Goal: Task Accomplishment & Management: Manage account settings

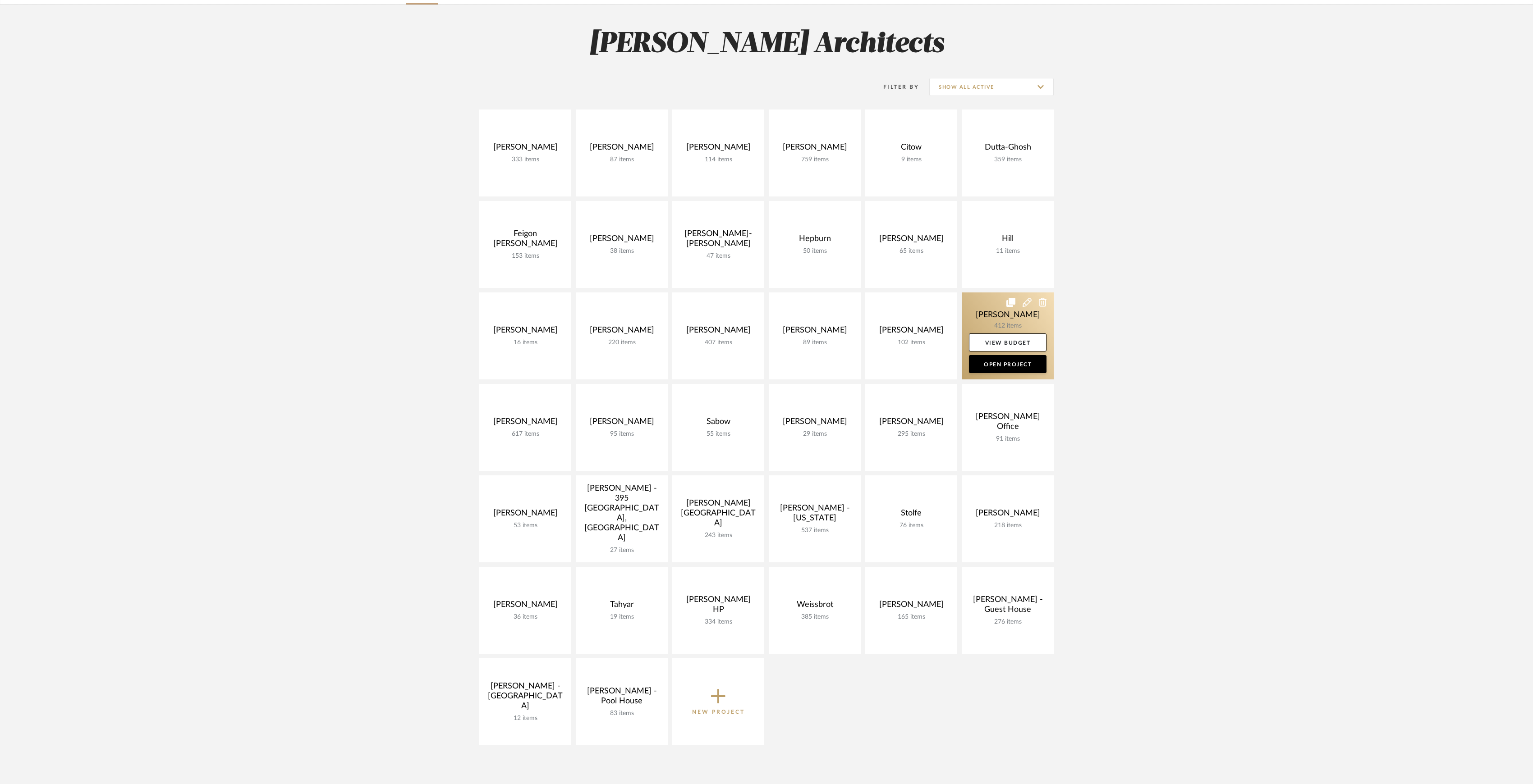
click at [979, 327] on link at bounding box center [1008, 336] width 92 height 87
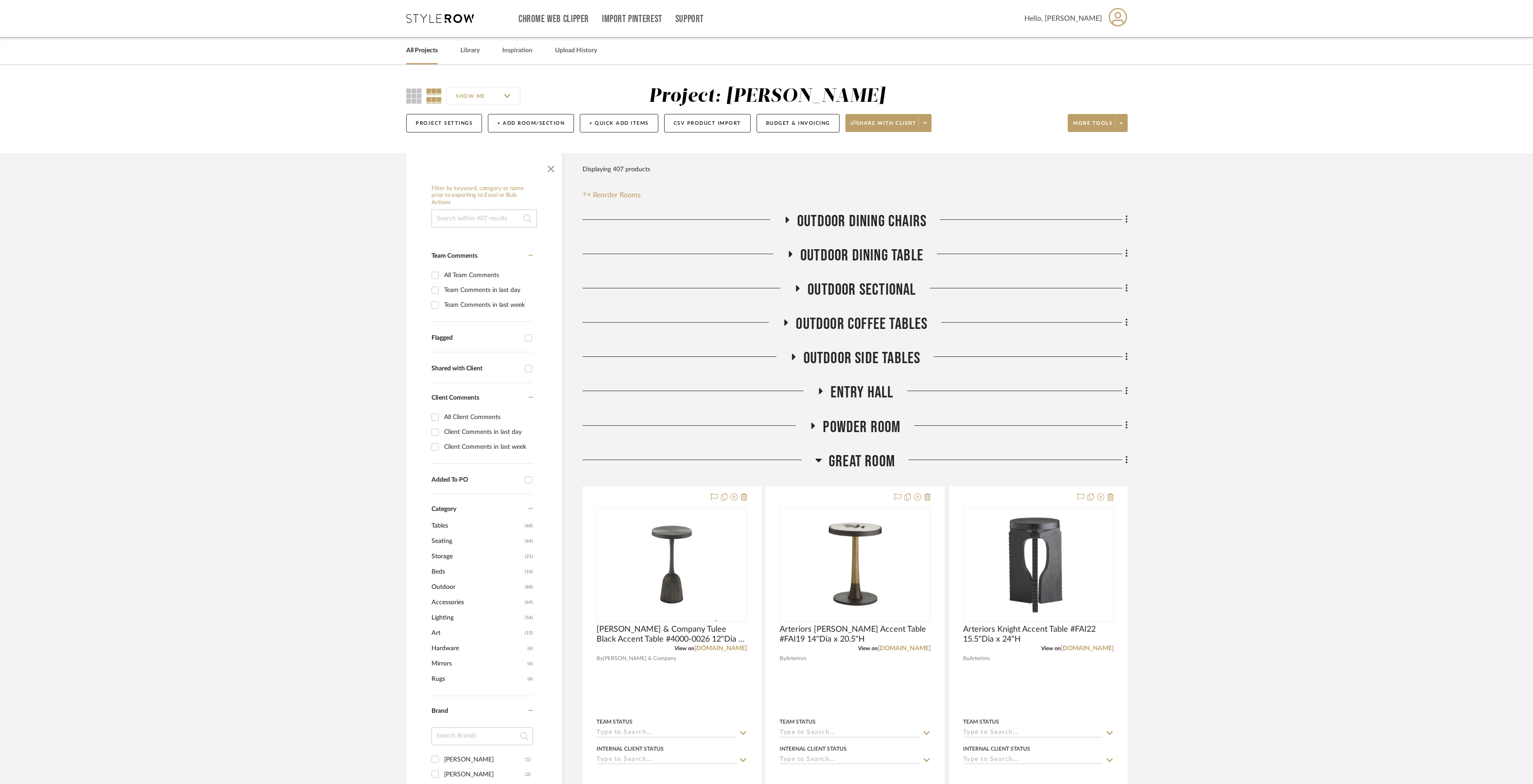
click at [839, 467] on span "Great Room" at bounding box center [861, 462] width 66 height 19
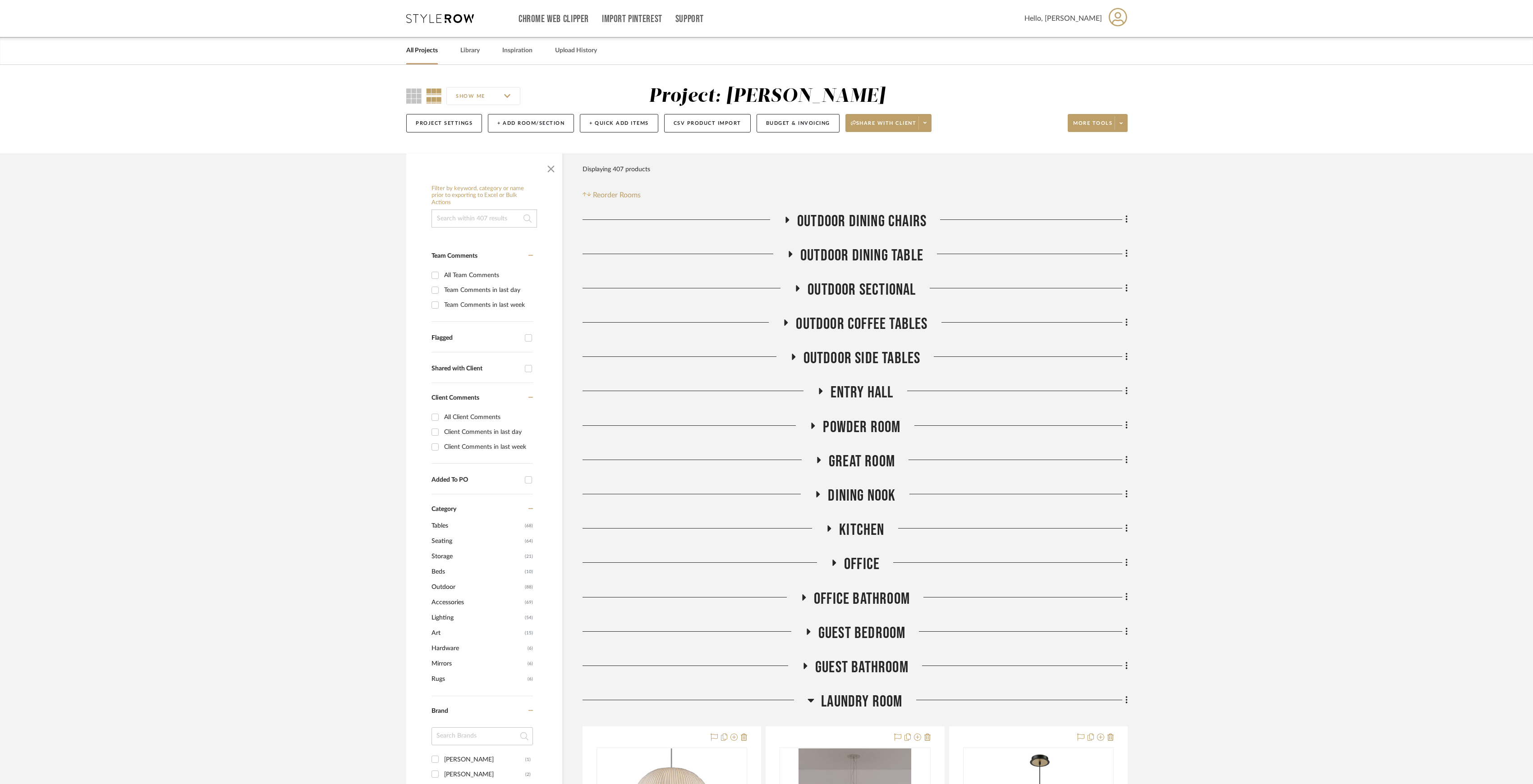
click at [867, 697] on span "Laundry Room" at bounding box center [861, 702] width 81 height 19
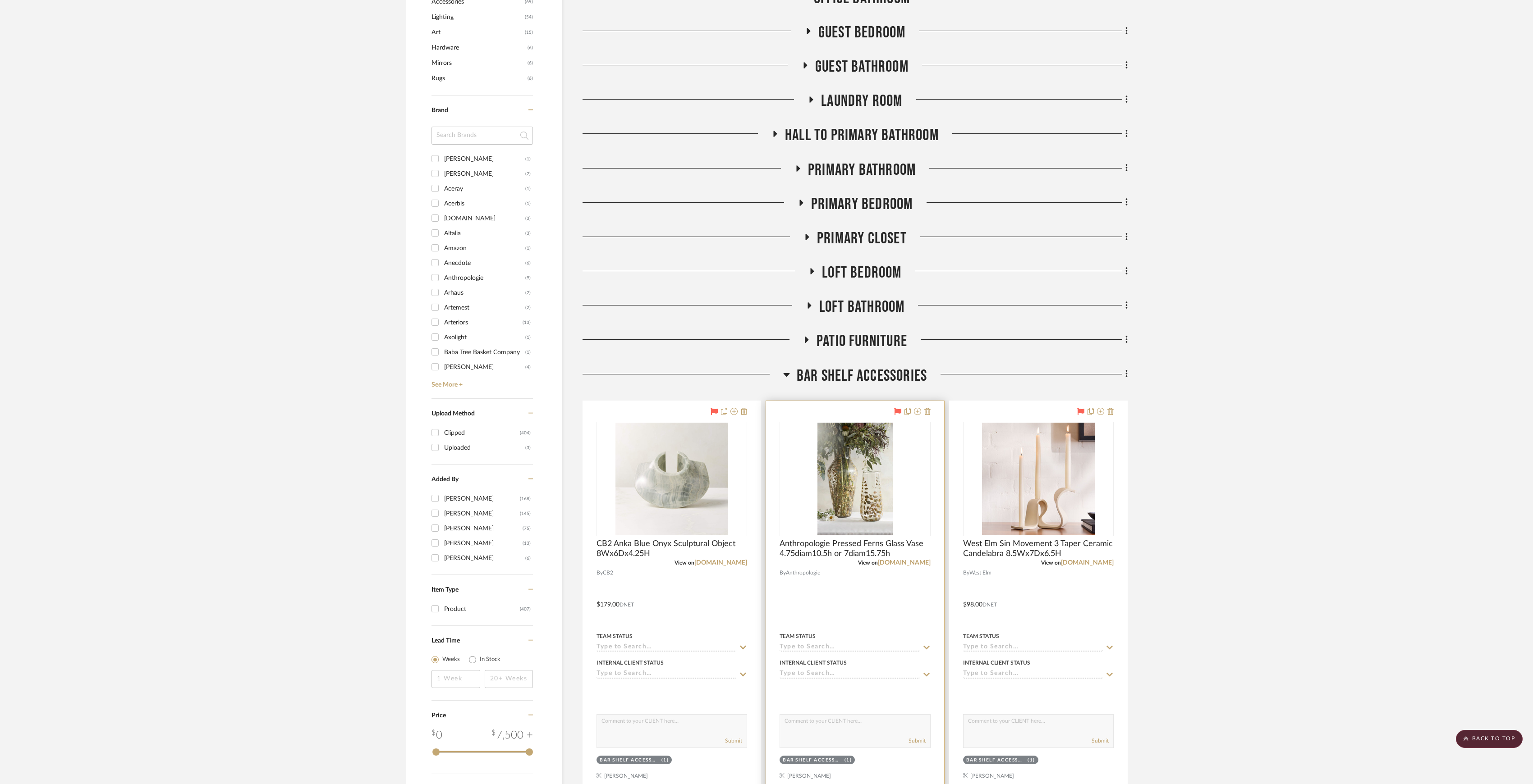
scroll to position [781, 0]
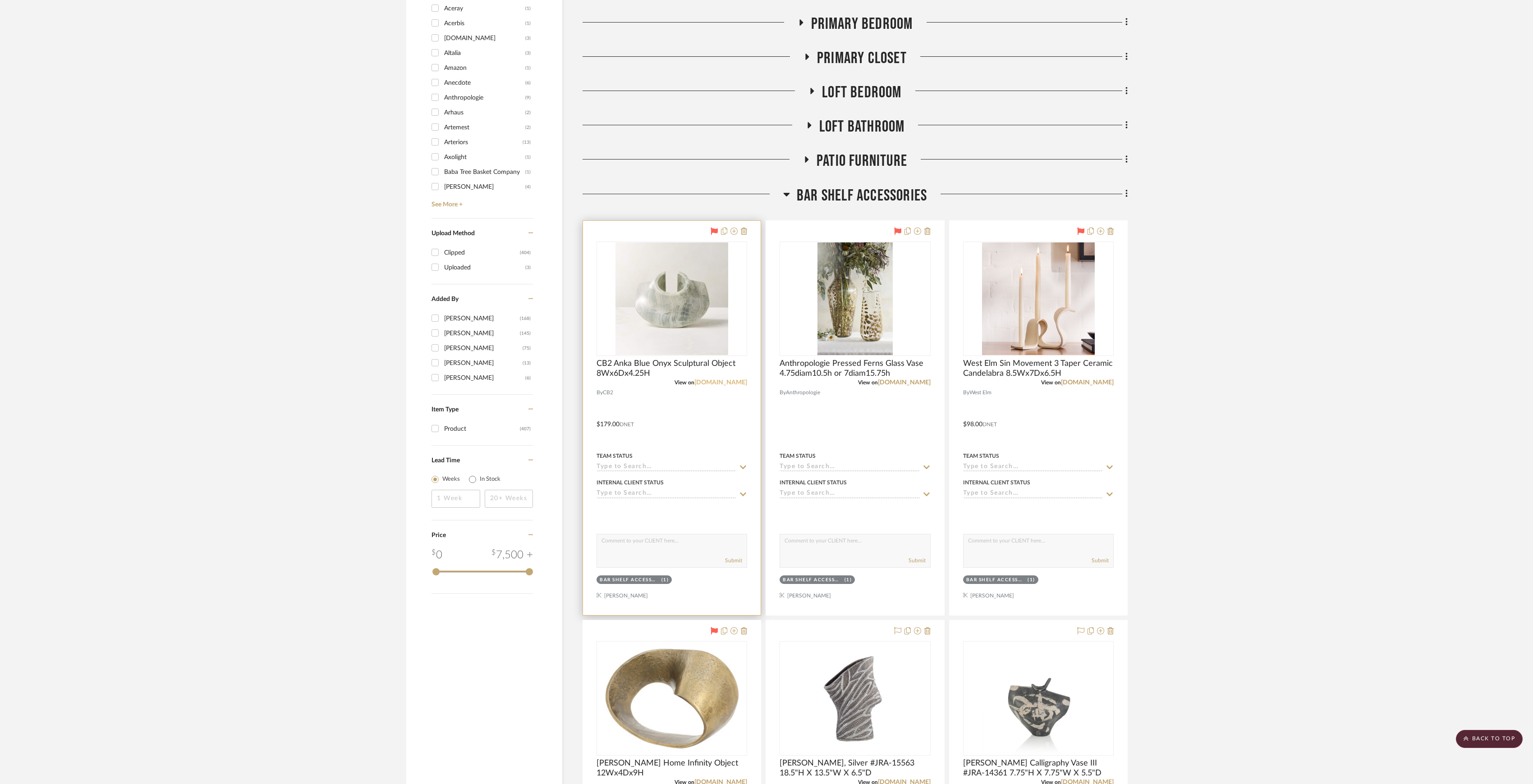
click at [740, 380] on link "cb2.com" at bounding box center [720, 383] width 53 height 7
click at [737, 381] on link "cb2.com" at bounding box center [720, 383] width 53 height 7
click at [915, 383] on link "anthropologie.com" at bounding box center [905, 383] width 53 height 7
click at [1086, 387] on div "View on westelm.com" at bounding box center [1038, 383] width 151 height 8
click at [1092, 383] on link "westelm.com" at bounding box center [1087, 383] width 53 height 7
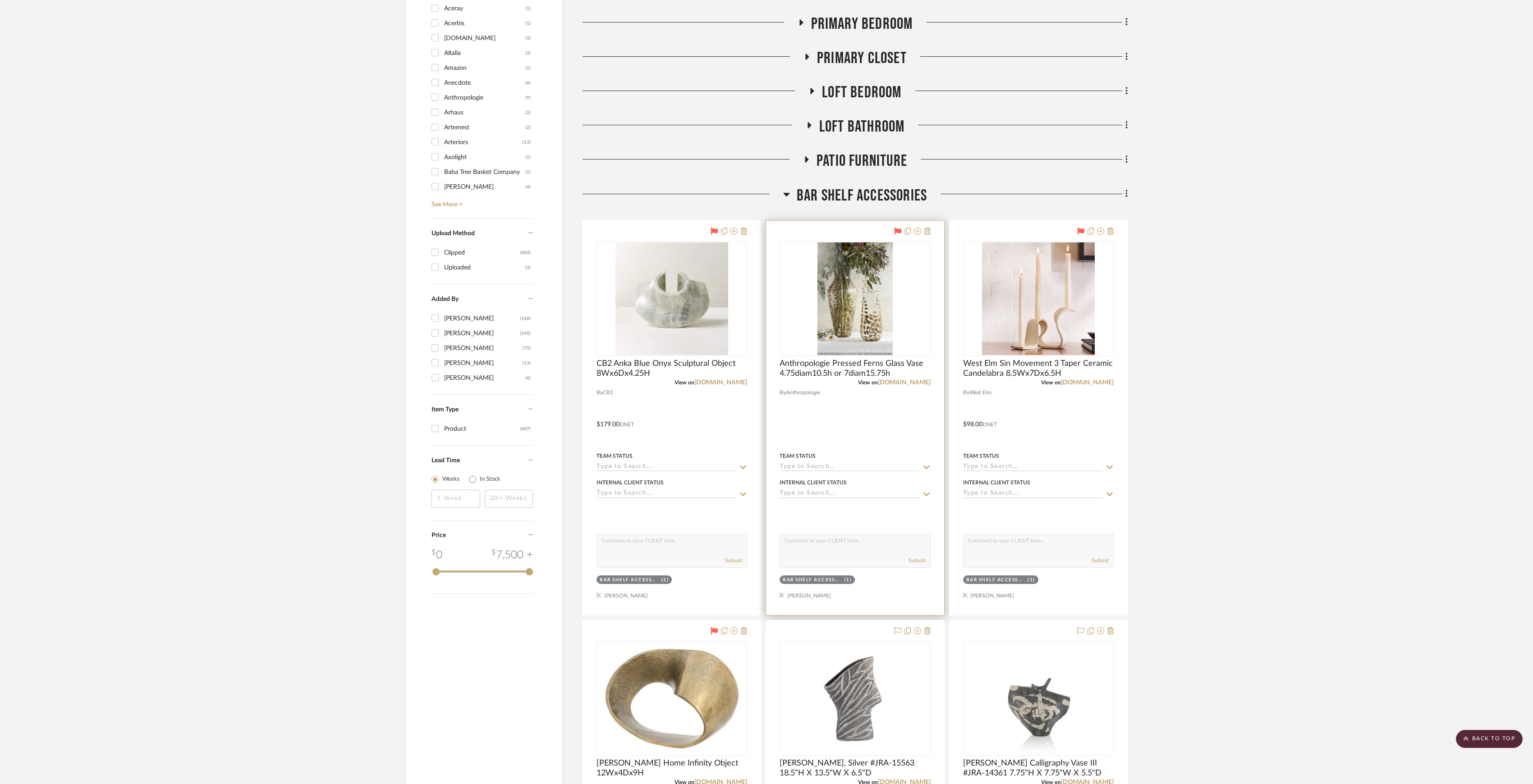
scroll to position [961, 0]
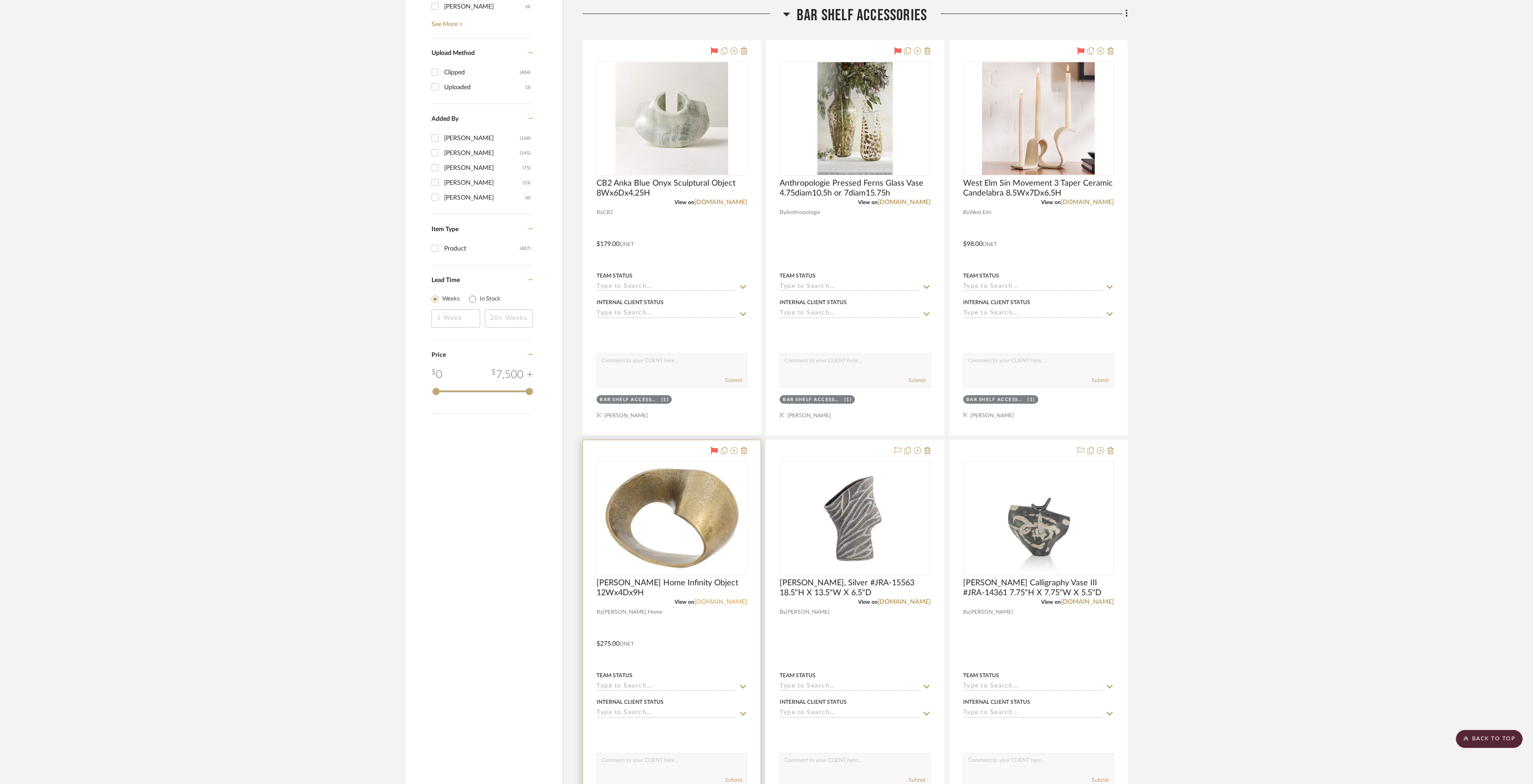
click at [724, 604] on link "jaysonhome.com" at bounding box center [720, 602] width 53 height 7
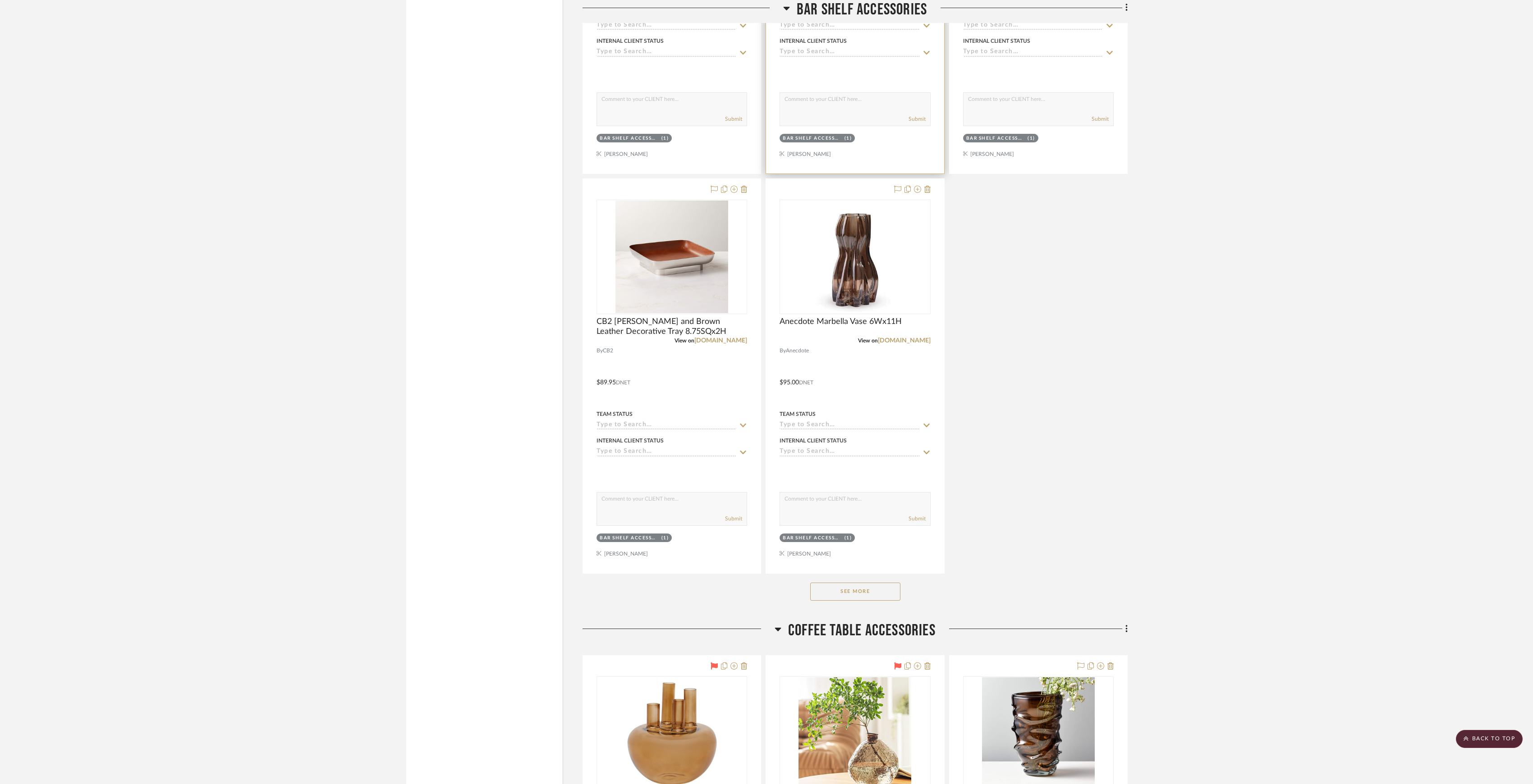
scroll to position [1862, 0]
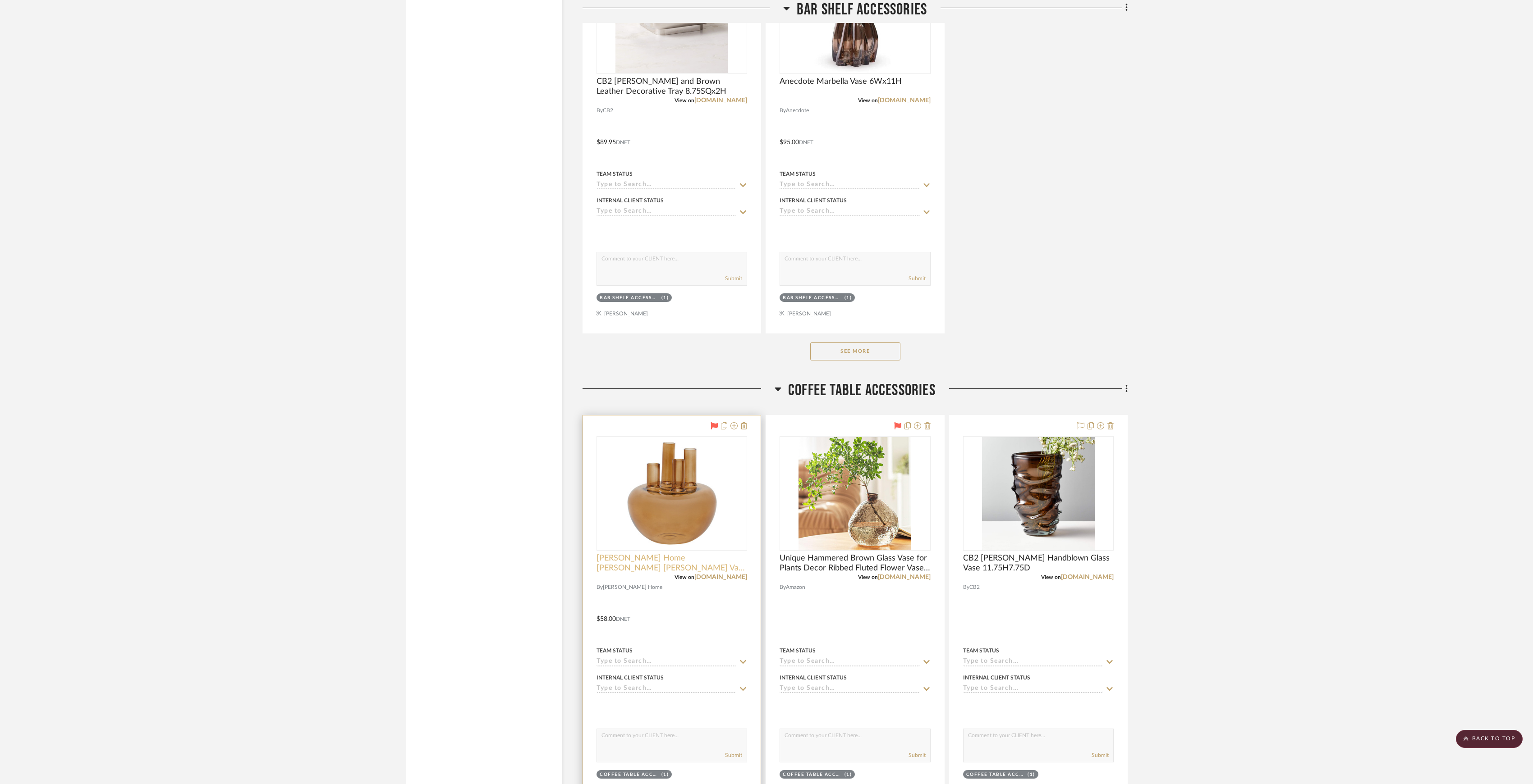
click at [709, 561] on span "Jayson Home Dasha Bud Vase 6Wx6.75H" at bounding box center [672, 563] width 151 height 20
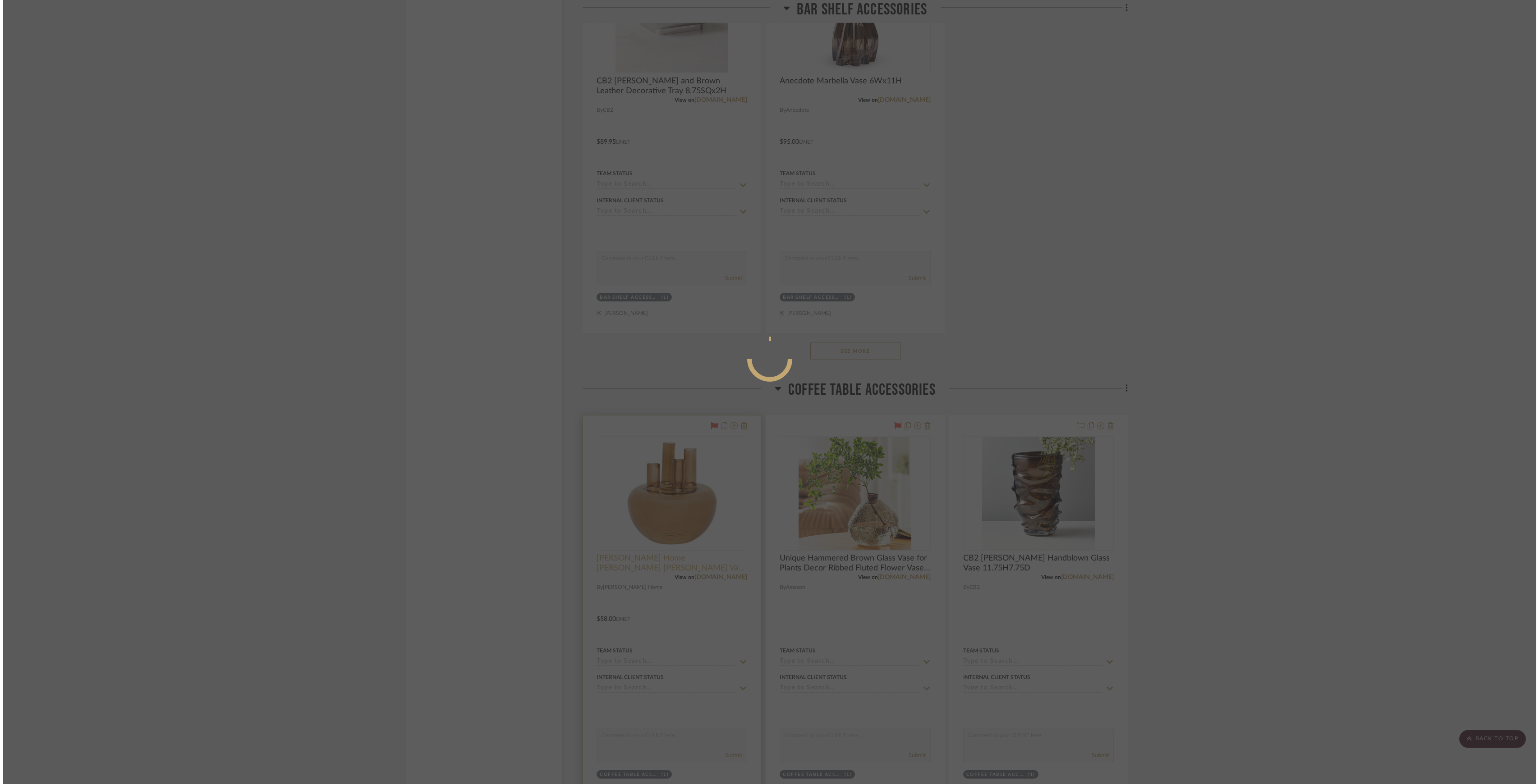
scroll to position [0, 0]
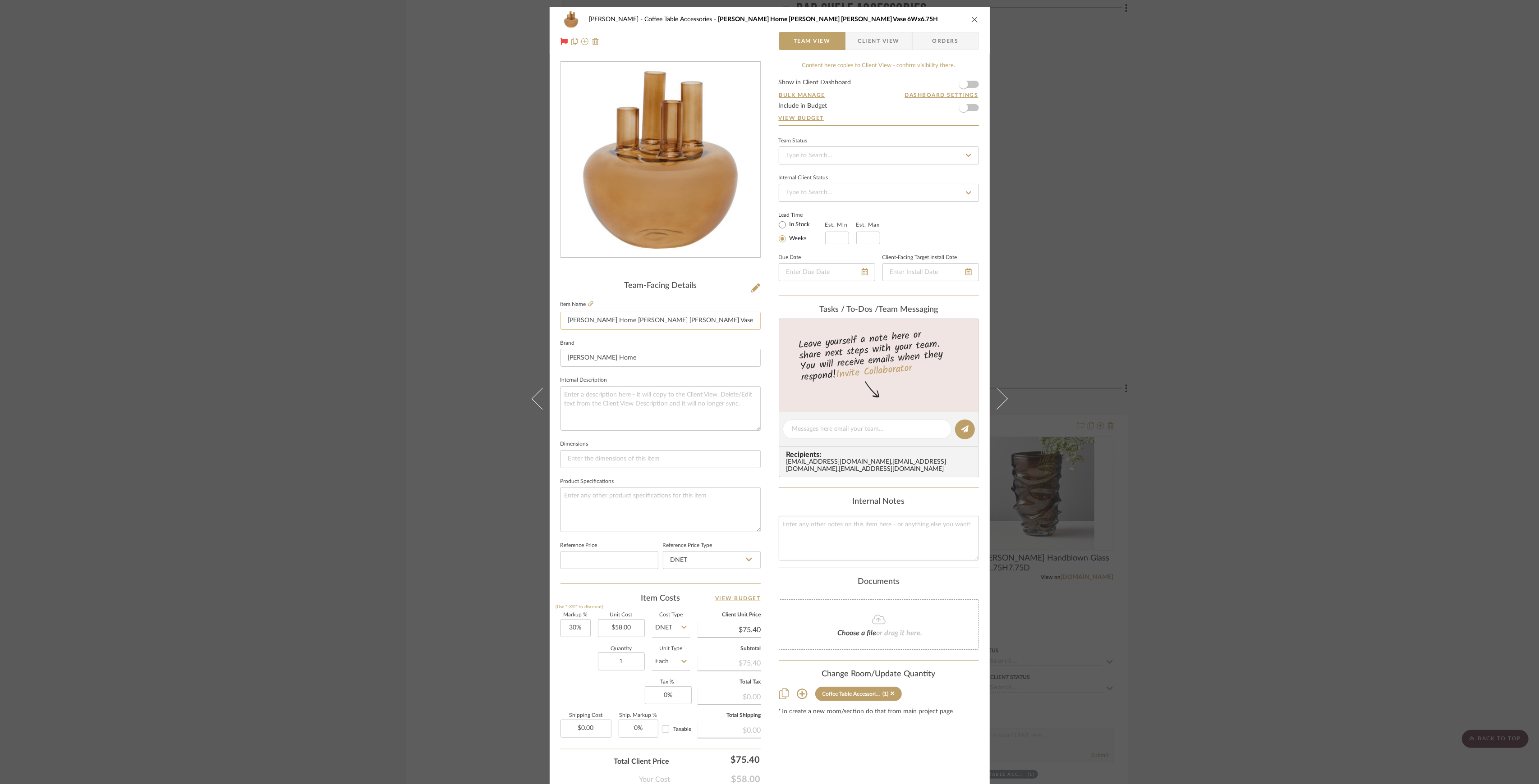
drag, startPoint x: 603, startPoint y: 321, endPoint x: 648, endPoint y: 312, distance: 45.9
click at [648, 312] on input "Jayson Home Dasha Bud Vase 6Wx6.75H" at bounding box center [660, 321] width 200 height 18
click at [298, 236] on div "Pasternak Coffee Table Accessories Jayson Home Dasha Bud Vase 6Wx6.75H Team Vie…" at bounding box center [770, 392] width 1539 height 784
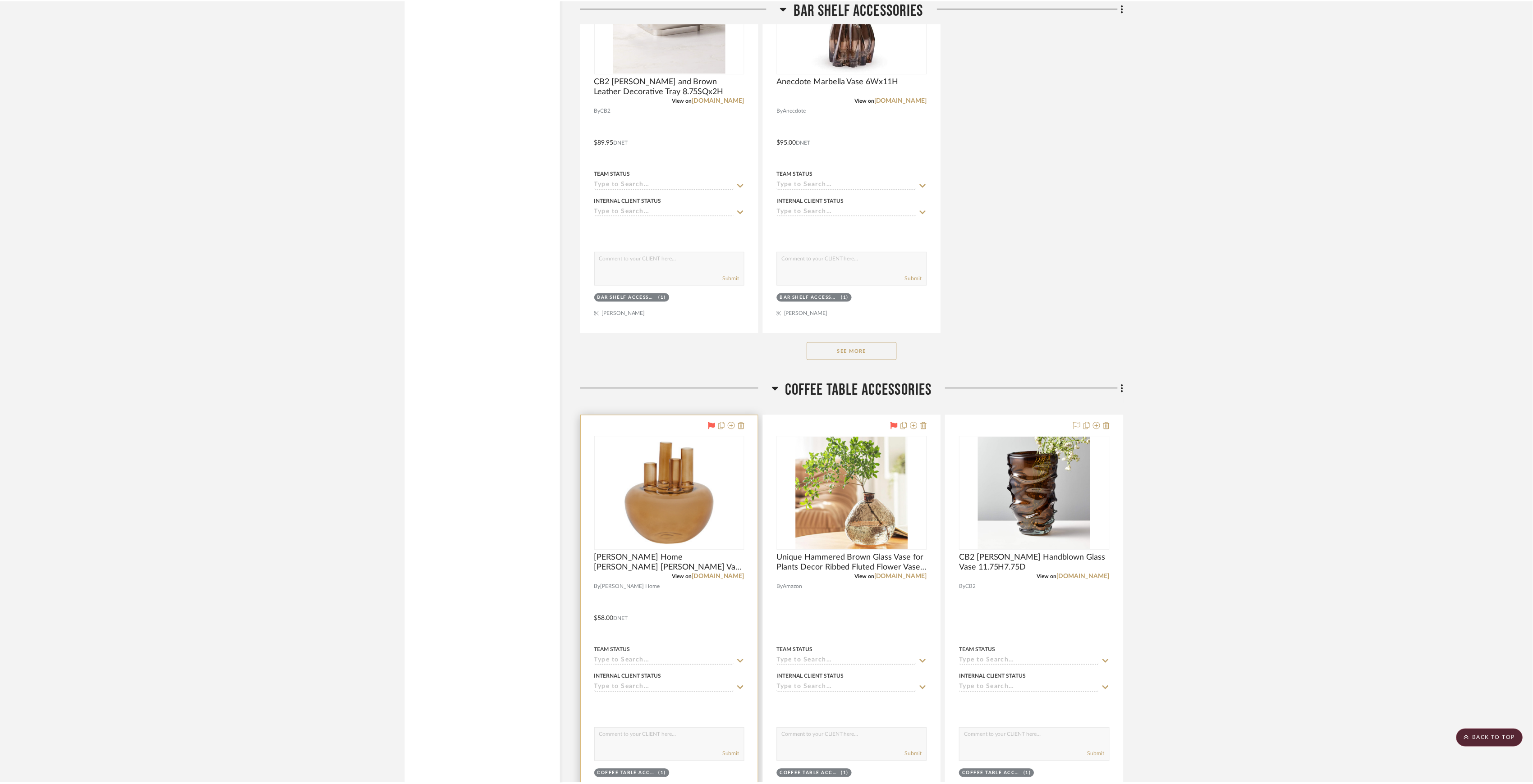
scroll to position [1862, 0]
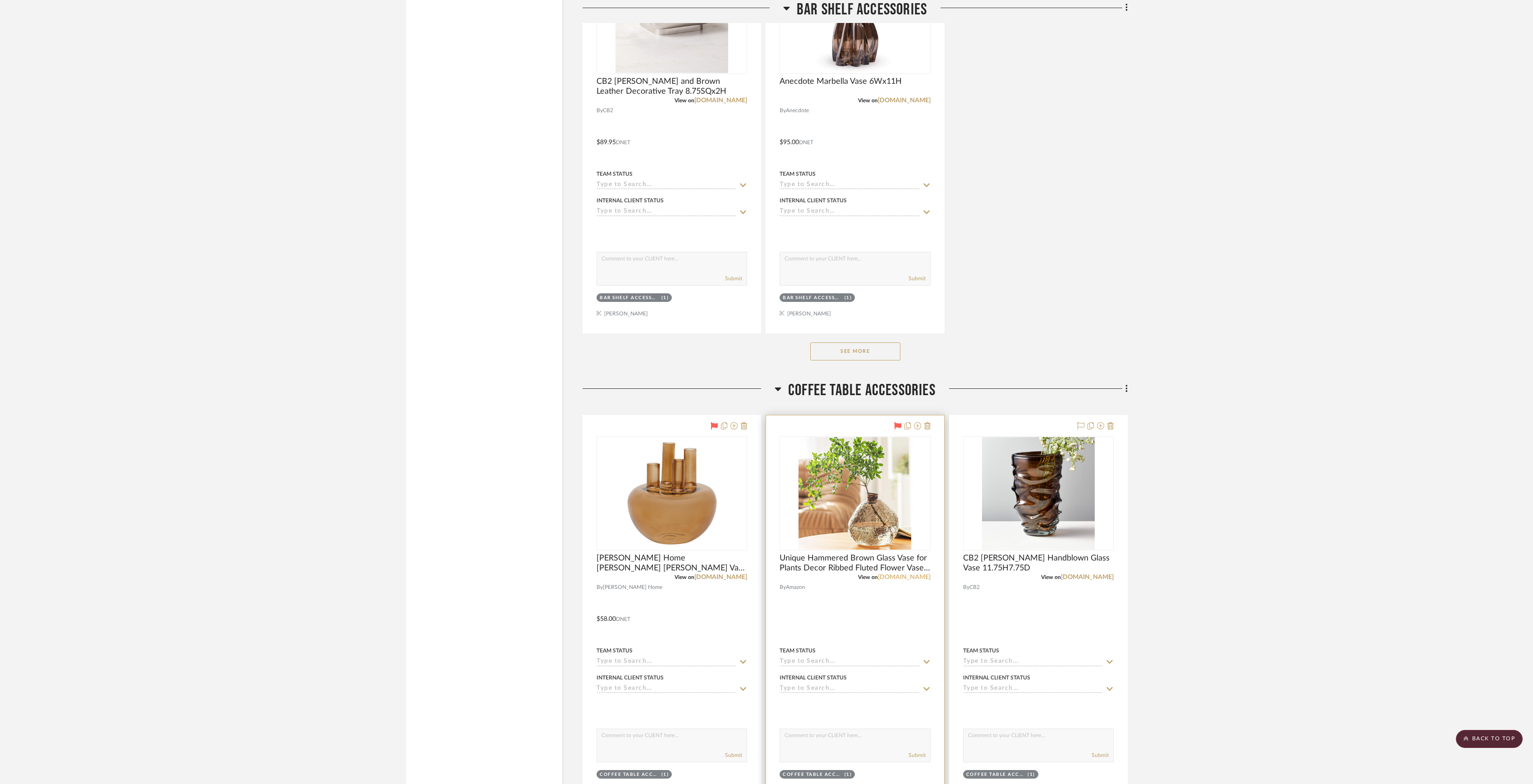
click at [915, 580] on link "amazon.com" at bounding box center [905, 577] width 53 height 7
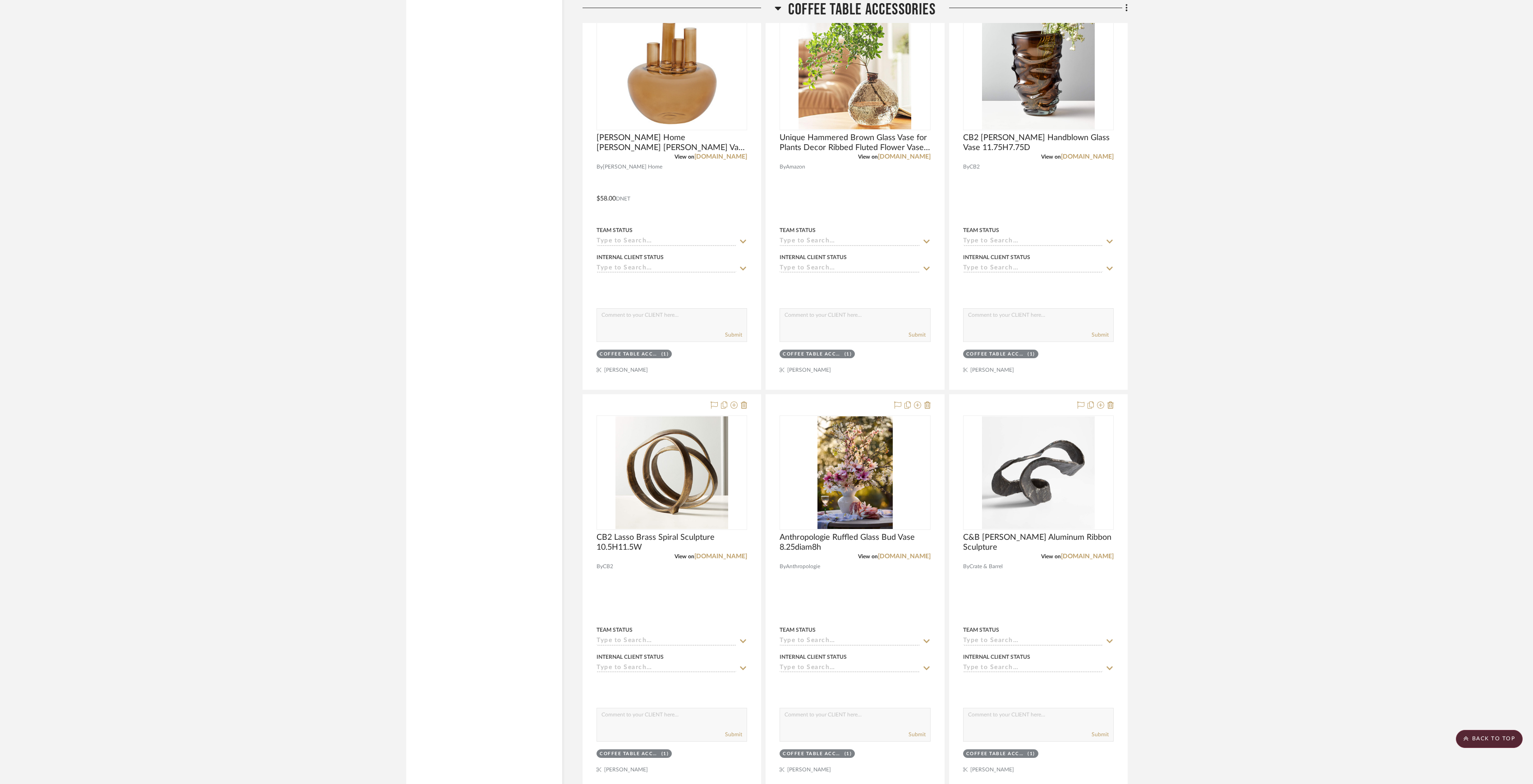
scroll to position [2584, 0]
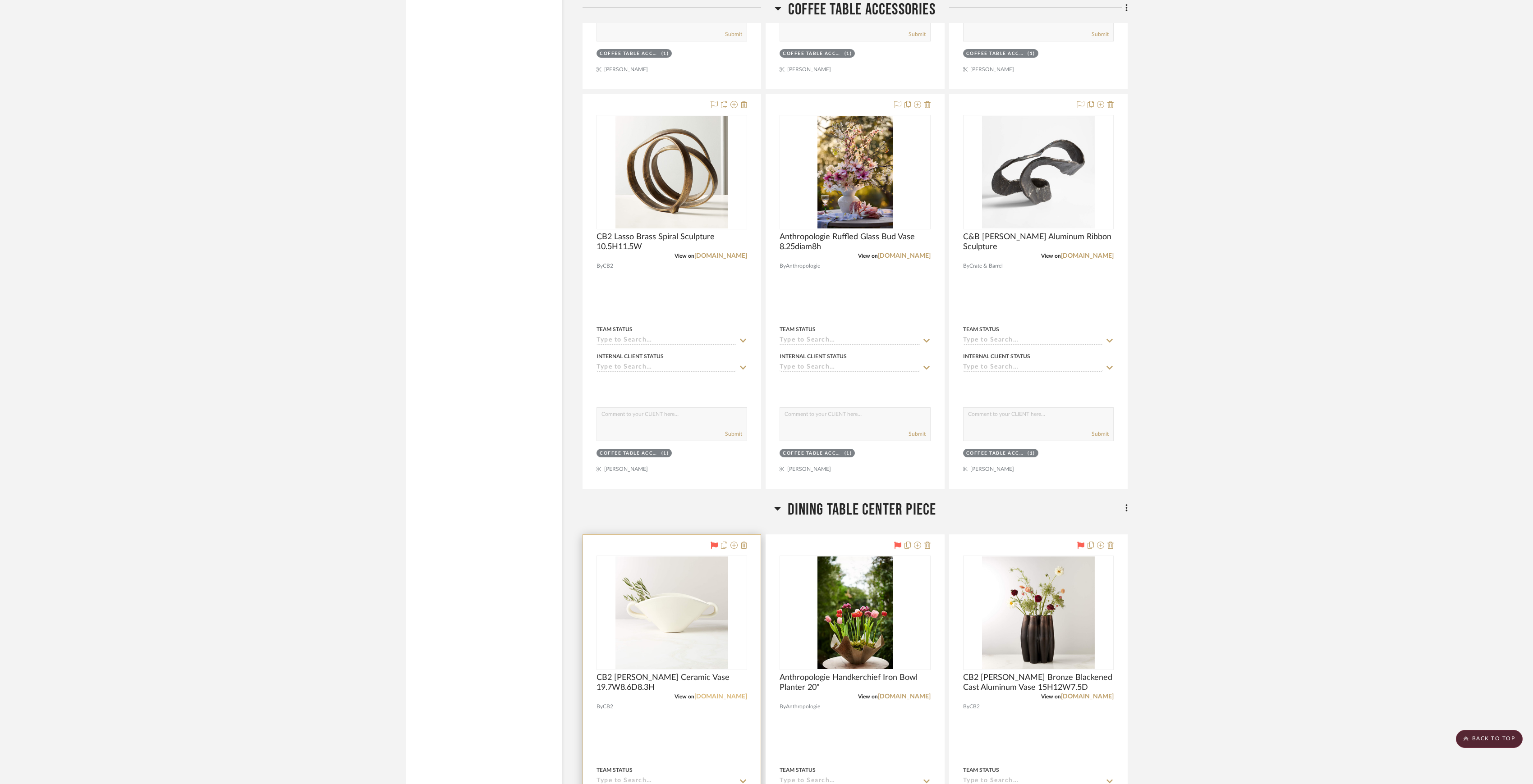
click at [735, 700] on link "cb2.com" at bounding box center [720, 697] width 53 height 7
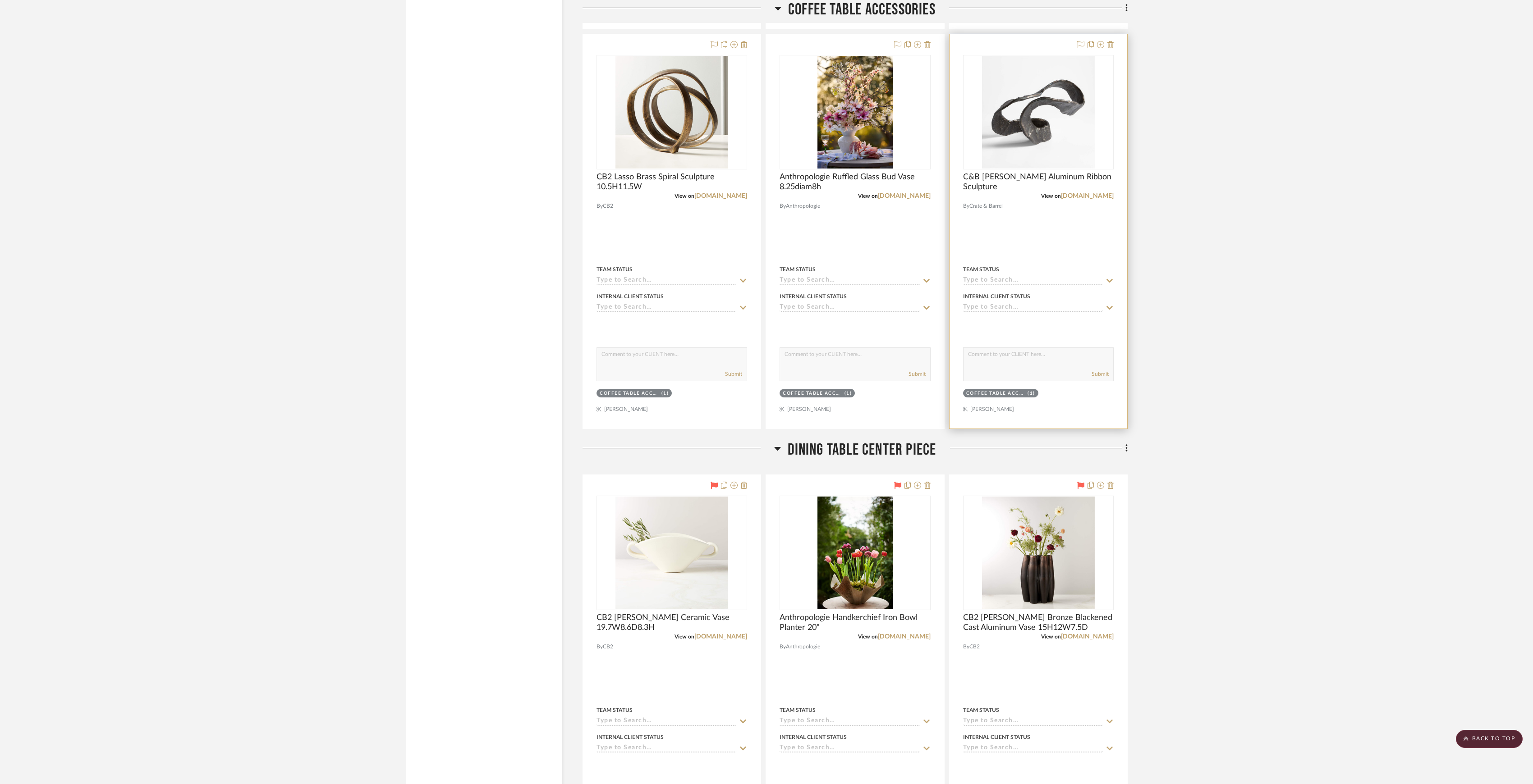
scroll to position [2704, 0]
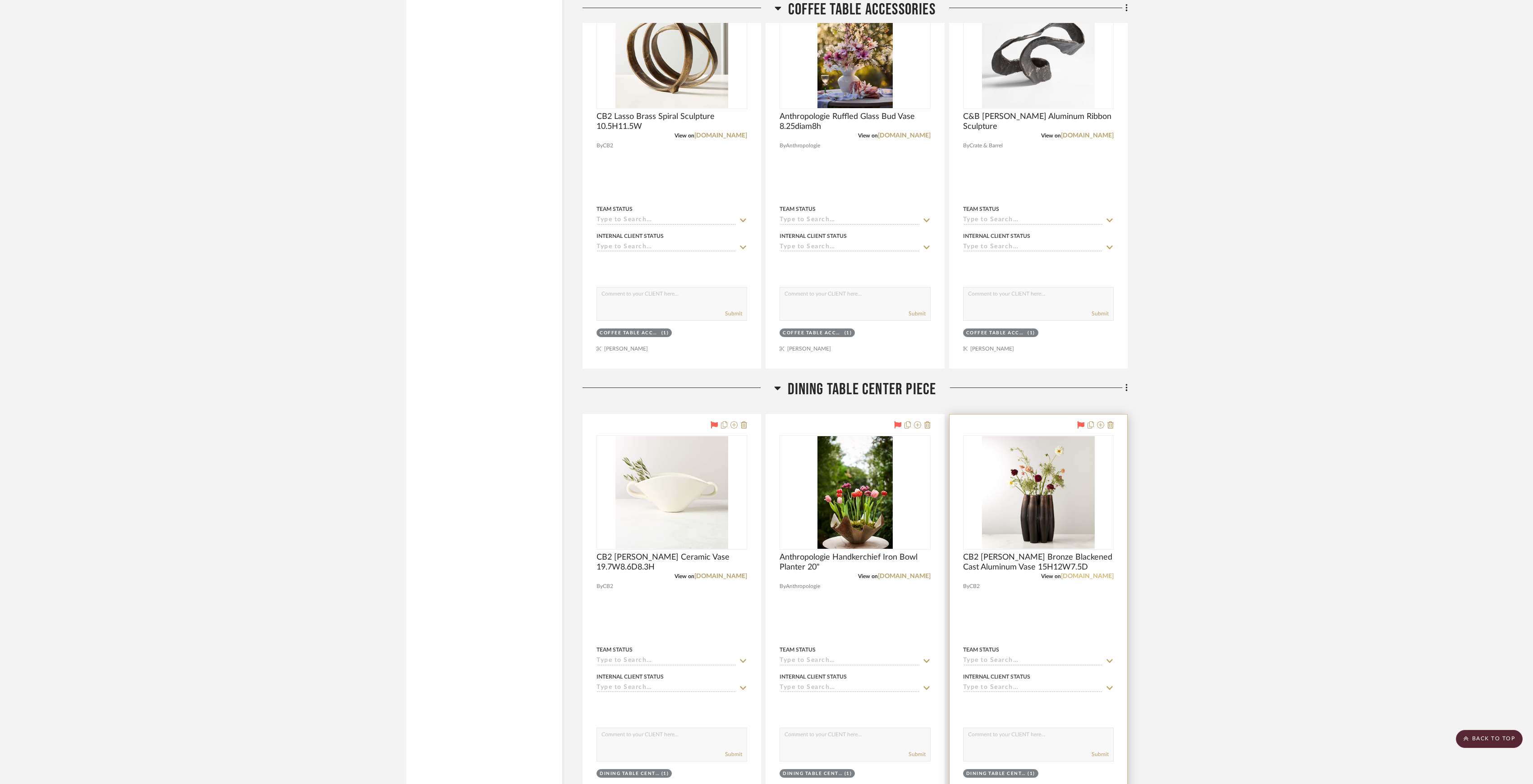
click at [1095, 580] on link "cb2.com" at bounding box center [1087, 576] width 53 height 7
click at [901, 579] on link "anthropologie.com" at bounding box center [905, 576] width 53 height 7
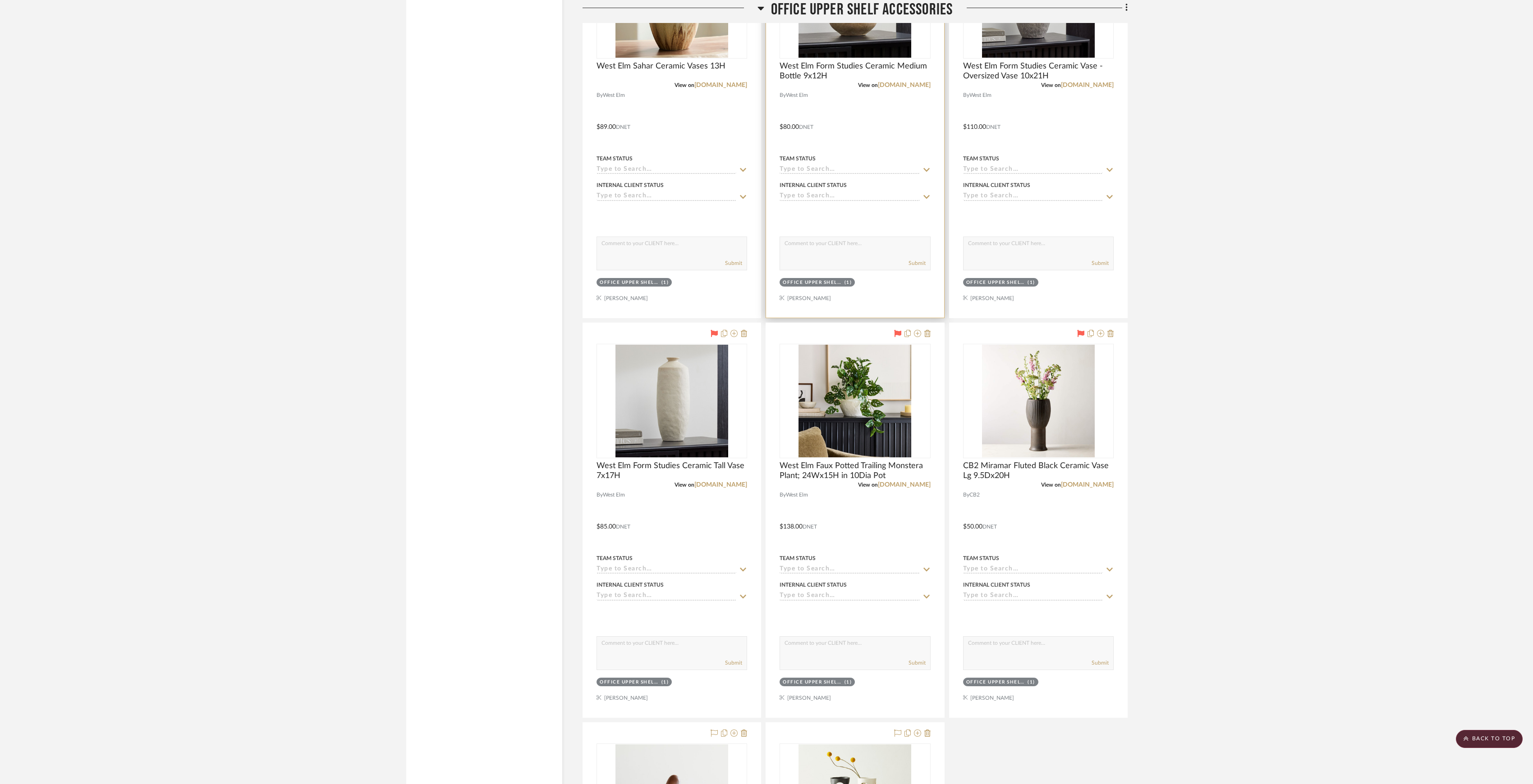
scroll to position [6369, 0]
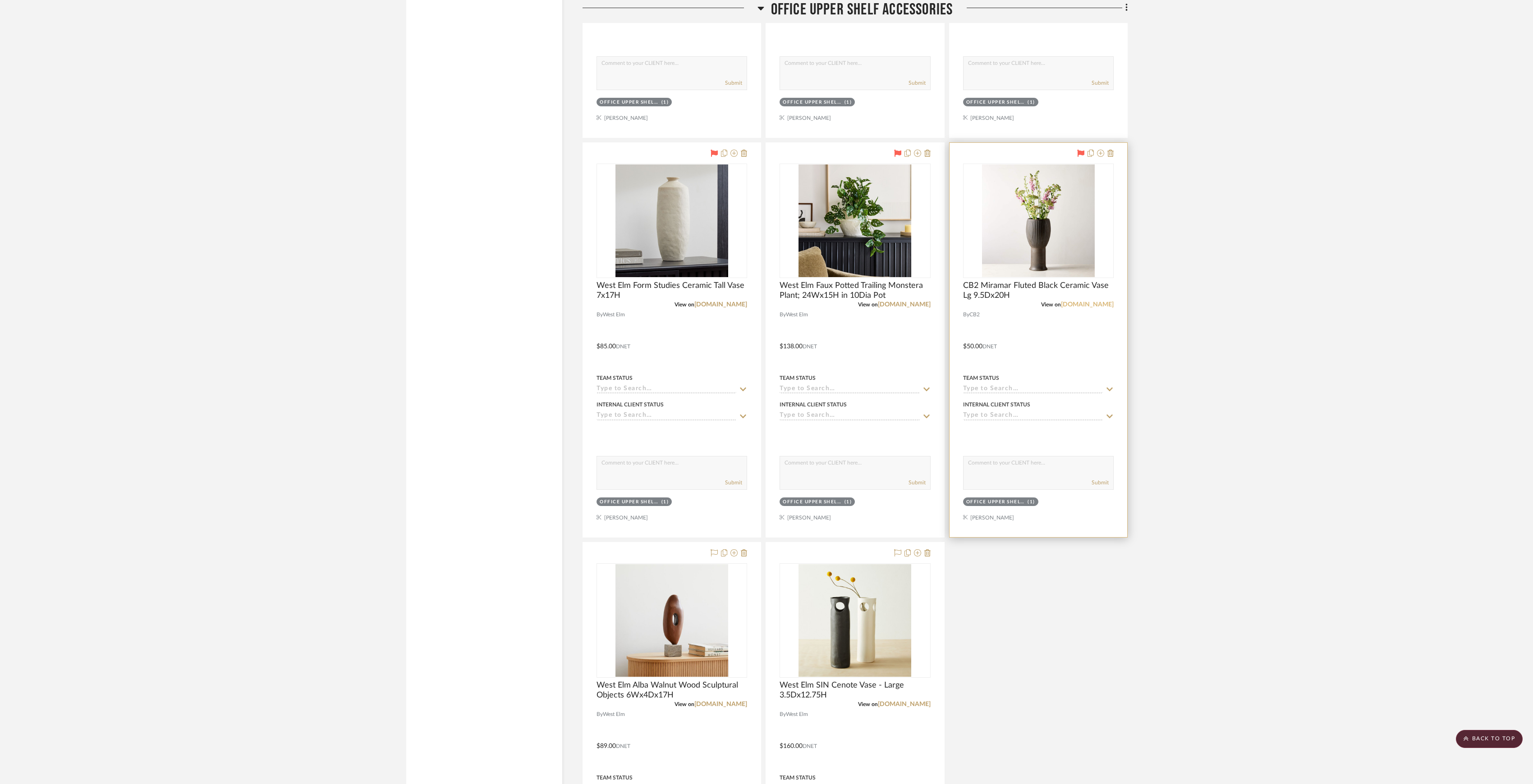
click at [1099, 308] on link "cb2.com" at bounding box center [1087, 305] width 53 height 7
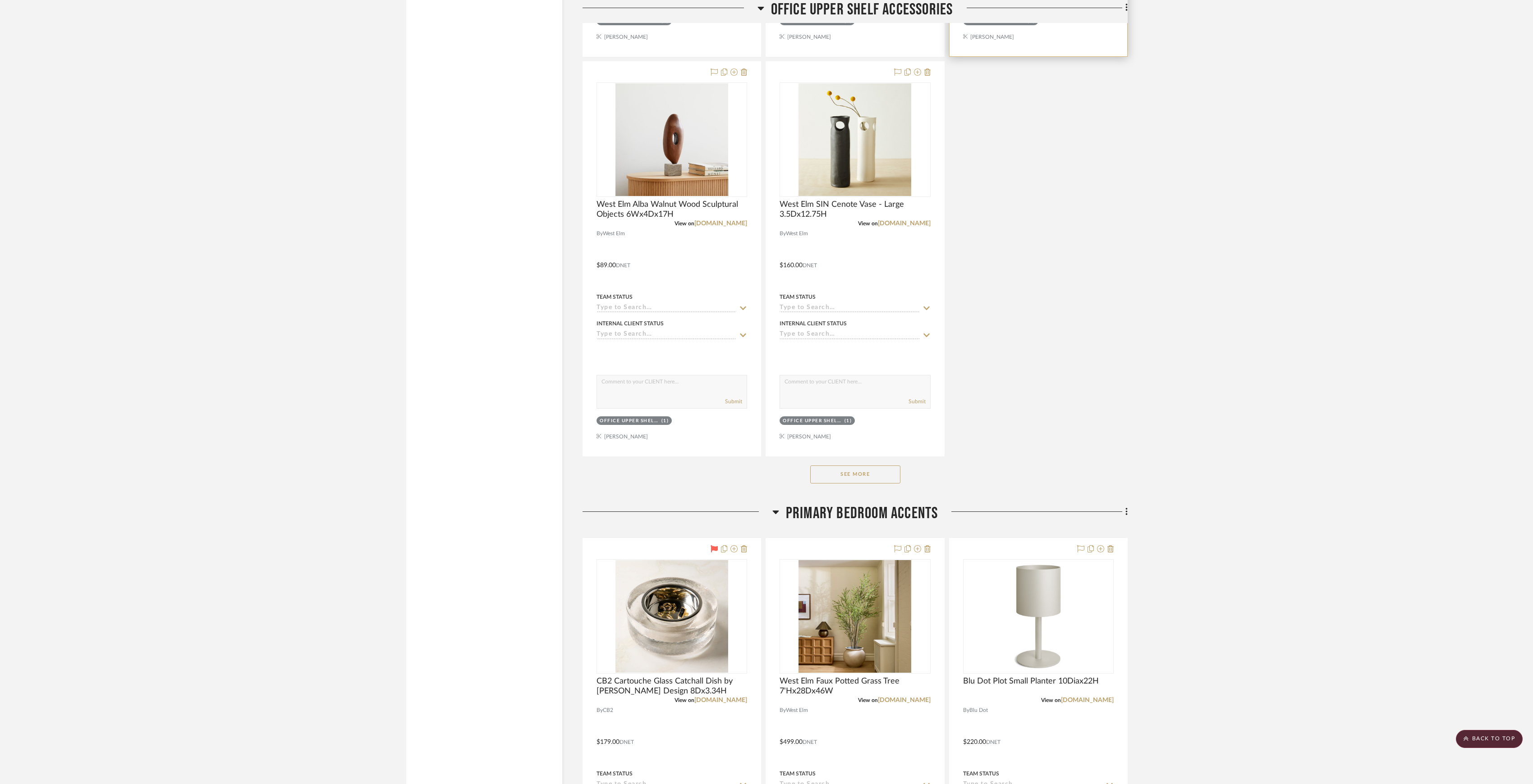
scroll to position [7150, 0]
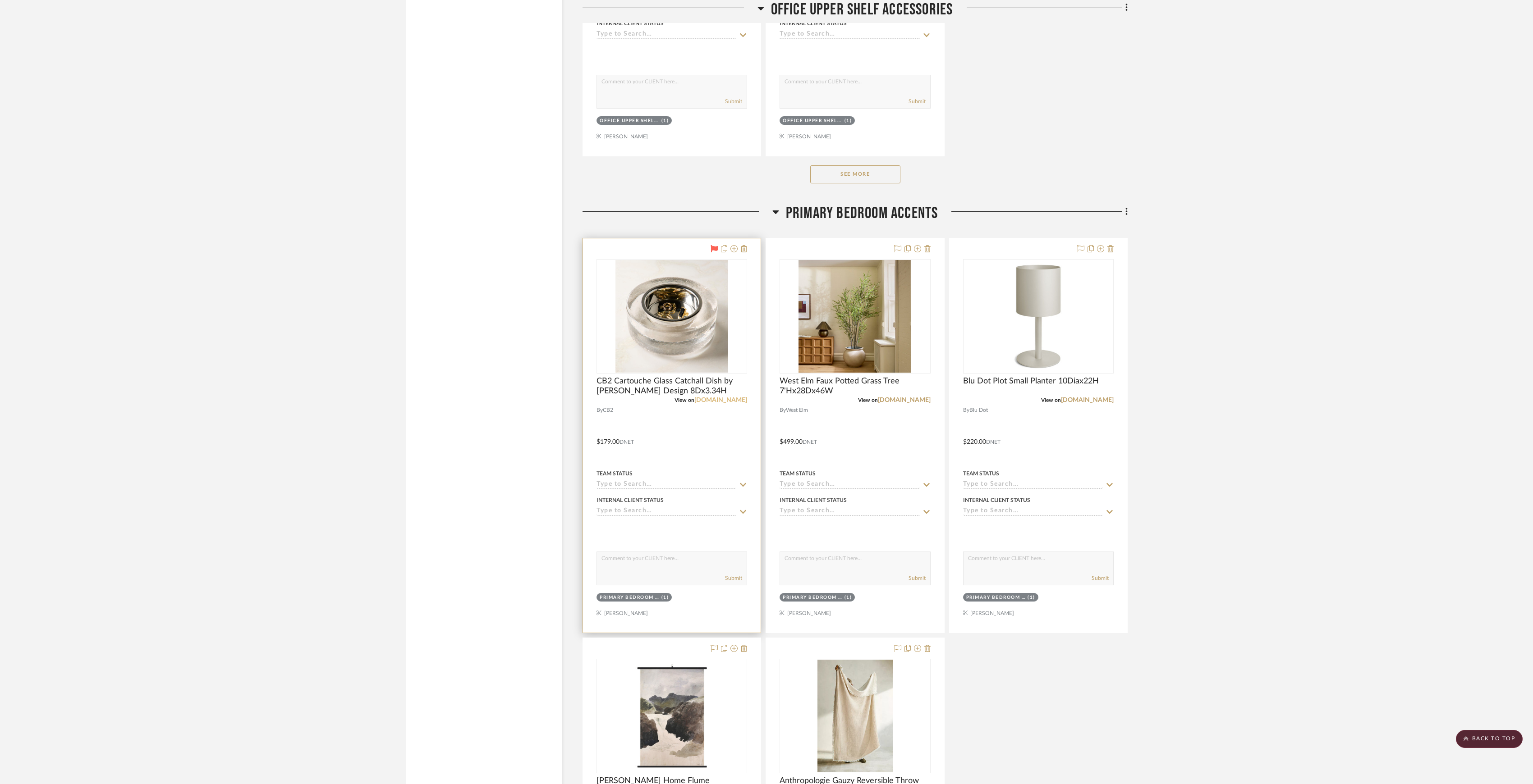
click at [735, 404] on link "cb2.com" at bounding box center [720, 400] width 53 height 7
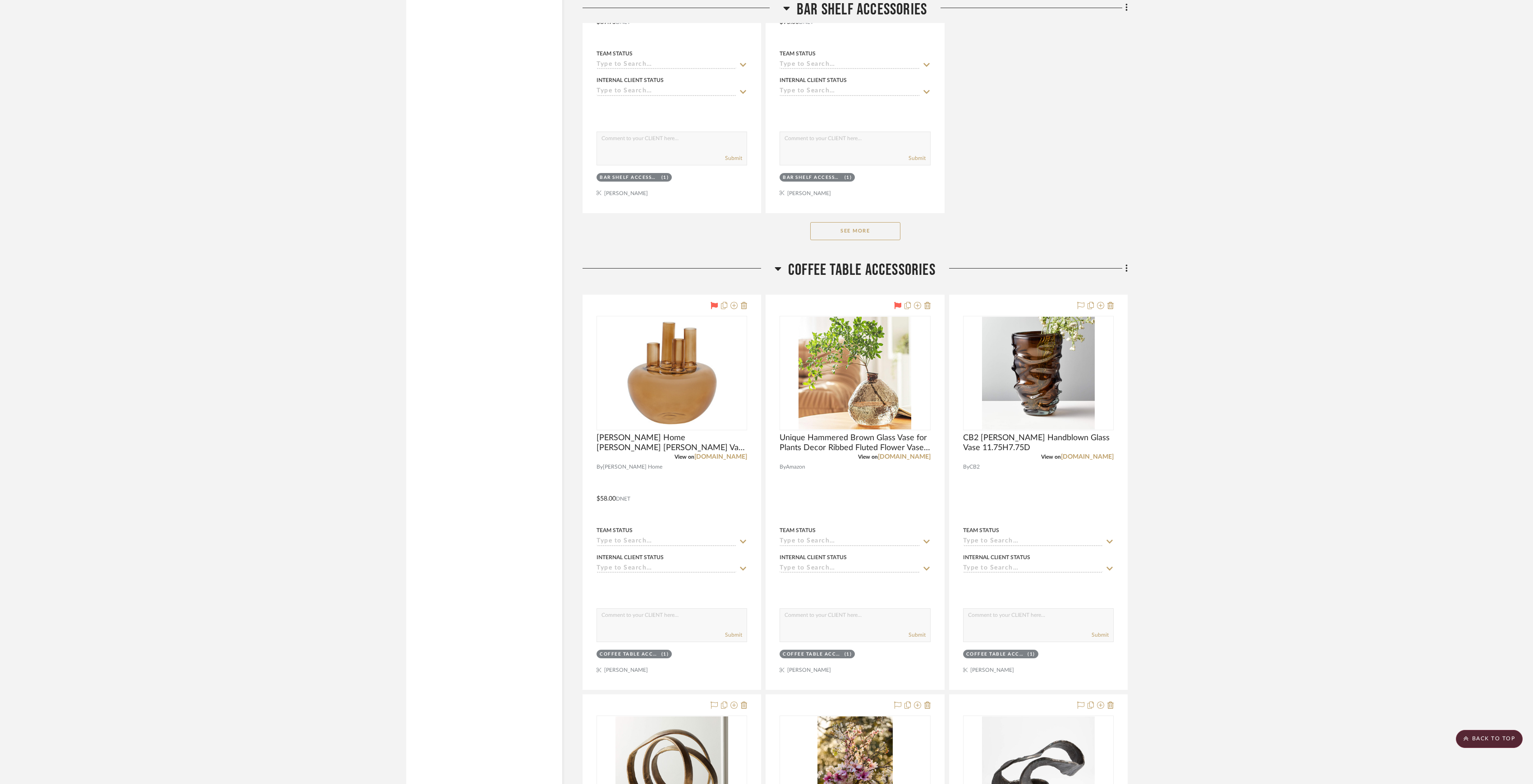
scroll to position [1923, 0]
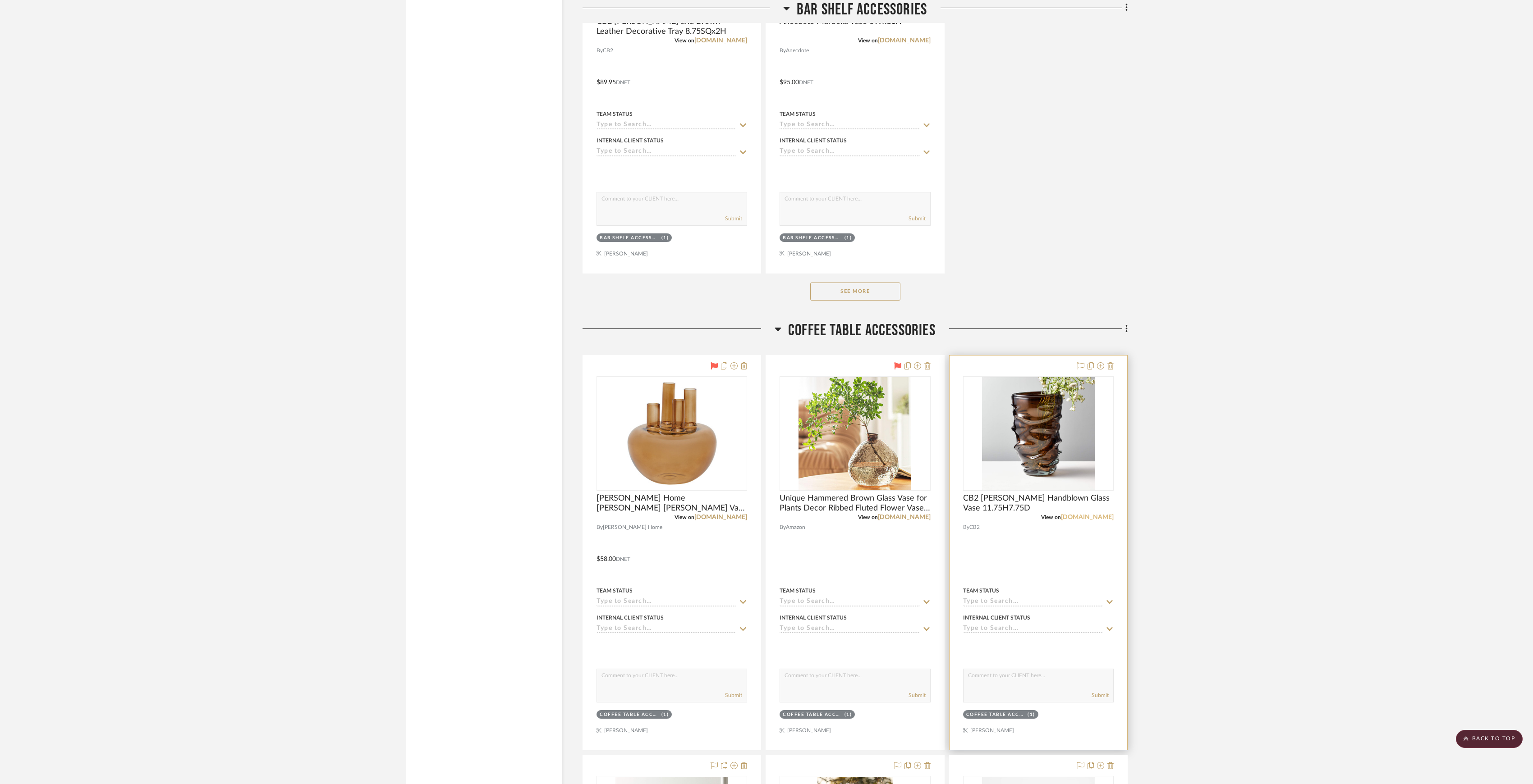
click at [1106, 519] on link "cb2.com" at bounding box center [1087, 517] width 53 height 7
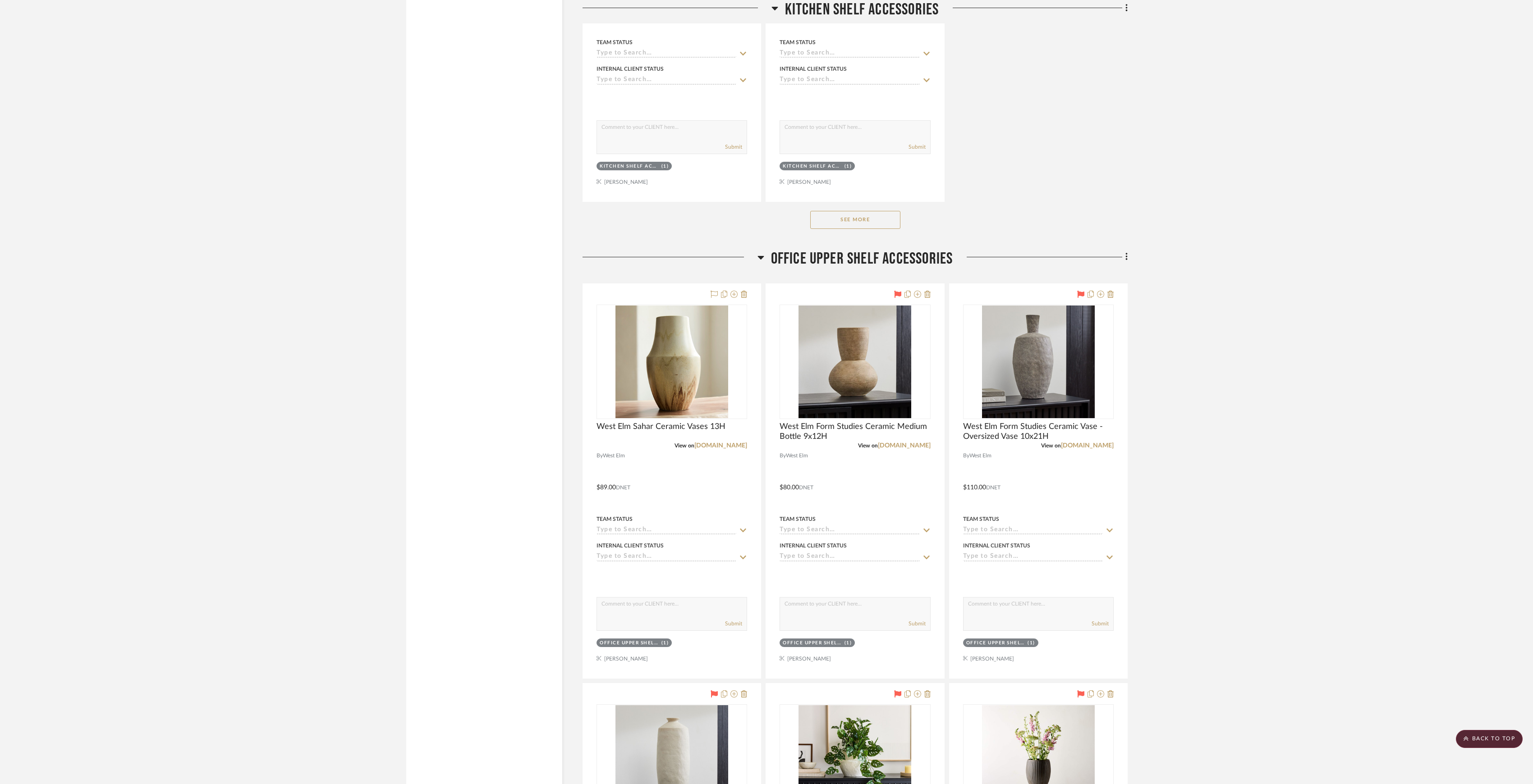
scroll to position [6310, 0]
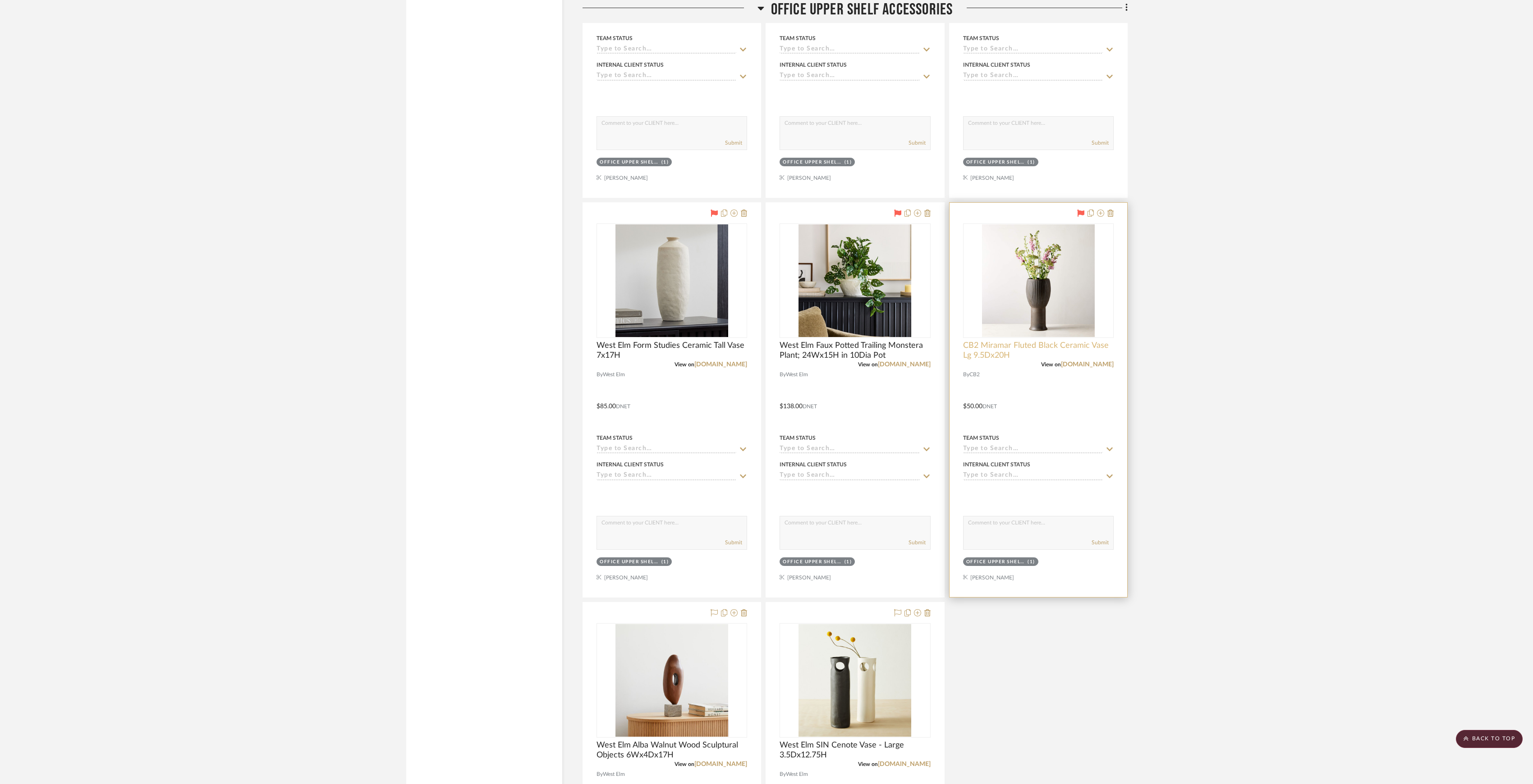
click at [1062, 361] on span "CB2 Miramar Fluted Black Ceramic Vase Lg 9.5Dx20H" at bounding box center [1038, 351] width 151 height 20
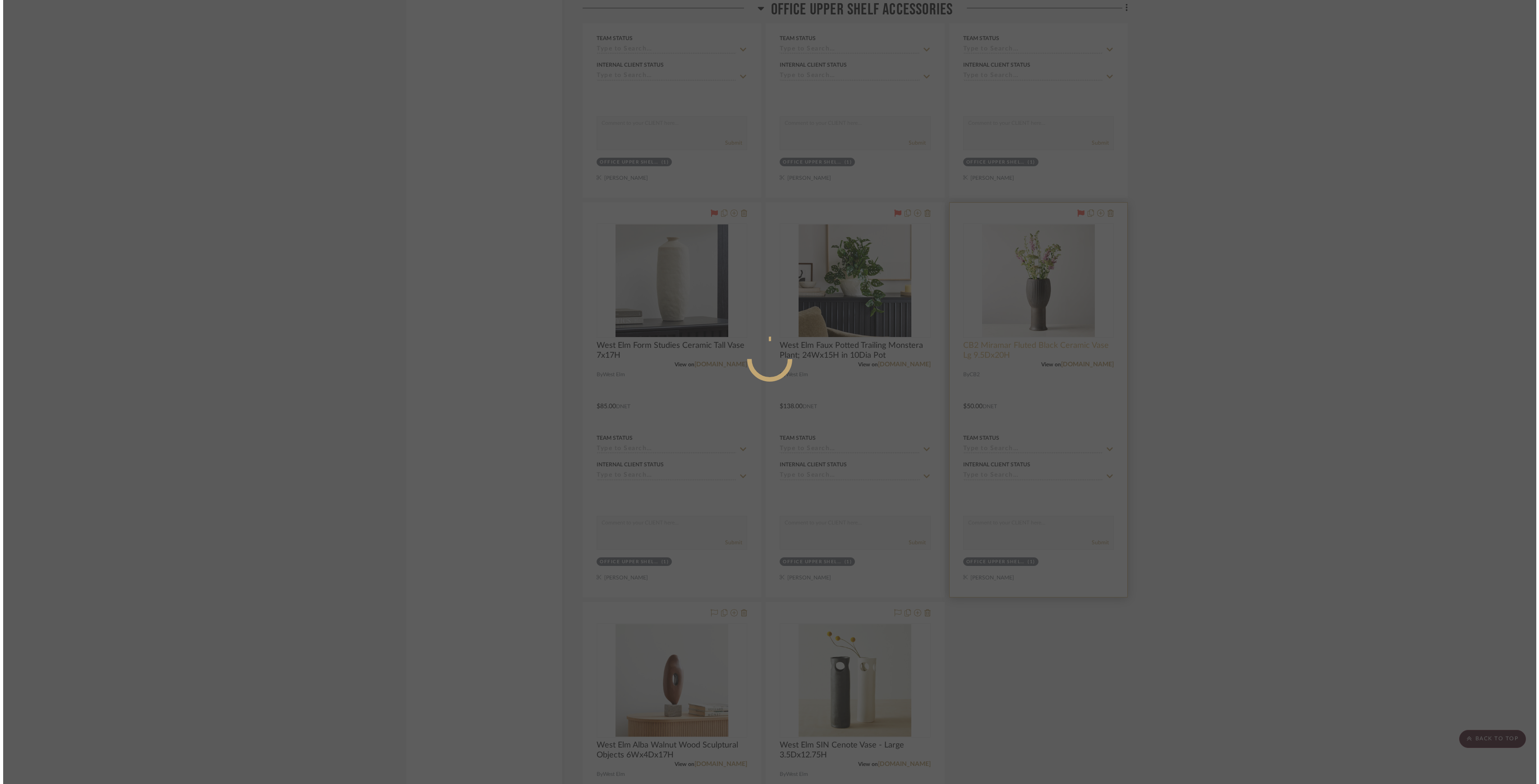
scroll to position [0, 0]
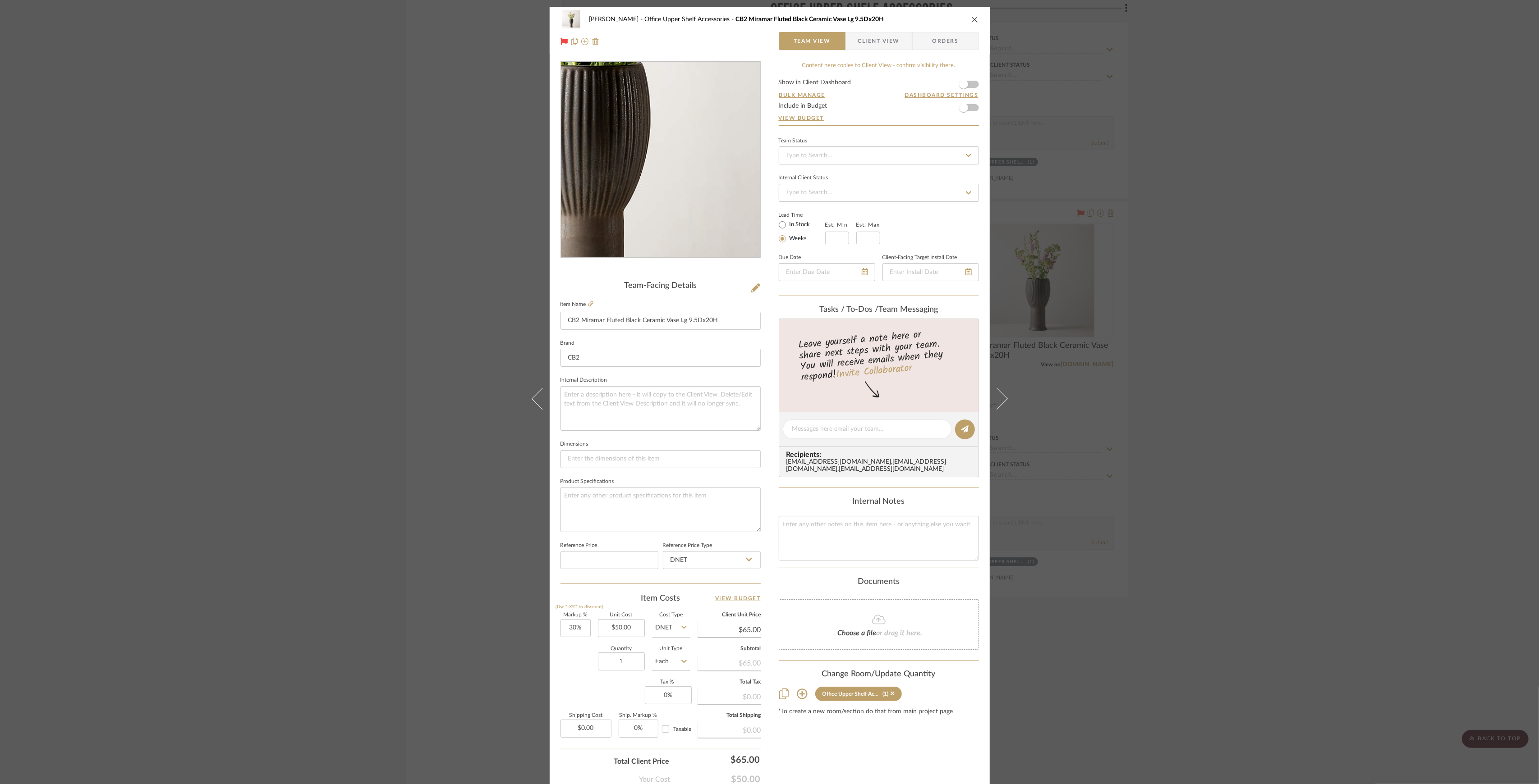
click at [682, 189] on img "0" at bounding box center [661, 160] width 196 height 196
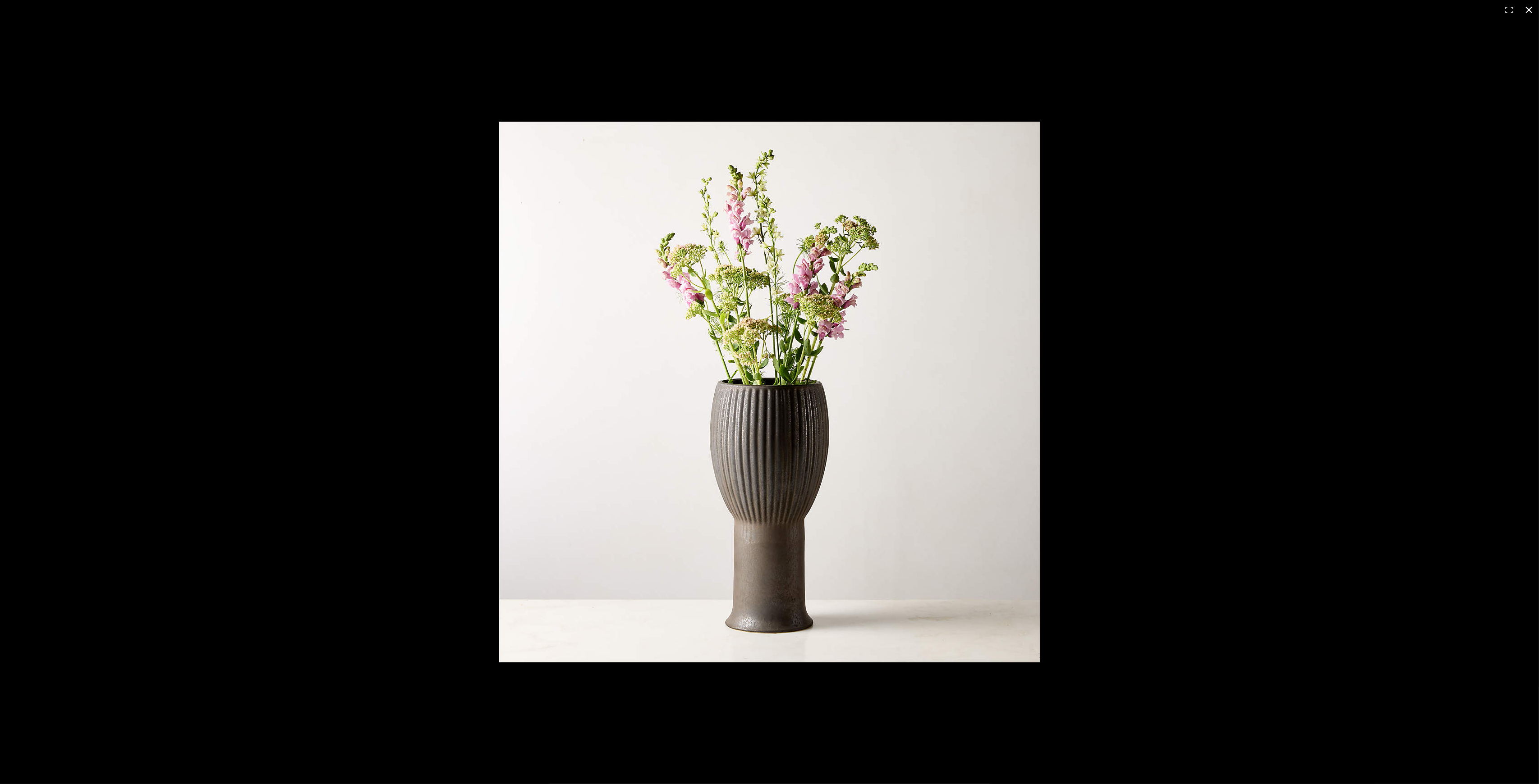
click at [1527, 10] on button at bounding box center [1529, 10] width 20 height 20
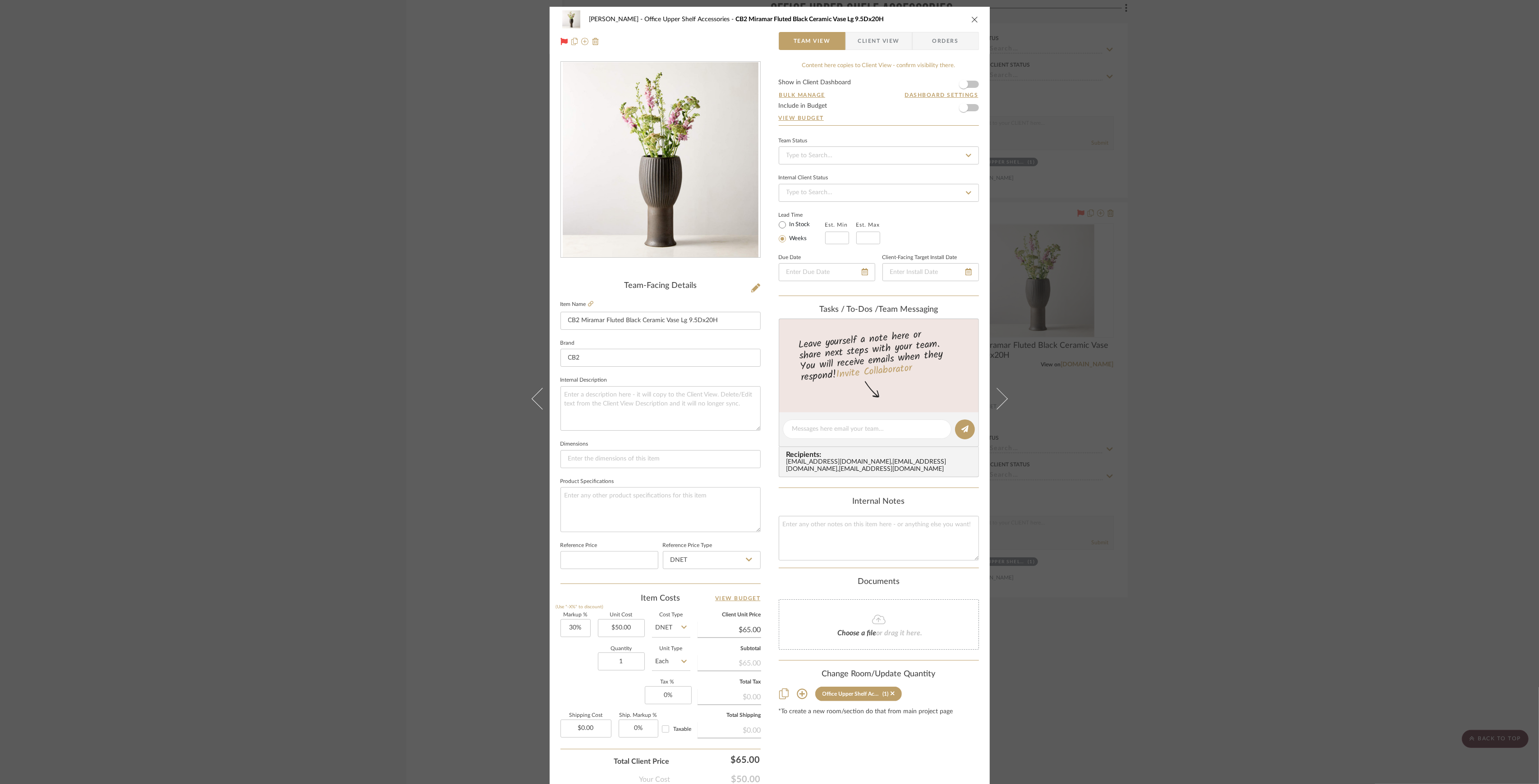
click at [474, 288] on div "Pasternak Office Upper Shelf Accessories CB2 Miramar Fluted Black Ceramic Vase …" at bounding box center [770, 392] width 1539 height 784
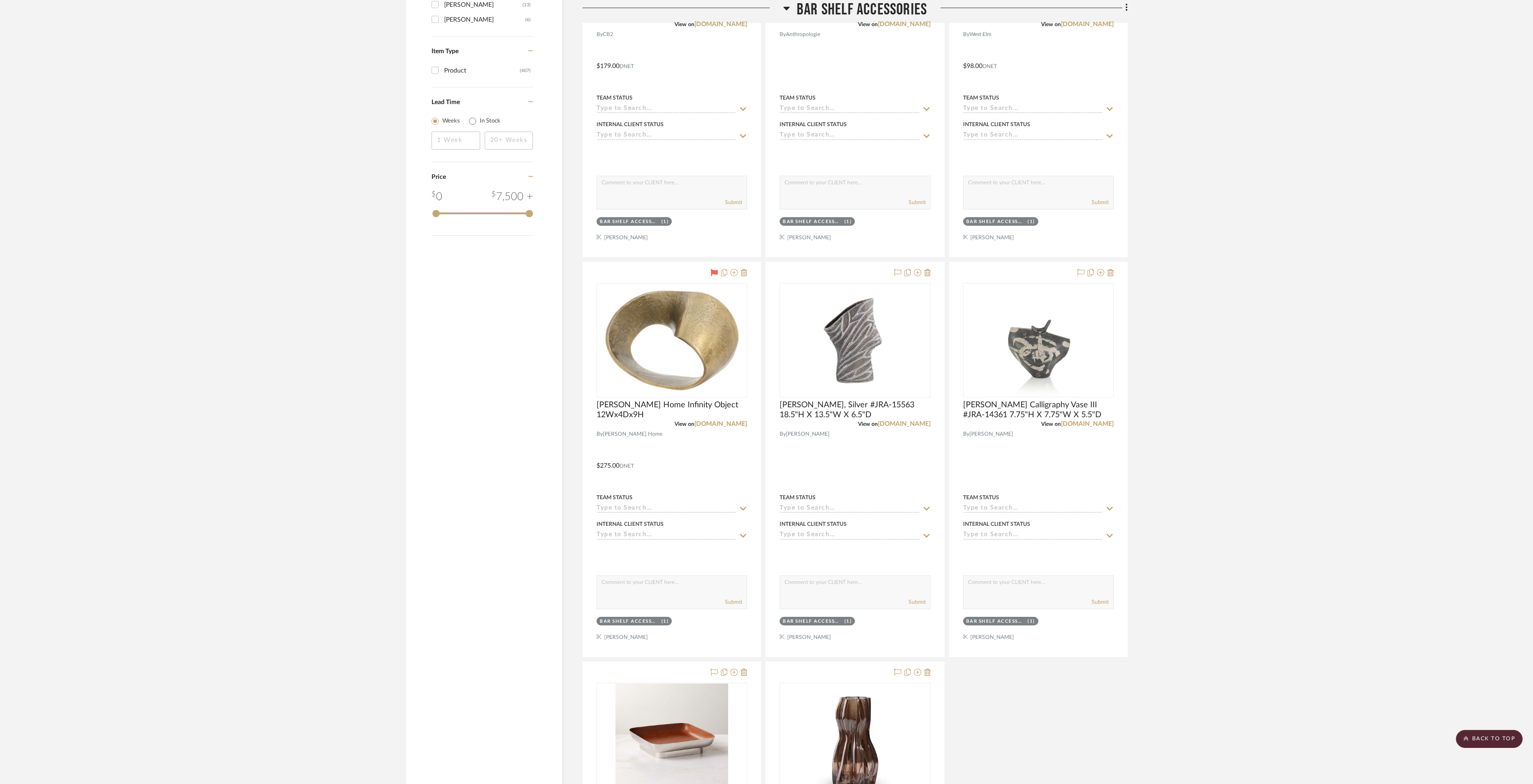
scroll to position [844, 0]
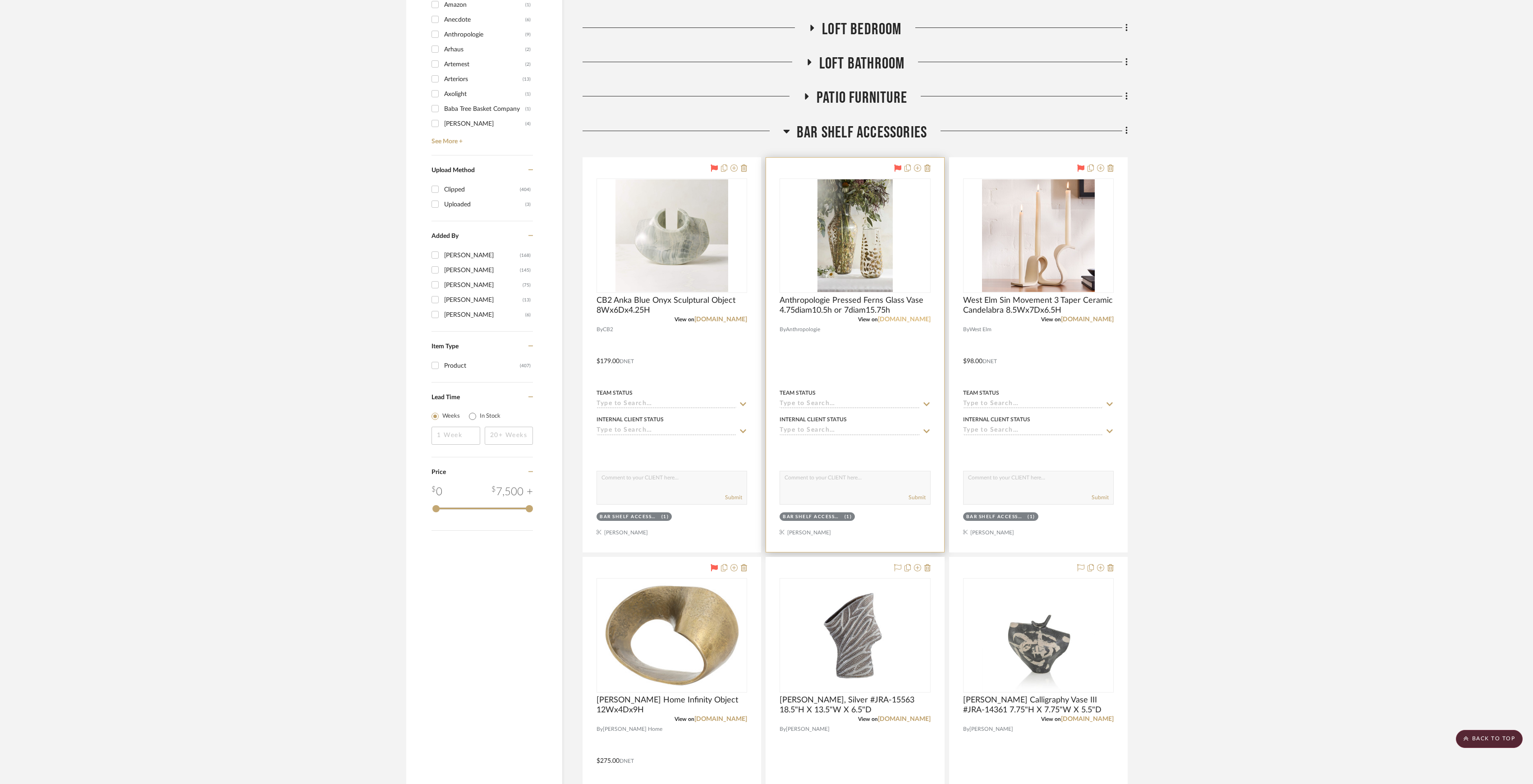
click at [895, 317] on link "anthropologie.com" at bounding box center [905, 319] width 53 height 7
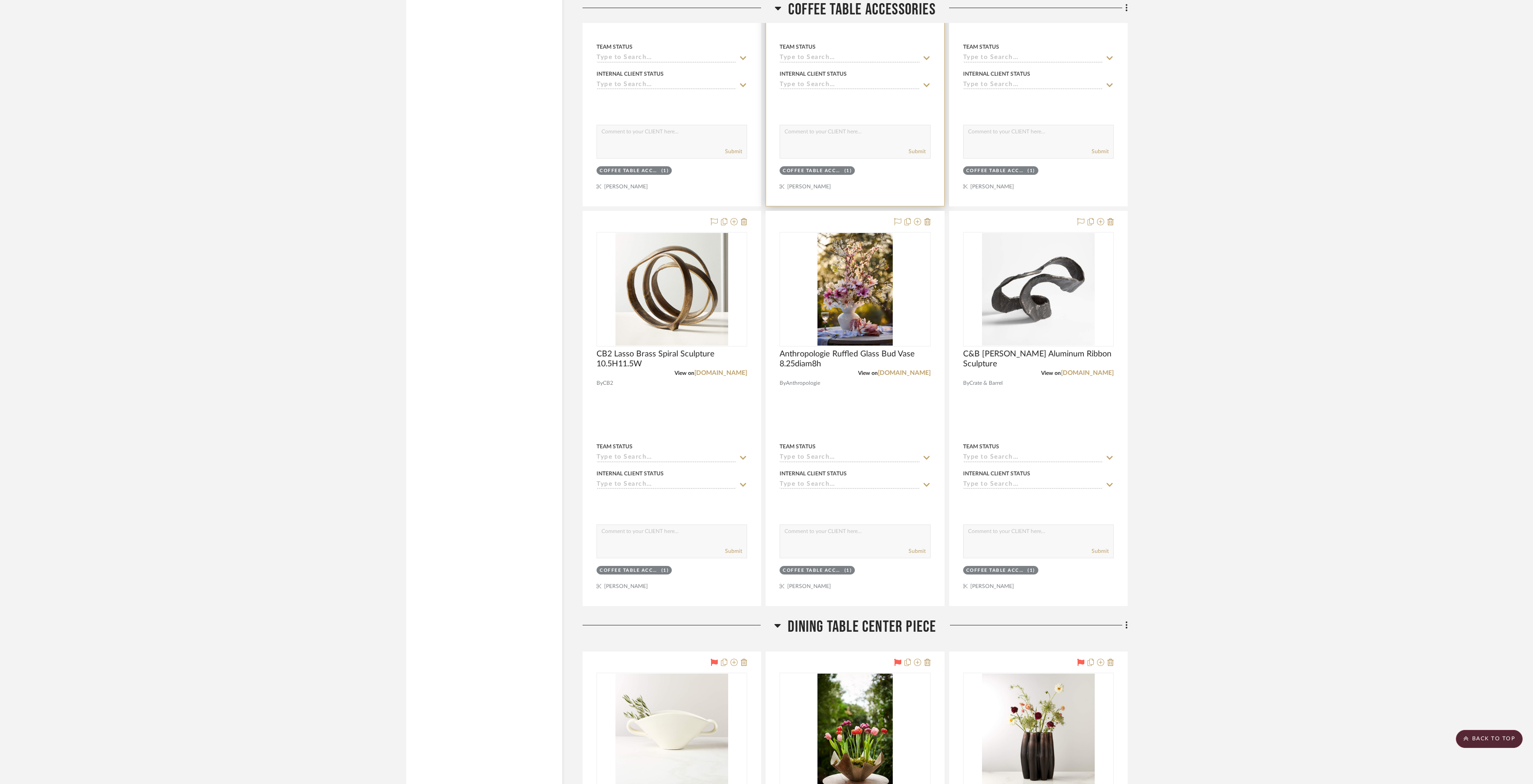
scroll to position [2947, 0]
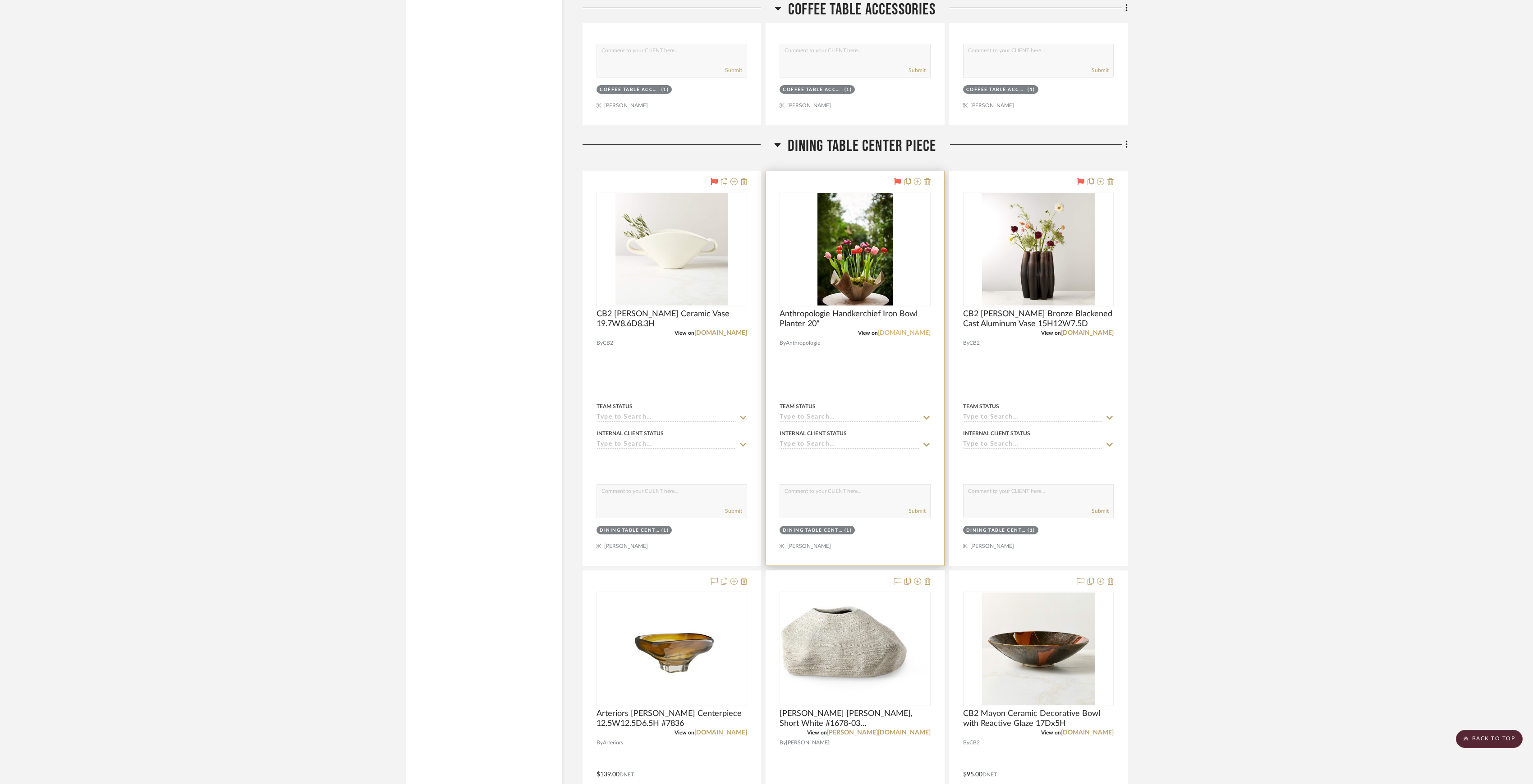
click at [907, 336] on link "anthropologie.com" at bounding box center [905, 333] width 53 height 7
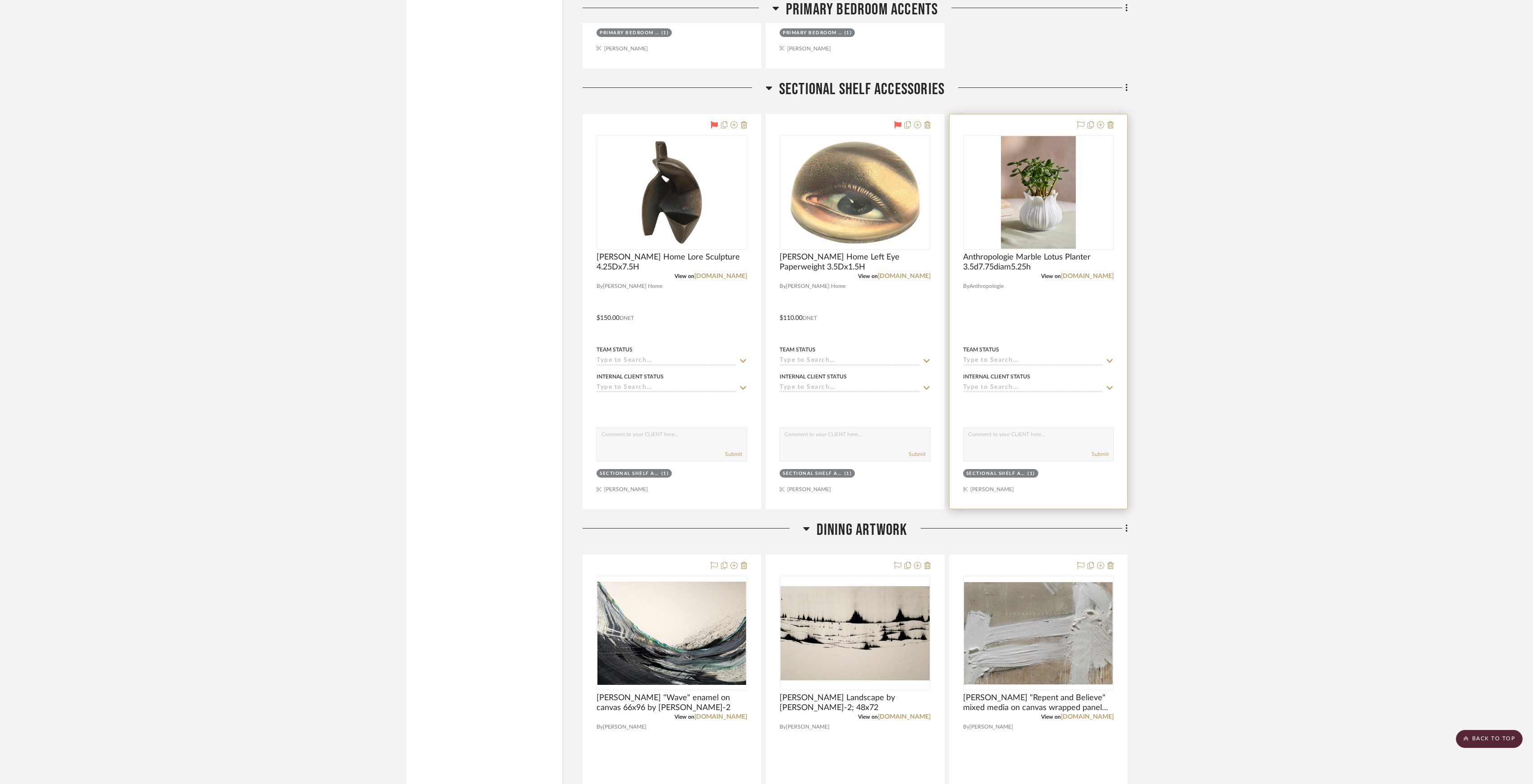
scroll to position [8055, 0]
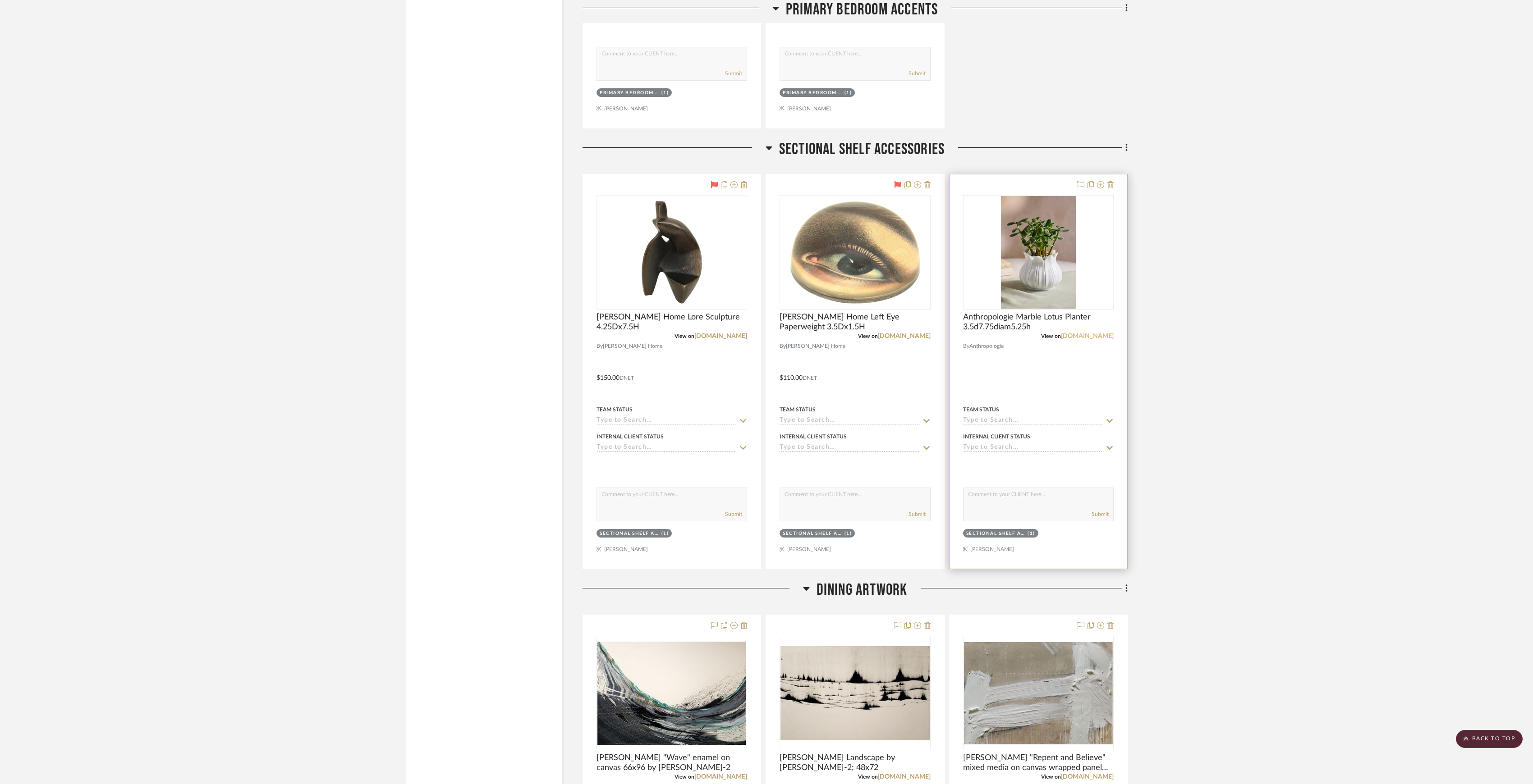
click at [1072, 339] on link "anthropologie.com" at bounding box center [1087, 336] width 53 height 7
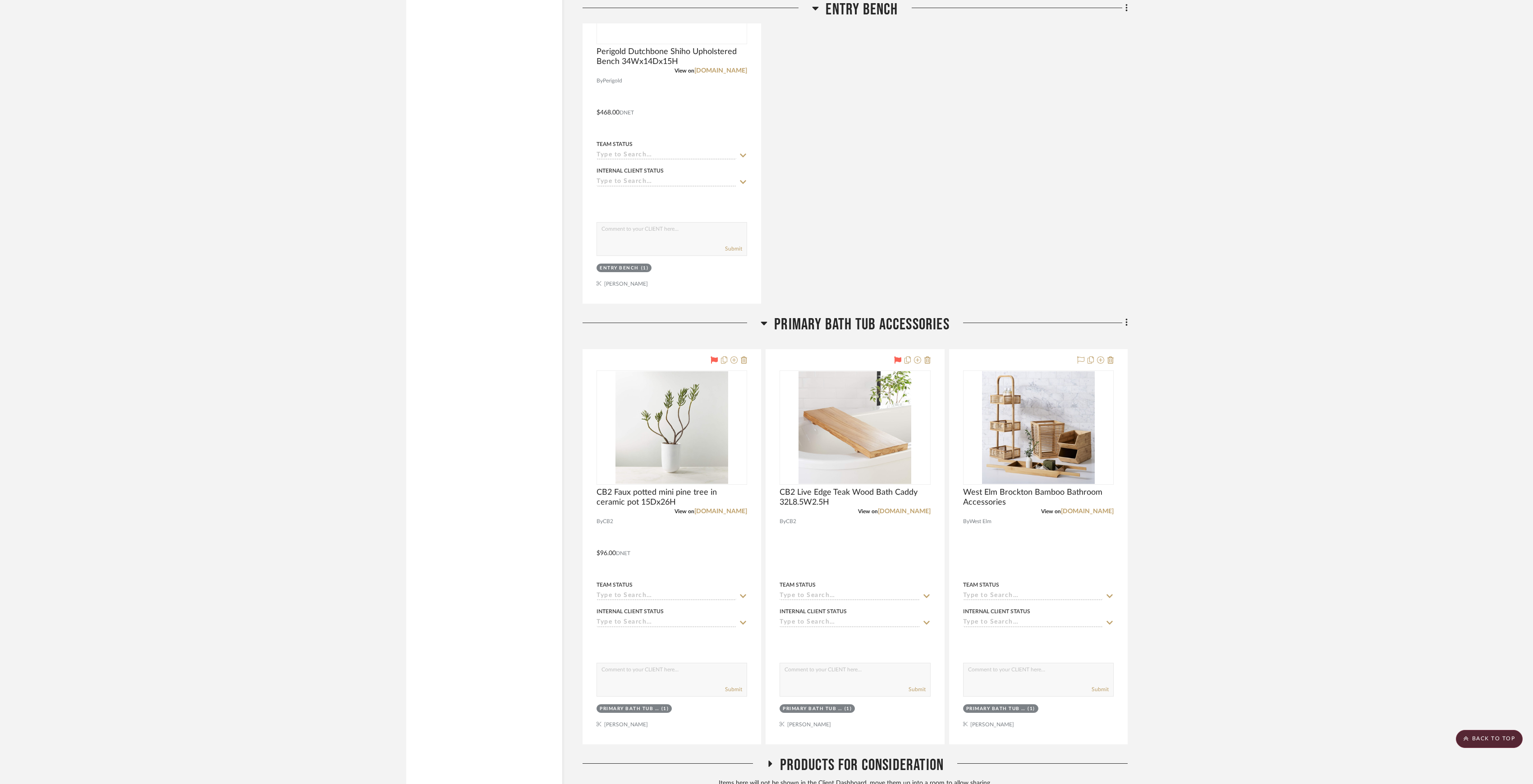
scroll to position [10098, 0]
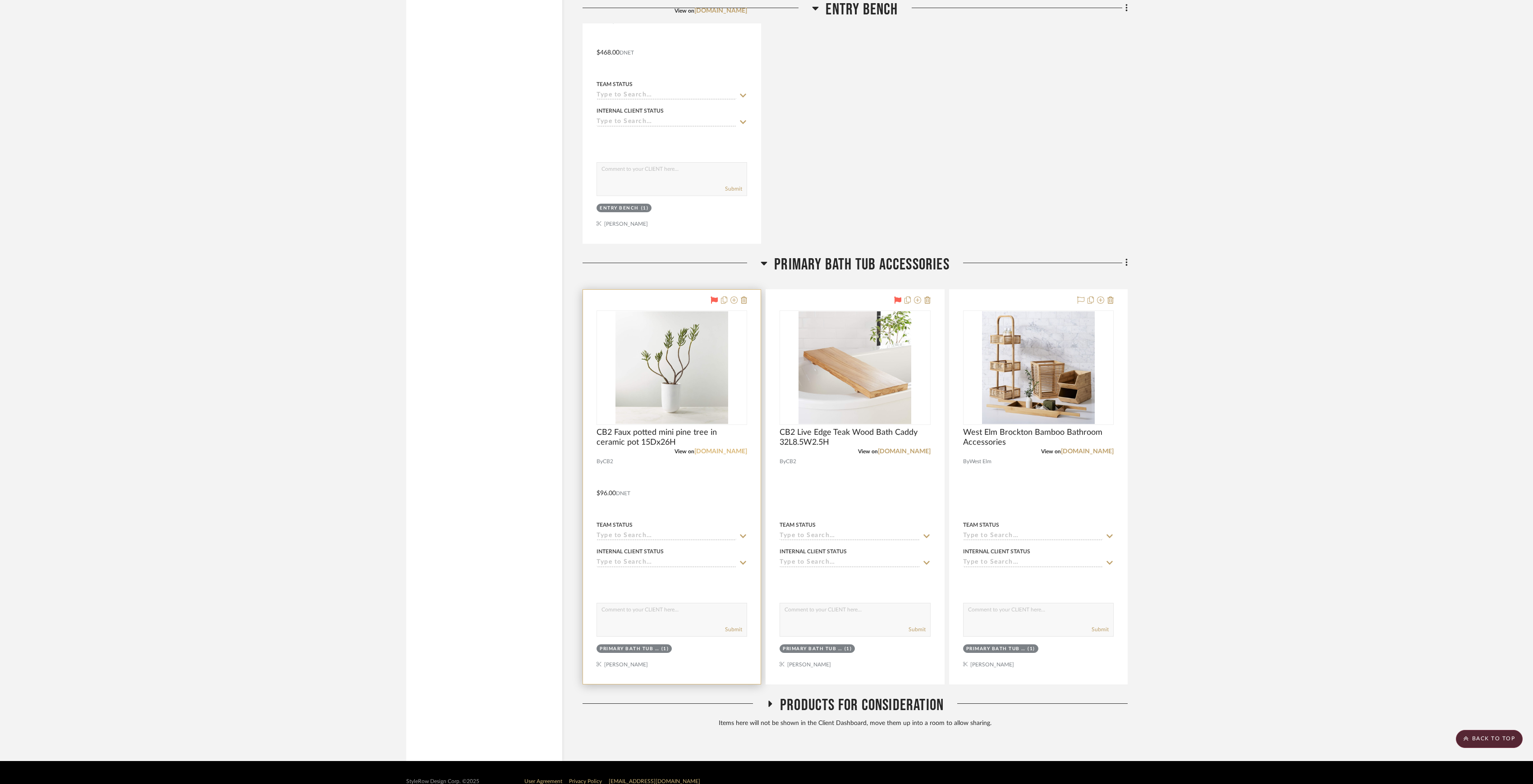
click at [731, 455] on link "cb2.com" at bounding box center [720, 451] width 53 height 7
click at [920, 455] on link "cb2.com" at bounding box center [905, 451] width 53 height 7
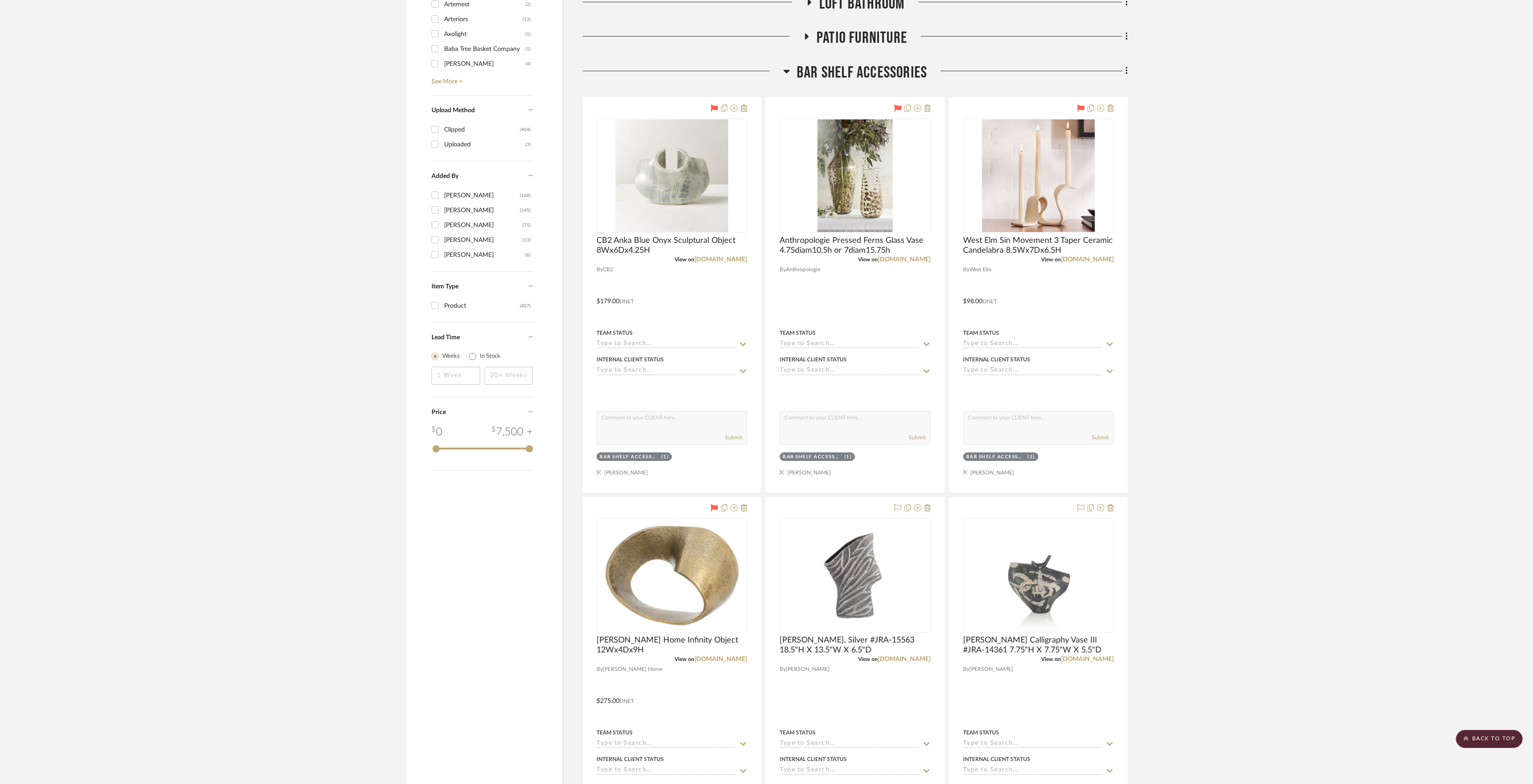
scroll to position [955, 0]
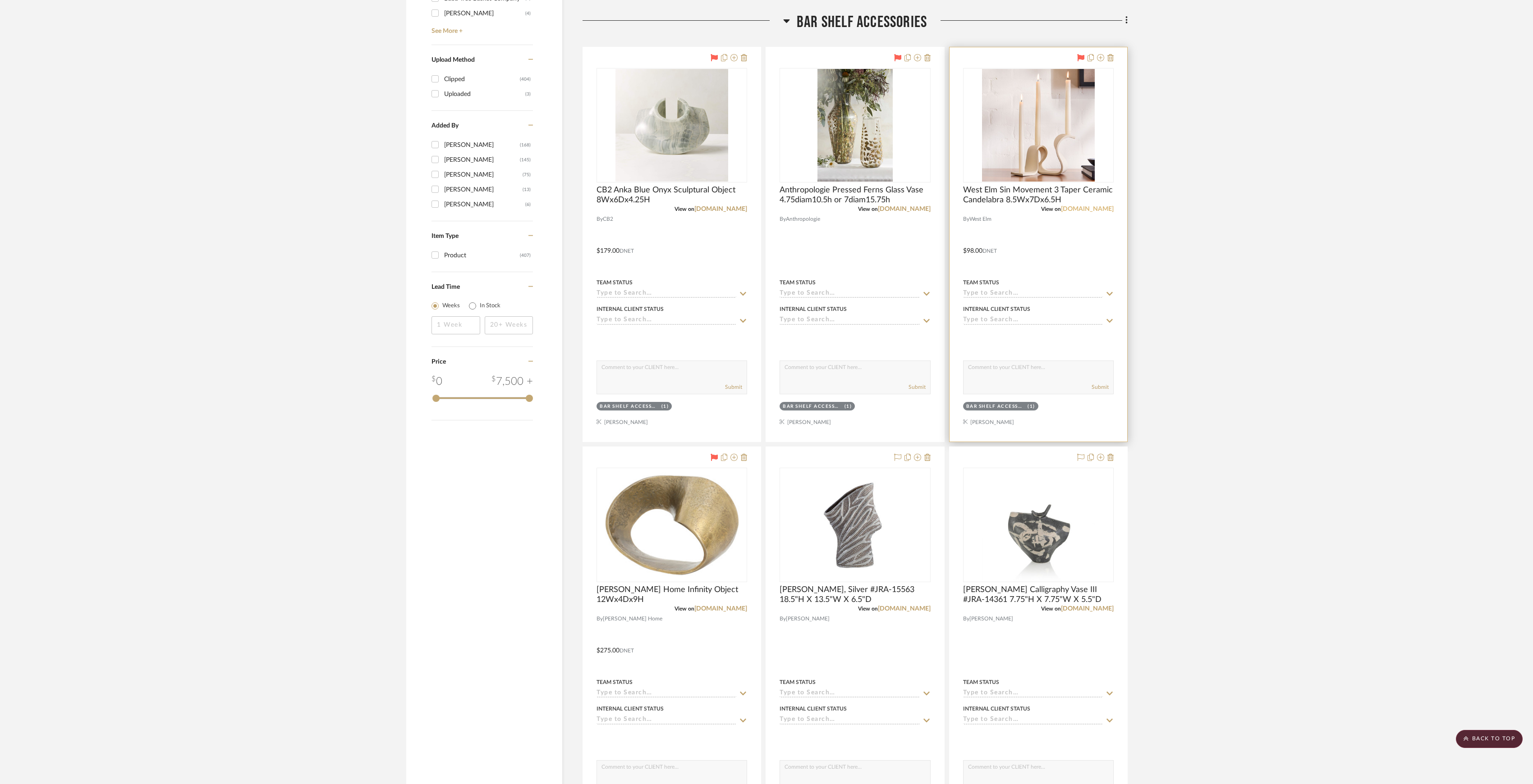
click at [1104, 210] on link "westelm.com" at bounding box center [1087, 209] width 53 height 7
click at [1106, 206] on link "westelm.com" at bounding box center [1087, 209] width 53 height 7
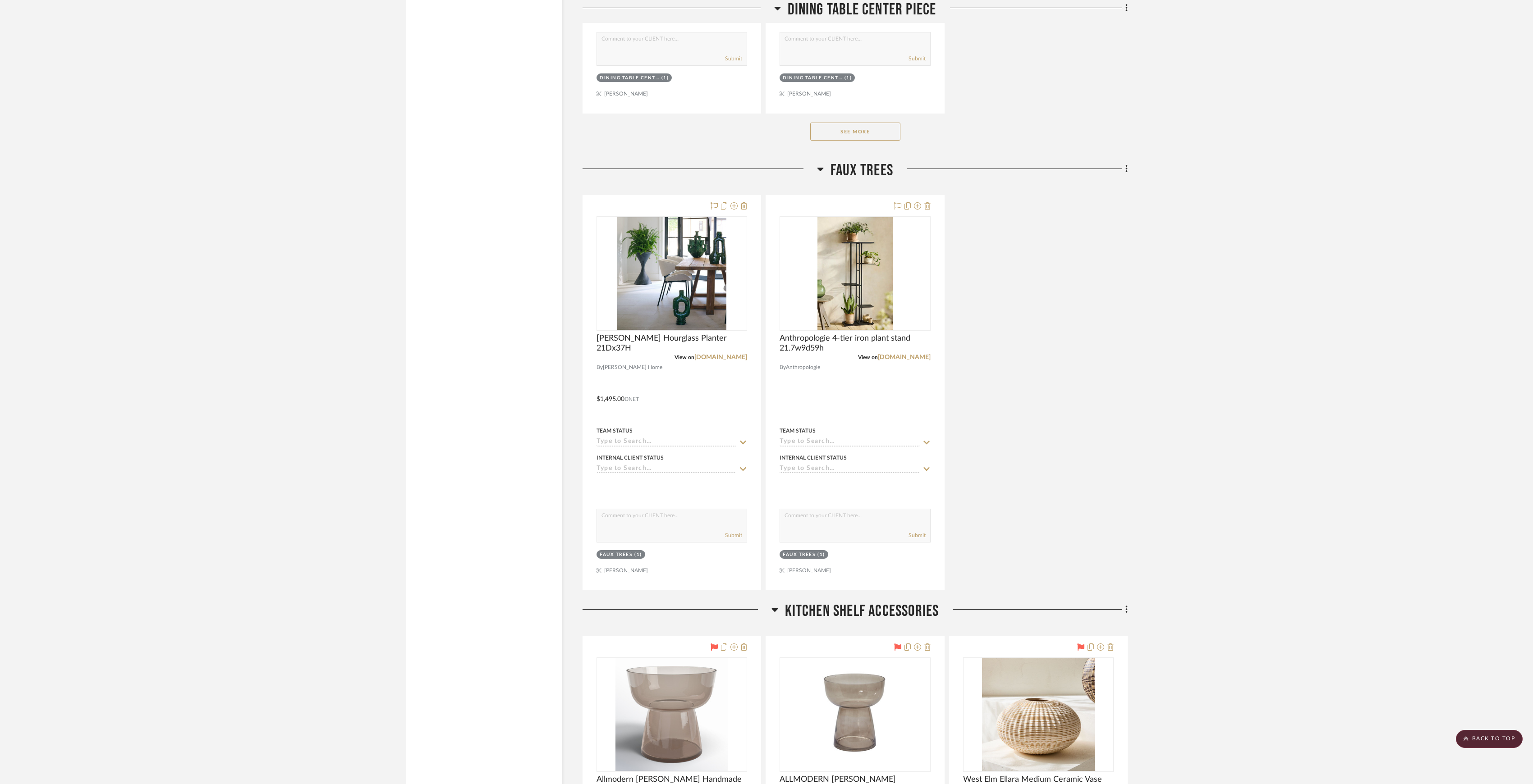
scroll to position [4620, 0]
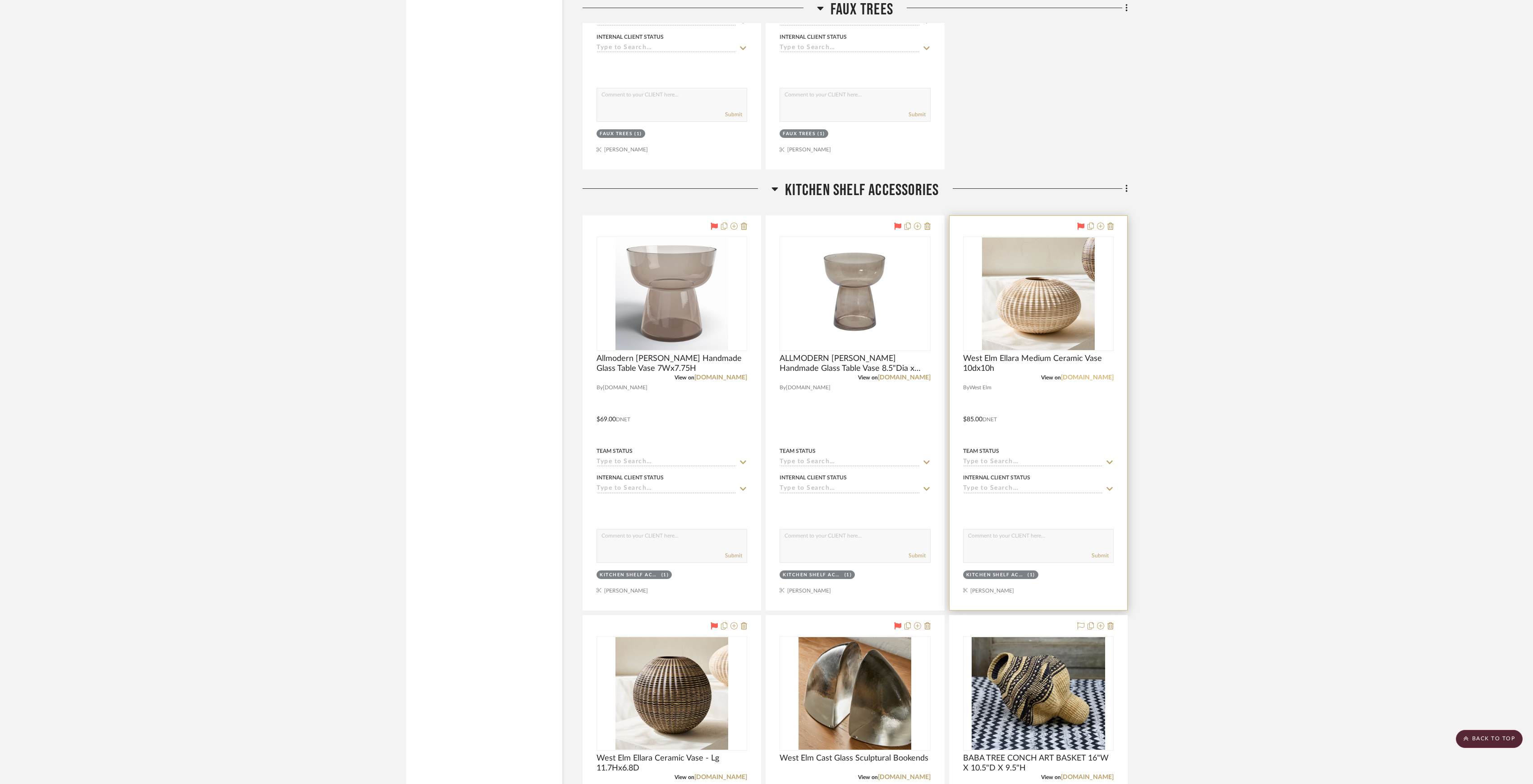
click at [1093, 381] on link "westelm.com" at bounding box center [1087, 377] width 53 height 7
click at [720, 381] on link "allmodern.com" at bounding box center [720, 377] width 53 height 7
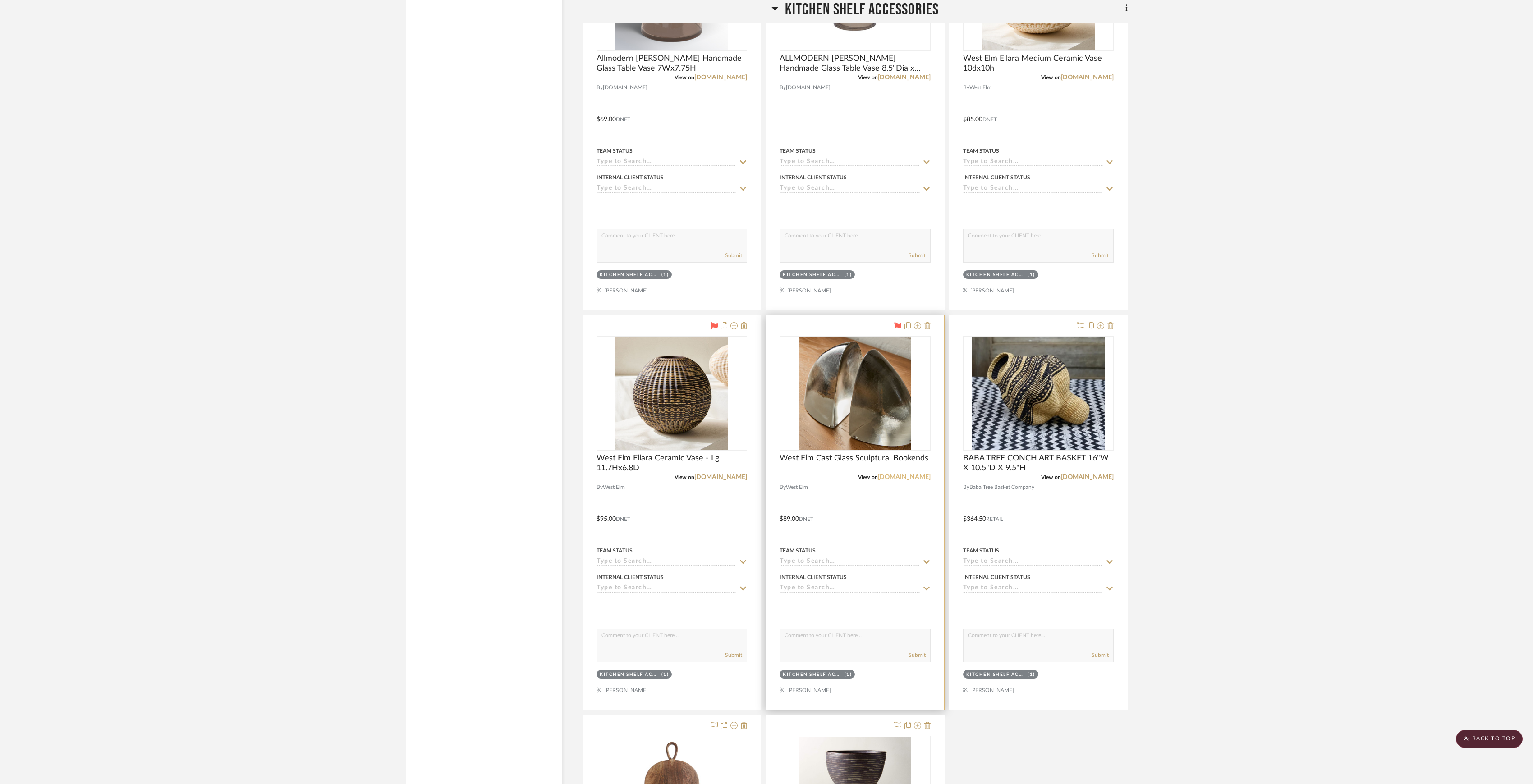
click at [913, 481] on link "westelm.com" at bounding box center [905, 477] width 53 height 7
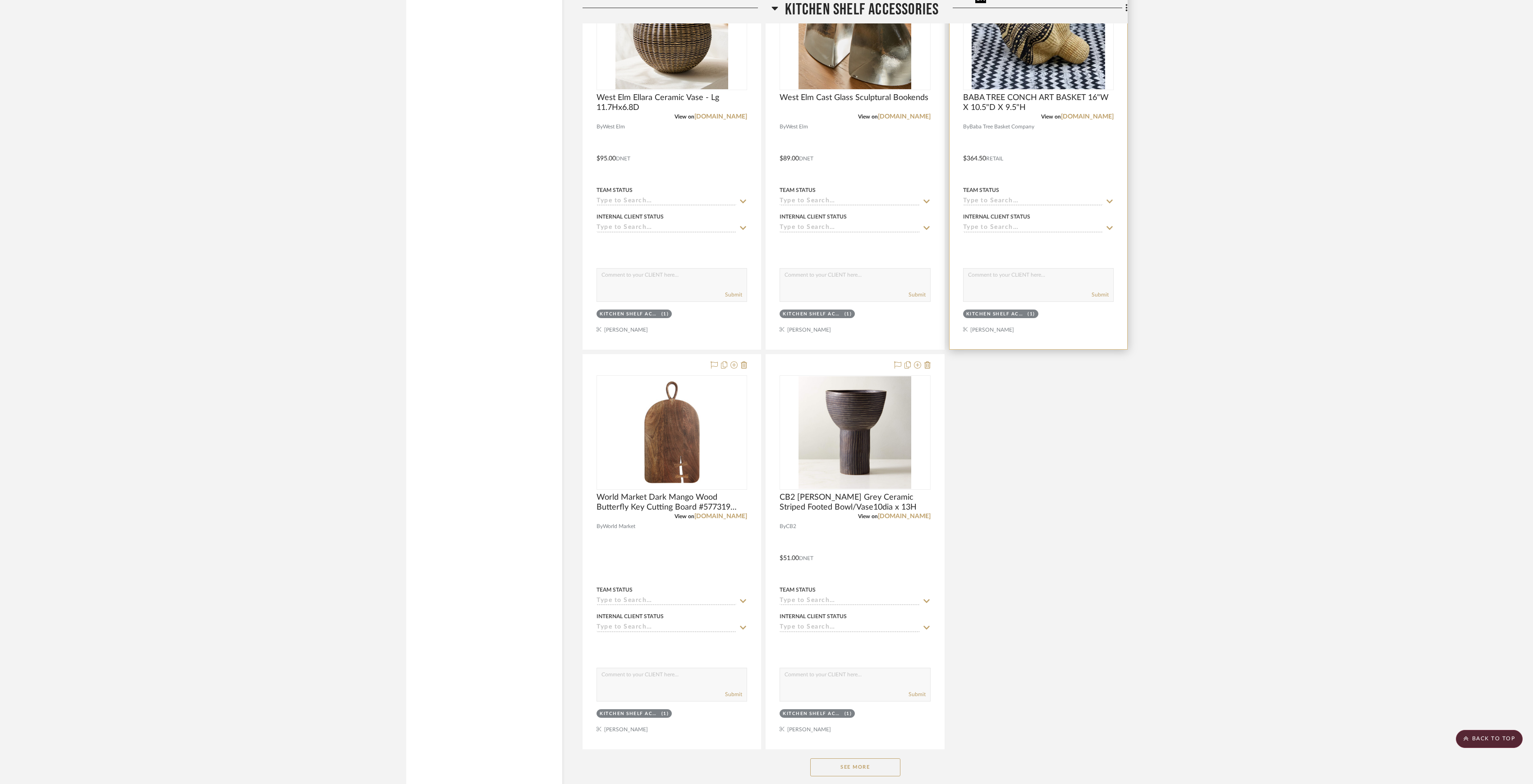
scroll to position [5762, 0]
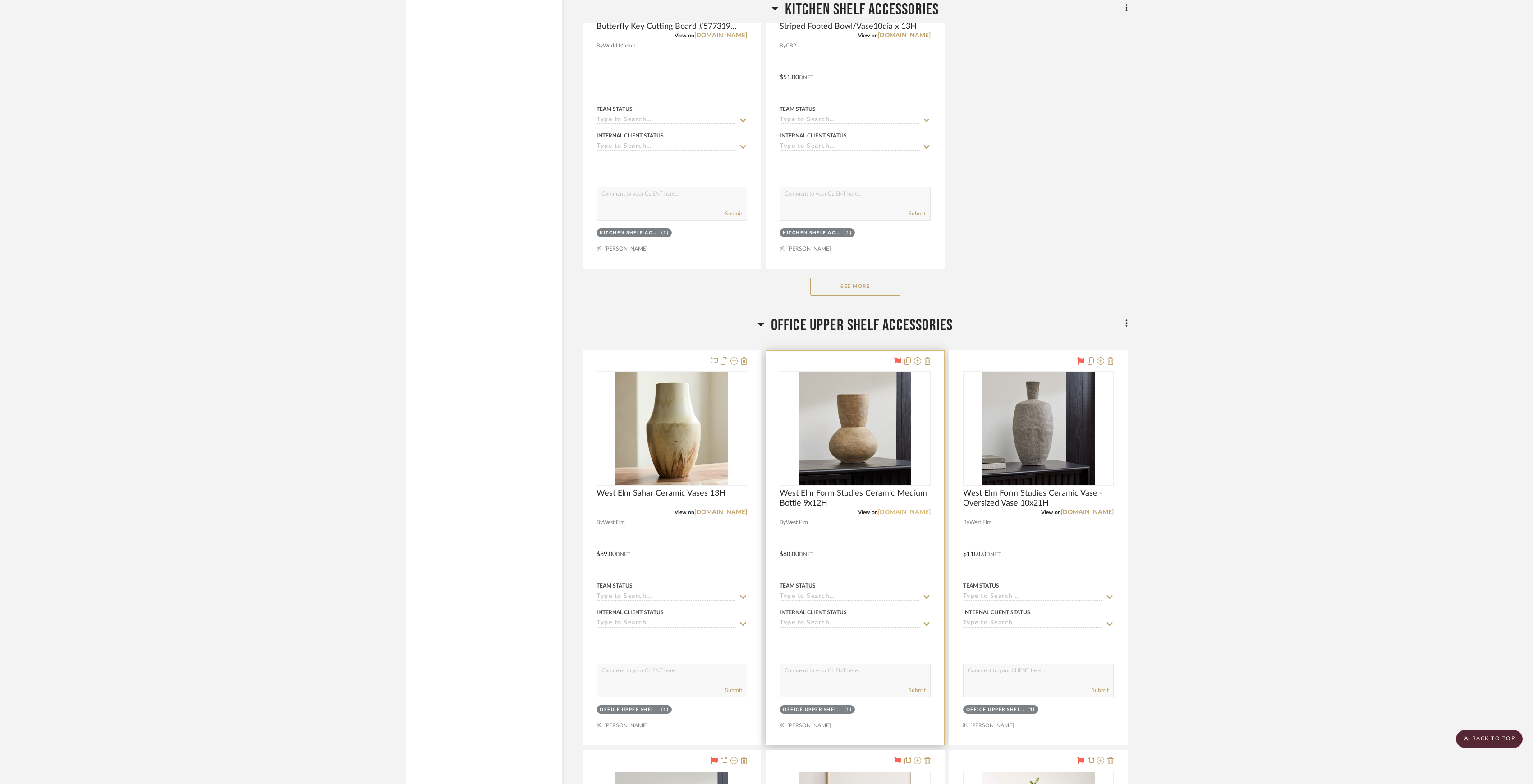
click at [916, 515] on link "westelm.com" at bounding box center [905, 512] width 53 height 7
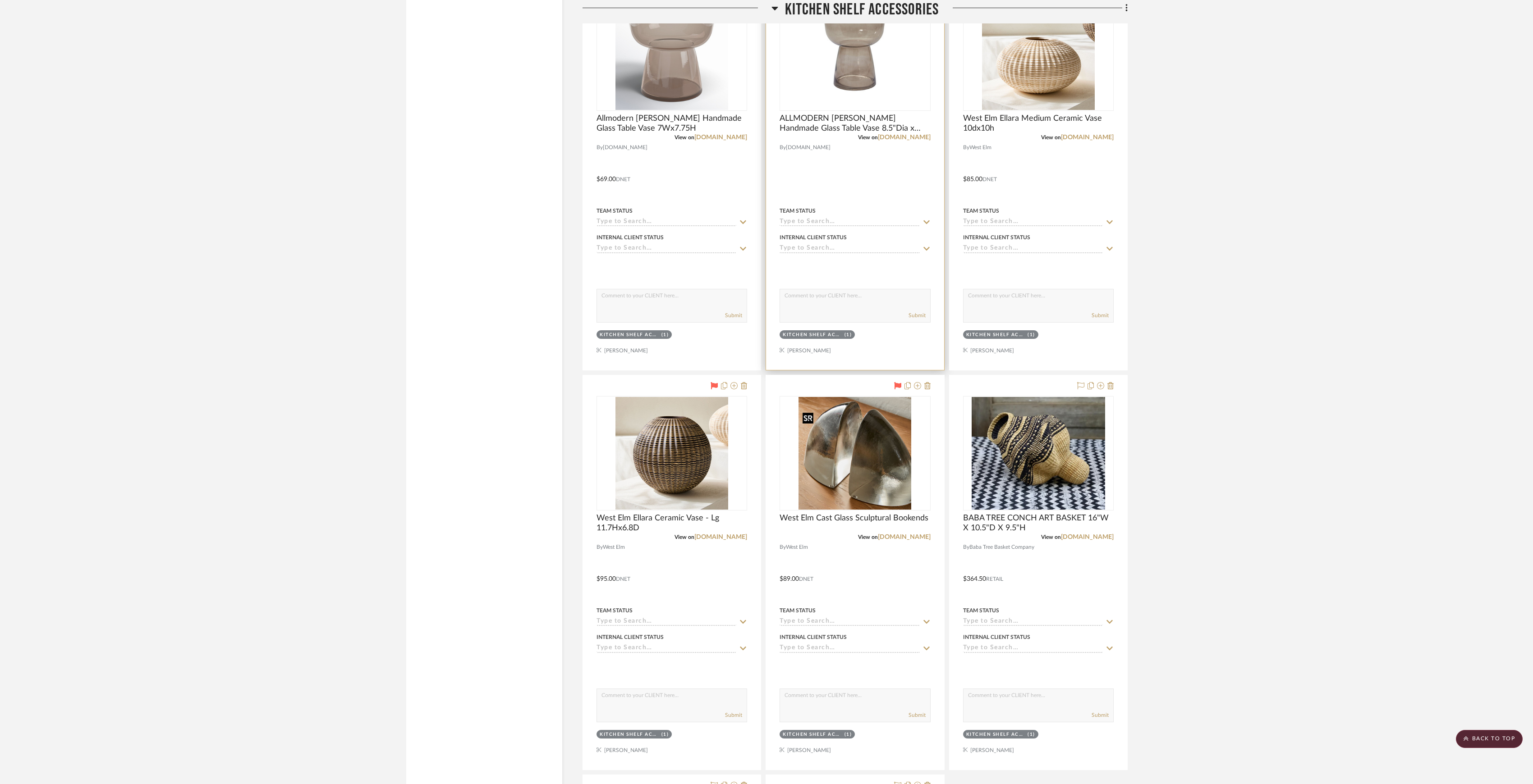
scroll to position [4380, 0]
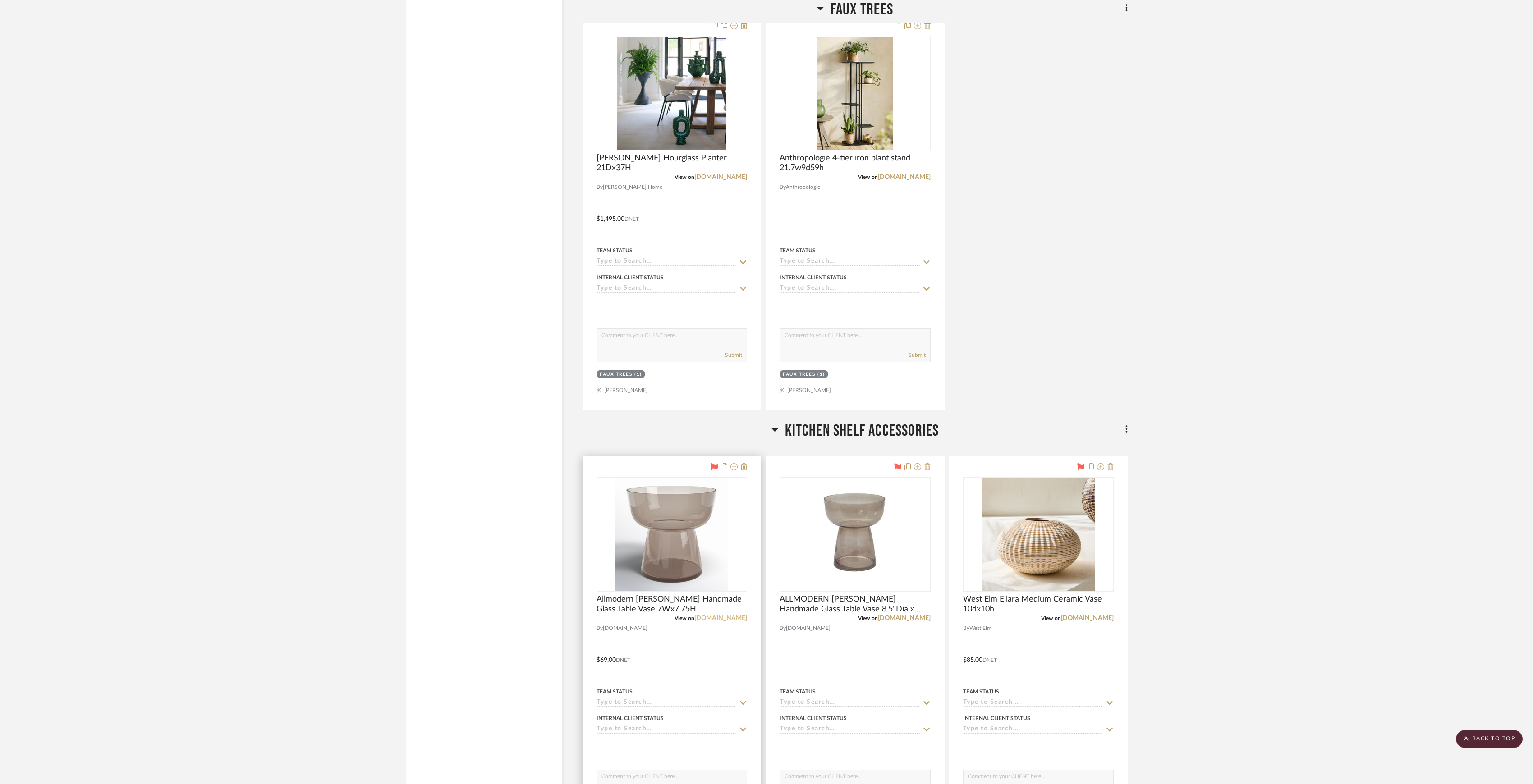
click at [732, 622] on link "allmodern.com" at bounding box center [720, 618] width 53 height 7
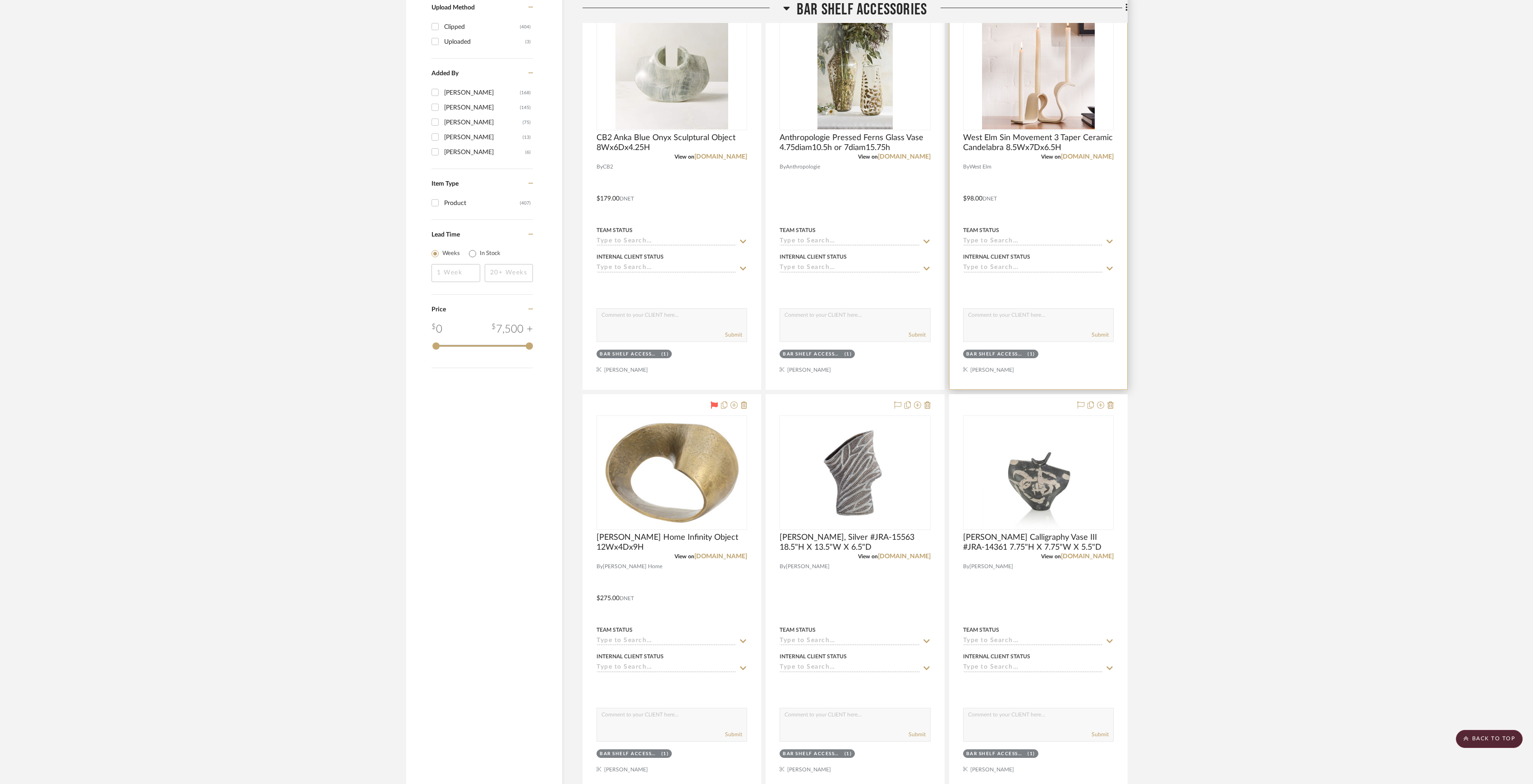
scroll to position [1127, 0]
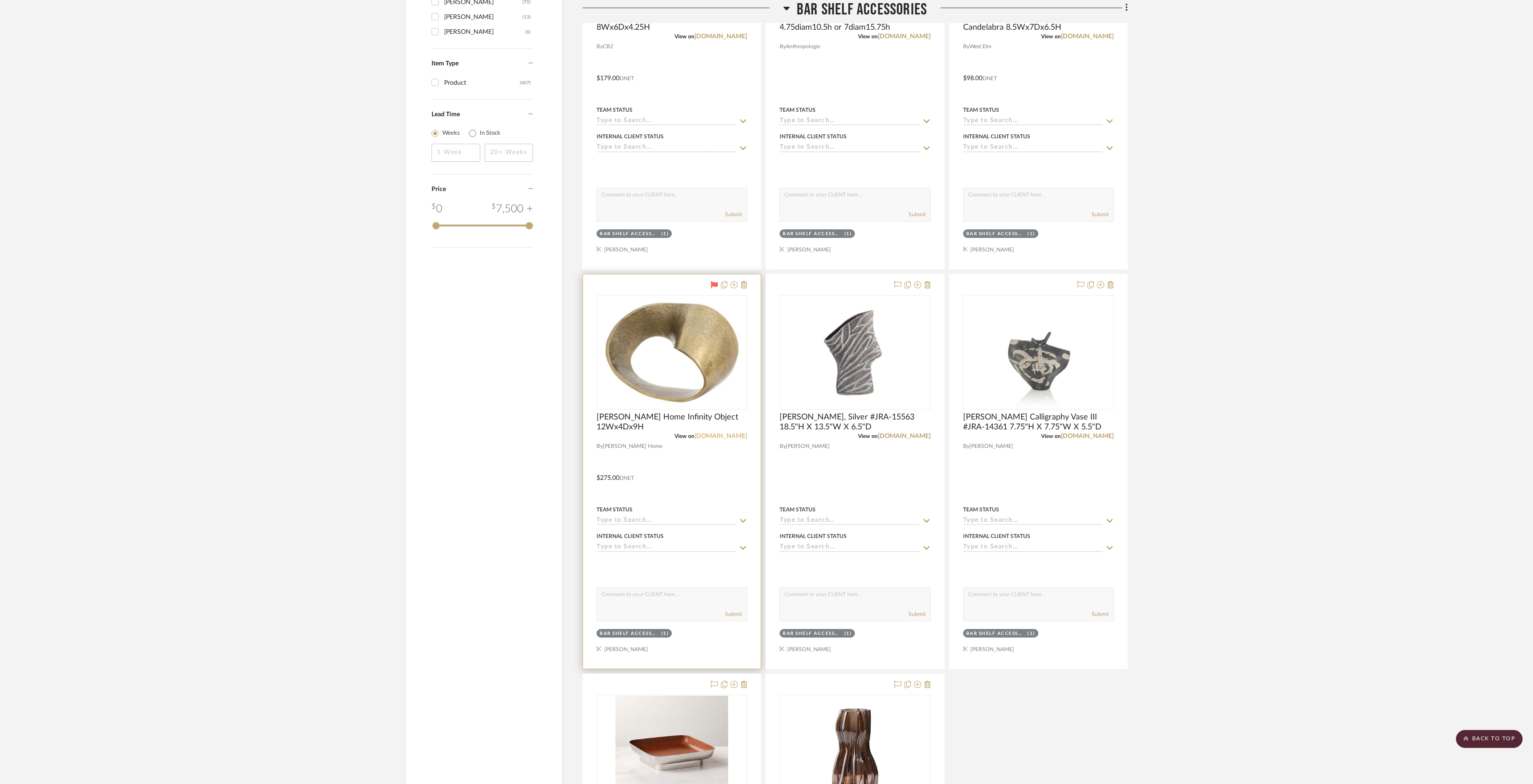
click at [718, 436] on link "jaysonhome.com" at bounding box center [720, 436] width 53 height 7
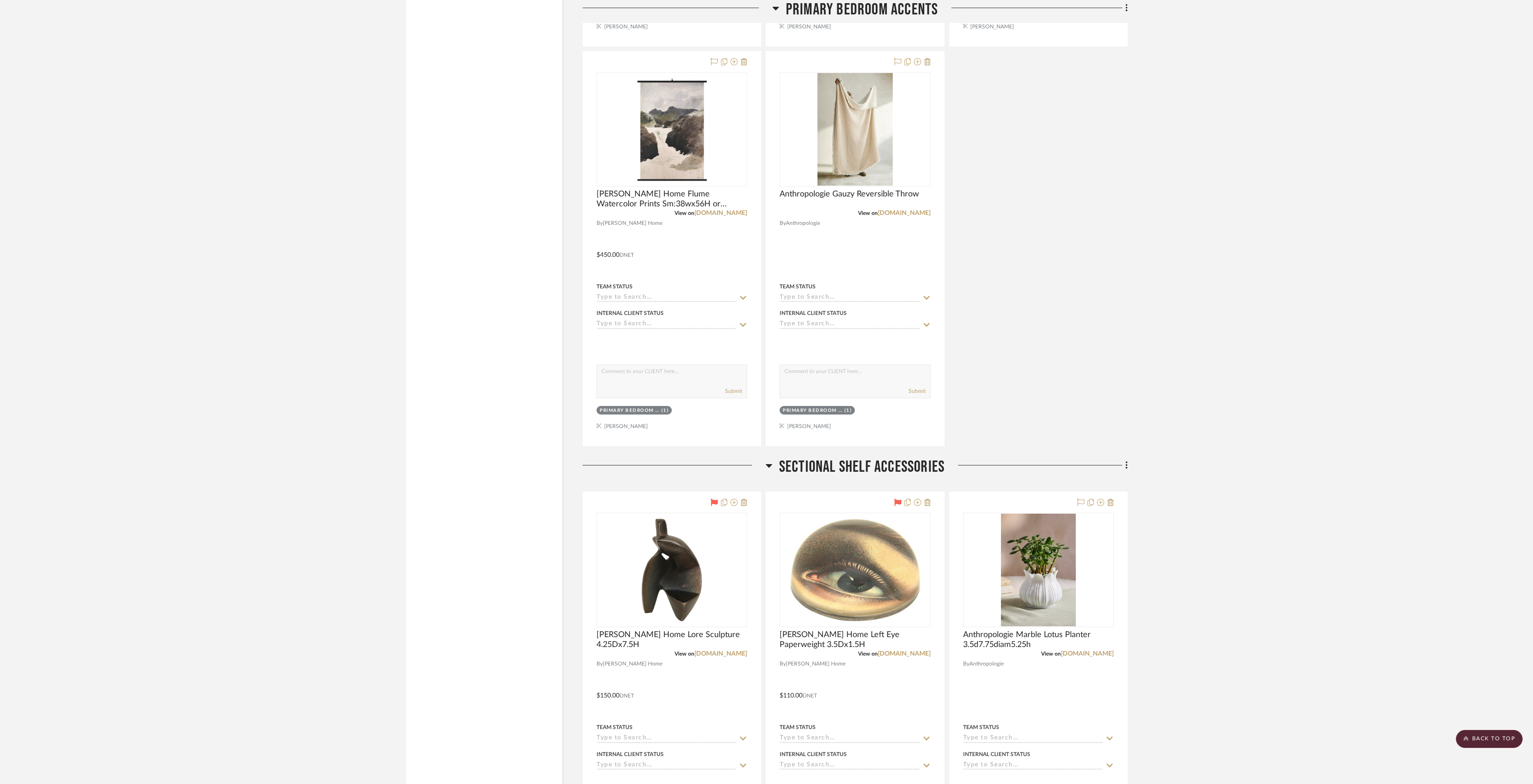
scroll to position [8098, 0]
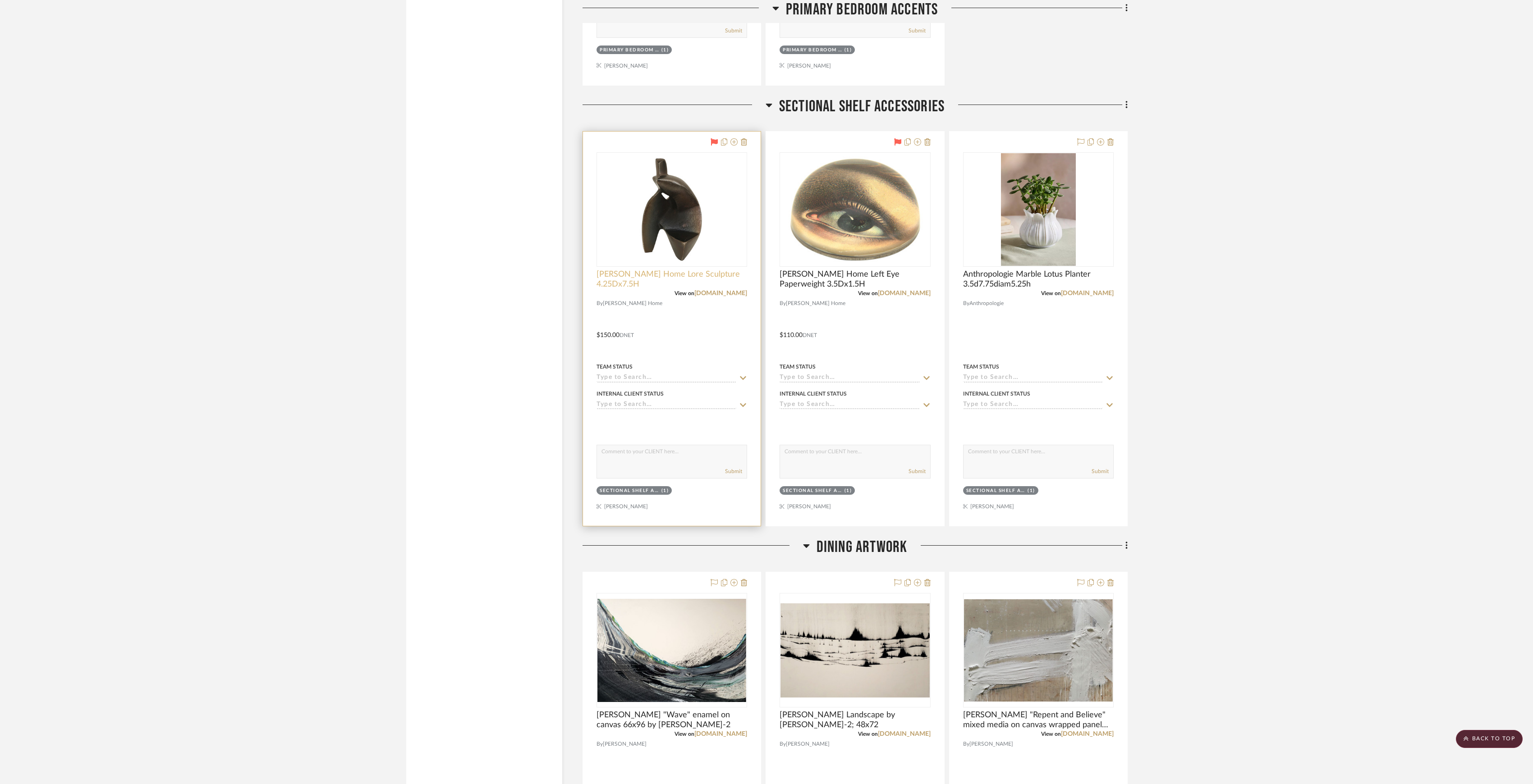
click at [713, 290] on span "Jayson Home Lore Sculpture 4.25Dx7.5H" at bounding box center [672, 279] width 151 height 20
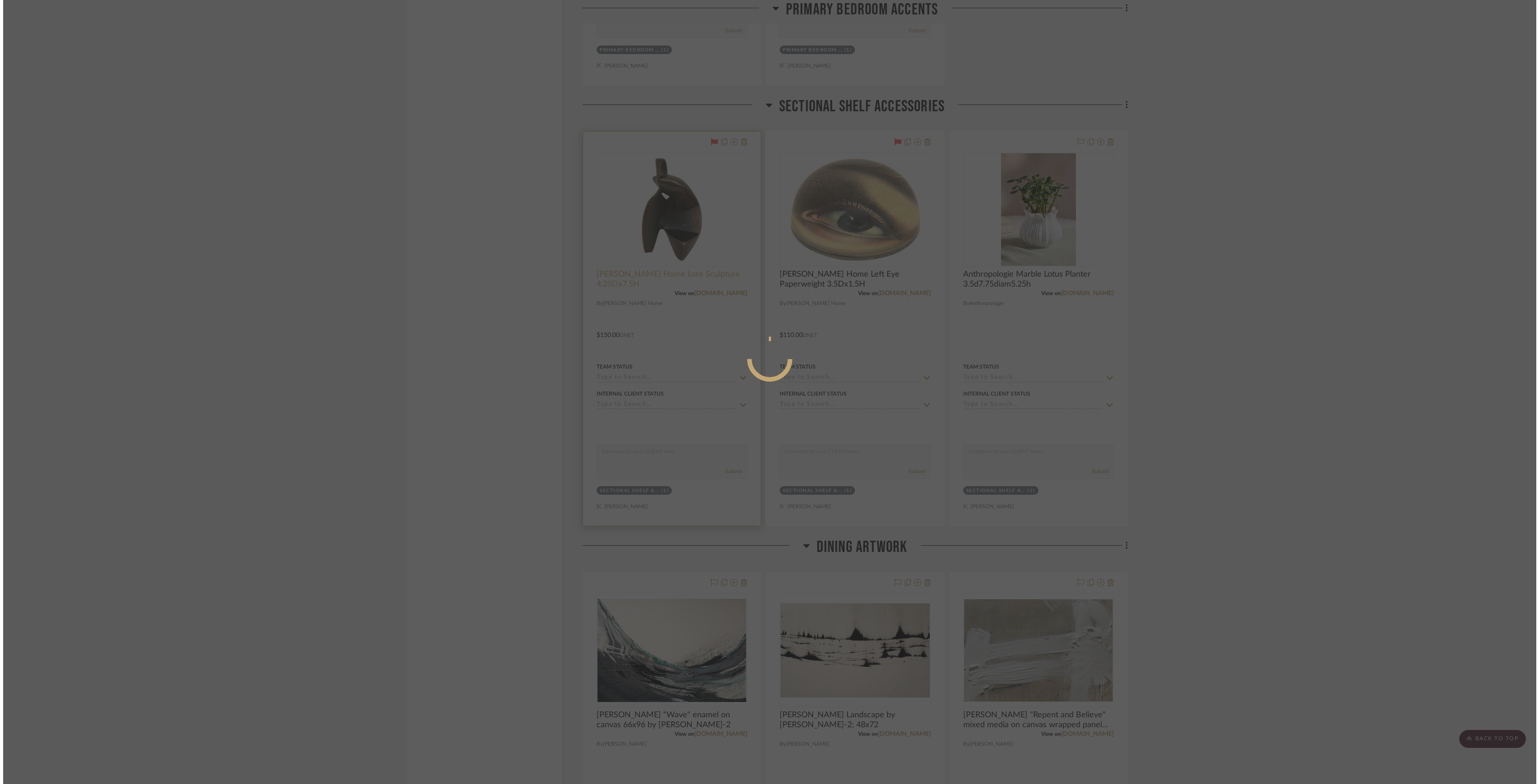
scroll to position [0, 0]
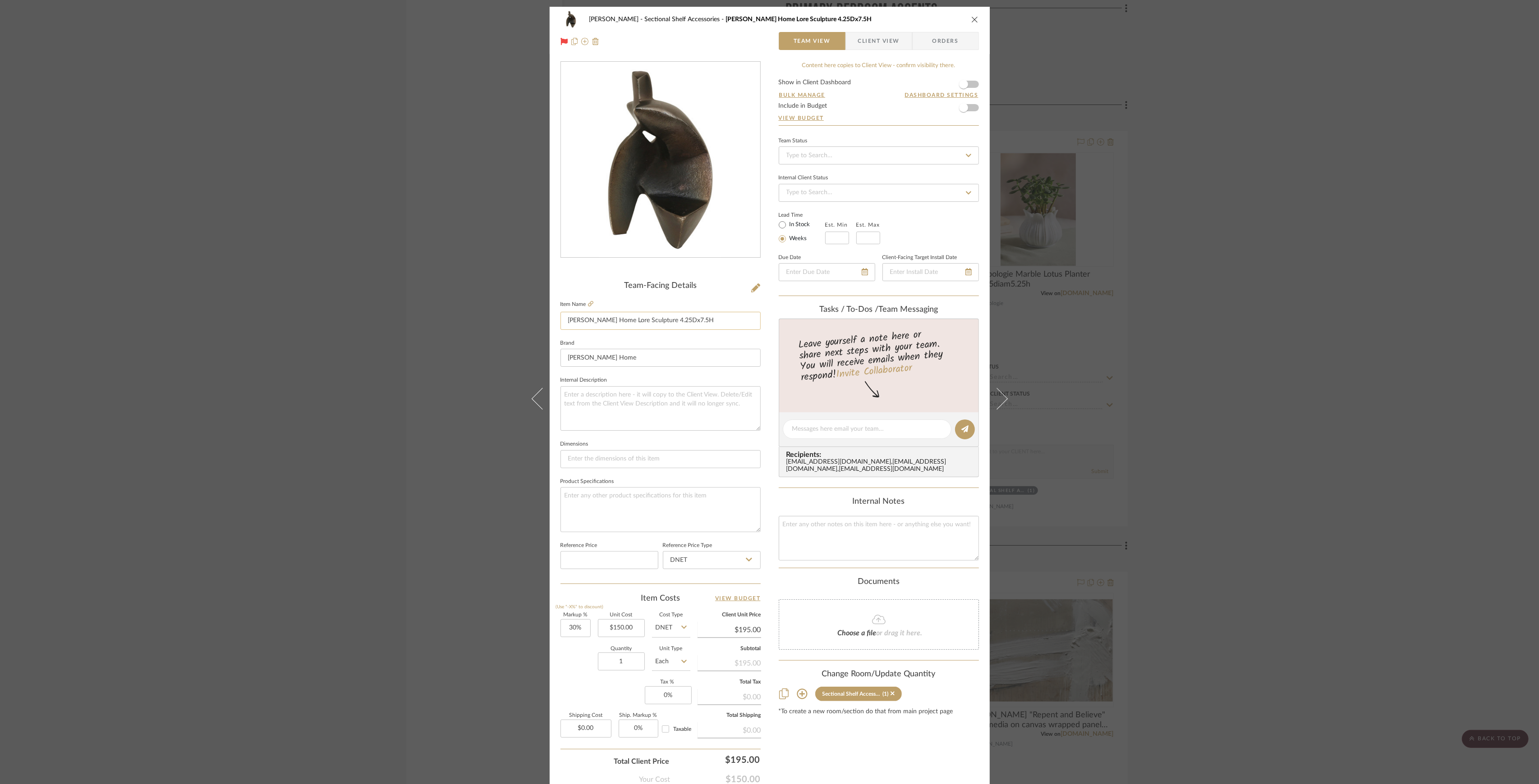
drag, startPoint x: 605, startPoint y: 321, endPoint x: 643, endPoint y: 313, distance: 38.8
click at [643, 313] on input "Jayson Home Lore Sculpture 4.25Dx7.5H" at bounding box center [660, 321] width 200 height 18
click at [1206, 350] on div "Pasternak Sectional Shelf Accessories Jayson Home Lore Sculpture 4.25Dx7.5H Tea…" at bounding box center [770, 392] width 1539 height 784
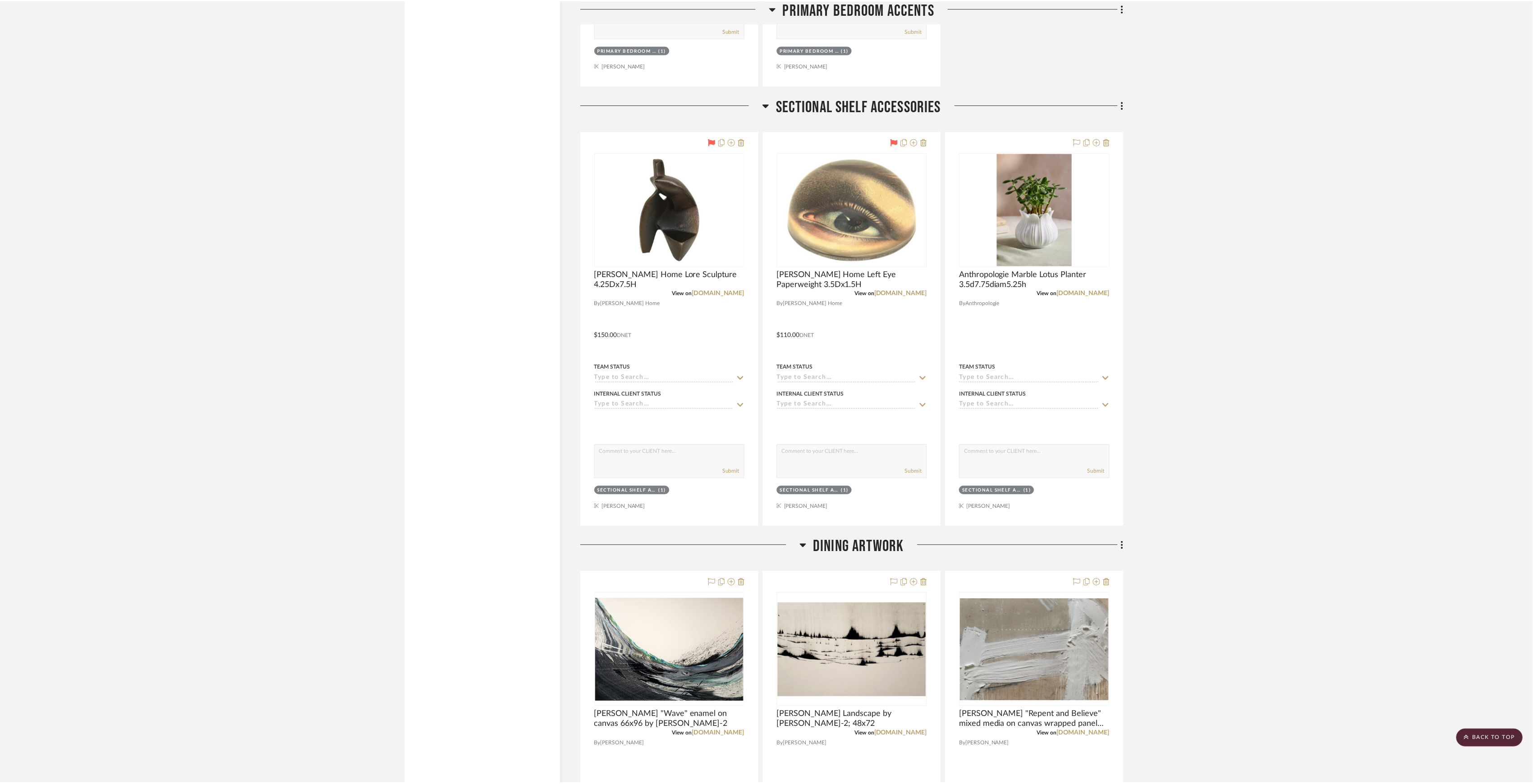
scroll to position [8098, 0]
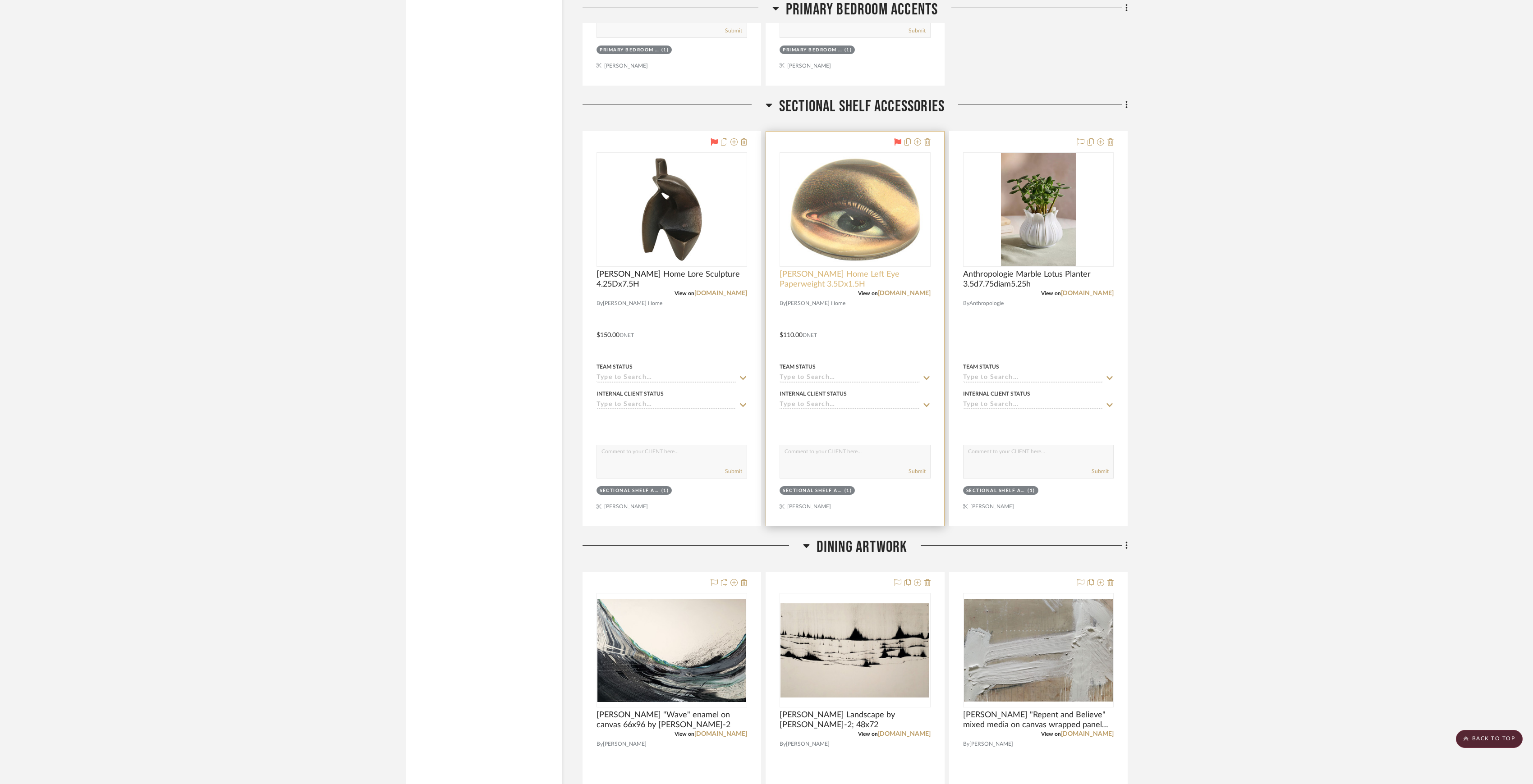
click at [873, 290] on span "Jayson Home Left Eye Paperweight 3.5Dx1.5H" at bounding box center [855, 279] width 151 height 20
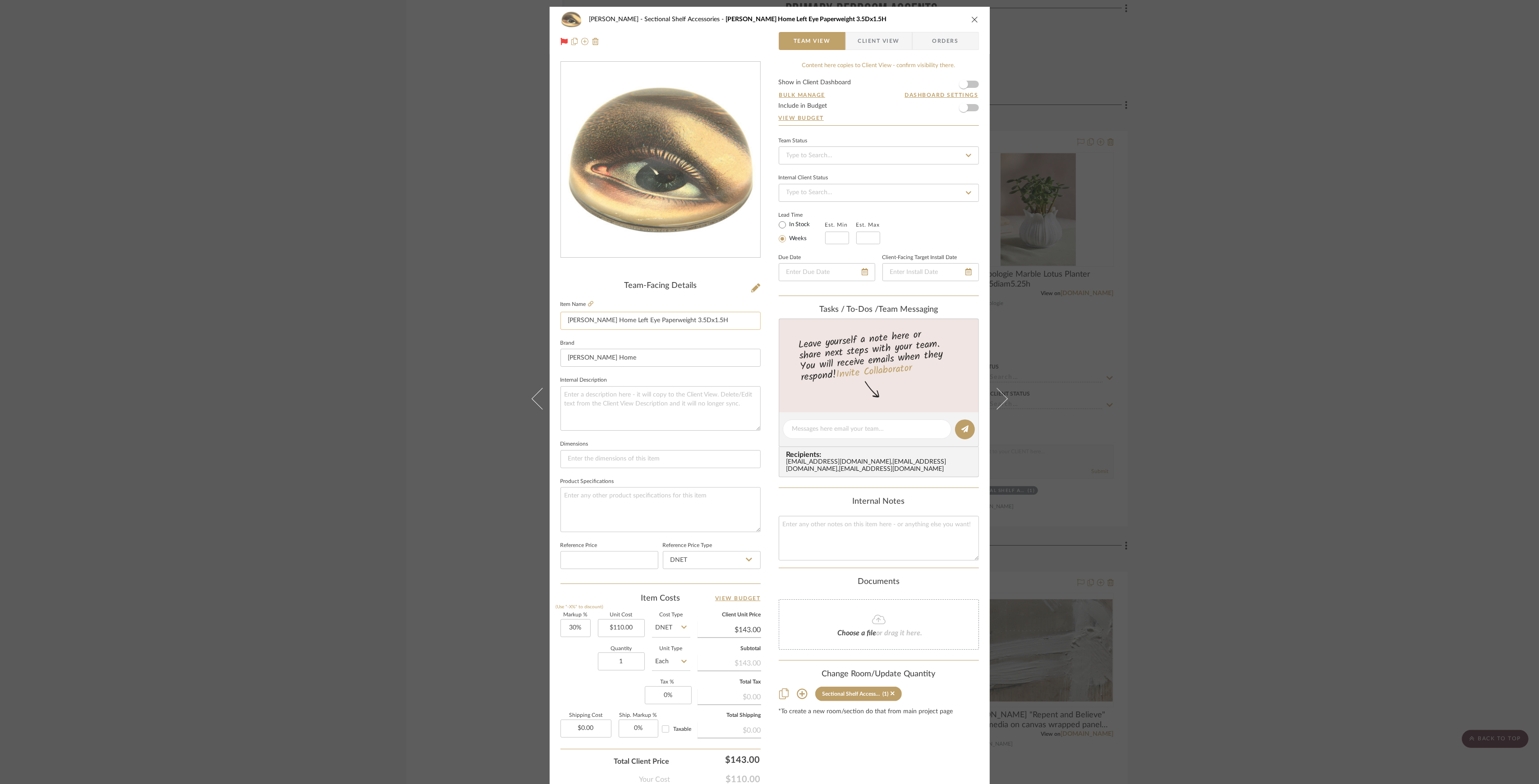
drag, startPoint x: 603, startPoint y: 320, endPoint x: 664, endPoint y: 322, distance: 61.0
click at [664, 322] on input "Jayson Home Left Eye Paperweight 3.5Dx1.5H" at bounding box center [660, 321] width 200 height 18
click at [240, 266] on div "Pasternak Sectional Shelf Accessories Jayson Home Left Eye Paperweight 3.5Dx1.5…" at bounding box center [770, 392] width 1539 height 784
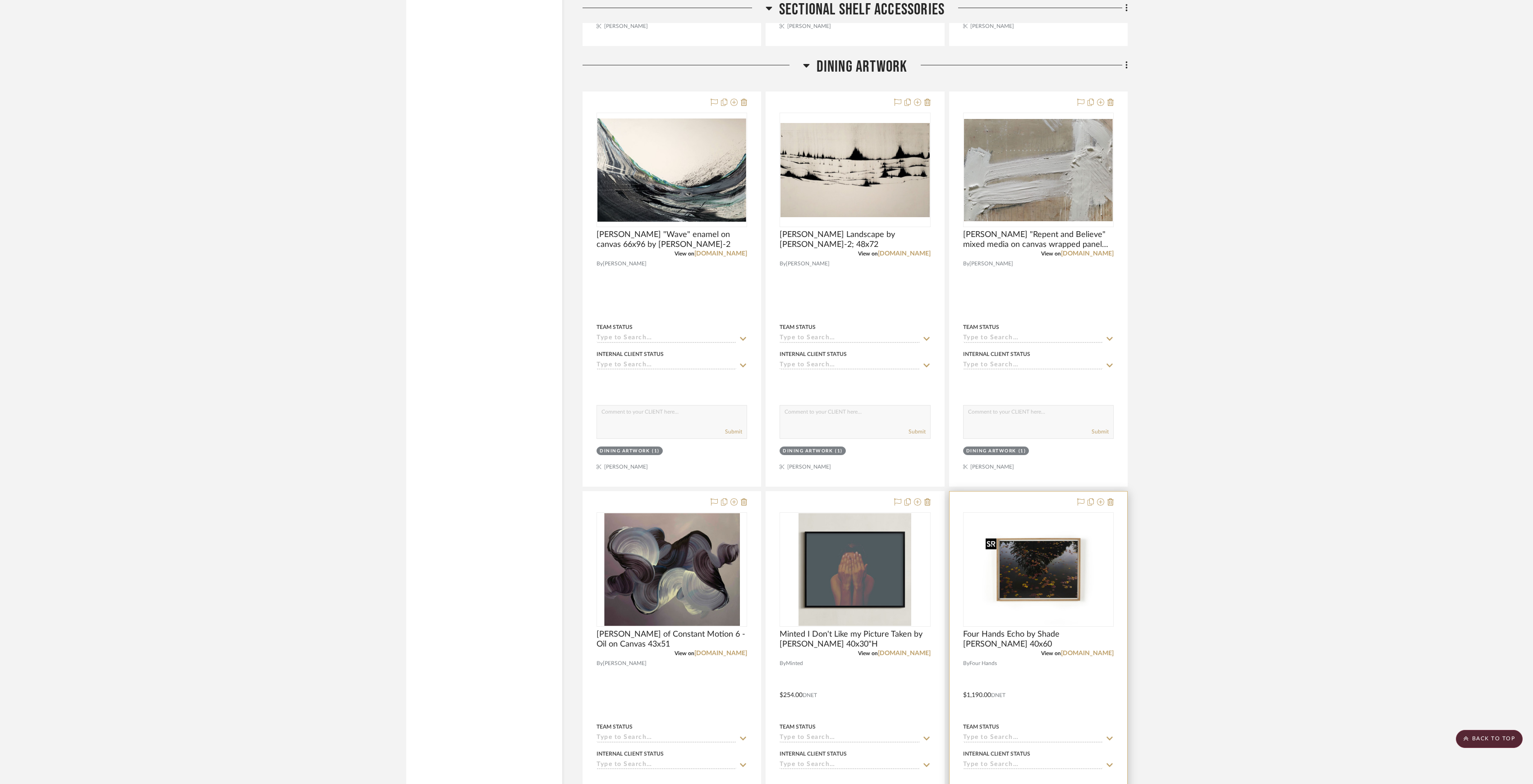
scroll to position [8518, 0]
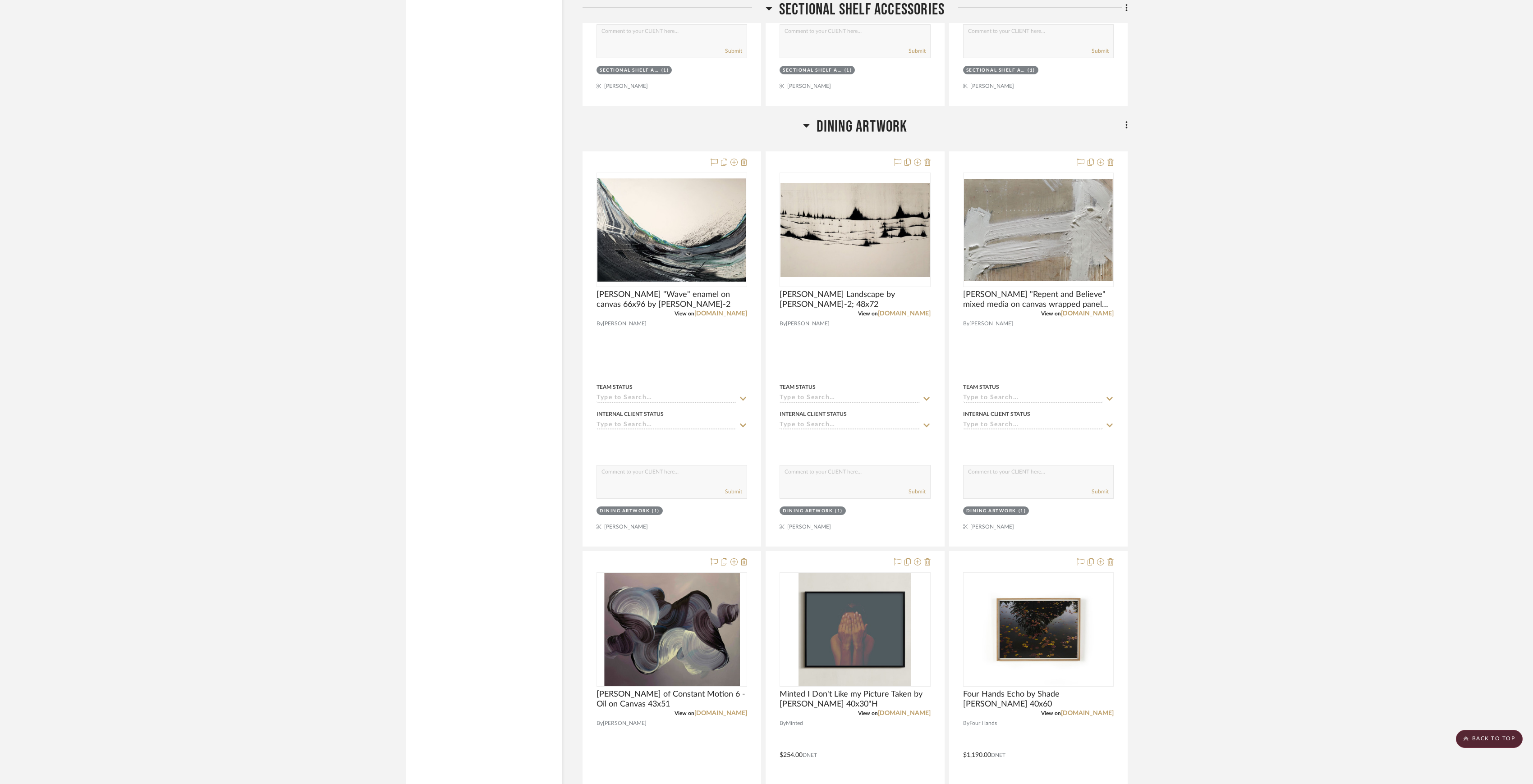
click at [847, 137] on span "Dining Artwork" at bounding box center [862, 127] width 91 height 19
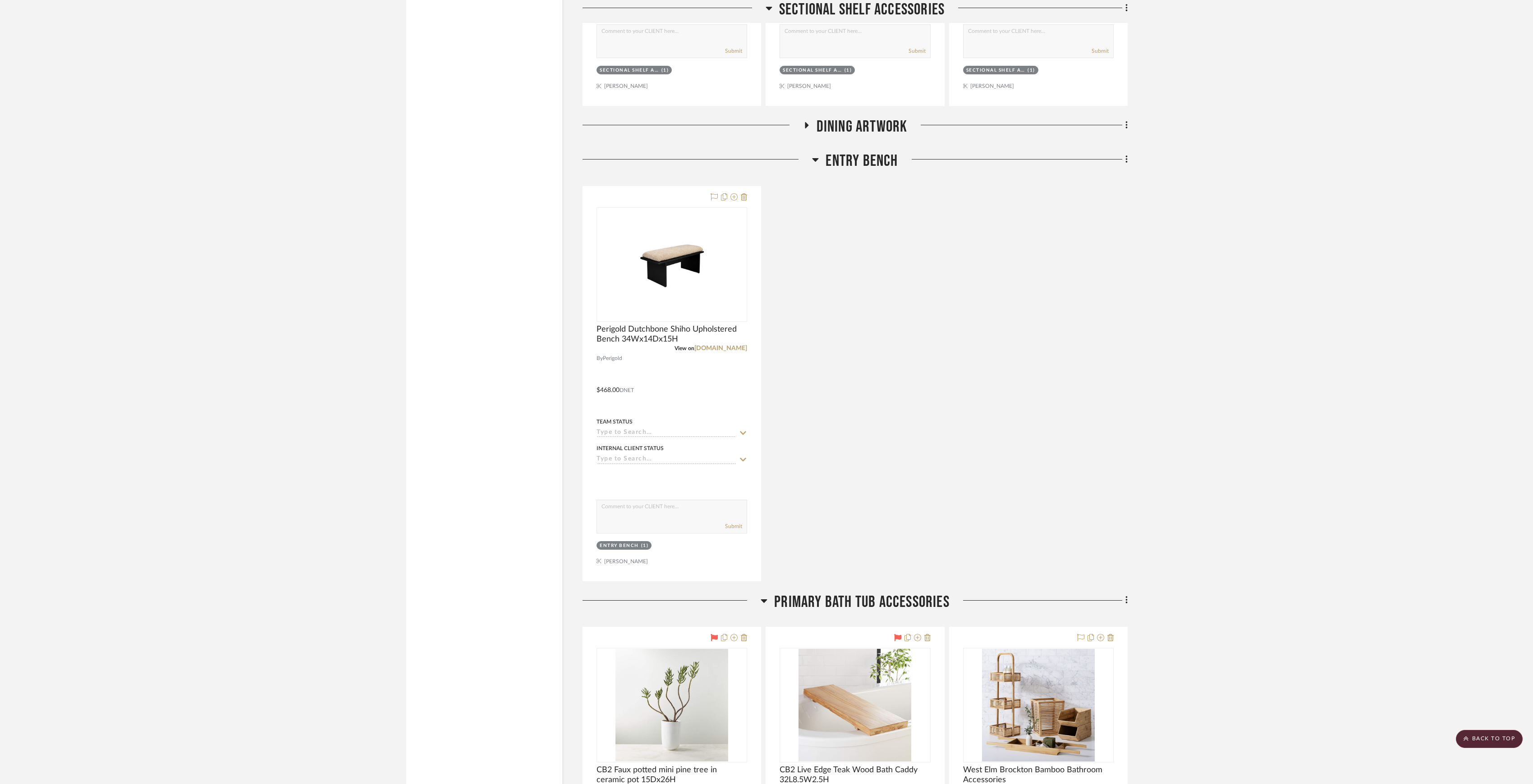
click at [847, 171] on span "Entry Bench" at bounding box center [861, 161] width 72 height 19
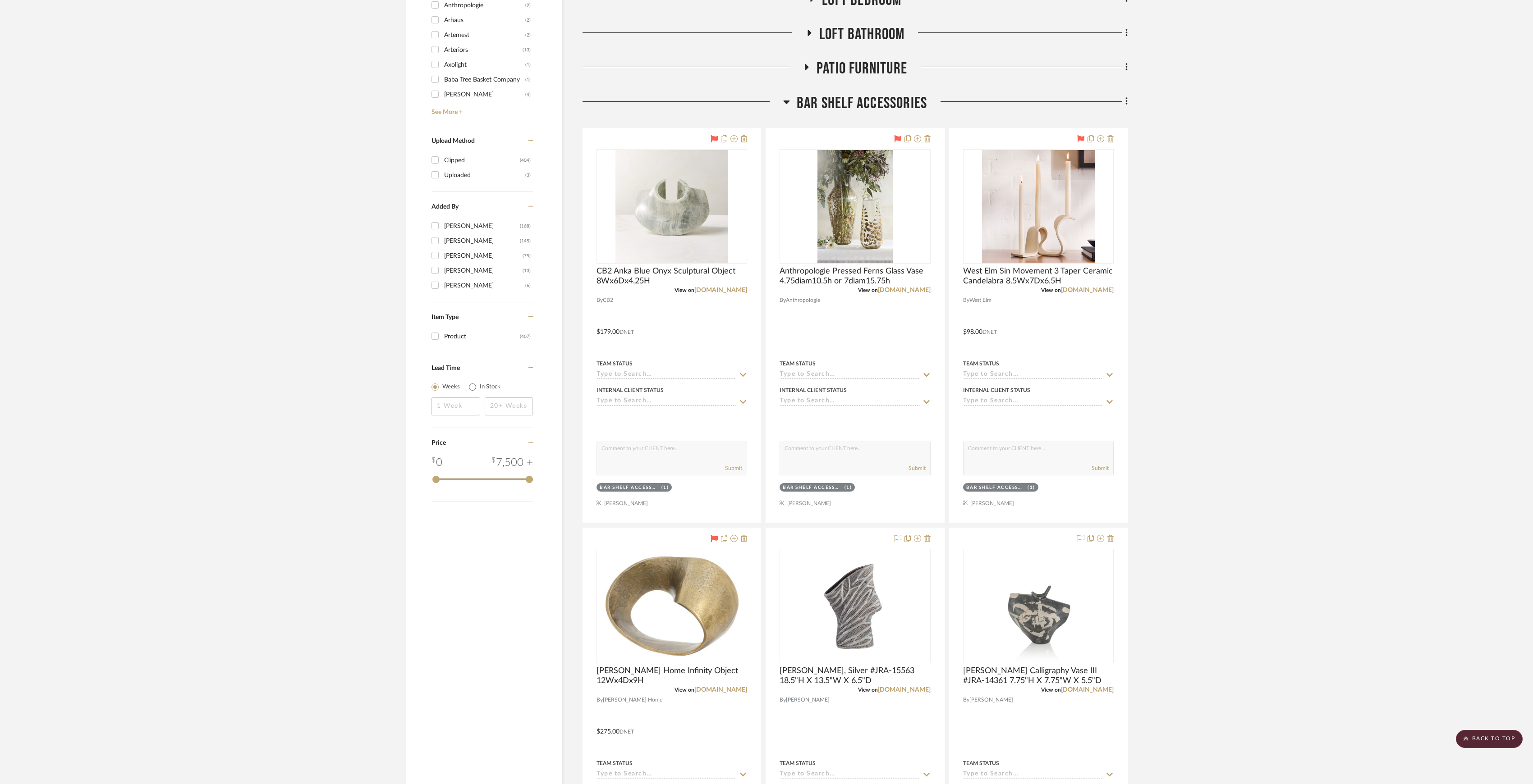
scroll to position [838, 0]
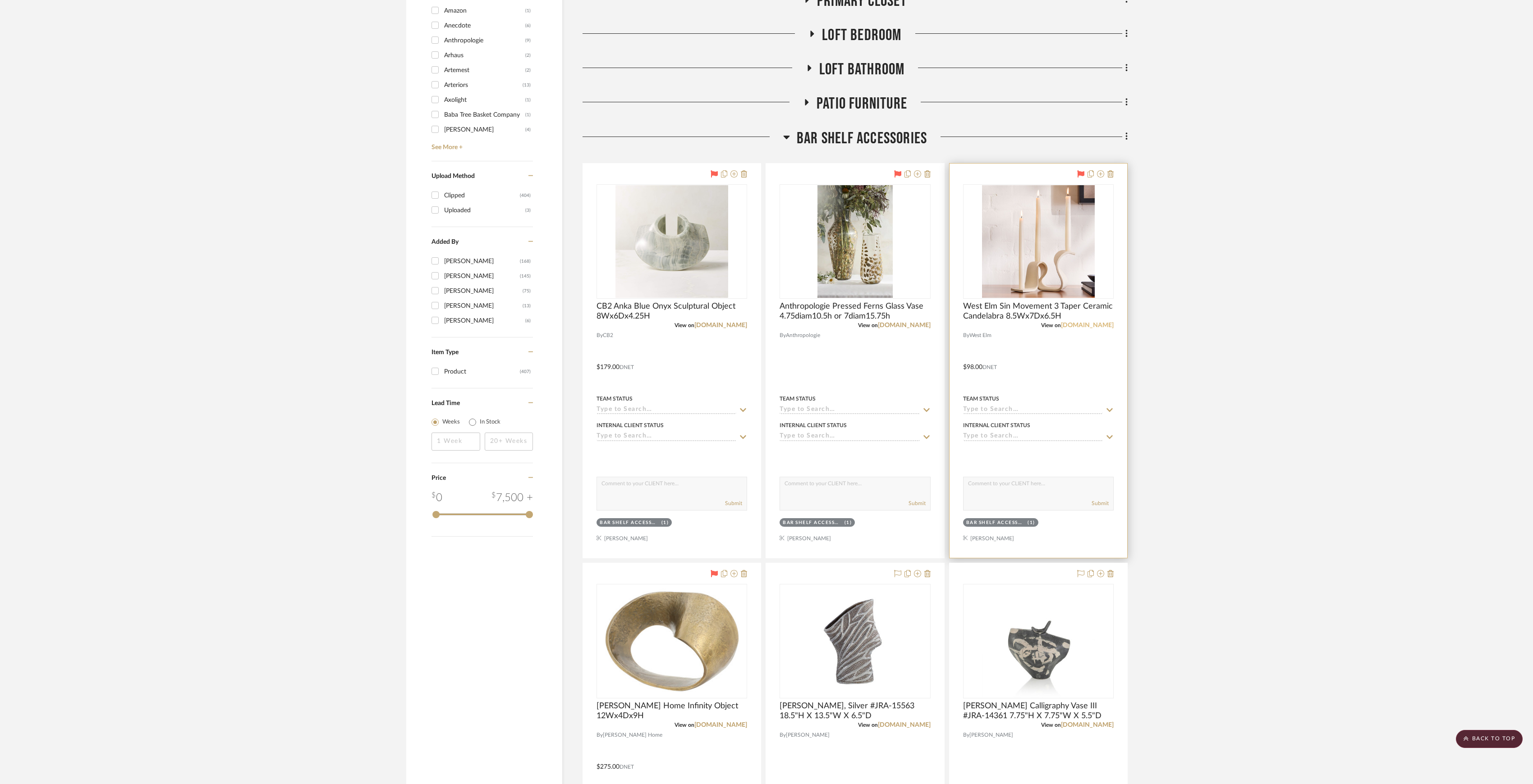
click at [1090, 325] on link "westelm.com" at bounding box center [1087, 325] width 53 height 7
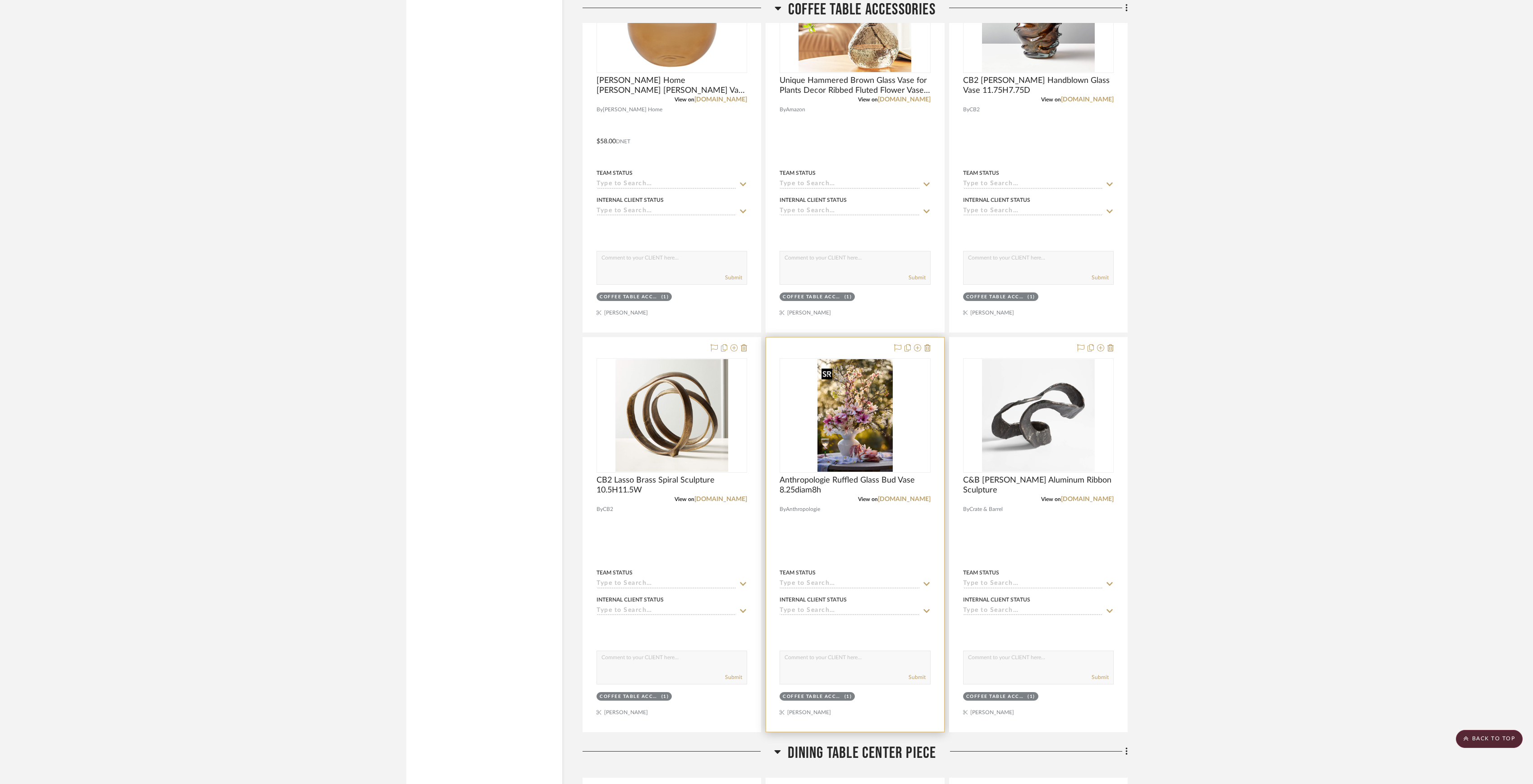
scroll to position [1980, 0]
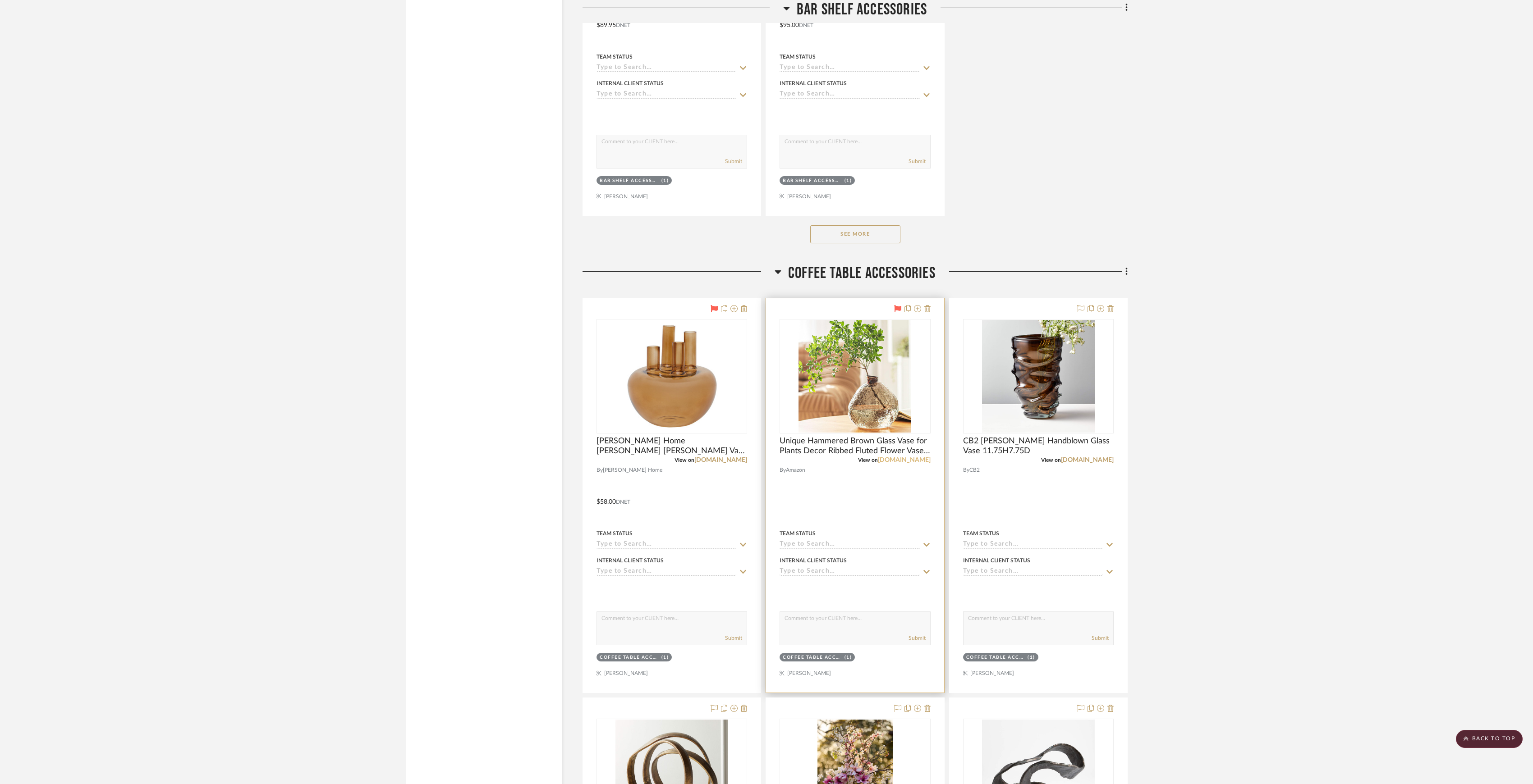
click at [916, 463] on link "amazon.com" at bounding box center [905, 460] width 53 height 7
click at [909, 460] on link "amazon.com" at bounding box center [905, 460] width 53 height 7
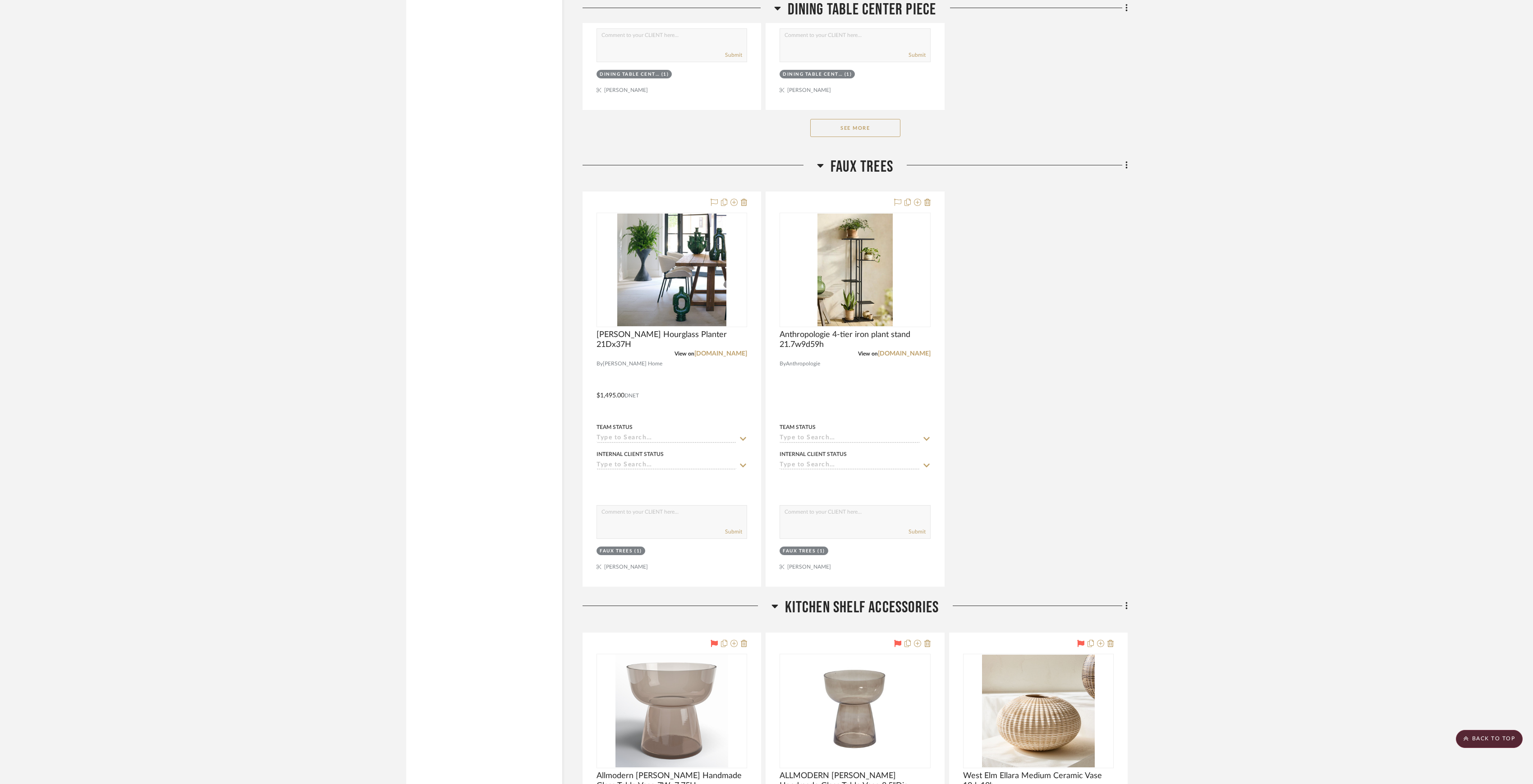
scroll to position [4624, 0]
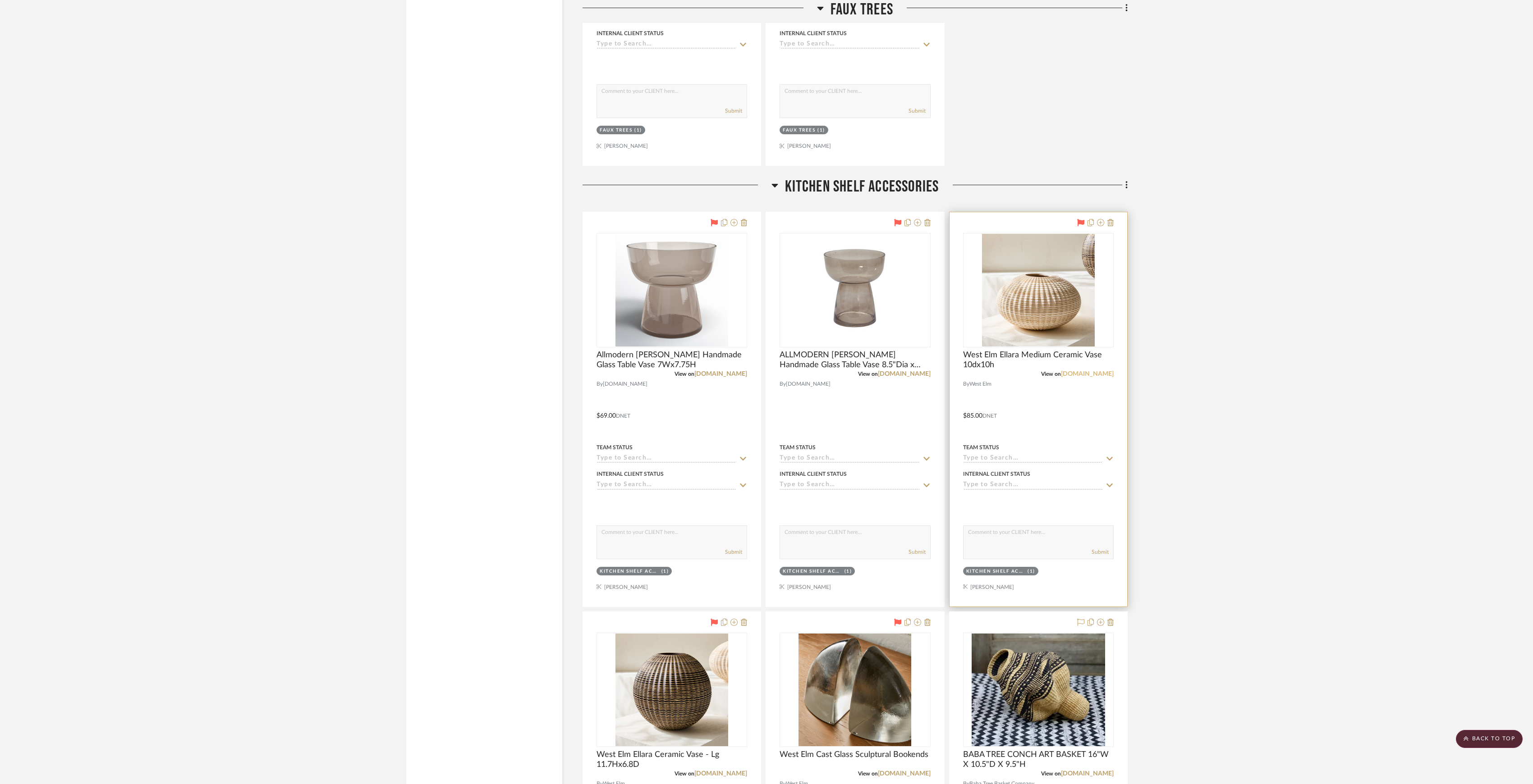
click at [1093, 377] on link "westelm.com" at bounding box center [1087, 374] width 53 height 7
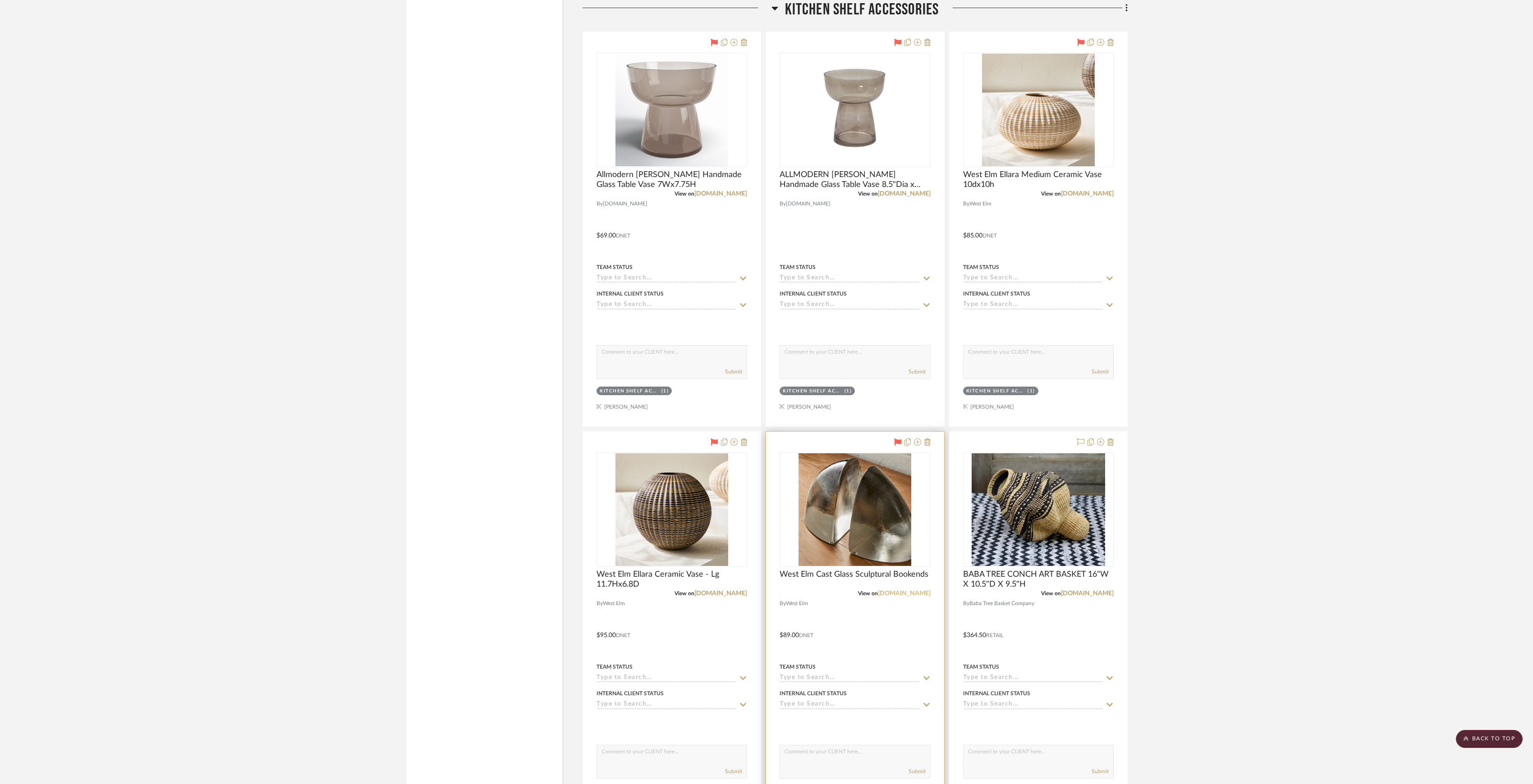
click at [909, 597] on link "westelm.com" at bounding box center [905, 594] width 53 height 7
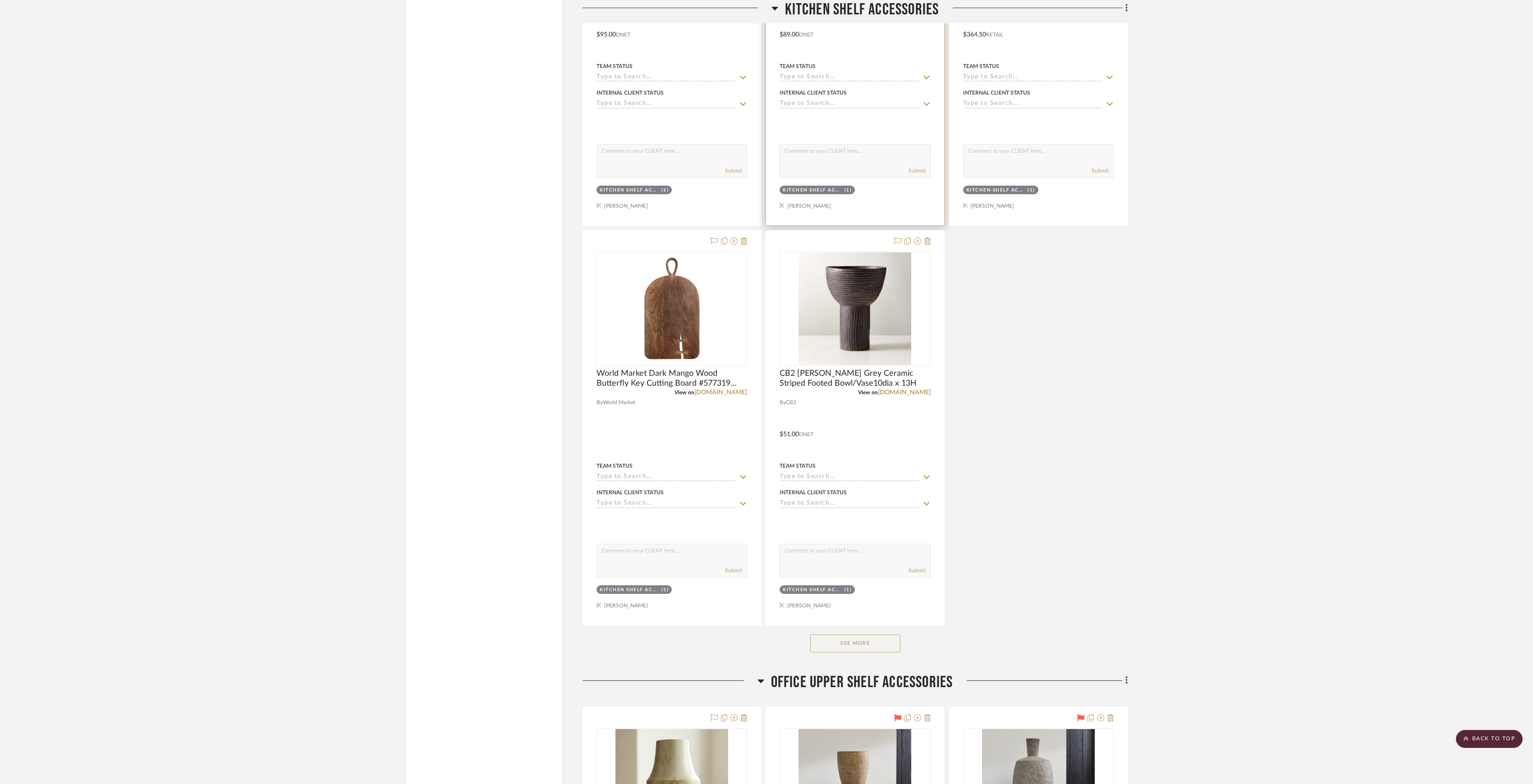
scroll to position [5825, 0]
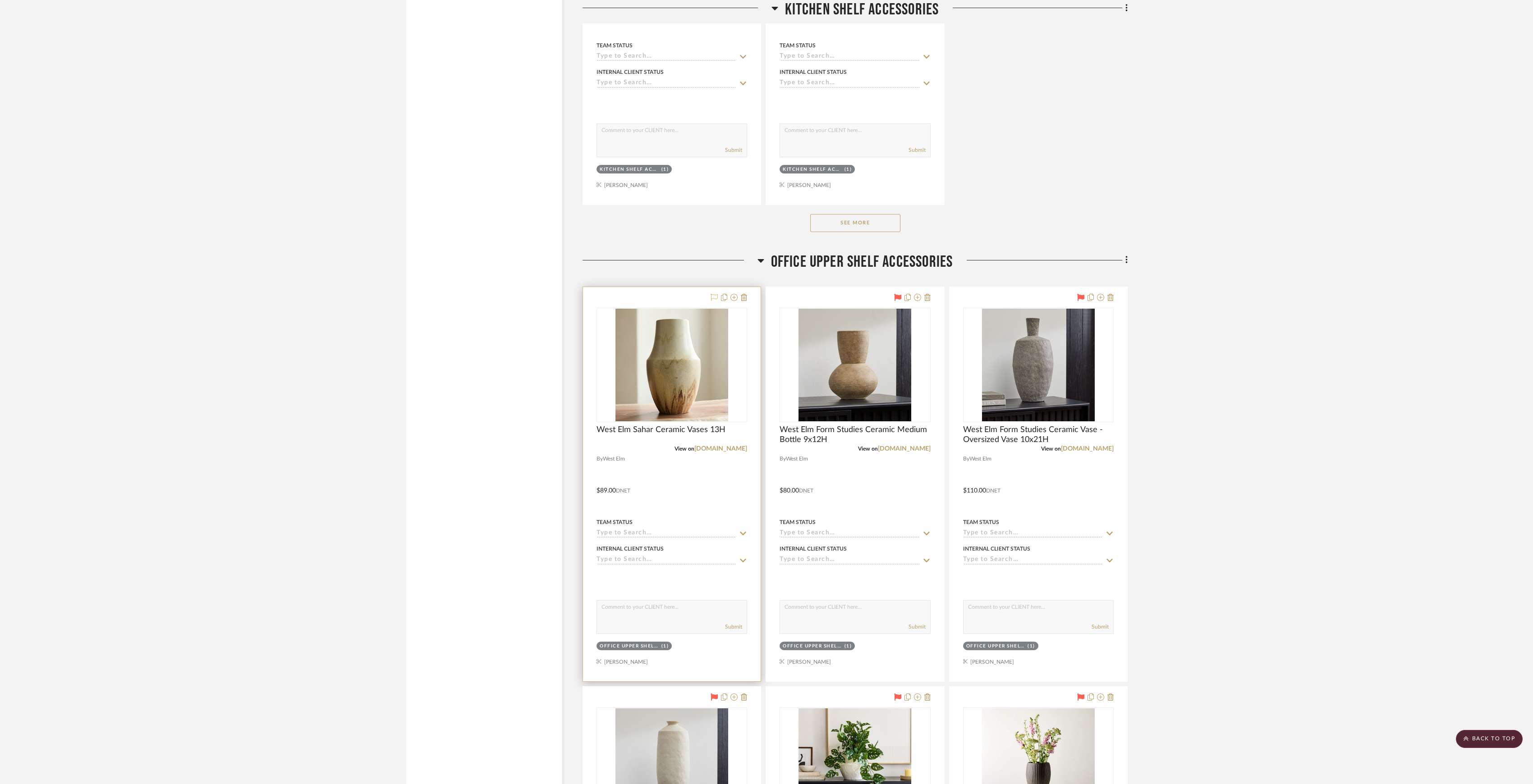
click at [715, 301] on icon at bounding box center [715, 297] width 7 height 7
click at [727, 452] on link "westelm.com" at bounding box center [720, 448] width 53 height 7
click at [1095, 452] on link "westelm.com" at bounding box center [1087, 448] width 53 height 7
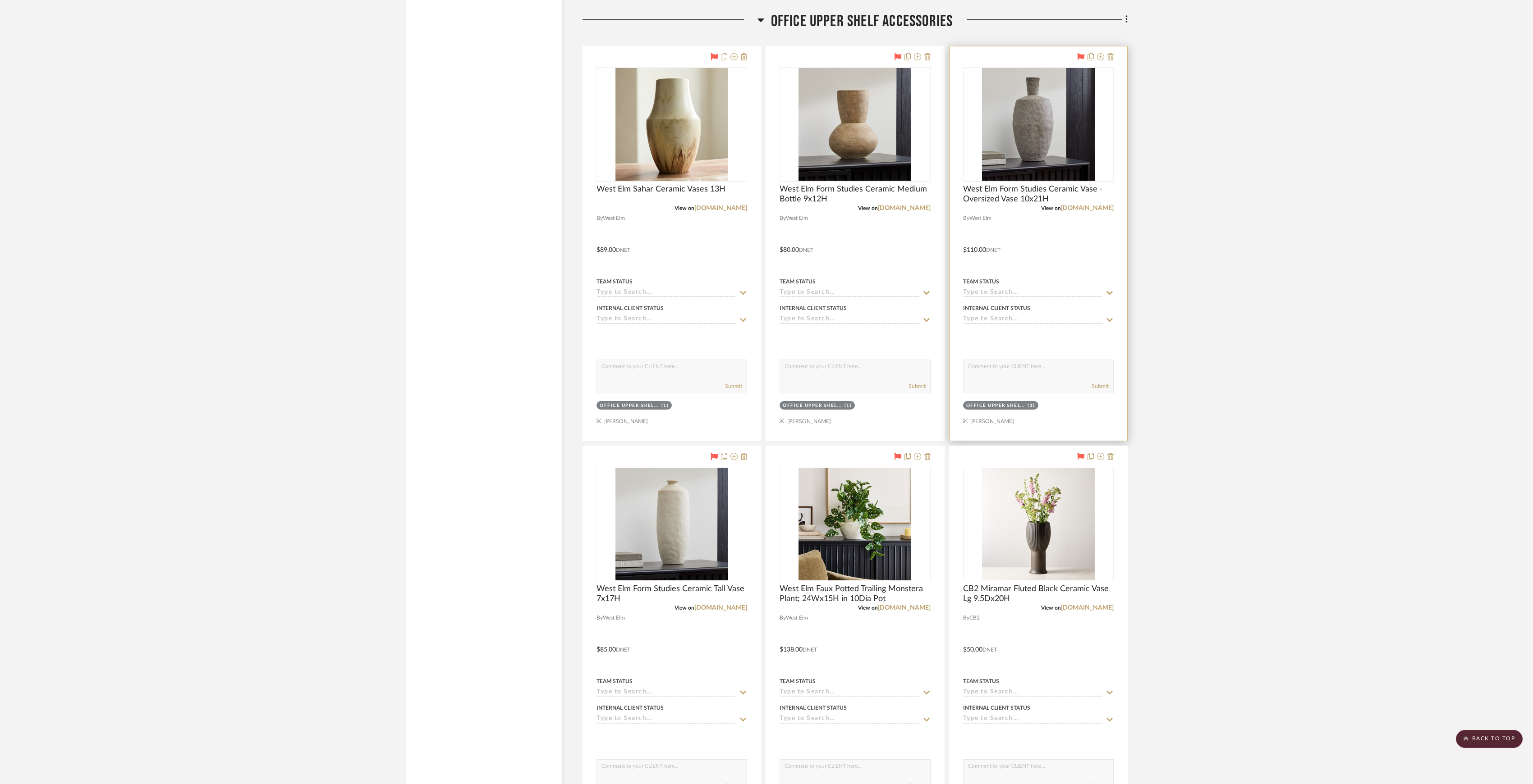
scroll to position [6126, 0]
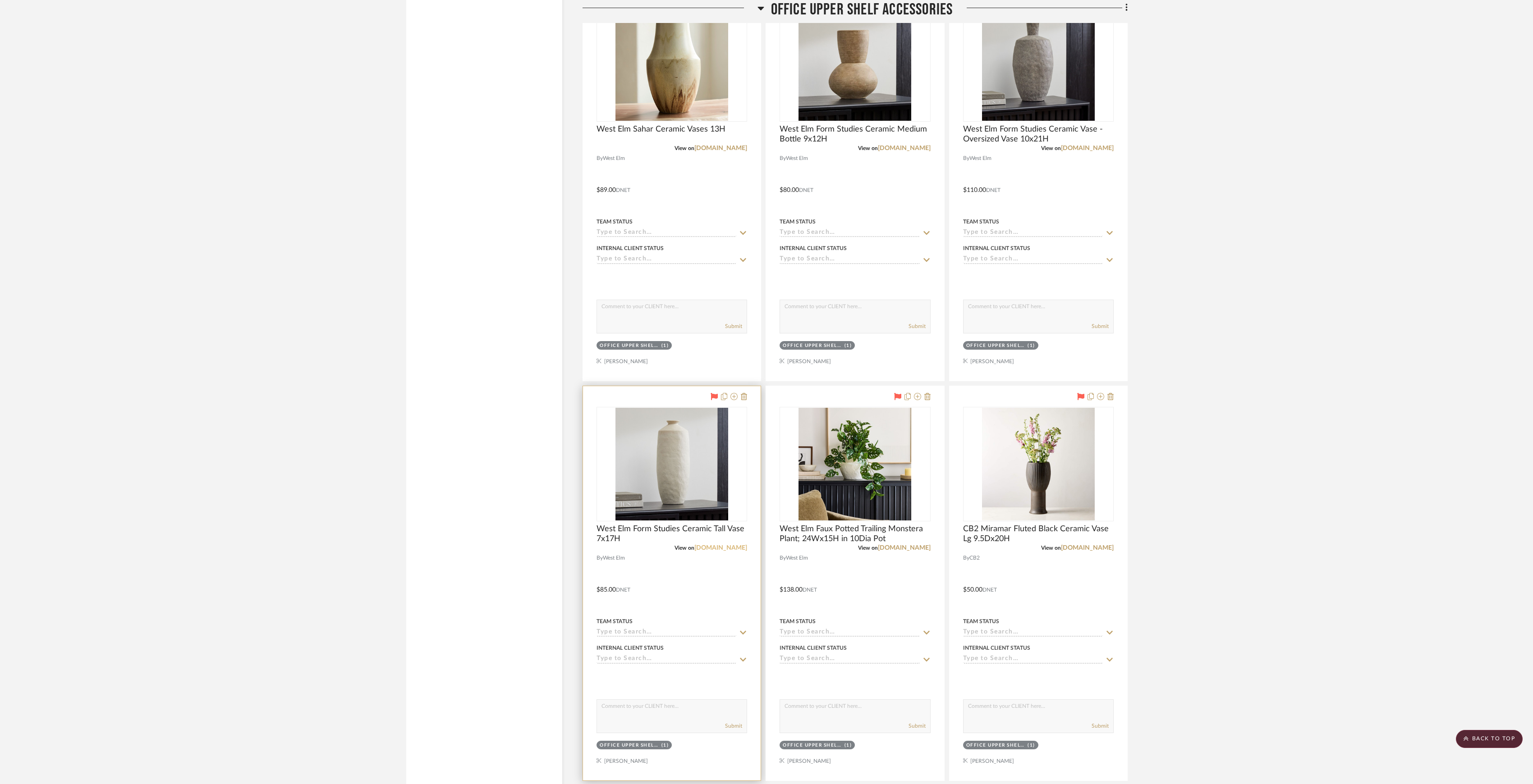
click at [732, 551] on link "westelm.com" at bounding box center [720, 548] width 53 height 7
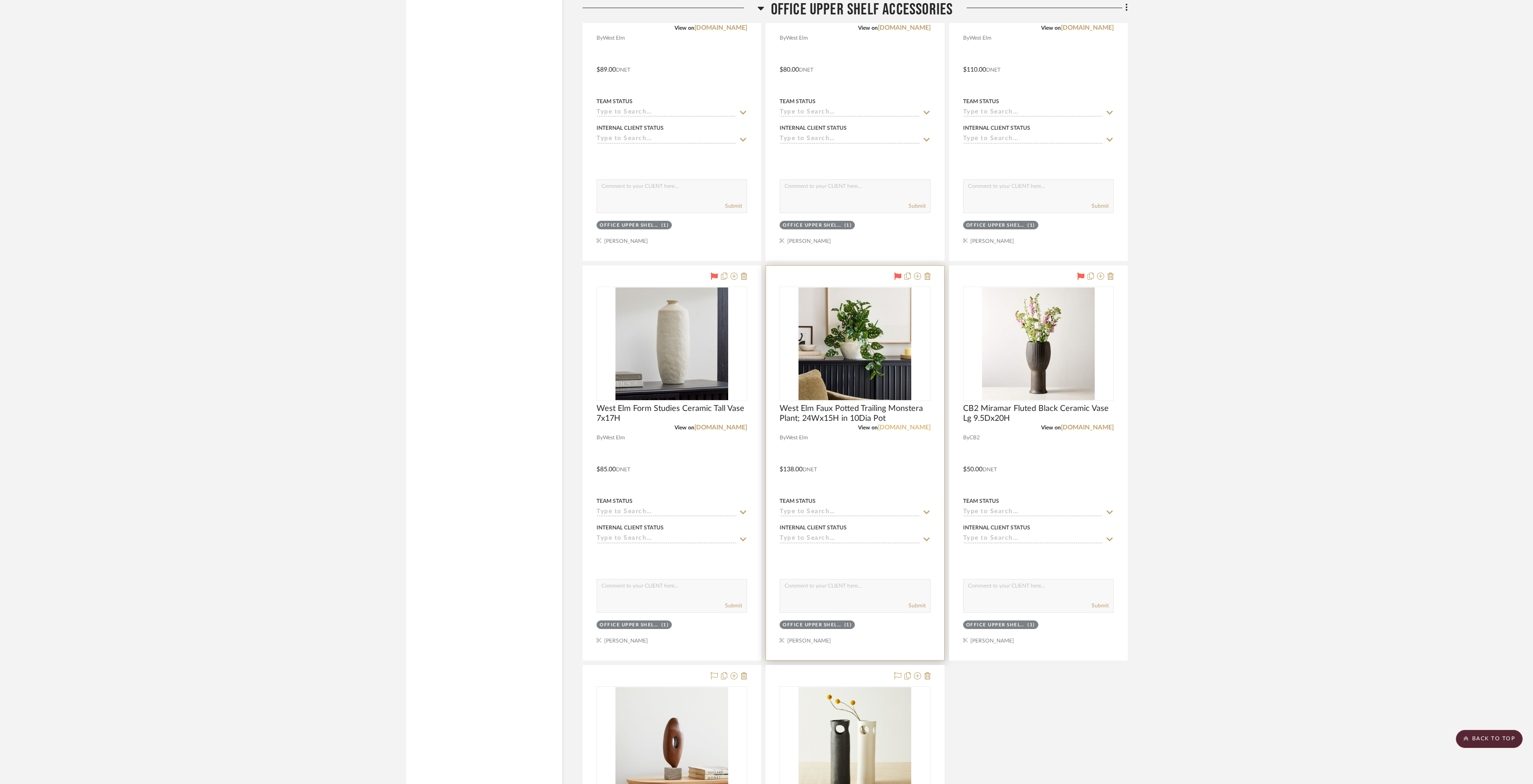
click at [913, 431] on link "westelm.com" at bounding box center [905, 428] width 53 height 7
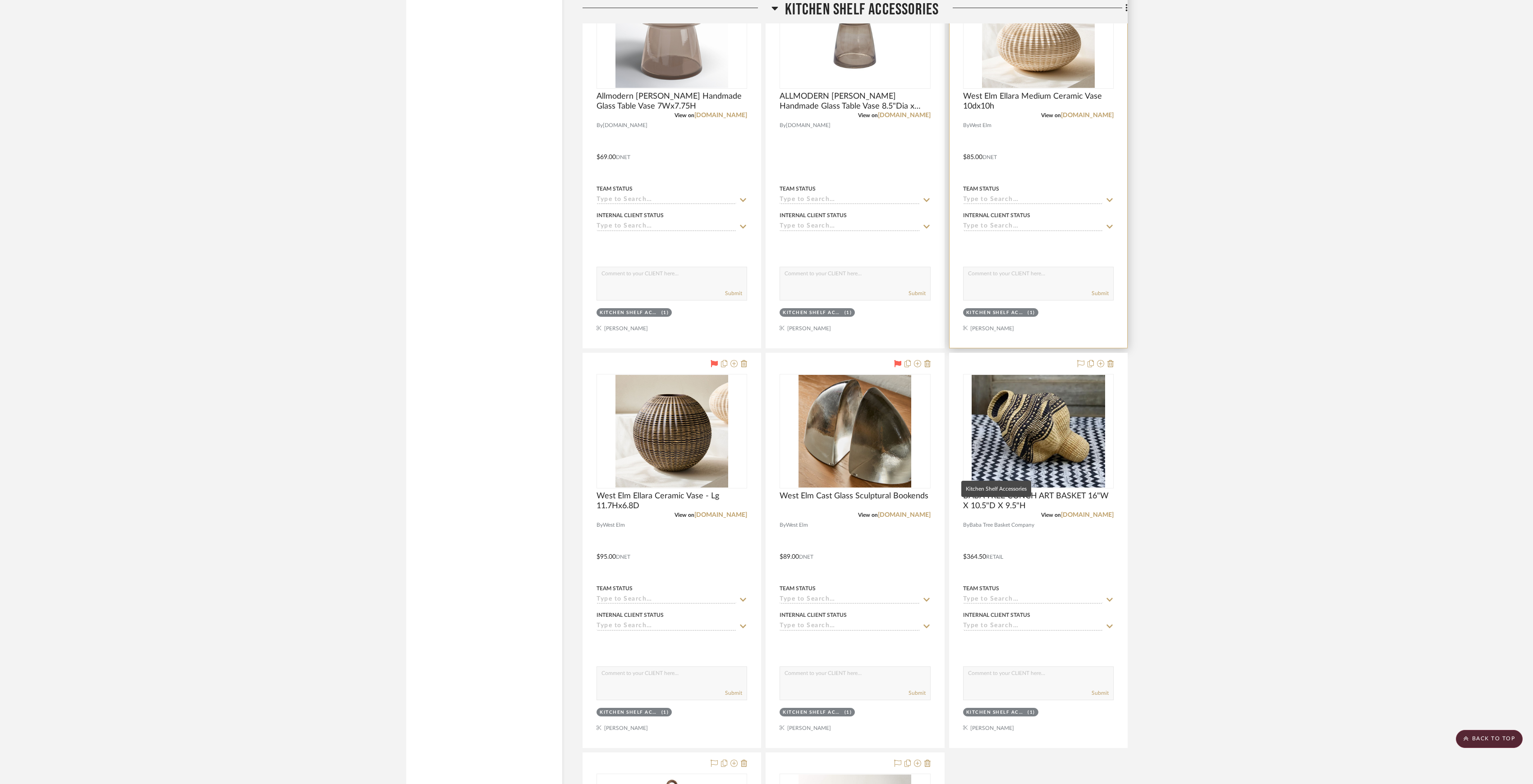
scroll to position [4943, 0]
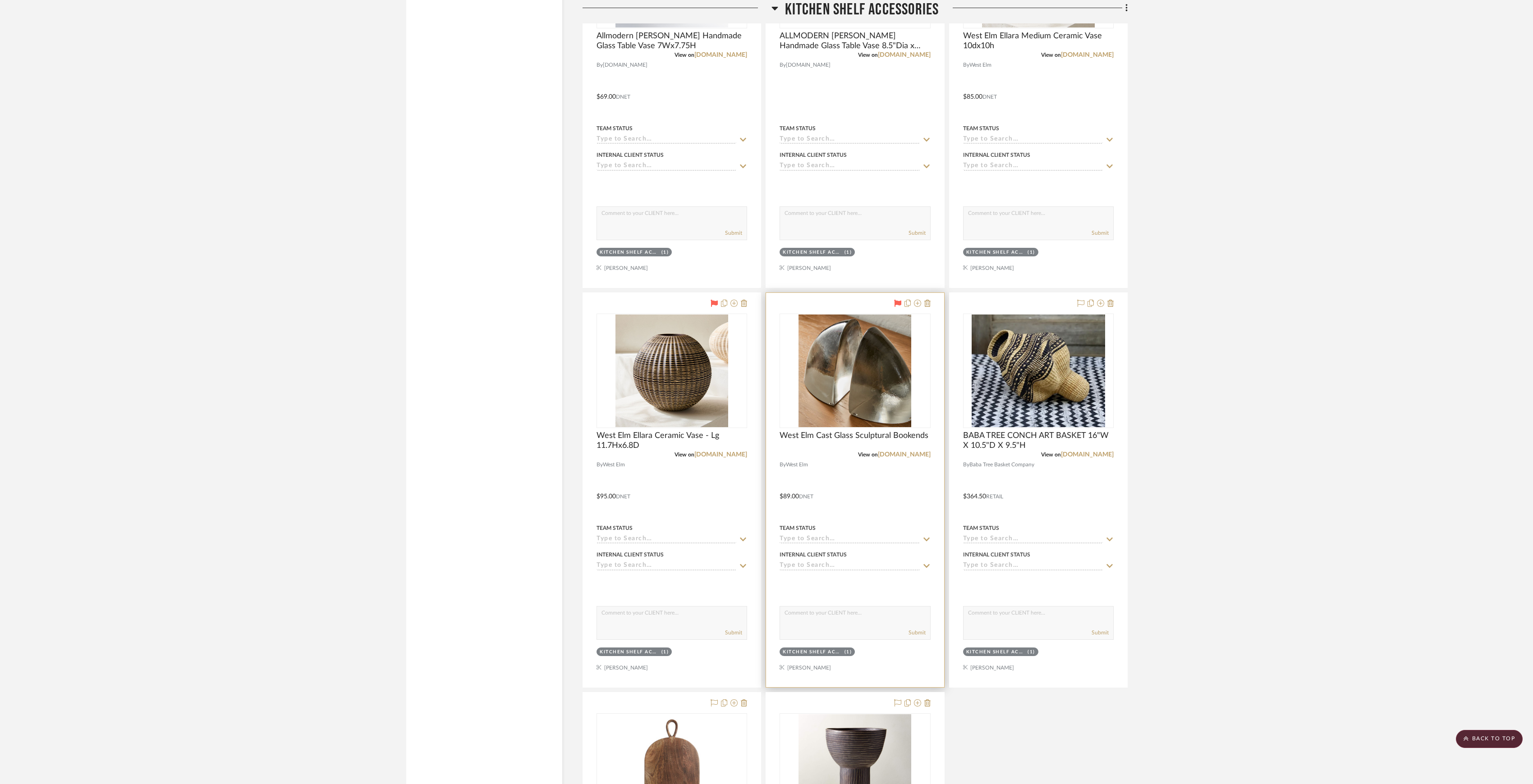
click at [860, 621] on textarea at bounding box center [855, 615] width 150 height 17
type textarea "NOT AVAILABLE UNTIL FEBURARY"
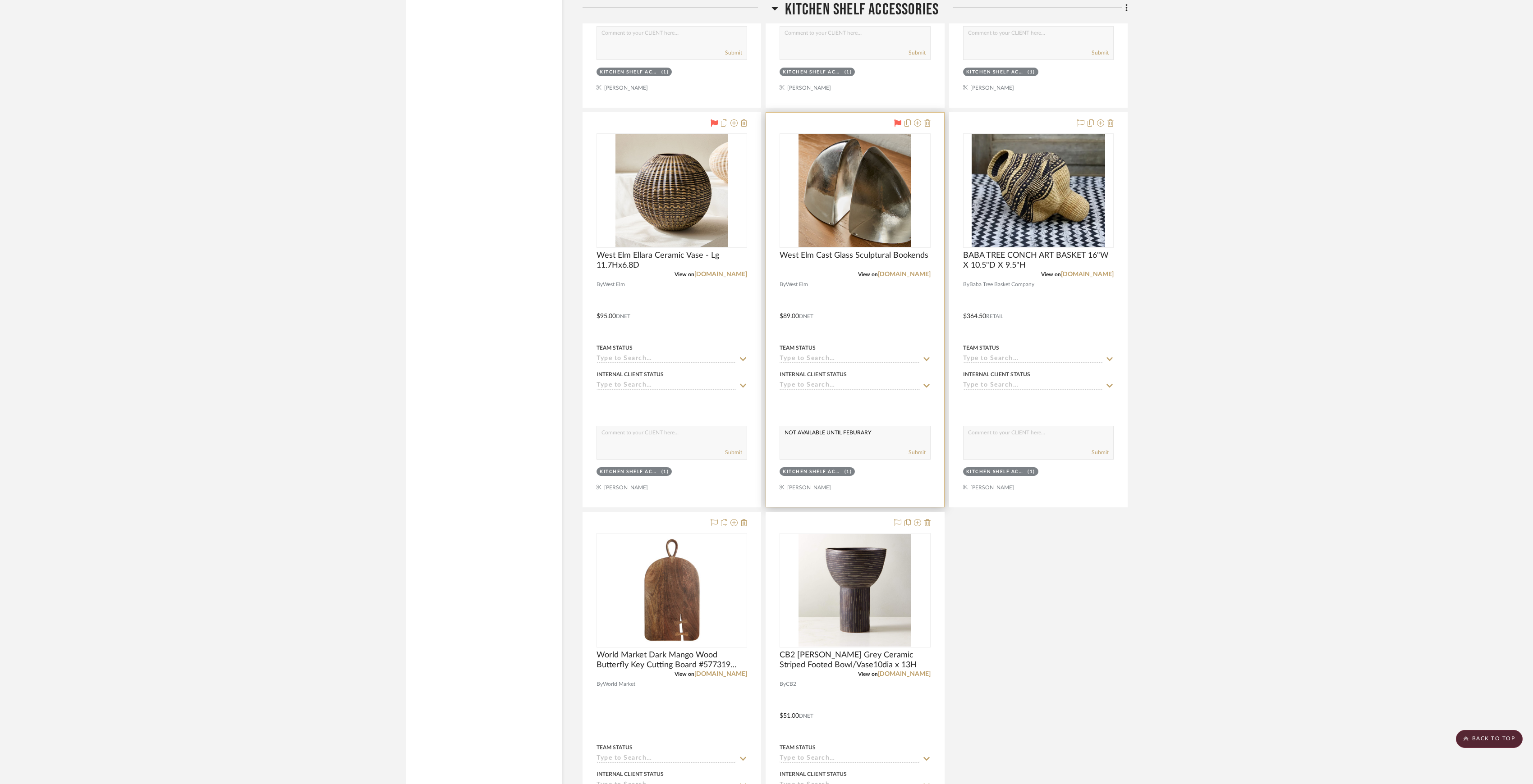
scroll to position [5183, 0]
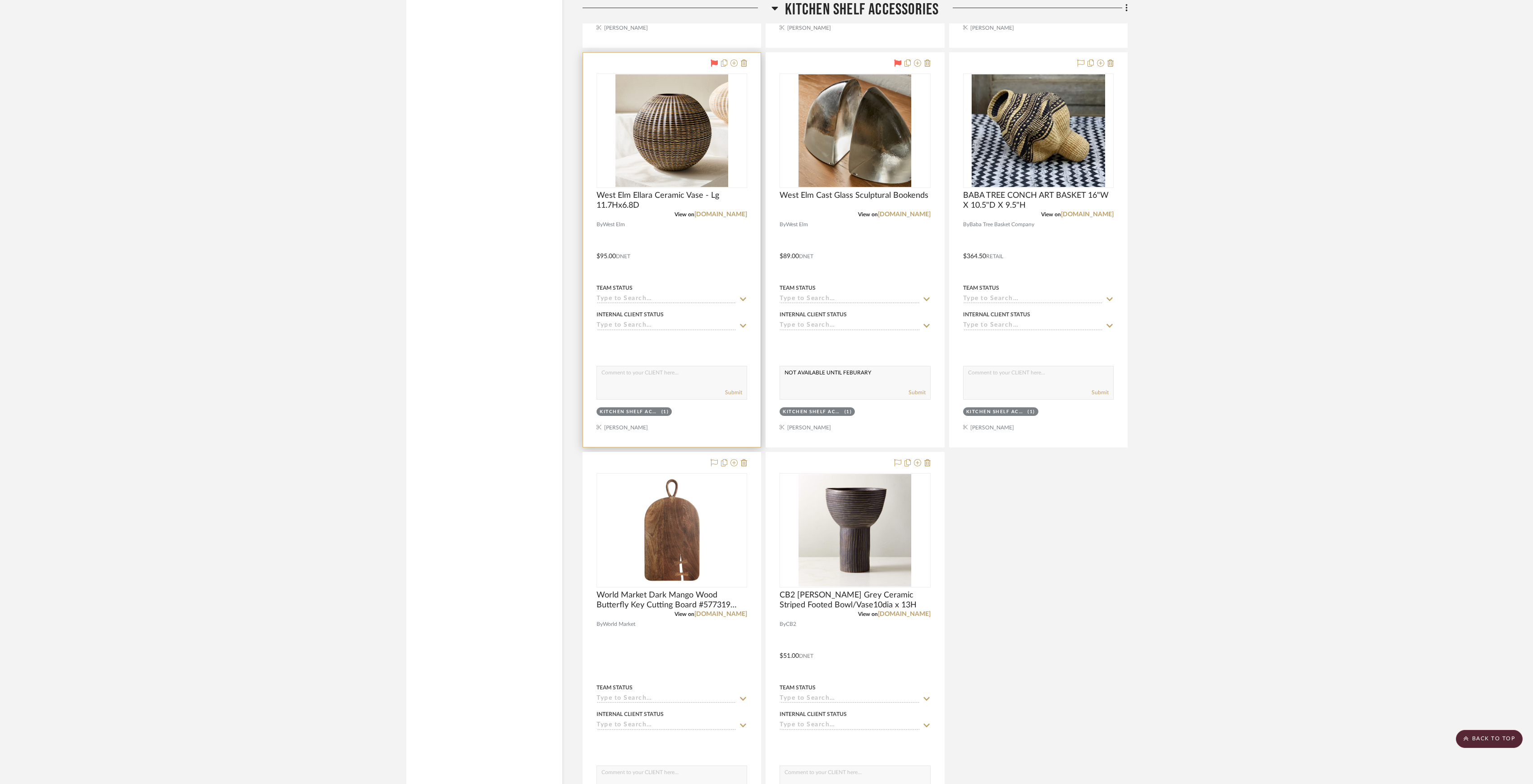
click at [663, 376] on div at bounding box center [672, 250] width 177 height 394
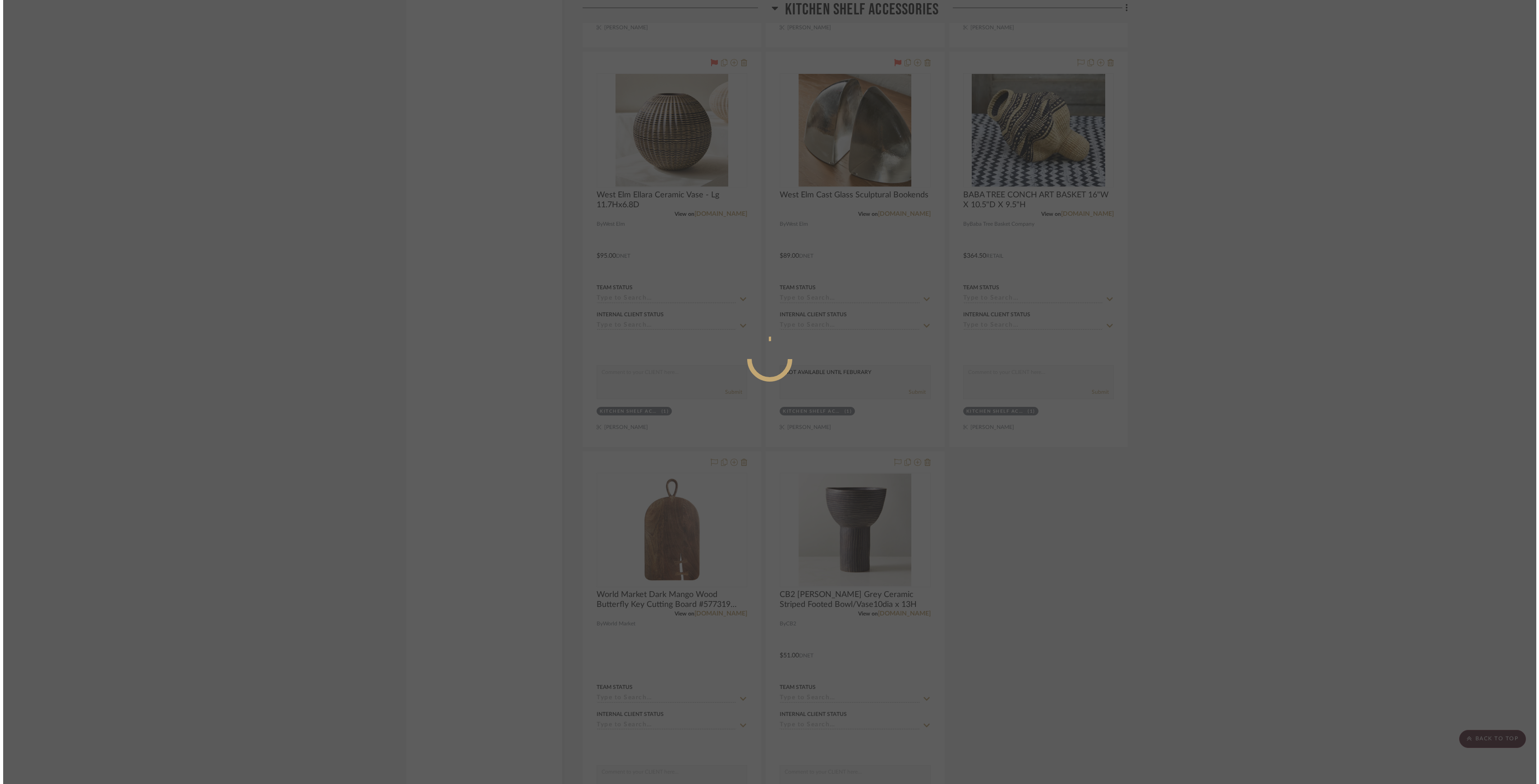
scroll to position [0, 0]
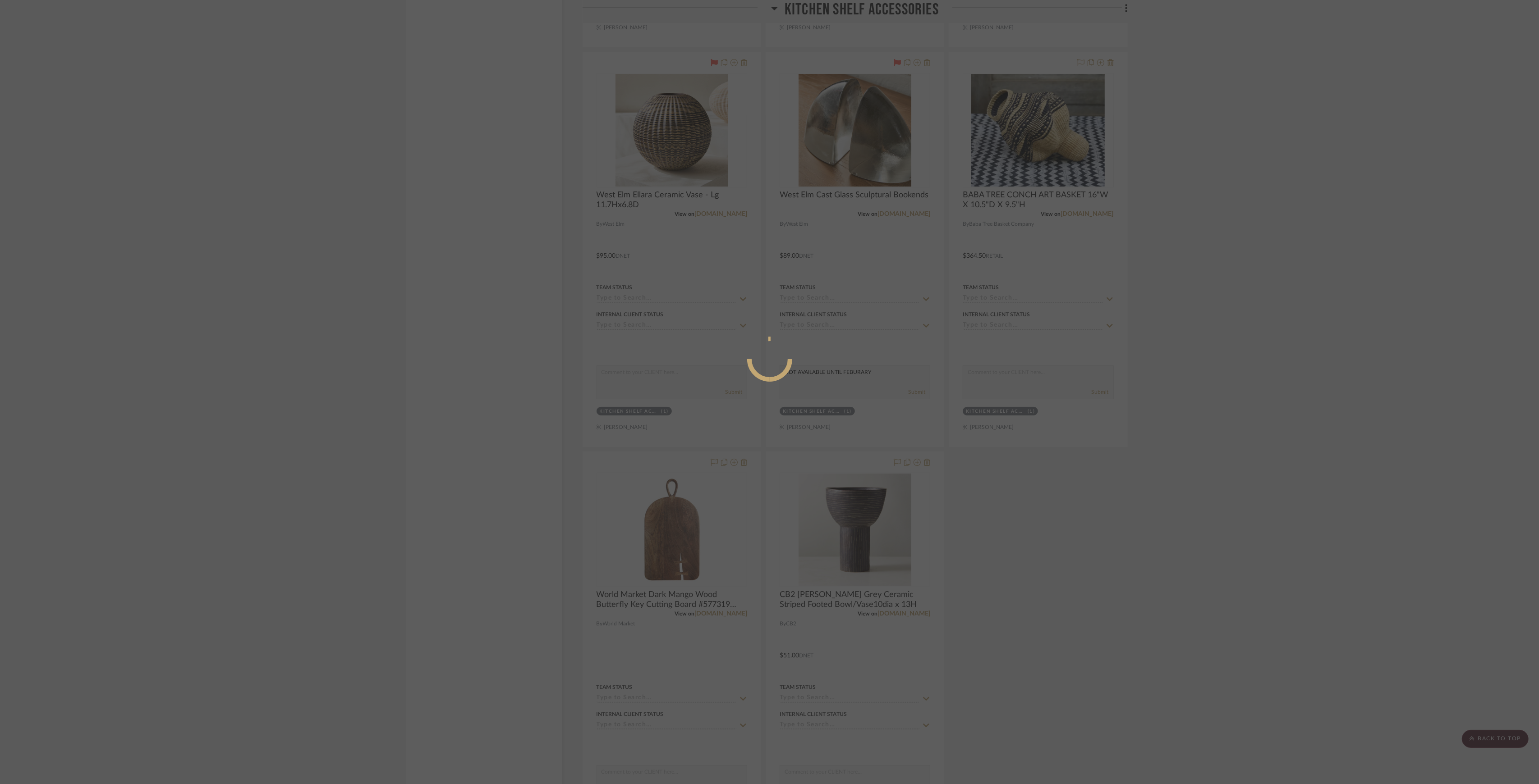
click at [388, 386] on div at bounding box center [770, 392] width 1539 height 784
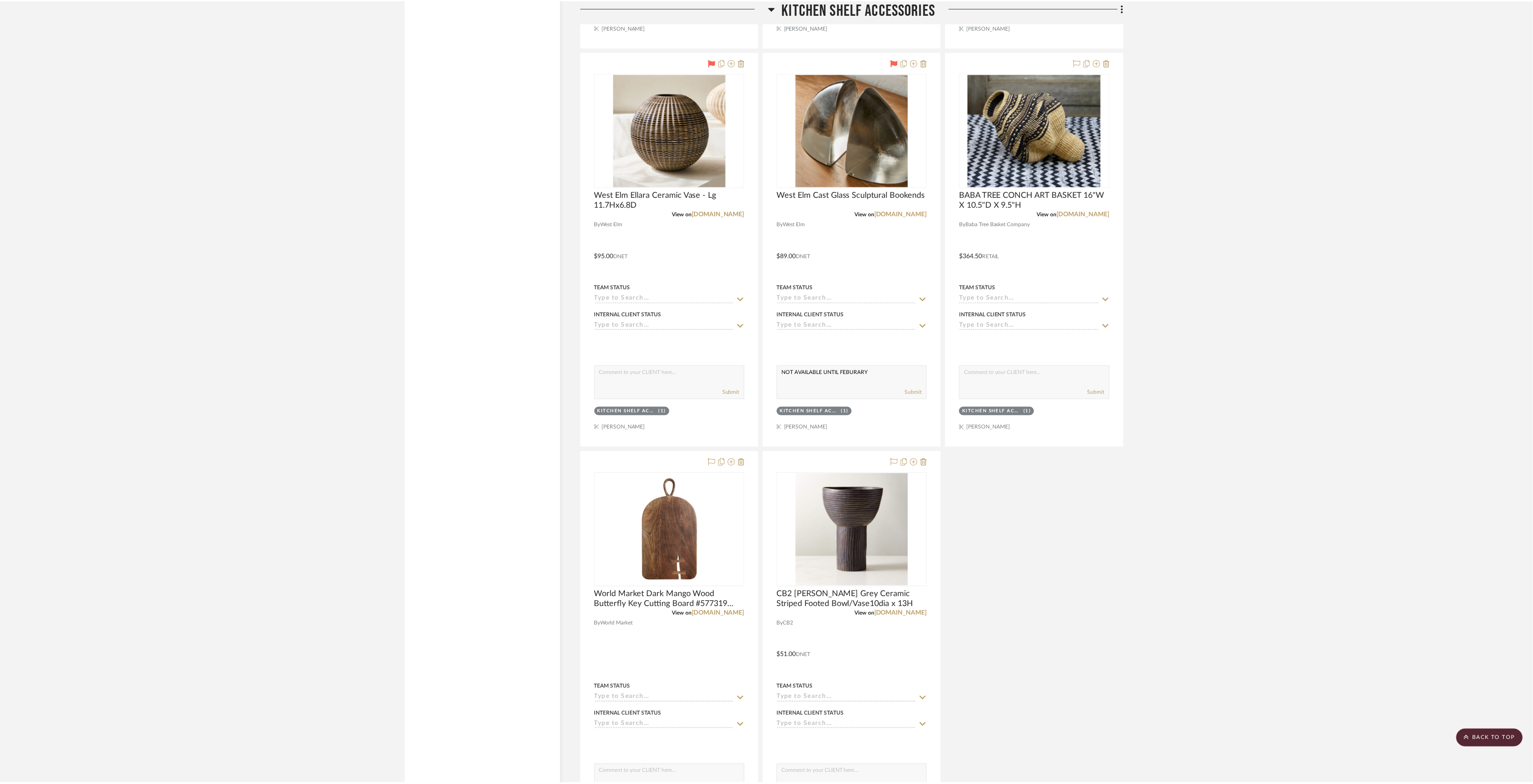
scroll to position [5183, 0]
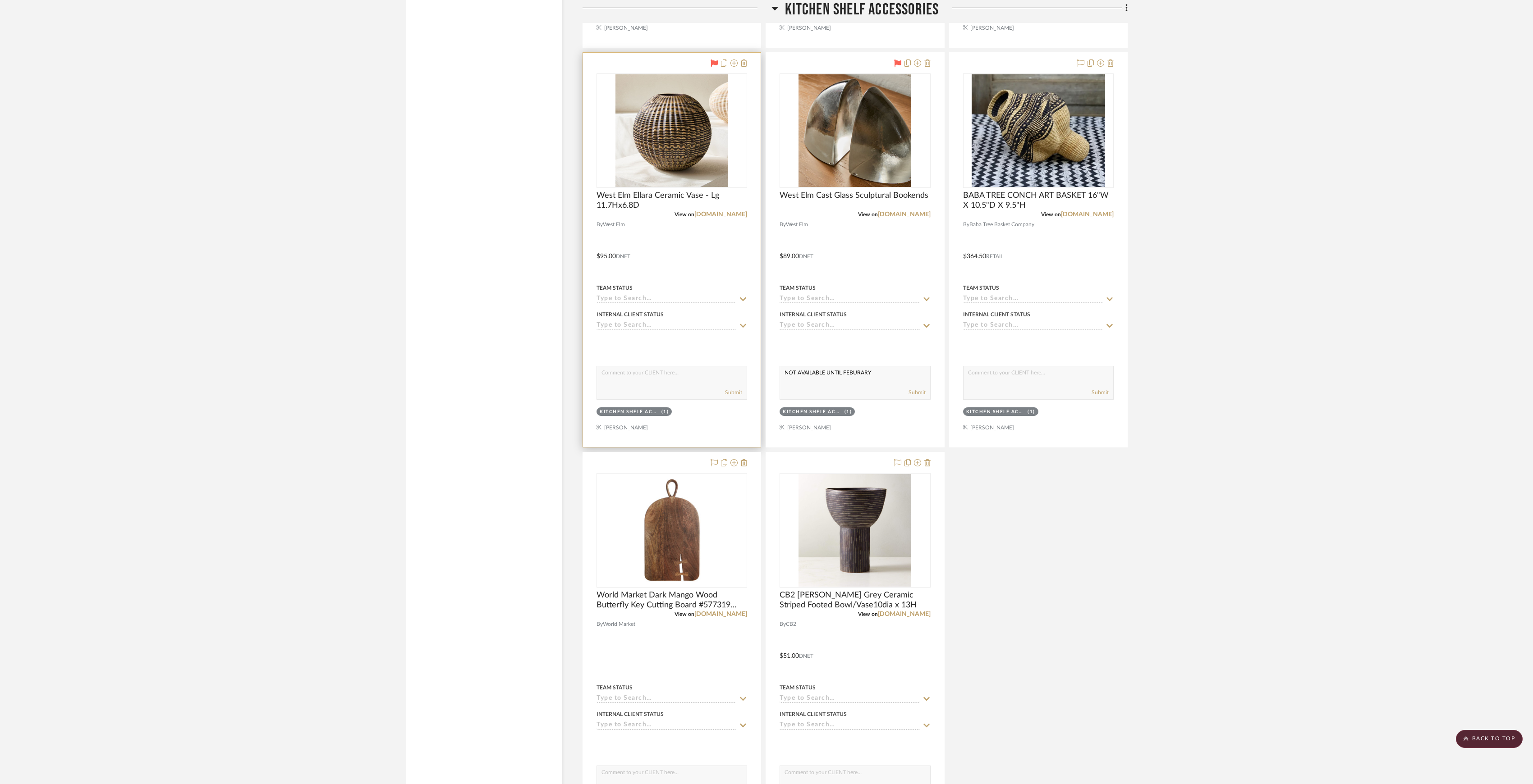
click at [659, 383] on textarea at bounding box center [672, 375] width 150 height 17
type textarea "ORDERED FOR PICK UP"
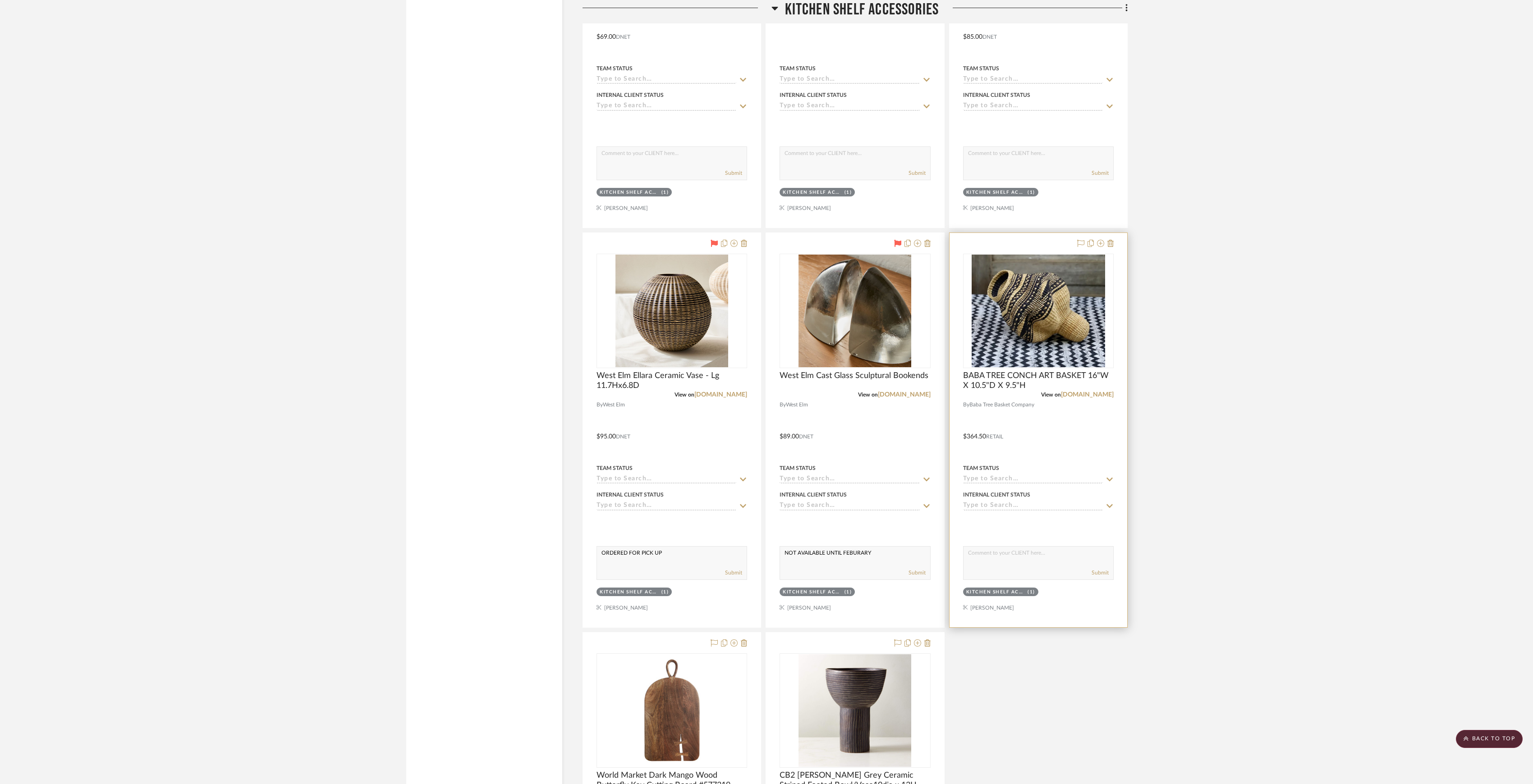
scroll to position [4883, 0]
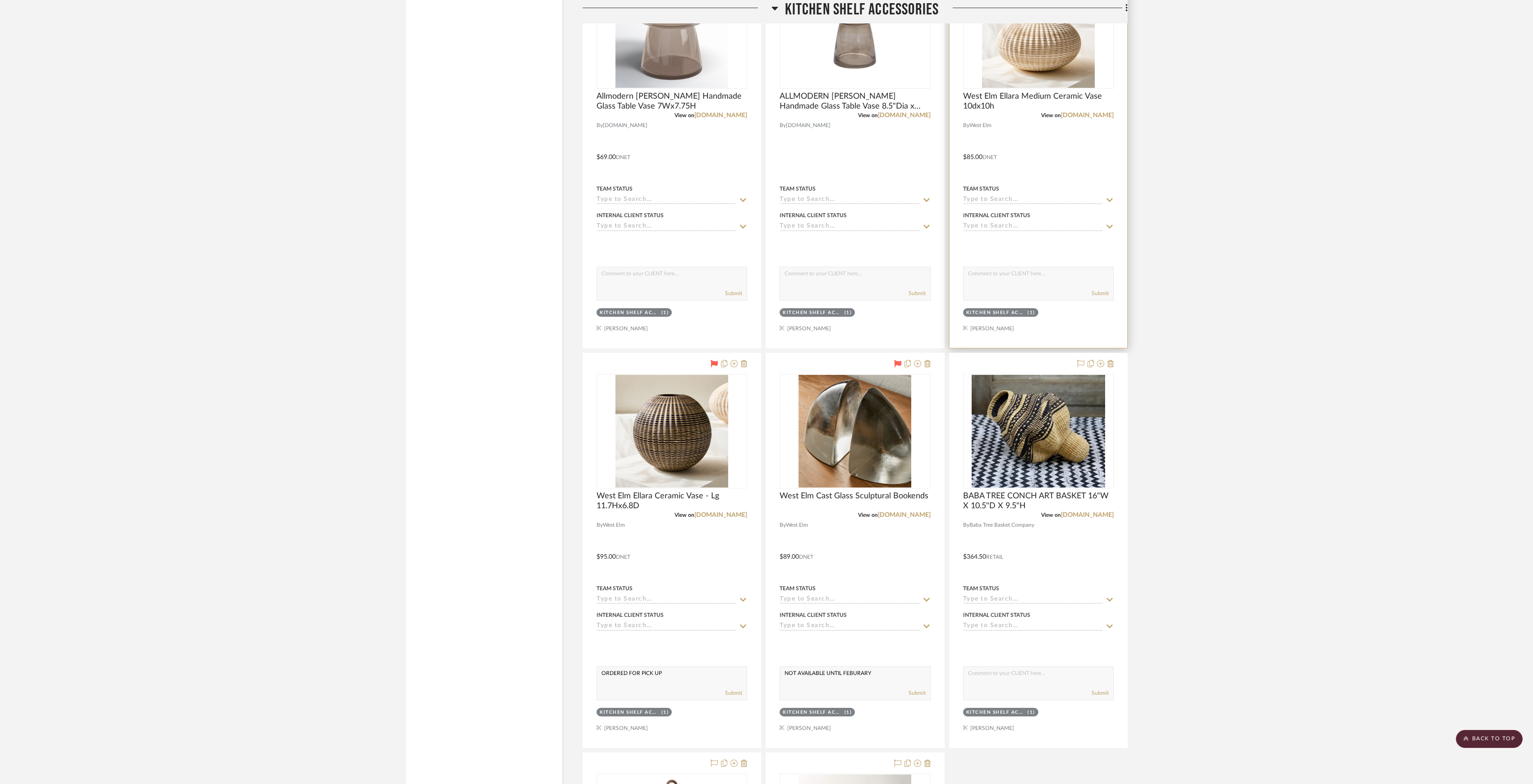
click at [1025, 279] on textarea at bounding box center [1038, 276] width 150 height 17
type textarea "ORDRED FOR PICK UP"
click at [852, 284] on textarea at bounding box center [855, 276] width 150 height 17
click at [846, 284] on textarea "ORDERED ETA IS 10/1 - 10/2" at bounding box center [855, 276] width 150 height 17
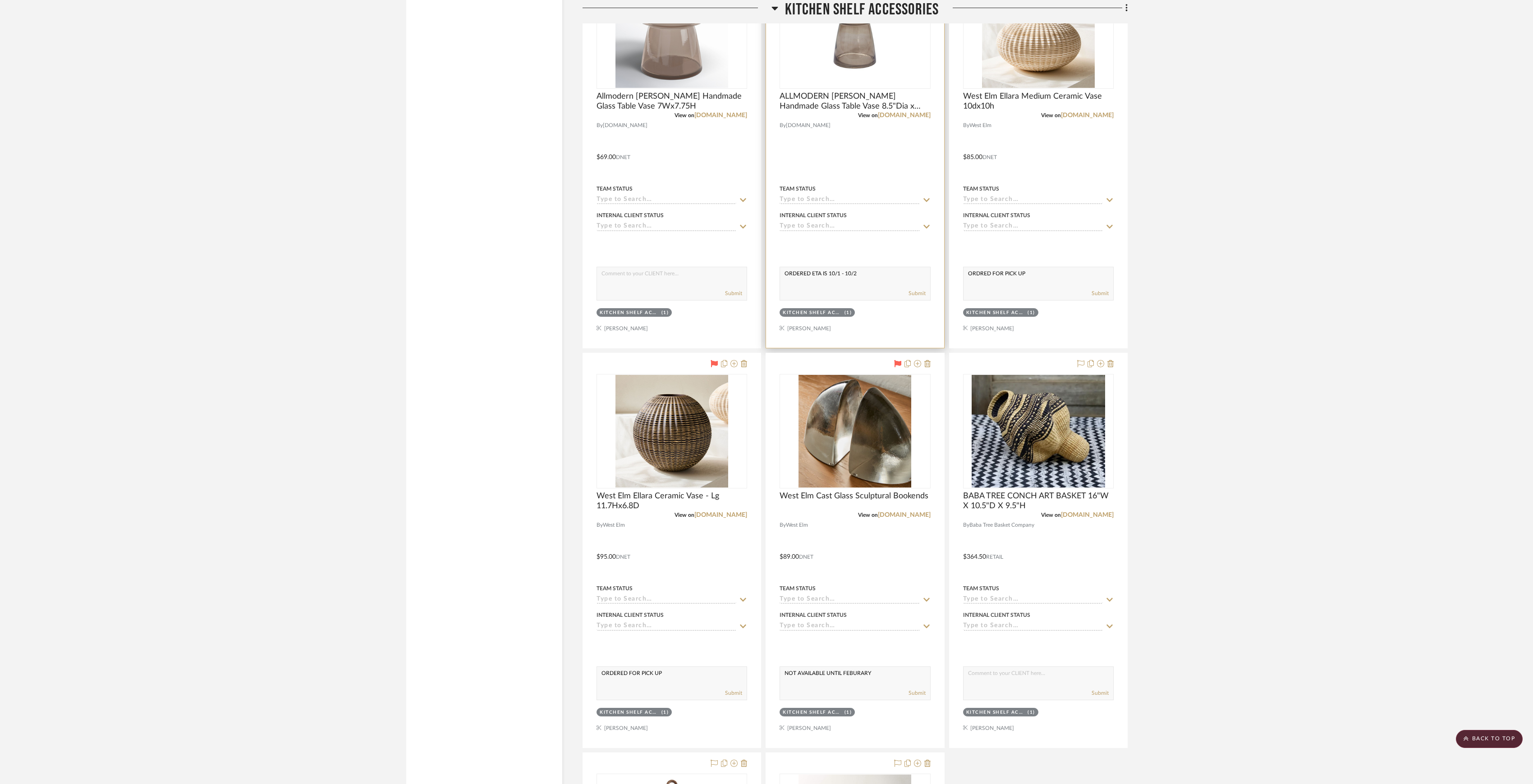
click at [846, 284] on textarea "ORDERED ETA IS 10/1 - 10/2" at bounding box center [855, 276] width 150 height 17
type textarea "ORDERED ETA IS 10/1 - 10/2"
click at [628, 284] on textarea at bounding box center [672, 276] width 150 height 17
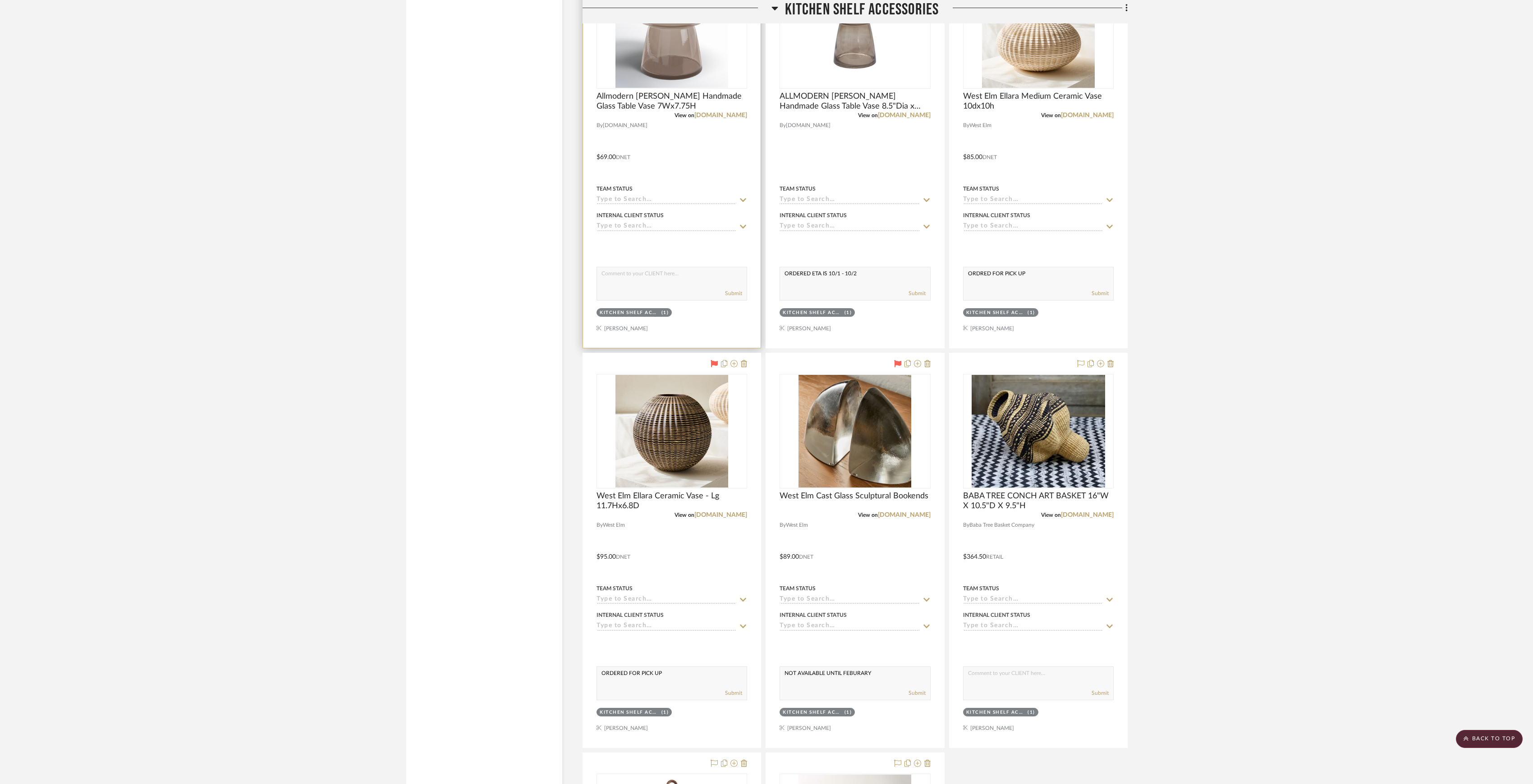
paste textarea "ORDERED ETA IS 10/1 - 10/2"
type textarea "ORDERED ETA IS 10/1 - 10/2"
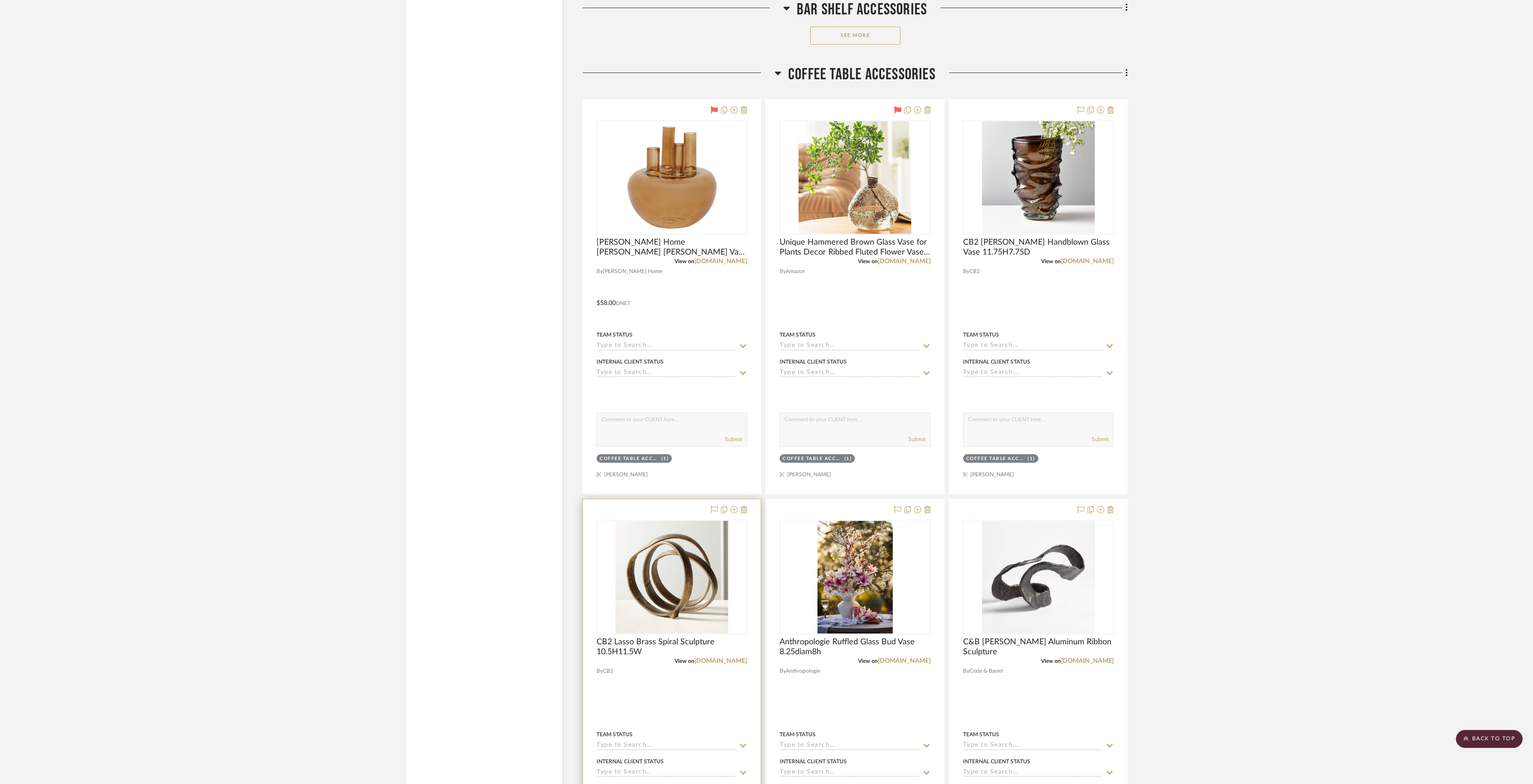
scroll to position [2119, 0]
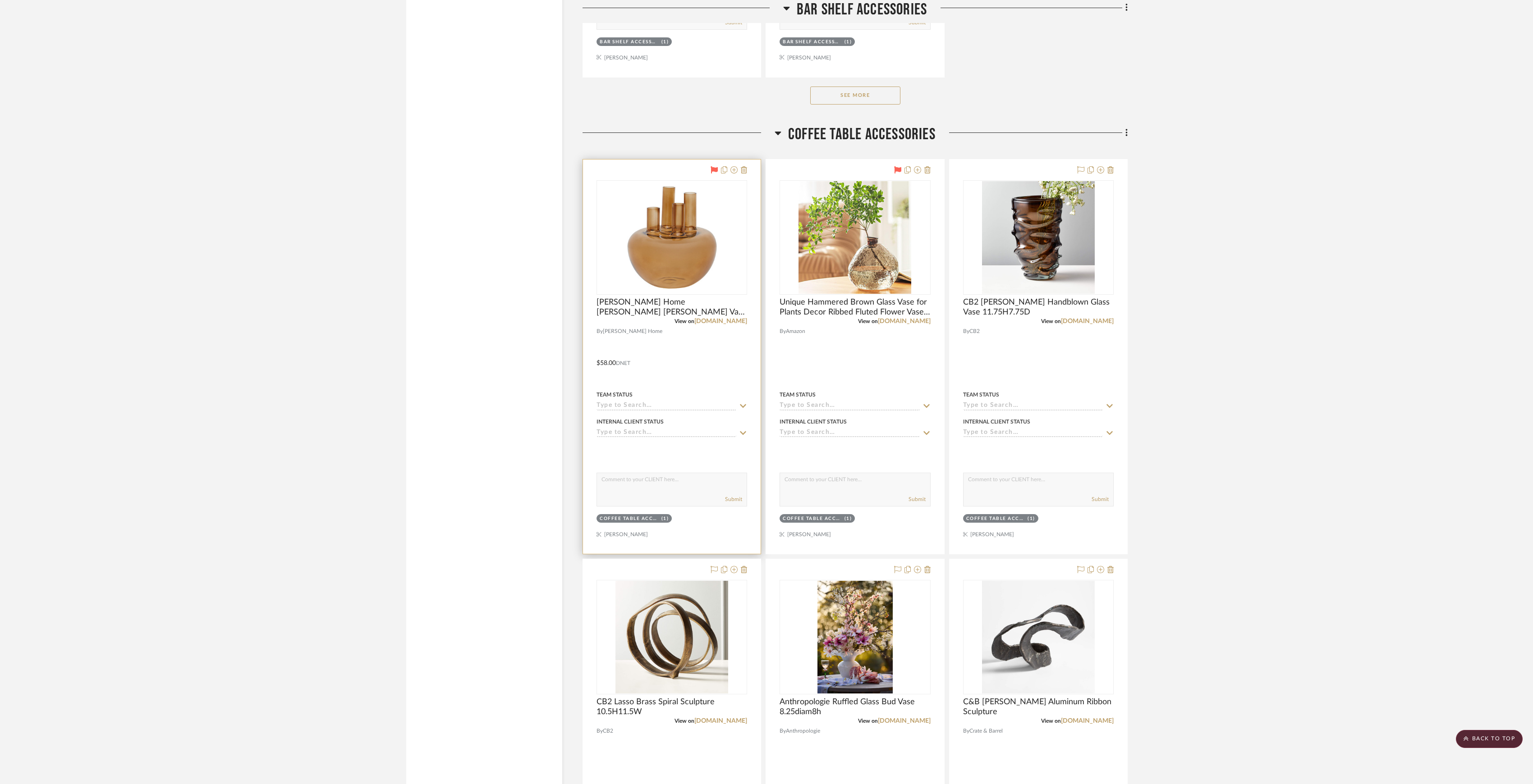
click at [677, 479] on textarea at bounding box center [672, 481] width 150 height 17
type textarea "o"
click at [650, 483] on textarea "ORDERED FOR PICKUP" at bounding box center [672, 481] width 150 height 17
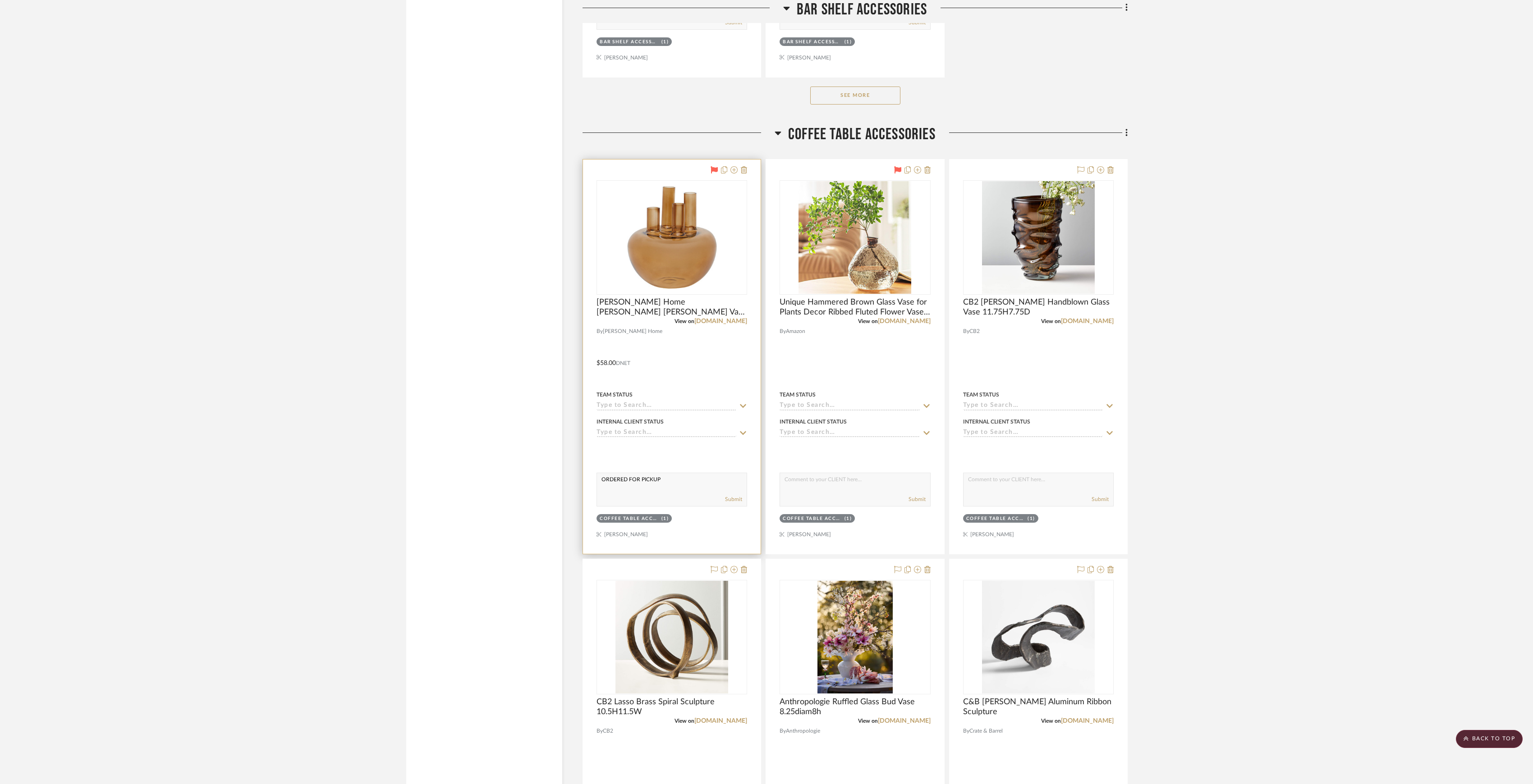
click at [650, 483] on textarea "ORDERED FOR PICKUP" at bounding box center [672, 481] width 150 height 17
drag, startPoint x: 603, startPoint y: 483, endPoint x: 666, endPoint y: 483, distance: 63.0
click at [666, 483] on textarea "ORDERED FOR PICKUP" at bounding box center [672, 481] width 150 height 17
type textarea "ORDERED FOR PICKUP"
click at [825, 490] on textarea at bounding box center [855, 481] width 150 height 17
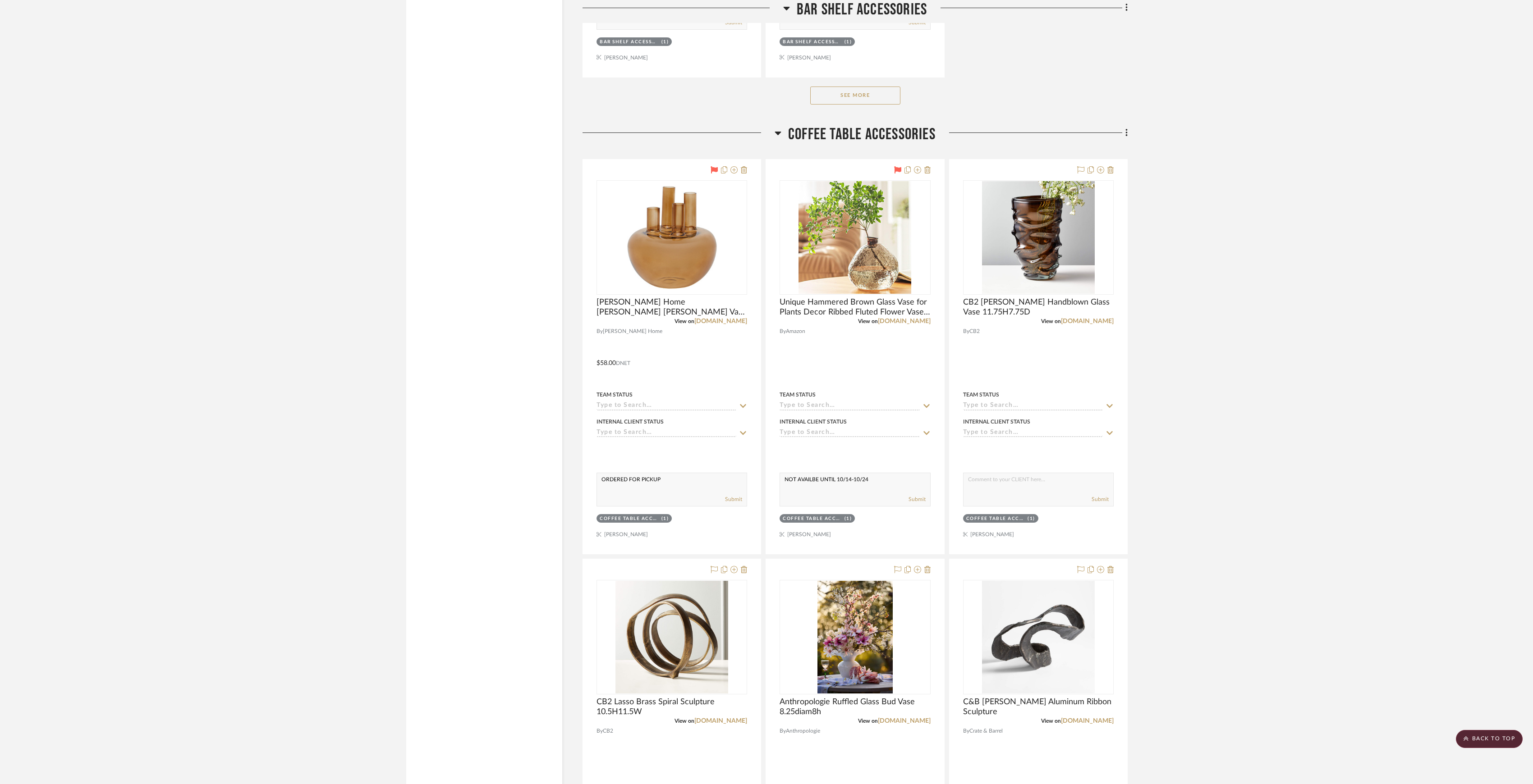
type textarea "NOT AVAILBE UNTIL 10/14-10/24"
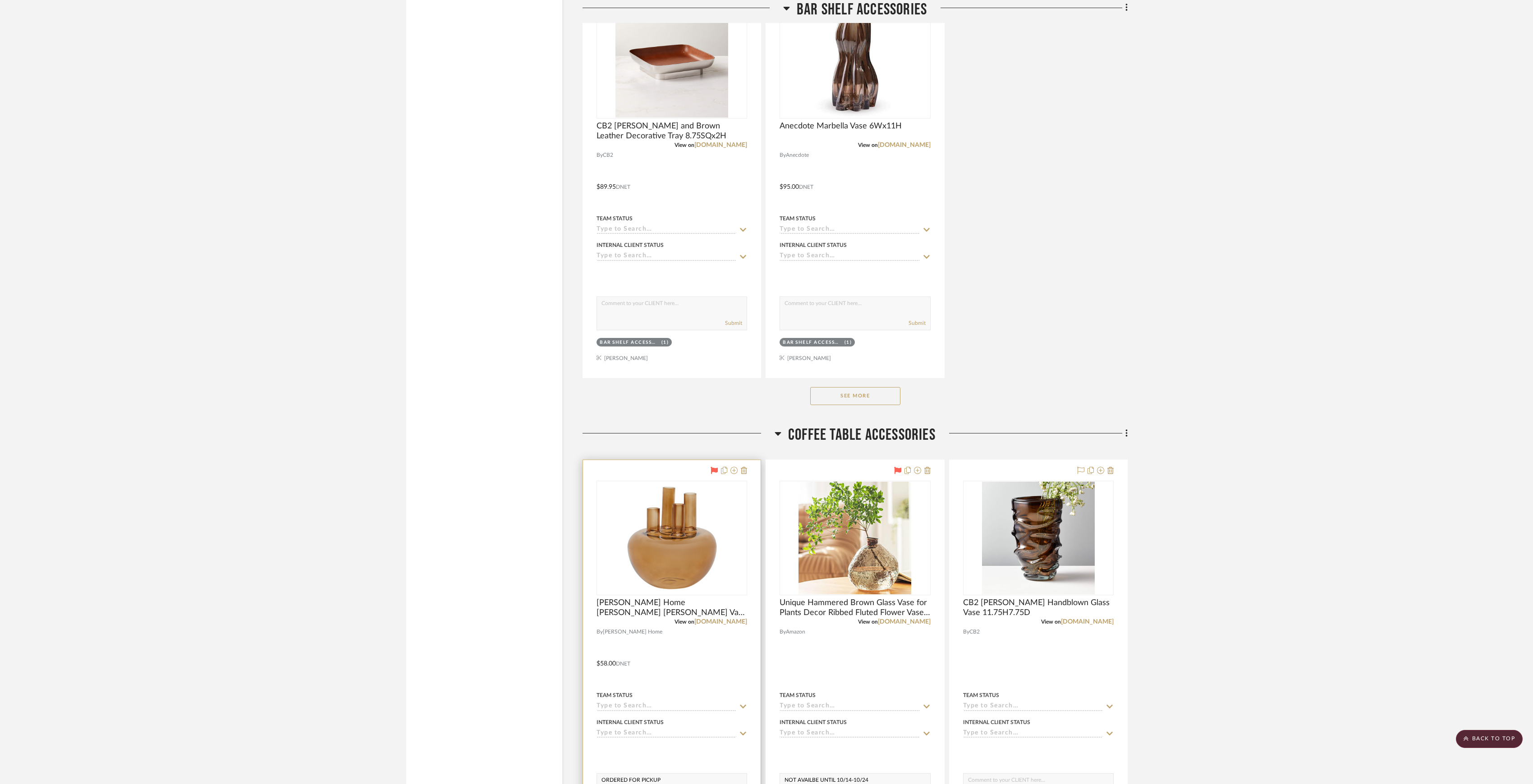
scroll to position [1878, 0]
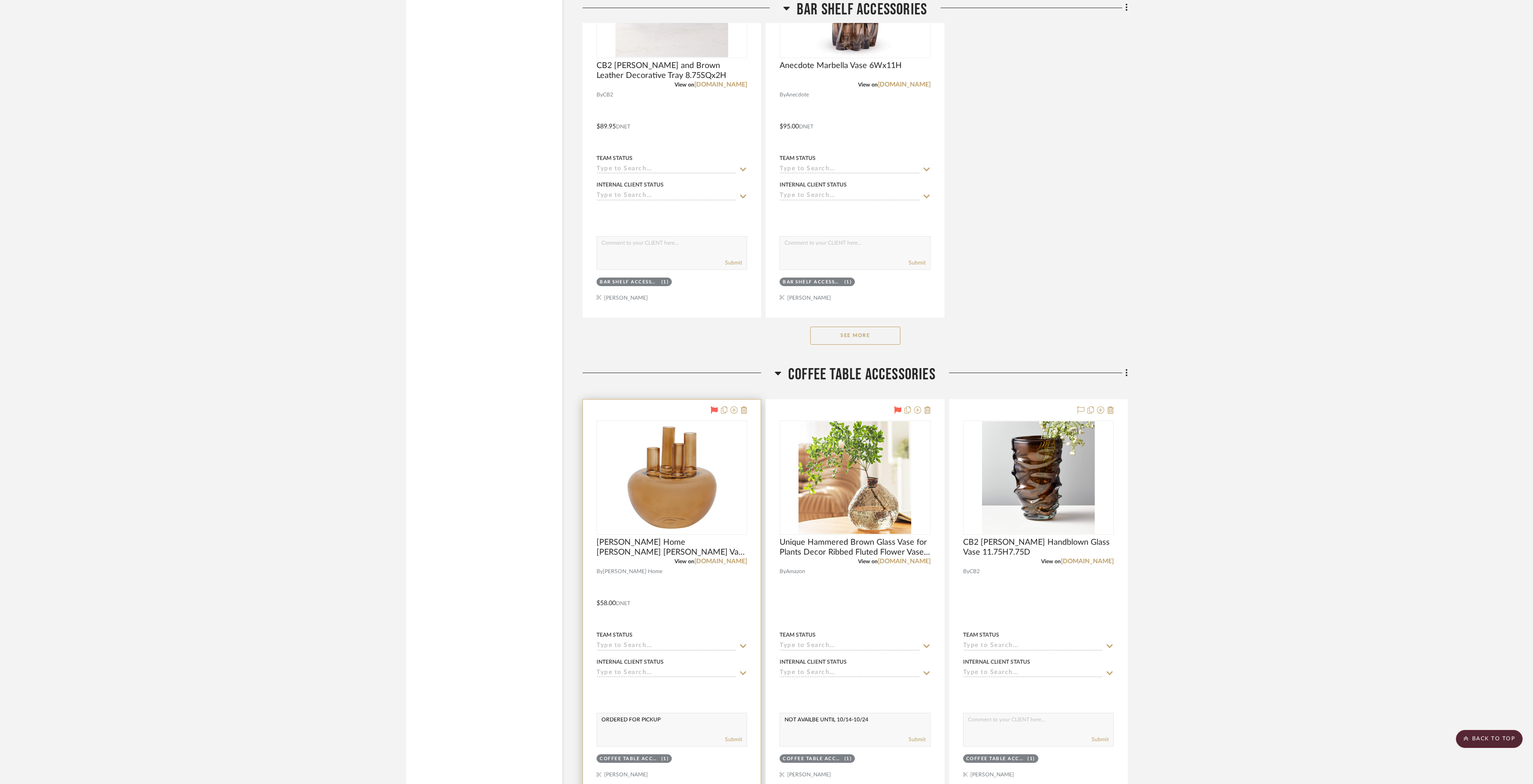
click at [632, 721] on textarea "ORDERED FOR PICKUP" at bounding box center [672, 722] width 150 height 17
click at [678, 723] on textarea "ORDERED FOR PICKUP" at bounding box center [672, 722] width 150 height 17
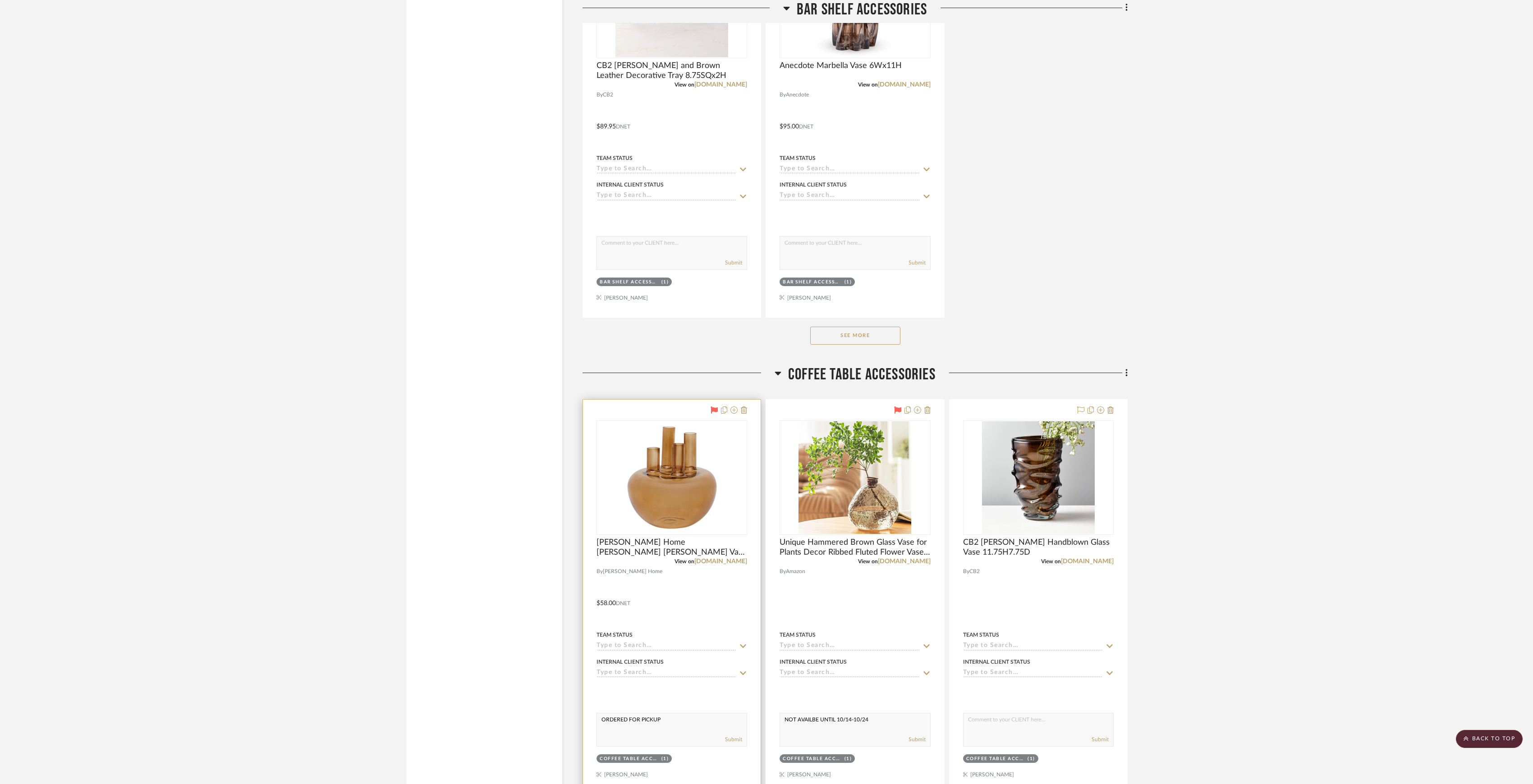
type textarea "ORDERED FOR PICKUP"
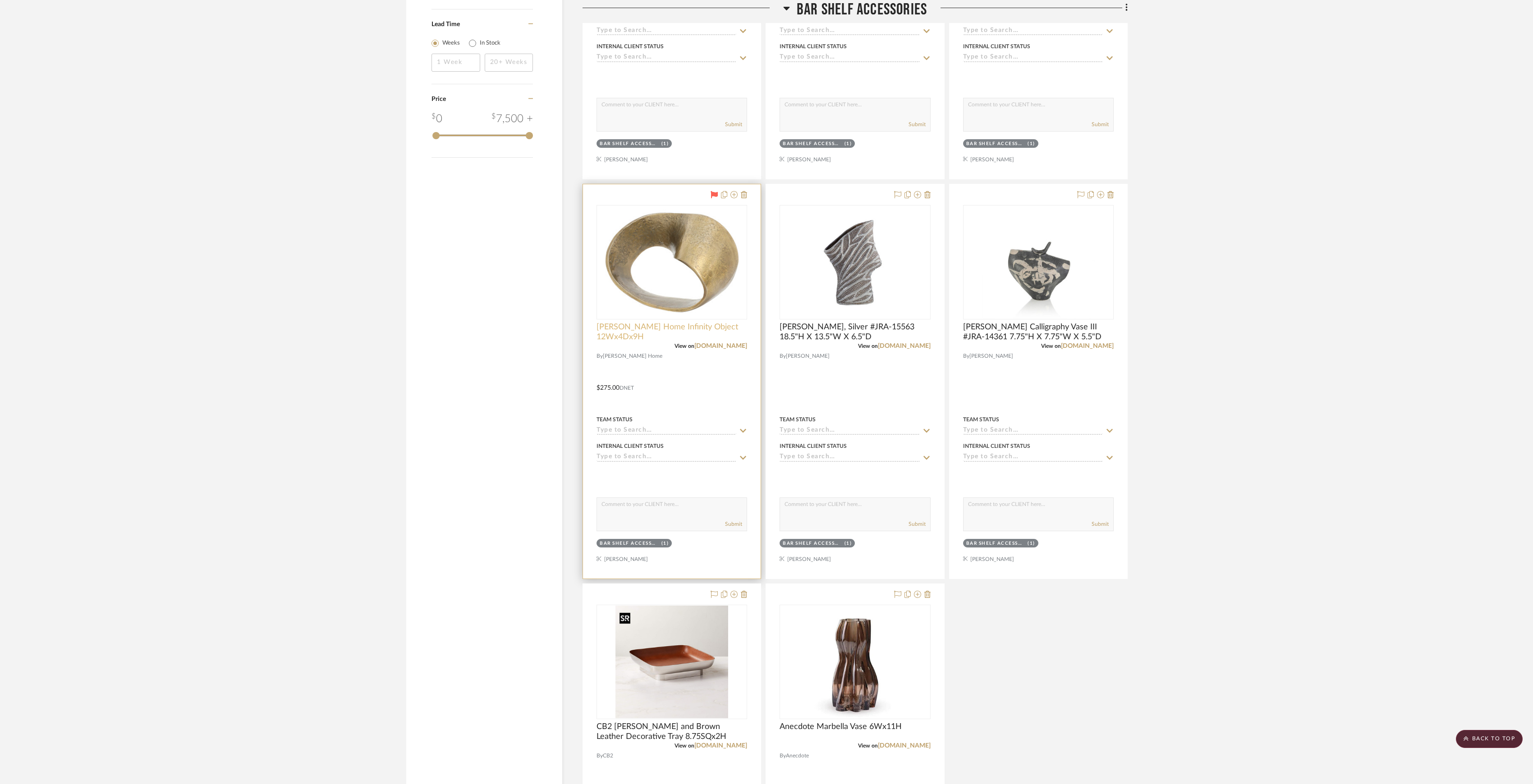
scroll to position [1097, 0]
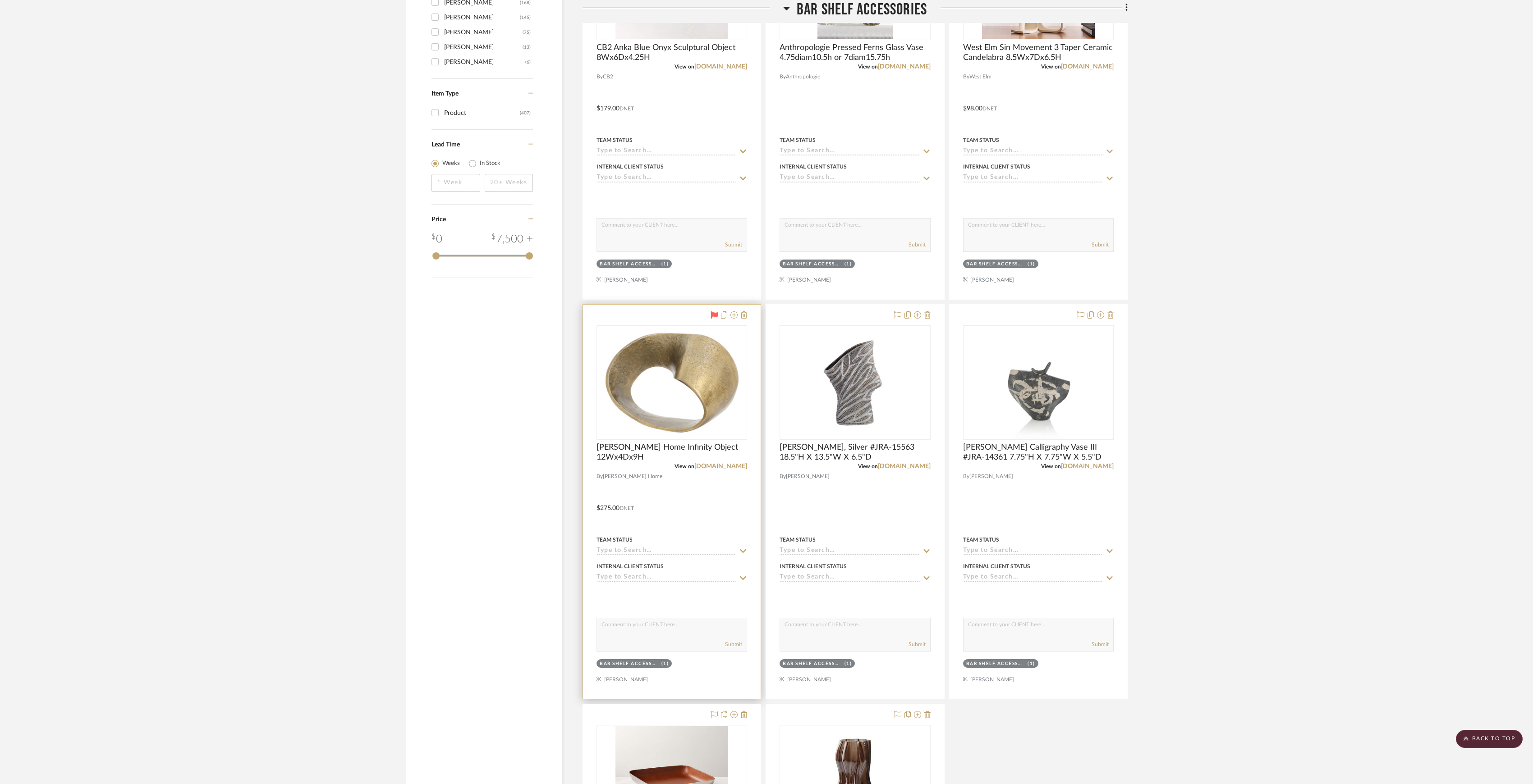
click at [648, 628] on textarea at bounding box center [672, 627] width 150 height 17
paste textarea "ORDERED FOR PICKUP"
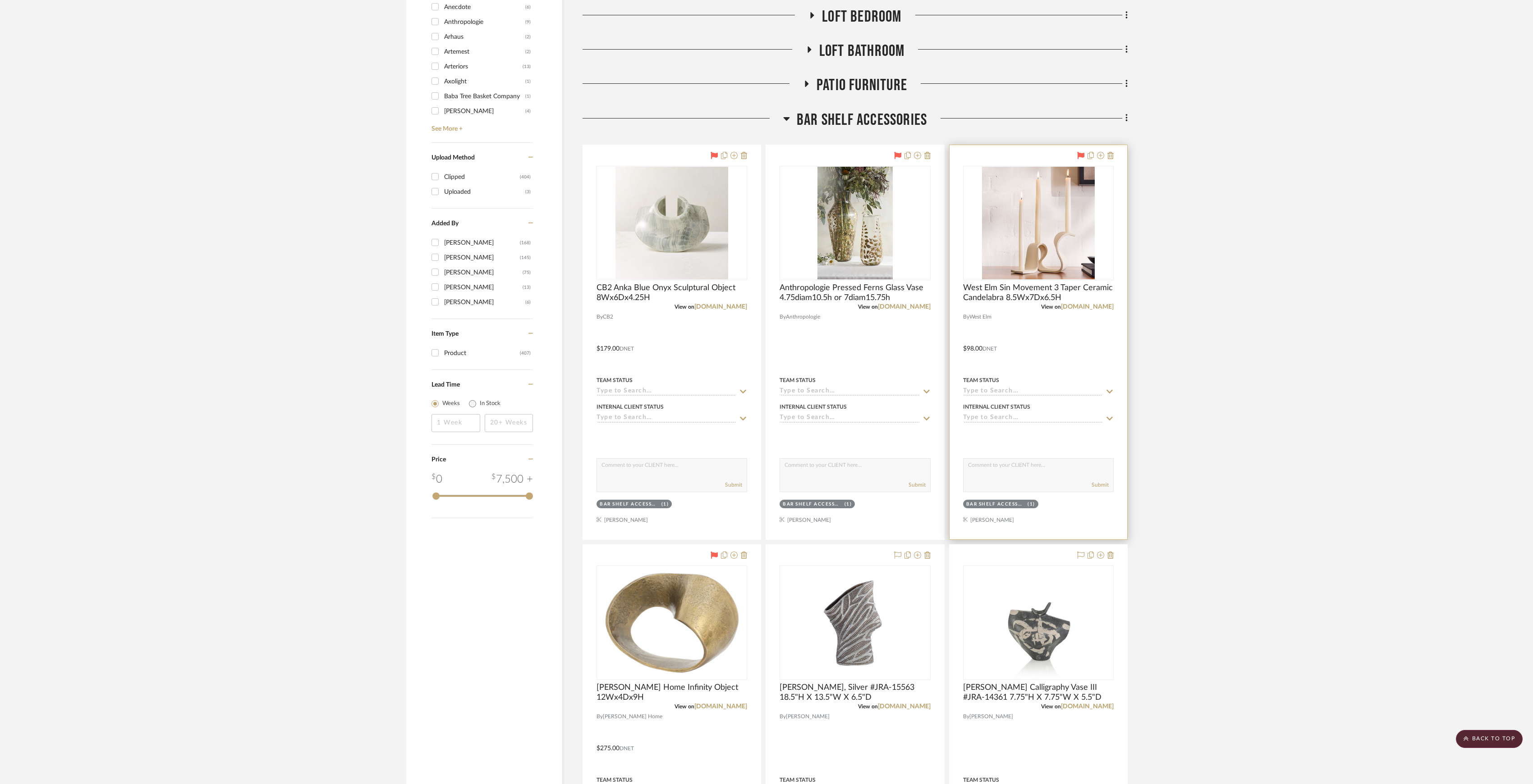
scroll to position [797, 0]
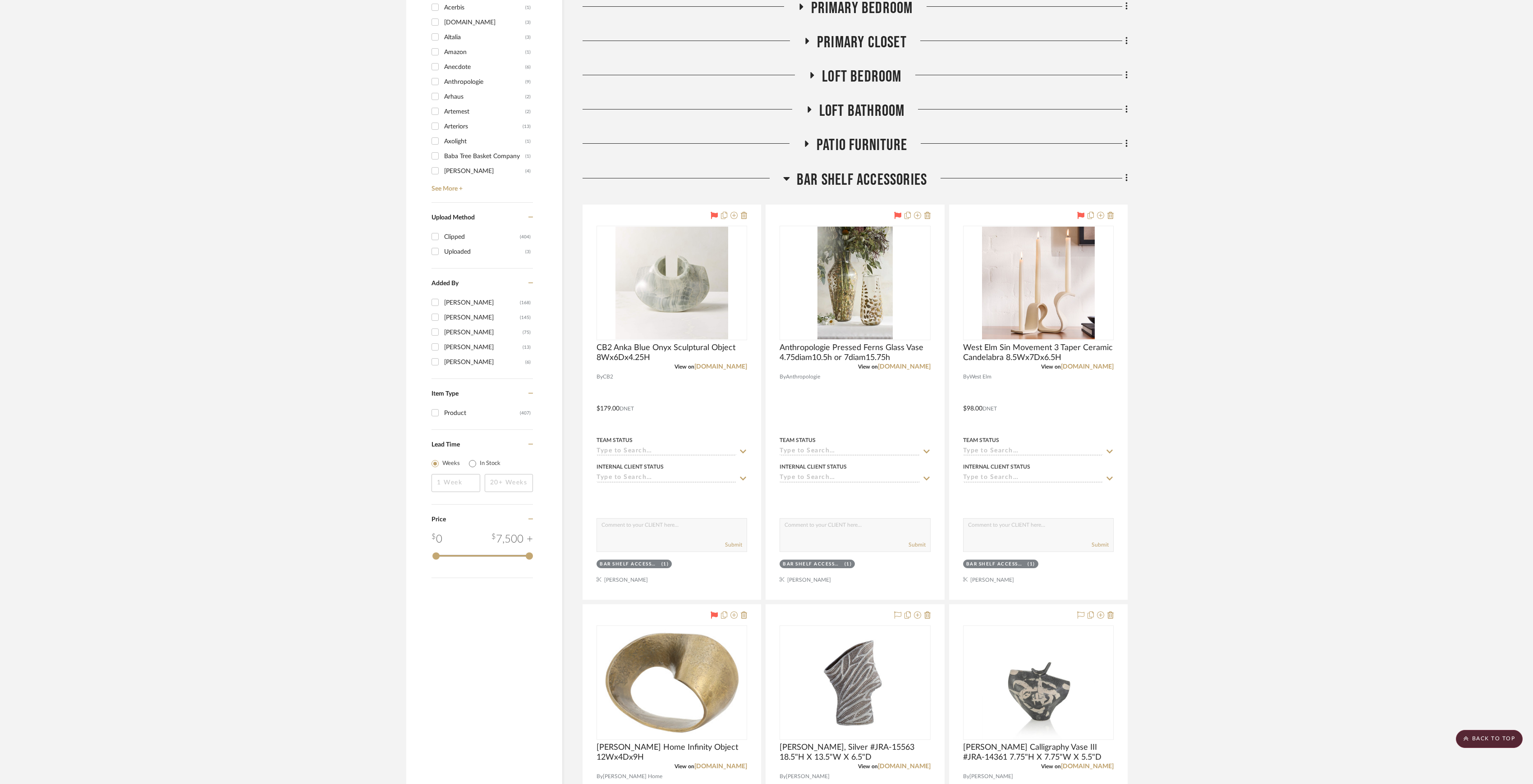
type textarea "ORDERED FOR PICKUP"
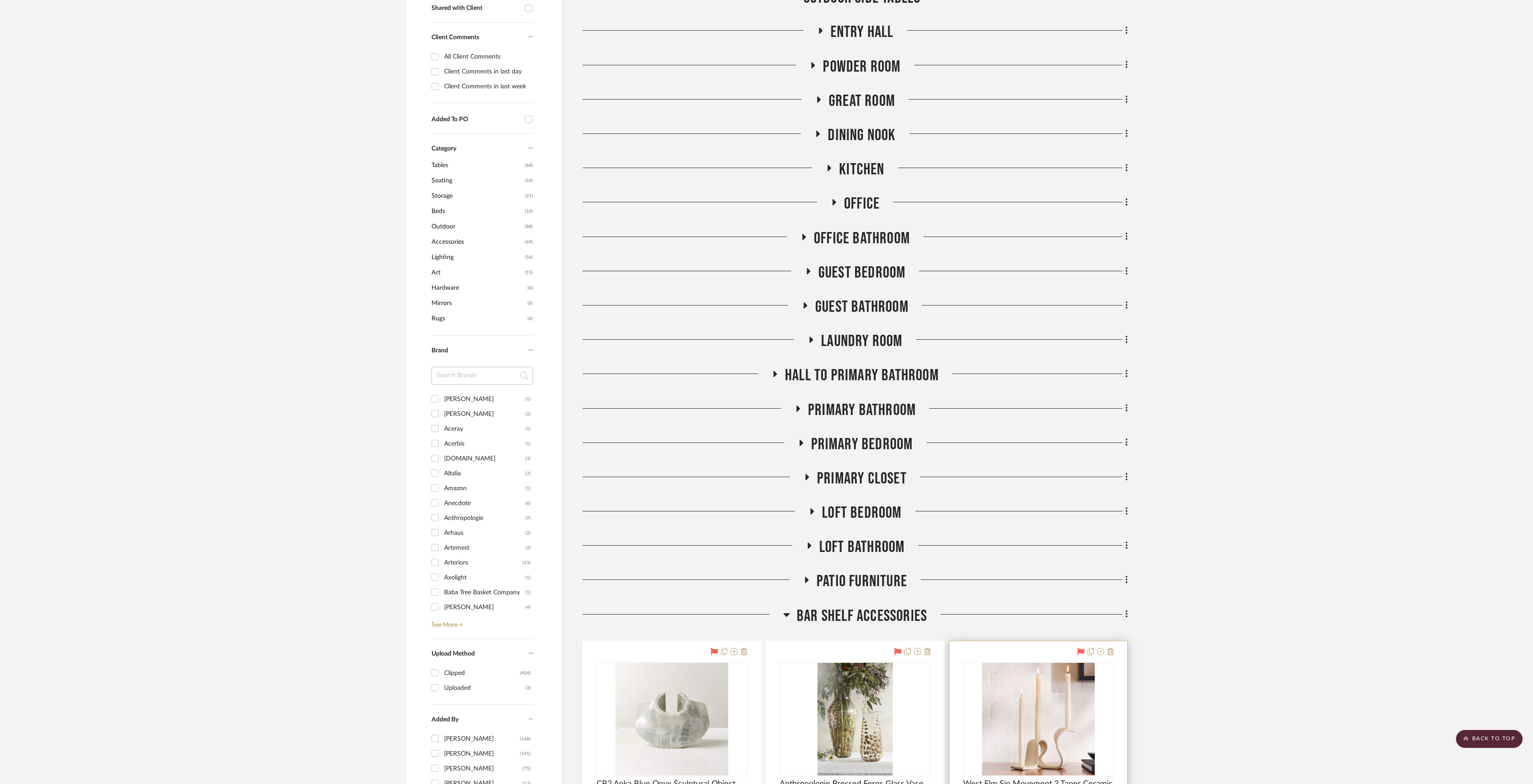
scroll to position [721, 0]
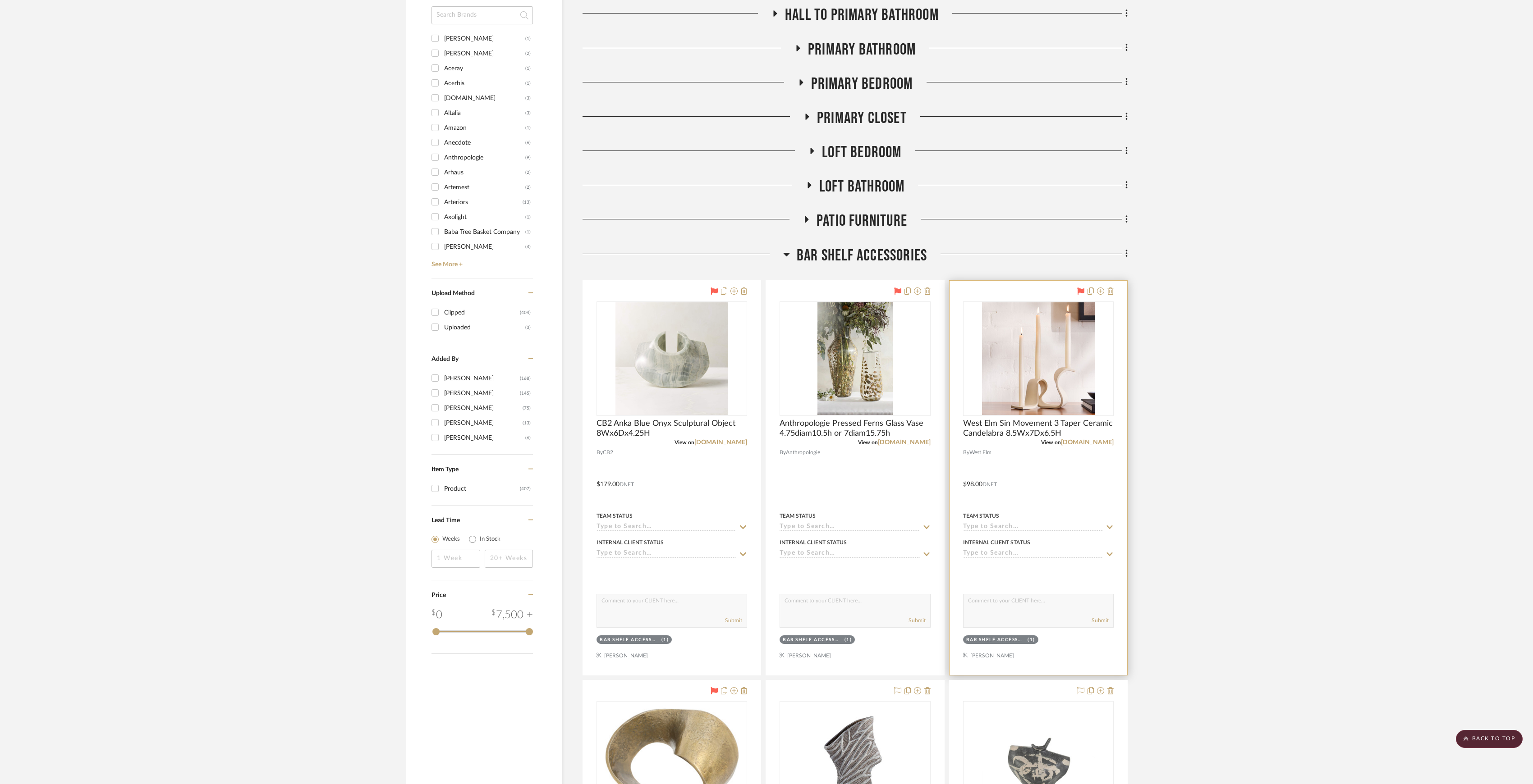
click at [991, 599] on textarea at bounding box center [1038, 603] width 150 height 17
type textarea "NOT AVAILBE FOR IN STORE PICK UP DELIVERY 10/3-10/7"
drag, startPoint x: 969, startPoint y: 602, endPoint x: 1005, endPoint y: 608, distance: 36.5
click at [1005, 608] on textarea "NOT AVAILBE FOR IN STORE PICK UP DELIVERY 10/3-10/7" at bounding box center [1038, 603] width 150 height 17
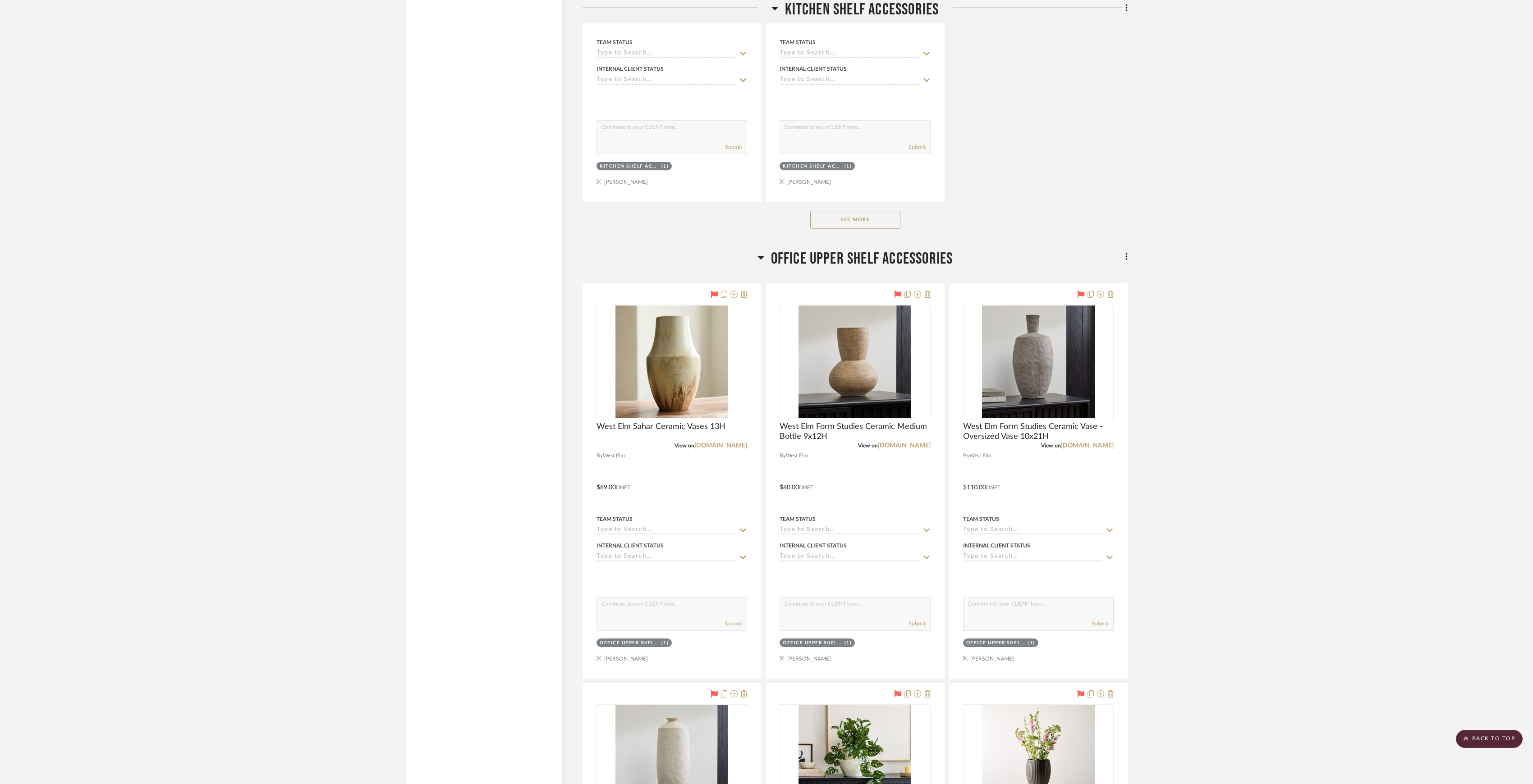
scroll to position [5949, 0]
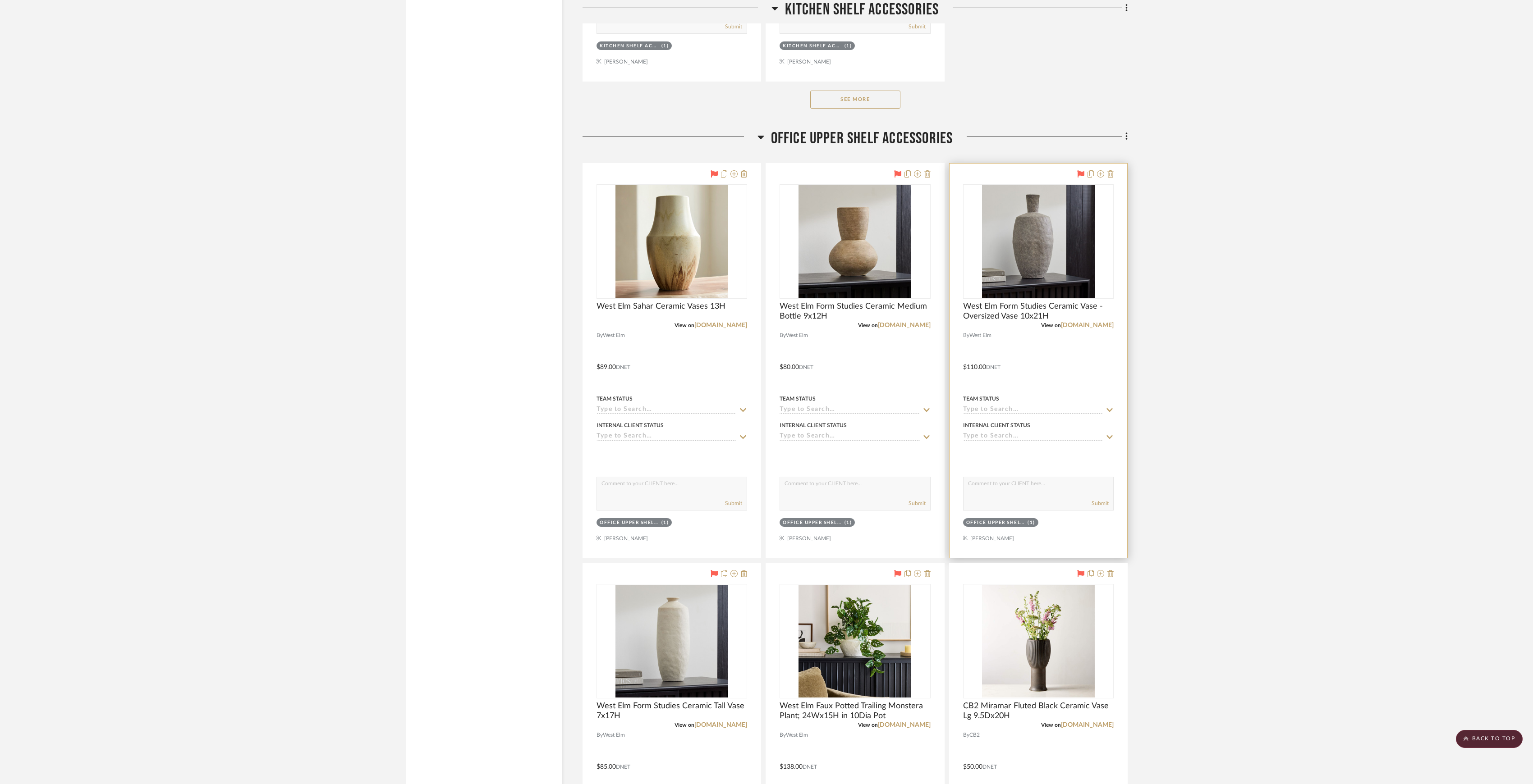
click at [1004, 494] on textarea at bounding box center [1038, 485] width 150 height 17
paste textarea "NOT AVAILBE FOR IN STORE PICK UP DELIVERY 10/3-10/7"
click at [966, 494] on textarea "NOT AVAILBE FOR IN STORE PICK UP DELIVERY 10/3-10/7" at bounding box center [1038, 485] width 150 height 17
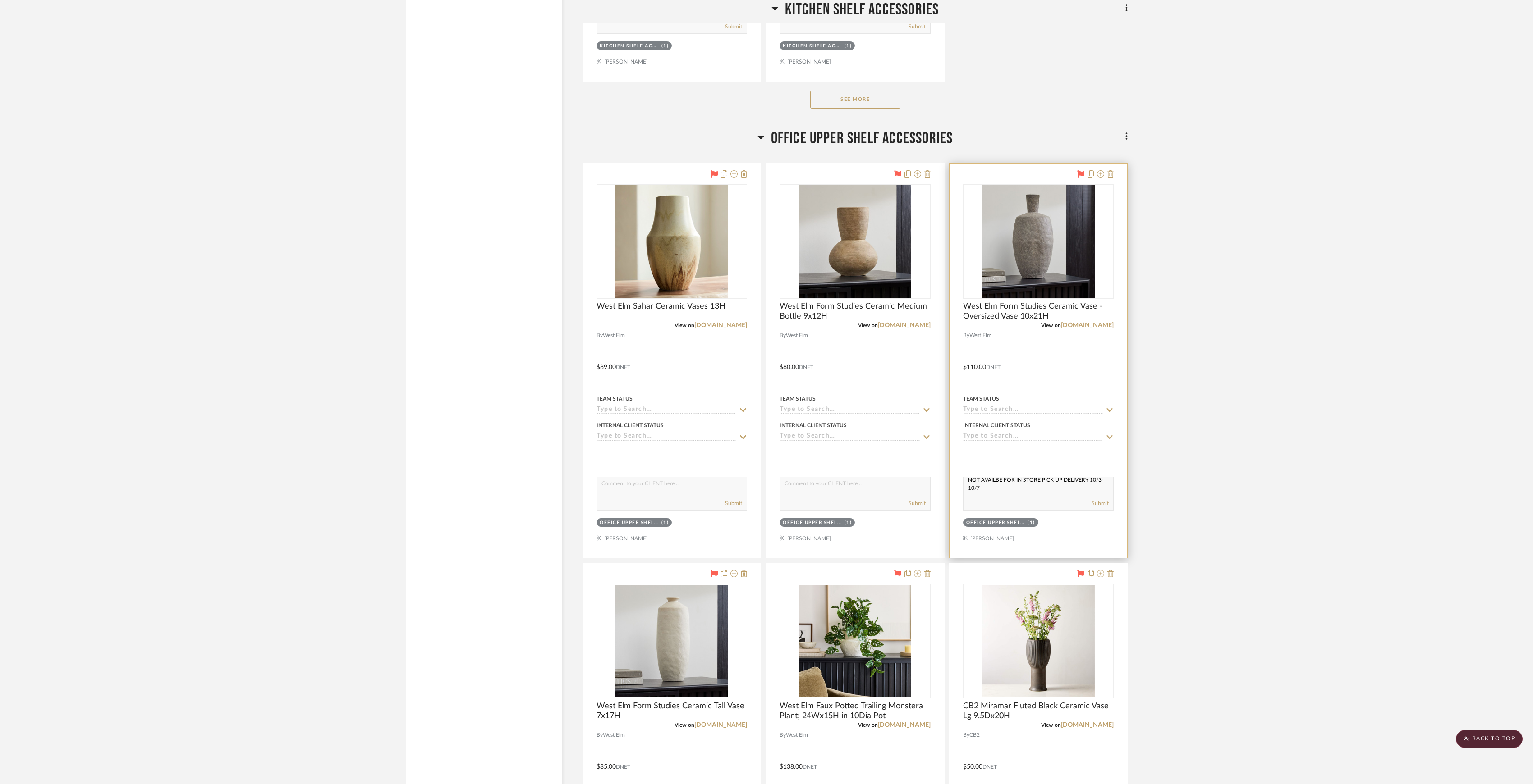
click at [966, 494] on textarea "NOT AVAILBE FOR IN STORE PICK UP DELIVERY 10/3-10/7" at bounding box center [1038, 485] width 150 height 17
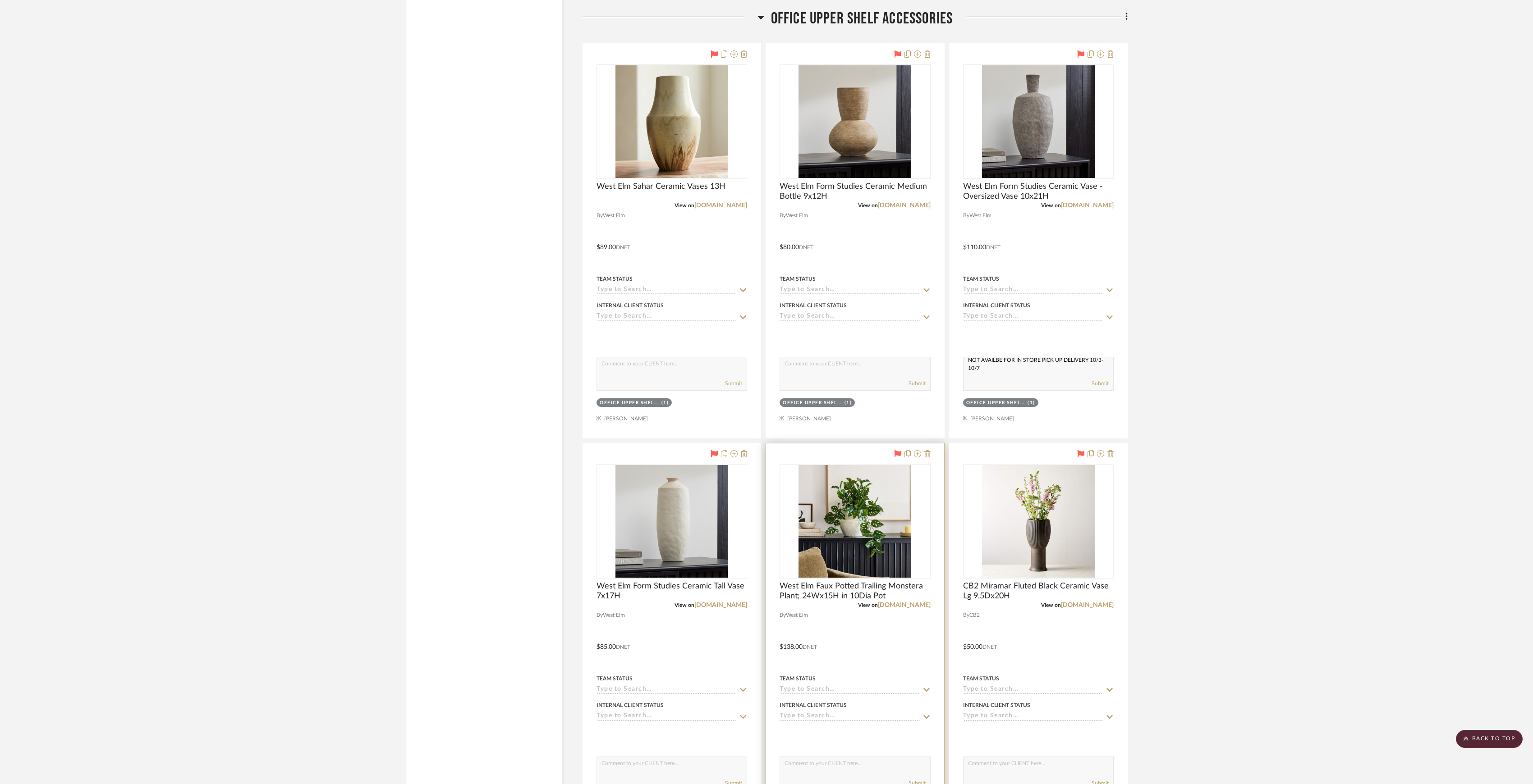
scroll to position [6129, 0]
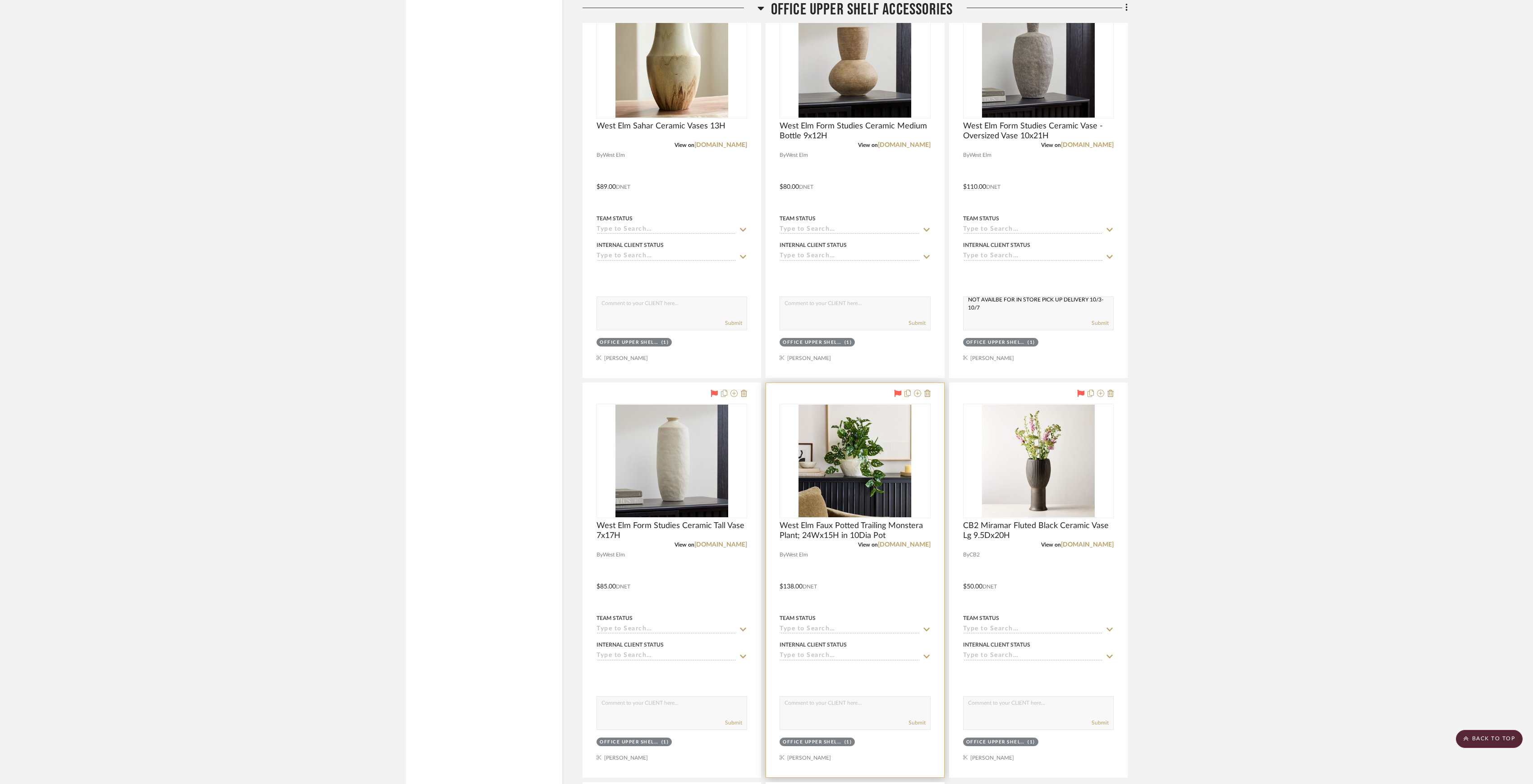
type textarea "NOT AVAILBE FOR IN STORE PICK UP DELIVERY 10/3-10/7"
click at [832, 714] on textarea at bounding box center [855, 705] width 150 height 17
paste textarea "NOT AVAILBE FOR IN STORE PICK UP DELIVERY 10/3-10/7"
type textarea "NOT AVAILBE FOR IN STORE PICK UP DELIVERY 10/3-10/7"
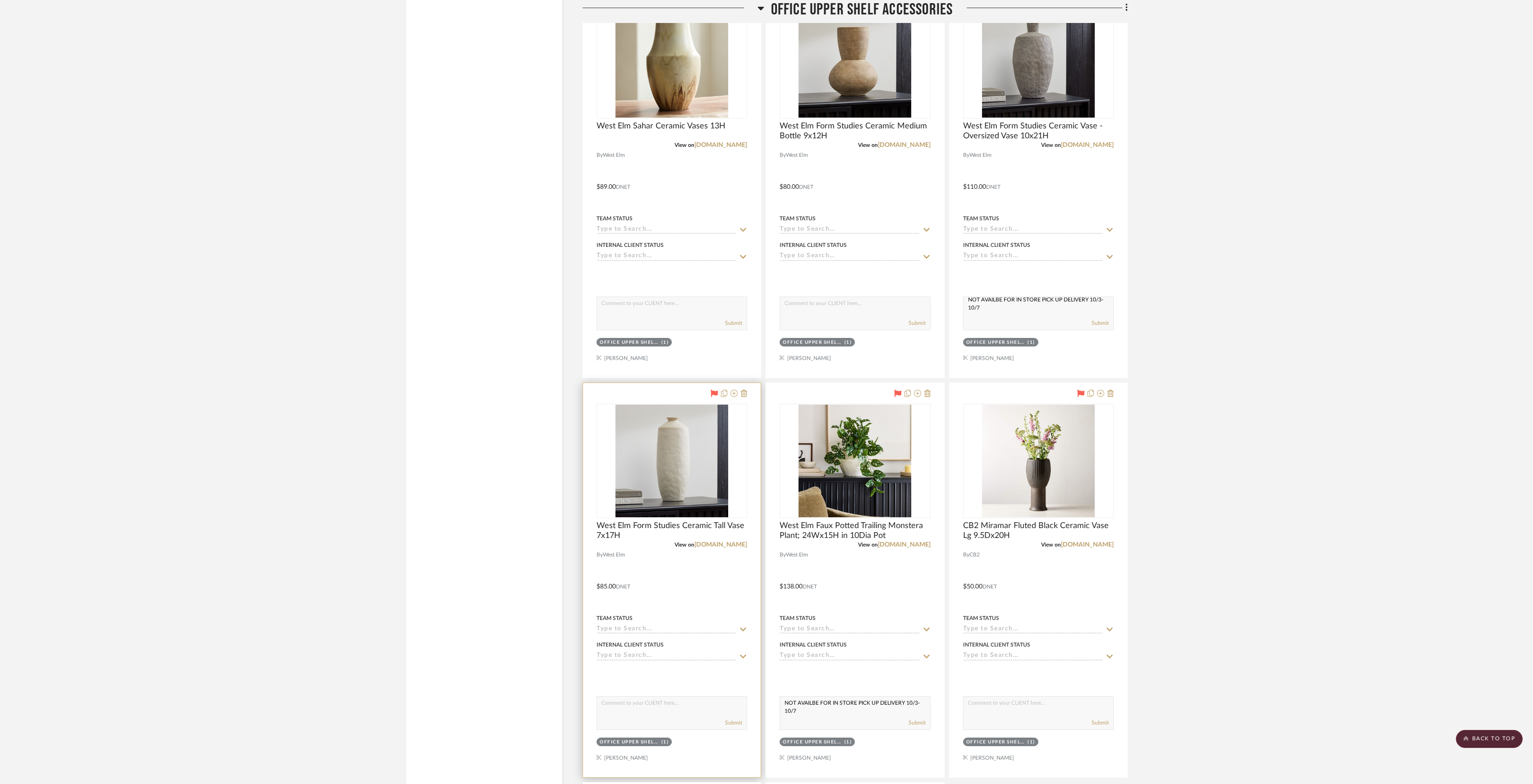
click at [653, 730] on div "Submit" at bounding box center [672, 723] width 150 height 13
click at [660, 729] on div "Submit" at bounding box center [672, 713] width 151 height 34
type textarea "o"
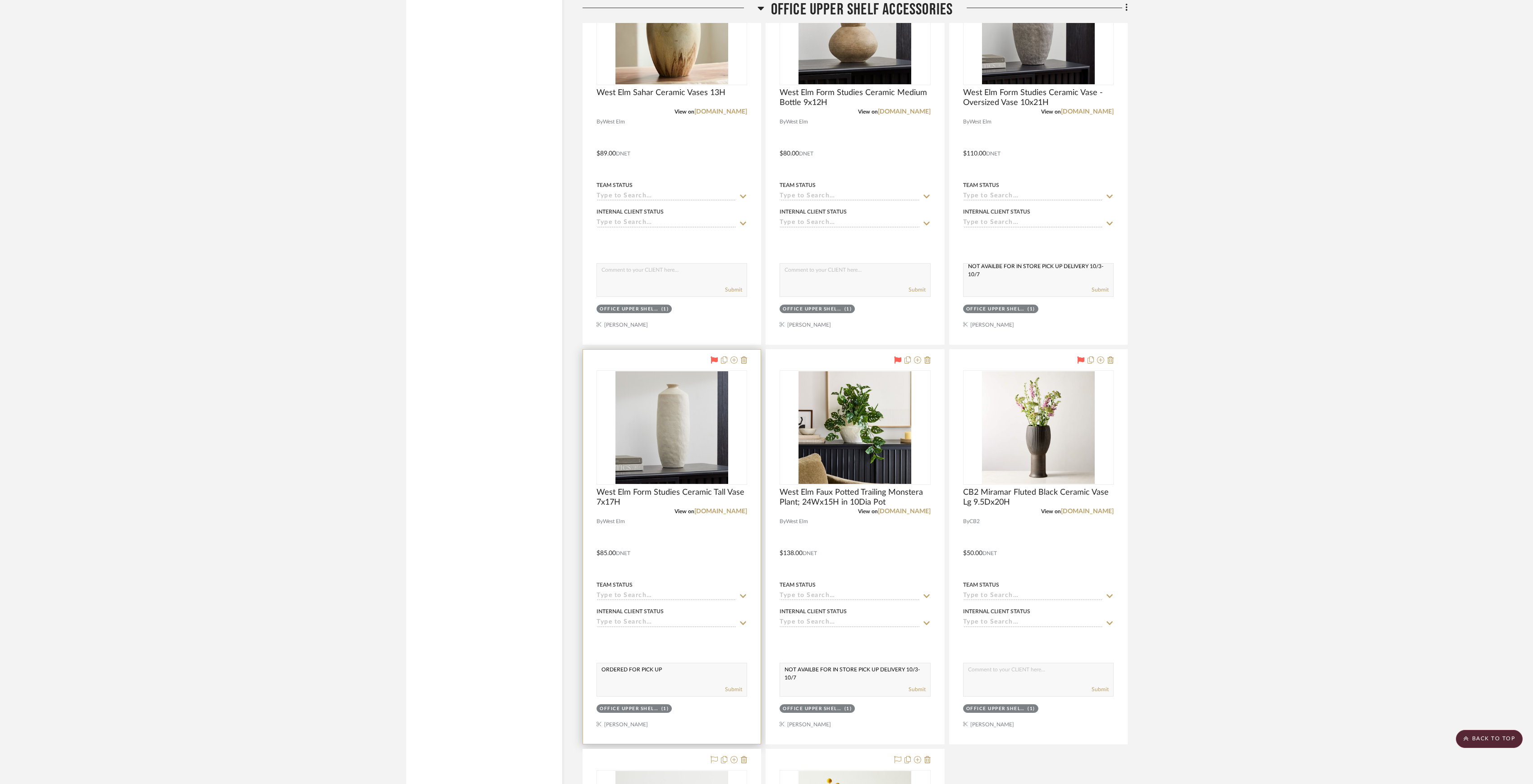
scroll to position [6187, 0]
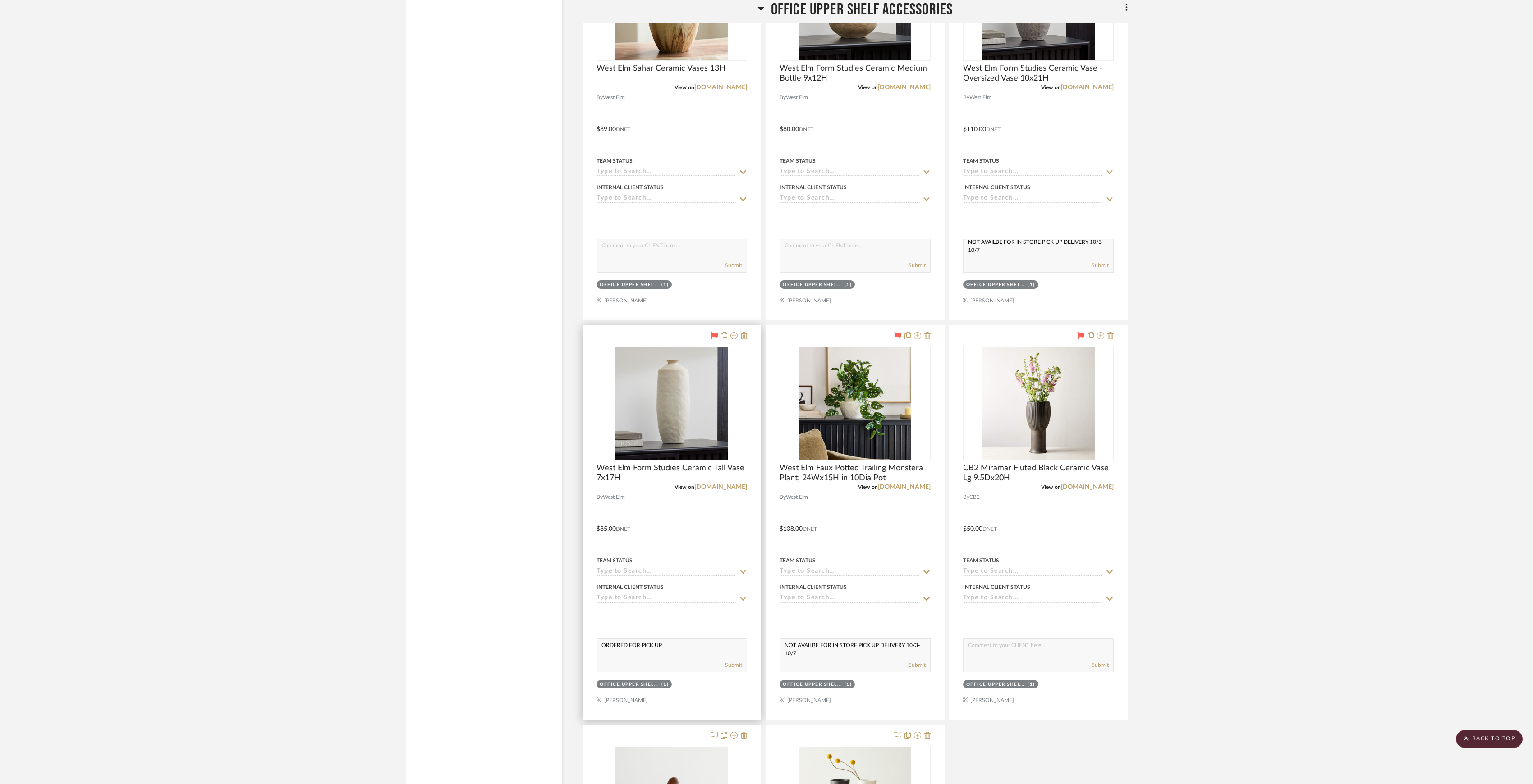
click at [614, 656] on textarea "ORDERED FOR PICK UP" at bounding box center [672, 647] width 150 height 17
type textarea "ORDERED FOR PICK UP"
click at [659, 272] on div "Submit" at bounding box center [672, 256] width 151 height 34
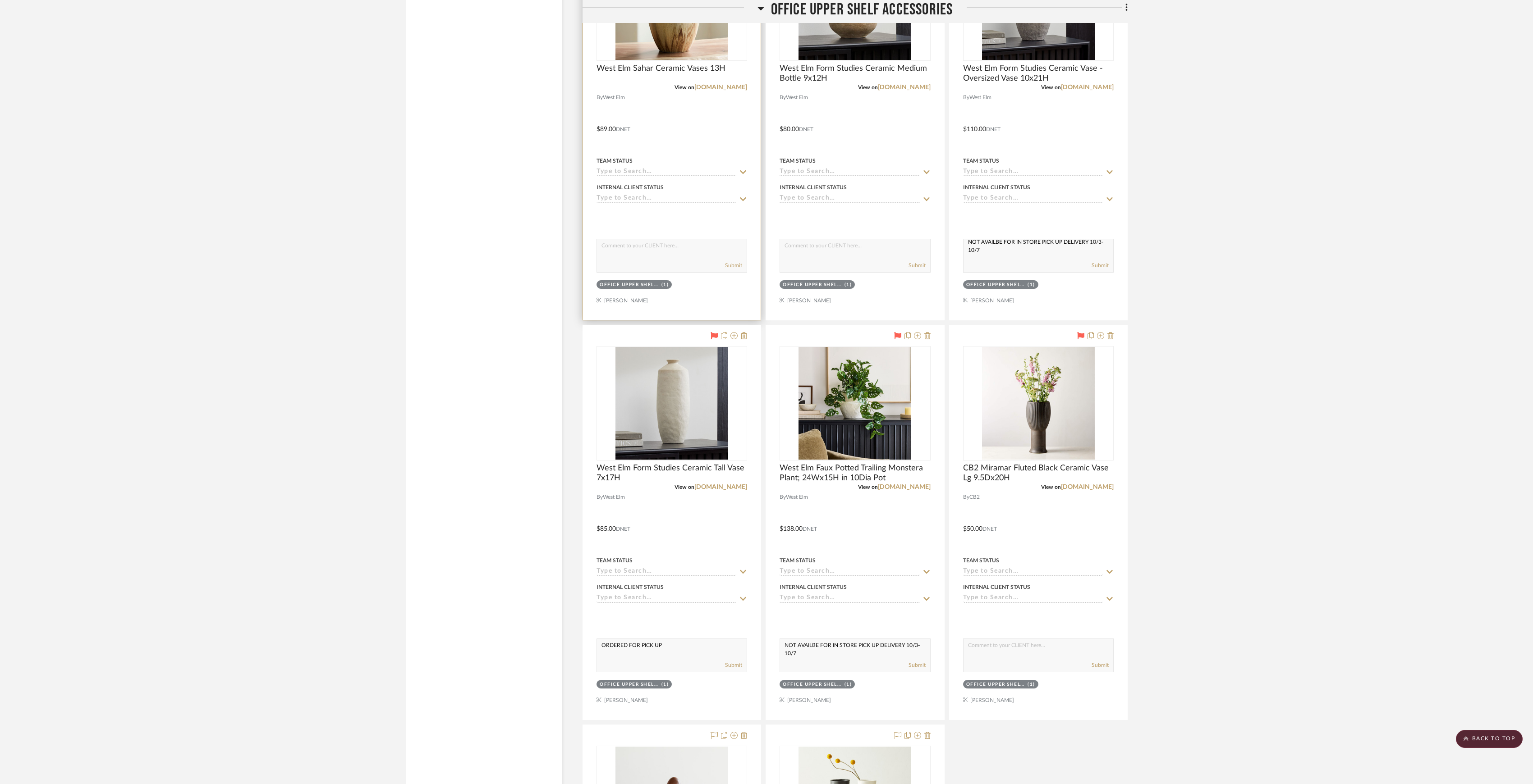
click at [663, 256] on textarea at bounding box center [672, 248] width 150 height 17
paste textarea "ORDERED FOR PICK UP"
type textarea "ORDERED FOR PICK UP"
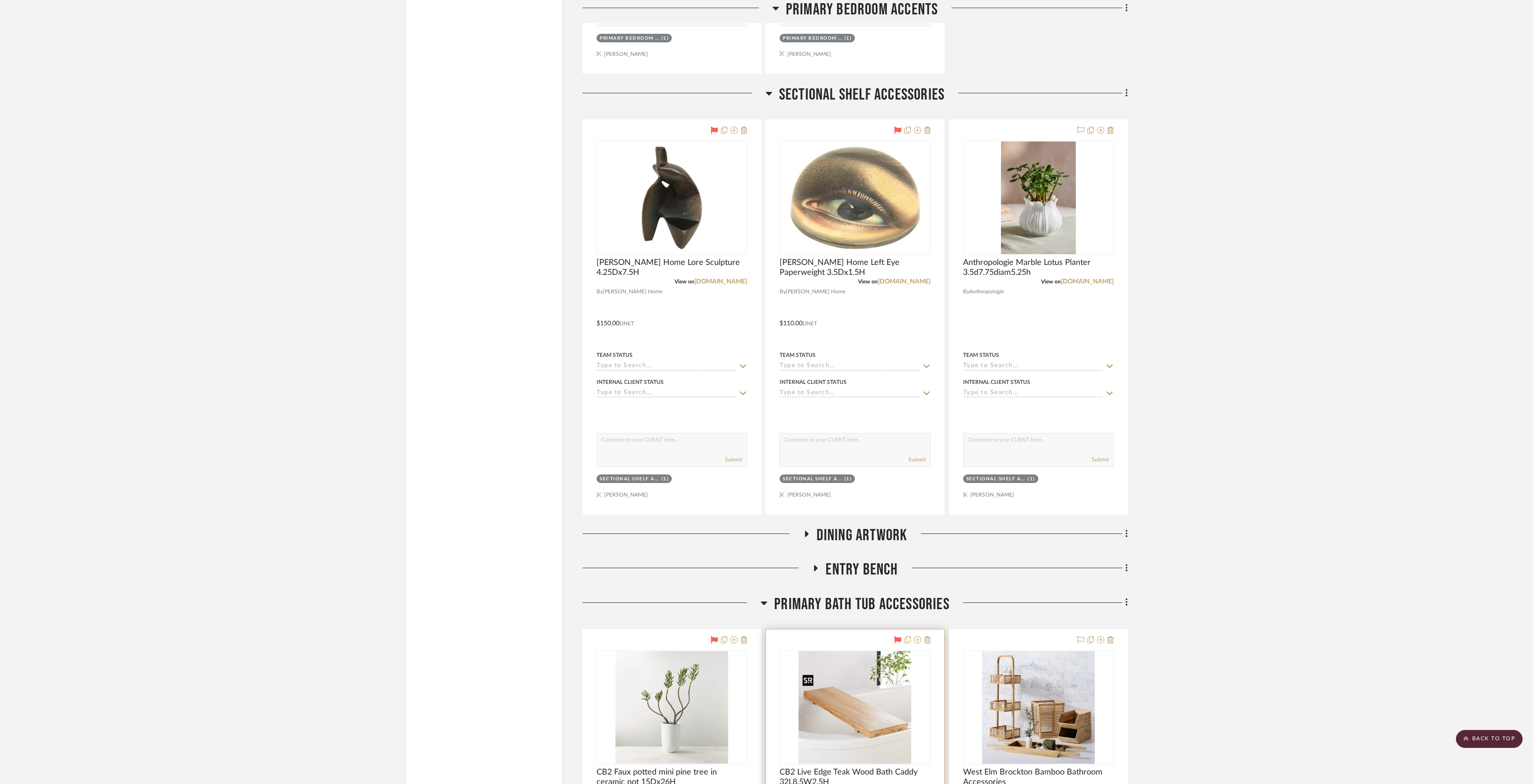
scroll to position [8050, 0]
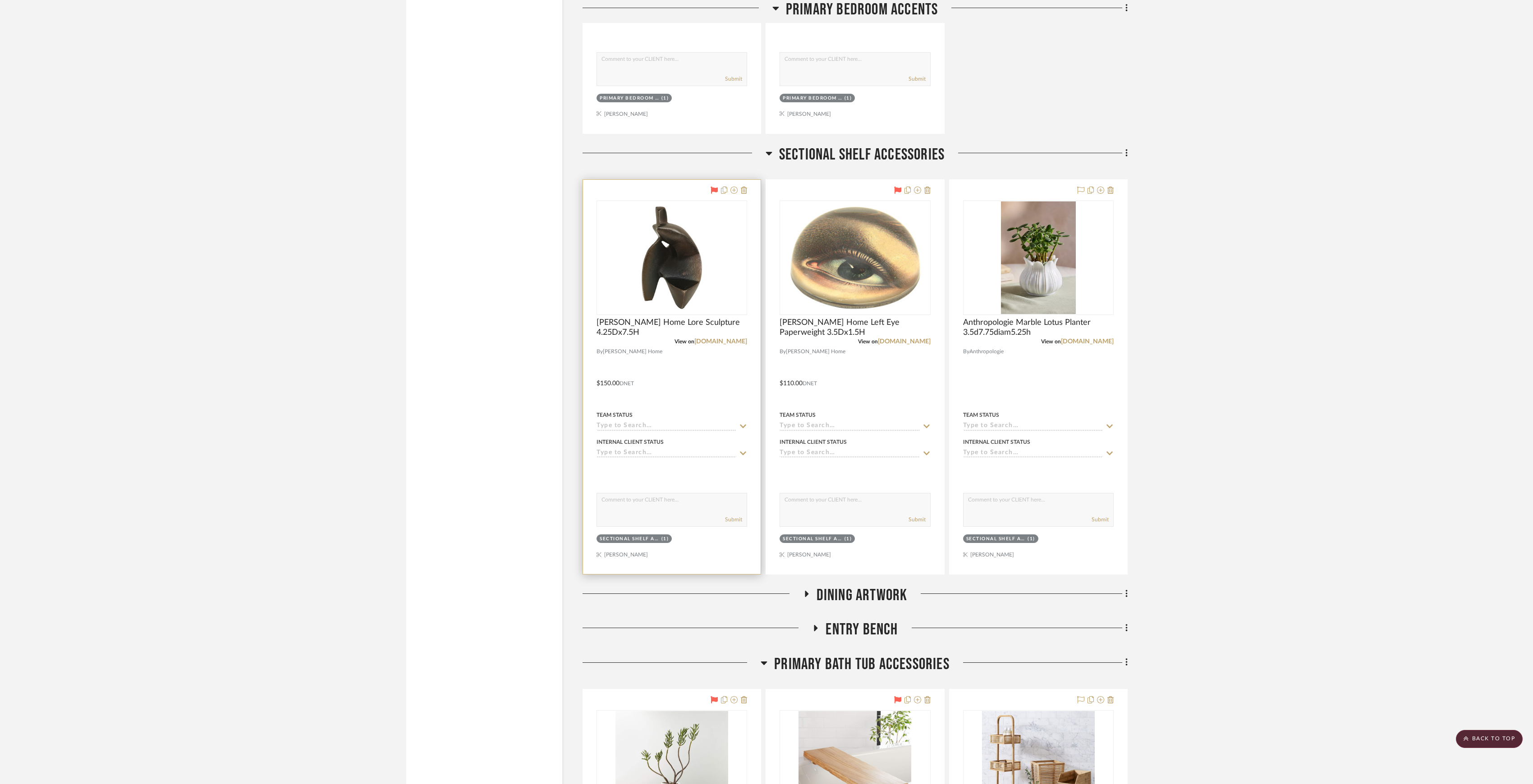
click at [700, 511] on textarea at bounding box center [672, 502] width 150 height 17
type textarea "o"
click at [655, 511] on textarea "ORDERD FOR PICK UP" at bounding box center [672, 502] width 150 height 17
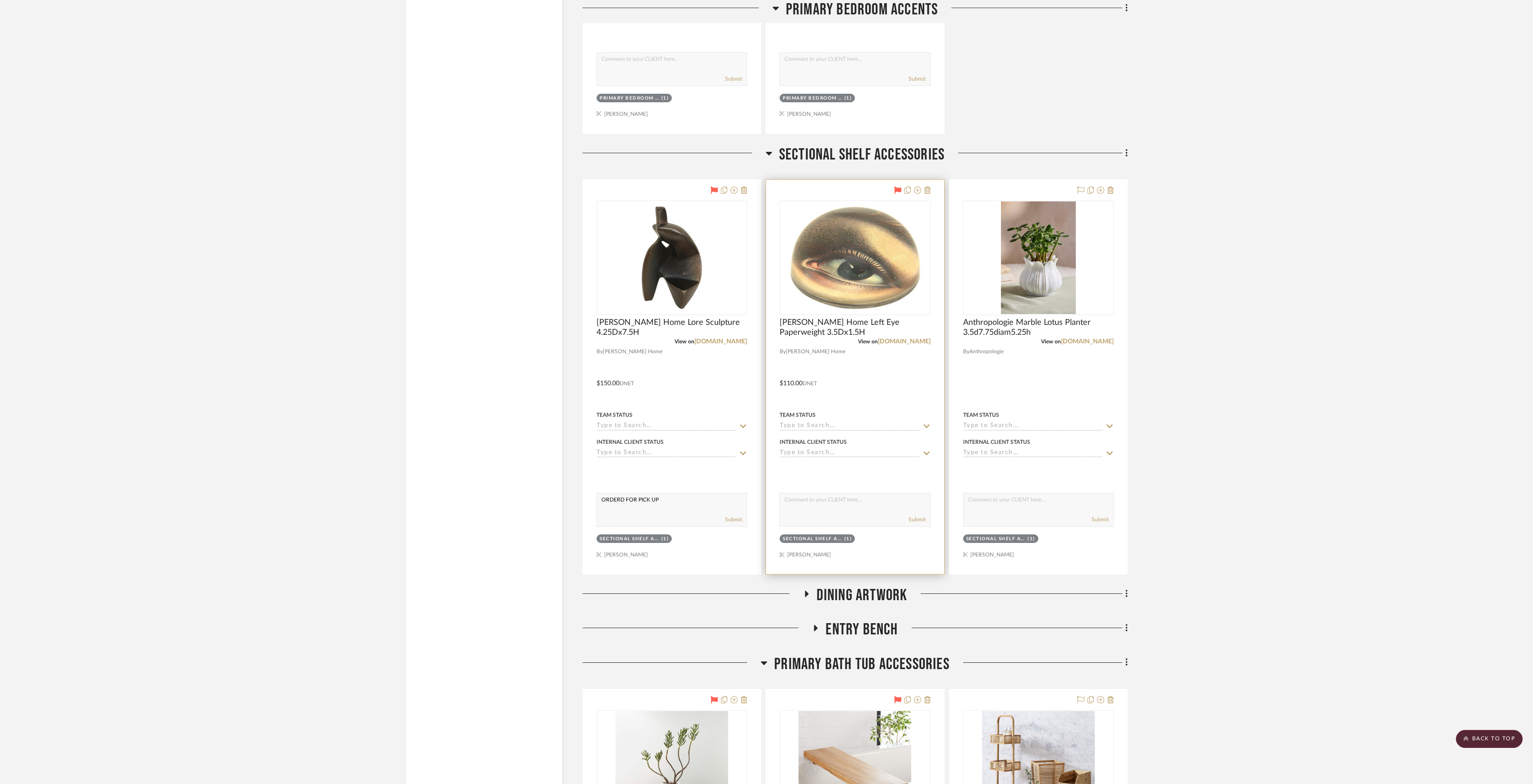
type textarea "ORDERD FOR PICK UP"
click at [819, 511] on textarea at bounding box center [855, 502] width 150 height 17
paste textarea "ORDERD FOR PICK UP"
type textarea "ORDERD FOR PICK UP"
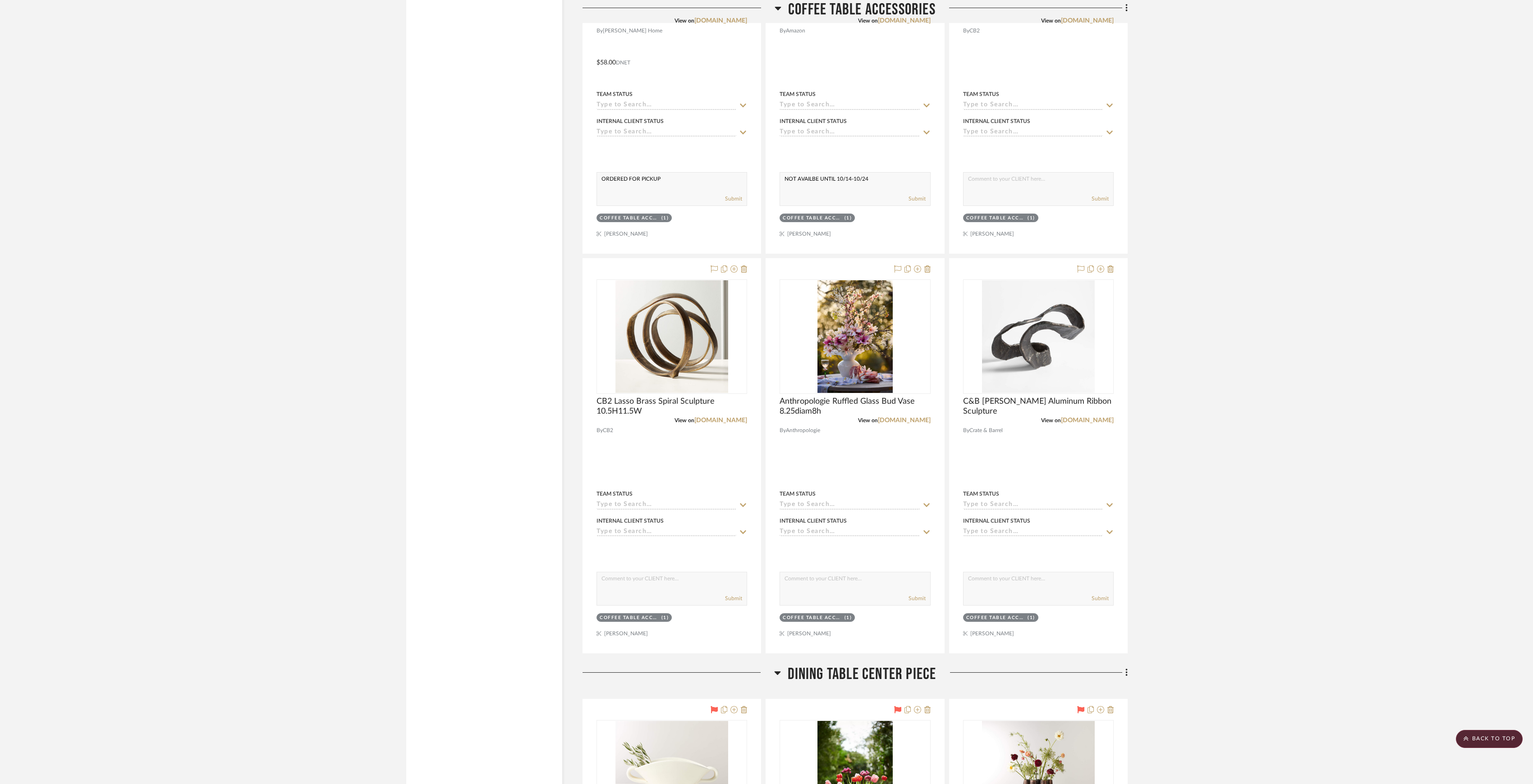
scroll to position [1938, 0]
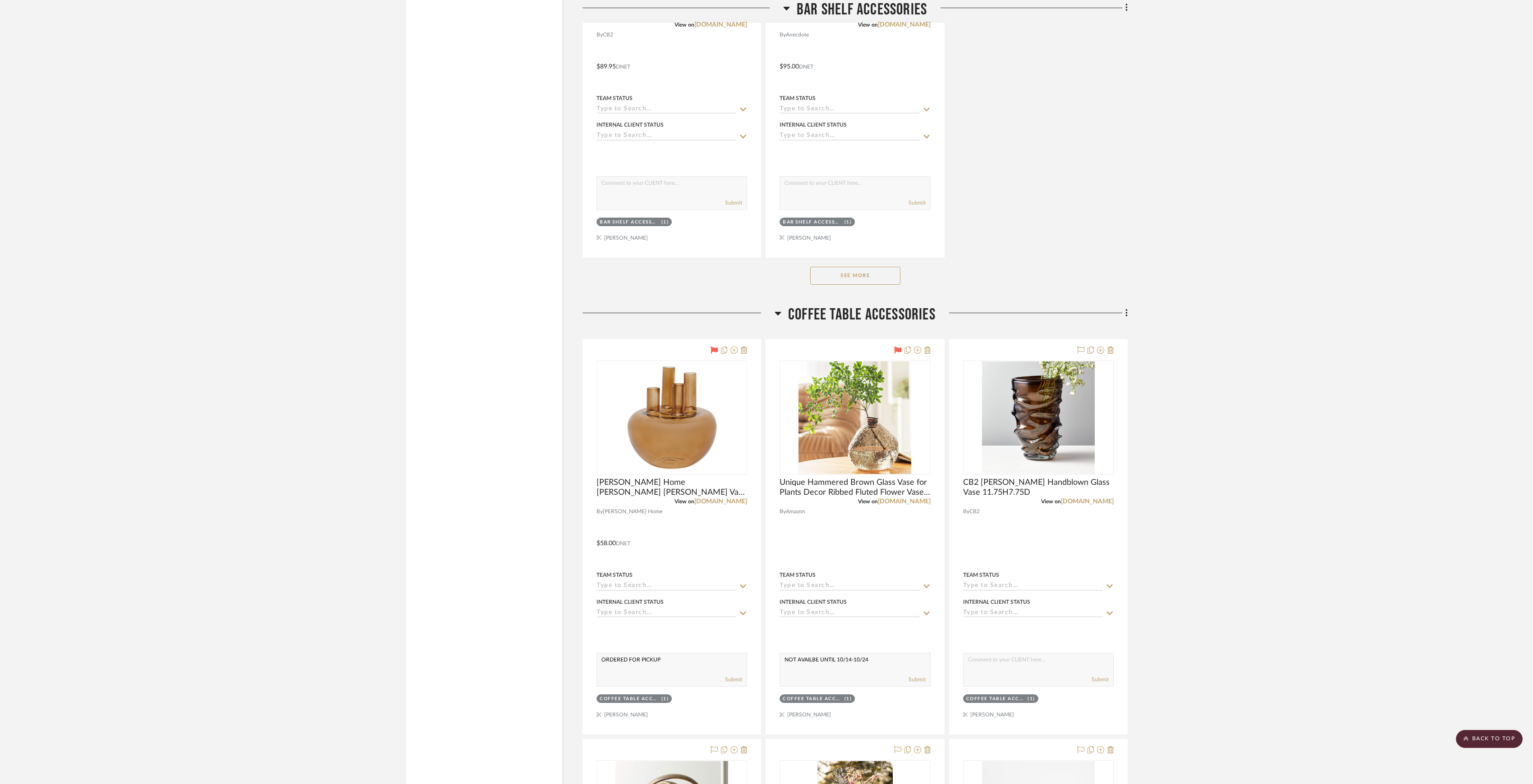
drag, startPoint x: 1522, startPoint y: 192, endPoint x: 1524, endPoint y: 168, distance: 24.1
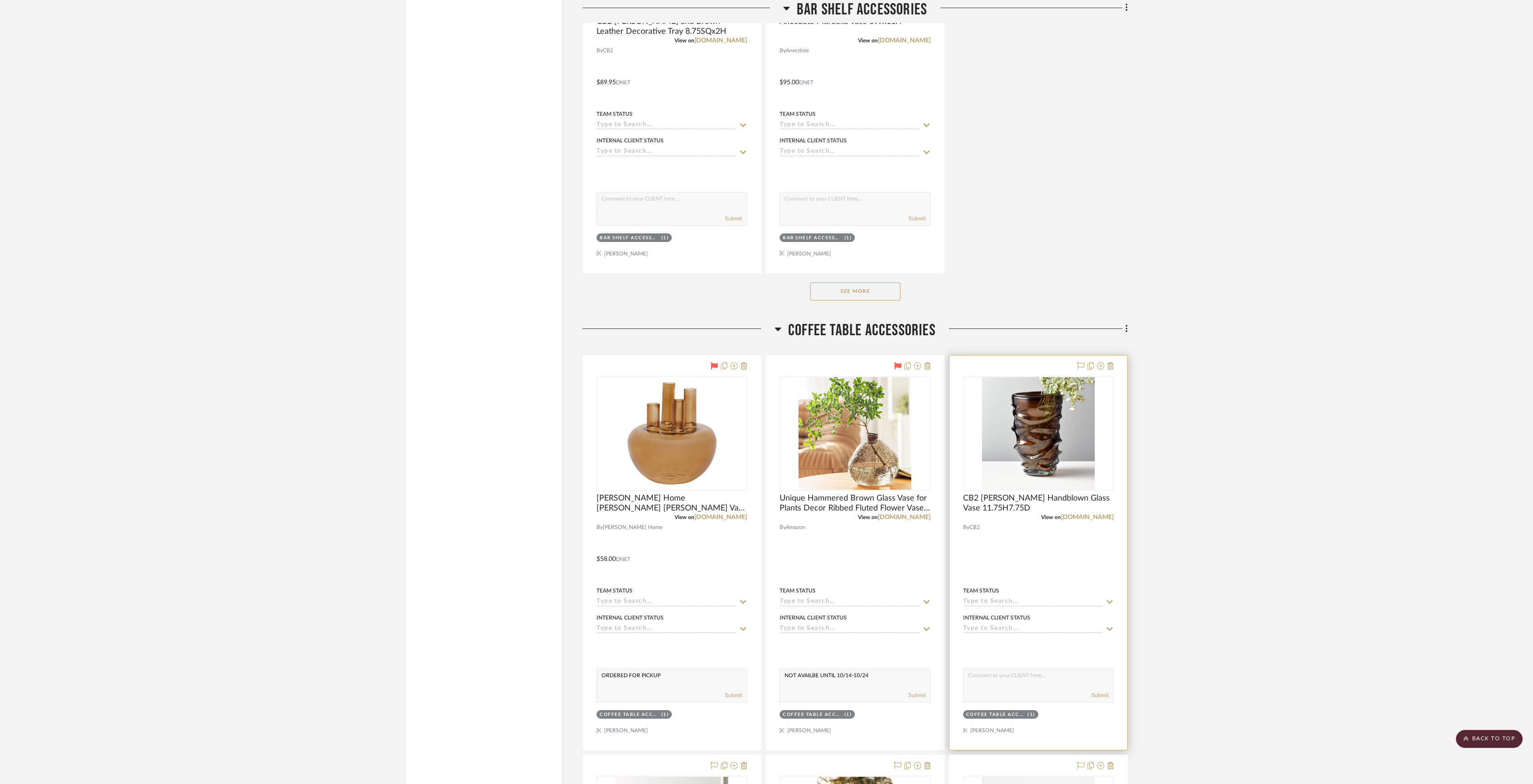
scroll to position [2043, 0]
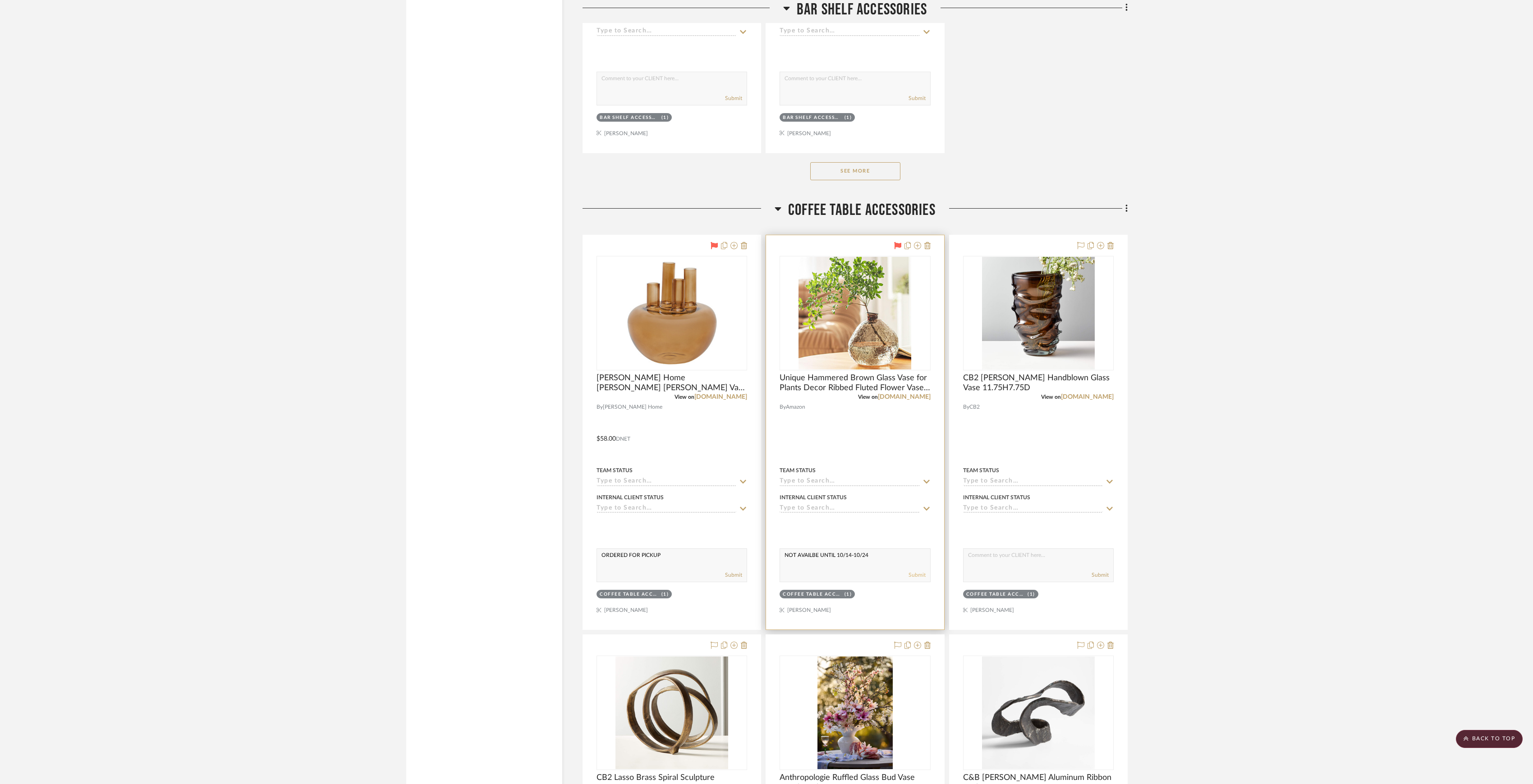
click at [920, 579] on button "Submit" at bounding box center [917, 575] width 17 height 8
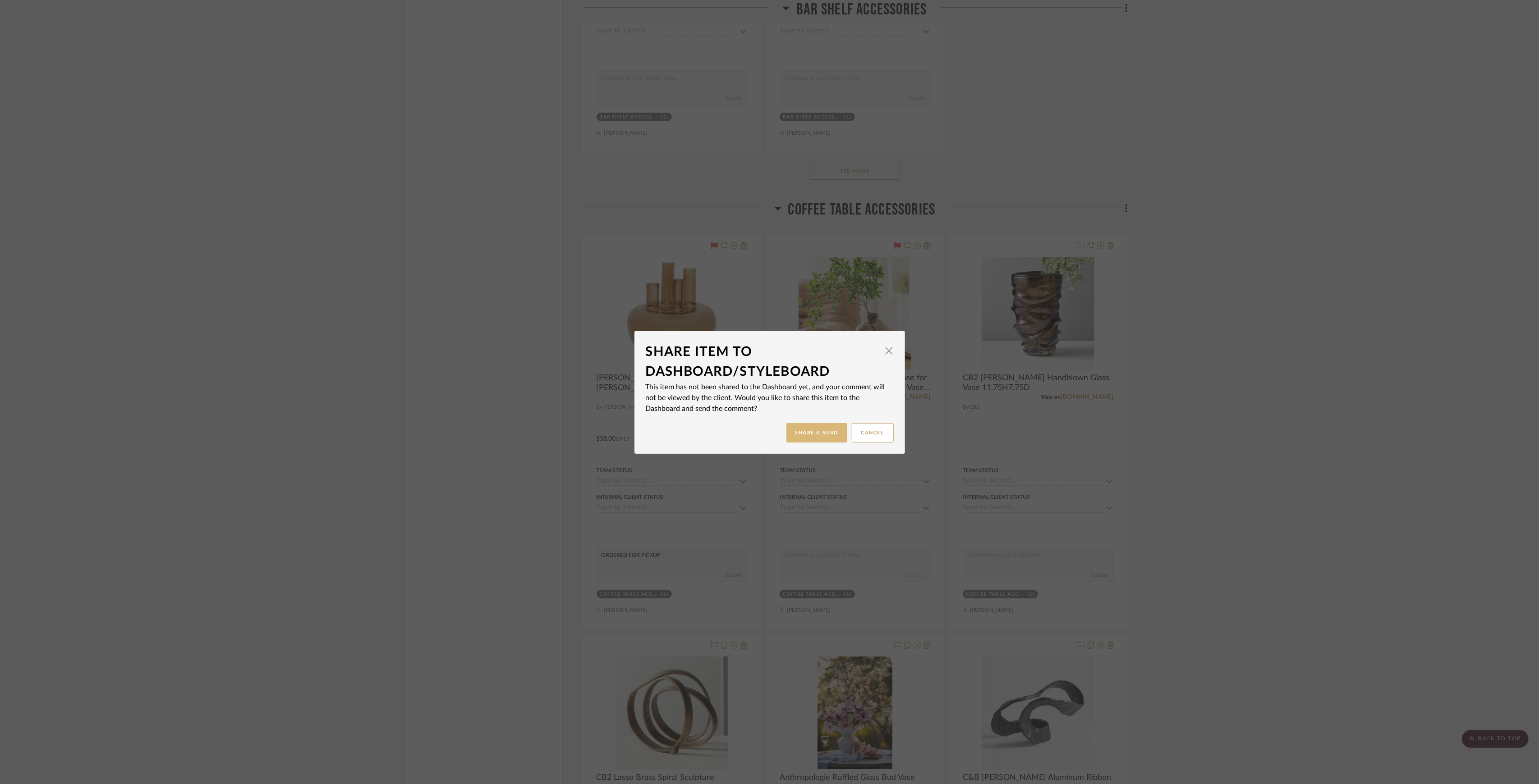
click at [812, 439] on button "Share & Send" at bounding box center [817, 433] width 61 height 19
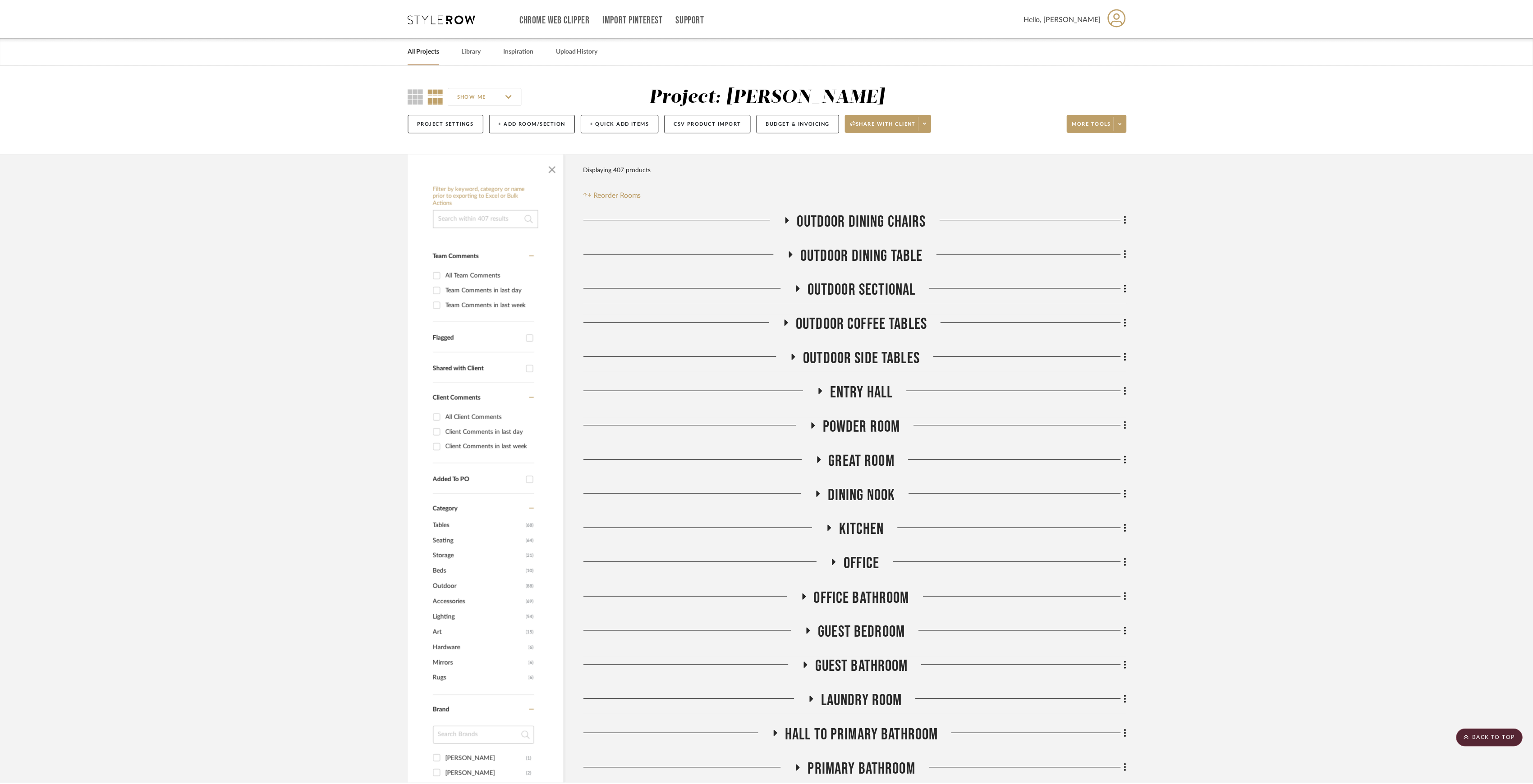
scroll to position [2043, 0]
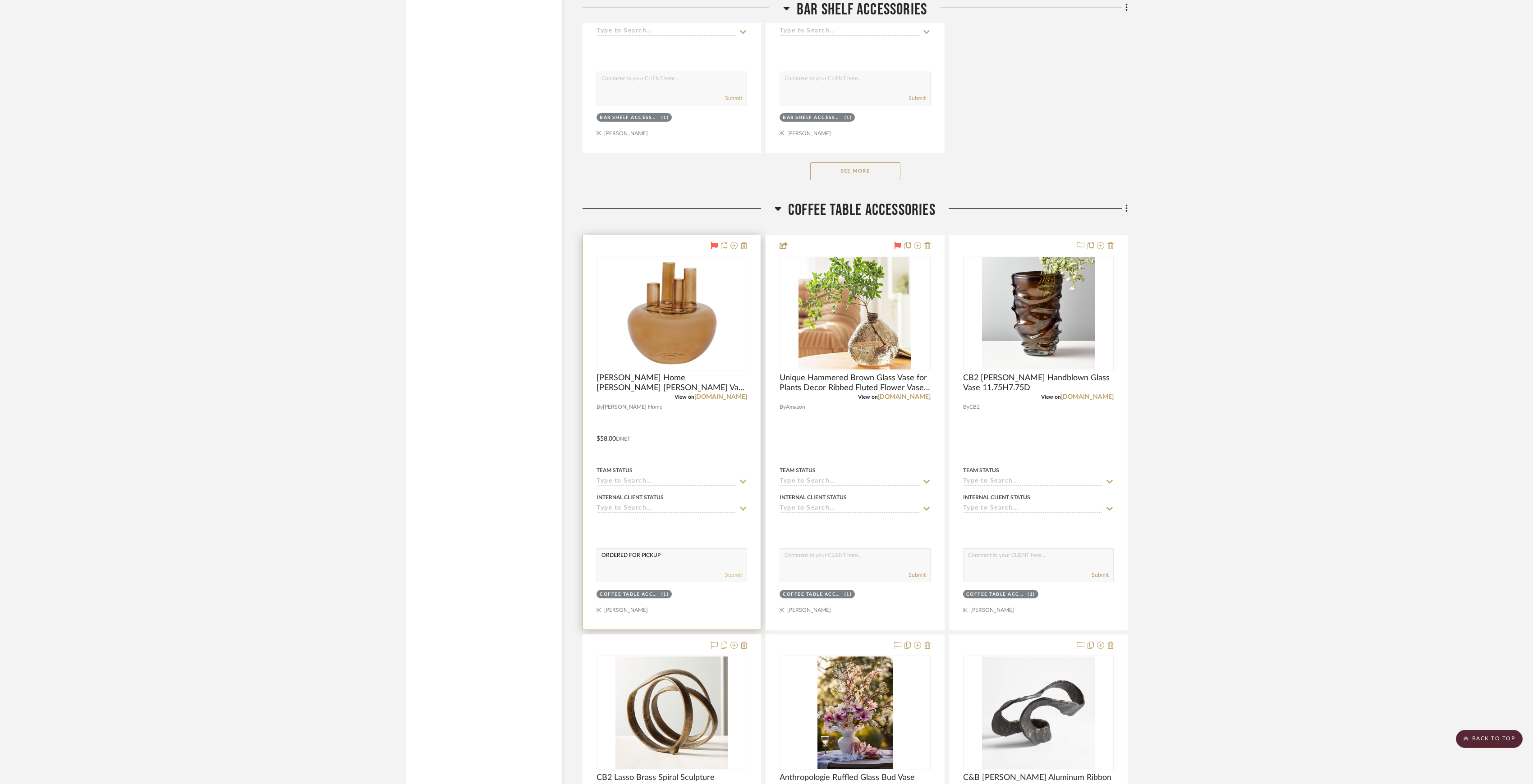
click at [734, 579] on button "Submit" at bounding box center [734, 575] width 17 height 8
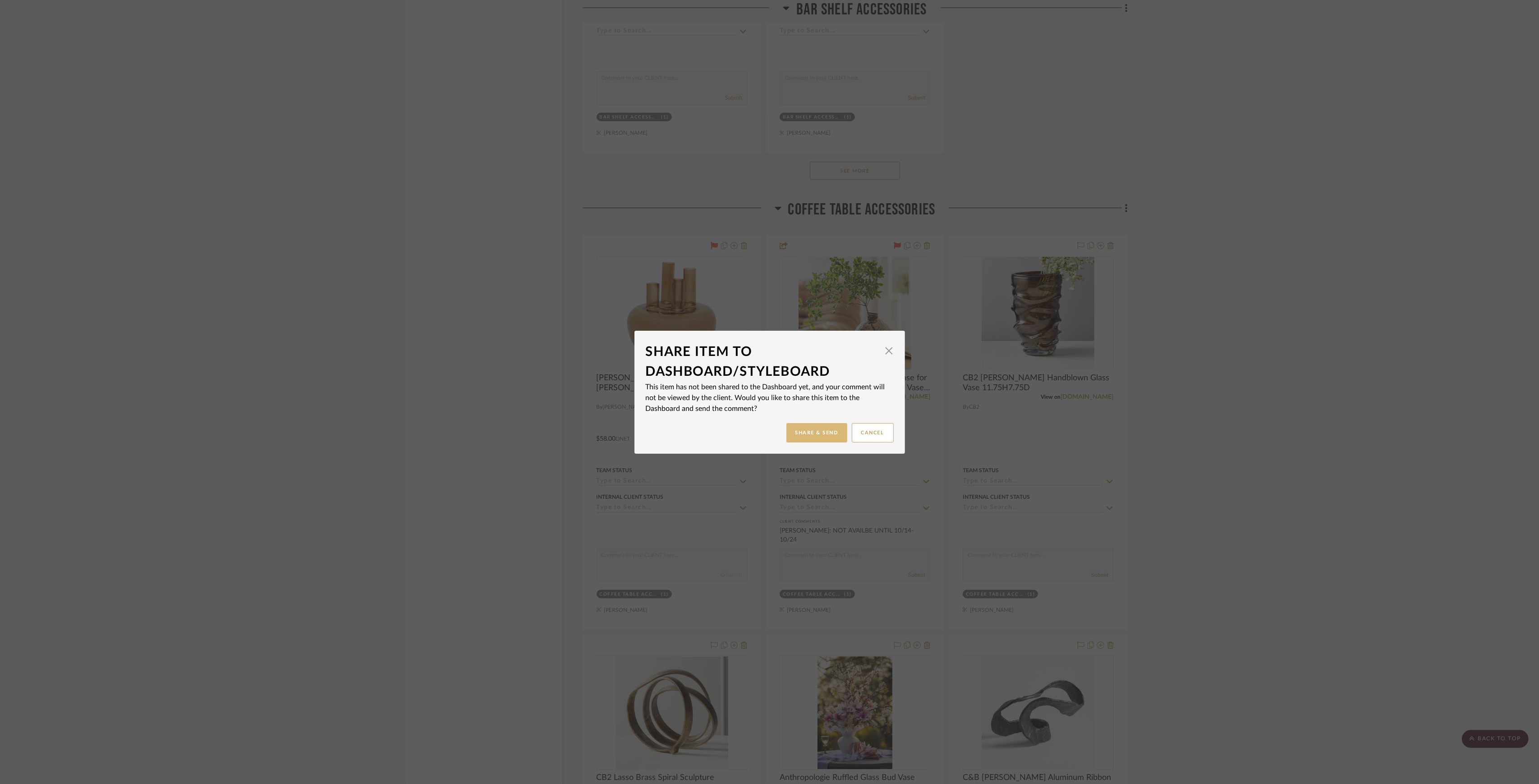
click at [812, 433] on button "Share & Send" at bounding box center [817, 433] width 61 height 19
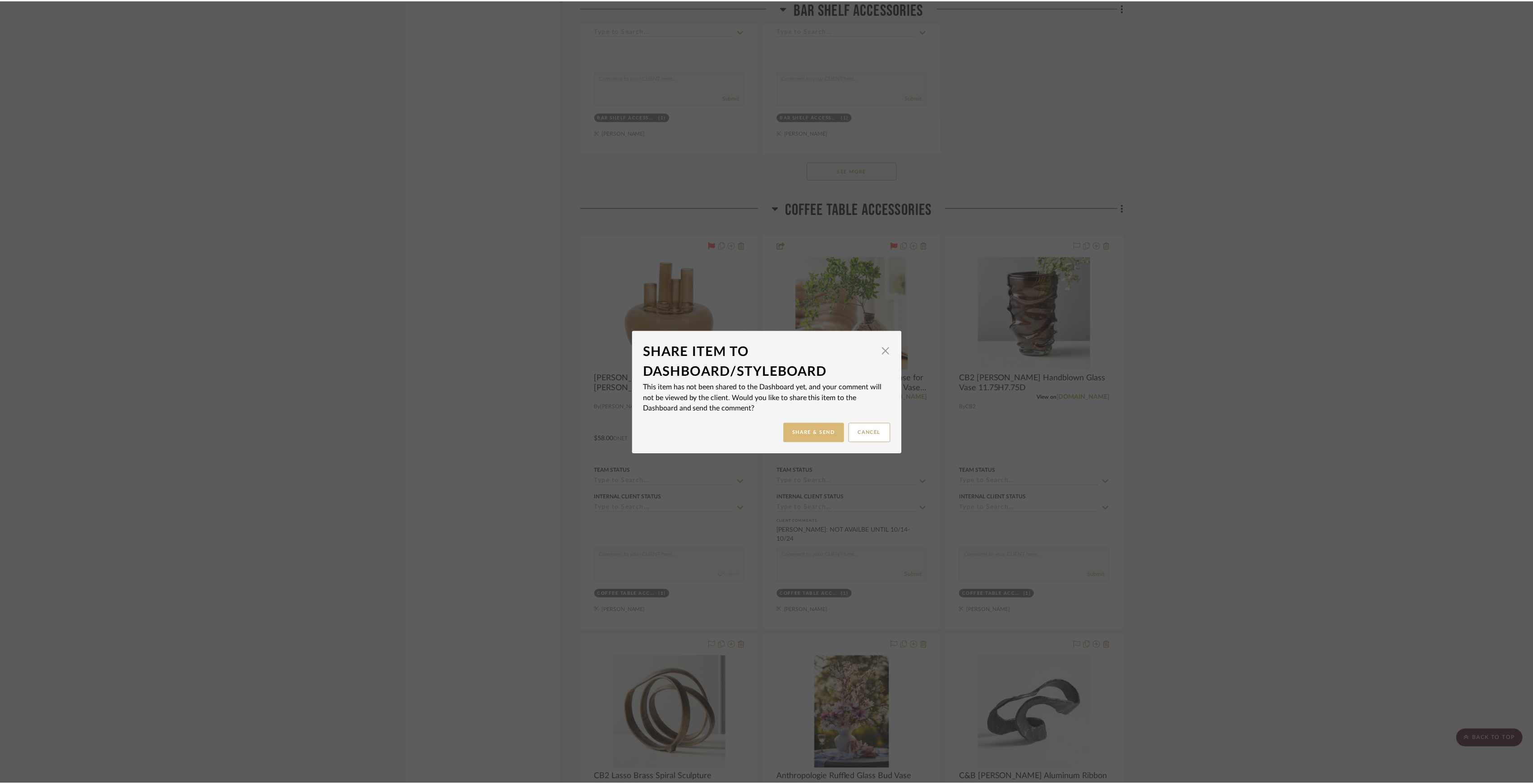
scroll to position [2043, 0]
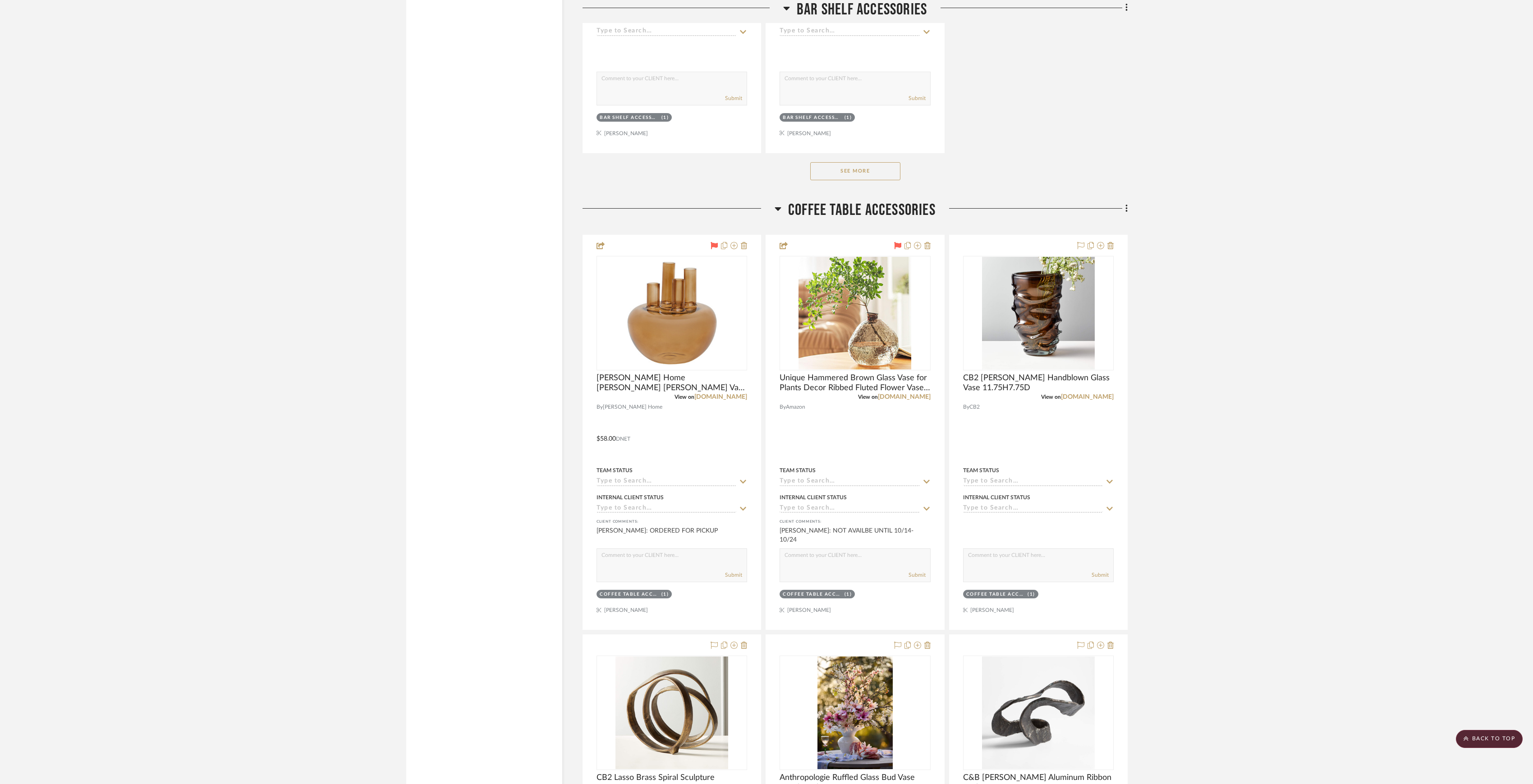
click at [702, 554] on textarea at bounding box center [672, 557] width 150 height 17
click at [682, 399] on span "View on" at bounding box center [684, 396] width 20 height 5
click at [664, 386] on span "Jayson Home Dasha Bud Vase 6Wx6.75H" at bounding box center [672, 383] width 151 height 20
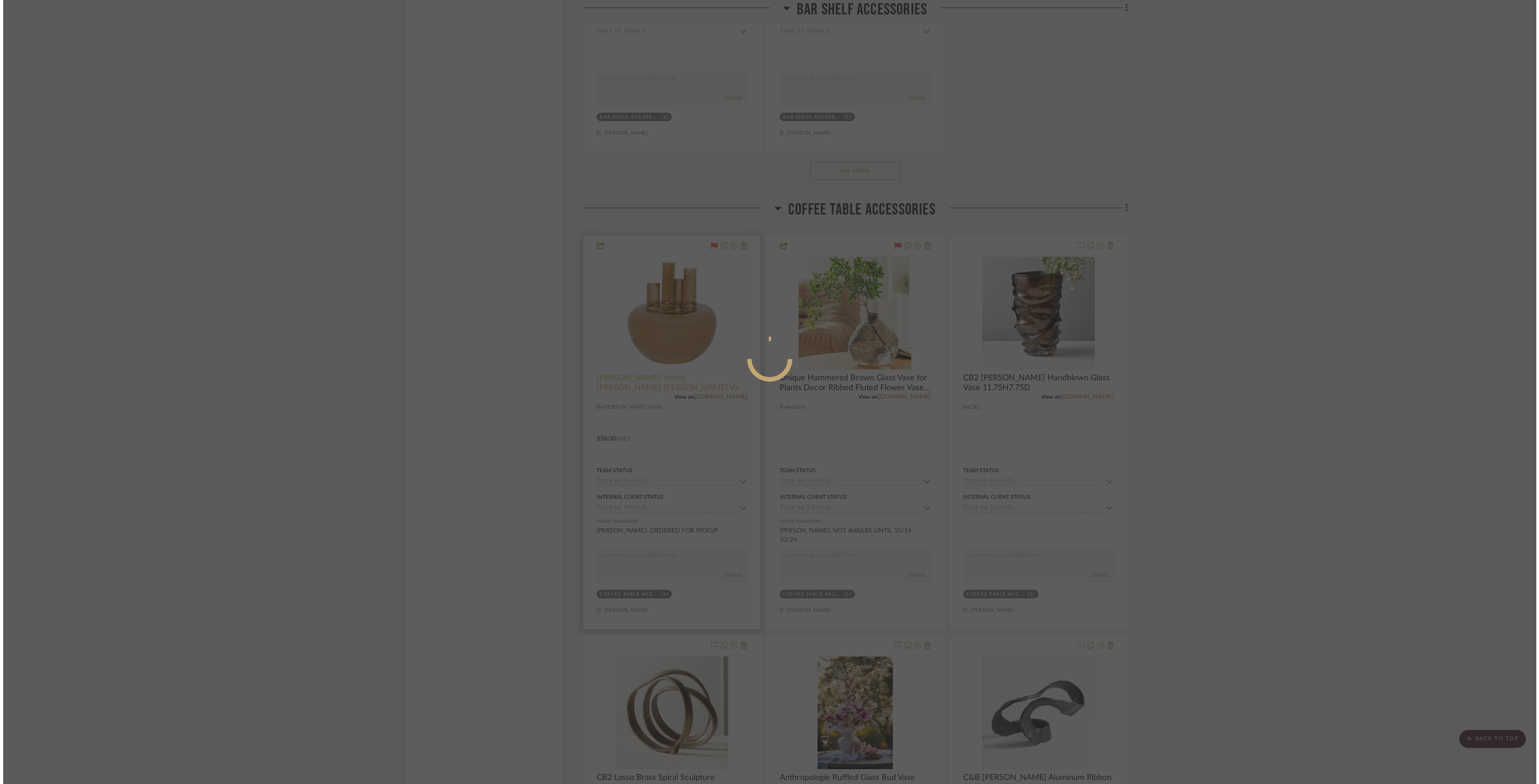
scroll to position [0, 0]
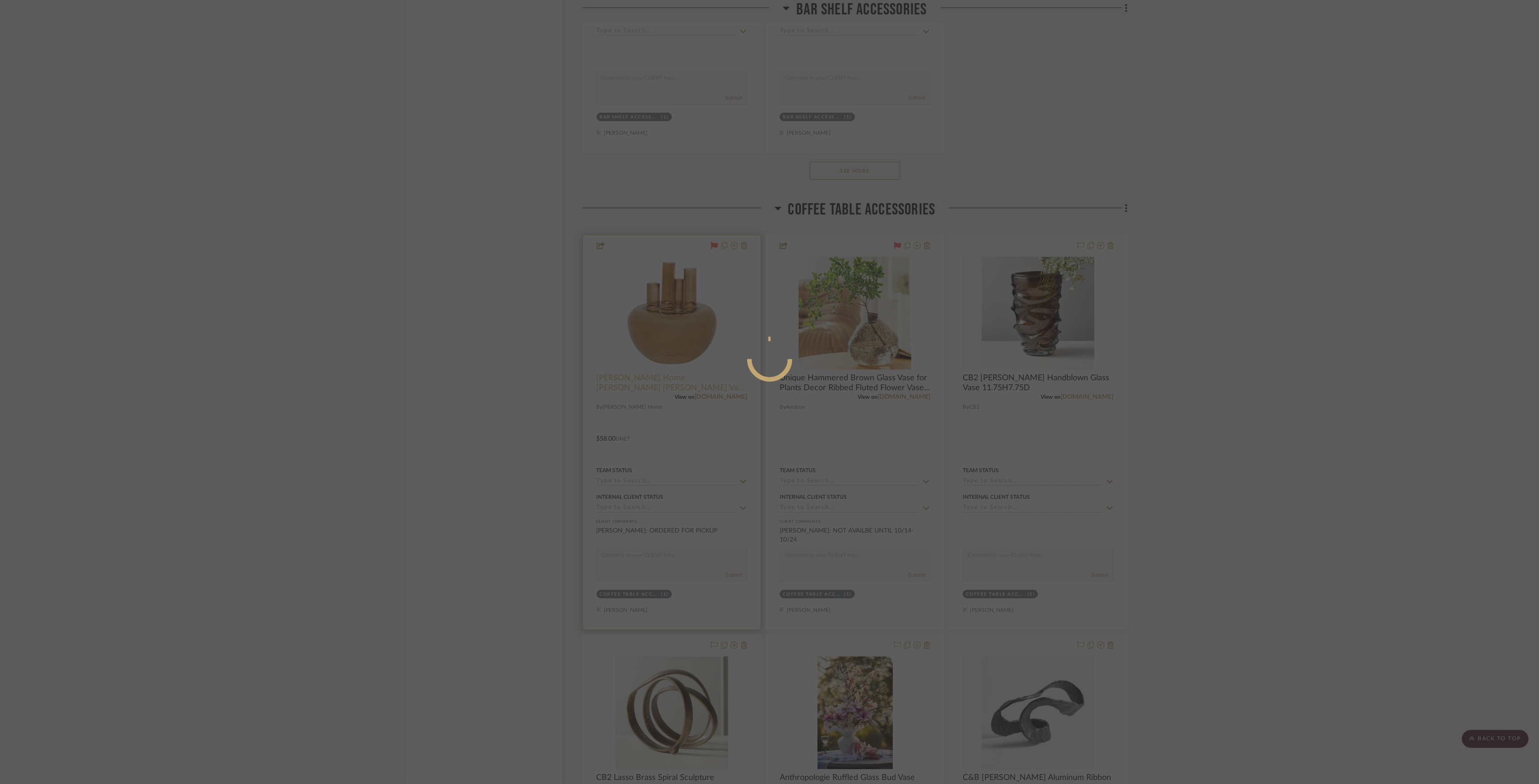
click at [629, 414] on div at bounding box center [770, 392] width 1539 height 784
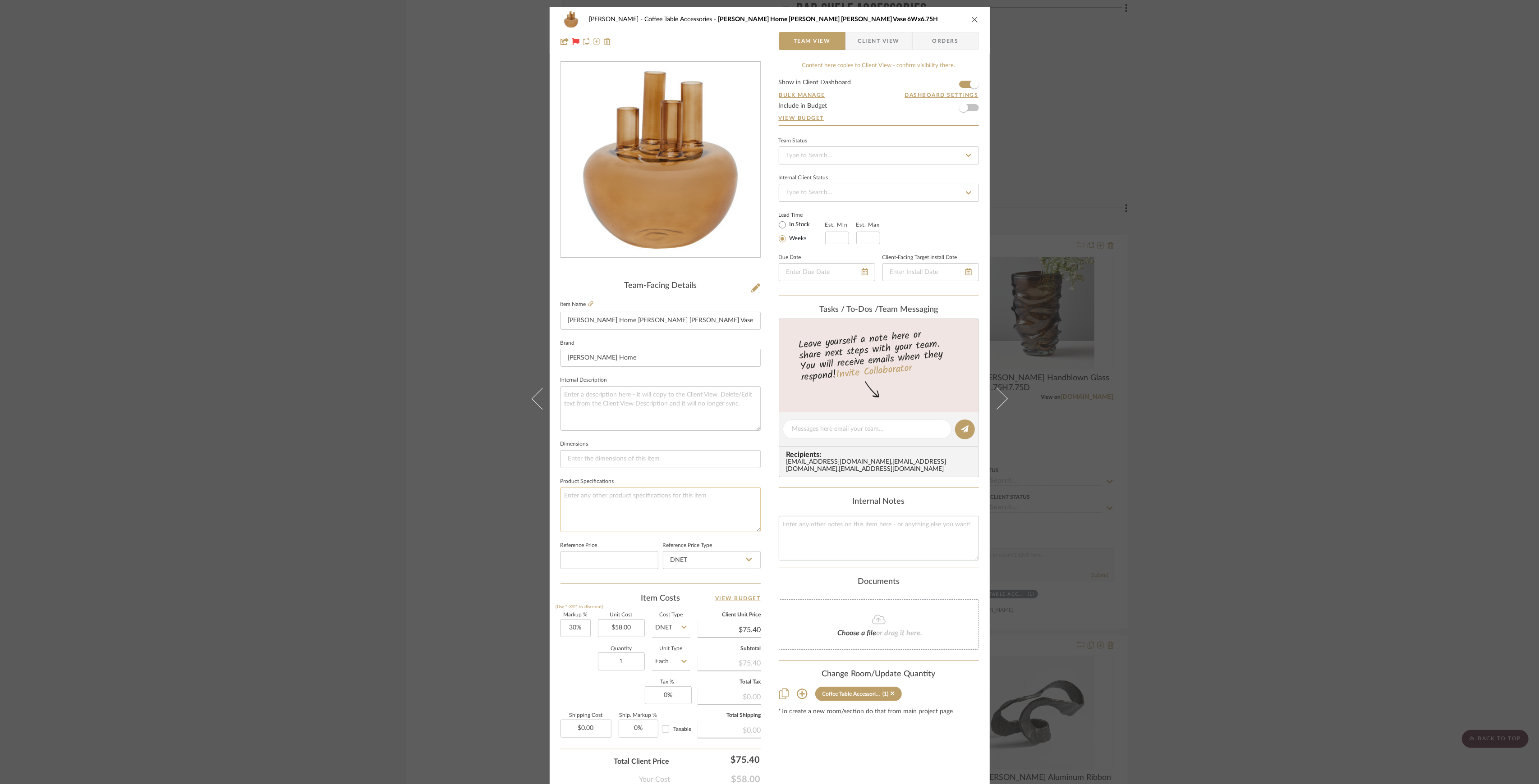
scroll to position [57, 0]
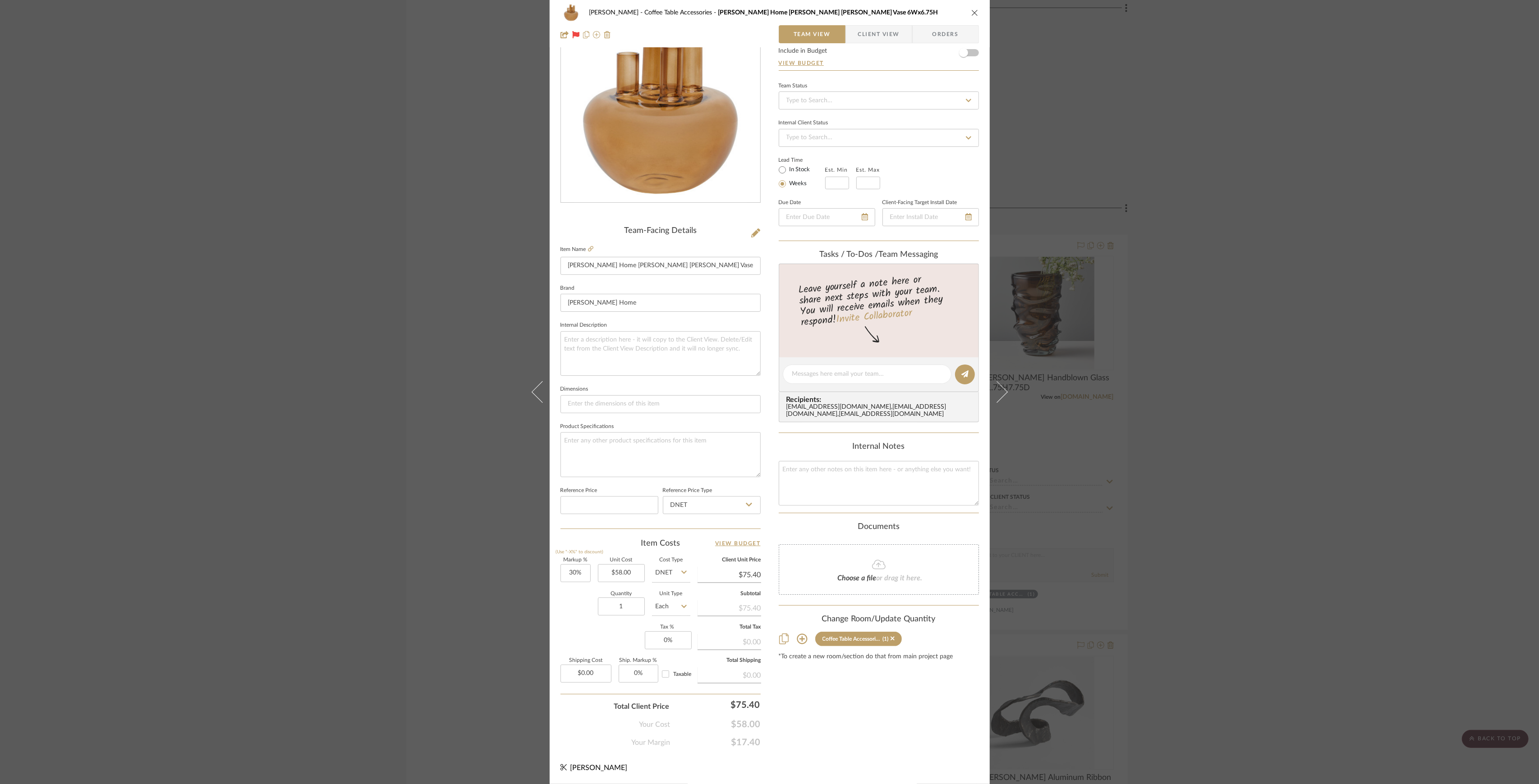
click at [1260, 460] on div "Pasternak Coffee Table Accessories Jayson Home Dasha Bud Vase 6Wx6.75H Team Vie…" at bounding box center [770, 392] width 1539 height 784
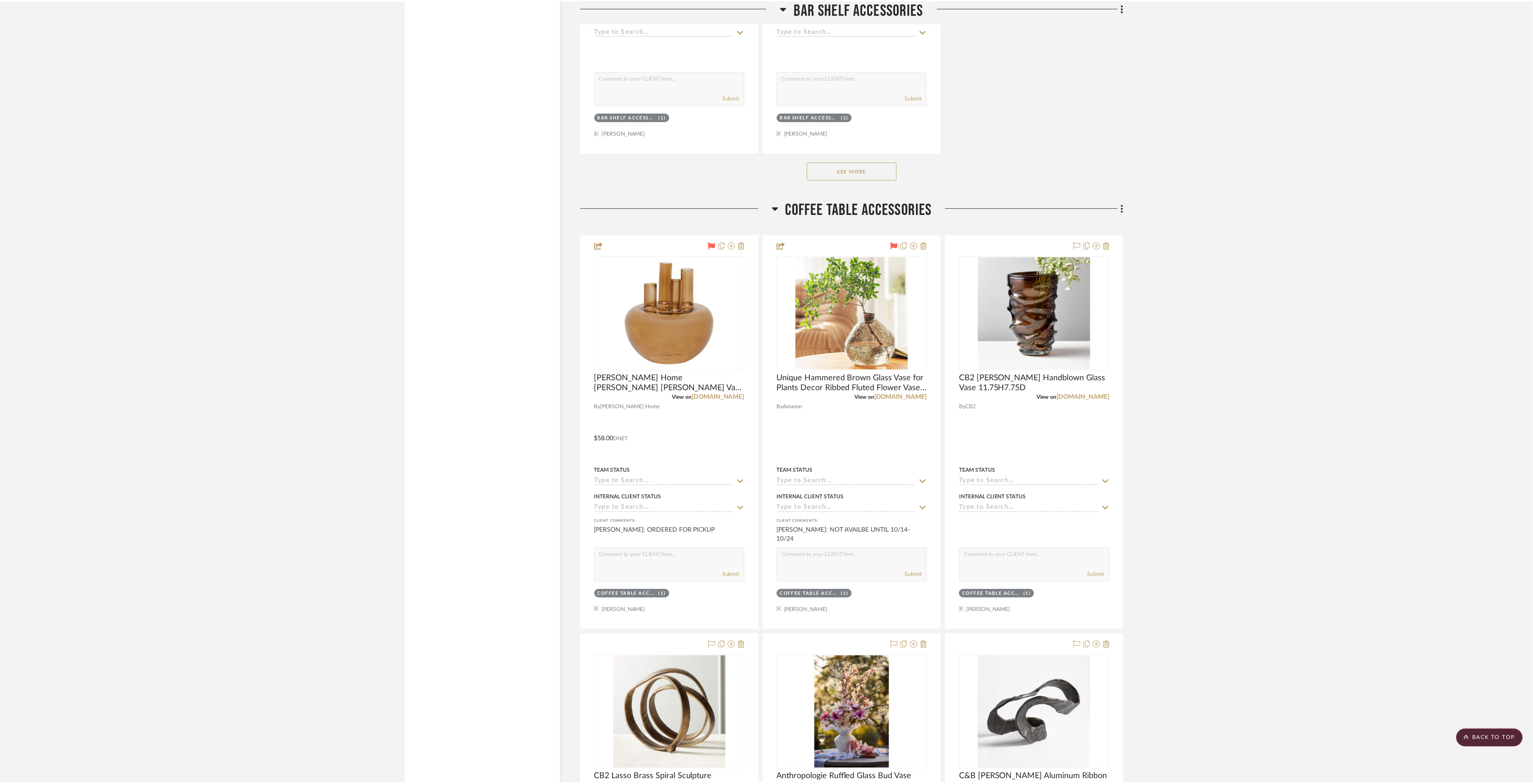
scroll to position [2043, 0]
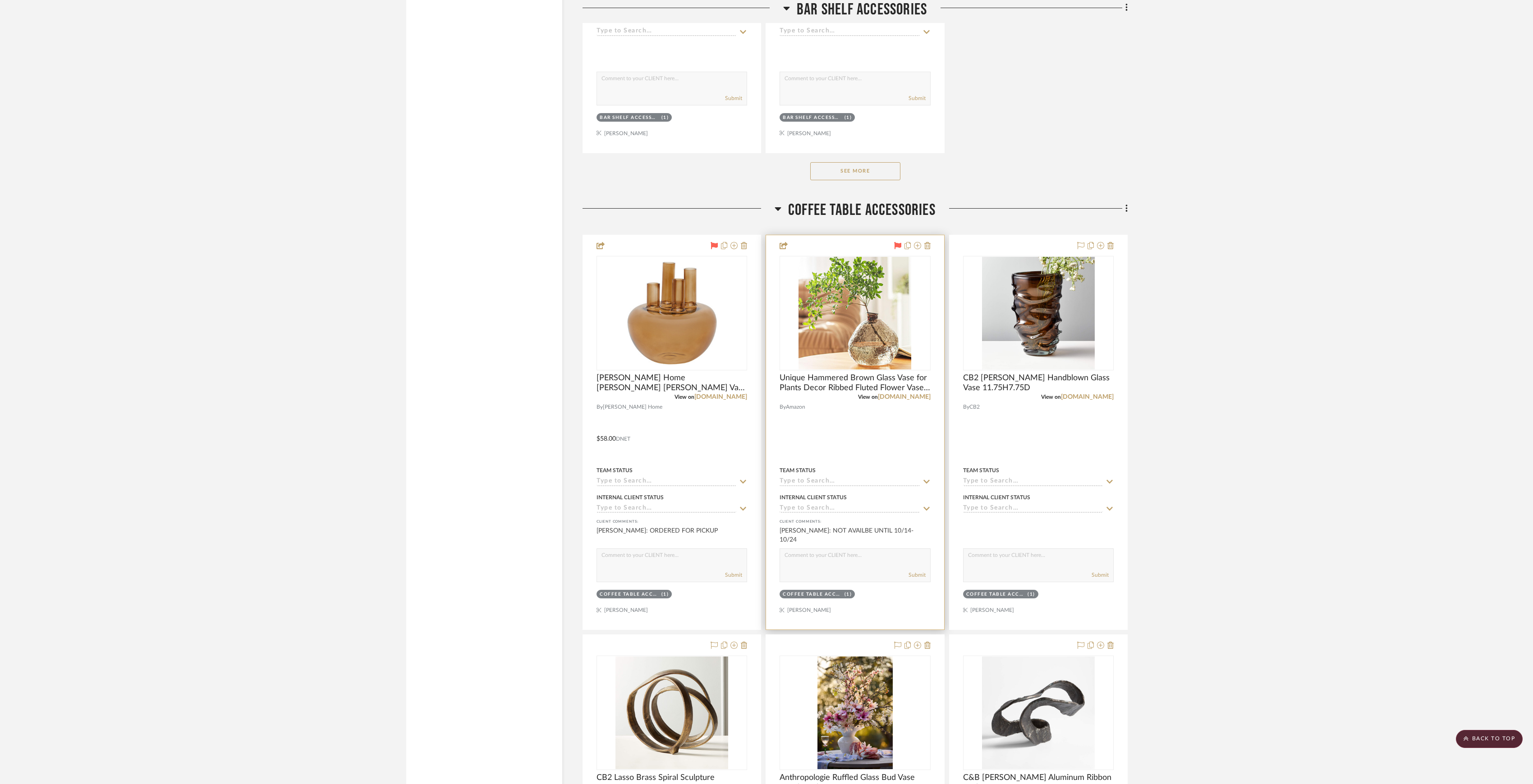
click at [819, 566] on textarea at bounding box center [855, 557] width 150 height 17
click at [685, 511] on input at bounding box center [667, 509] width 140 height 8
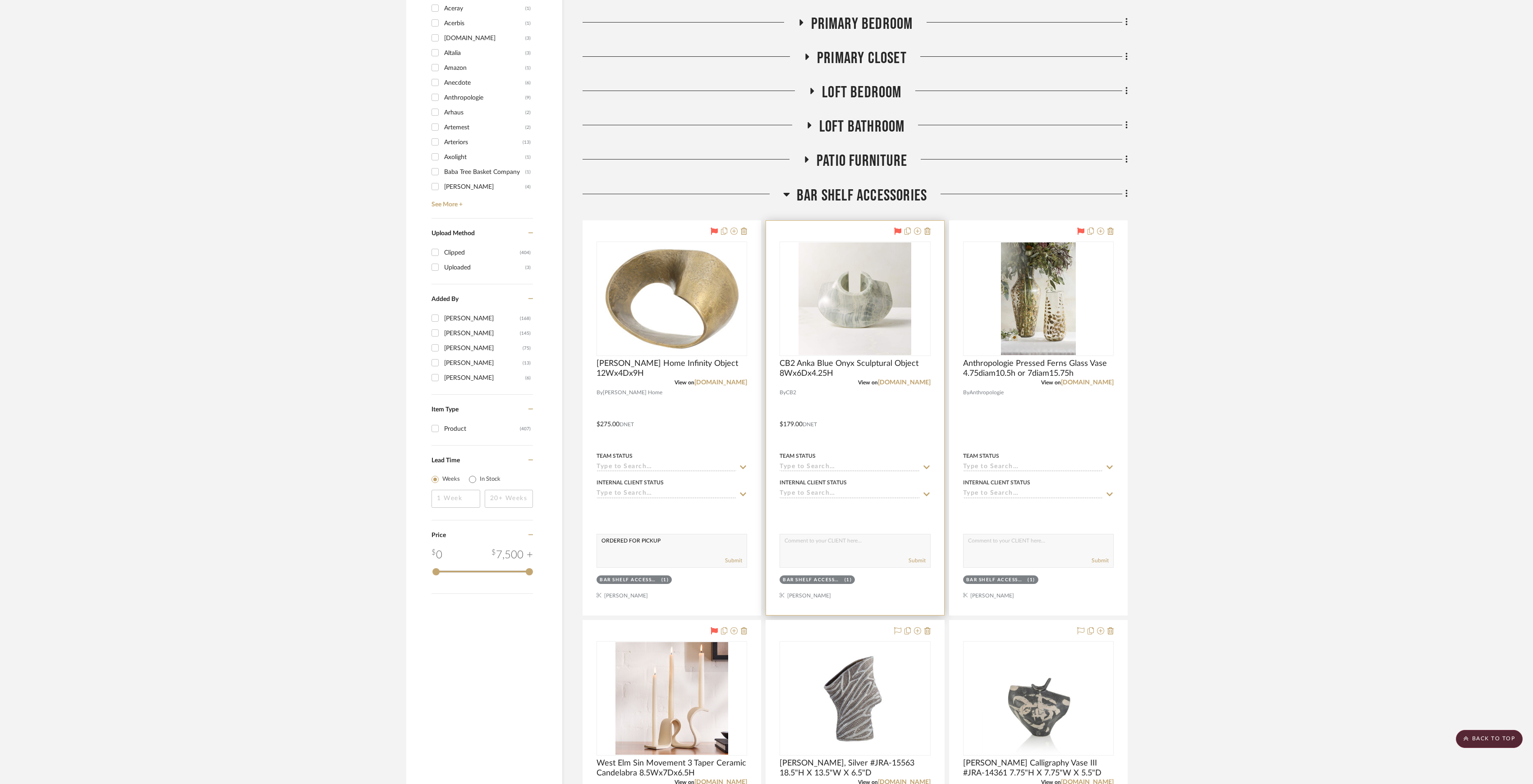
scroll to position [660, 0]
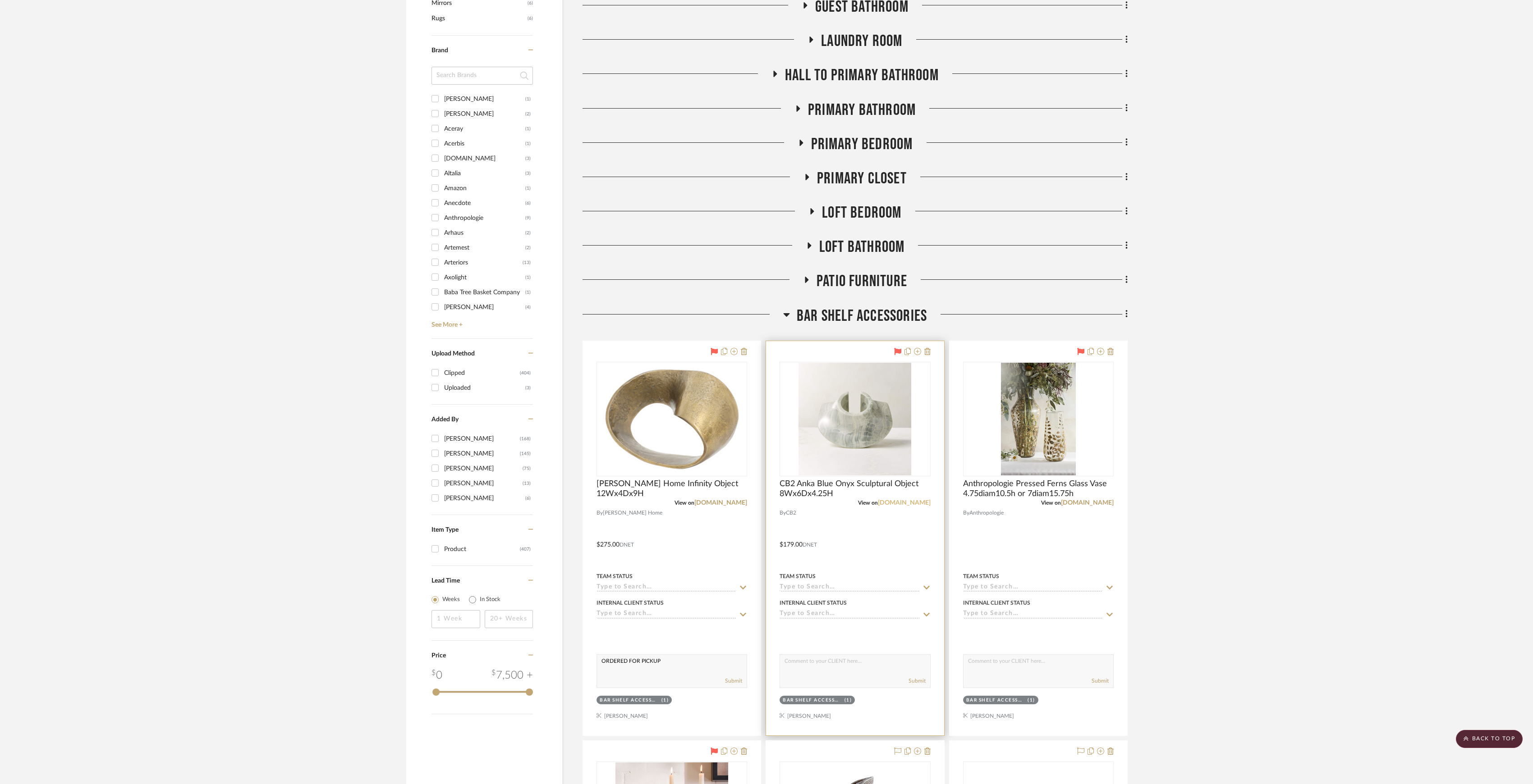
click at [912, 502] on link "cb2.com" at bounding box center [905, 503] width 53 height 7
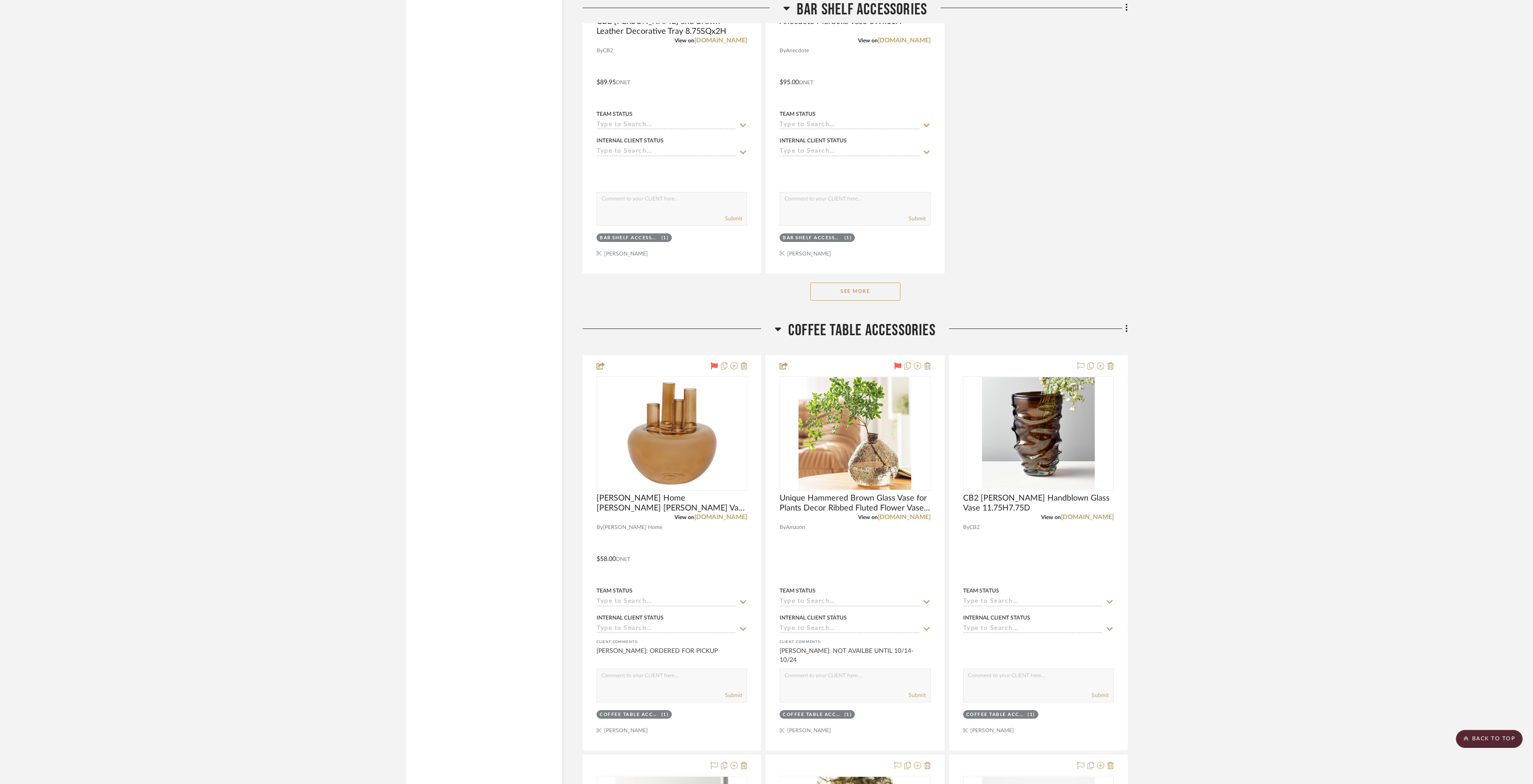
scroll to position [2163, 0]
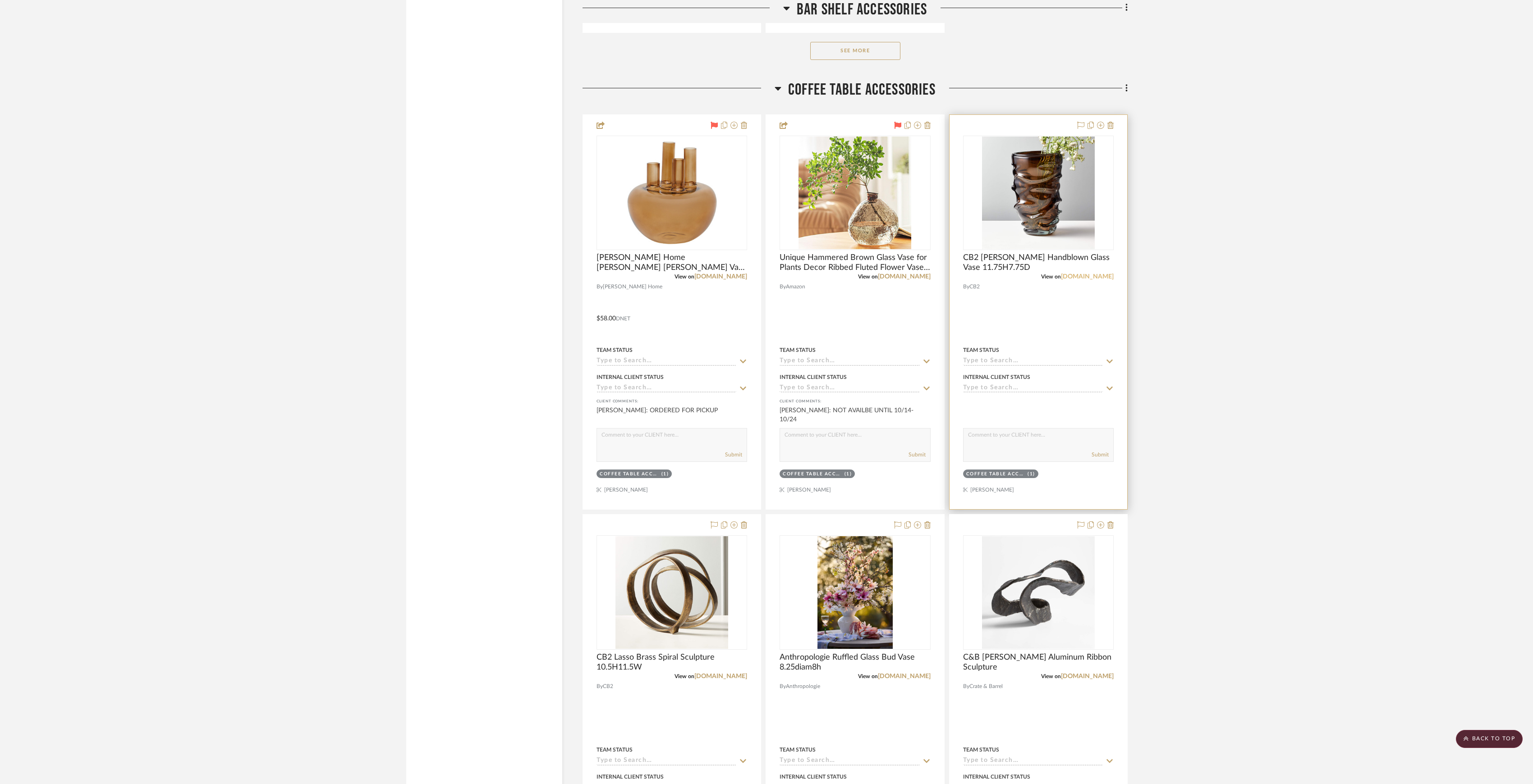
click at [1099, 280] on link "cb2.com" at bounding box center [1087, 276] width 53 height 7
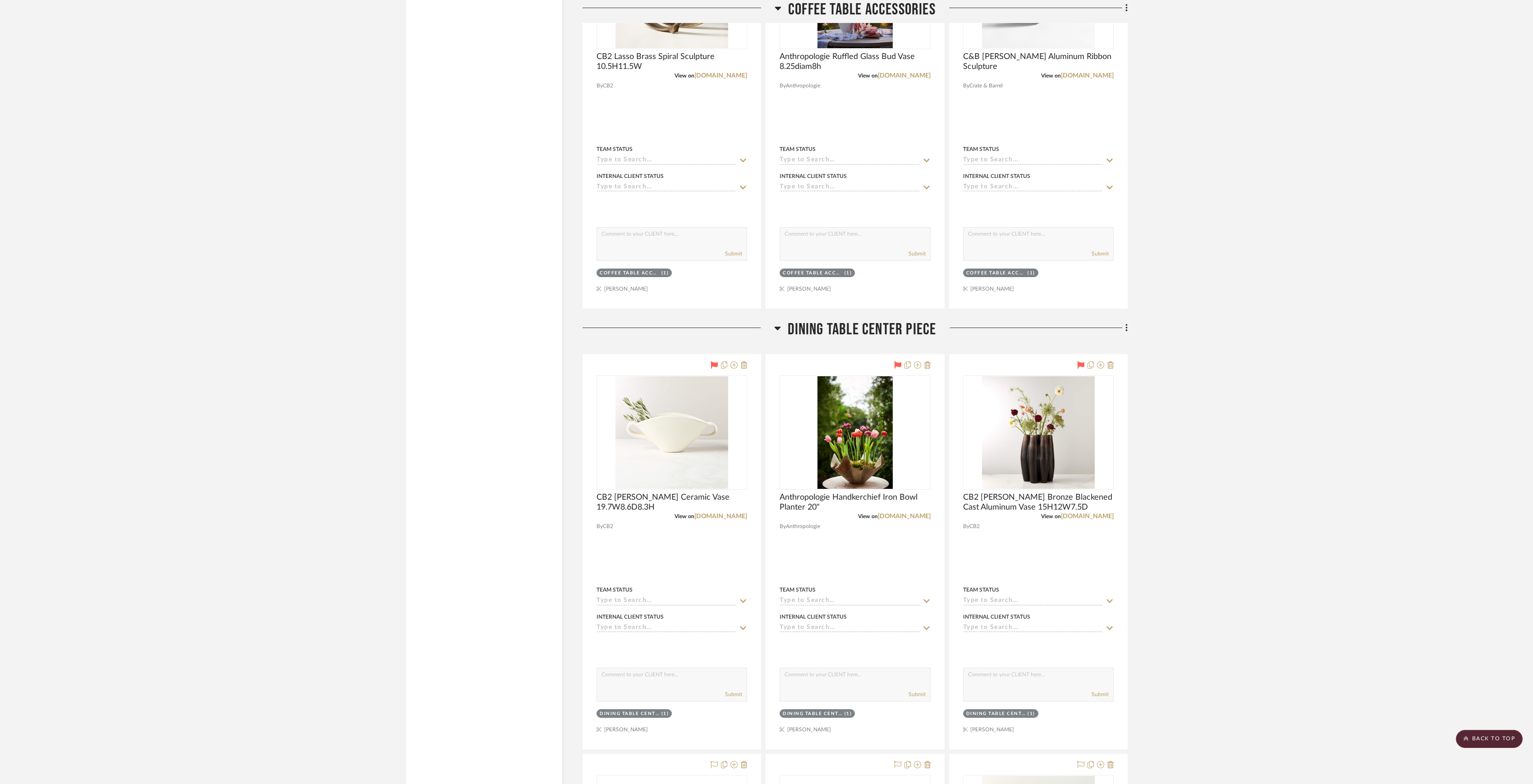
scroll to position [2824, 0]
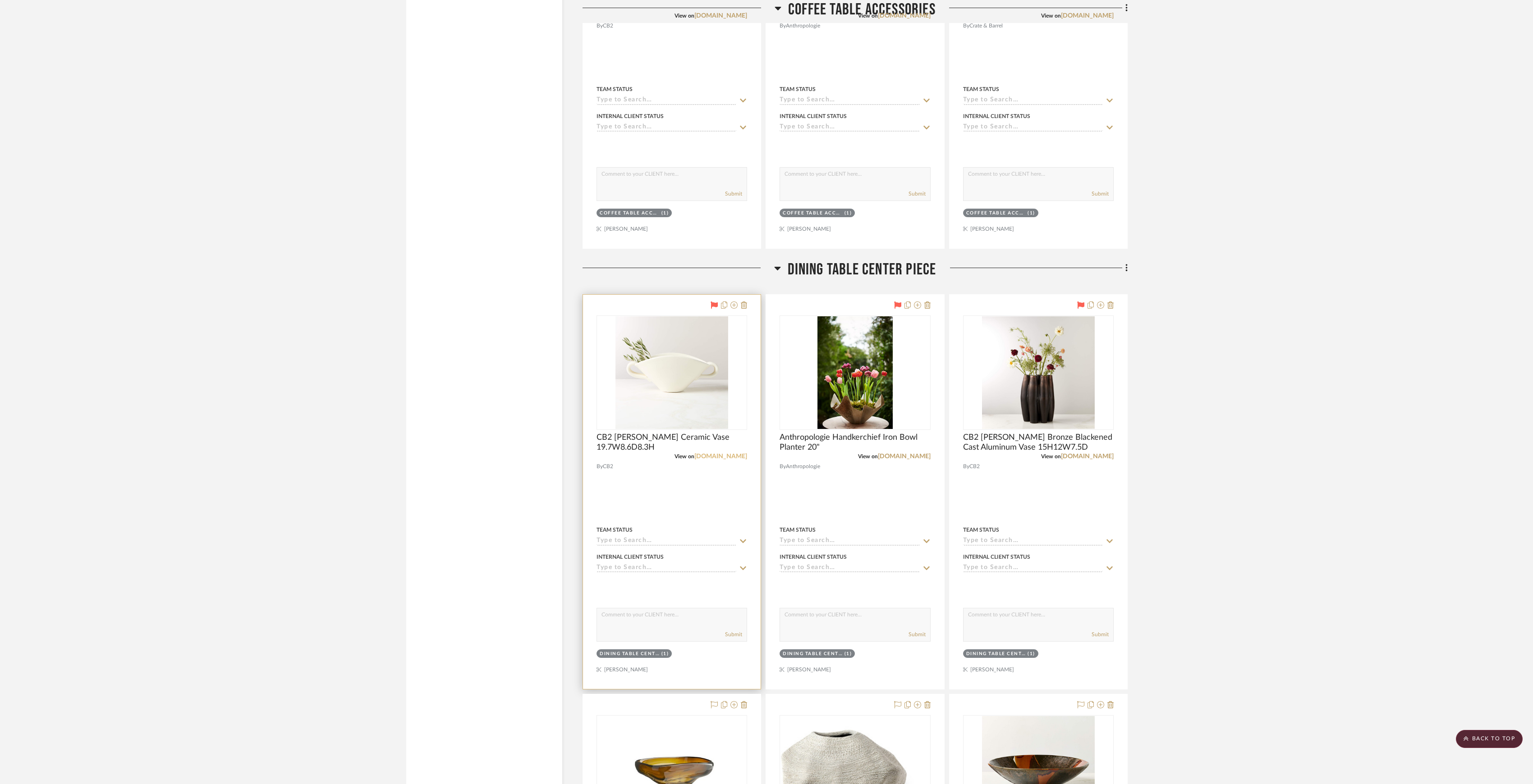
click at [729, 459] on link "cb2.com" at bounding box center [720, 456] width 53 height 7
click at [1106, 460] on link "cb2.com" at bounding box center [1087, 456] width 53 height 7
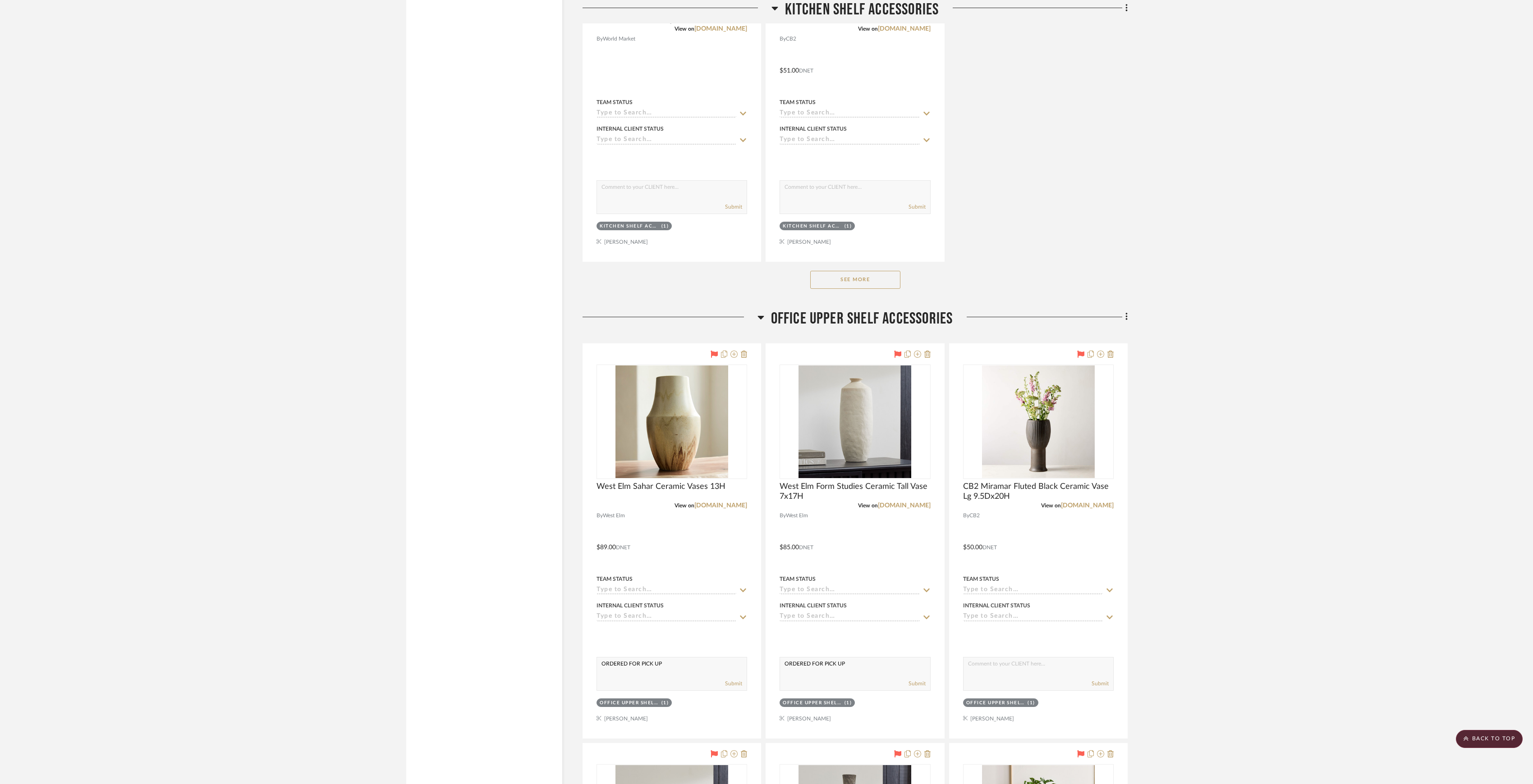
scroll to position [5889, 0]
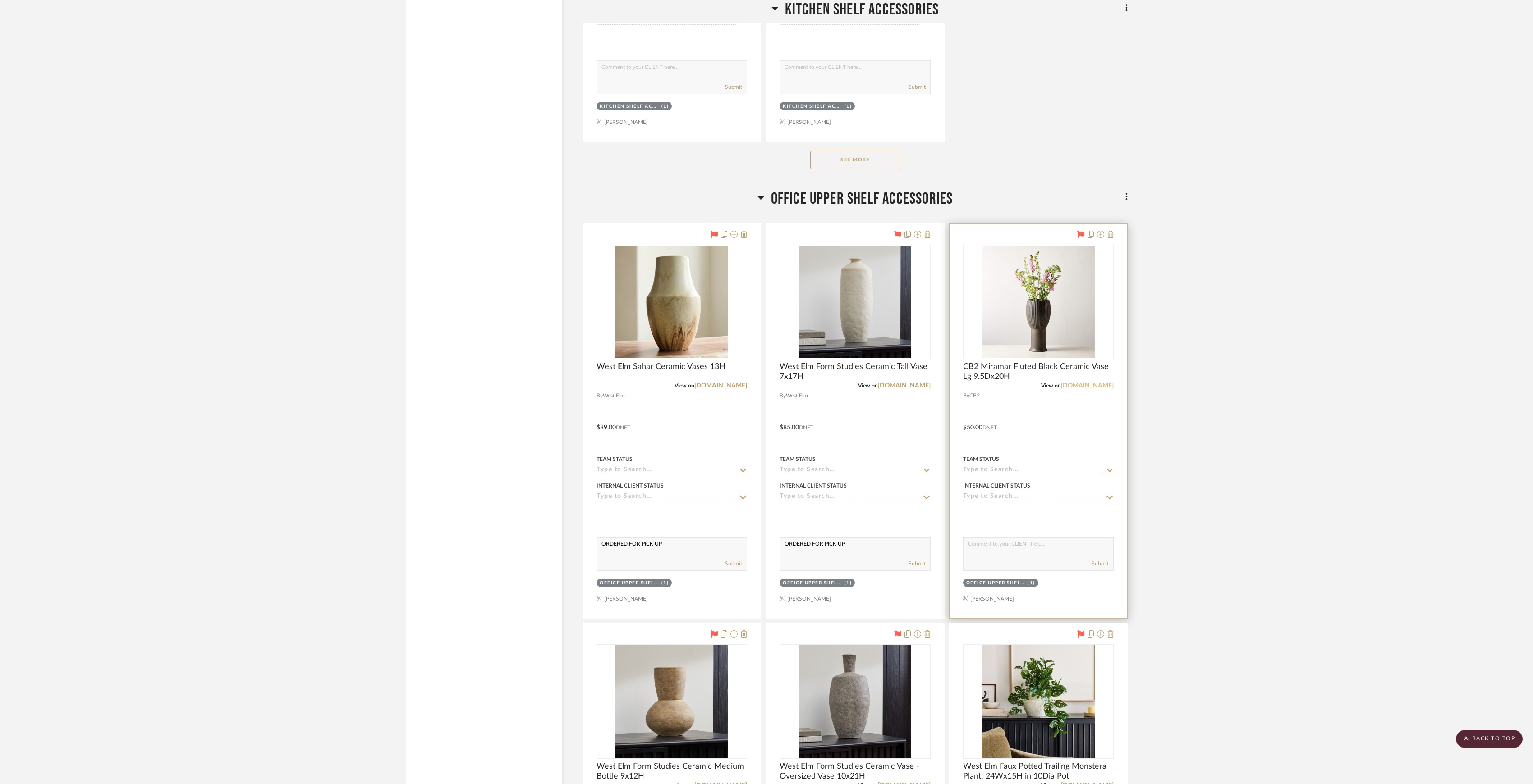
click at [1095, 389] on link "cb2.com" at bounding box center [1087, 386] width 53 height 7
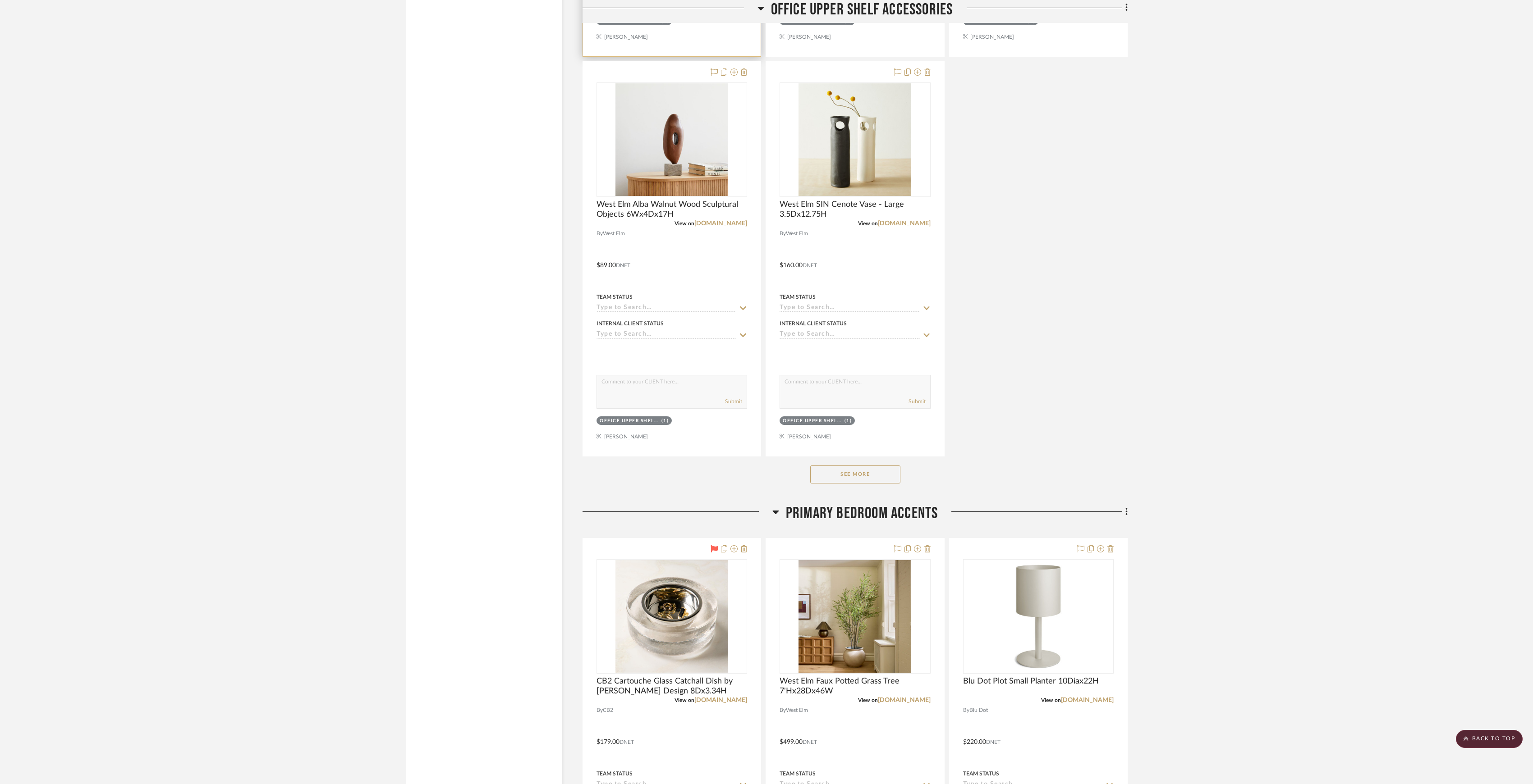
scroll to position [7030, 0]
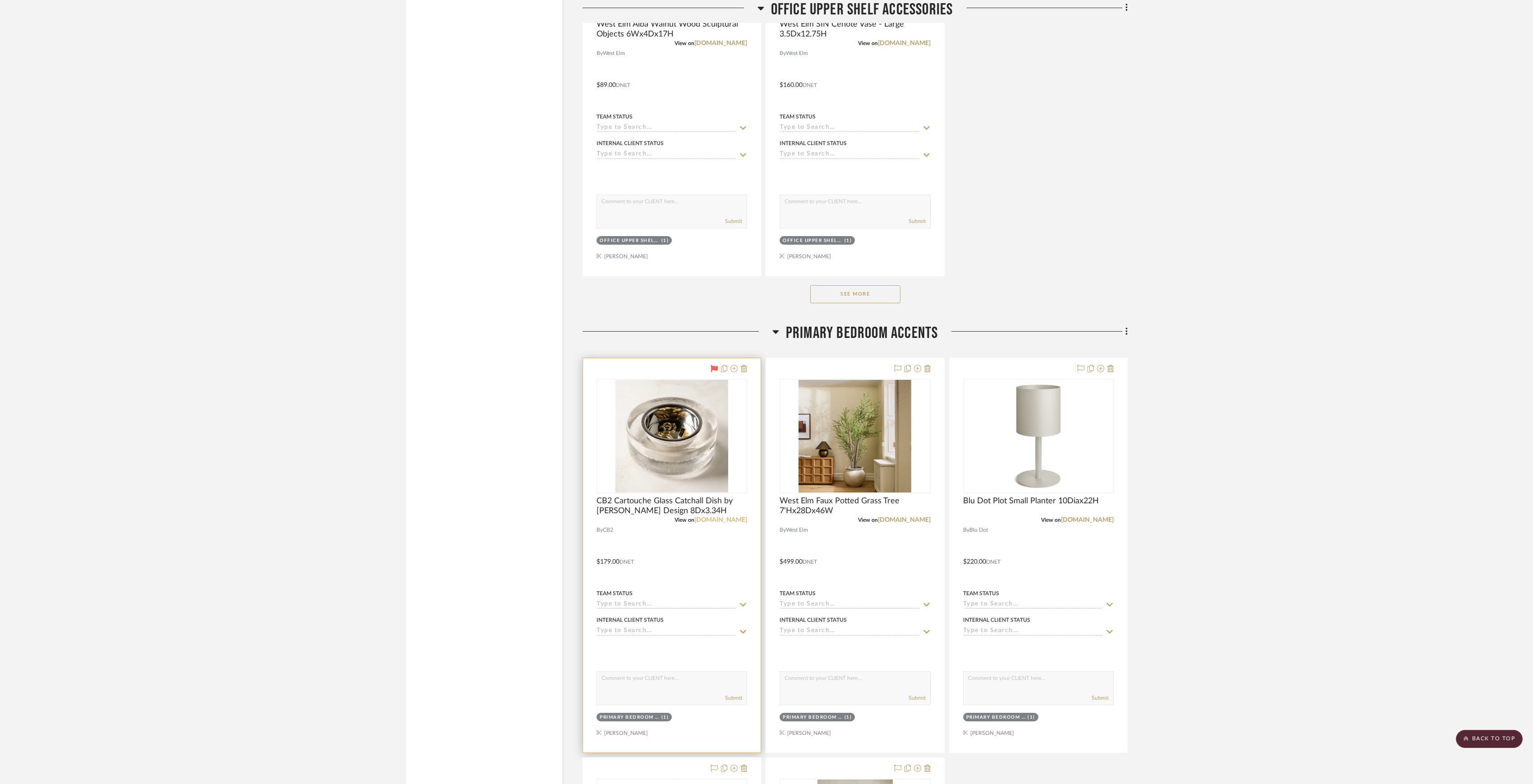
click at [729, 523] on link "cb2.com" at bounding box center [720, 520] width 53 height 7
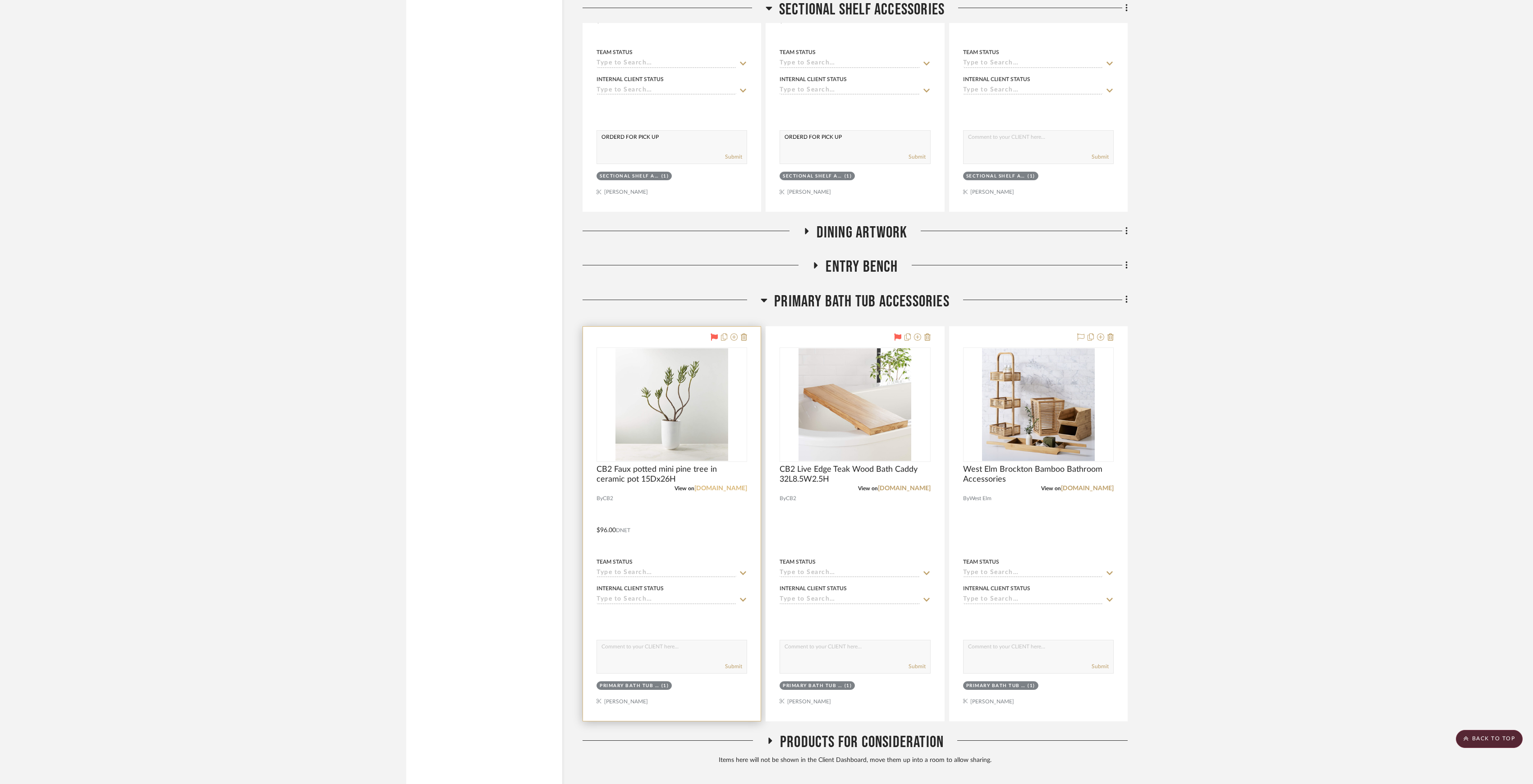
scroll to position [8488, 0]
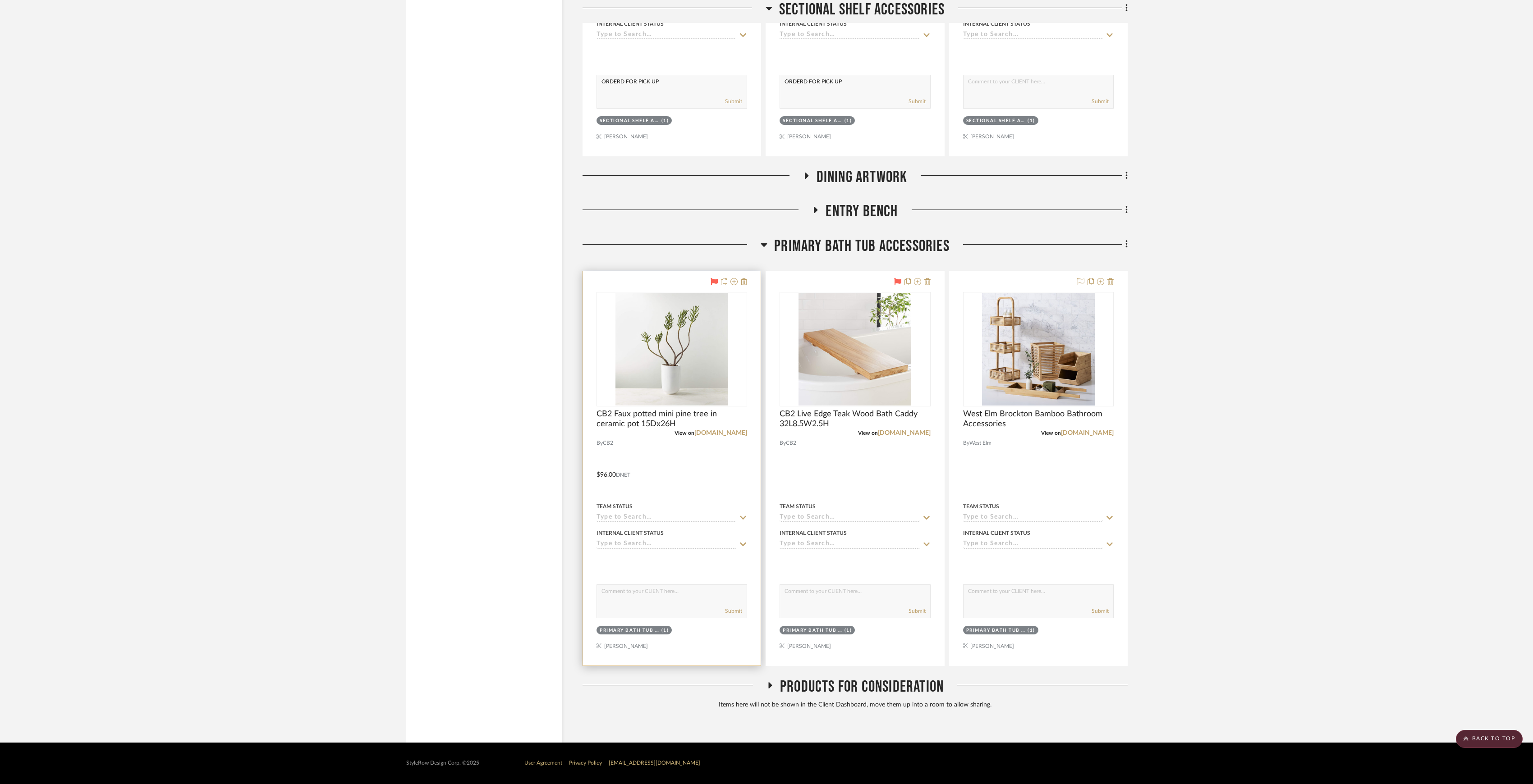
click at [649, 517] on input at bounding box center [667, 518] width 140 height 8
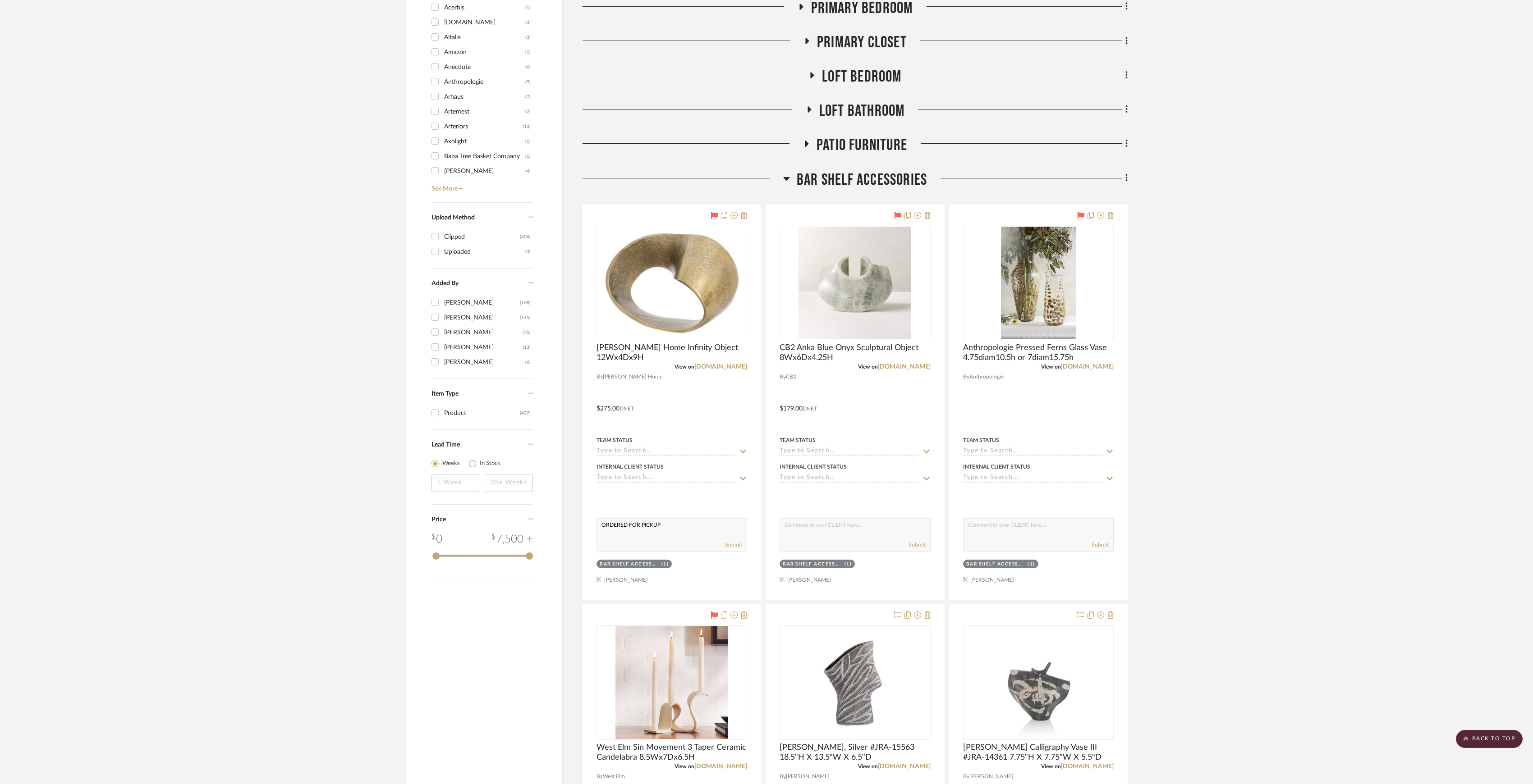
scroll to position [736, 0]
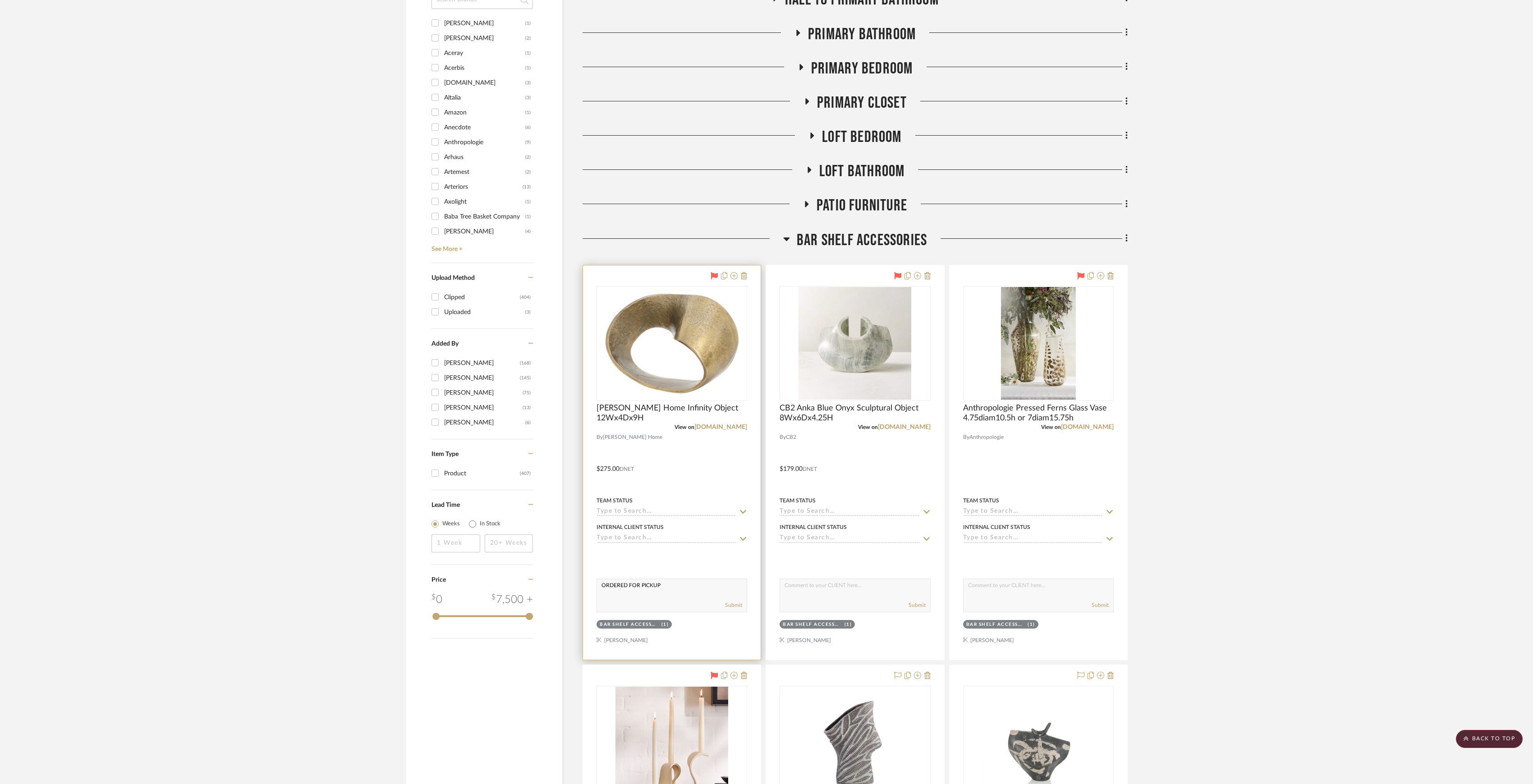
click at [645, 512] on input at bounding box center [667, 512] width 140 height 8
click at [637, 549] on div "Ordered" at bounding box center [672, 555] width 150 height 23
type input "9/30/2025"
type input "Ordered"
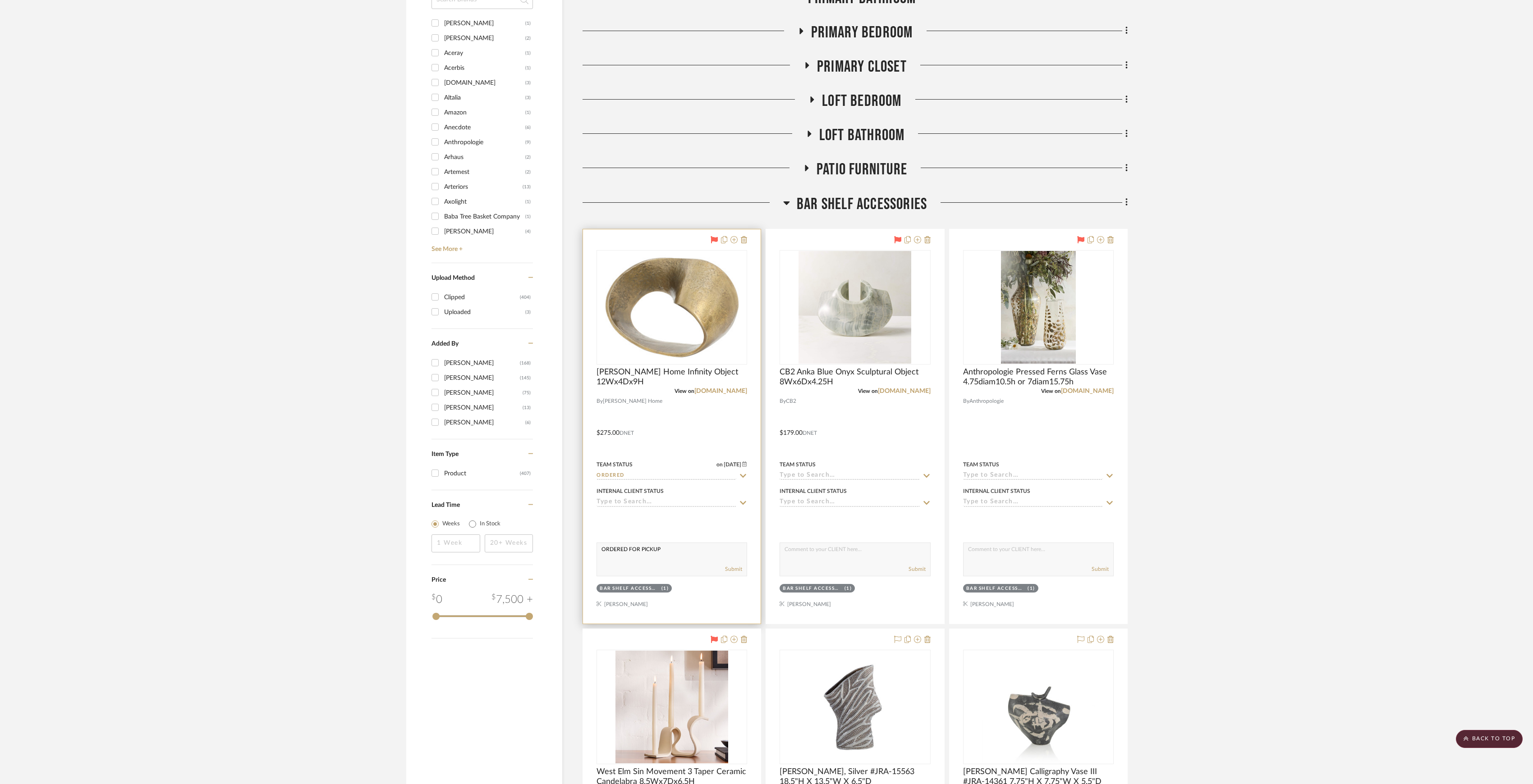
scroll to position [788, 0]
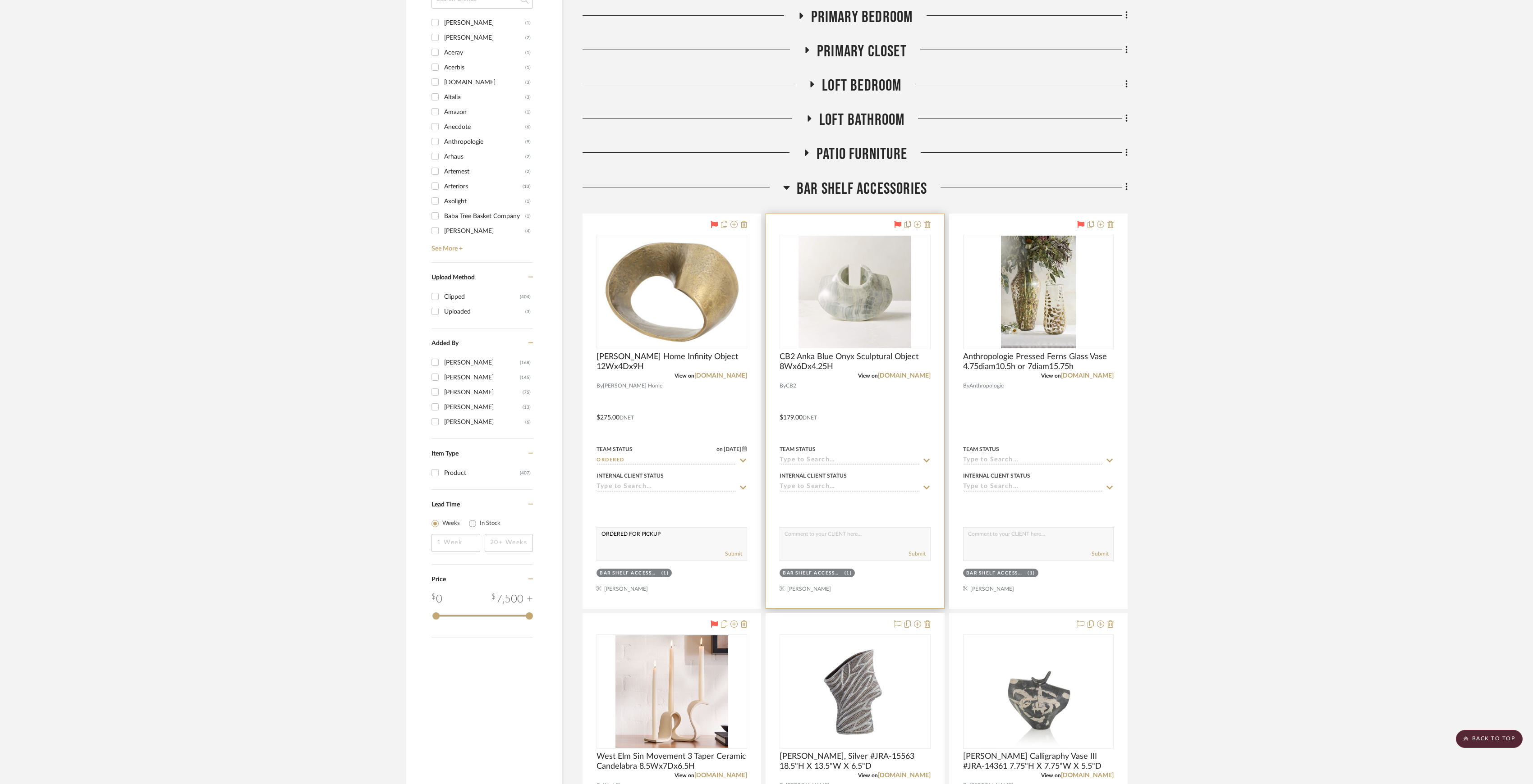
click at [814, 455] on div "Team Status" at bounding box center [855, 454] width 151 height 21
click at [817, 462] on input at bounding box center [850, 461] width 140 height 8
click at [846, 502] on div "Ordered" at bounding box center [855, 504] width 150 height 23
type input "9/30/2025"
type input "Ordered"
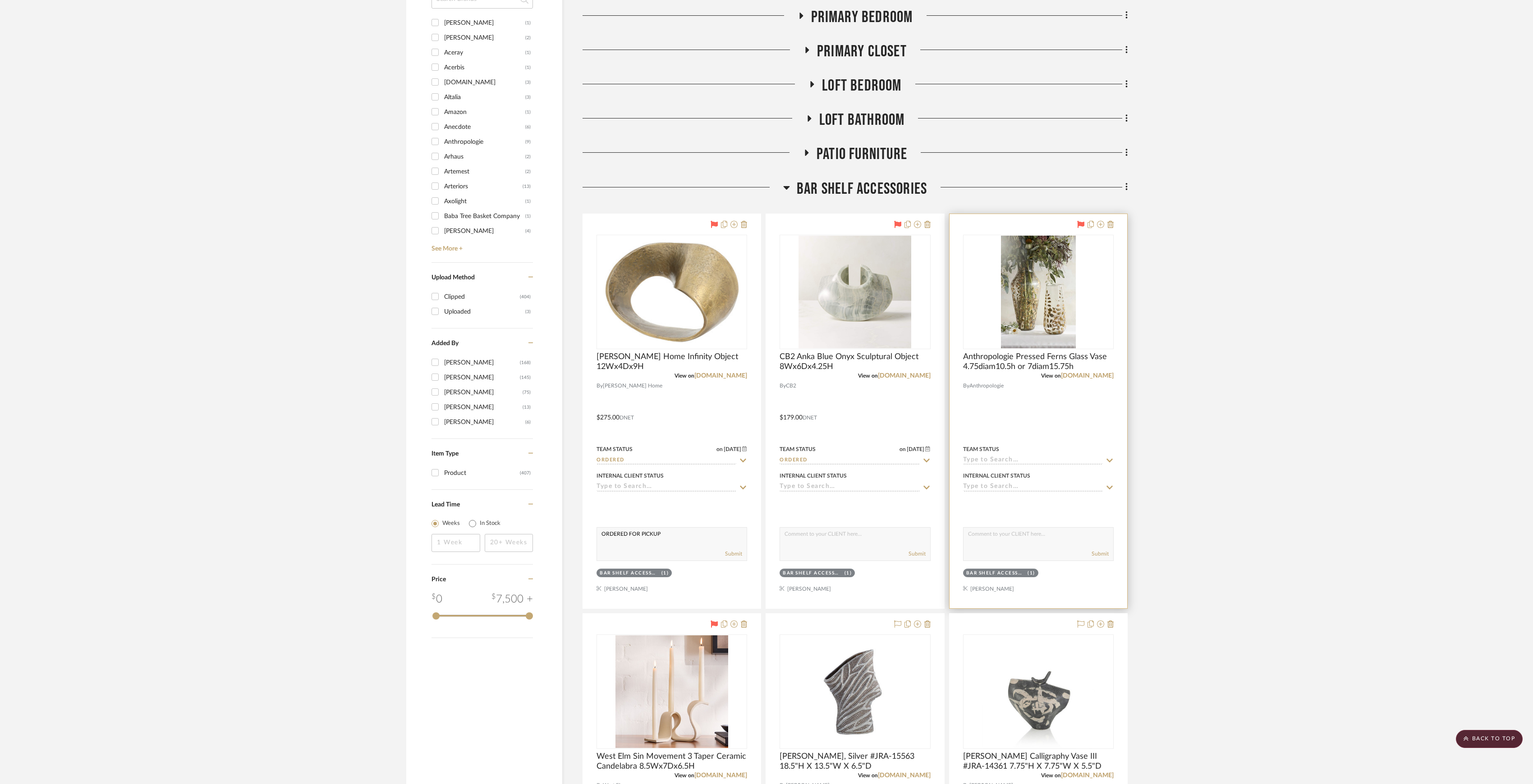
click at [998, 459] on input at bounding box center [1033, 461] width 140 height 8
click at [1001, 485] on div "Not ordered" at bounding box center [1038, 481] width 150 height 23
type input "9/30/2025"
type input "Not ordered"
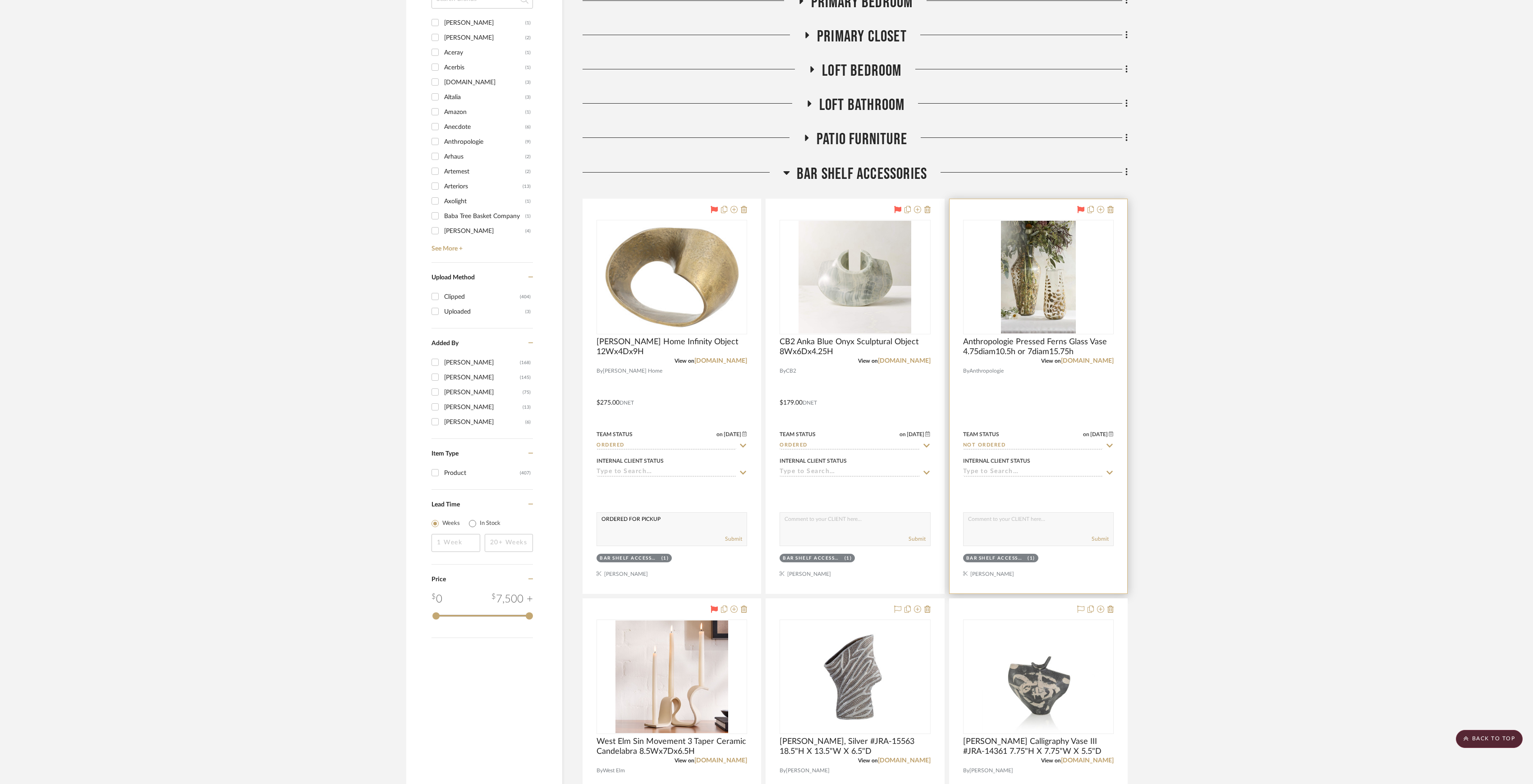
click at [1016, 444] on input "Not ordered" at bounding box center [1033, 446] width 140 height 8
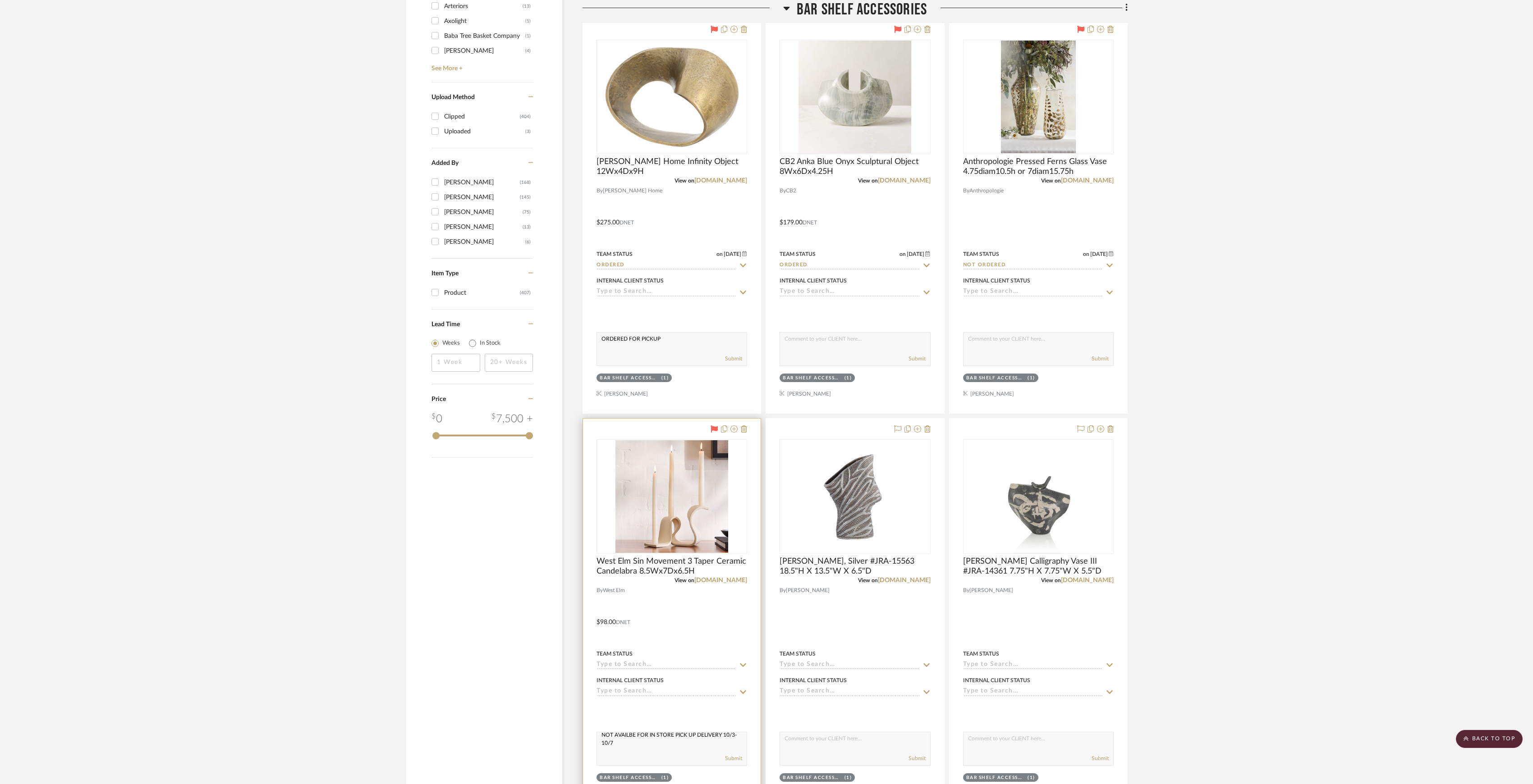
click at [723, 658] on div "Team Status" at bounding box center [672, 654] width 151 height 8
click at [745, 667] on icon at bounding box center [743, 665] width 7 height 4
click at [648, 519] on span "Not ordered" at bounding box center [628, 518] width 45 height 7
type input "9/30/2025"
type input "Not ordered"
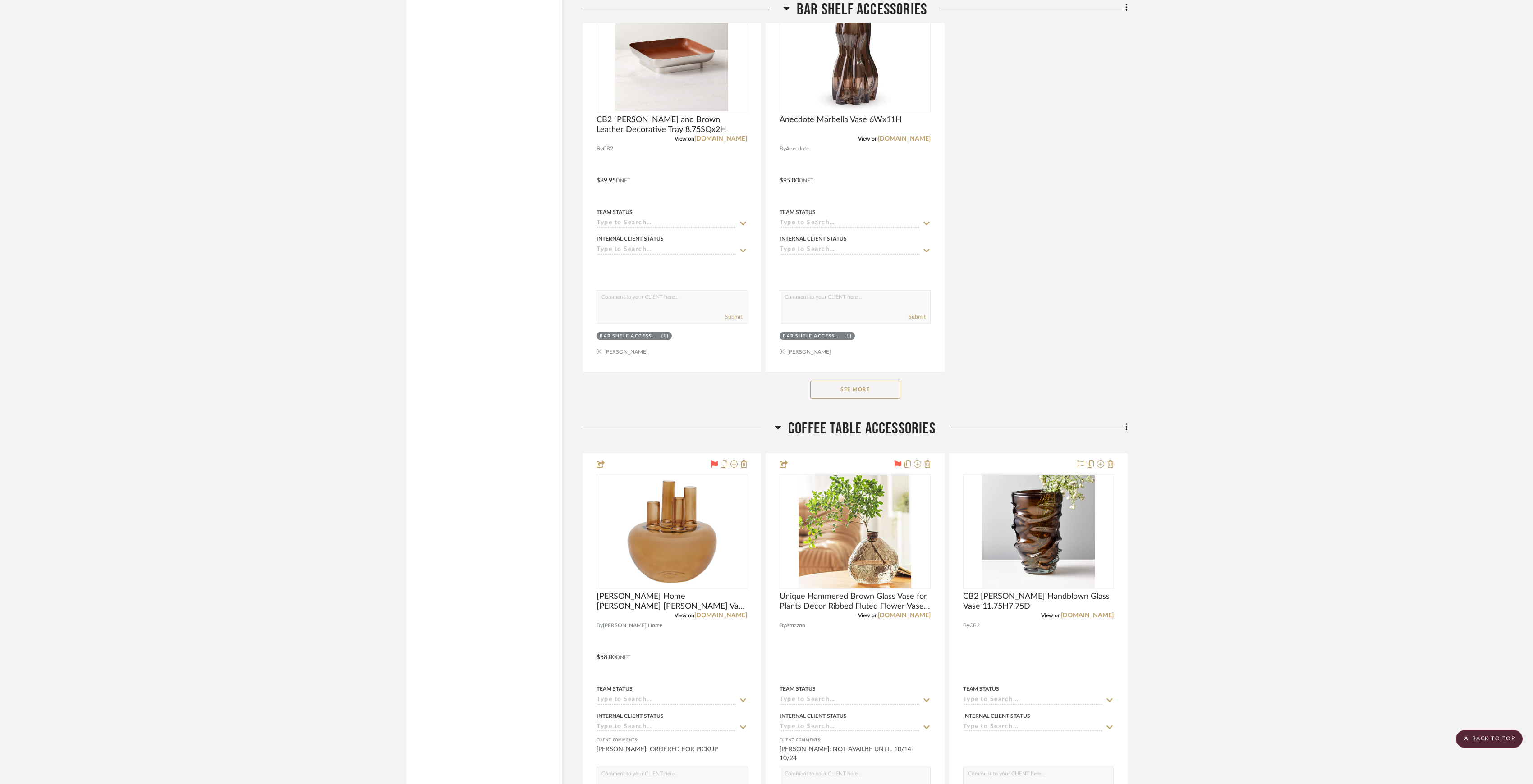
scroll to position [2245, 0]
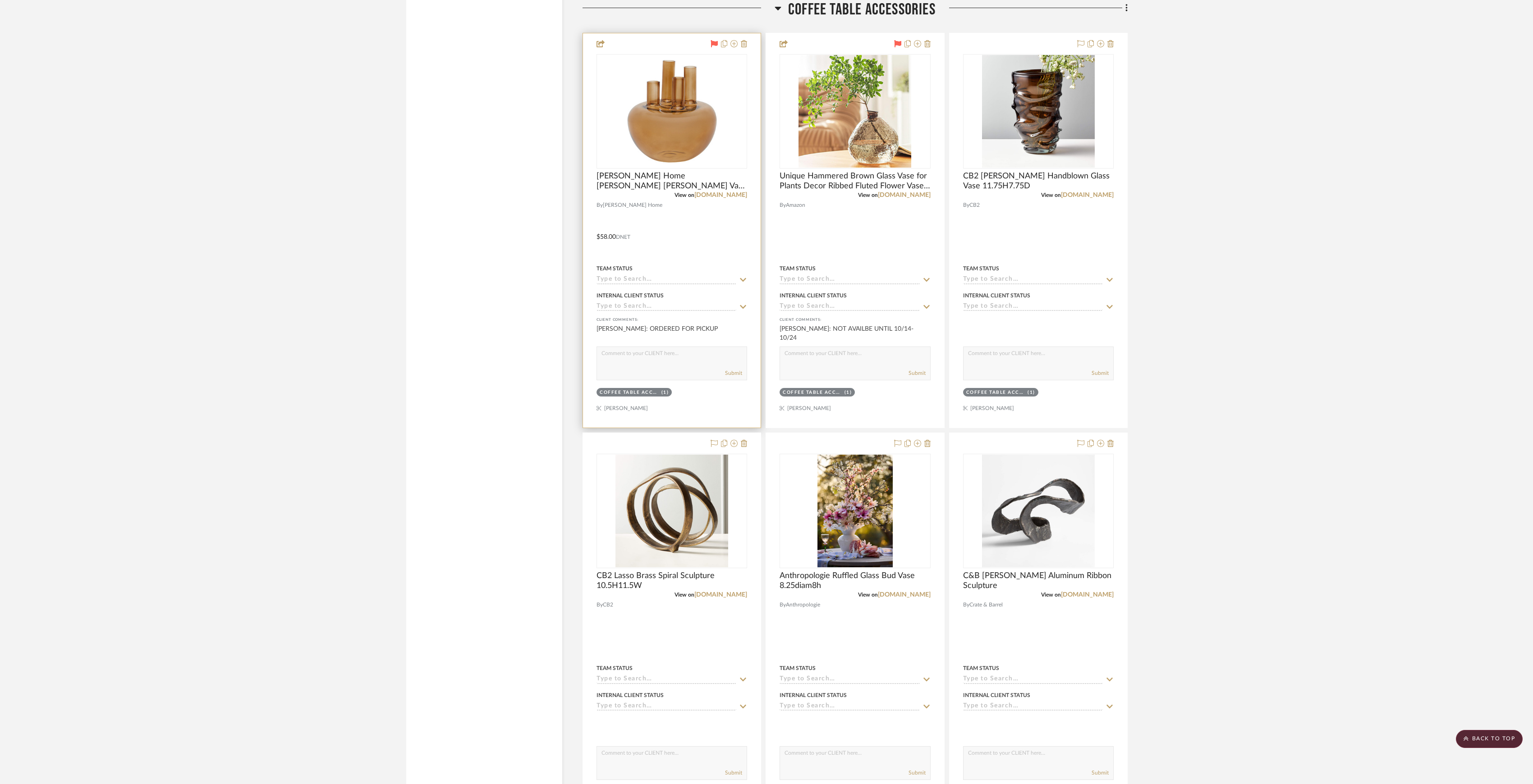
click at [682, 284] on input at bounding box center [667, 280] width 140 height 8
click at [659, 324] on div "Ordered" at bounding box center [672, 327] width 150 height 23
type input "9/30/2025"
type input "Ordered"
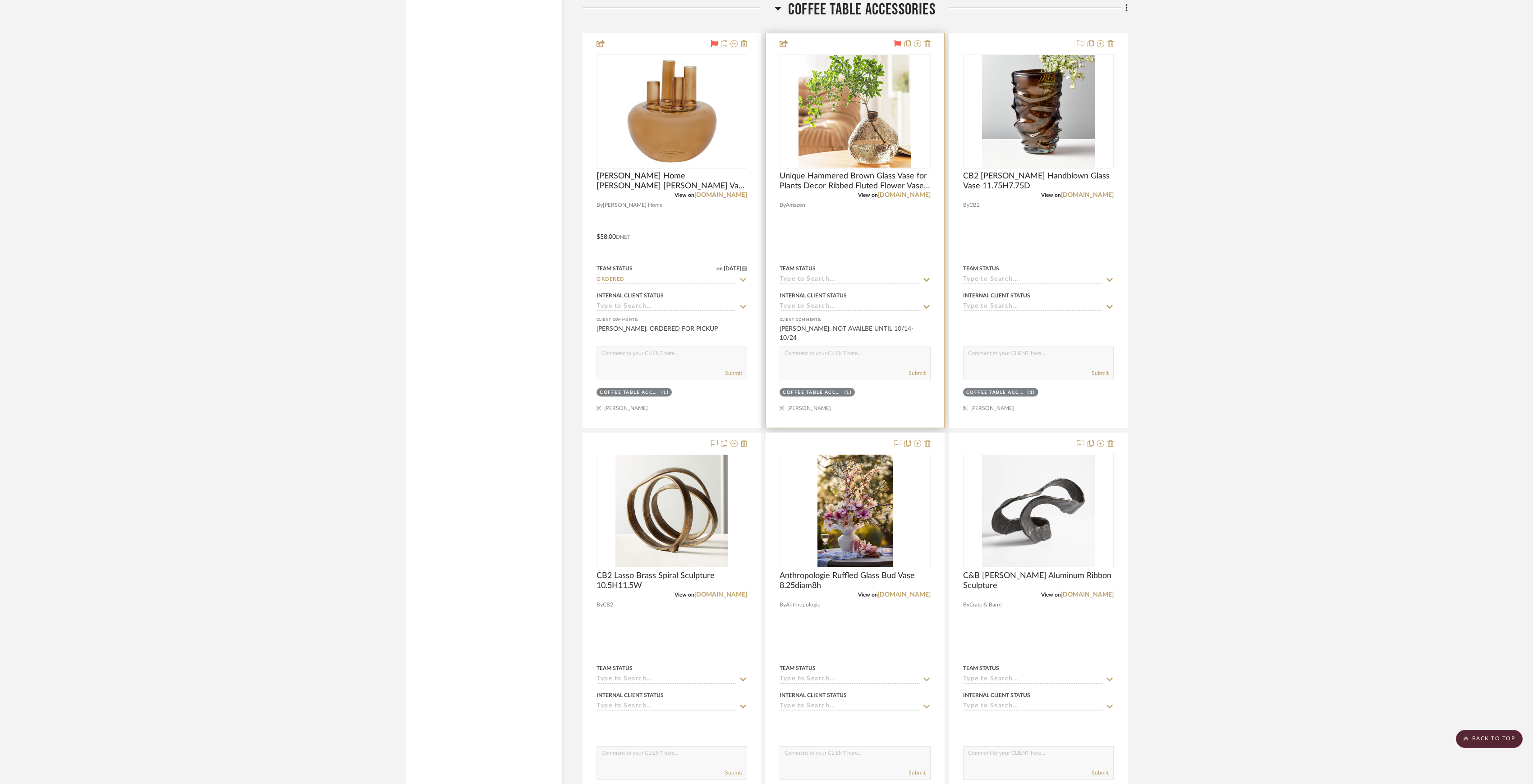
click at [843, 278] on div "Team Status" at bounding box center [855, 273] width 151 height 21
click at [843, 284] on input at bounding box center [850, 280] width 140 height 8
click at [830, 302] on span "Not ordered" at bounding box center [812, 303] width 45 height 7
type input "9/30/2025"
type input "Not ordered"
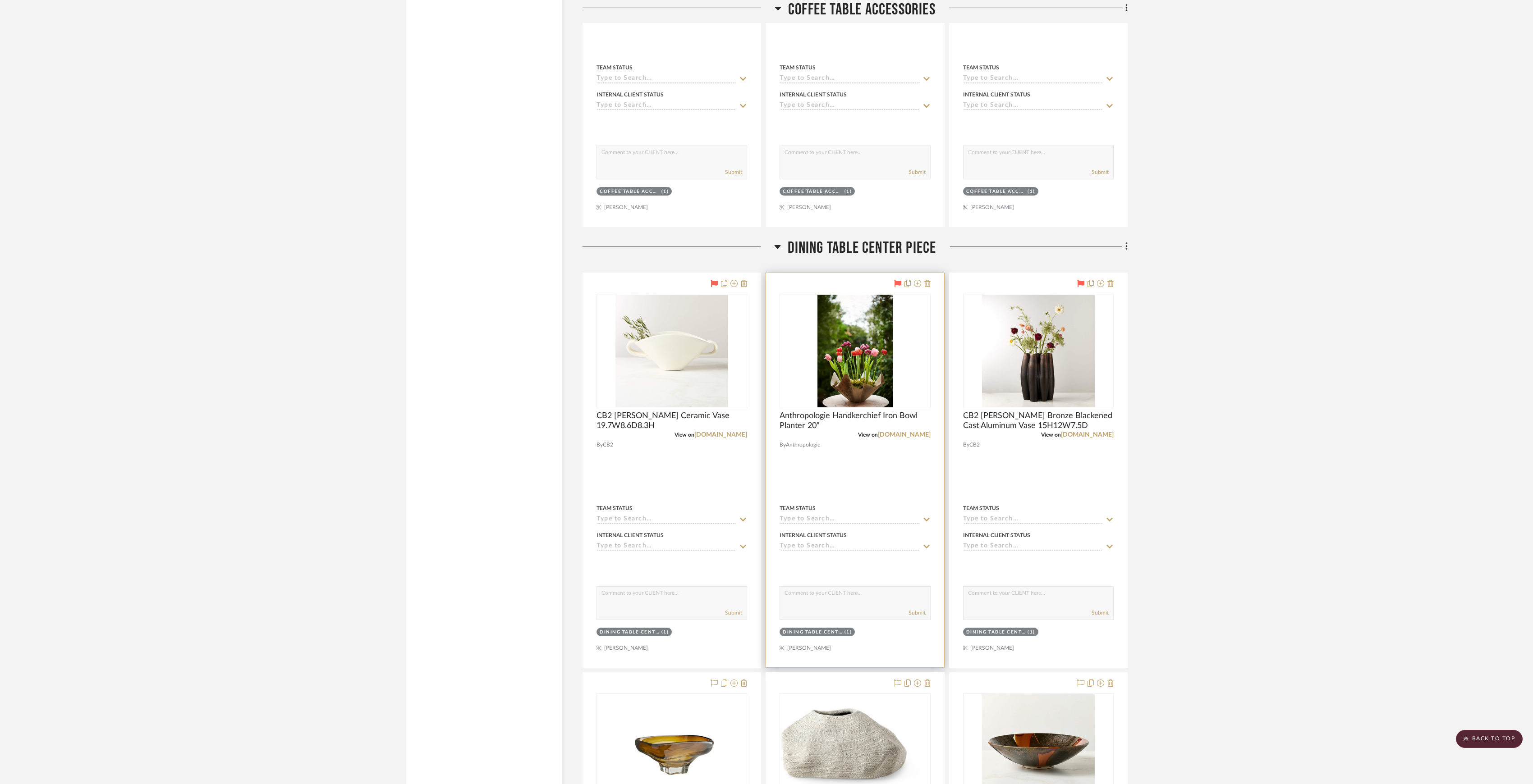
scroll to position [2906, 0]
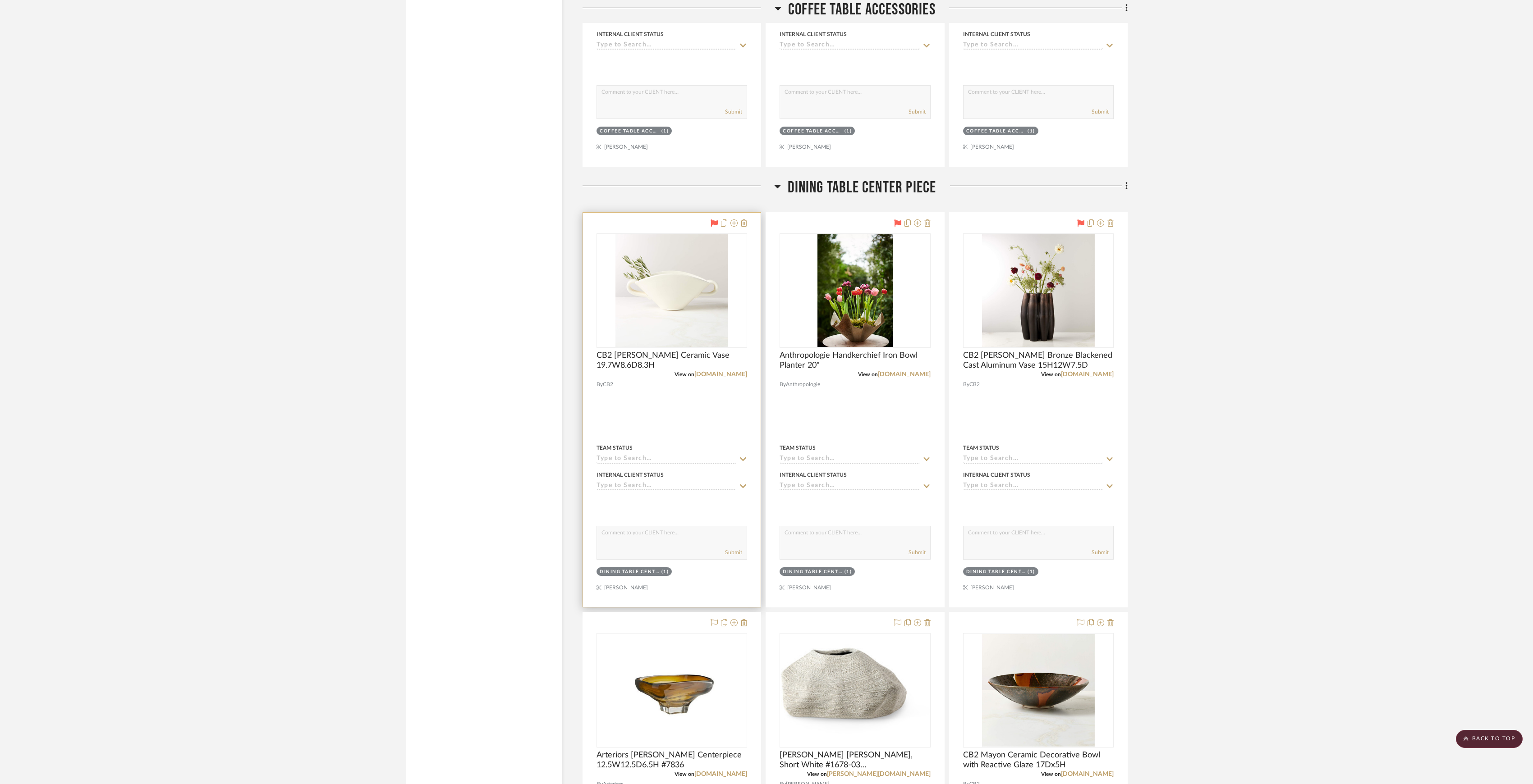
click at [661, 463] on input at bounding box center [667, 459] width 140 height 8
click at [659, 488] on div "Not ordered" at bounding box center [672, 485] width 150 height 23
type input "9/30/2025"
type input "Not ordered"
click at [884, 463] on input at bounding box center [850, 459] width 140 height 8
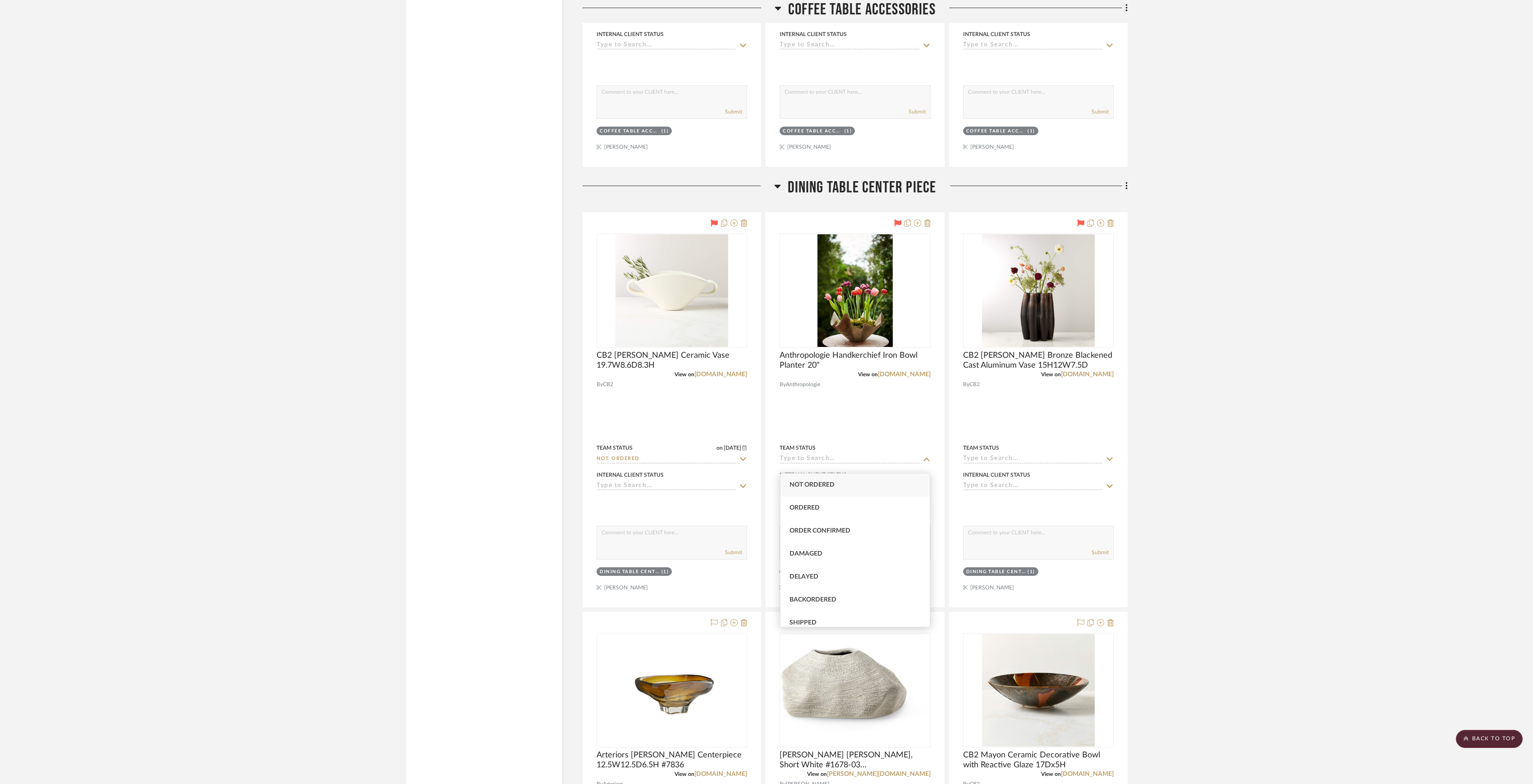
click at [839, 490] on div "Not ordered" at bounding box center [855, 485] width 150 height 23
type input "9/30/2025"
type input "Not ordered"
click at [1001, 462] on input at bounding box center [1033, 459] width 140 height 8
click at [991, 505] on span "Ordered" at bounding box center [988, 508] width 30 height 7
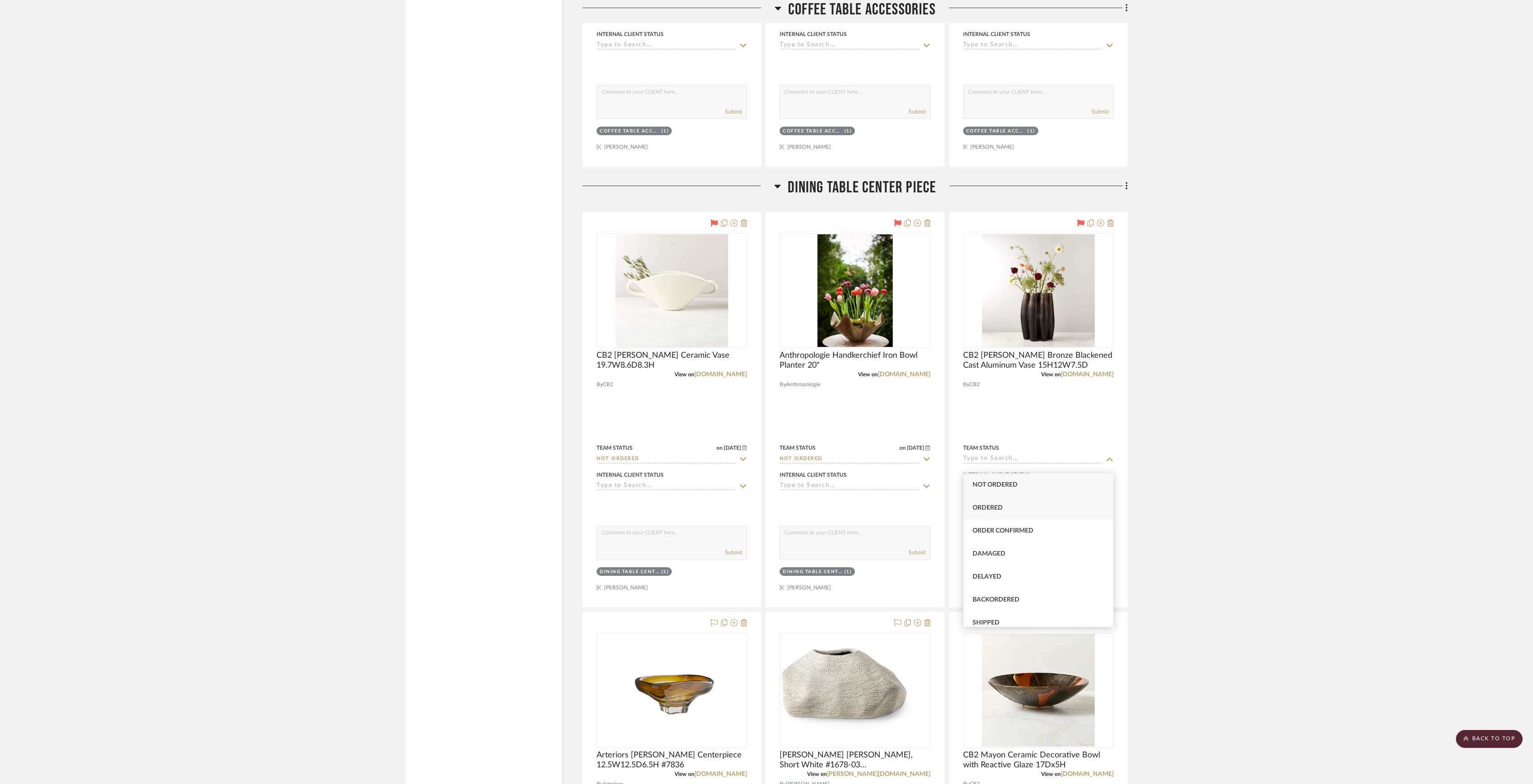
type input "9/30/2025"
type input "Ordered"
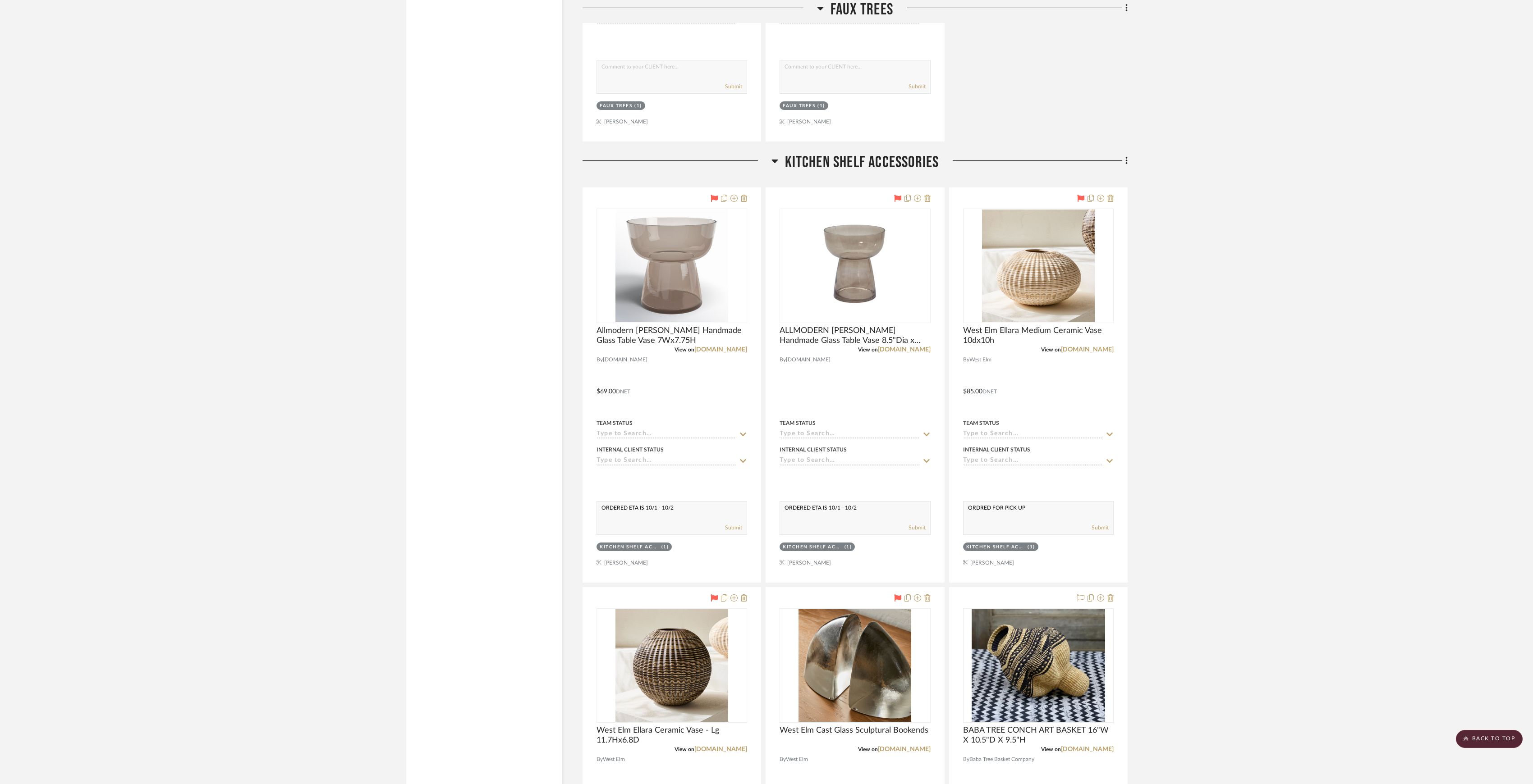
scroll to position [4709, 0]
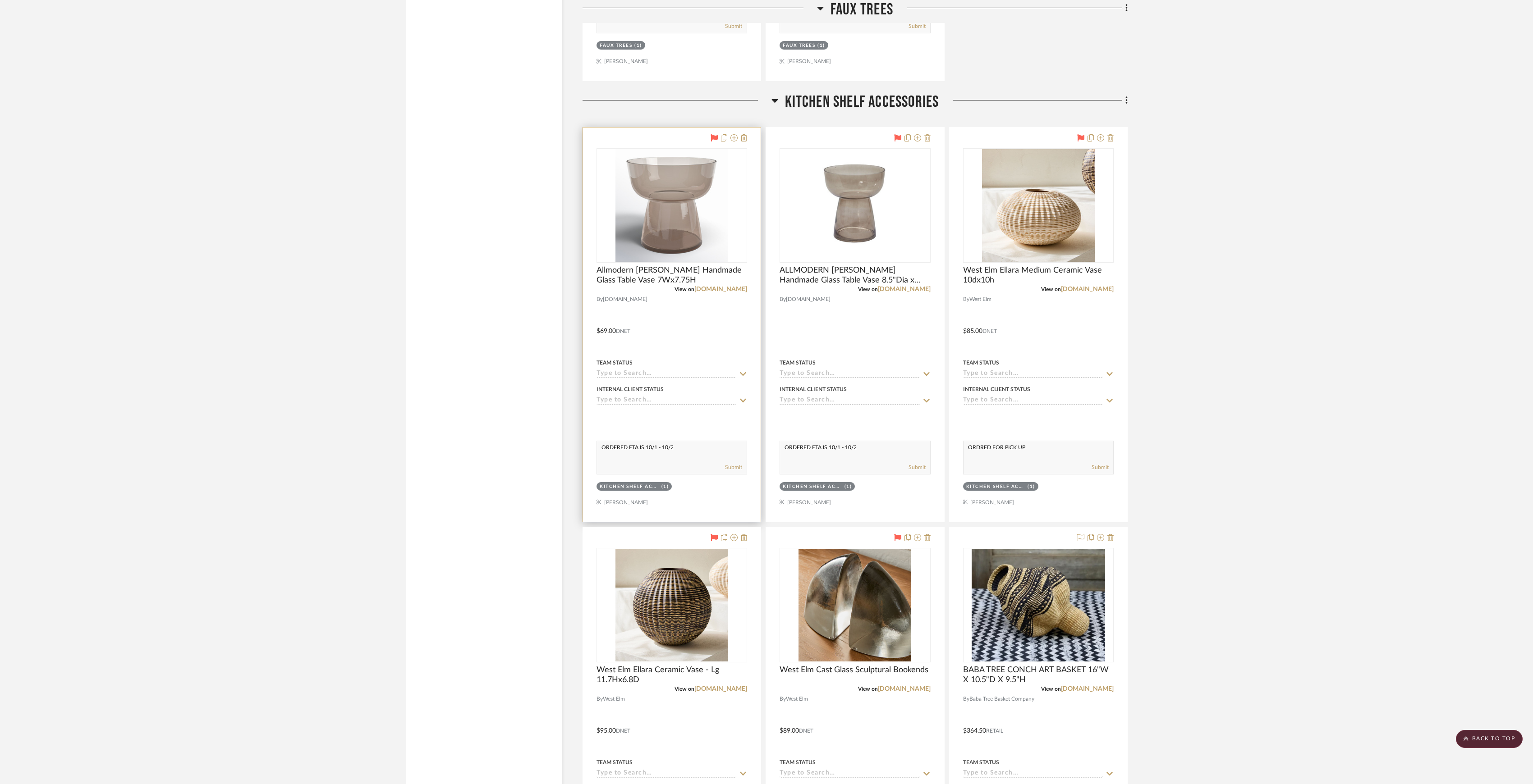
click at [655, 379] on input at bounding box center [667, 374] width 140 height 8
click at [642, 428] on div "Ordered" at bounding box center [672, 427] width 150 height 23
type input "9/30/2025"
type input "Ordered"
click at [850, 379] on input at bounding box center [850, 374] width 140 height 8
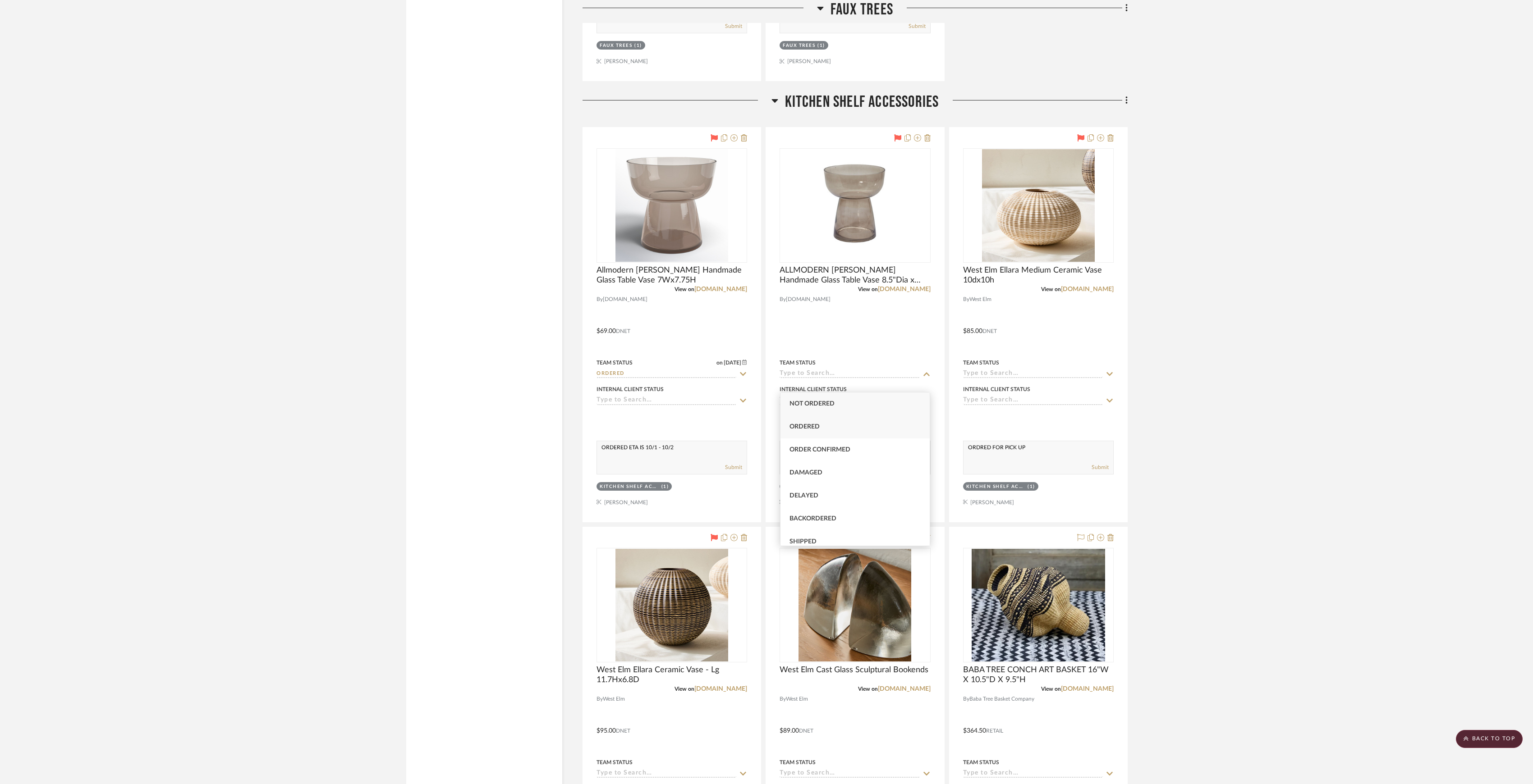
click at [821, 429] on div "Ordered" at bounding box center [855, 427] width 150 height 23
type input "9/30/2025"
type input "Ordered"
click at [988, 379] on input at bounding box center [1033, 374] width 140 height 8
click at [988, 431] on div "Ordered" at bounding box center [1038, 427] width 150 height 23
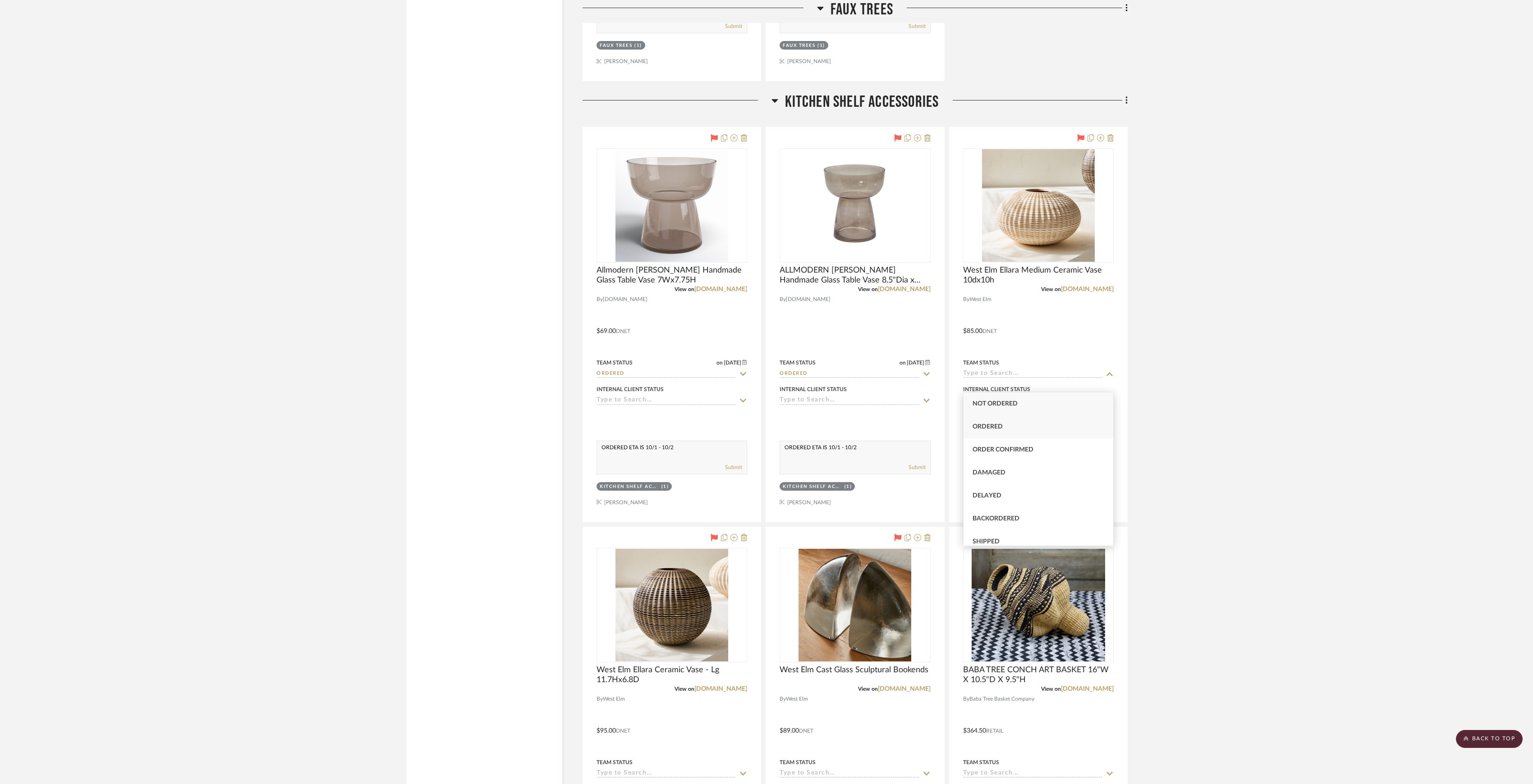
type input "9/30/2025"
type input "Ordered"
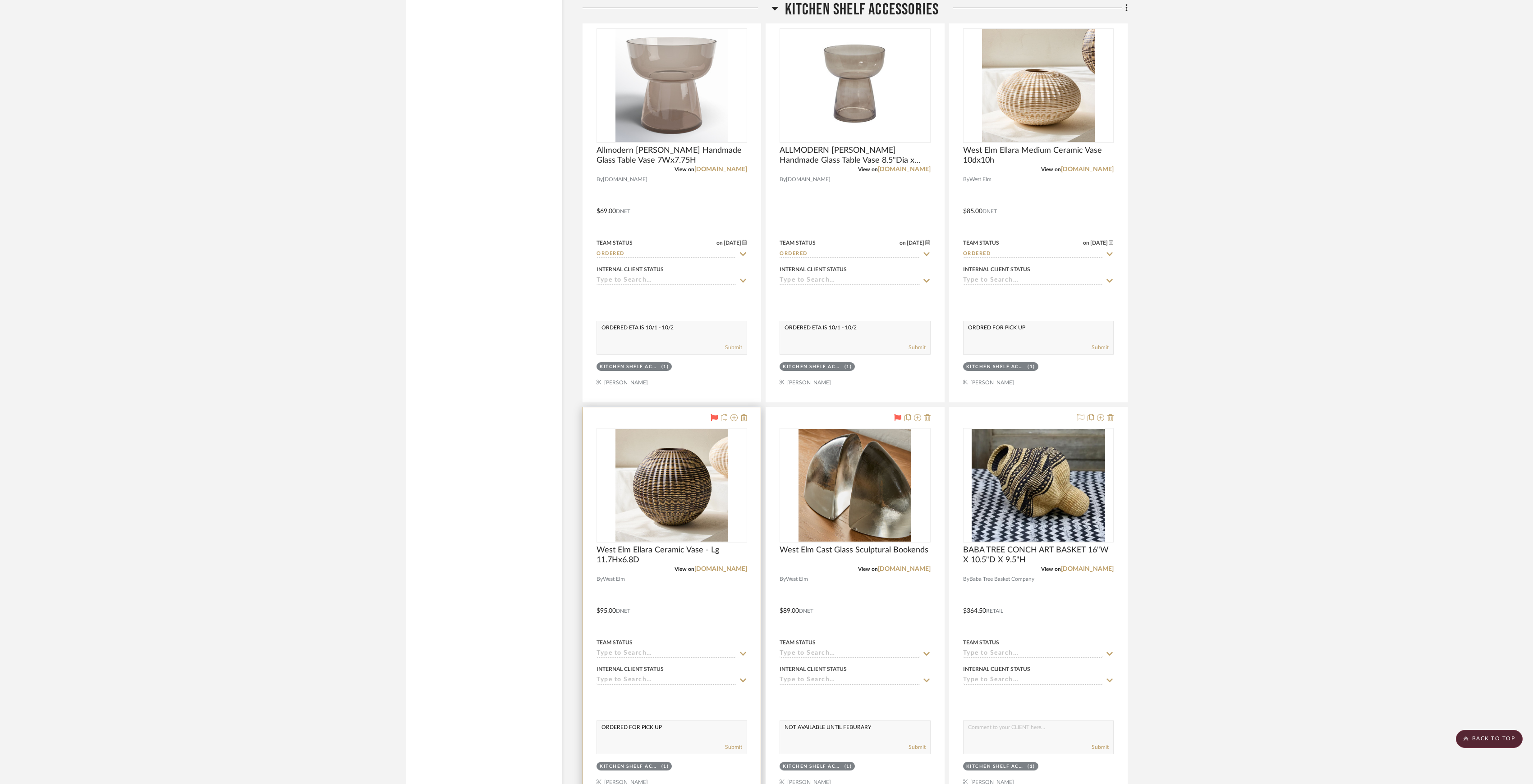
click at [723, 647] on div "Team Status" at bounding box center [672, 642] width 151 height 8
click at [723, 659] on input at bounding box center [667, 654] width 140 height 8
click at [649, 538] on div "Ordered" at bounding box center [672, 539] width 150 height 23
type input "9/30/2025"
type input "Ordered"
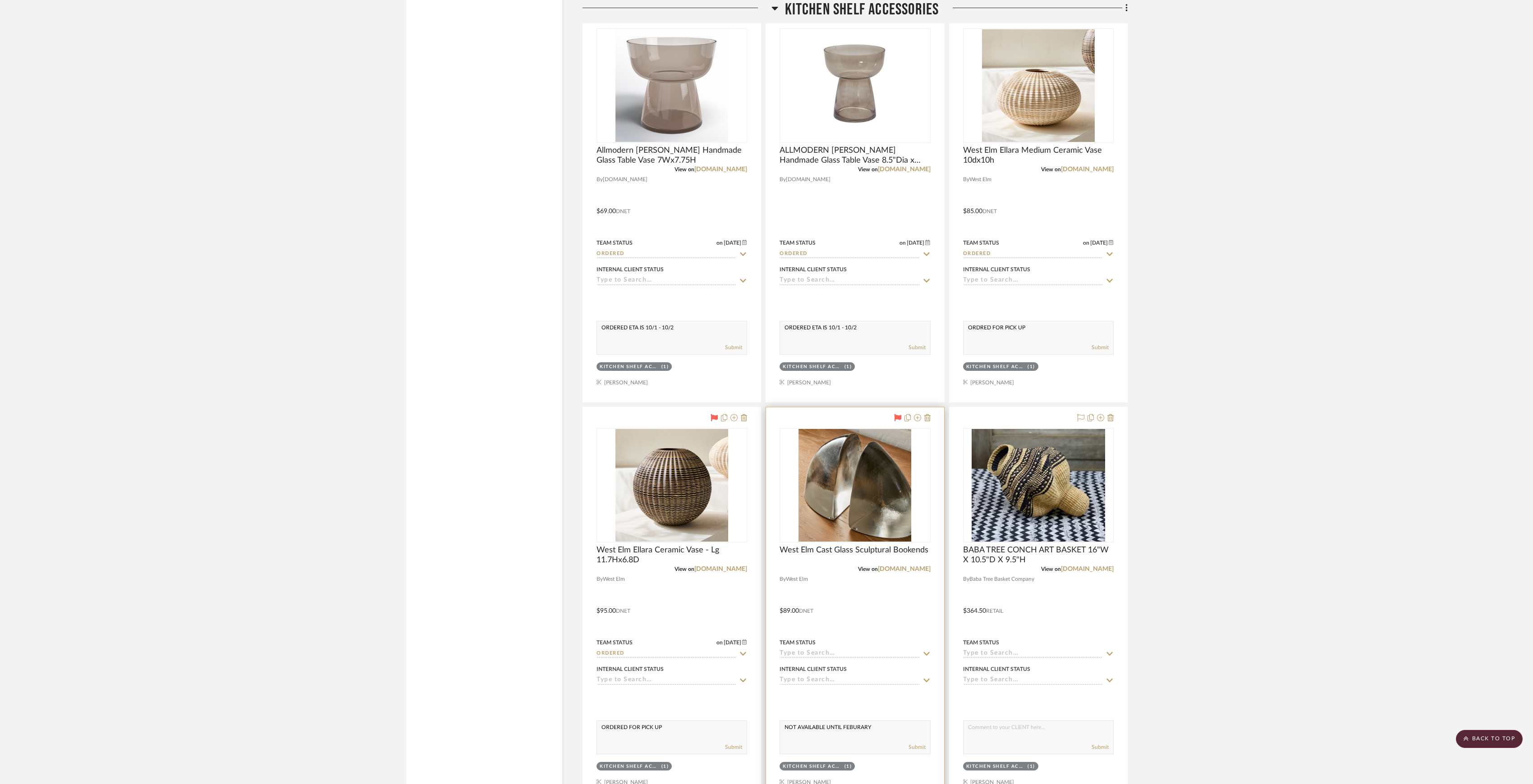
click at [823, 659] on input at bounding box center [850, 654] width 140 height 8
click at [826, 513] on span "Not ordered" at bounding box center [812, 516] width 45 height 7
type input "9/30/2025"
type input "Not ordered"
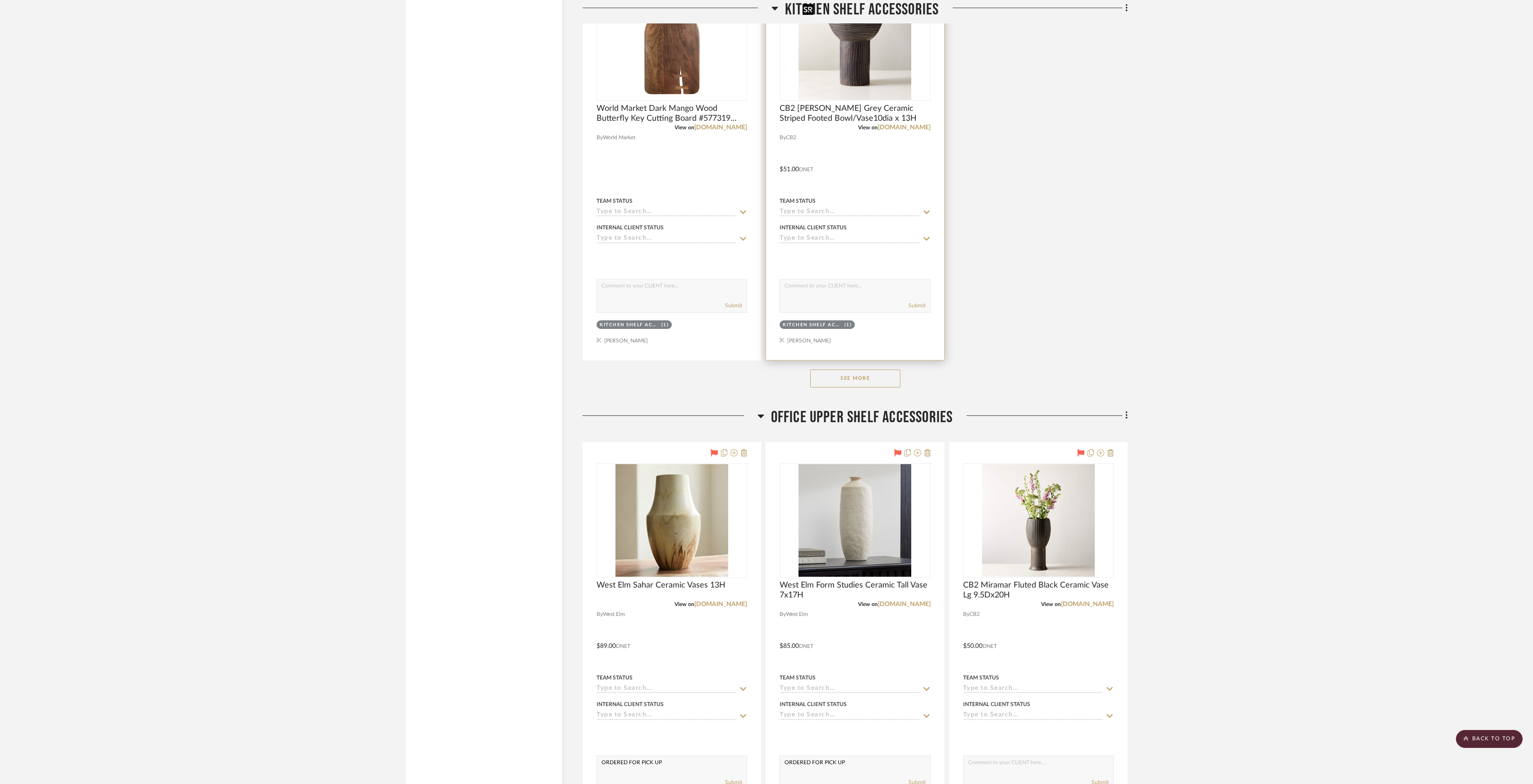
scroll to position [6030, 0]
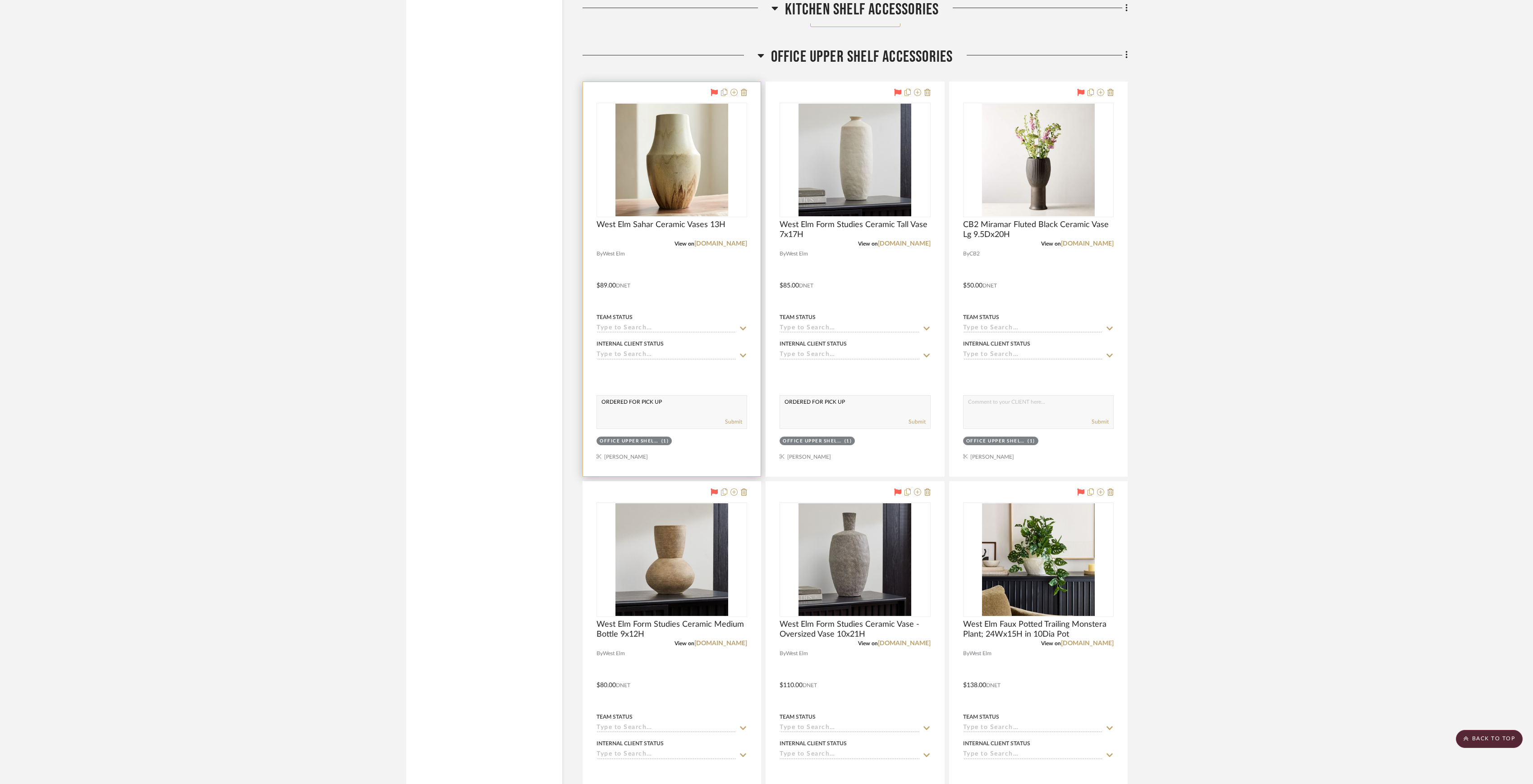
click at [657, 333] on input at bounding box center [667, 328] width 140 height 8
click at [627, 383] on span "Ordered" at bounding box center [621, 385] width 30 height 7
type input "9/30/2025"
type input "Ordered"
click at [826, 333] on input at bounding box center [850, 328] width 140 height 8
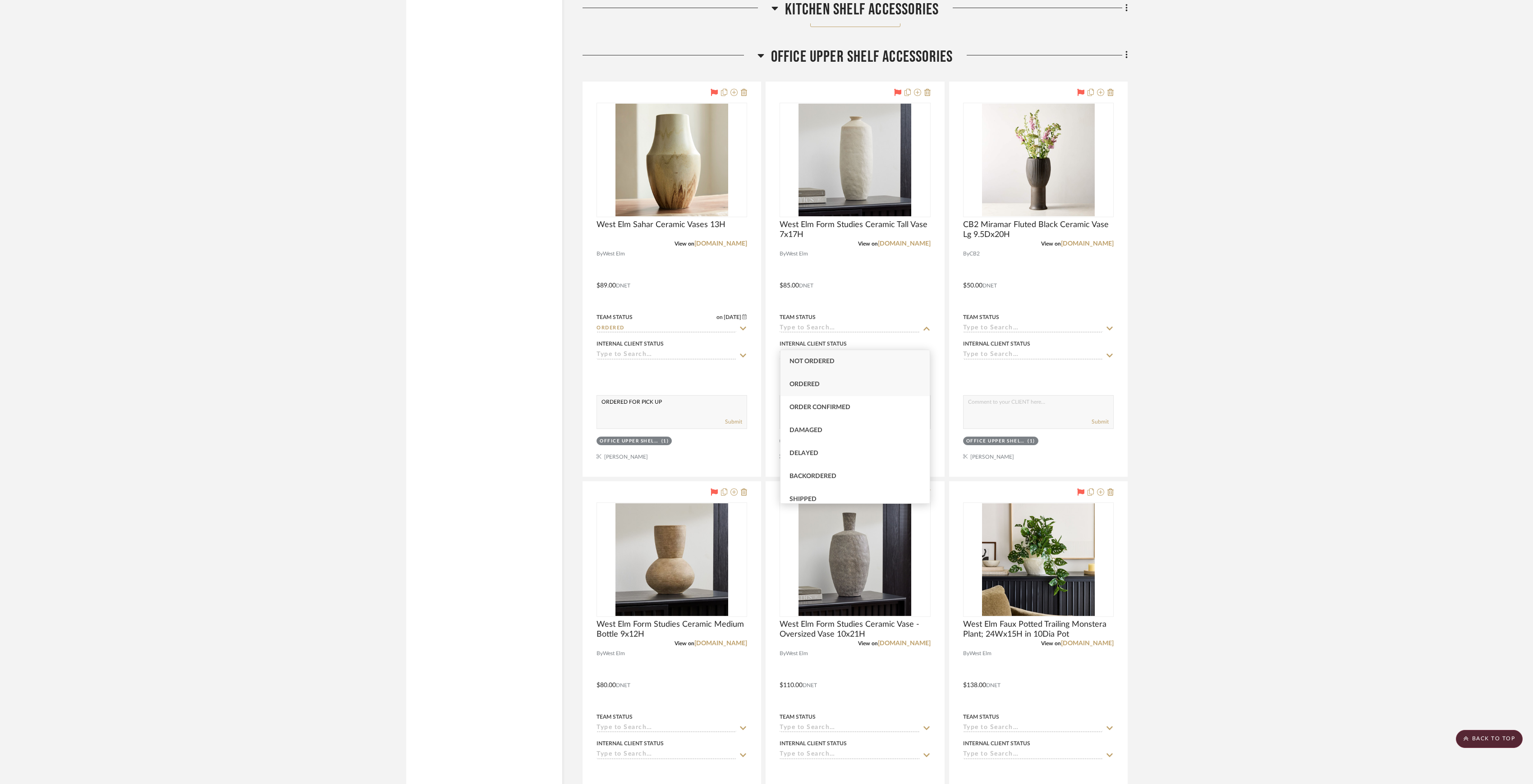
click at [814, 377] on div "Ordered" at bounding box center [855, 385] width 150 height 23
type input "9/30/2025"
type input "Ordered"
click at [1001, 333] on input at bounding box center [1033, 328] width 140 height 8
click at [999, 389] on div "Ordered" at bounding box center [1038, 385] width 150 height 23
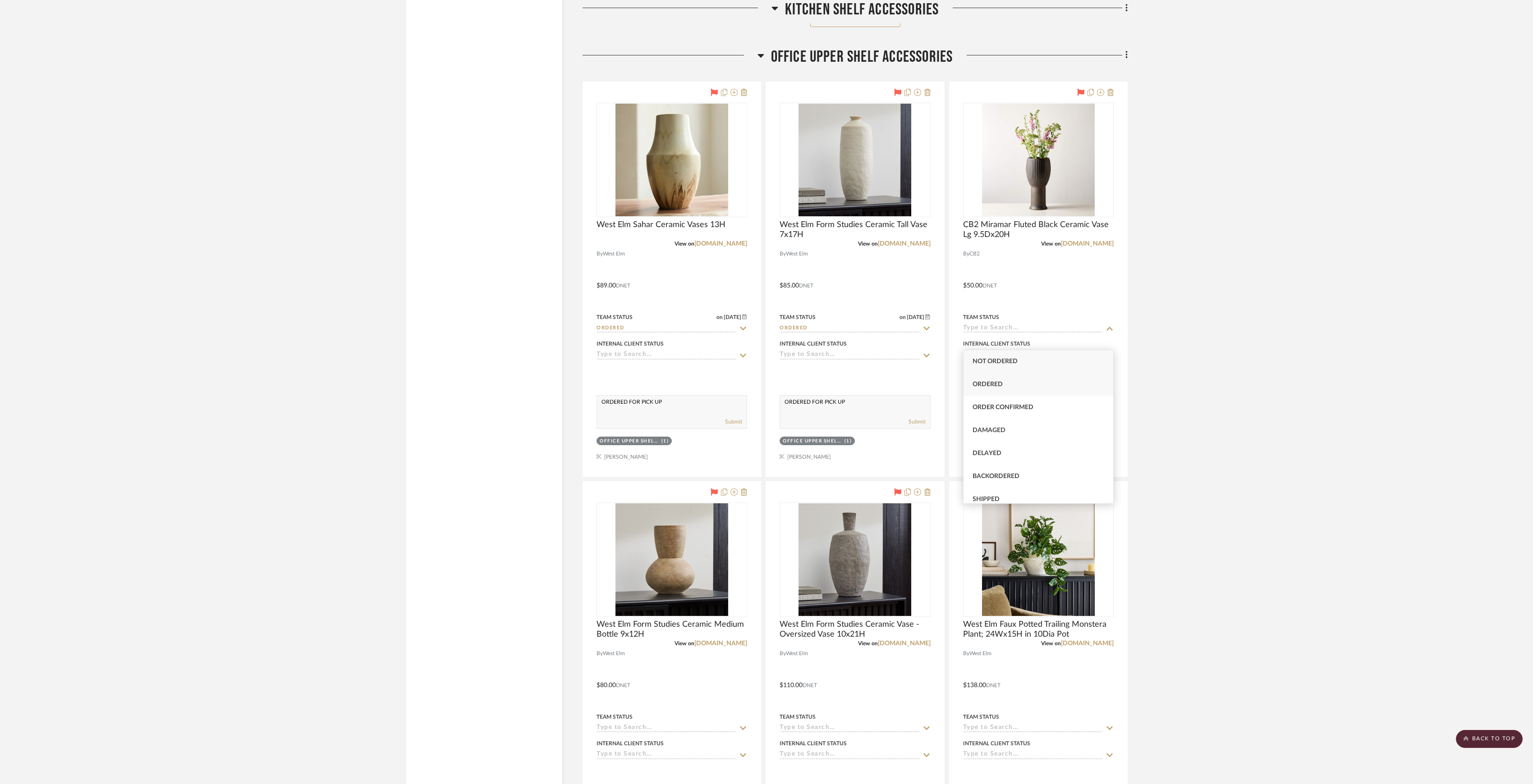
type input "9/30/2025"
type input "Ordered"
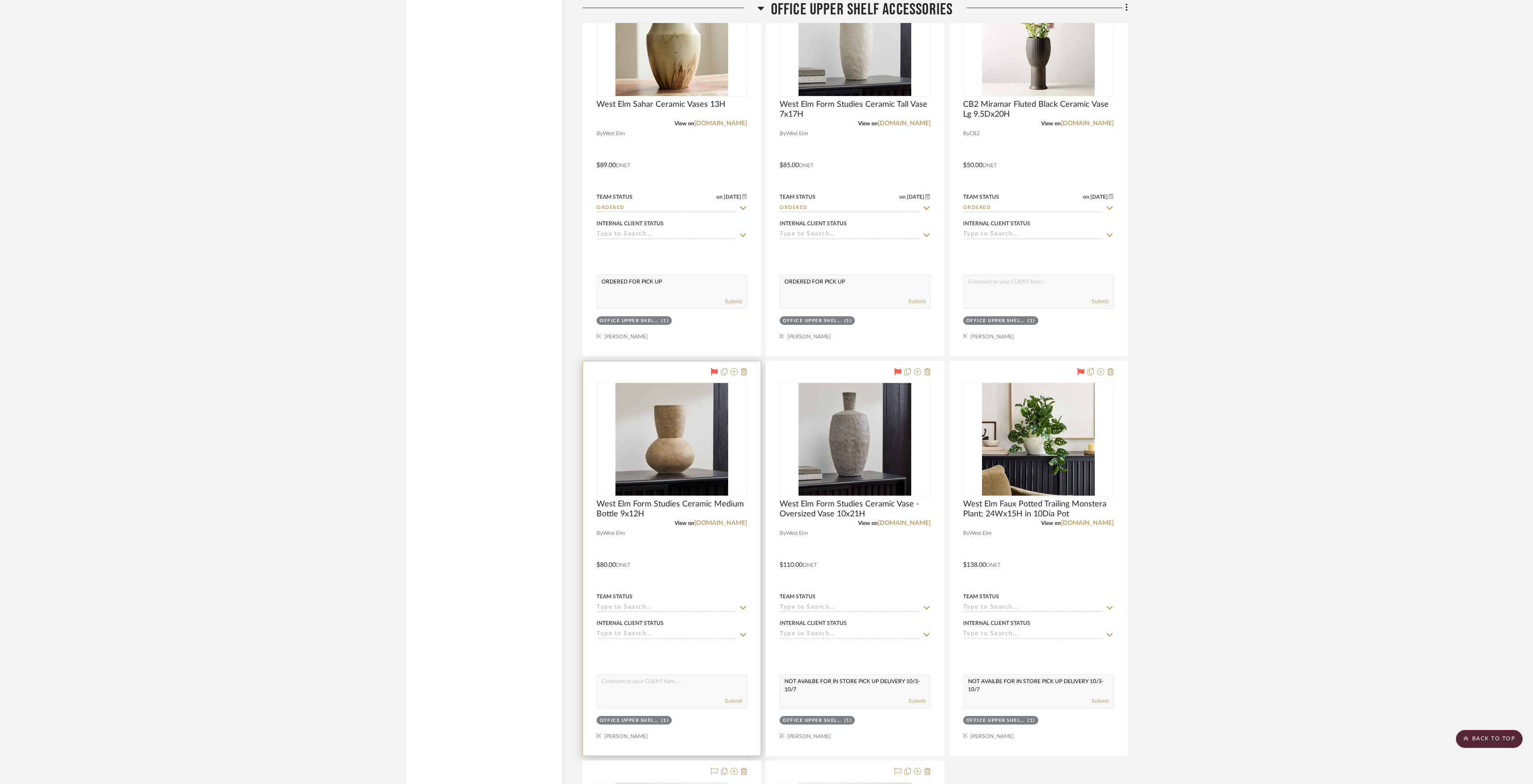
click at [646, 601] on div "Team Status" at bounding box center [672, 597] width 151 height 8
click at [626, 613] on input at bounding box center [667, 608] width 140 height 8
click at [643, 476] on span "Not ordered" at bounding box center [628, 474] width 45 height 7
type input "9/30/2025"
type input "Not ordered"
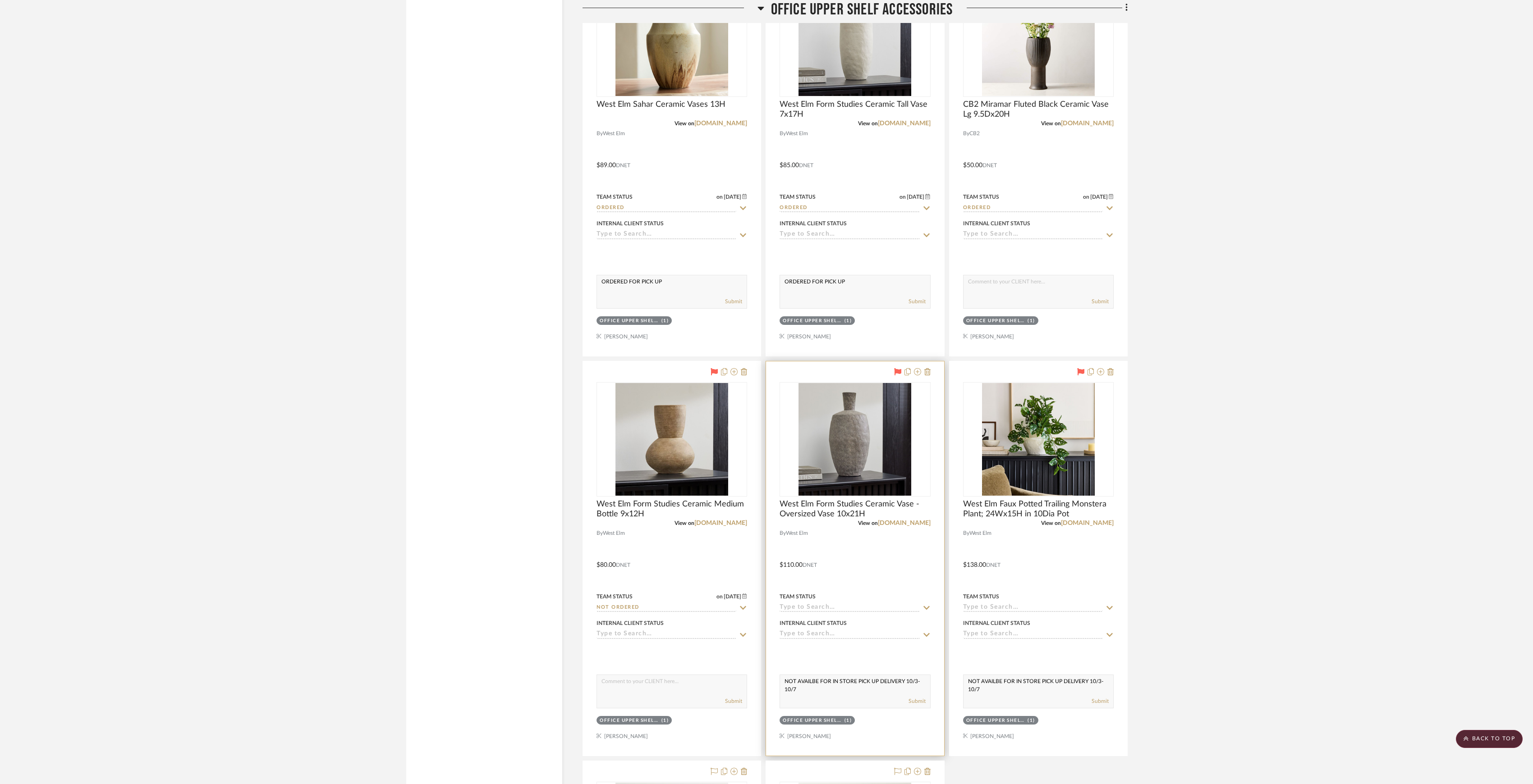
click at [809, 601] on div "Team Status" at bounding box center [798, 597] width 36 height 8
click at [813, 613] on input at bounding box center [850, 608] width 140 height 8
click at [815, 475] on span "Not ordered" at bounding box center [812, 474] width 45 height 7
type input "9/30/2025"
type input "Not ordered"
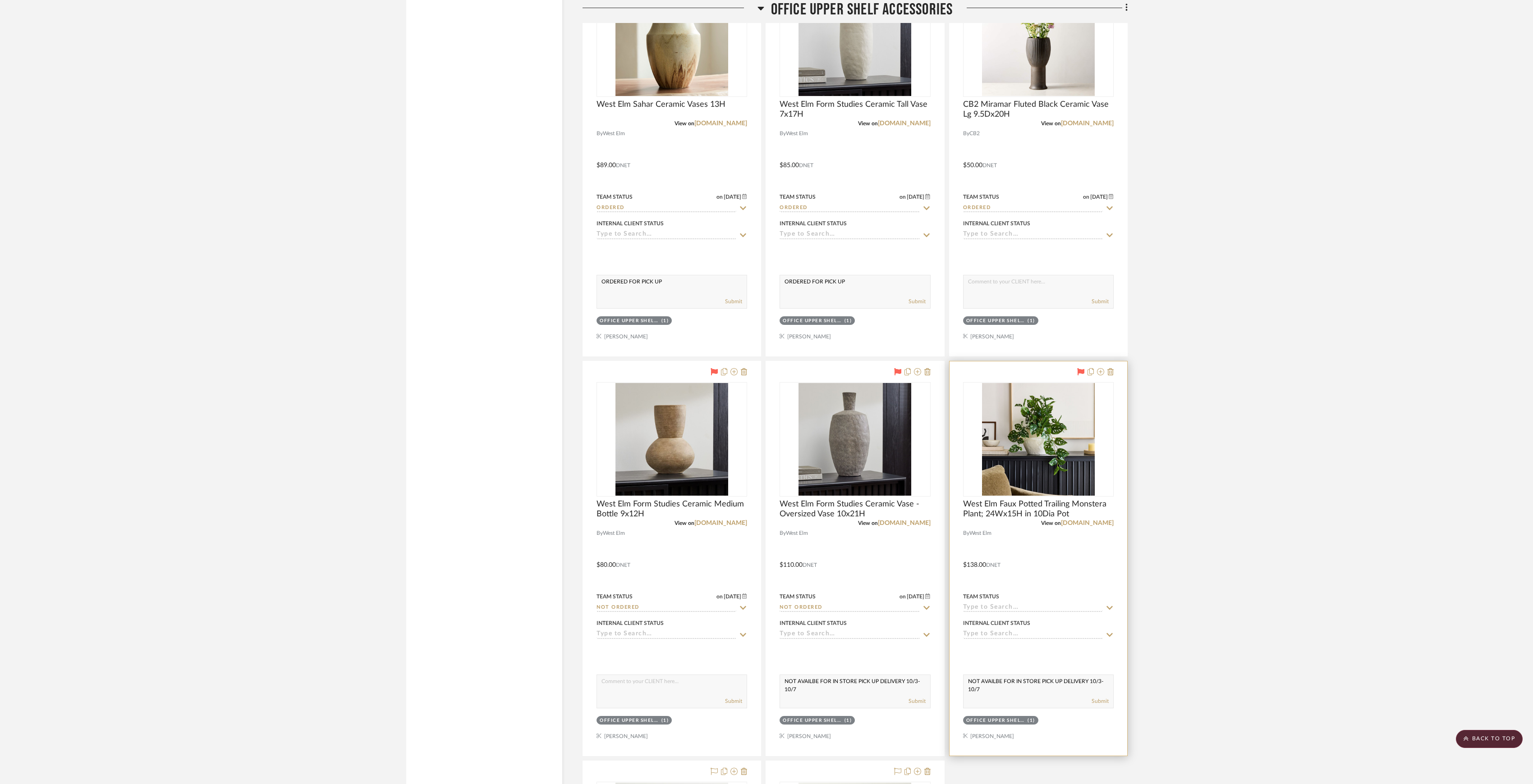
click at [1000, 613] on input at bounding box center [1033, 608] width 140 height 8
click at [1005, 476] on span "Not ordered" at bounding box center [995, 474] width 45 height 7
type input "9/30/2025"
type input "Not ordered"
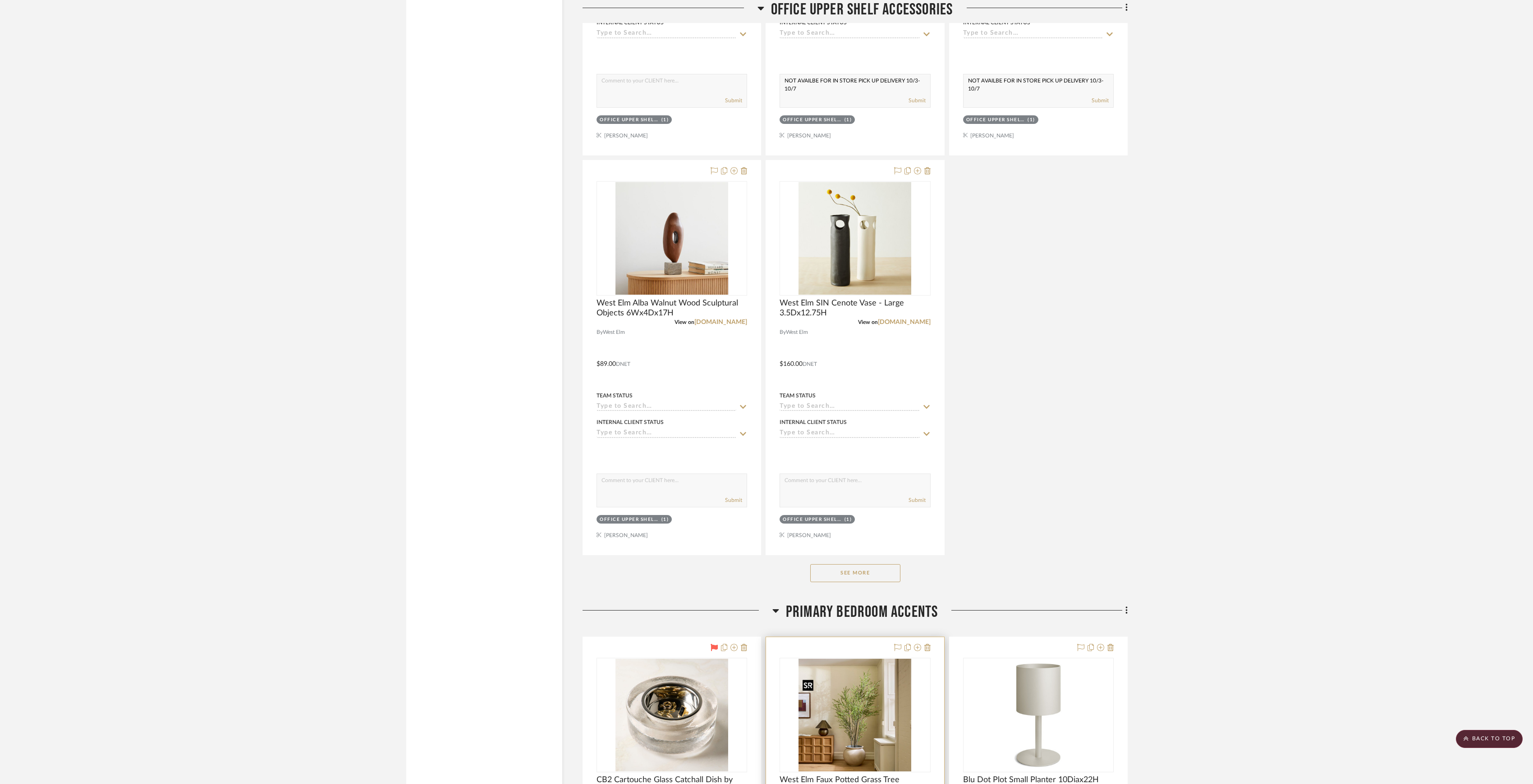
scroll to position [7172, 0]
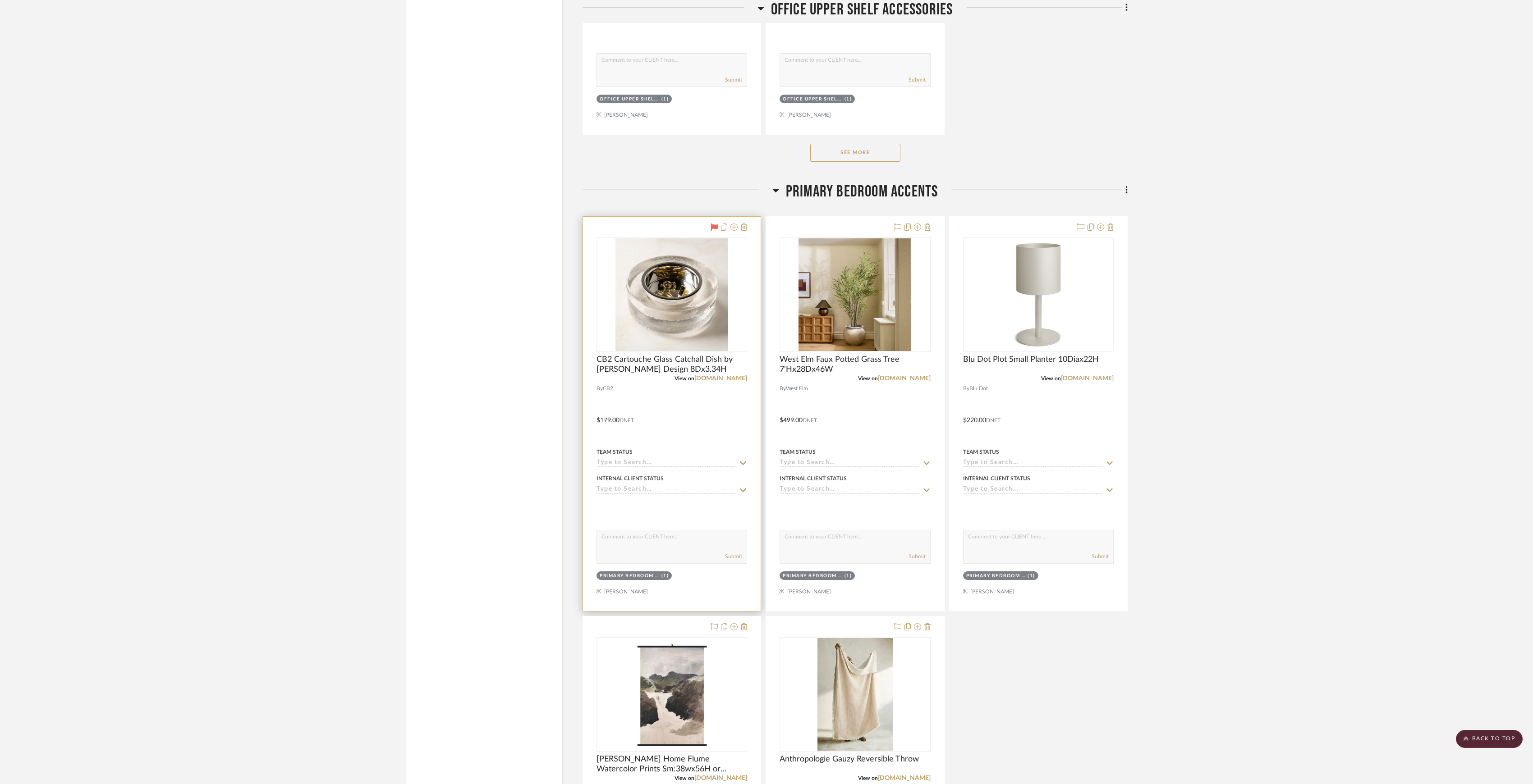
click at [645, 468] on input at bounding box center [667, 463] width 140 height 8
click at [628, 530] on div "Ordered" at bounding box center [672, 522] width 150 height 23
type input "9/30/2025"
type input "Ordered"
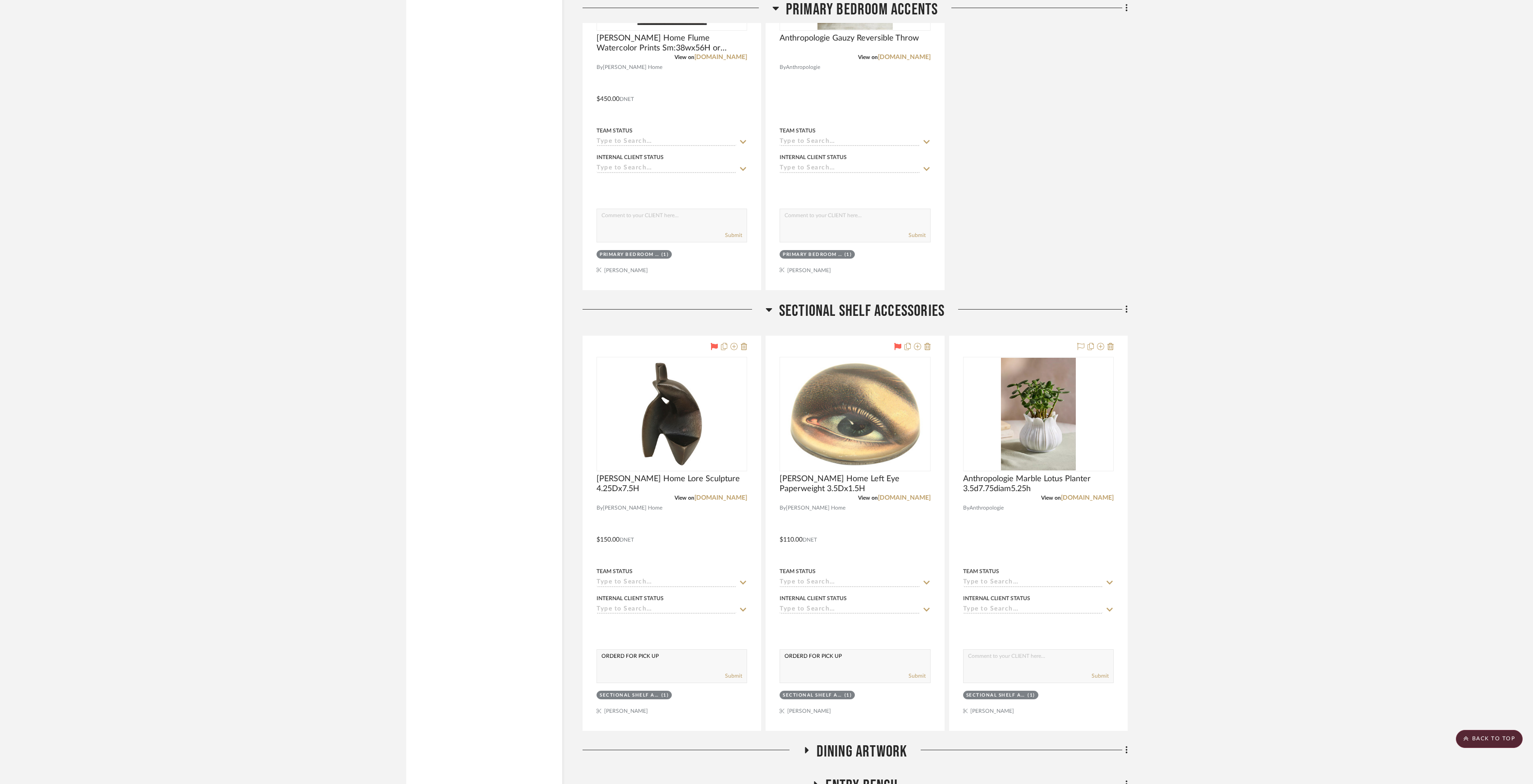
scroll to position [8013, 0]
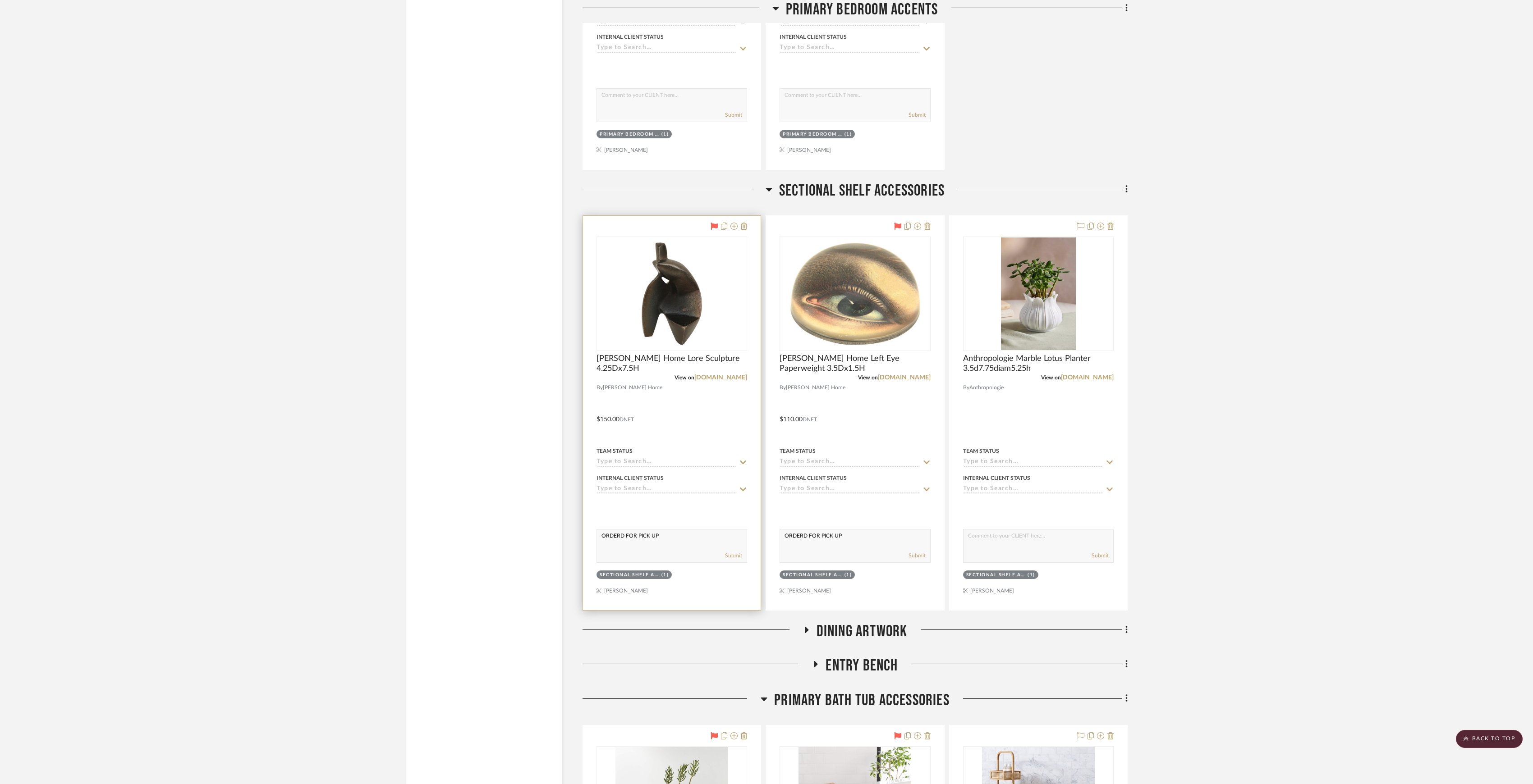
click at [641, 467] on input at bounding box center [667, 463] width 140 height 8
click at [621, 525] on span "Ordered" at bounding box center [621, 524] width 30 height 7
type input "9/30/2025"
type input "Ordered"
click at [813, 467] on input at bounding box center [850, 463] width 140 height 8
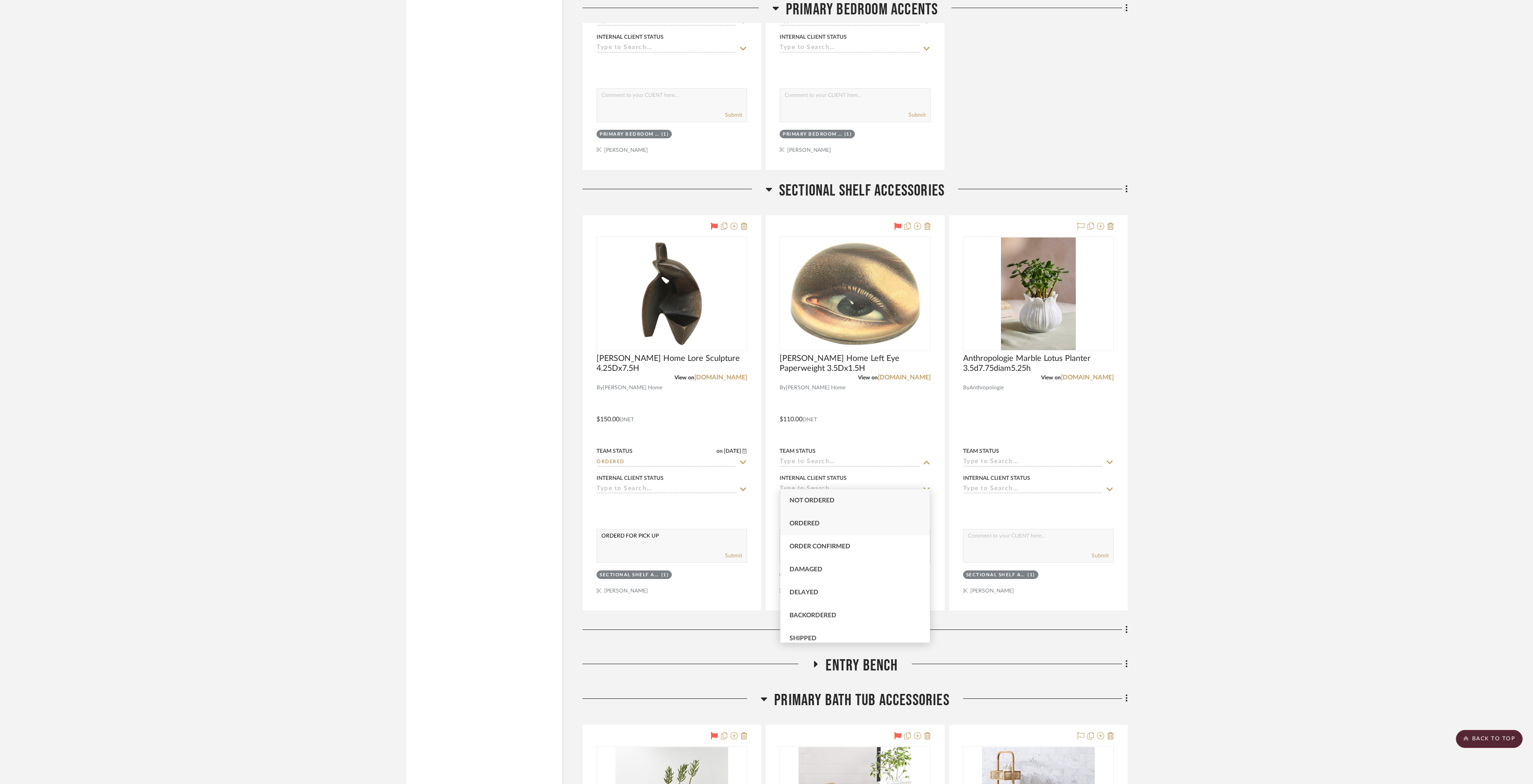
click at [798, 517] on div "Ordered" at bounding box center [855, 524] width 150 height 23
type input "9/30/2025"
type input "Ordered"
click at [973, 490] on div at bounding box center [1038, 413] width 177 height 394
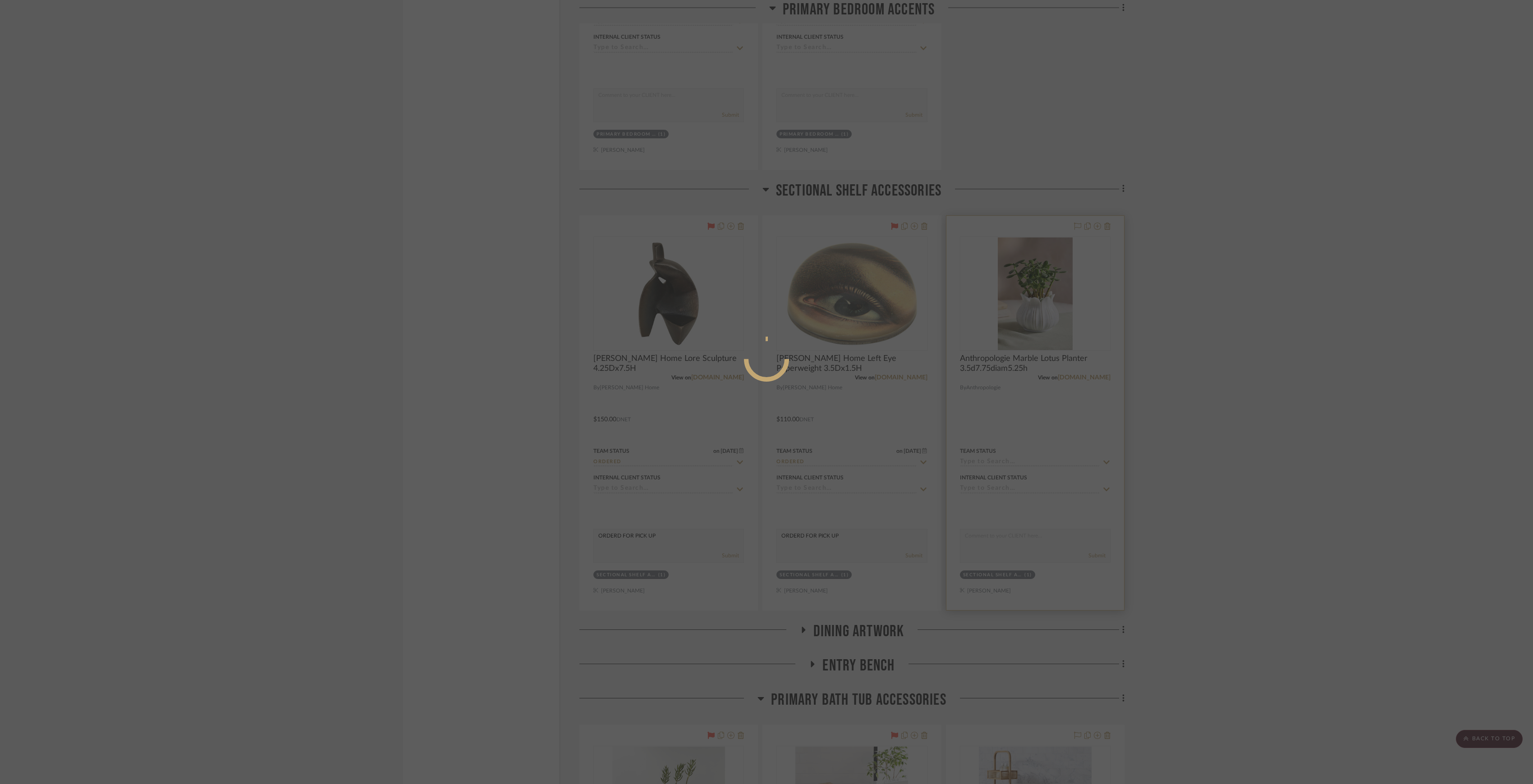
click at [1301, 493] on div at bounding box center [766, 392] width 1533 height 784
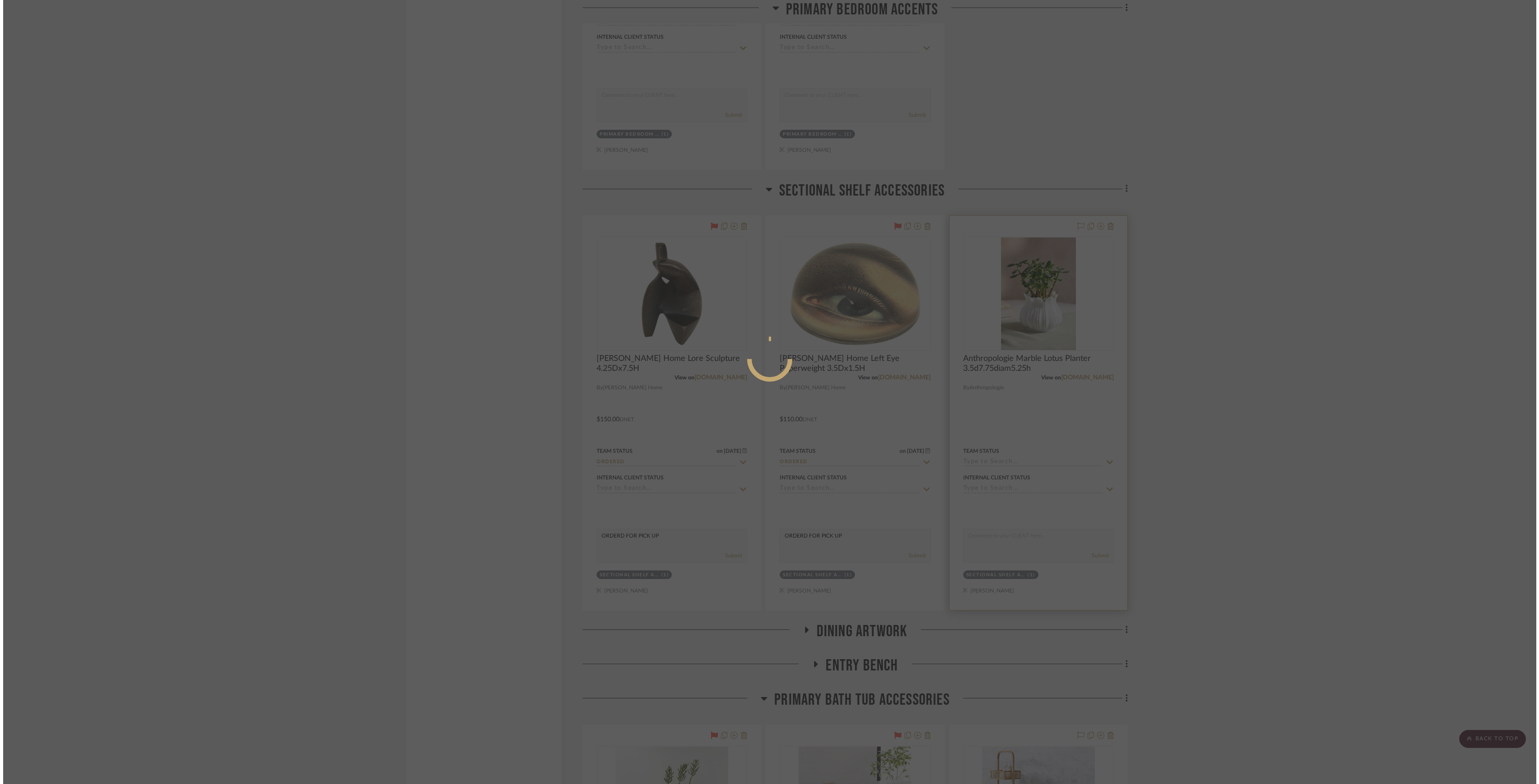
scroll to position [0, 0]
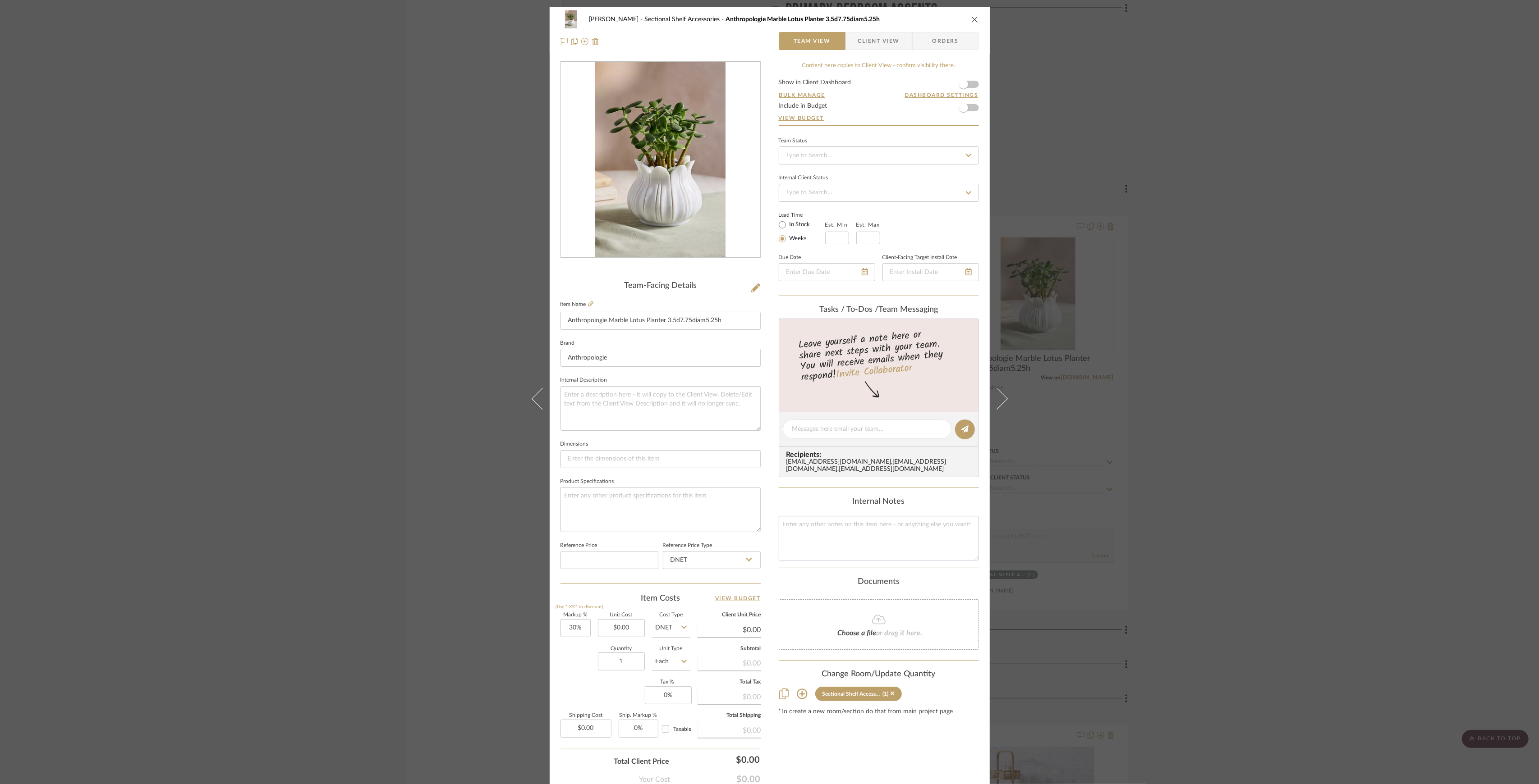
click at [1255, 490] on div "Pasternak Sectional Shelf Accessories Anthropologie Marble Lotus Planter 3.5d7.…" at bounding box center [770, 392] width 1539 height 784
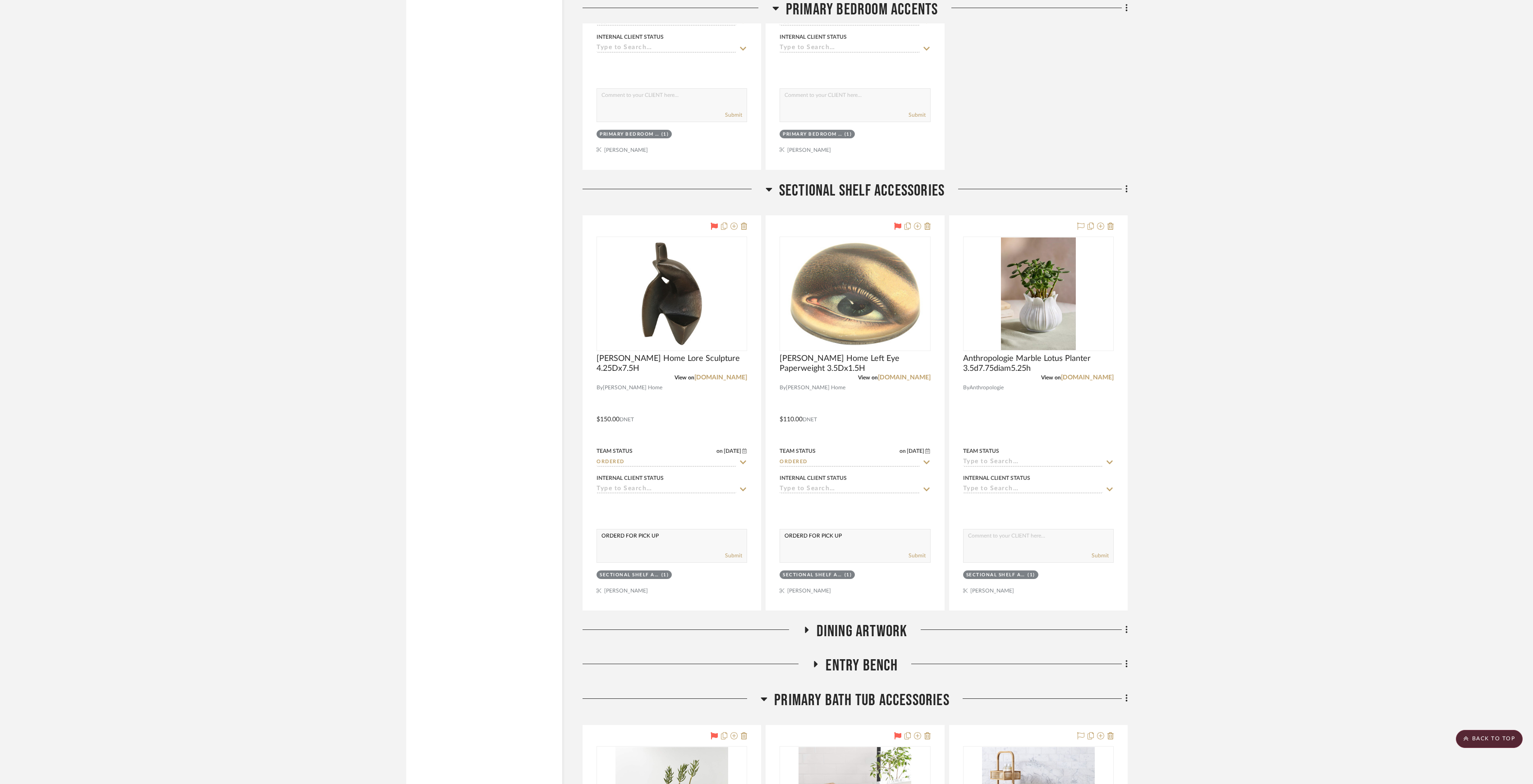
scroll to position [8314, 0]
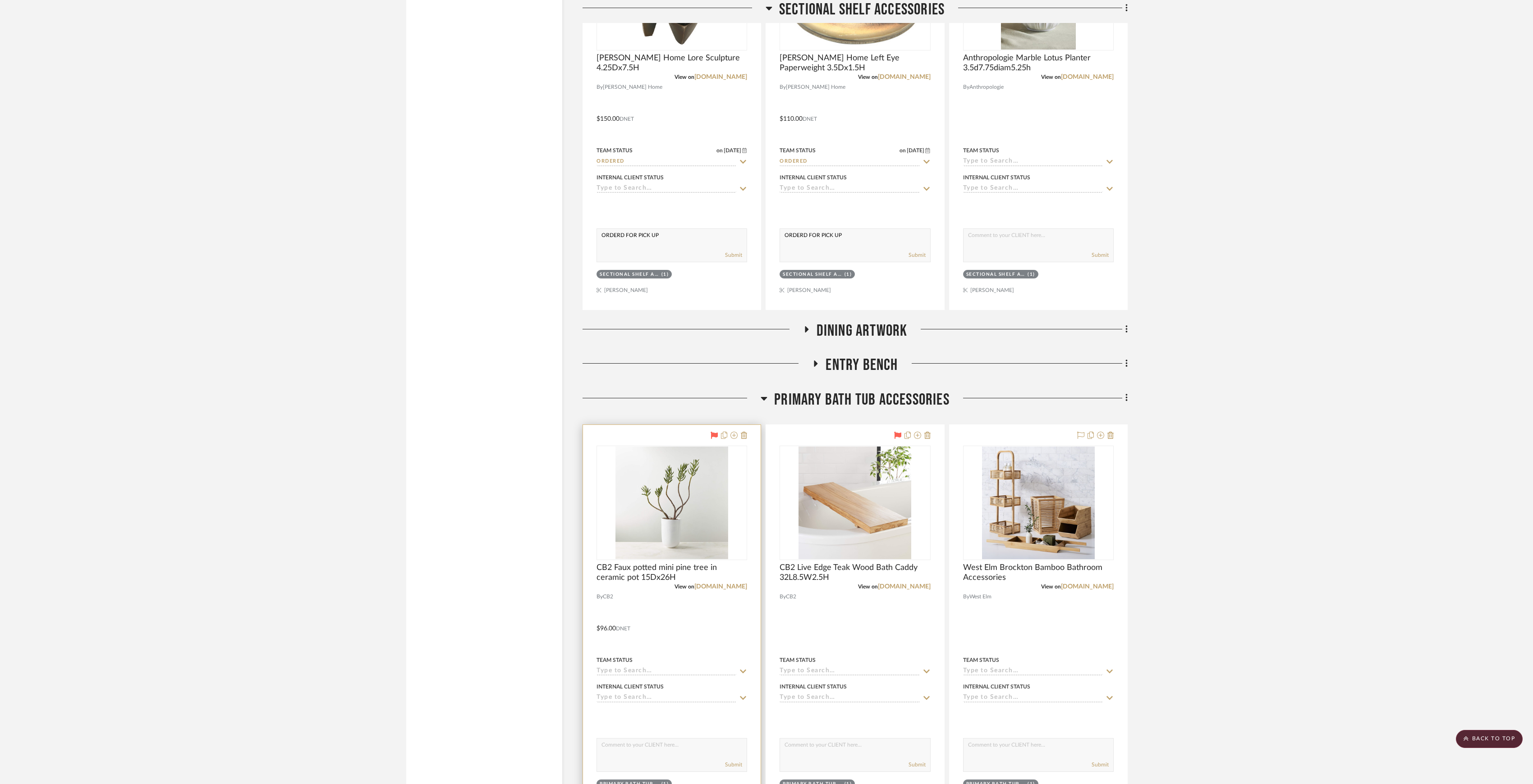
click at [655, 676] on input at bounding box center [667, 672] width 140 height 8
click at [650, 563] on div "Ordered" at bounding box center [672, 565] width 150 height 23
type input "9/30/2025"
type input "Ordered"
click at [839, 676] on input at bounding box center [850, 672] width 140 height 8
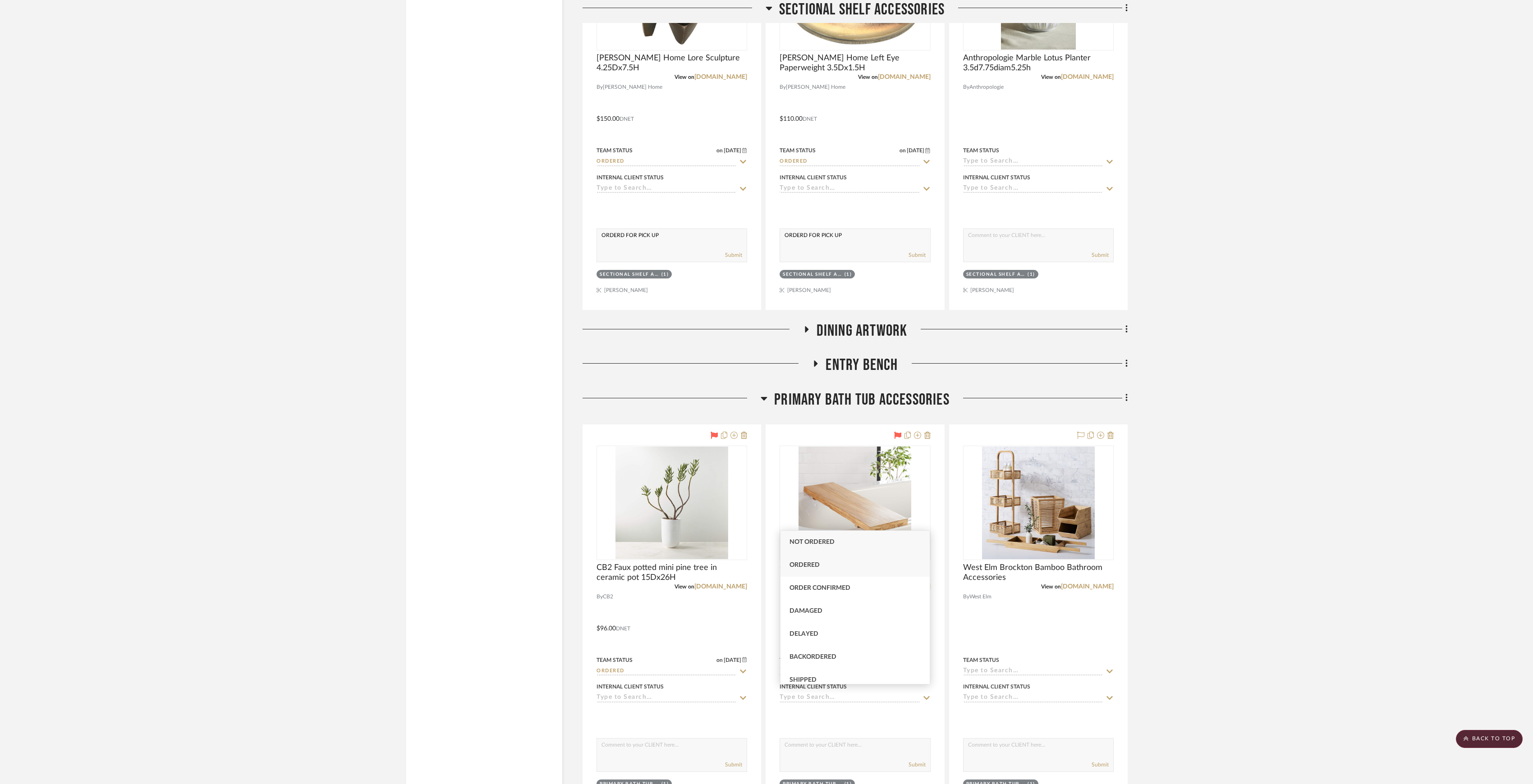
click at [834, 567] on div "Ordered" at bounding box center [855, 565] width 150 height 23
type input "9/30/2025"
type input "Ordered"
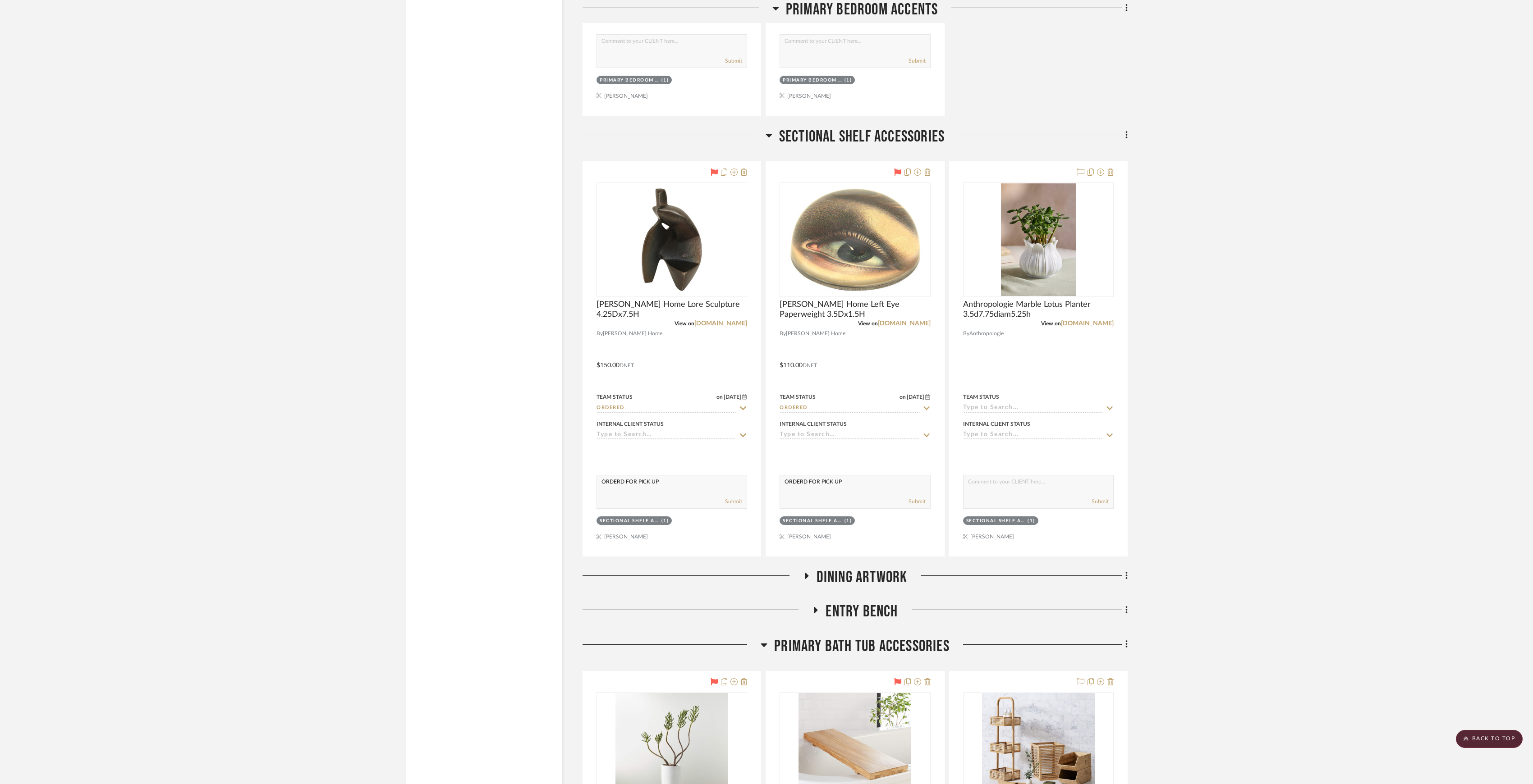
scroll to position [7887, 0]
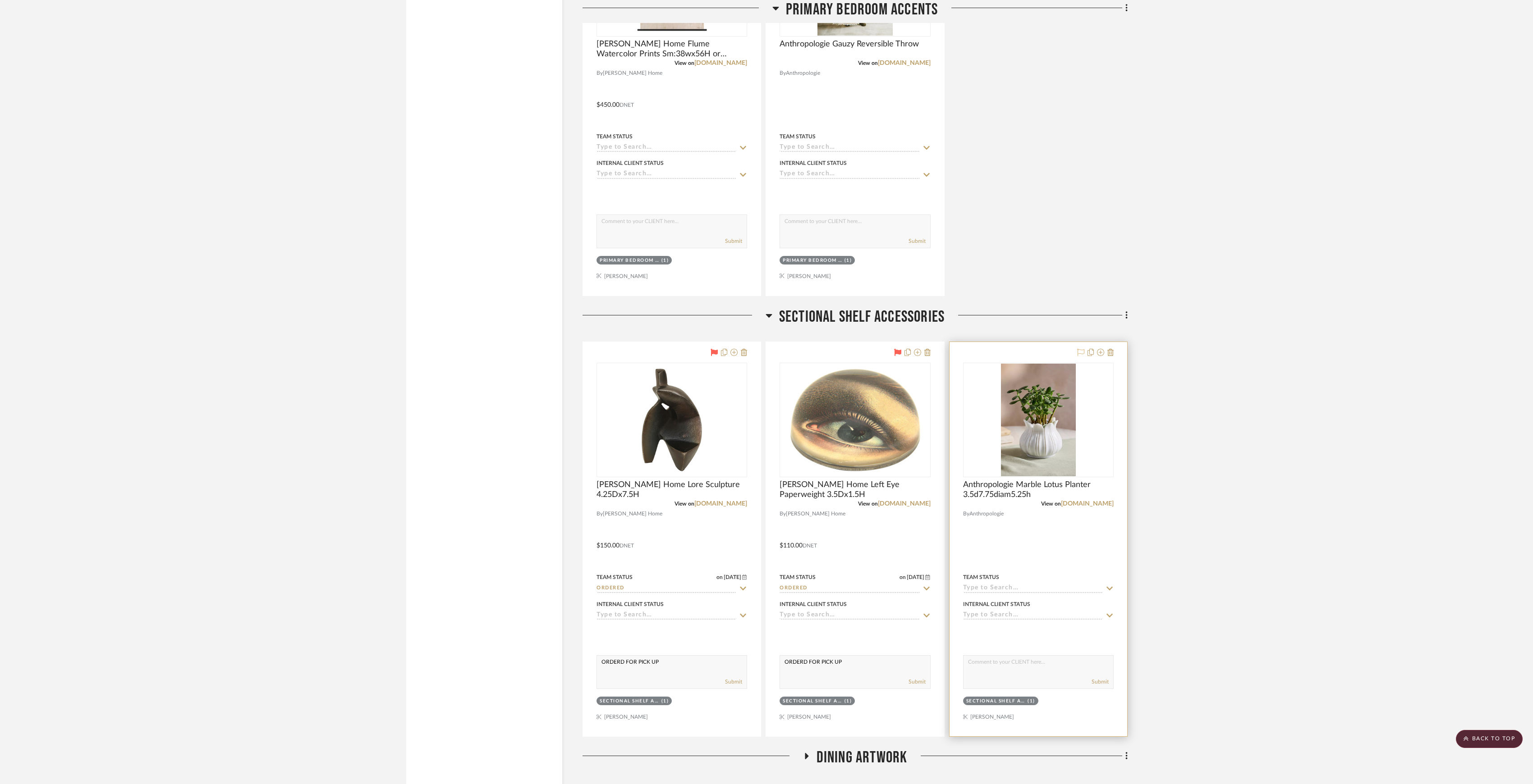
click at [1080, 356] on icon at bounding box center [1081, 352] width 7 height 7
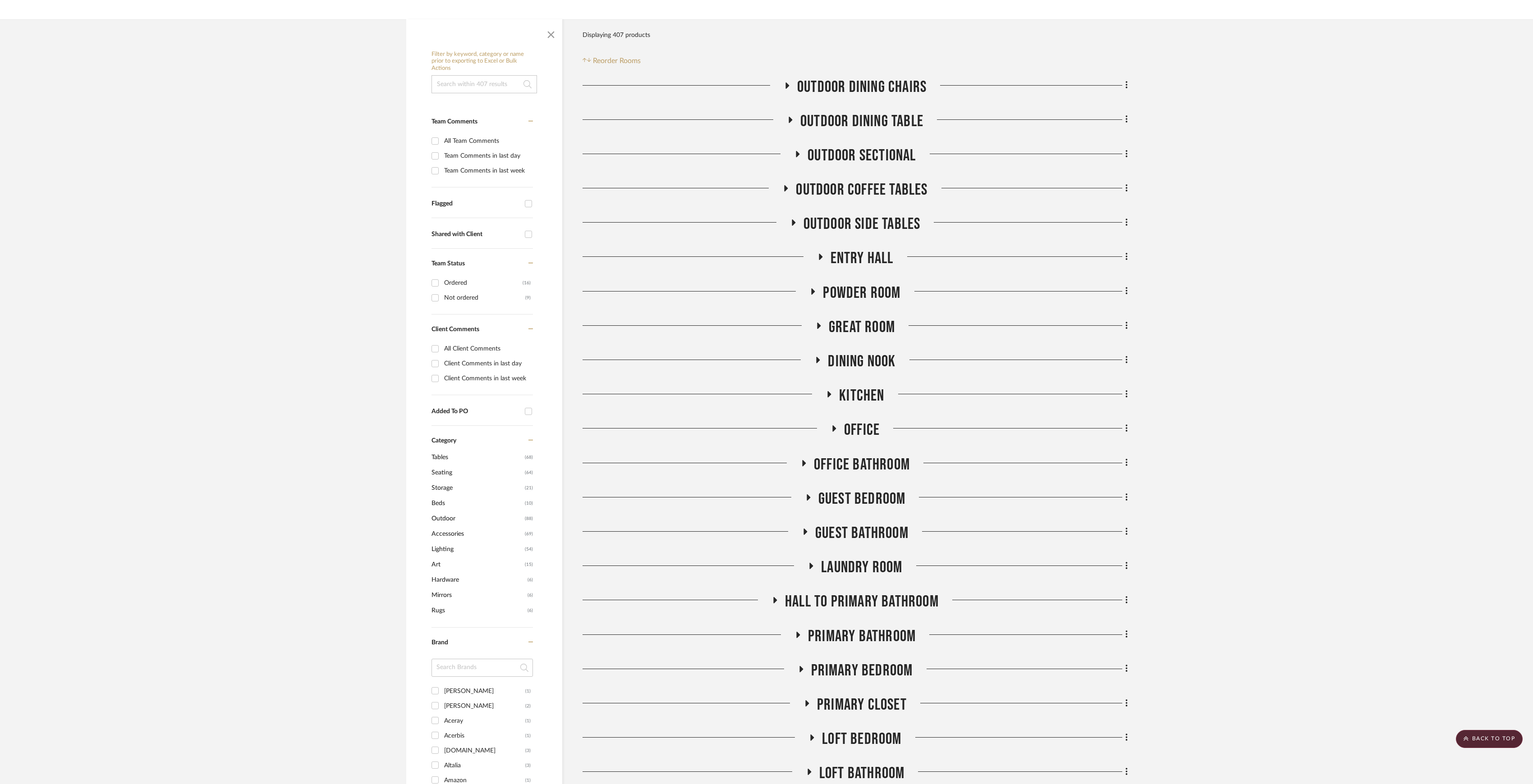
scroll to position [0, 0]
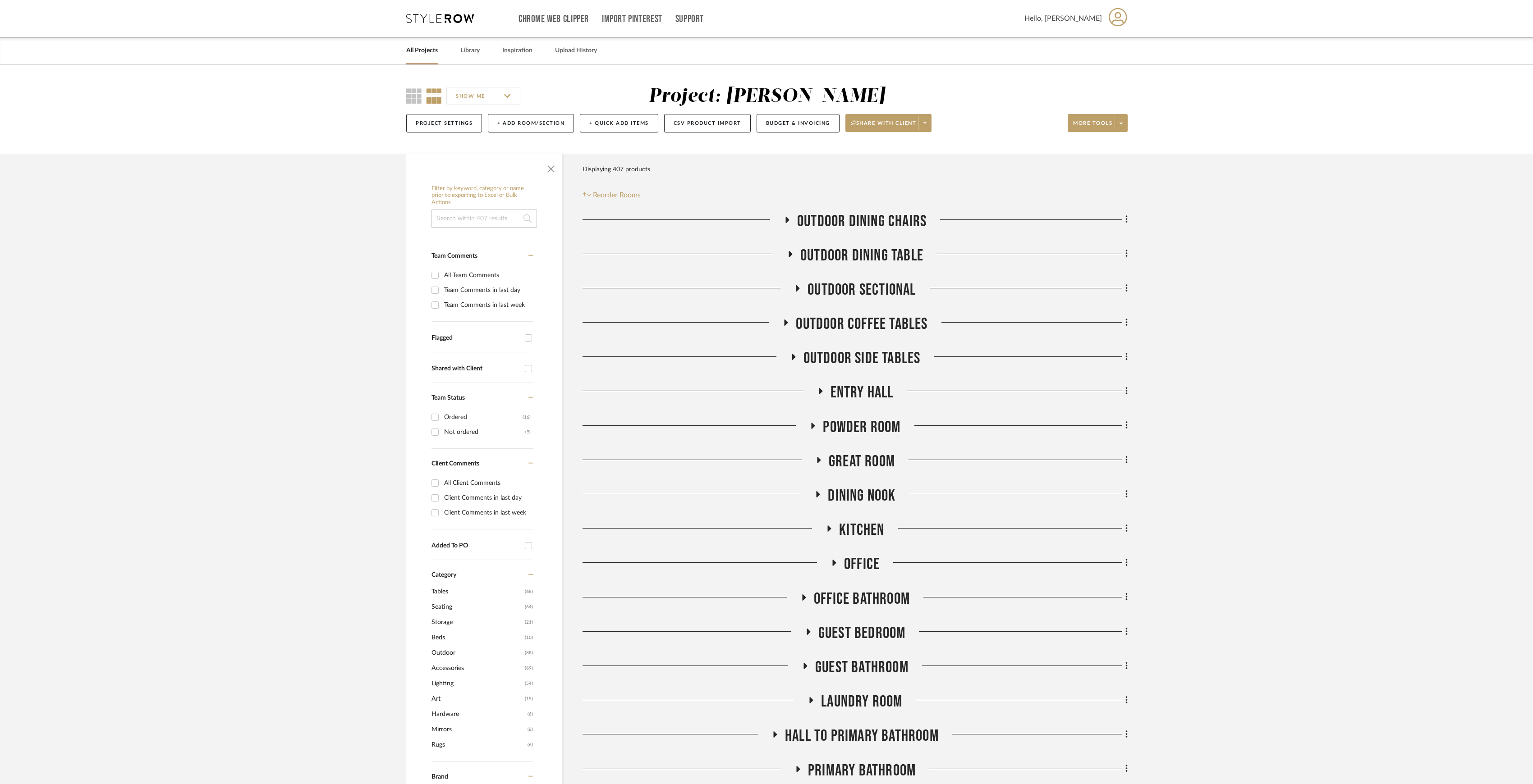
click at [428, 51] on link "All Projects" at bounding box center [422, 51] width 32 height 12
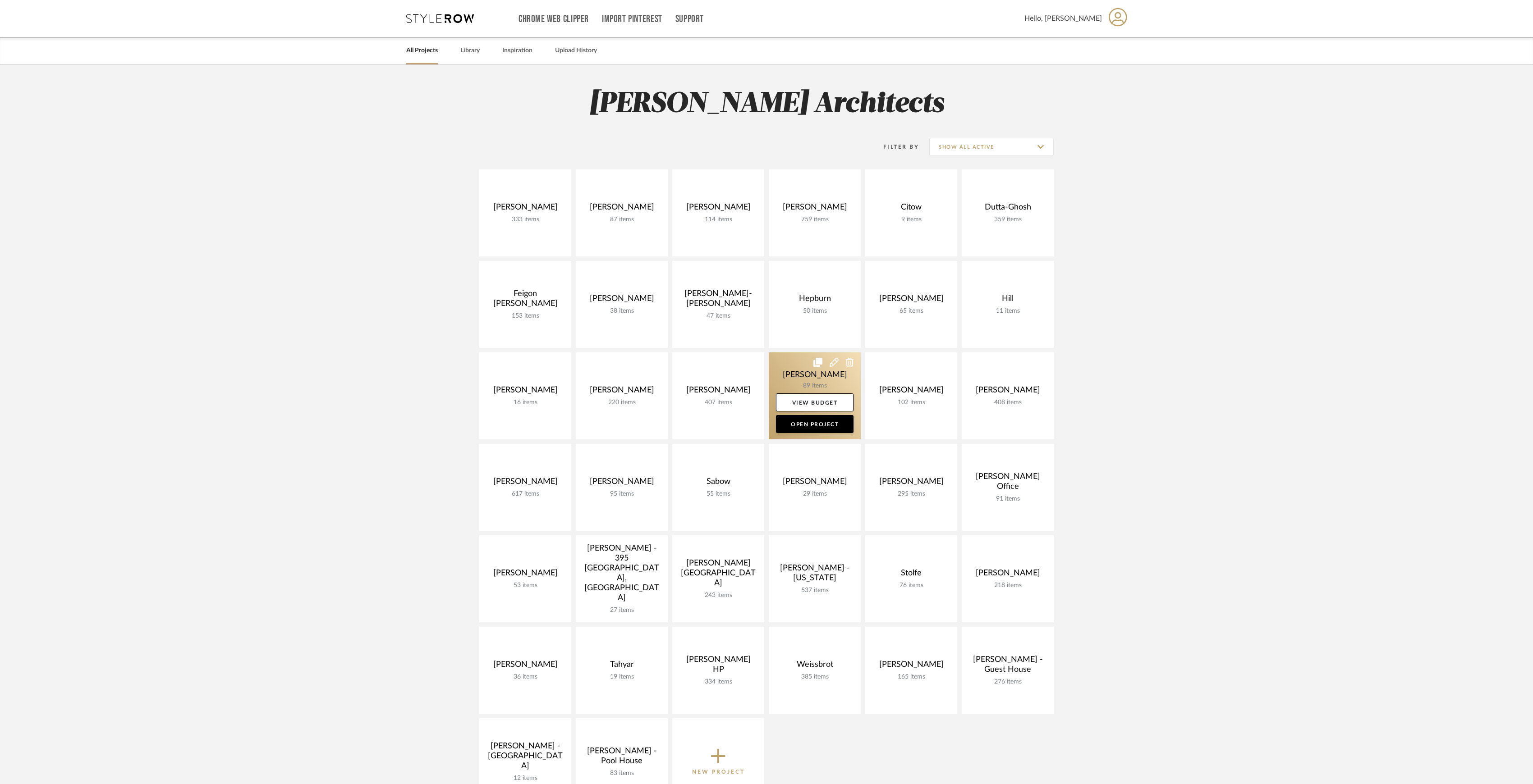
click at [805, 379] on link at bounding box center [815, 396] width 92 height 87
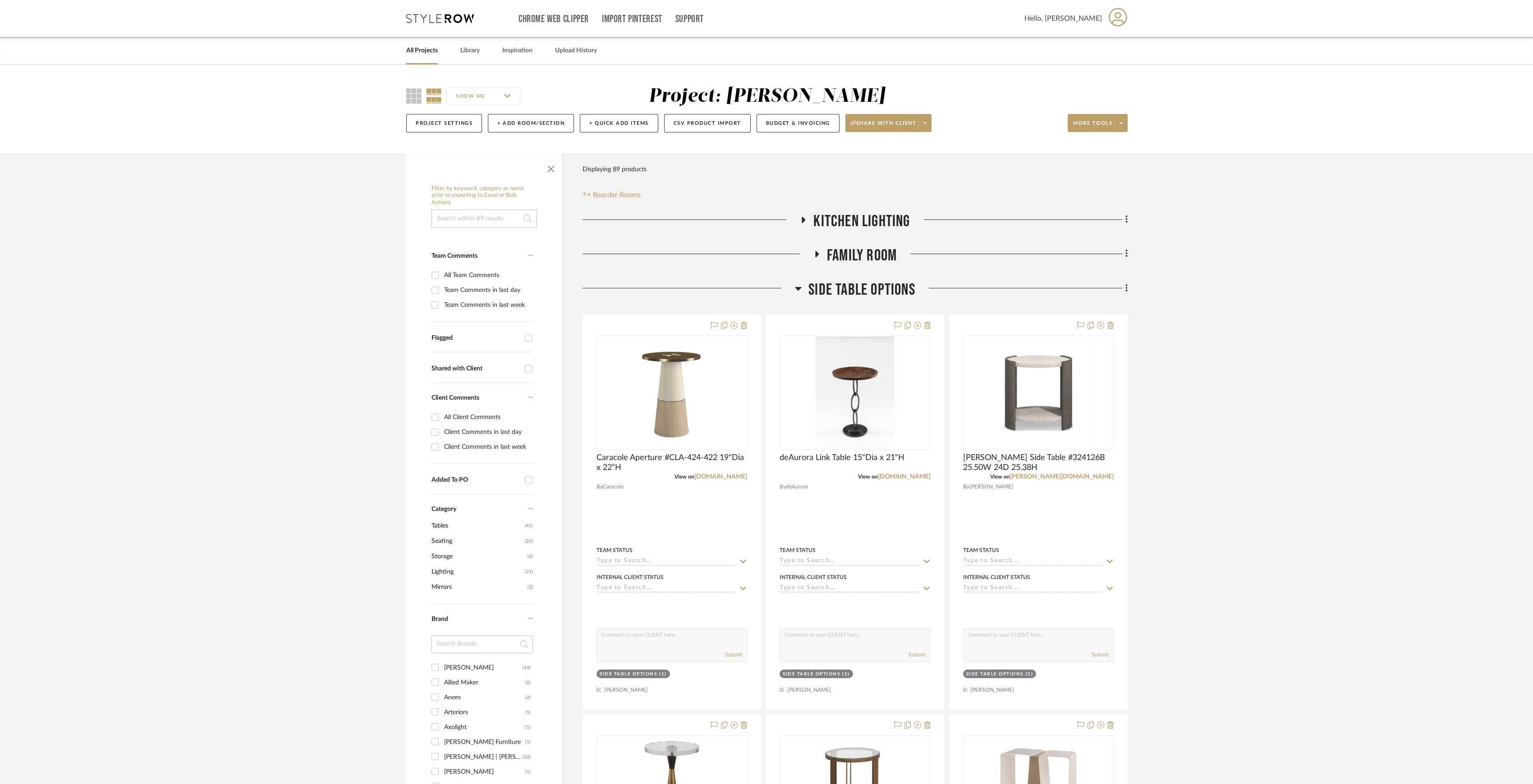
click at [839, 293] on span "Side Table Options" at bounding box center [861, 290] width 107 height 19
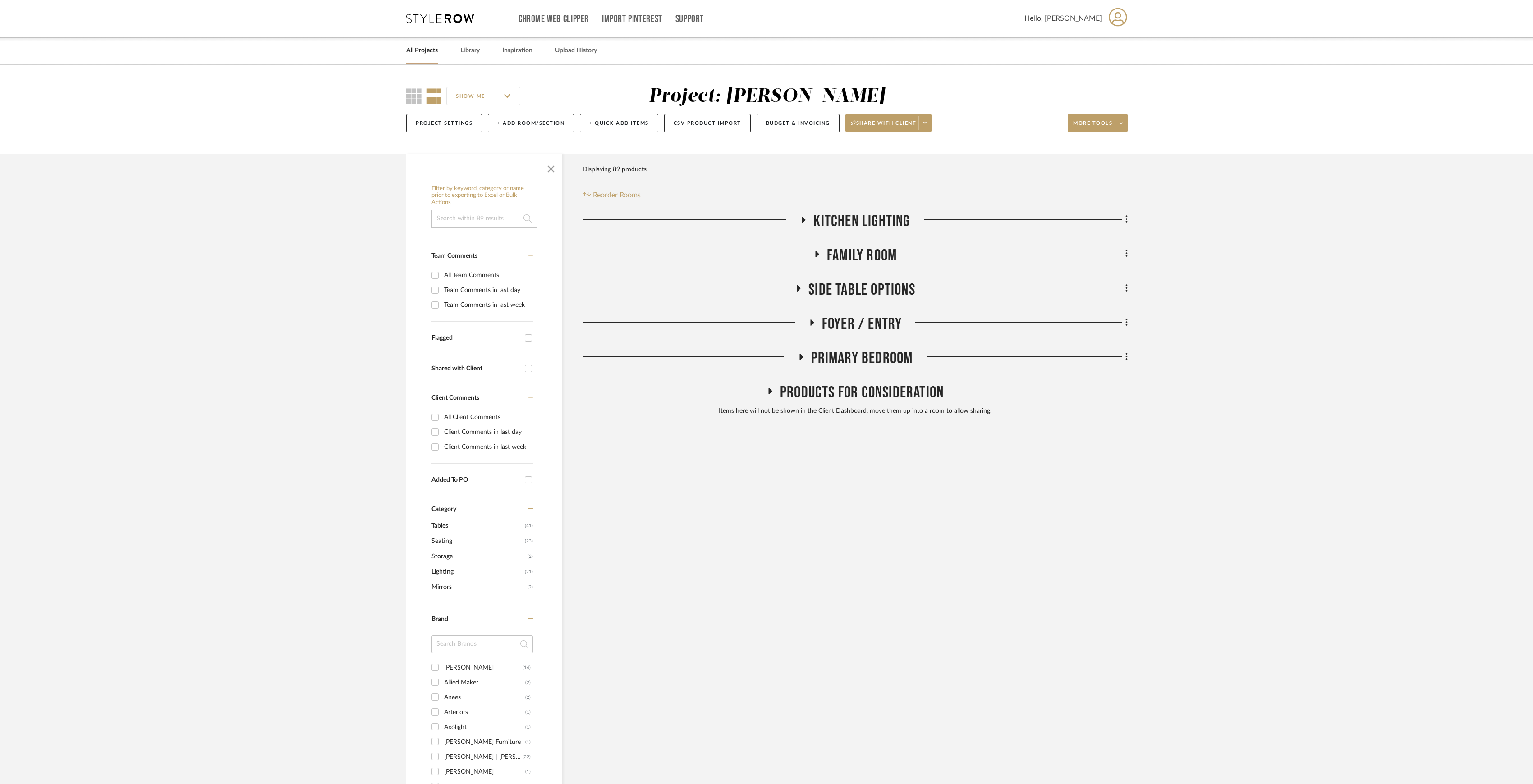
click at [839, 293] on span "Side Table Options" at bounding box center [861, 290] width 107 height 19
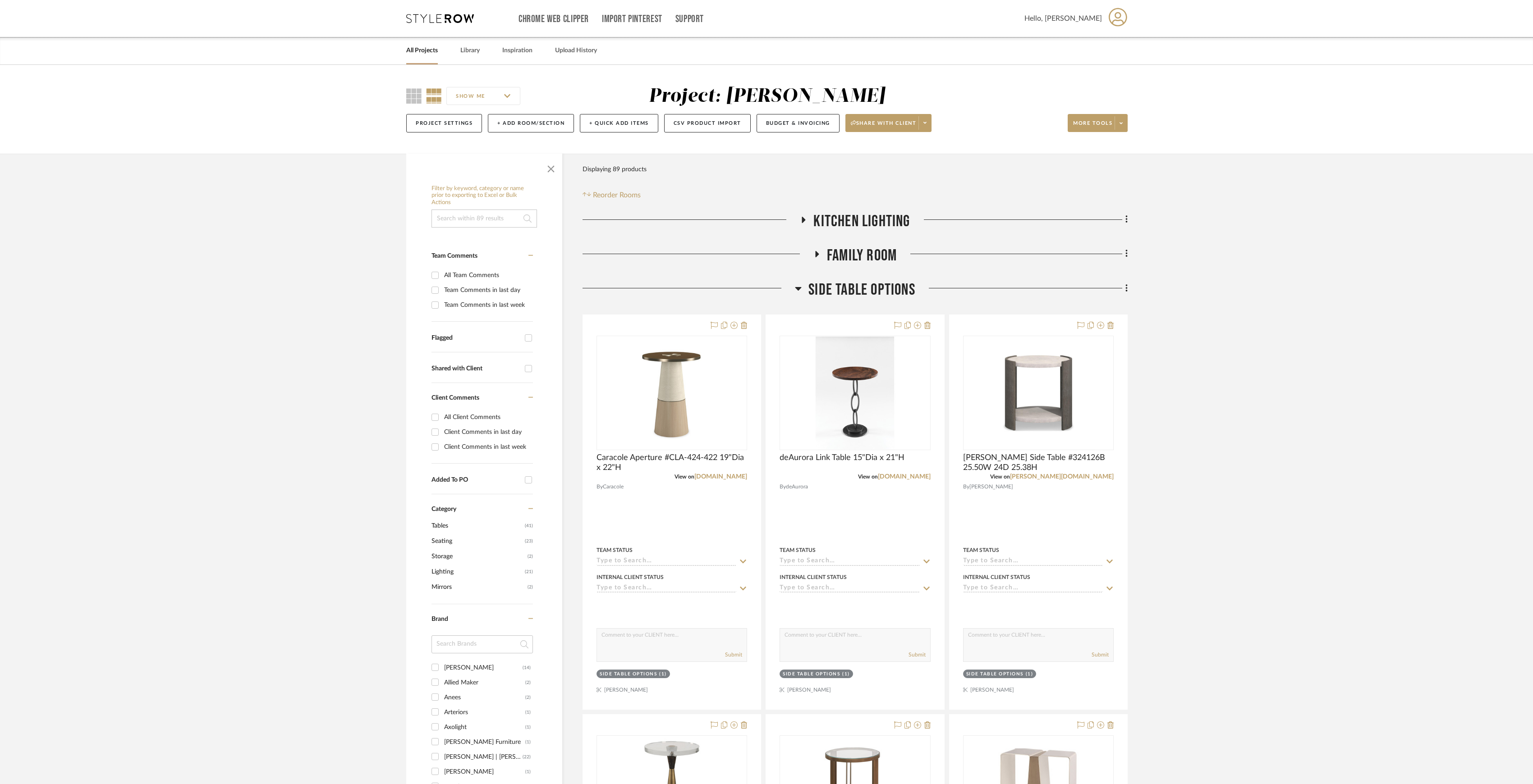
click at [838, 250] on span "Family Room" at bounding box center [861, 256] width 70 height 19
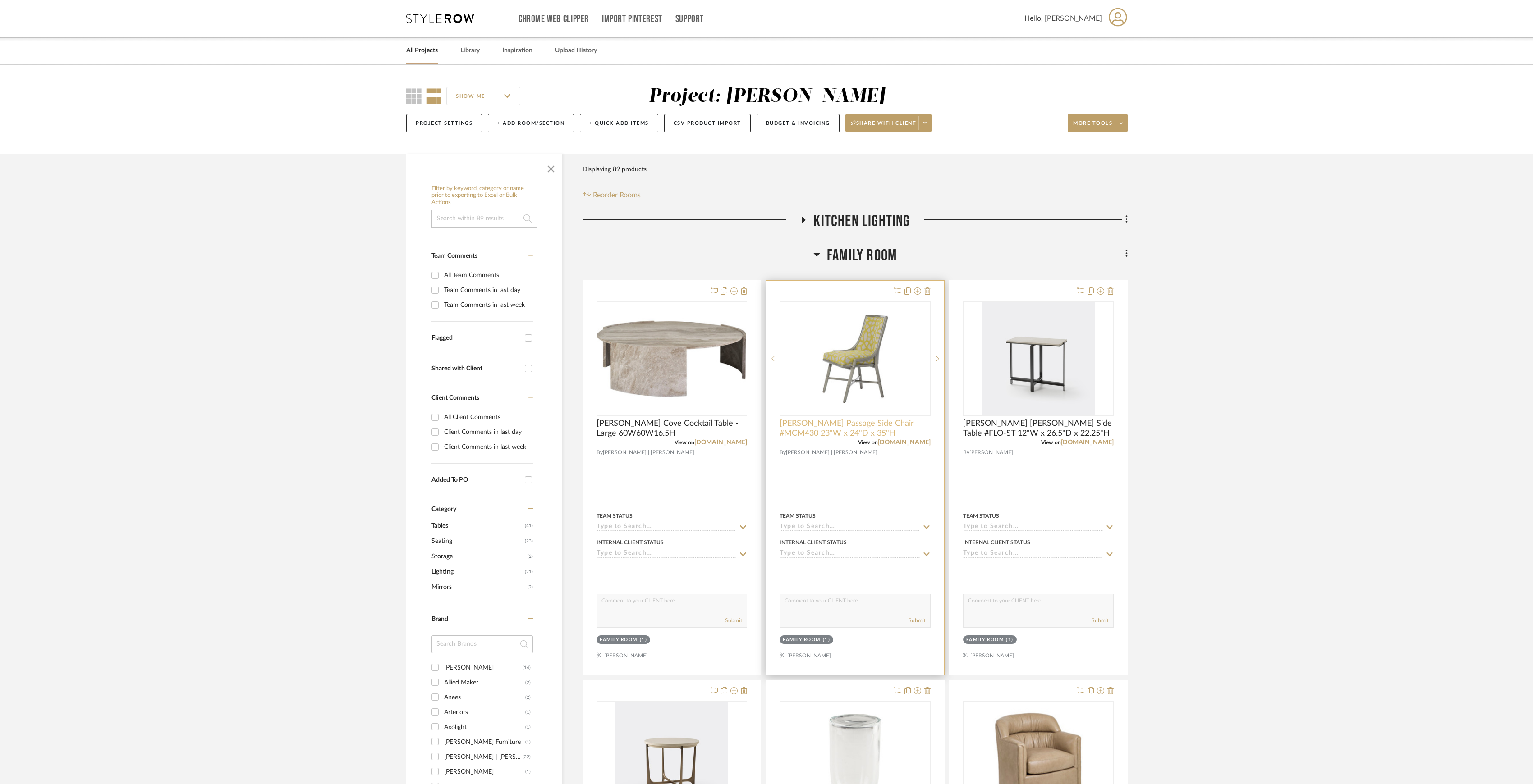
click at [909, 436] on span "[PERSON_NAME] Passage Side Chair #MCM430 23"W x 24"D x 35"H" at bounding box center [855, 428] width 151 height 20
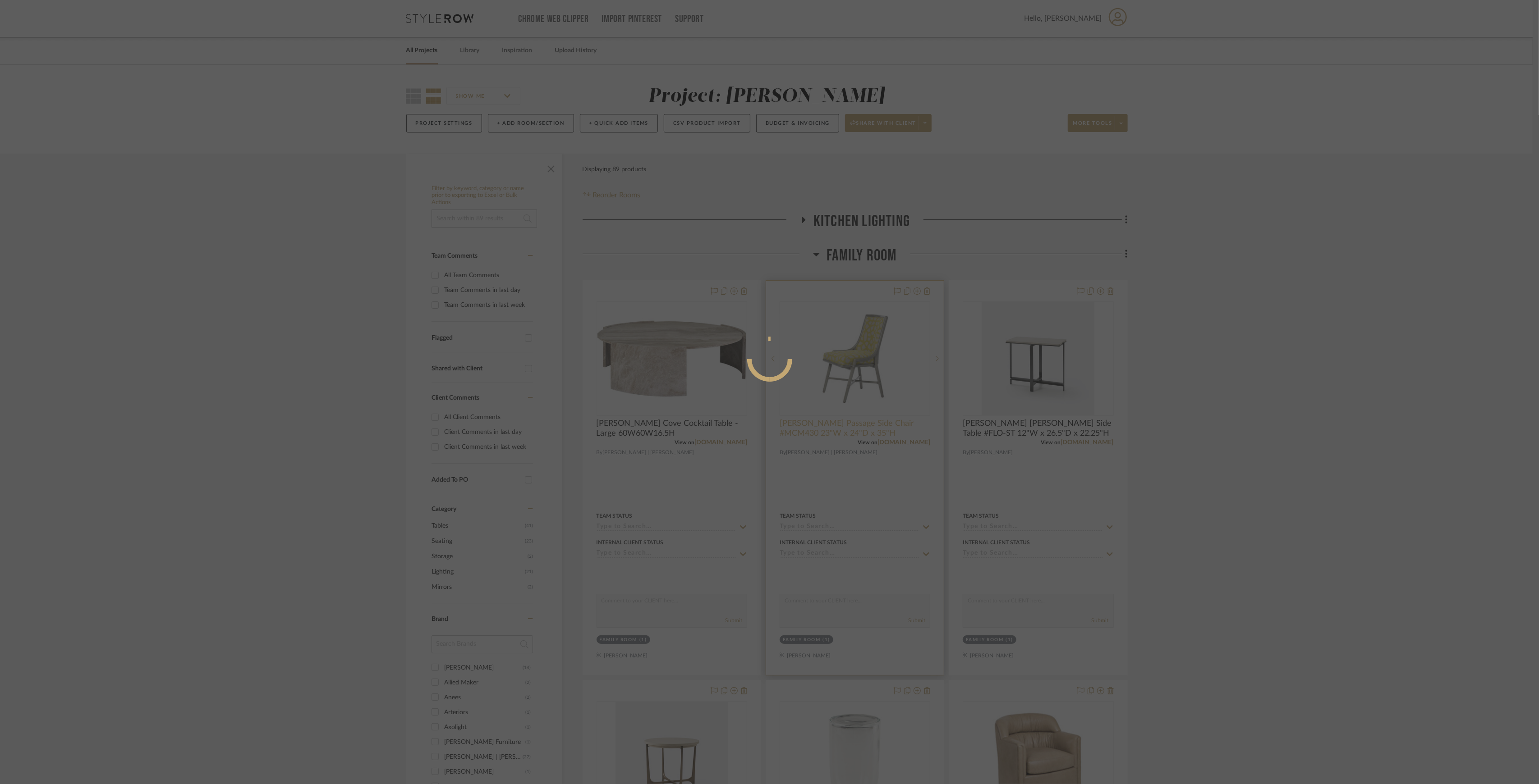
click at [908, 447] on div at bounding box center [770, 392] width 1539 height 784
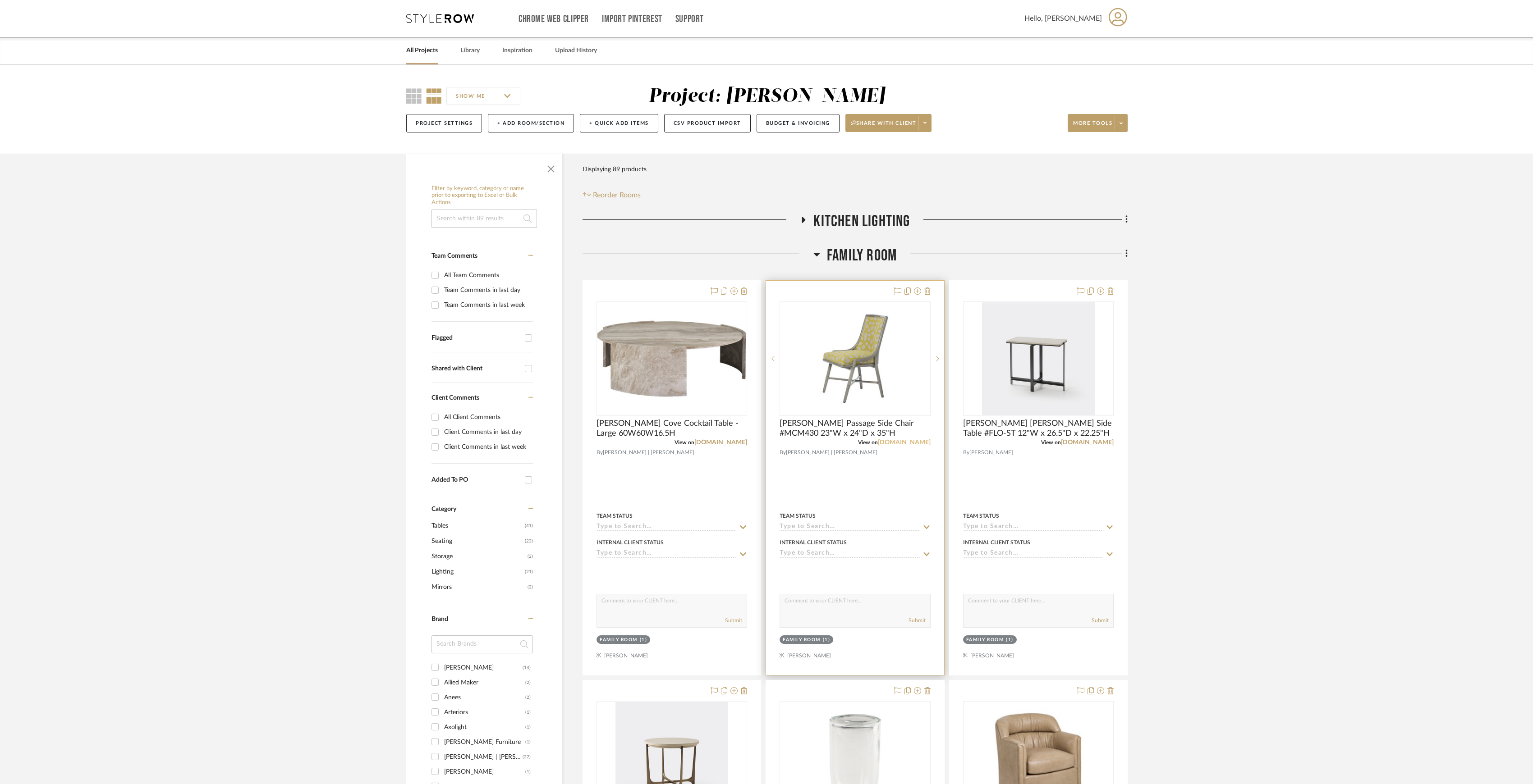
click at [909, 442] on link "[DOMAIN_NAME]" at bounding box center [905, 442] width 53 height 7
click at [854, 249] on span "Family Room" at bounding box center [861, 256] width 70 height 19
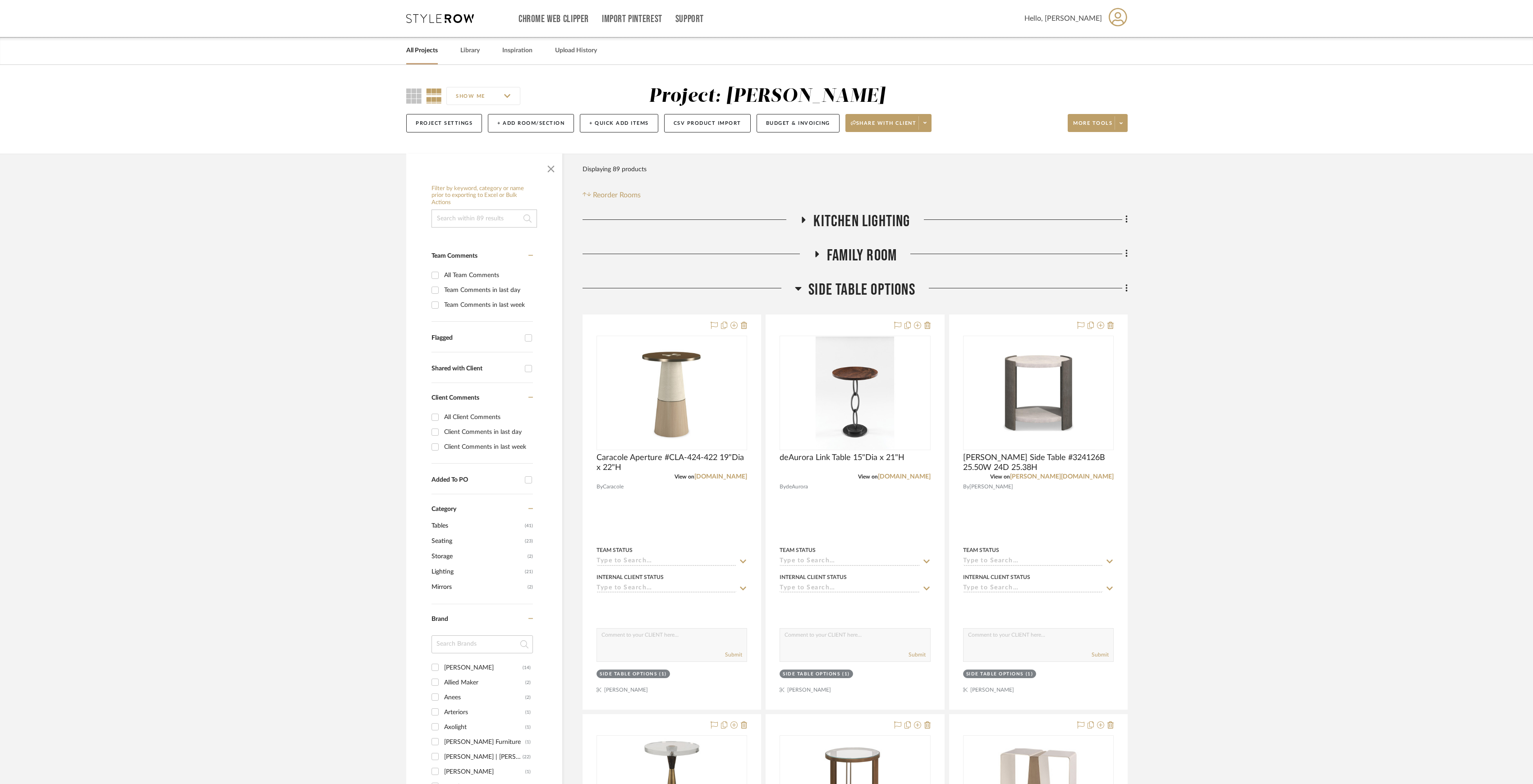
click at [843, 251] on span "Family Room" at bounding box center [861, 256] width 70 height 19
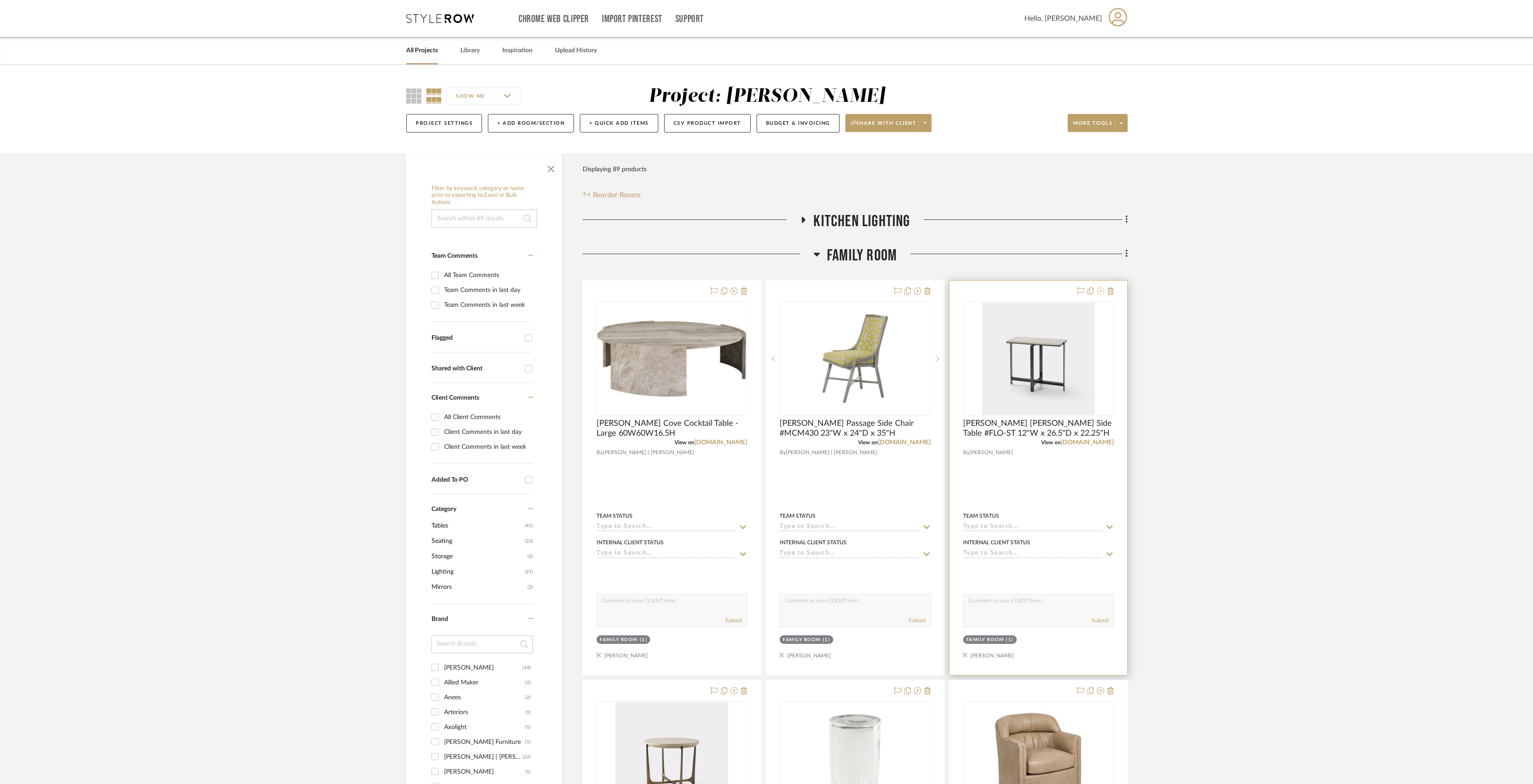
click at [1099, 293] on icon at bounding box center [1100, 291] width 7 height 7
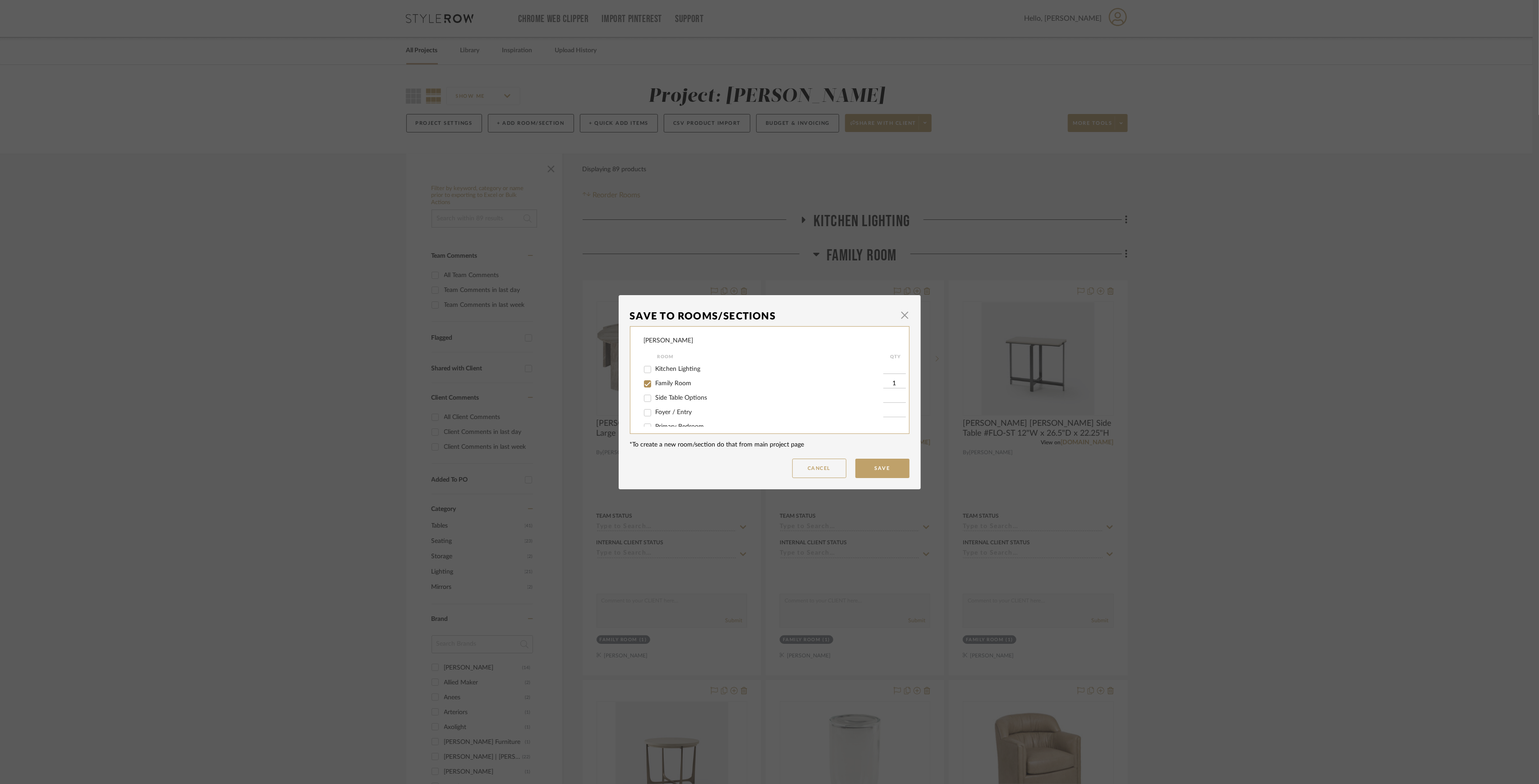
click at [685, 399] on span "Side Table Options" at bounding box center [681, 398] width 52 height 7
click at [655, 399] on input "Side Table Options" at bounding box center [648, 398] width 14 height 14
checkbox input "true"
type input "1"
click at [895, 464] on button "Save" at bounding box center [882, 468] width 54 height 19
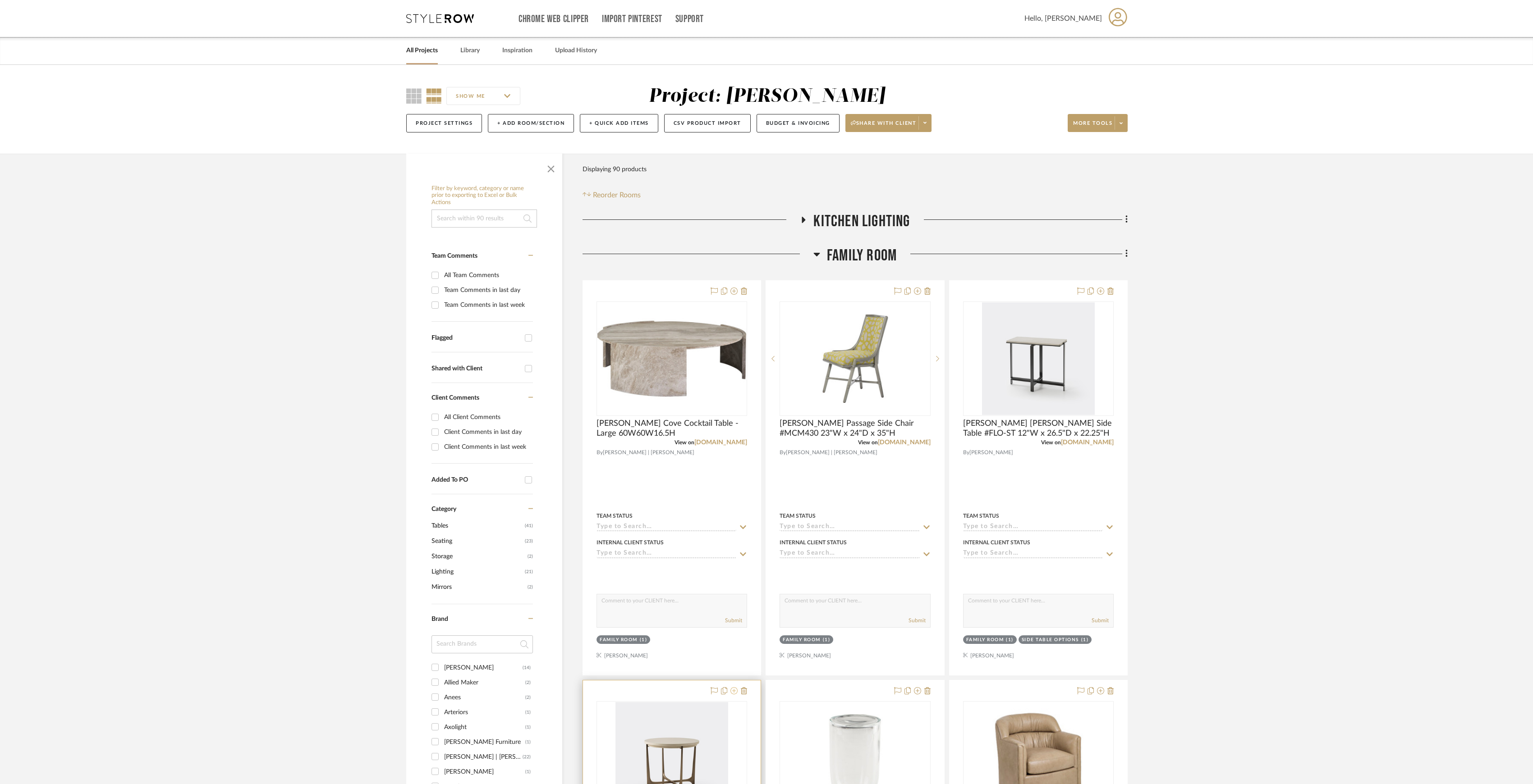
click at [731, 694] on icon at bounding box center [734, 691] width 7 height 7
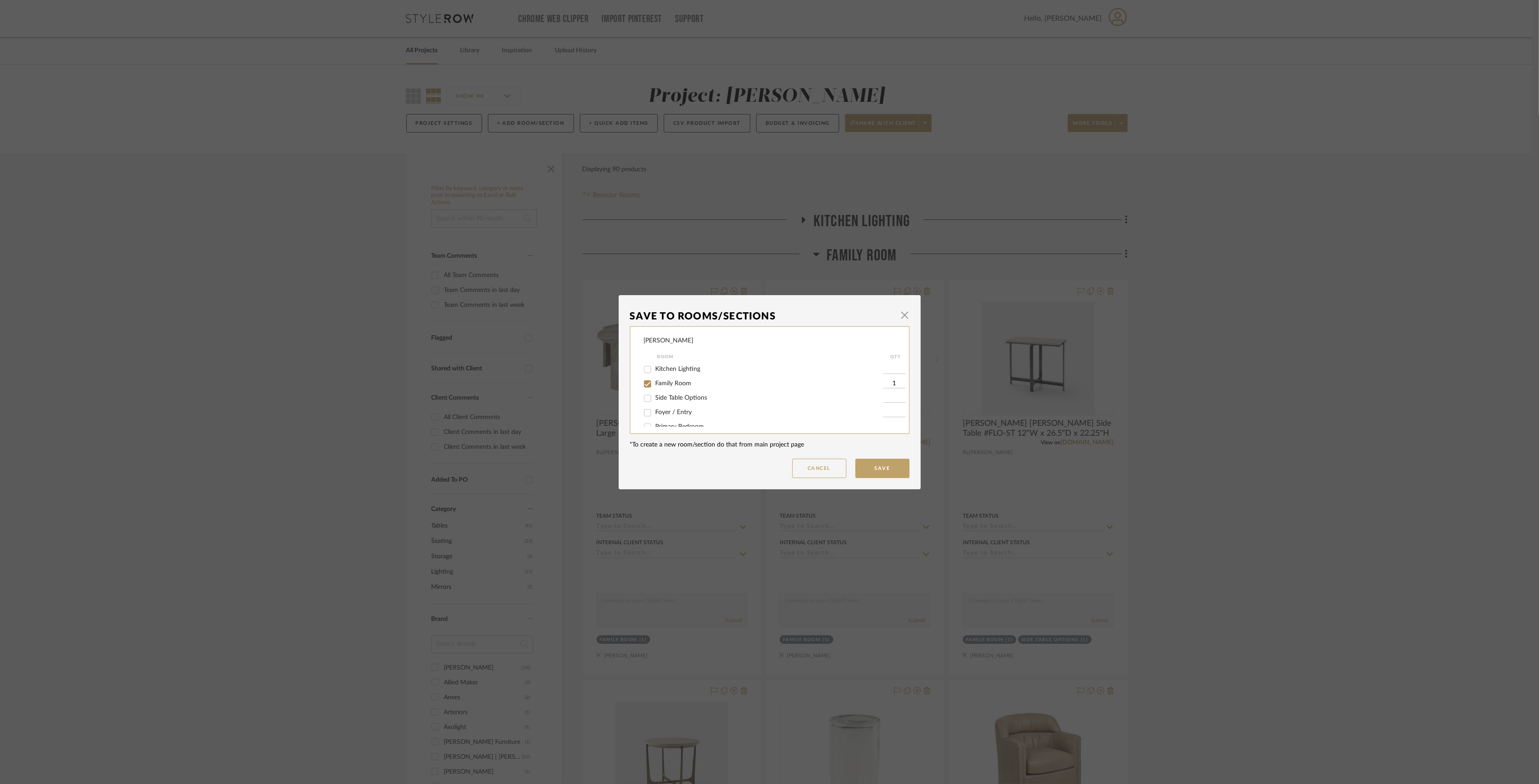
click at [677, 397] on span "Side Table Options" at bounding box center [681, 398] width 52 height 7
click at [655, 397] on input "Side Table Options" at bounding box center [648, 398] width 14 height 14
checkbox input "true"
type input "1"
click at [870, 465] on button "Save" at bounding box center [882, 468] width 54 height 19
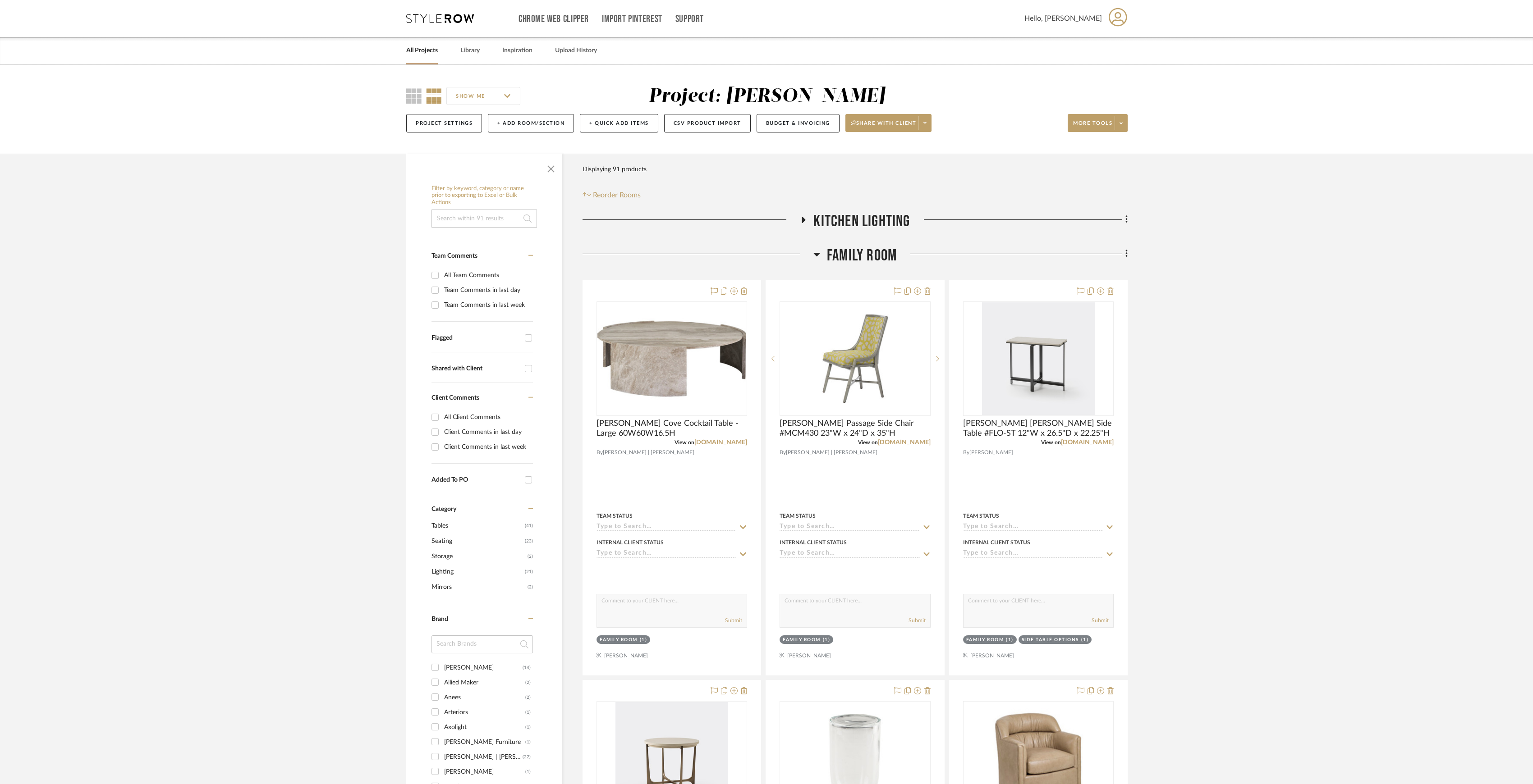
click at [854, 254] on span "Family Room" at bounding box center [861, 256] width 70 height 19
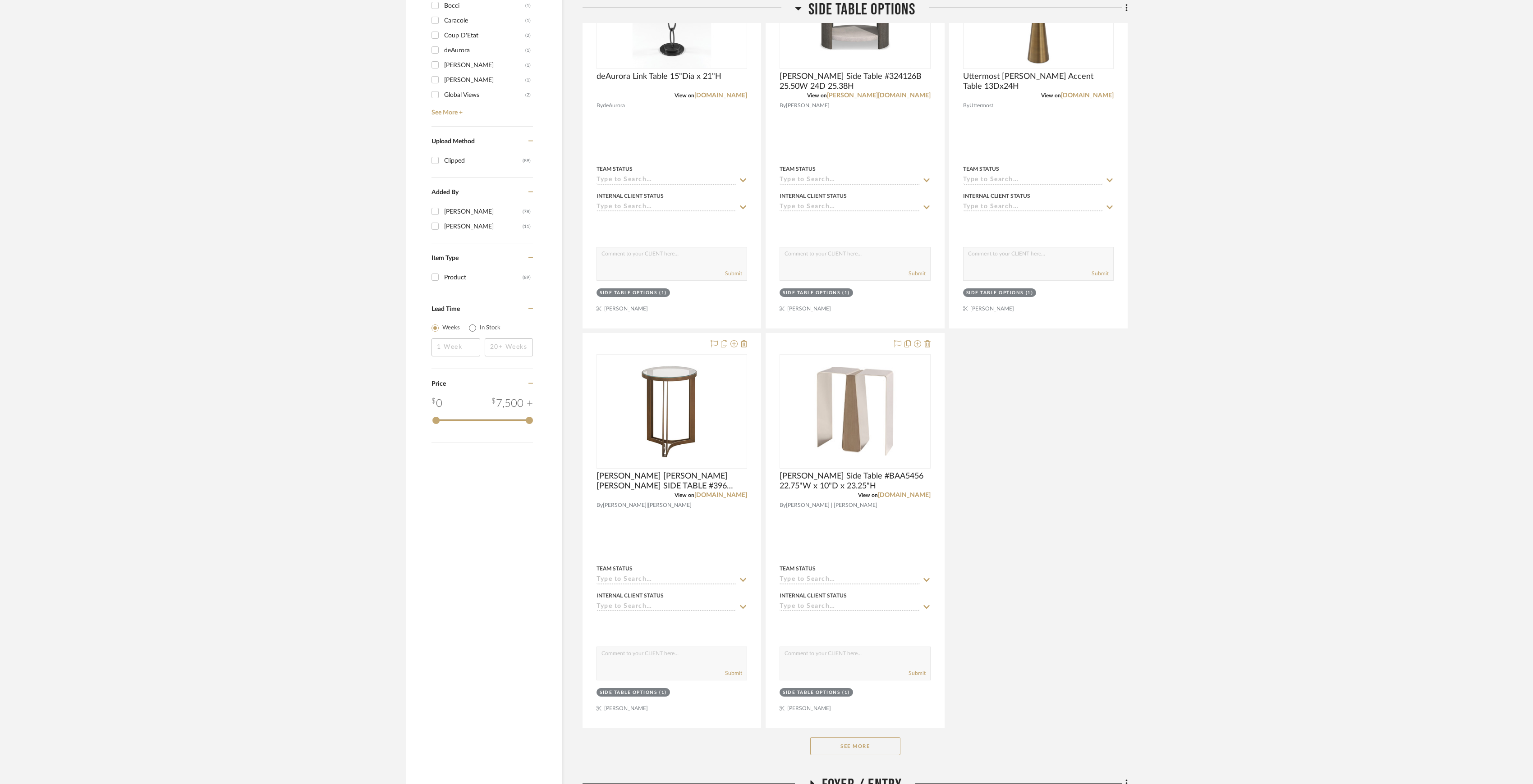
scroll to position [952, 0]
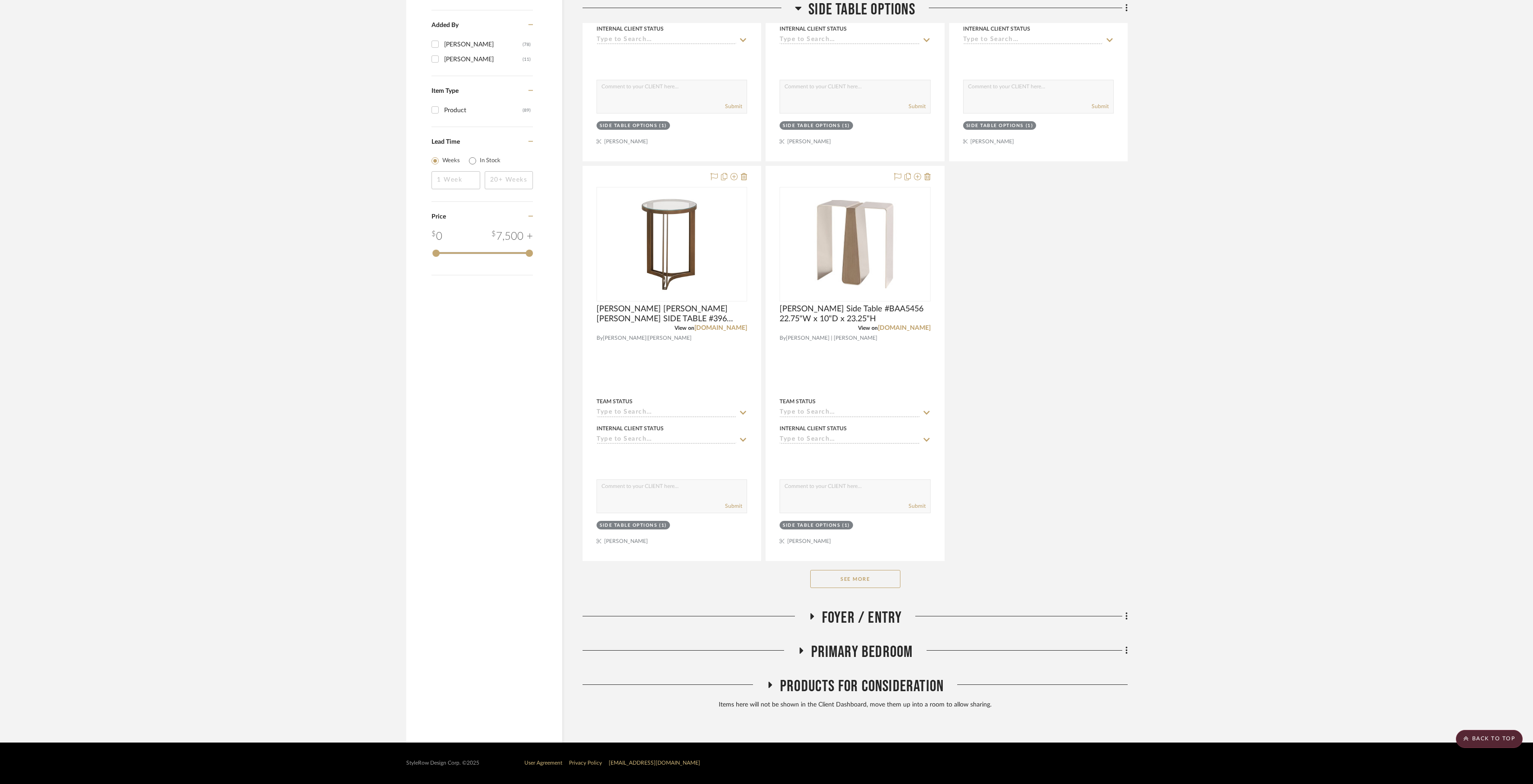
click at [866, 577] on button "See More" at bounding box center [855, 579] width 90 height 18
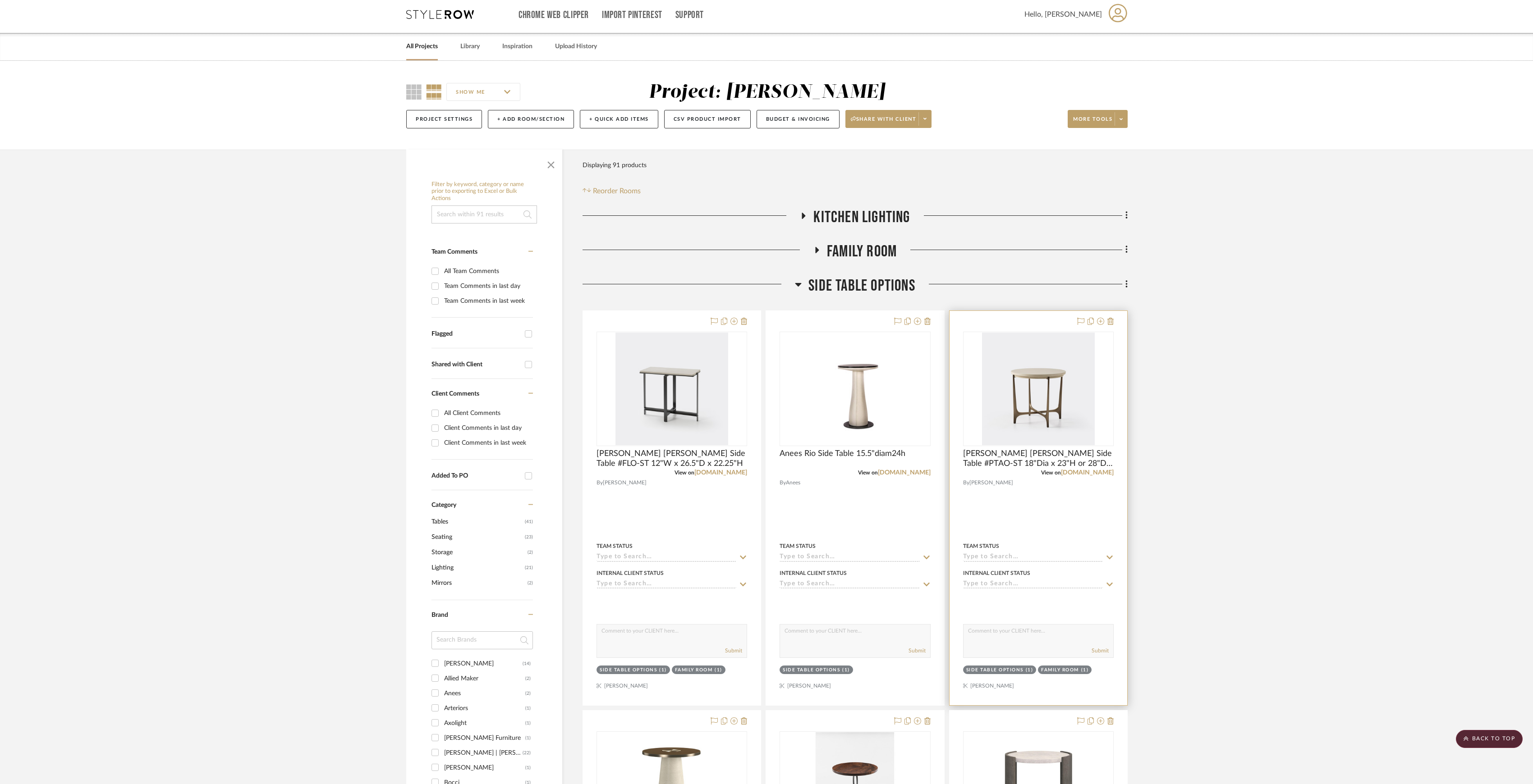
scroll to position [0, 0]
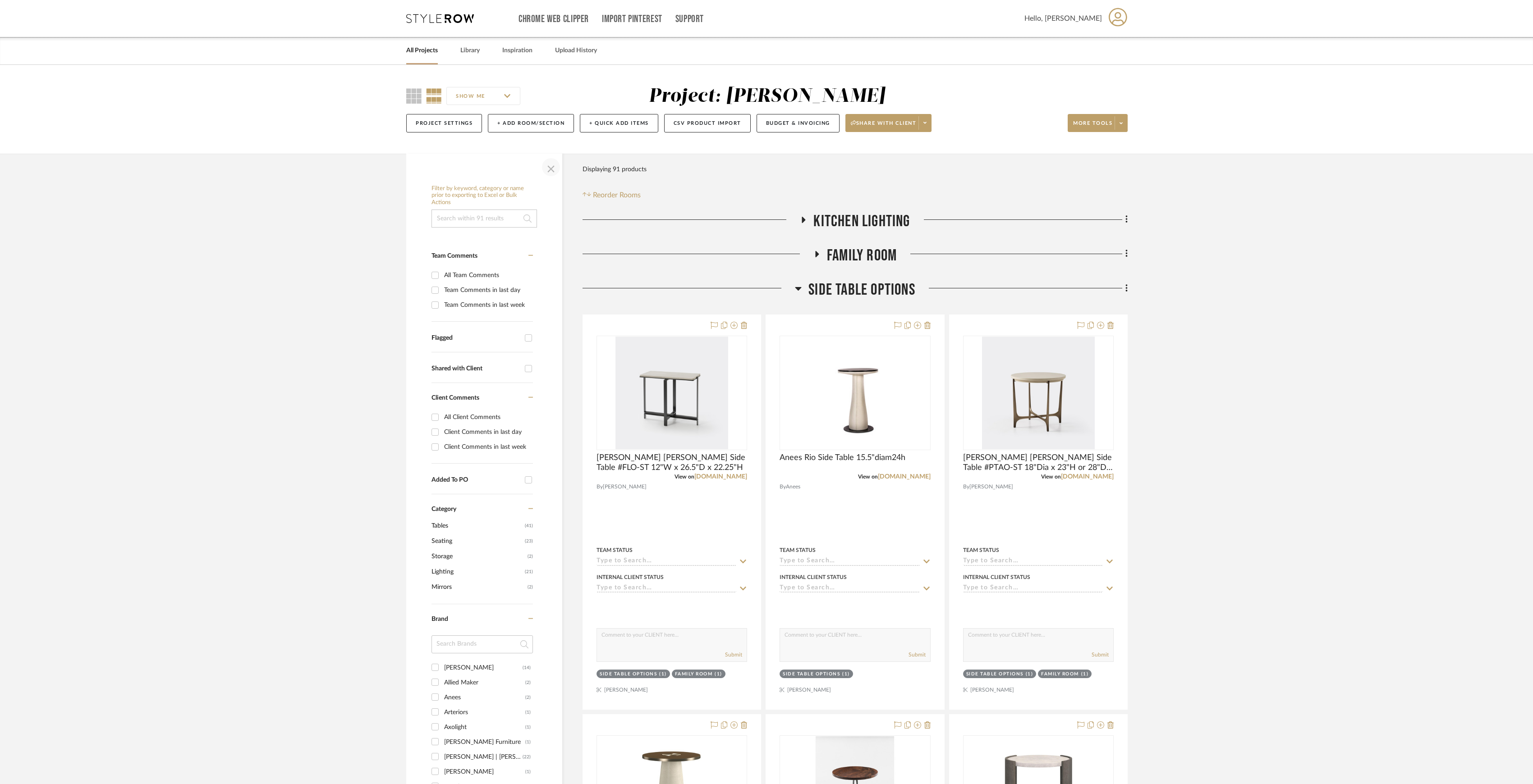
click at [558, 168] on span "button" at bounding box center [551, 167] width 22 height 21
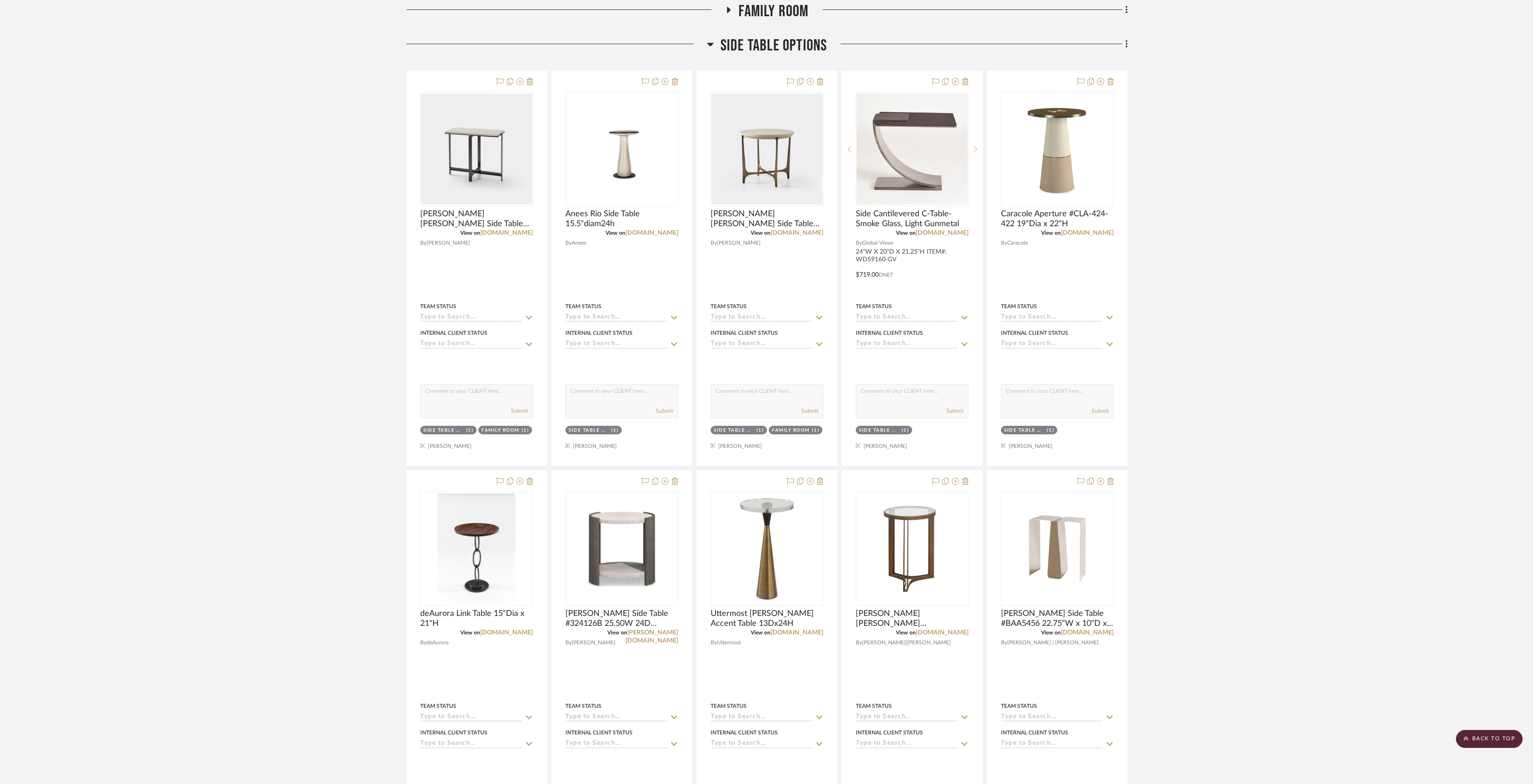
scroll to position [240, 0]
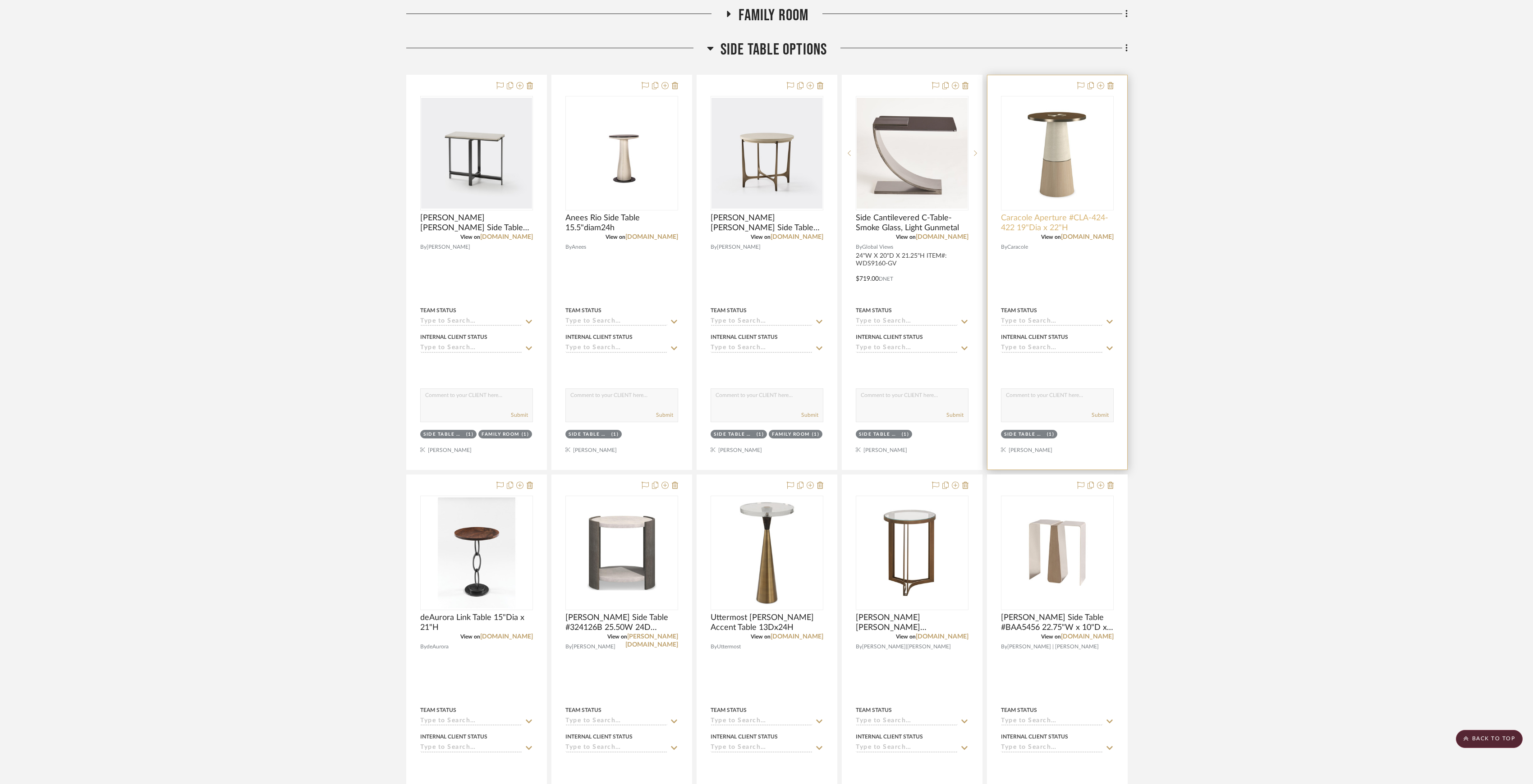
click at [1071, 223] on span "Caracole Aperture #CLA-424-422 19"Dia x 22"H" at bounding box center [1057, 223] width 113 height 20
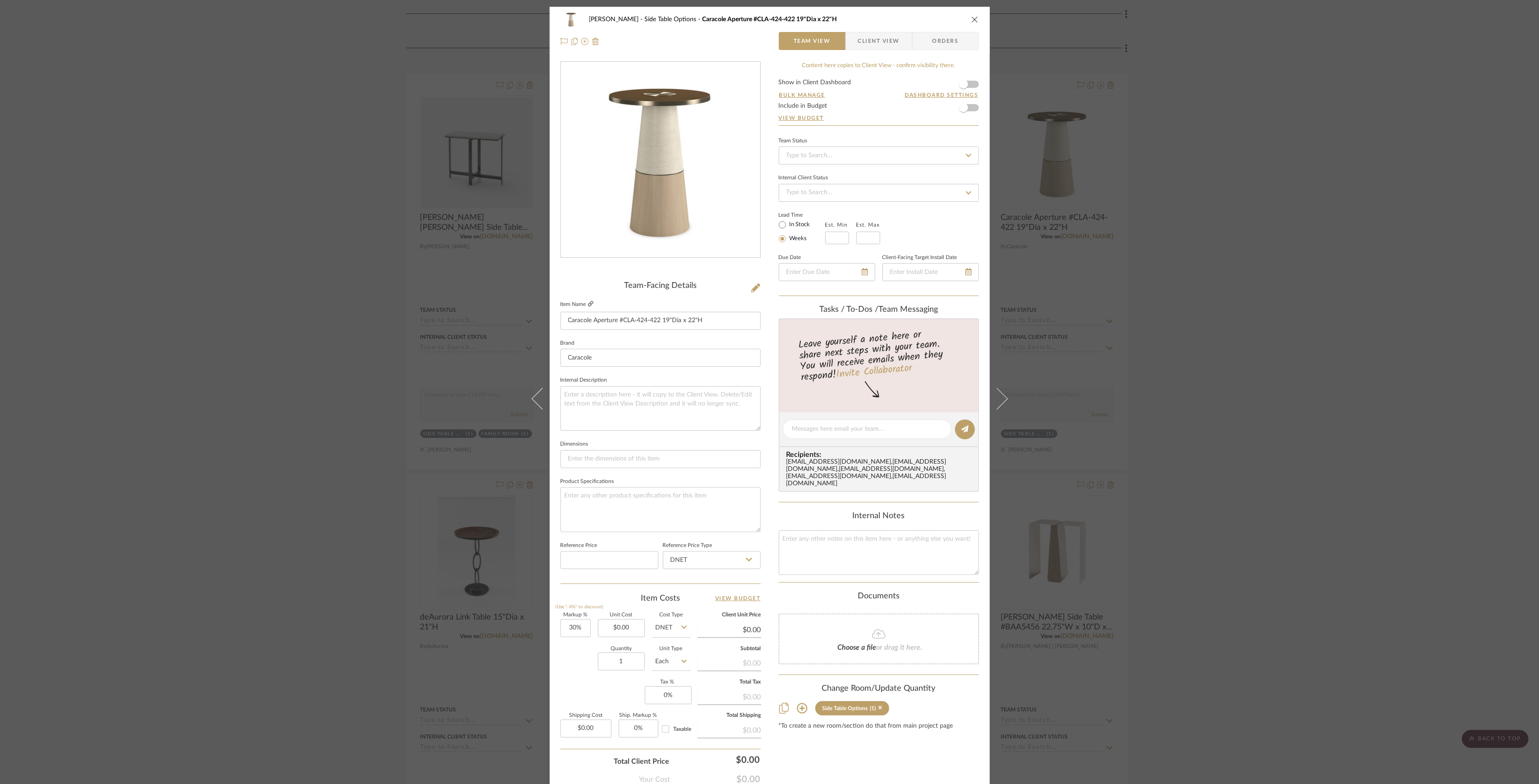
click at [589, 306] on icon at bounding box center [590, 303] width 5 height 5
click at [751, 287] on icon at bounding box center [755, 288] width 9 height 9
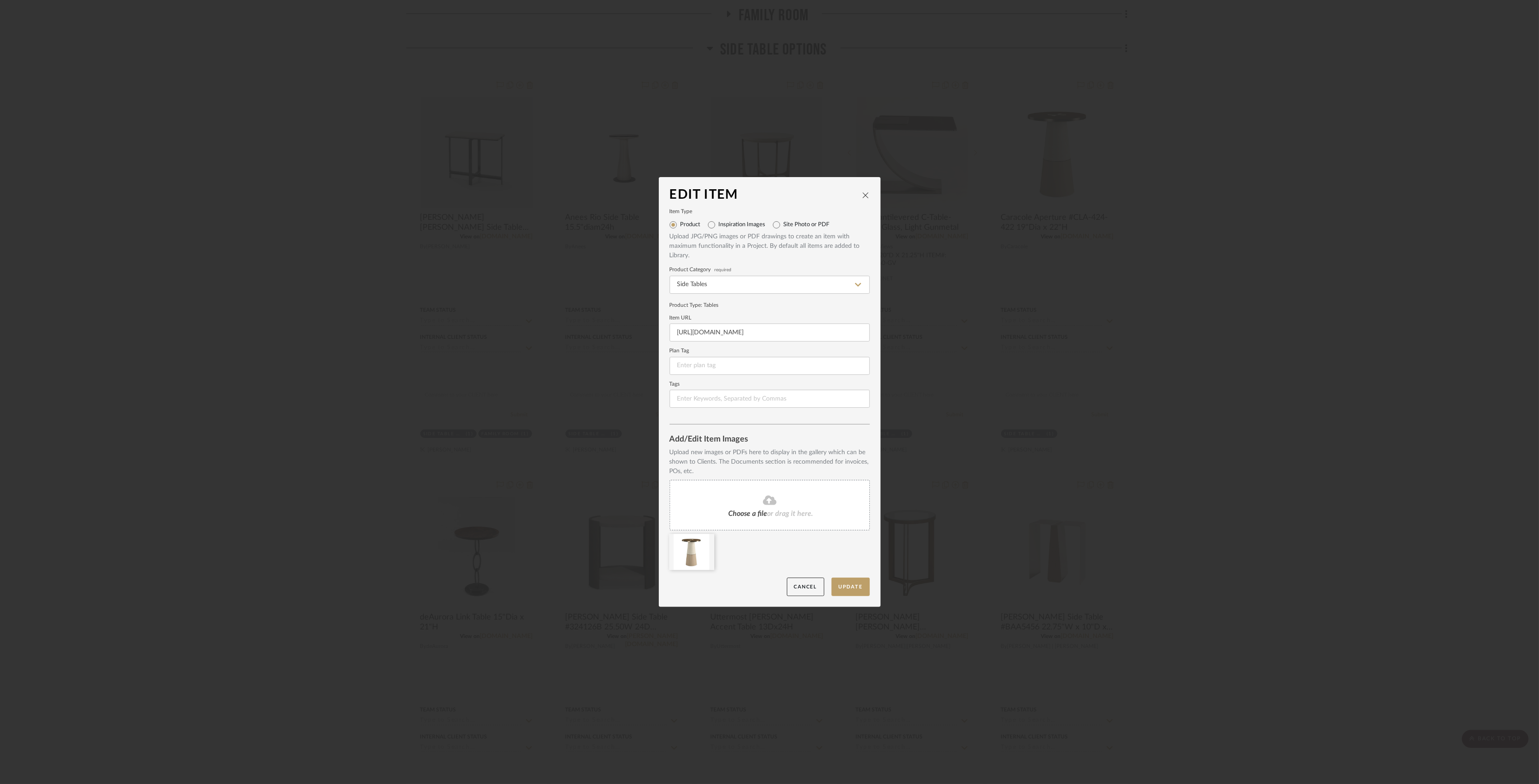
click at [756, 510] on span "Choose a file" at bounding box center [748, 514] width 39 height 7
click at [838, 585] on button "Update" at bounding box center [851, 587] width 38 height 19
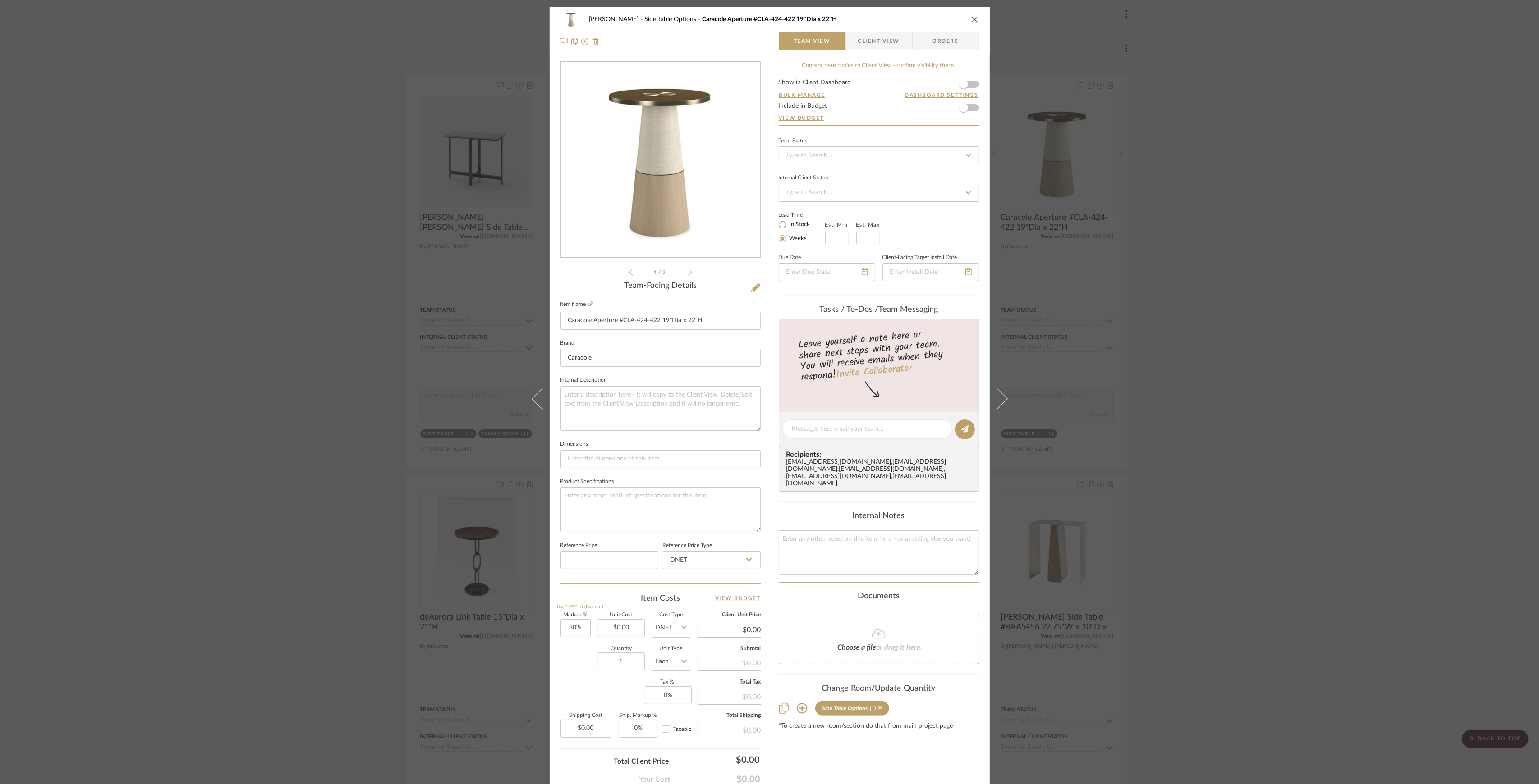
click at [1268, 296] on div "Lesnik Side Table Options Caracole Aperture #CLA-424-422 19"Dia x 22"H Team Vie…" at bounding box center [770, 392] width 1539 height 784
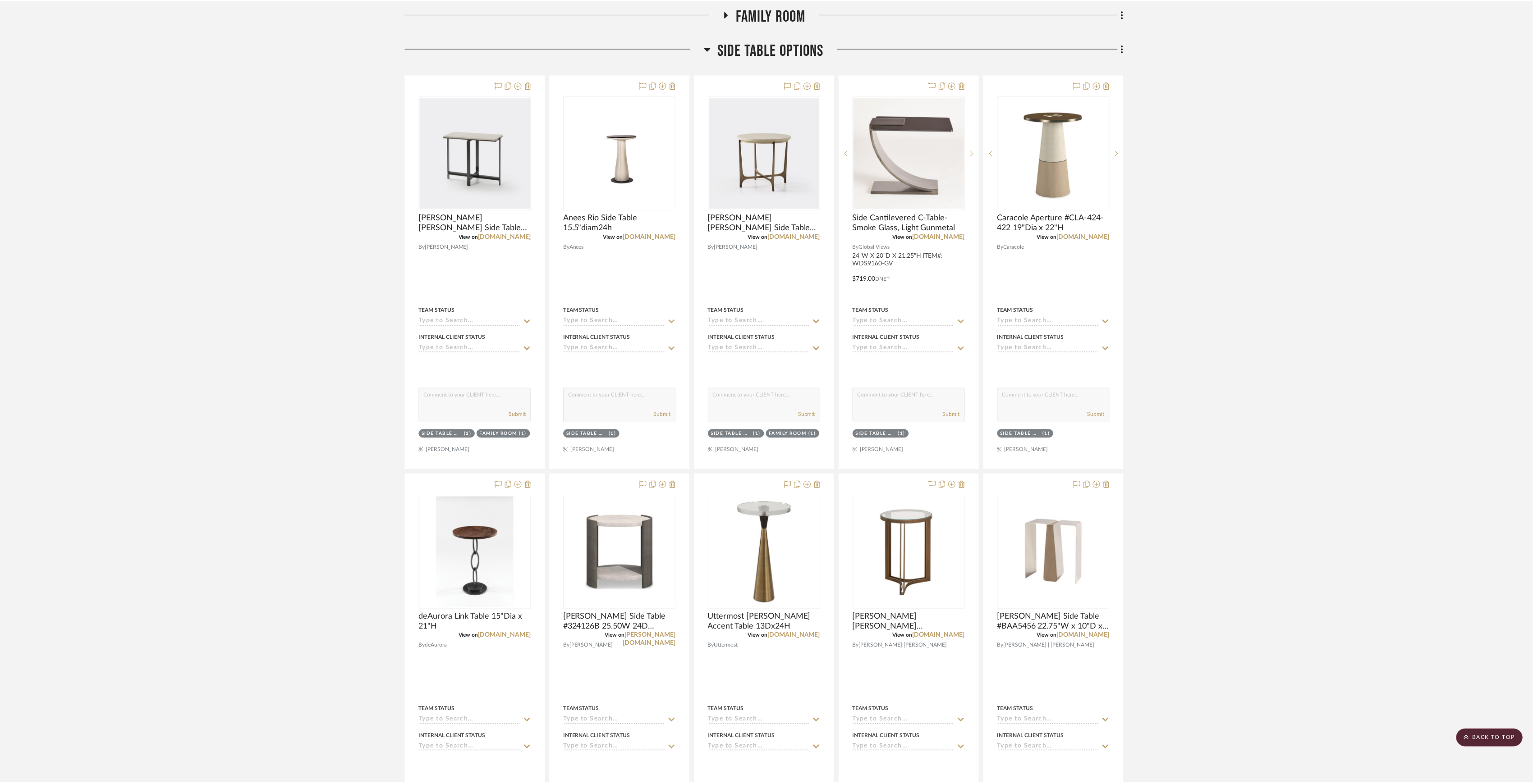
scroll to position [240, 0]
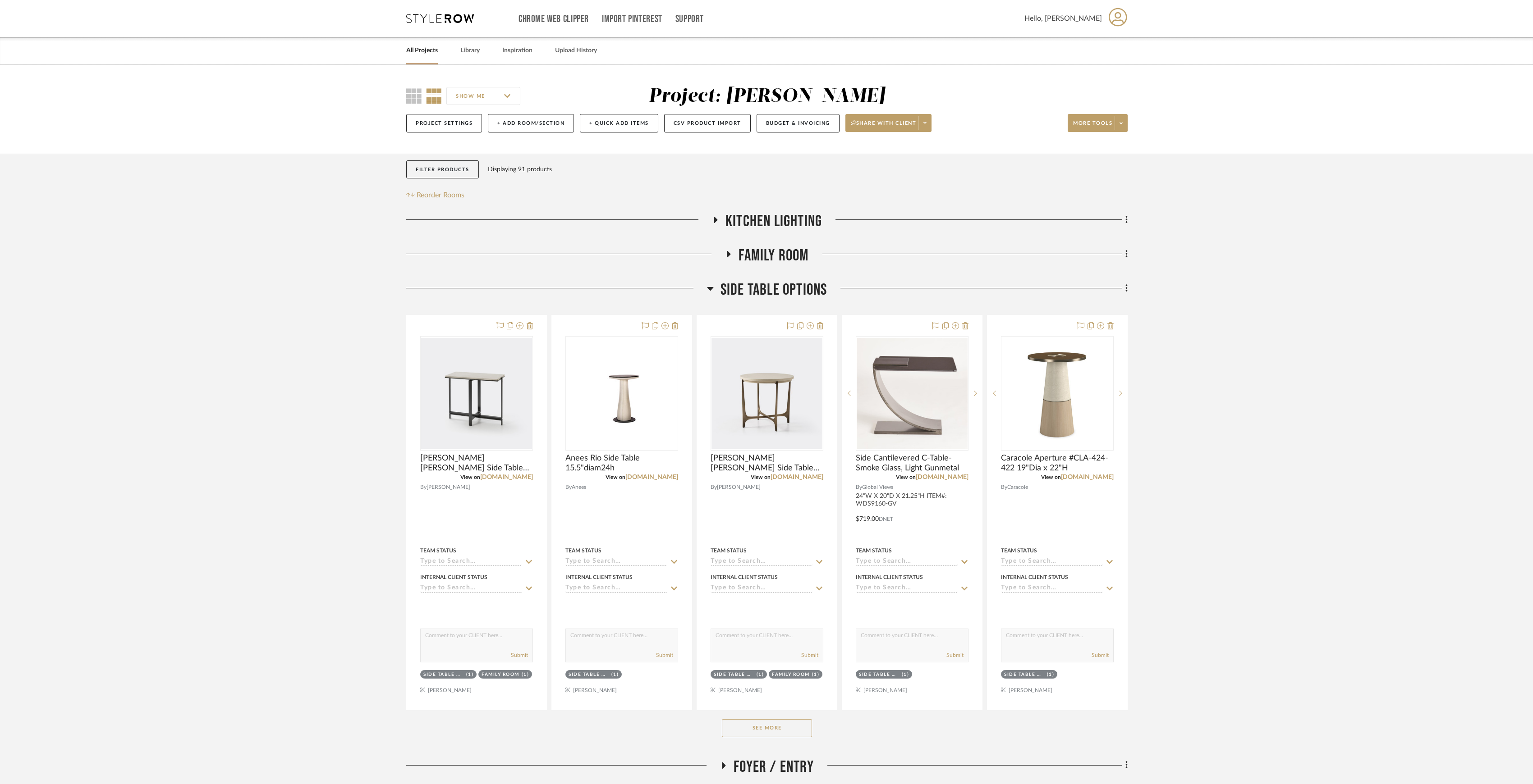
scroll to position [150, 0]
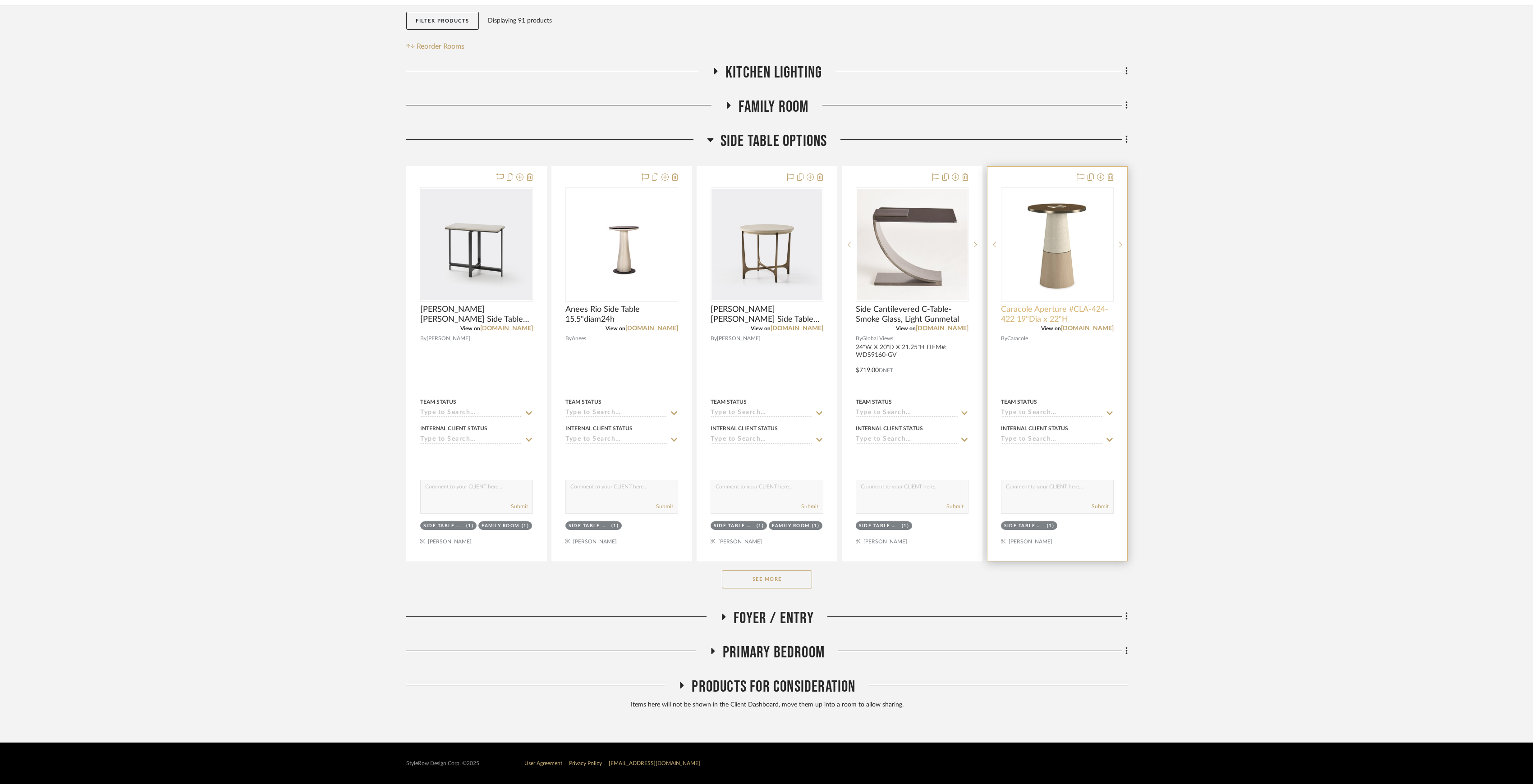
click at [1057, 315] on span "Caracole Aperture #CLA-424-422 19"Dia x 22"H" at bounding box center [1057, 314] width 113 height 20
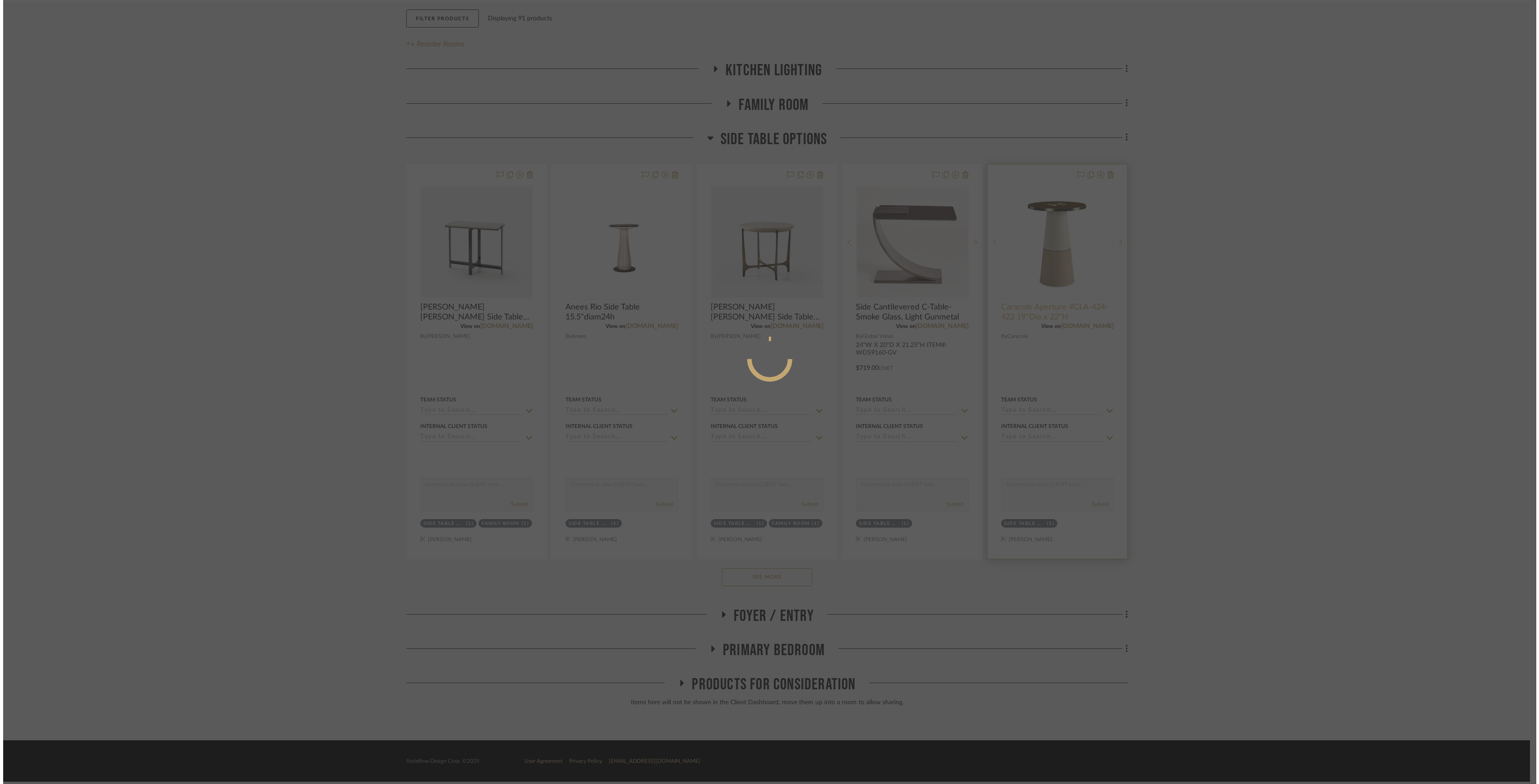
scroll to position [0, 0]
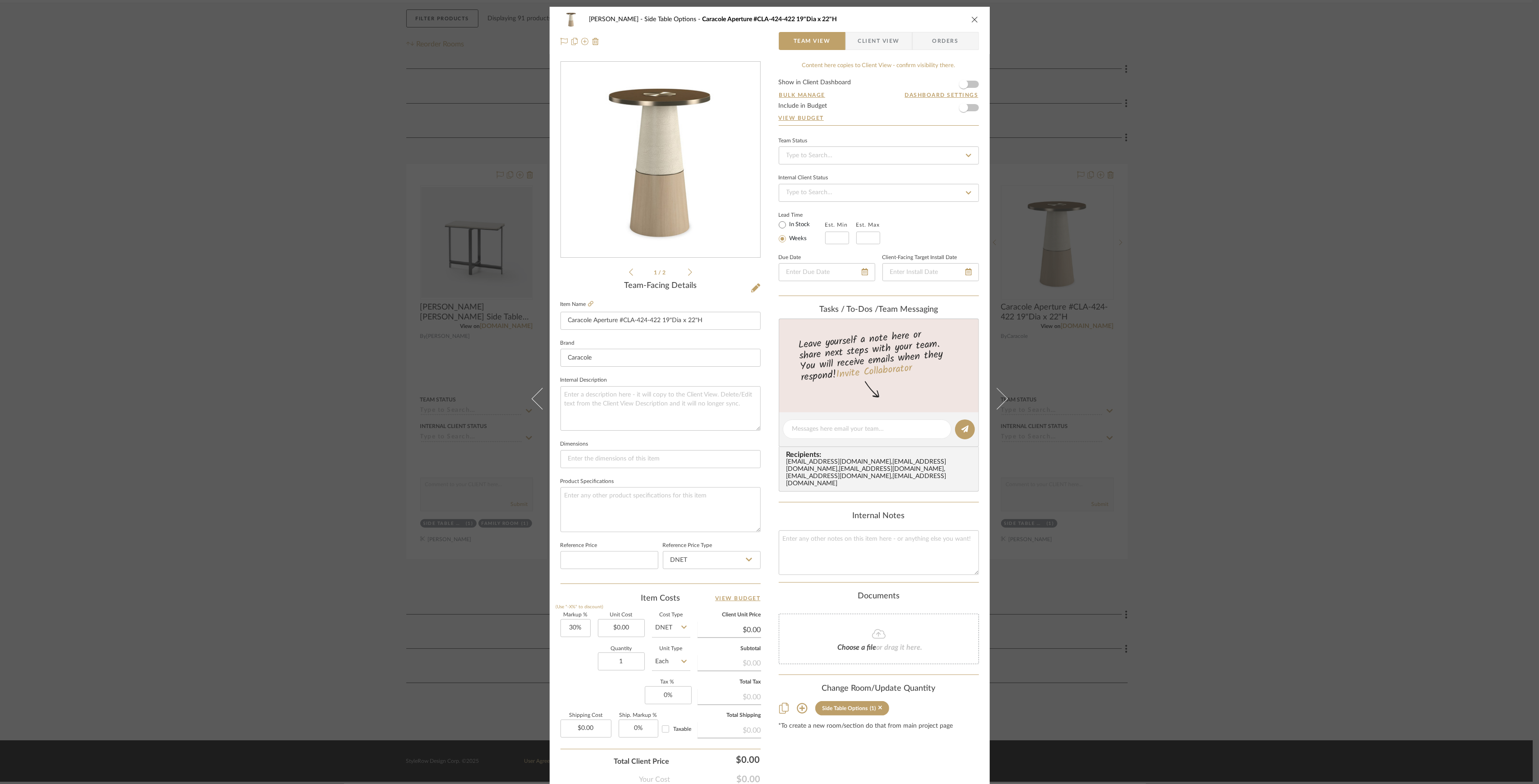
click at [688, 272] on icon at bounding box center [690, 272] width 4 height 8
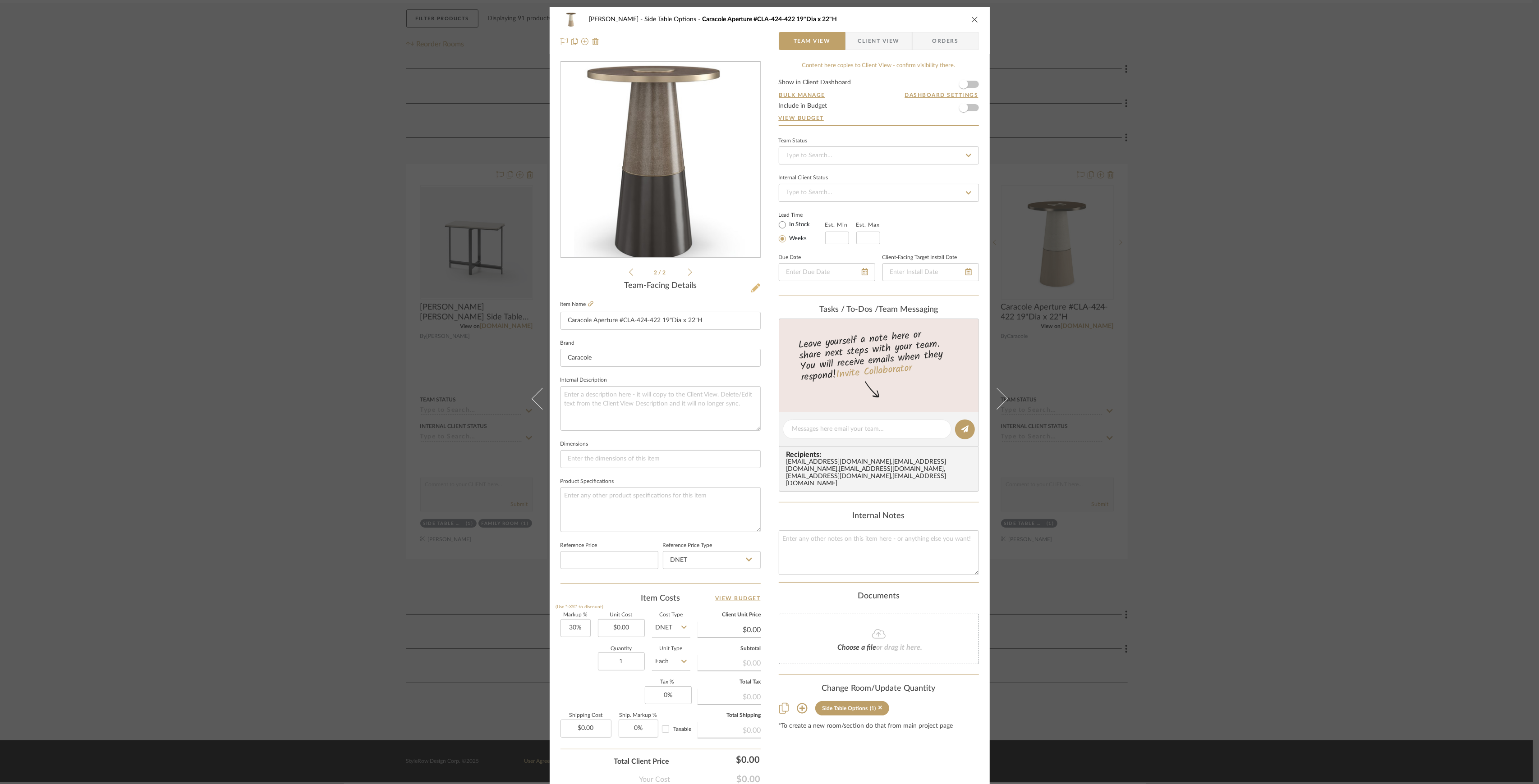
click at [752, 285] on icon at bounding box center [755, 288] width 9 height 9
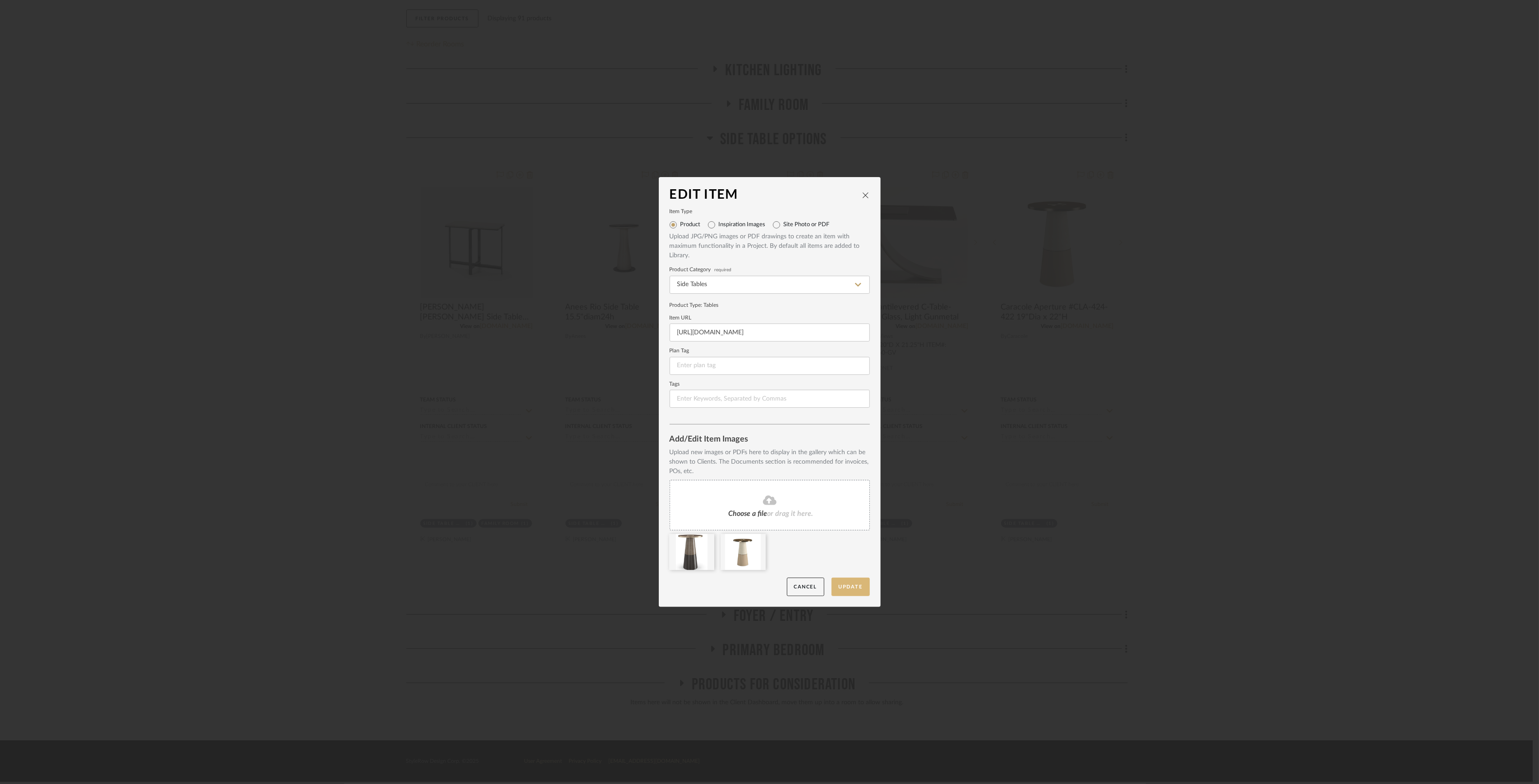
click at [839, 591] on button "Update" at bounding box center [851, 587] width 38 height 19
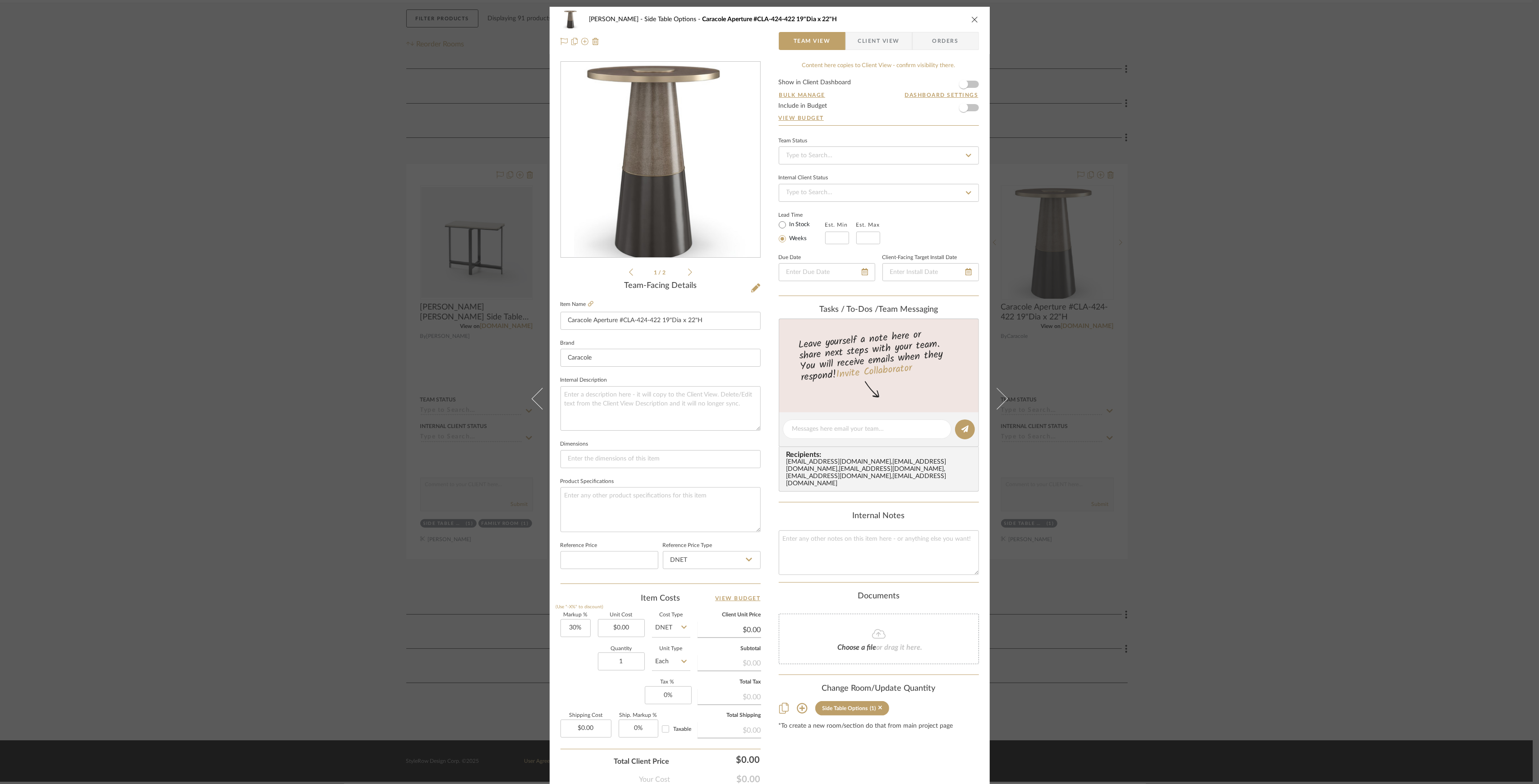
click at [1200, 469] on div "Lesnik Side Table Options Caracole Aperture #CLA-424-422 19"Dia x 22"H Team Vie…" at bounding box center [770, 392] width 1539 height 784
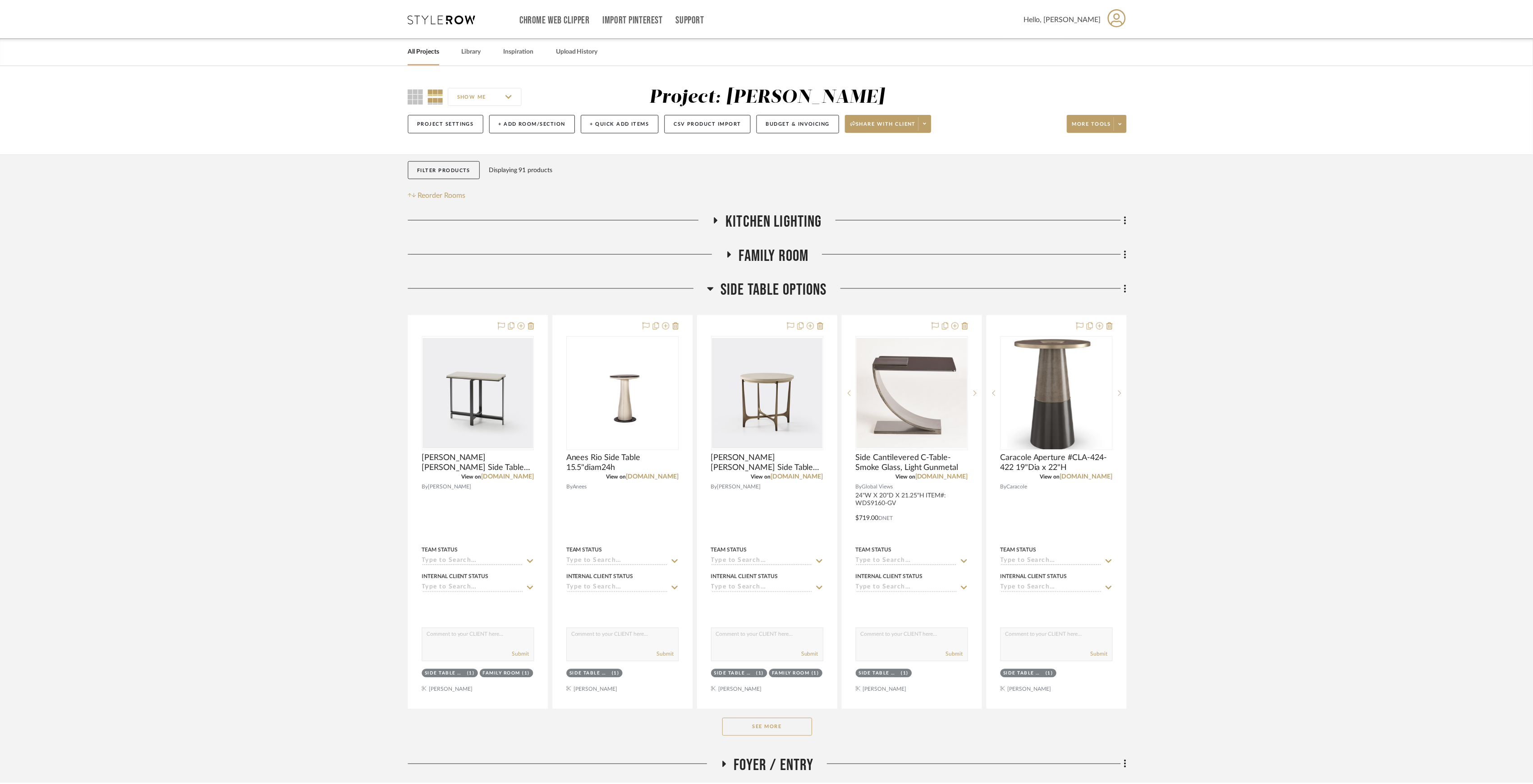
scroll to position [150, 0]
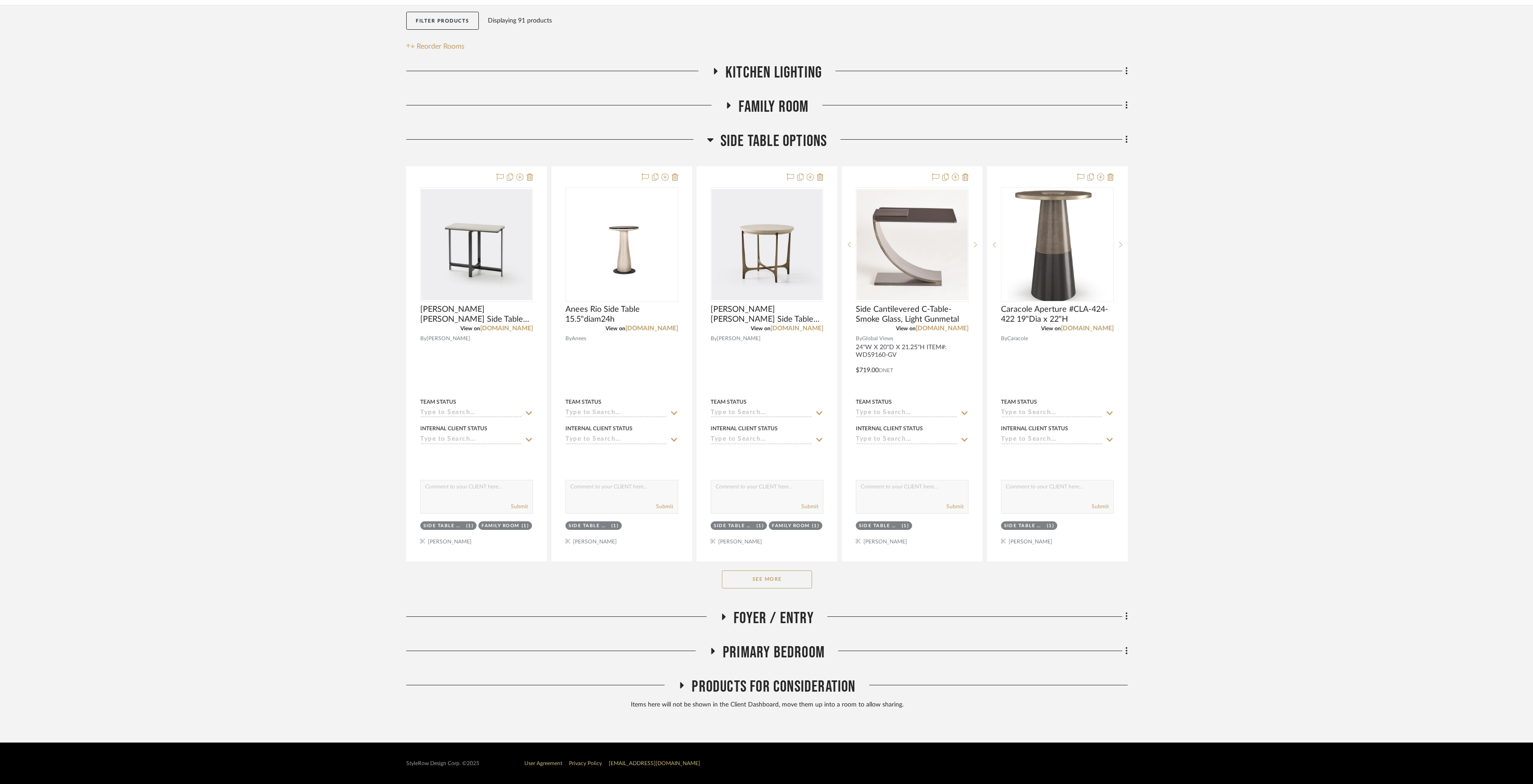
click at [770, 576] on button "See More" at bounding box center [766, 580] width 90 height 18
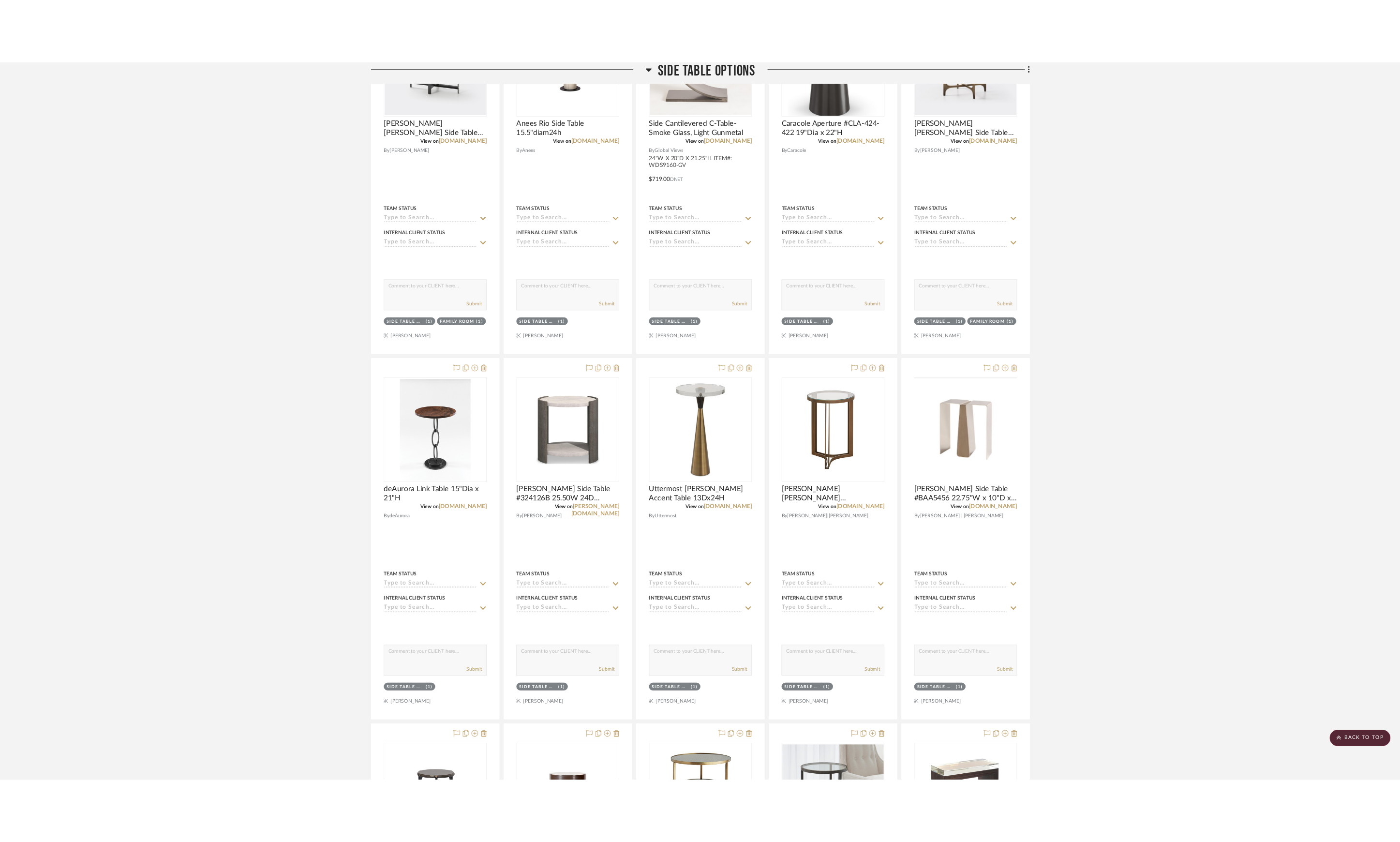
scroll to position [0, 0]
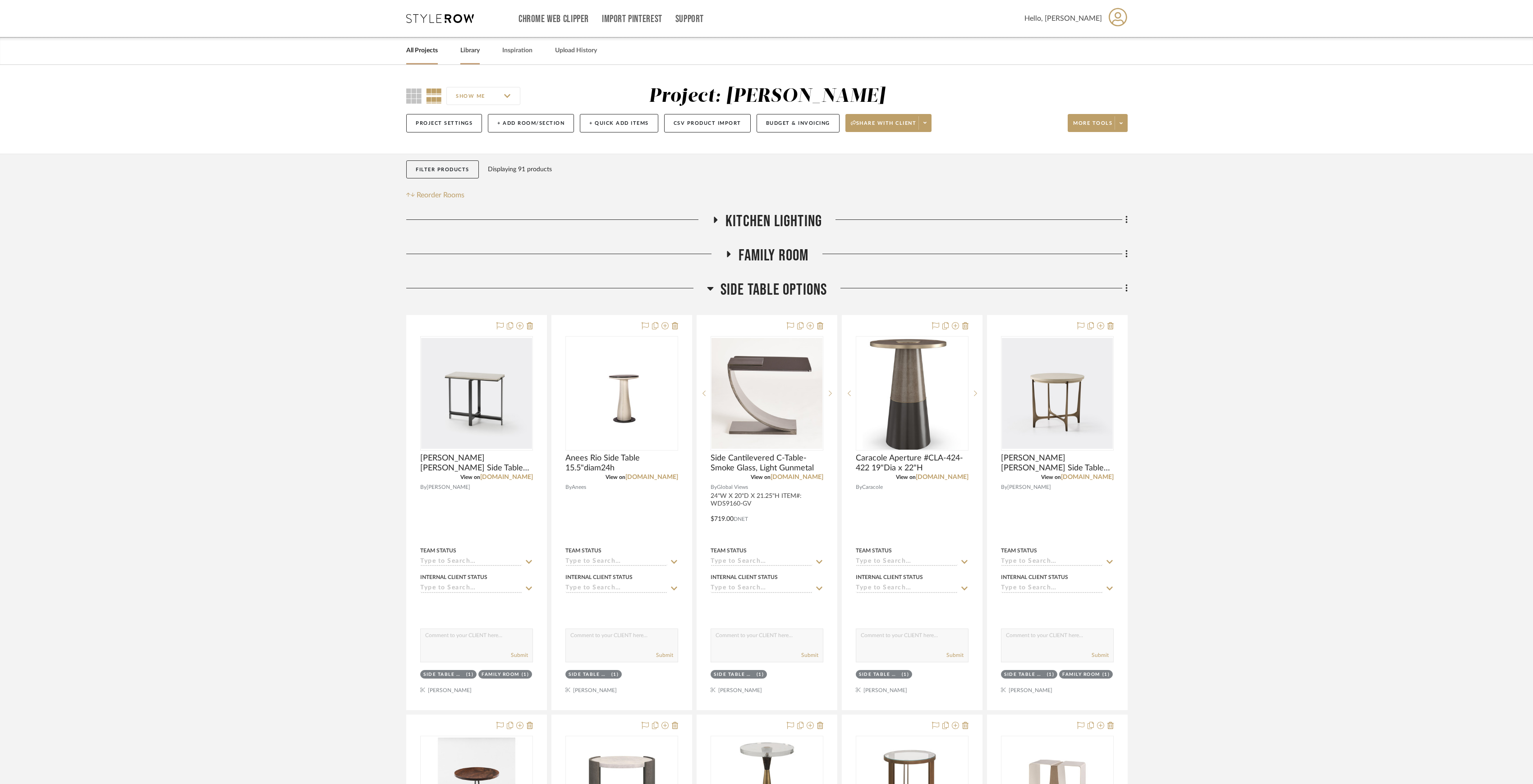
click at [477, 51] on link "Library" at bounding box center [470, 51] width 19 height 12
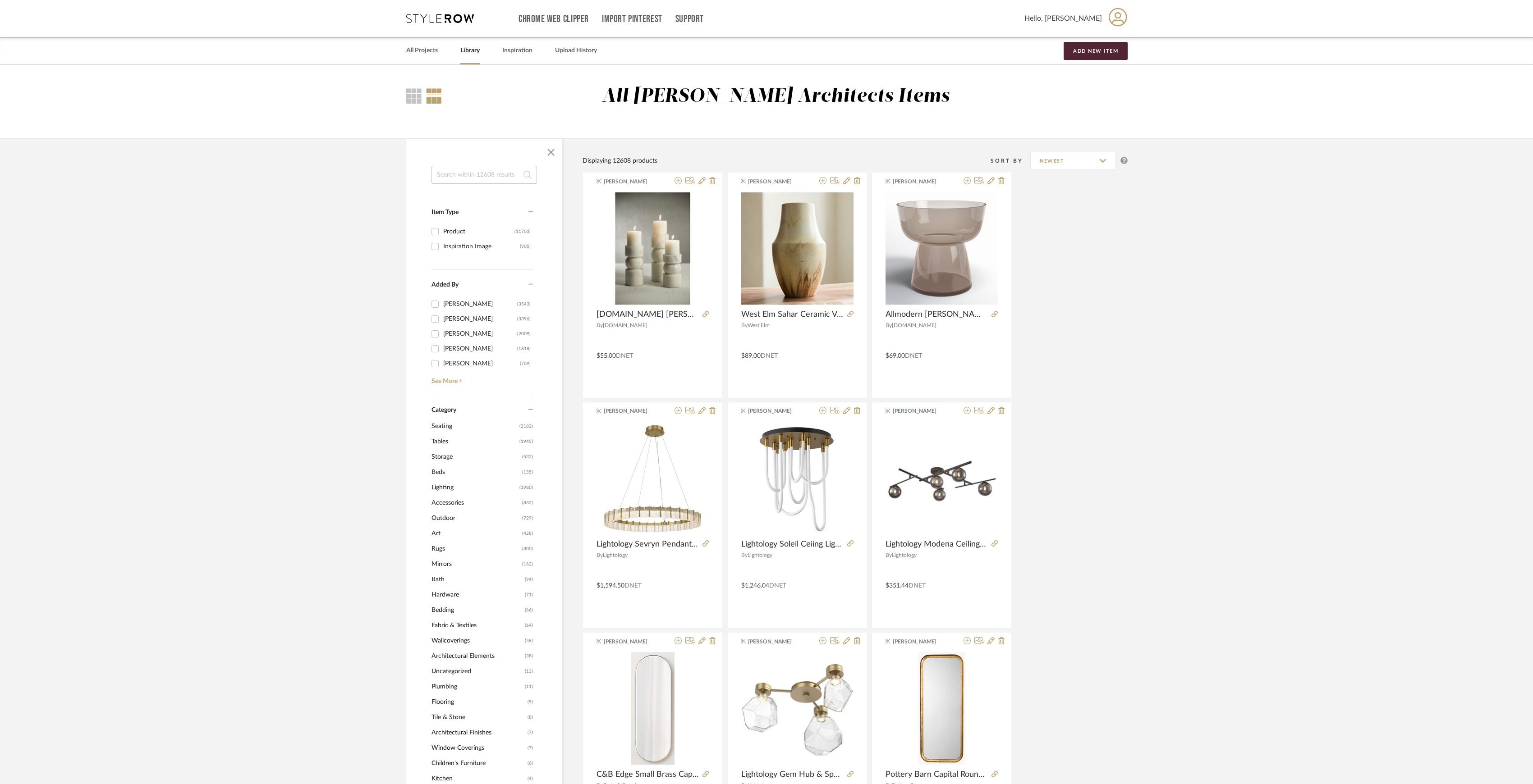
click at [492, 175] on input at bounding box center [484, 175] width 106 height 18
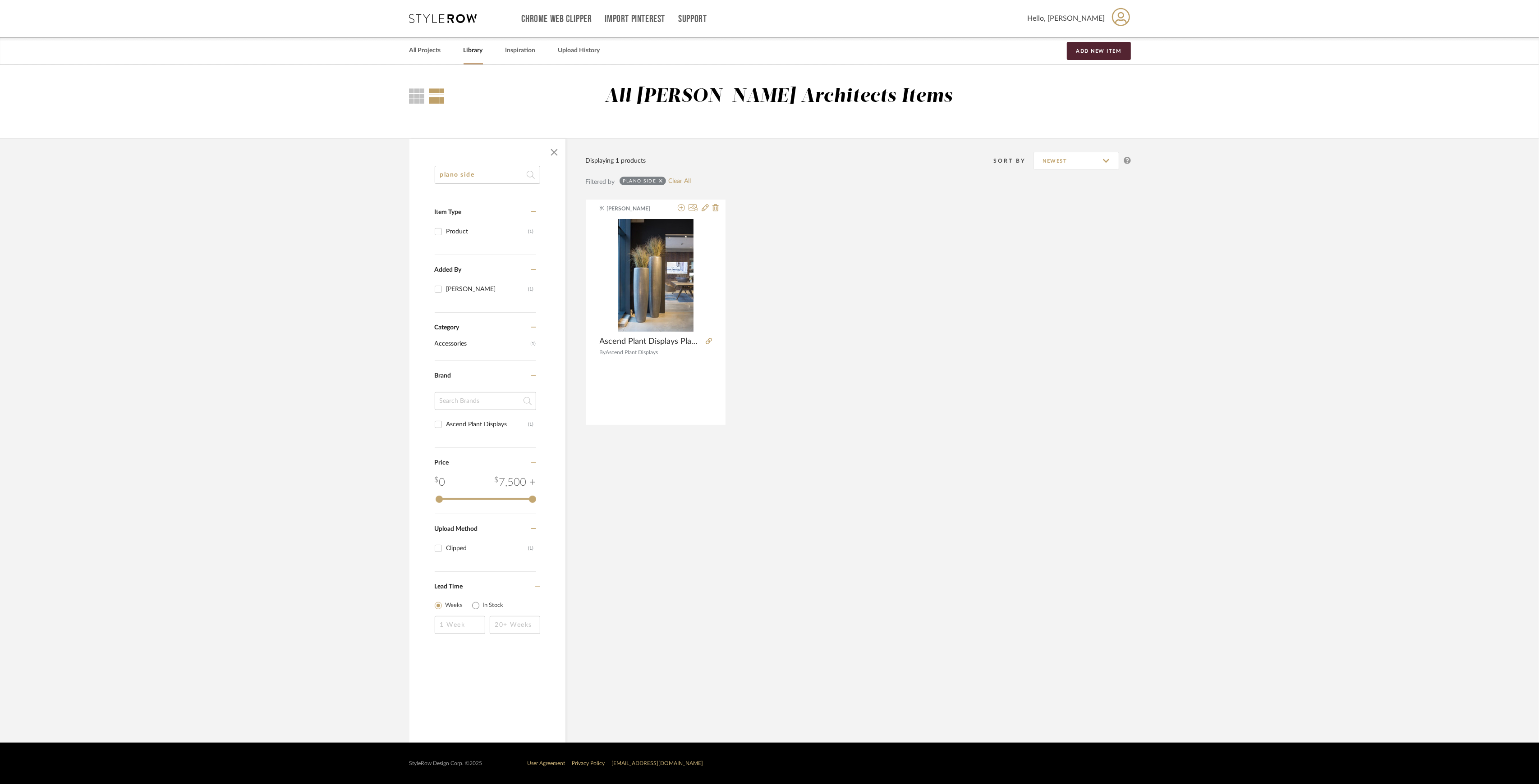
drag, startPoint x: 492, startPoint y: 175, endPoint x: 453, endPoint y: 179, distance: 39.2
click at [453, 179] on input "plano side" at bounding box center [488, 175] width 106 height 18
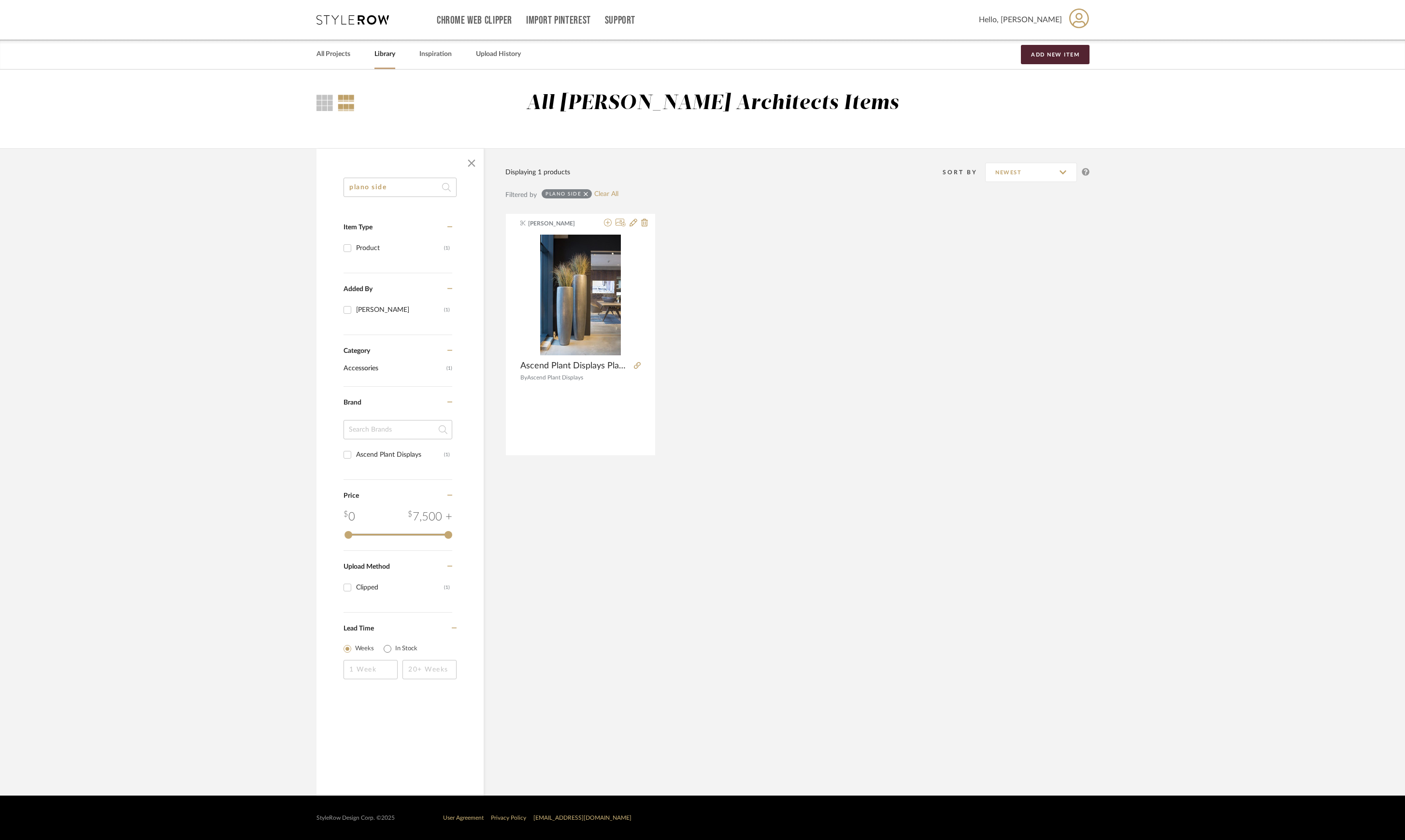
drag, startPoint x: 418, startPoint y: 186, endPoint x: 335, endPoint y: 184, distance: 83.0
click at [335, 184] on div "plano side Item Type Product (1) Added By Kathryn Sears (1) Category Accessorie…" at bounding box center [399, 441] width 167 height 527
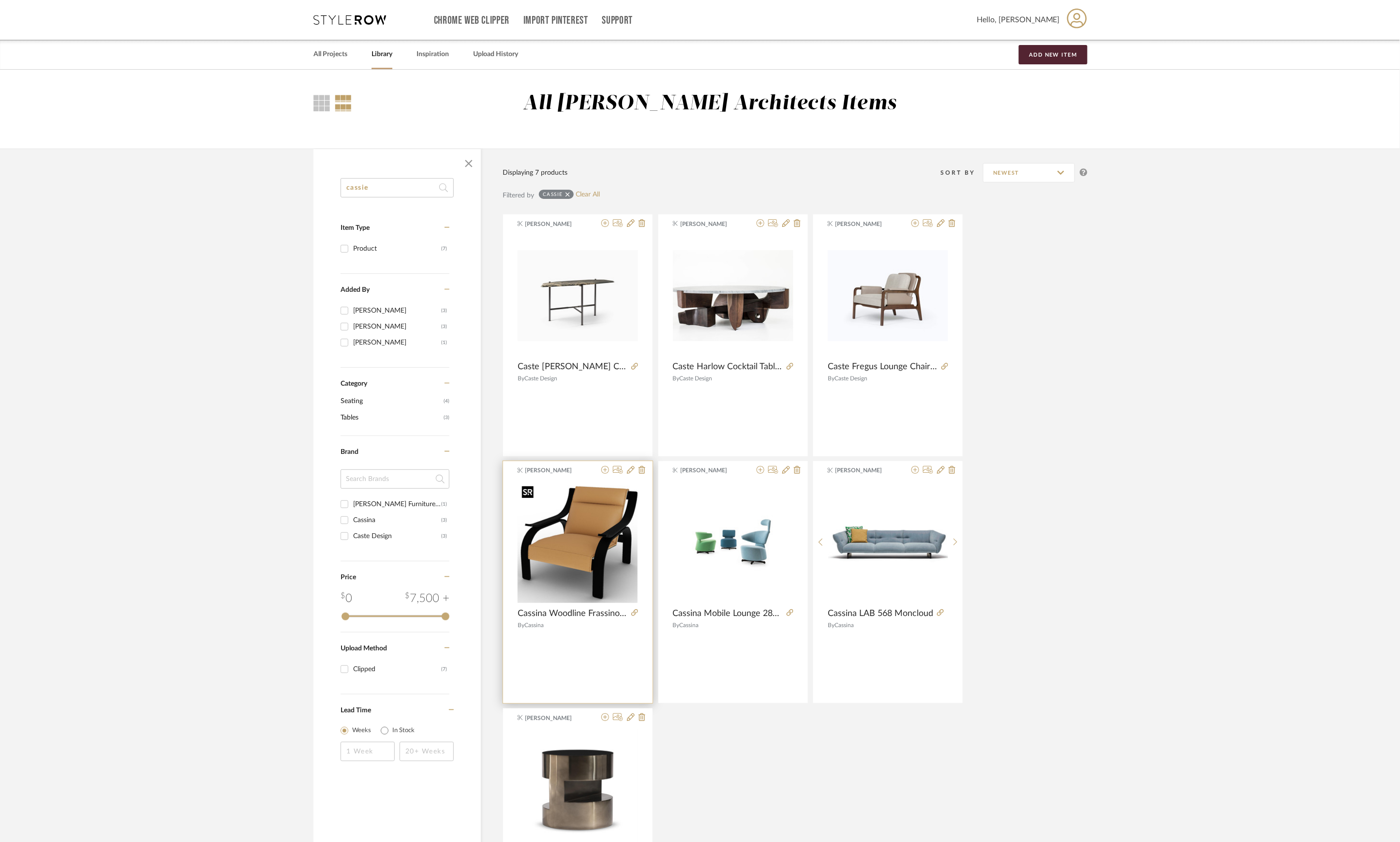
scroll to position [174, 0]
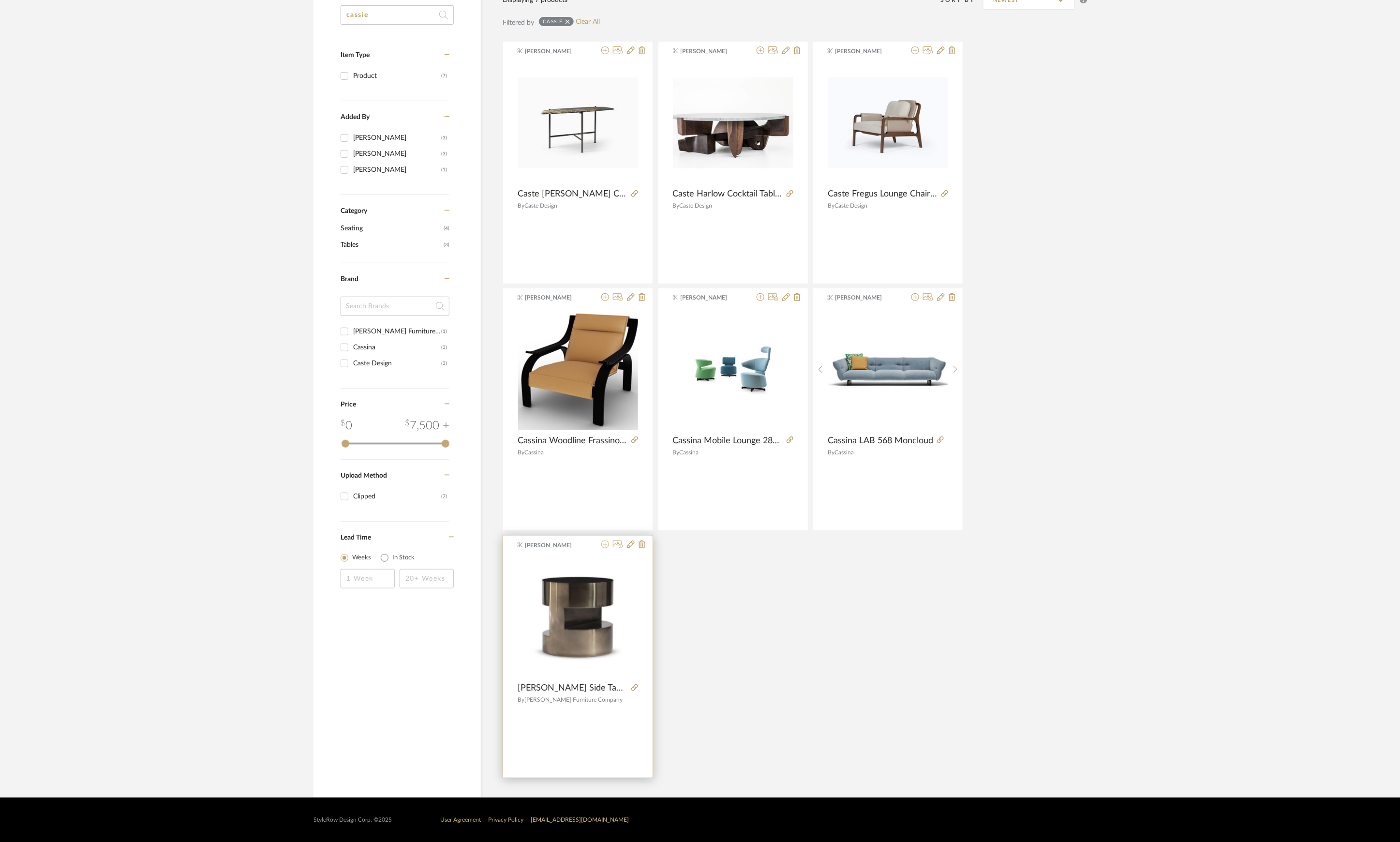
click at [606, 546] on icon at bounding box center [605, 544] width 8 height 8
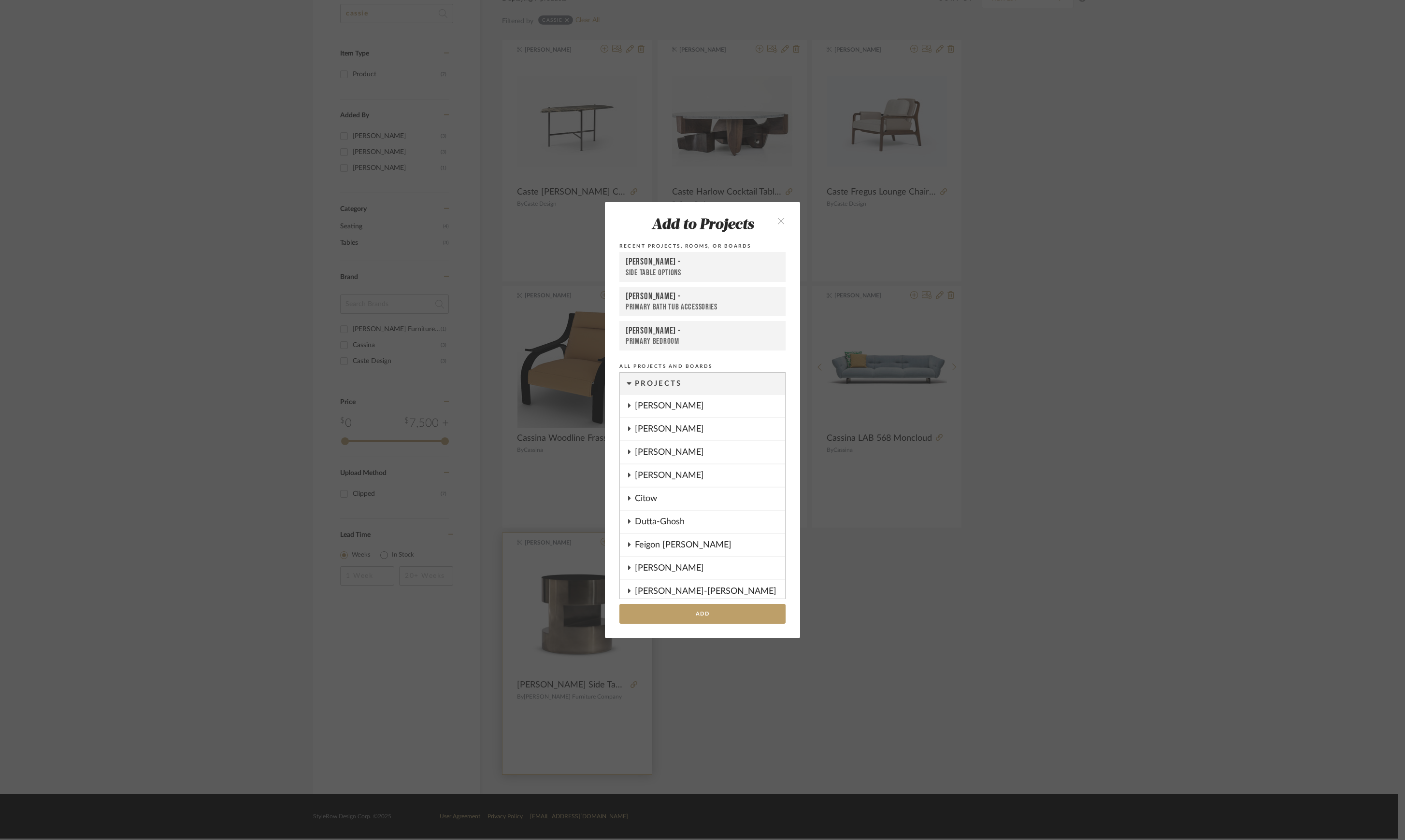
scroll to position [413, 0]
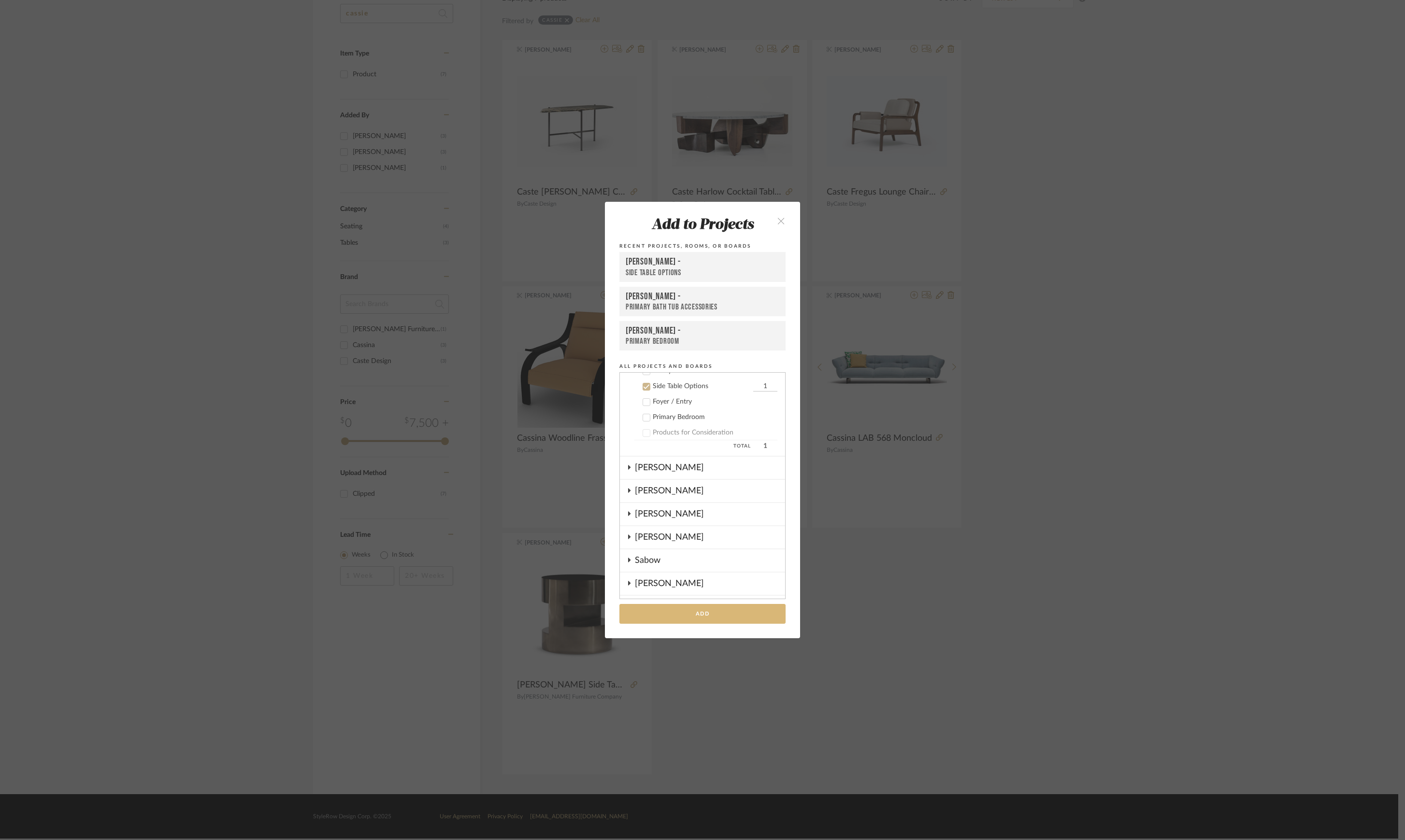
click at [707, 610] on button "Add" at bounding box center [703, 614] width 166 height 20
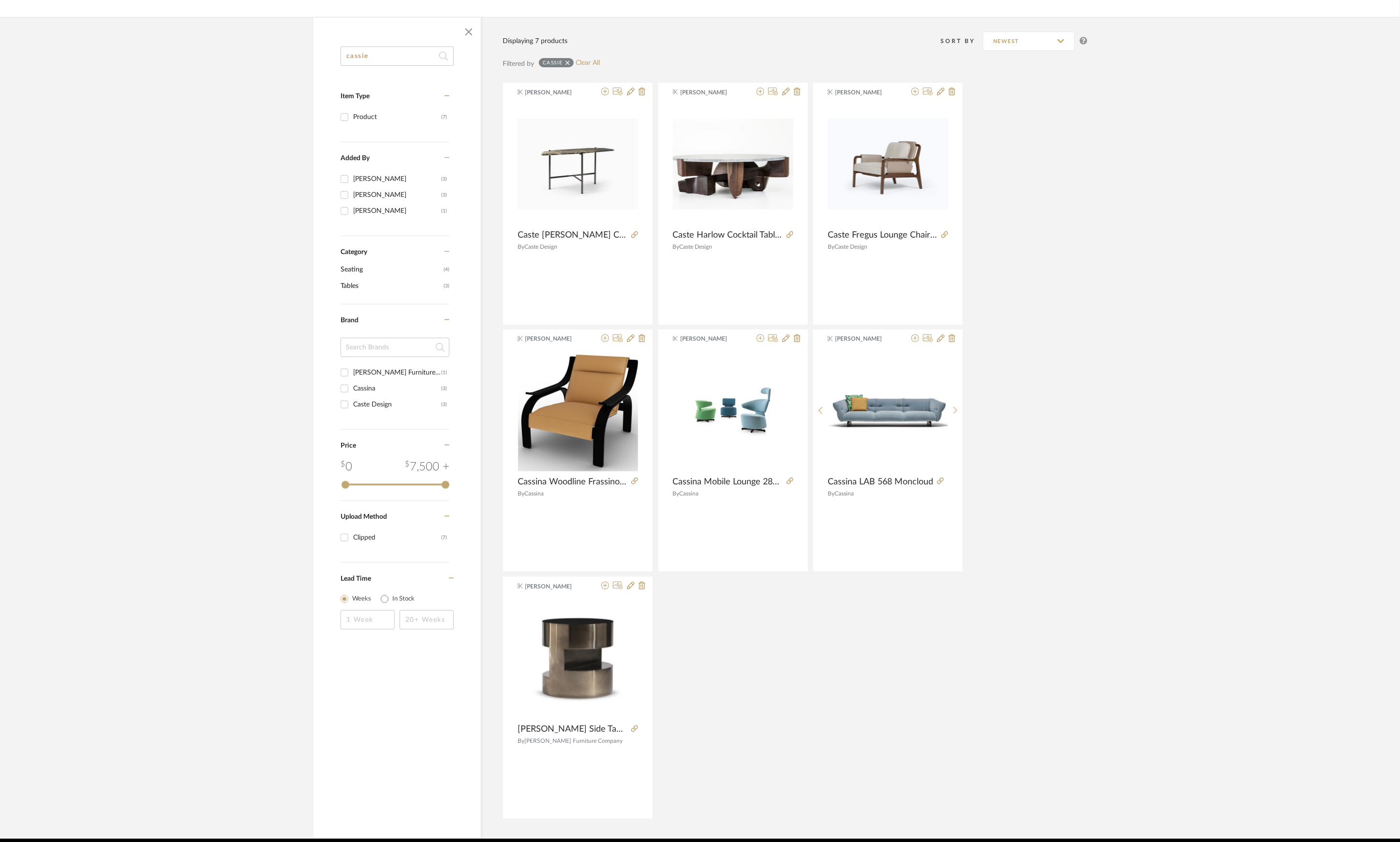
scroll to position [105, 0]
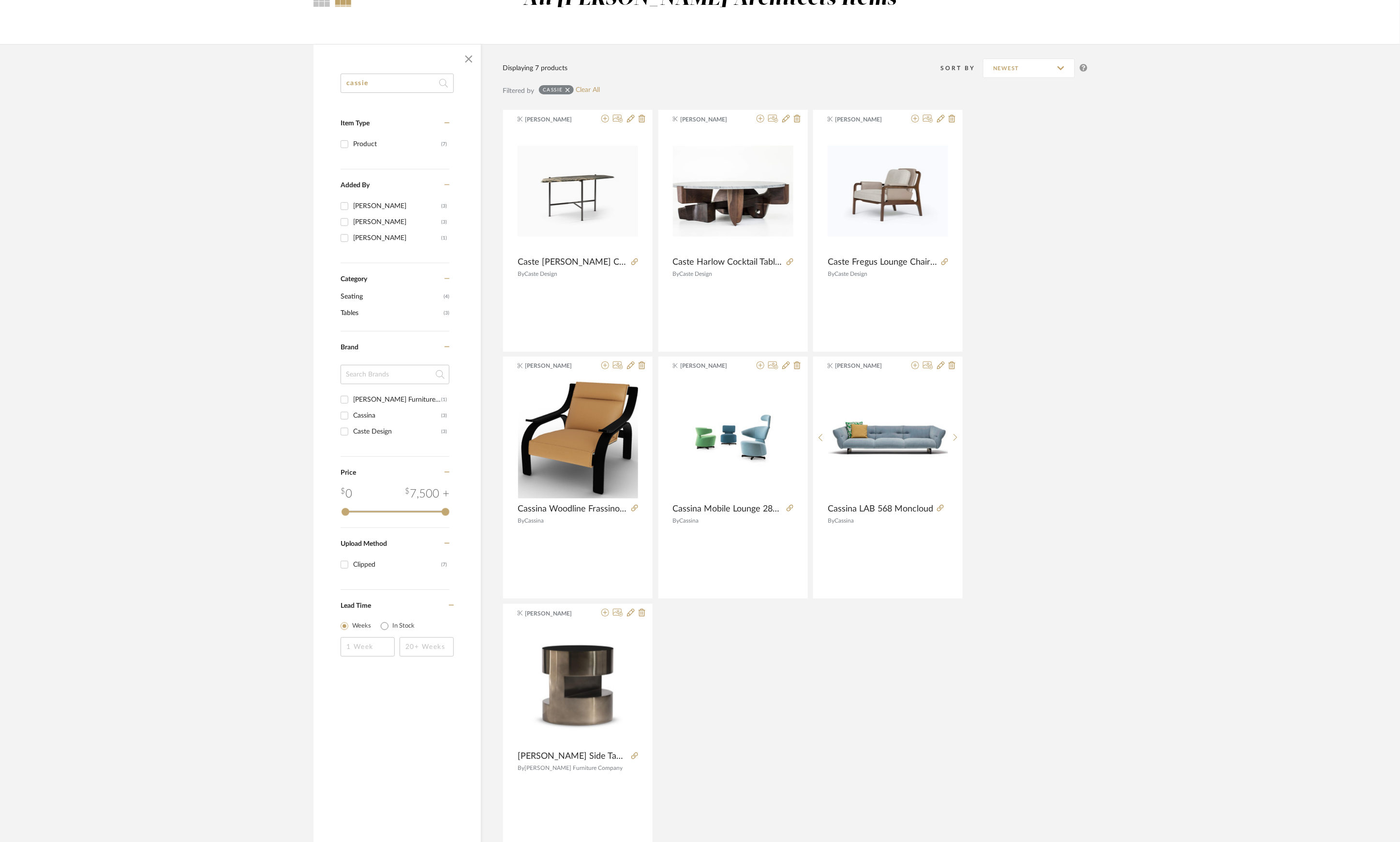
click at [324, 9] on library-search-result "All Morgante Wilson Architects Items cassie Item Type Product (7) Added By Kath…" at bounding box center [700, 416] width 1400 height 901
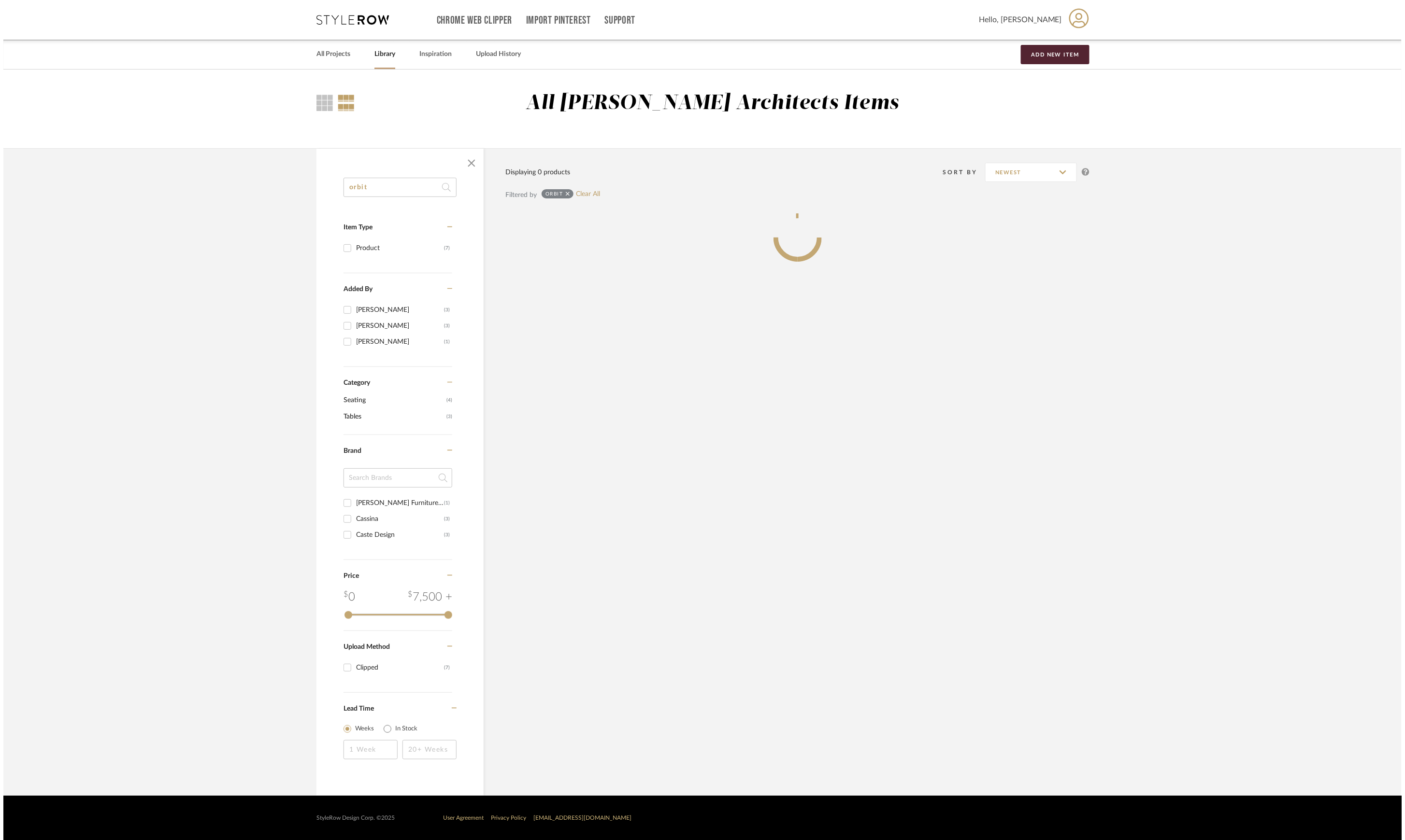
scroll to position [0, 0]
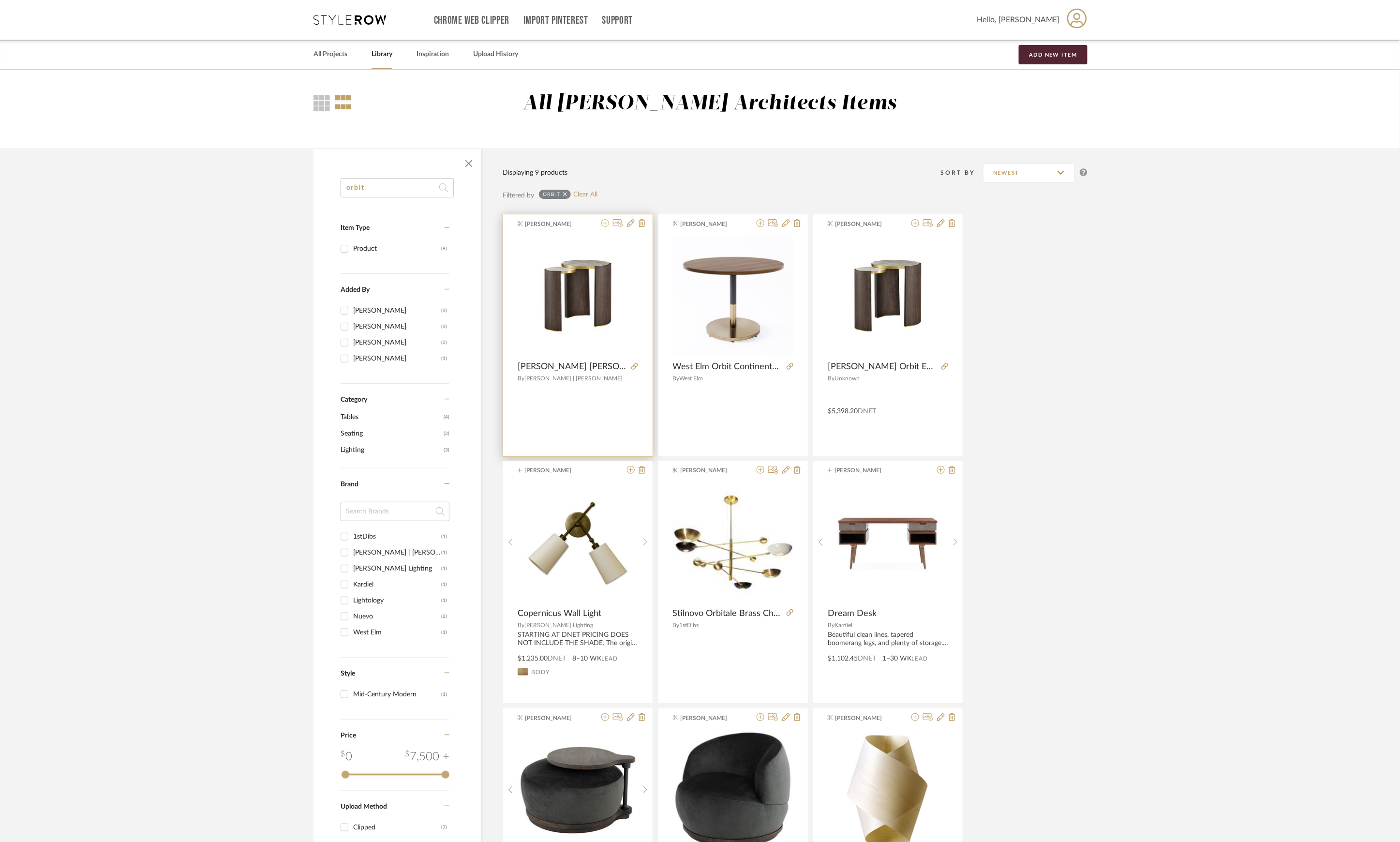
click at [604, 223] on icon at bounding box center [605, 223] width 8 height 8
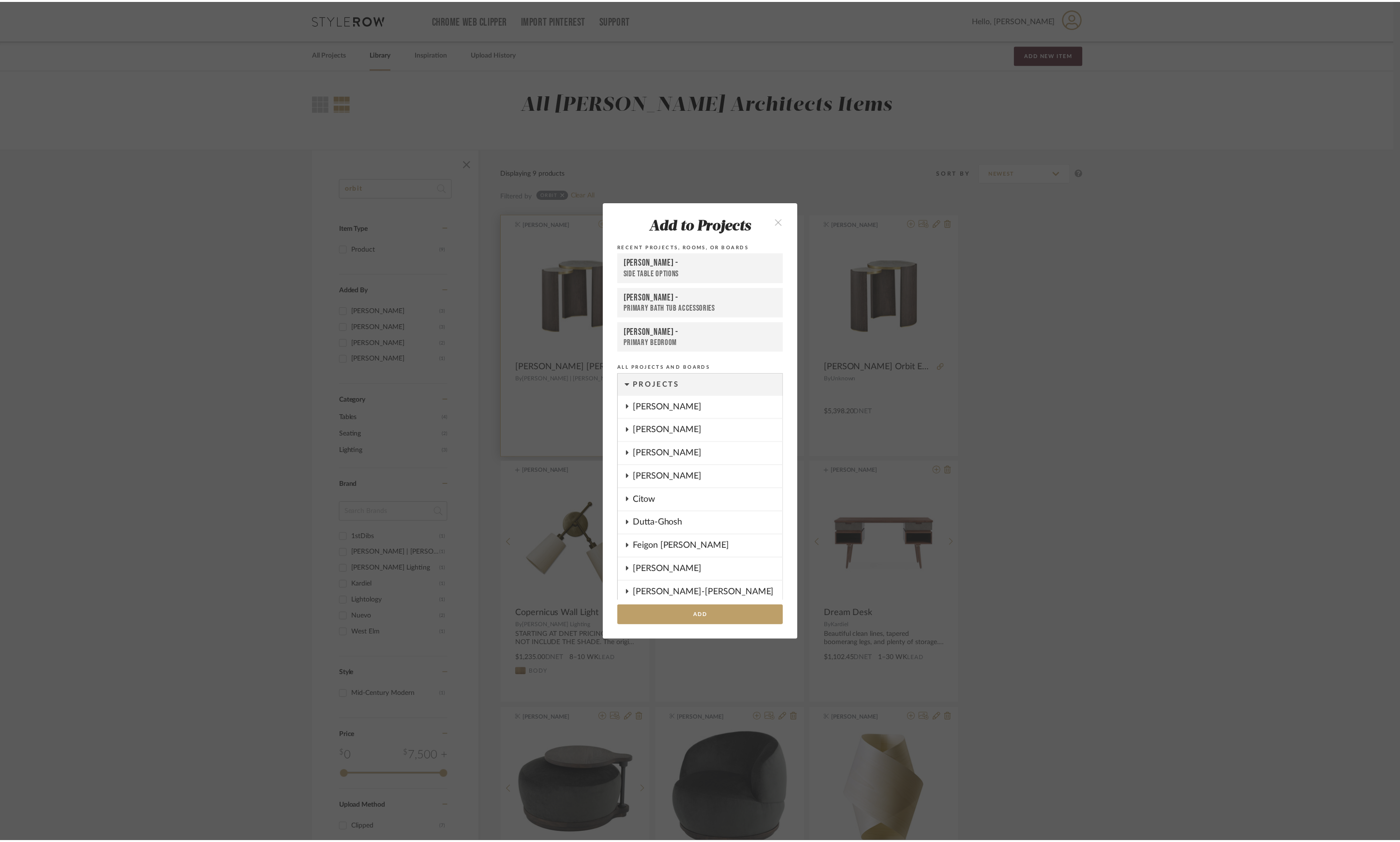
scroll to position [414, 0]
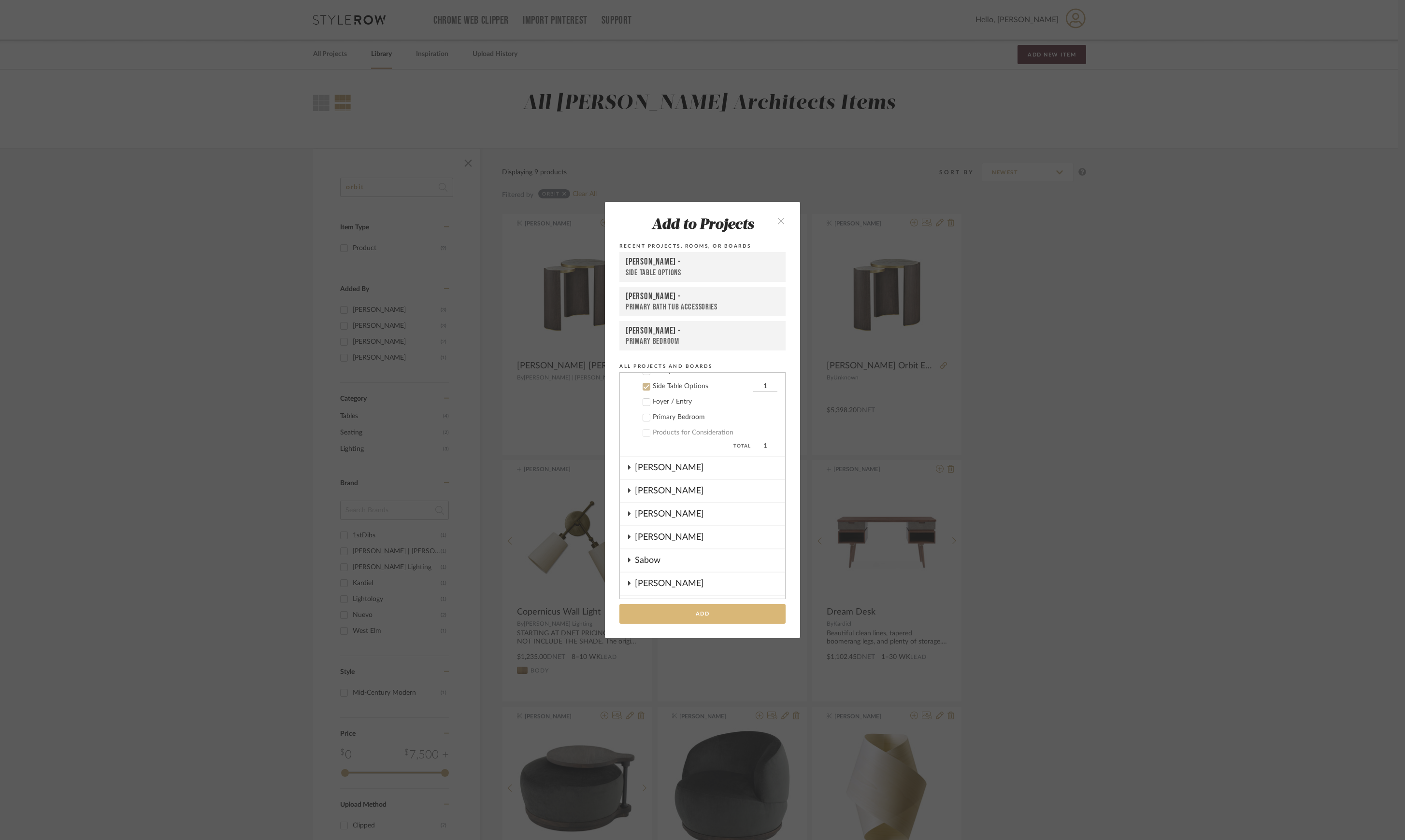
click at [704, 609] on button "Add" at bounding box center [703, 614] width 166 height 20
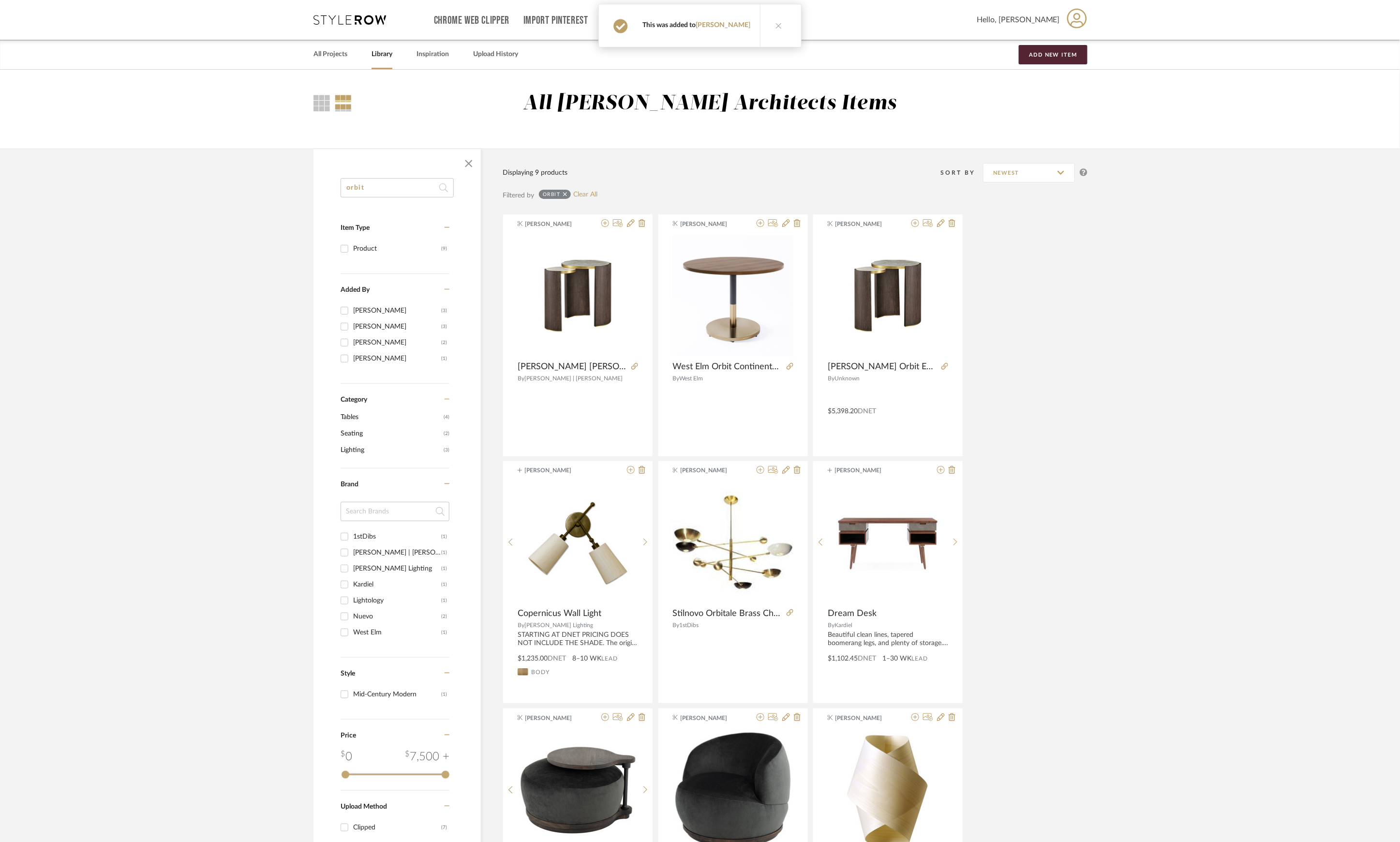
drag, startPoint x: 399, startPoint y: 187, endPoint x: 308, endPoint y: 185, distance: 91.0
click at [308, 185] on div "orbit Item Type Product (9) Added By James Matthews (3) K Tyler (3) Danielle Kr…" at bounding box center [699, 560] width 802 height 822
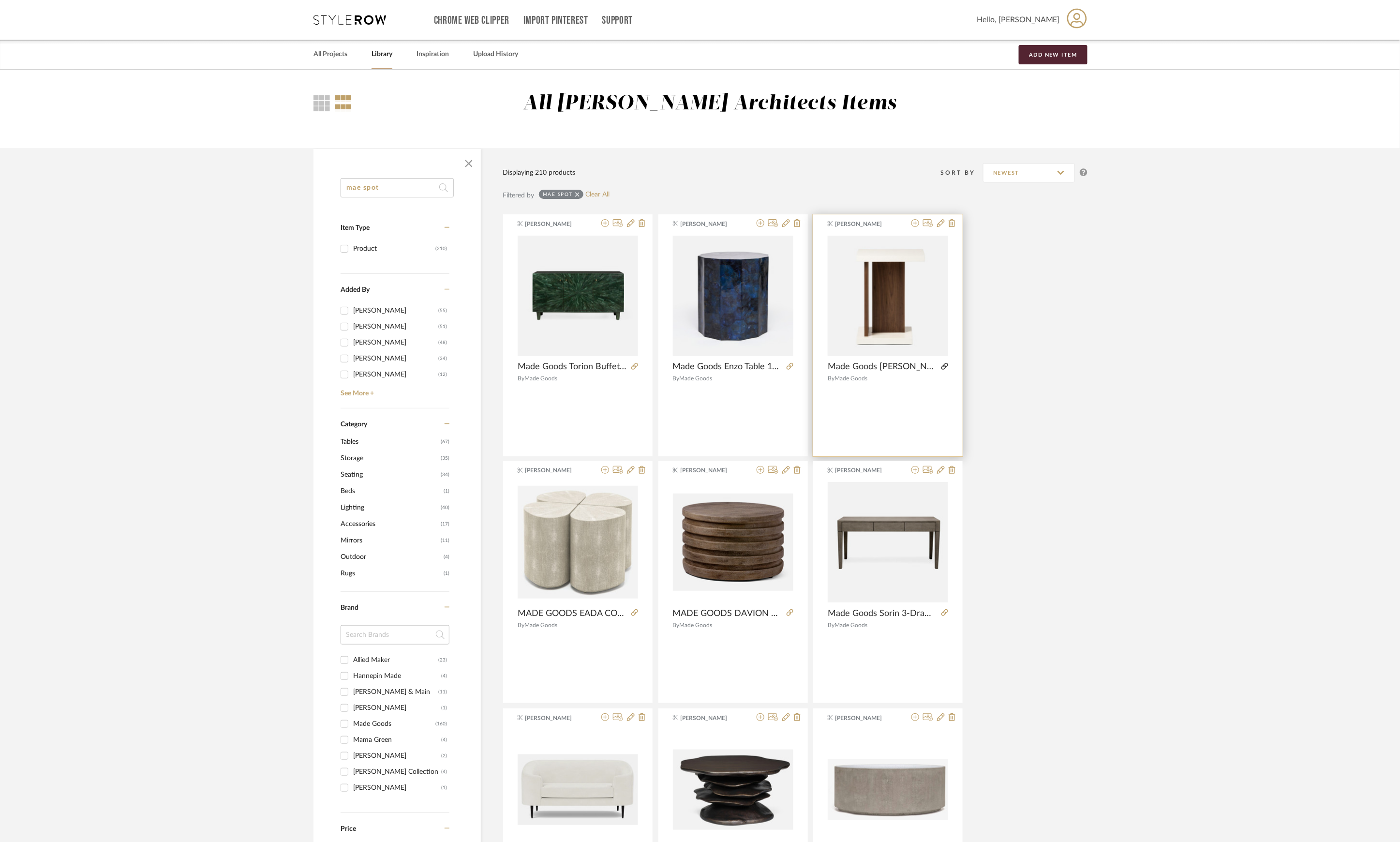
click at [947, 368] on icon at bounding box center [945, 366] width 7 height 7
drag, startPoint x: 396, startPoint y: 192, endPoint x: 331, endPoint y: 190, distance: 65.0
click at [331, 190] on div "mae spot Item Type Product (210) Added By K Tyler (55) Mairi Jo Jones (51) Jame…" at bounding box center [397, 608] width 167 height 860
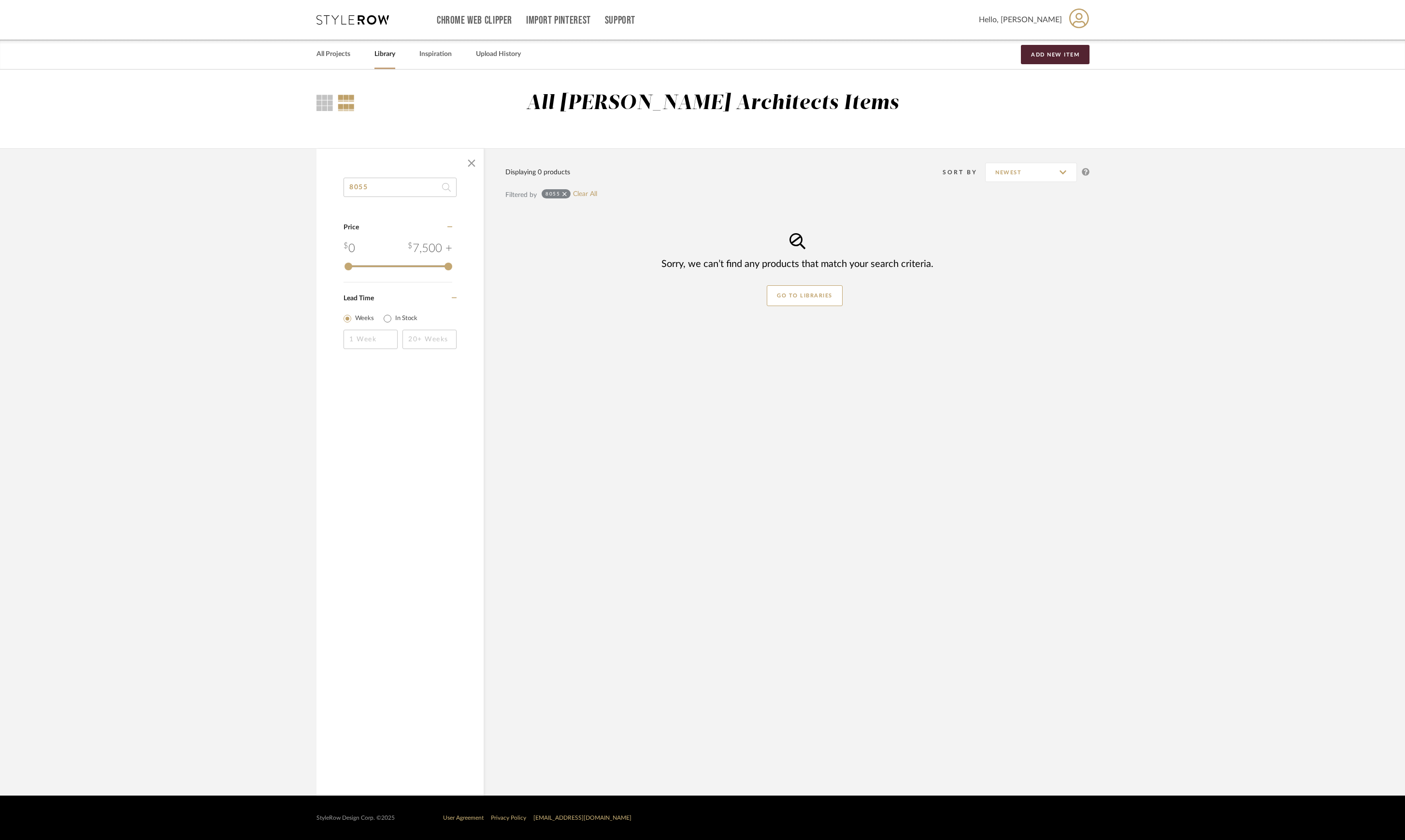
drag, startPoint x: 370, startPoint y: 182, endPoint x: 312, endPoint y: 178, distance: 58.1
click at [312, 178] on div "8055 Category Price 0 7,500 + 0 7500 Lead Time Weeks In Stock Displaying 0 prod…" at bounding box center [702, 472] width 801 height 647
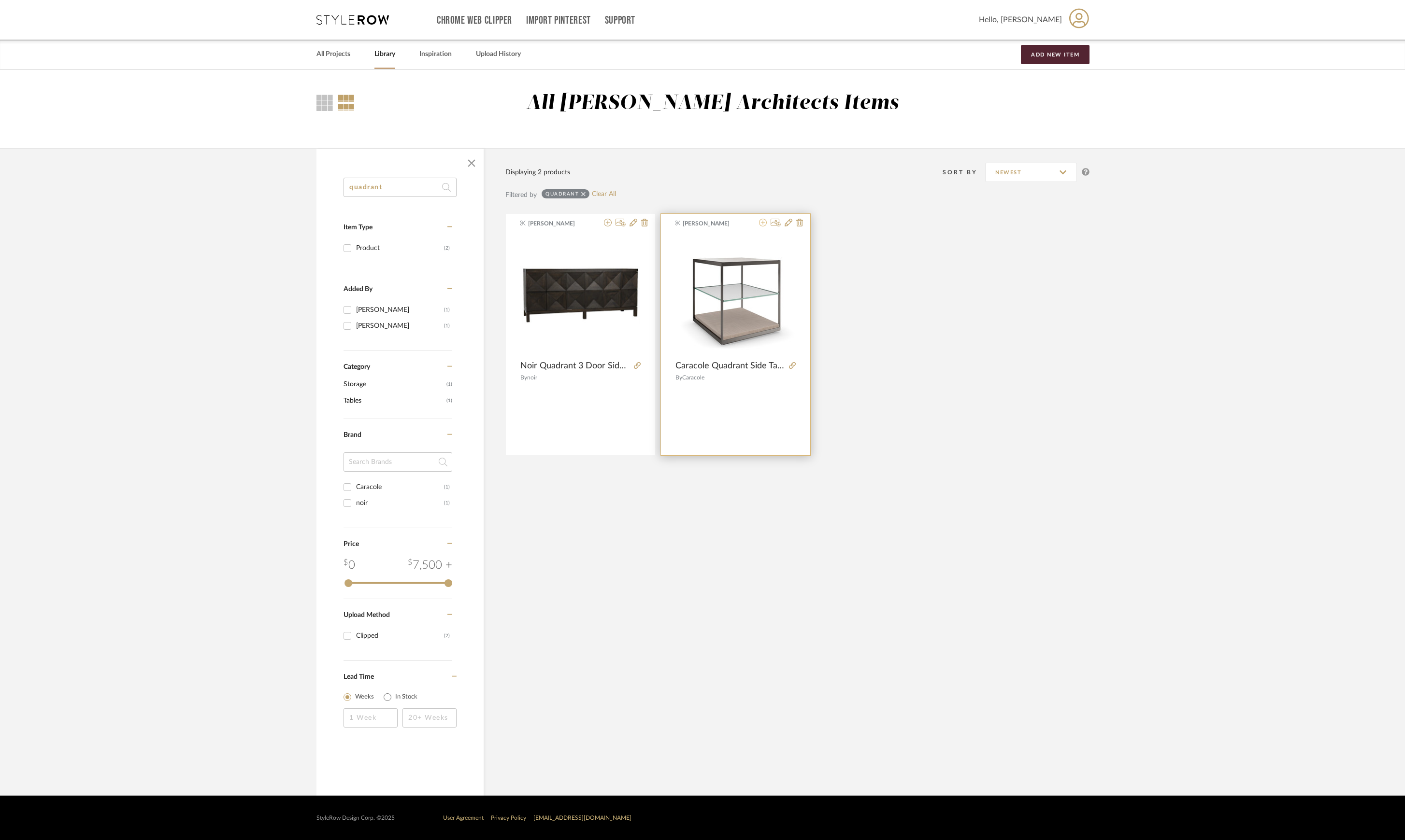
click at [764, 225] on icon at bounding box center [763, 223] width 8 height 8
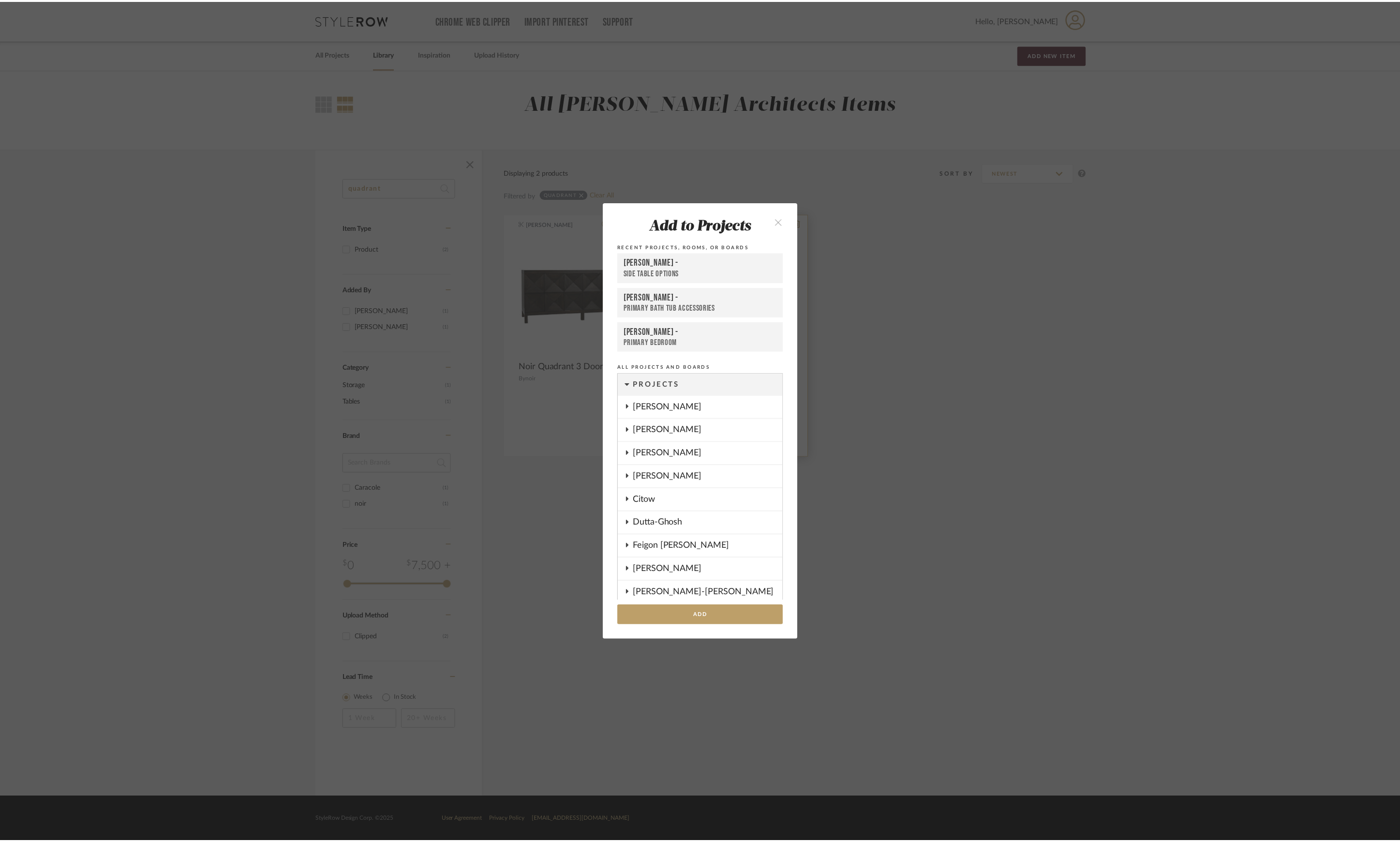
scroll to position [414, 0]
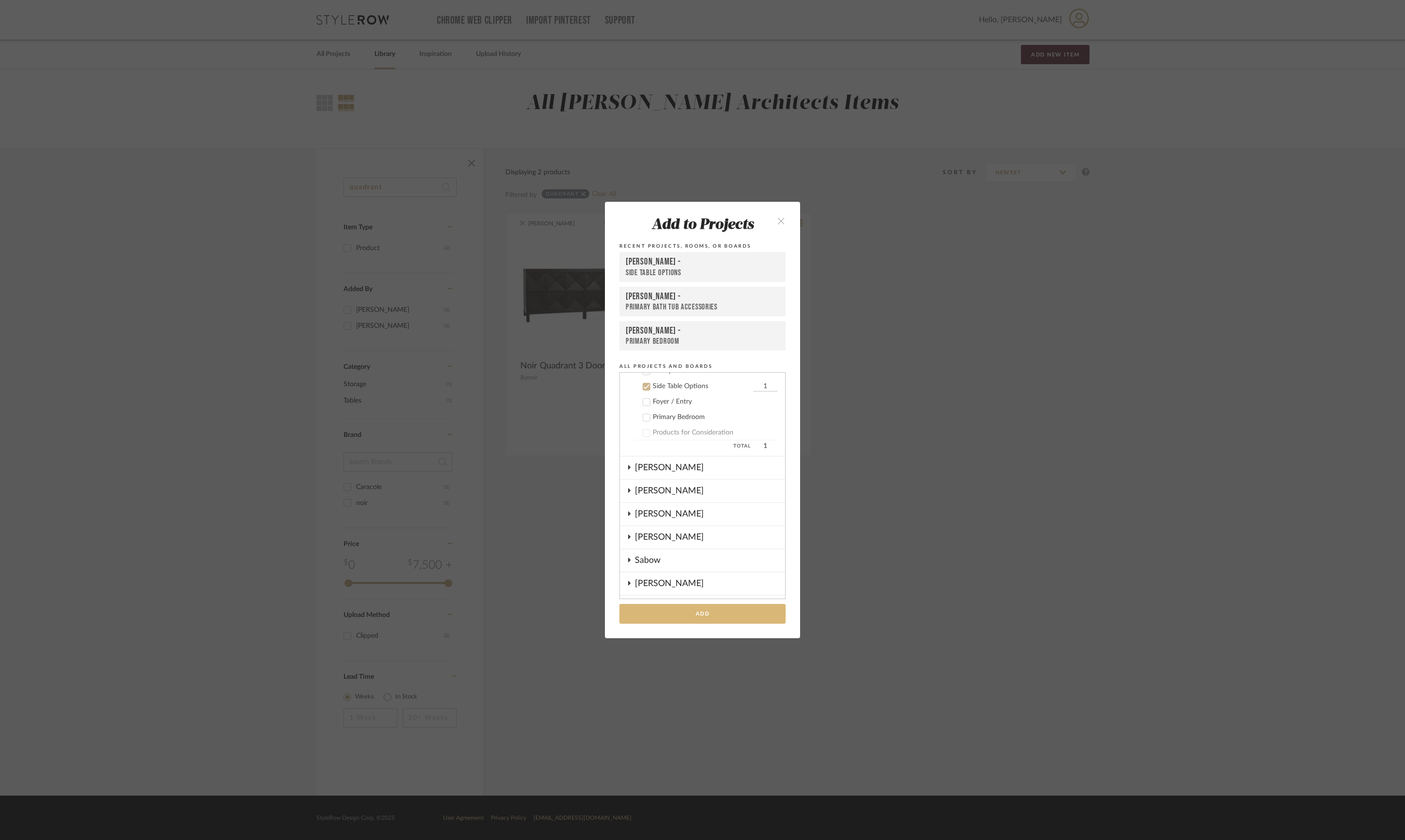
click at [706, 610] on button "Add" at bounding box center [703, 614] width 166 height 20
click at [899, 204] on div "Add to Projects Recent Projects, Rooms, or Boards Lesnik - Side Table Options P…" at bounding box center [702, 420] width 1405 height 840
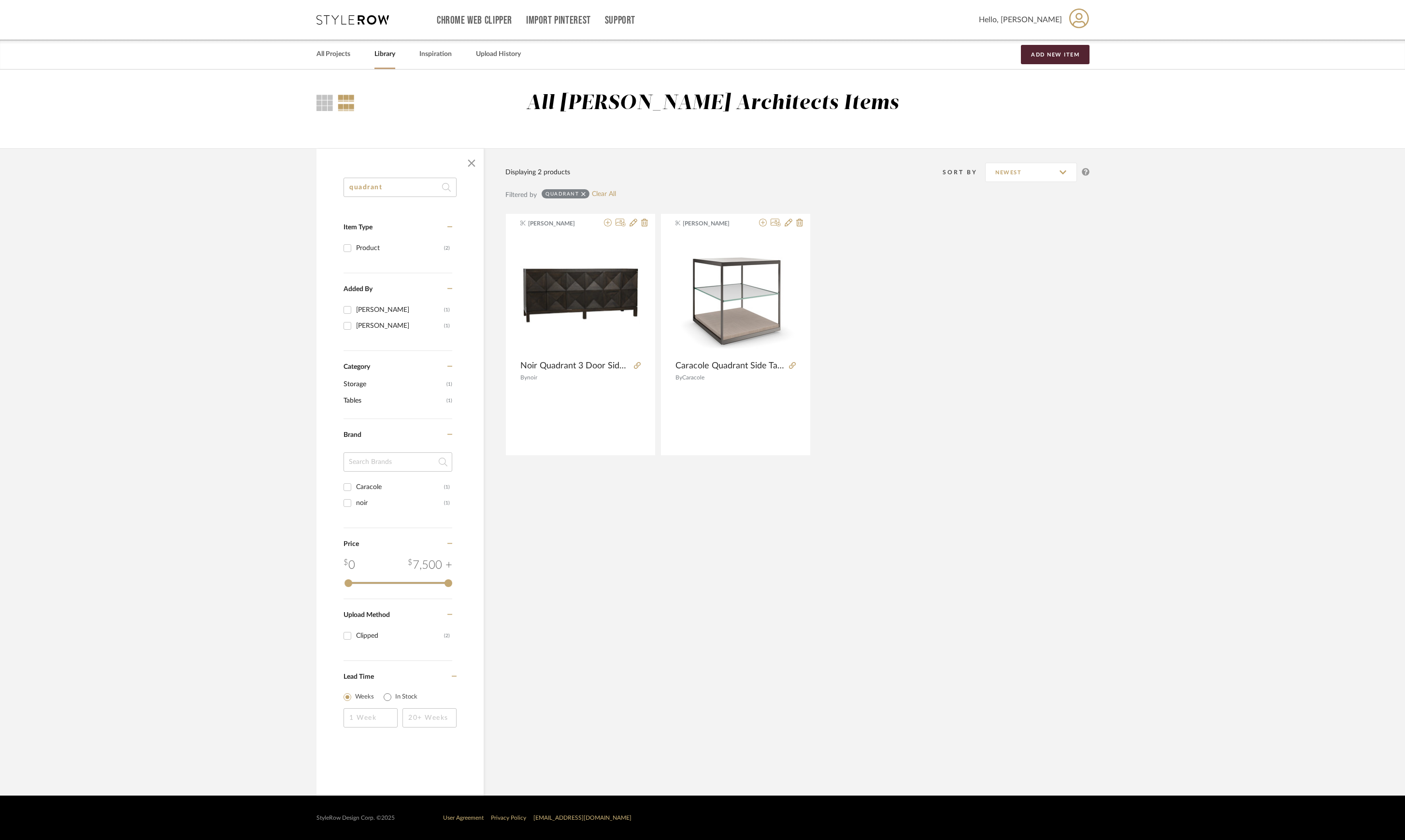
drag, startPoint x: 302, startPoint y: 188, endPoint x: 275, endPoint y: 186, distance: 27.1
click at [275, 186] on library-search-items "quadrant Item Type Product (2) Added By Danielle Kriston (1) K Tyler (1) Catego…" at bounding box center [702, 472] width 1405 height 647
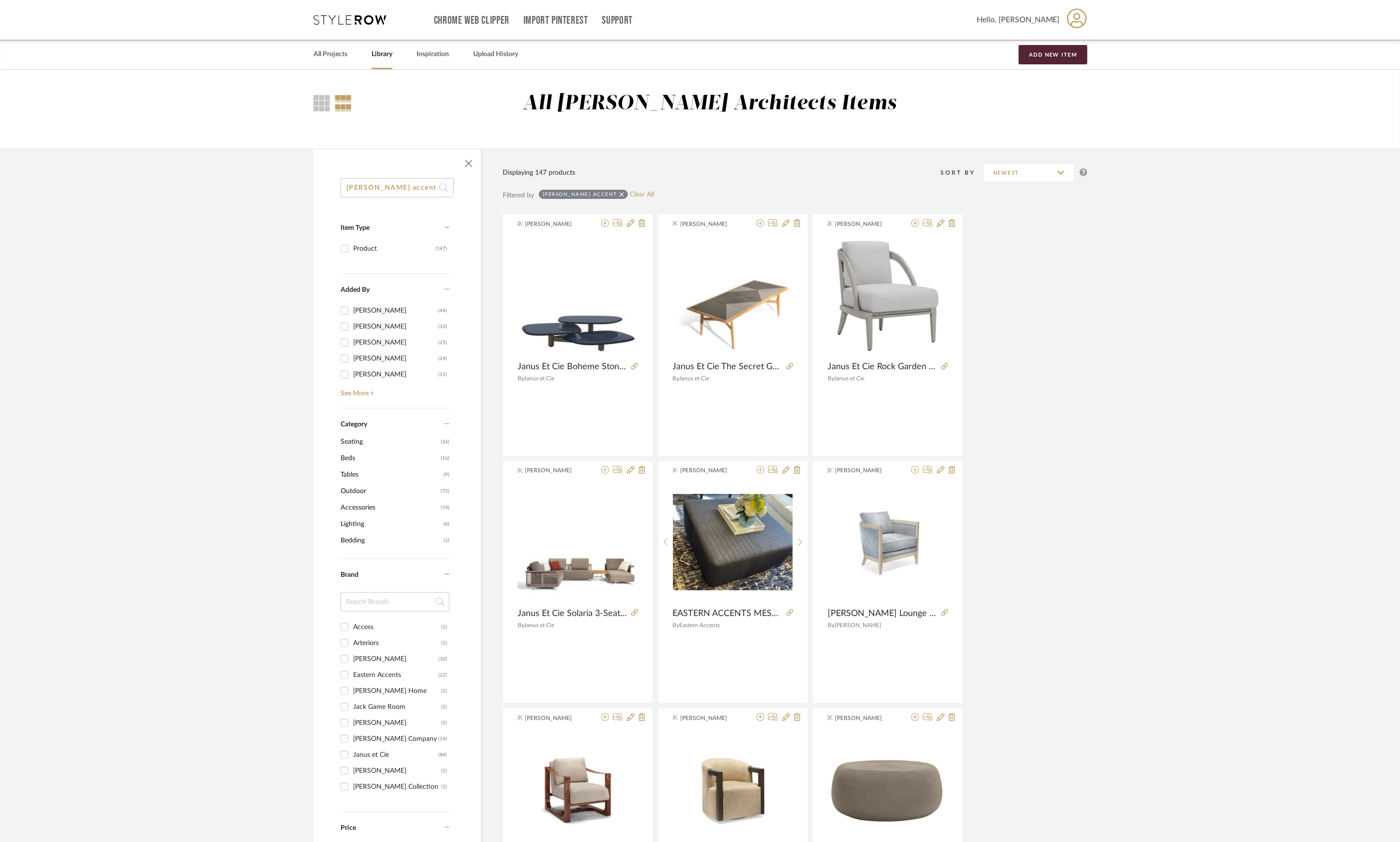
drag, startPoint x: 404, startPoint y: 185, endPoint x: 290, endPoint y: 185, distance: 114.0
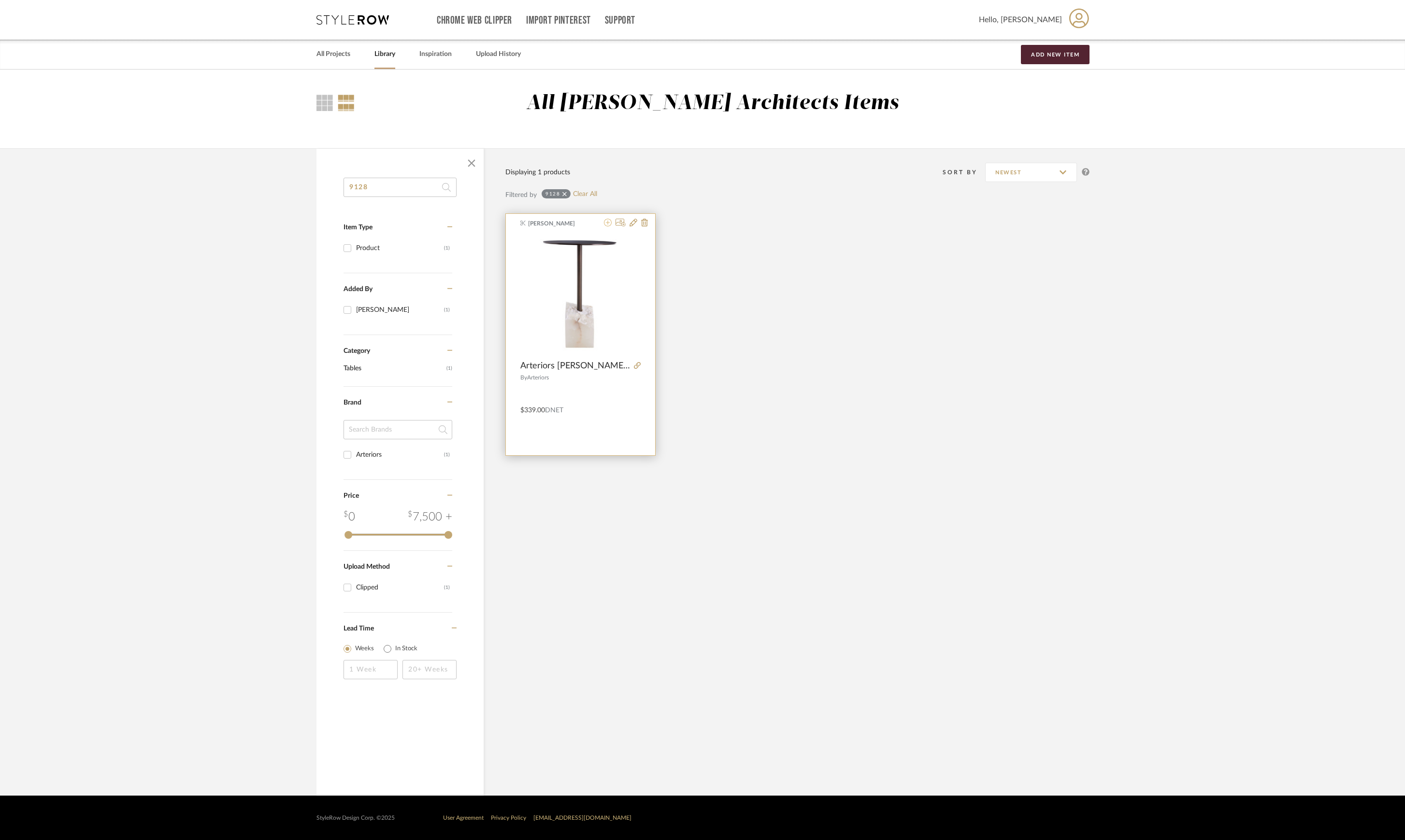
type input "9128"
click at [611, 222] on icon at bounding box center [607, 223] width 8 height 8
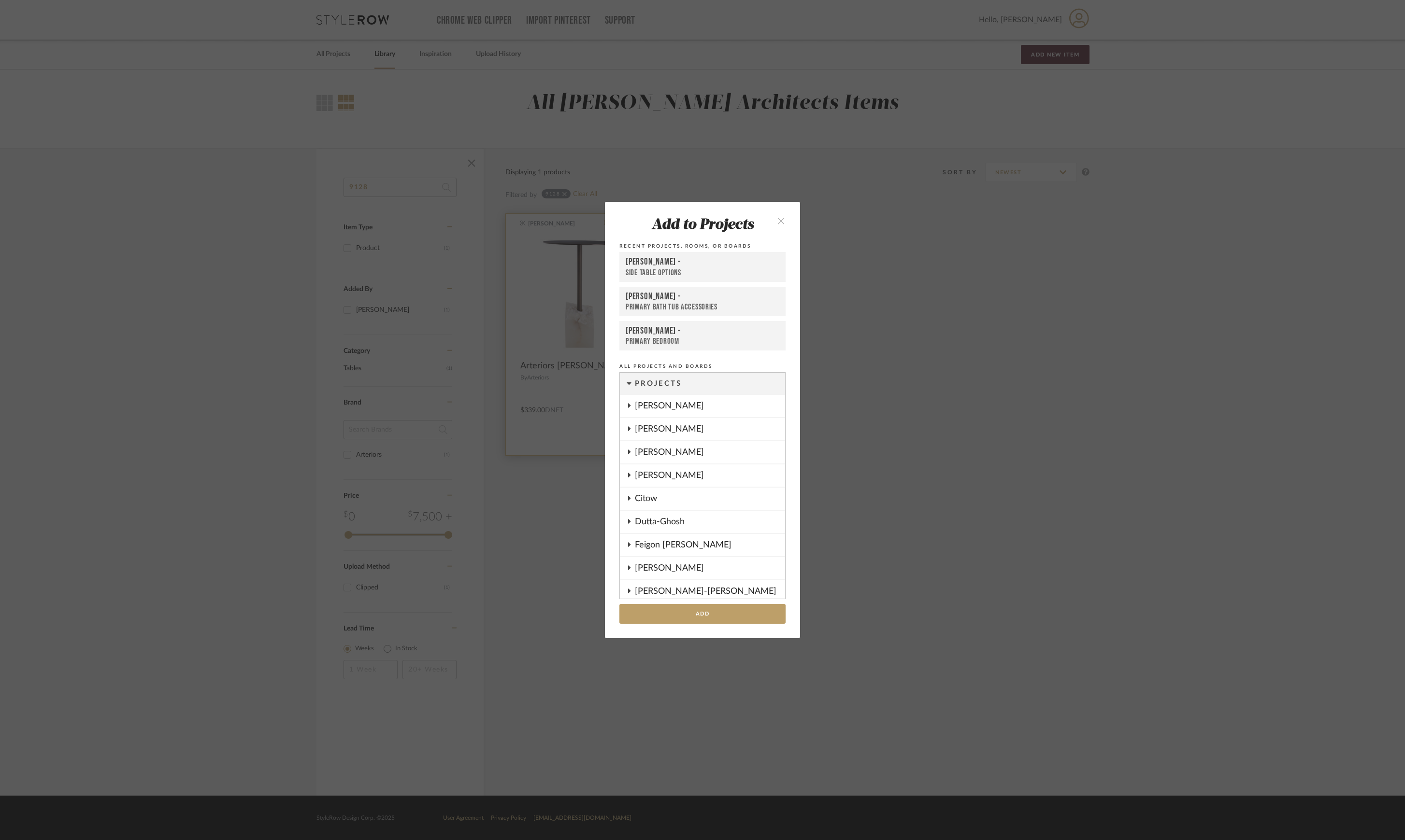
scroll to position [413, 0]
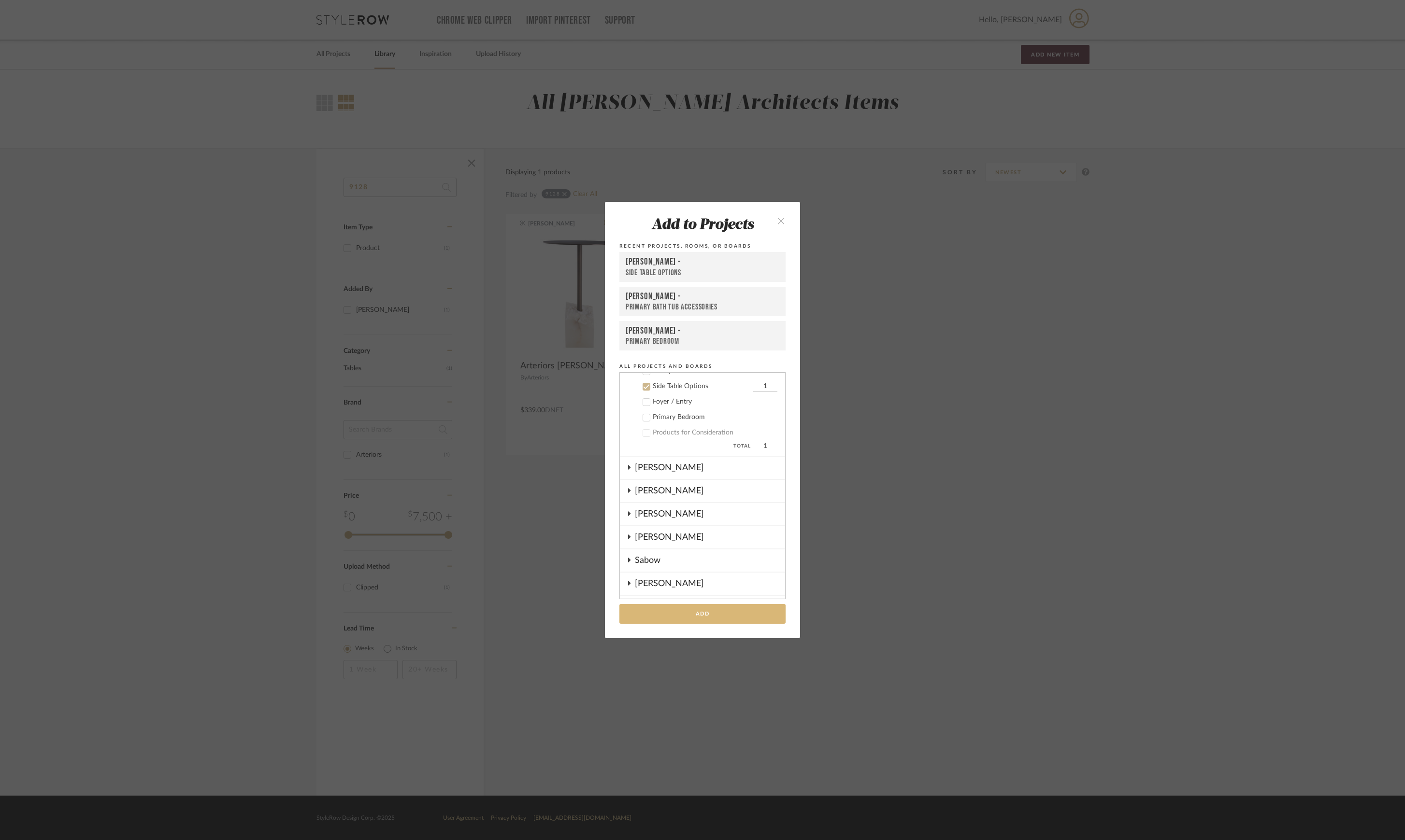
click at [714, 622] on button "Add" at bounding box center [703, 614] width 166 height 20
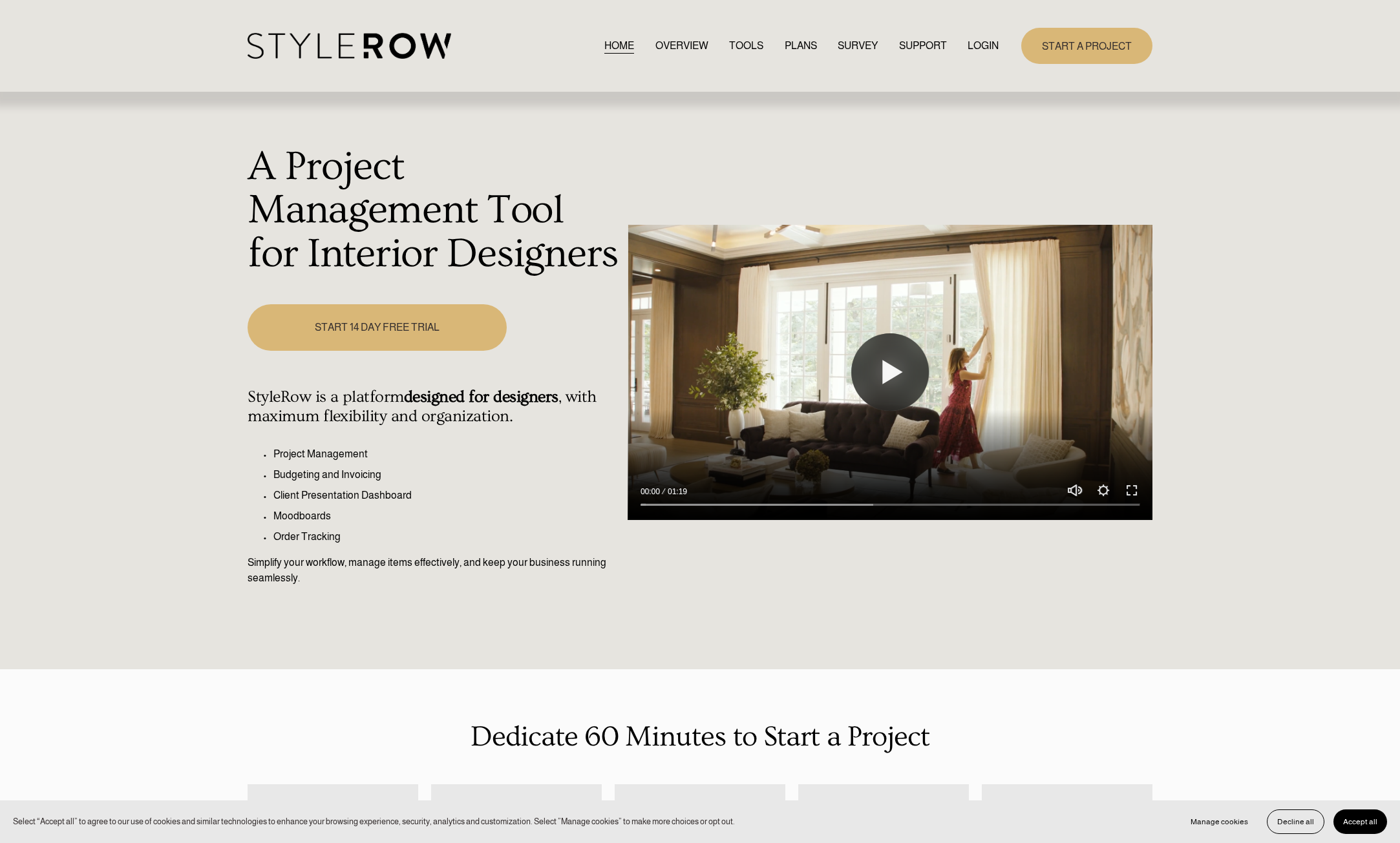
click at [969, 40] on link "LOGIN" at bounding box center [983, 45] width 31 height 17
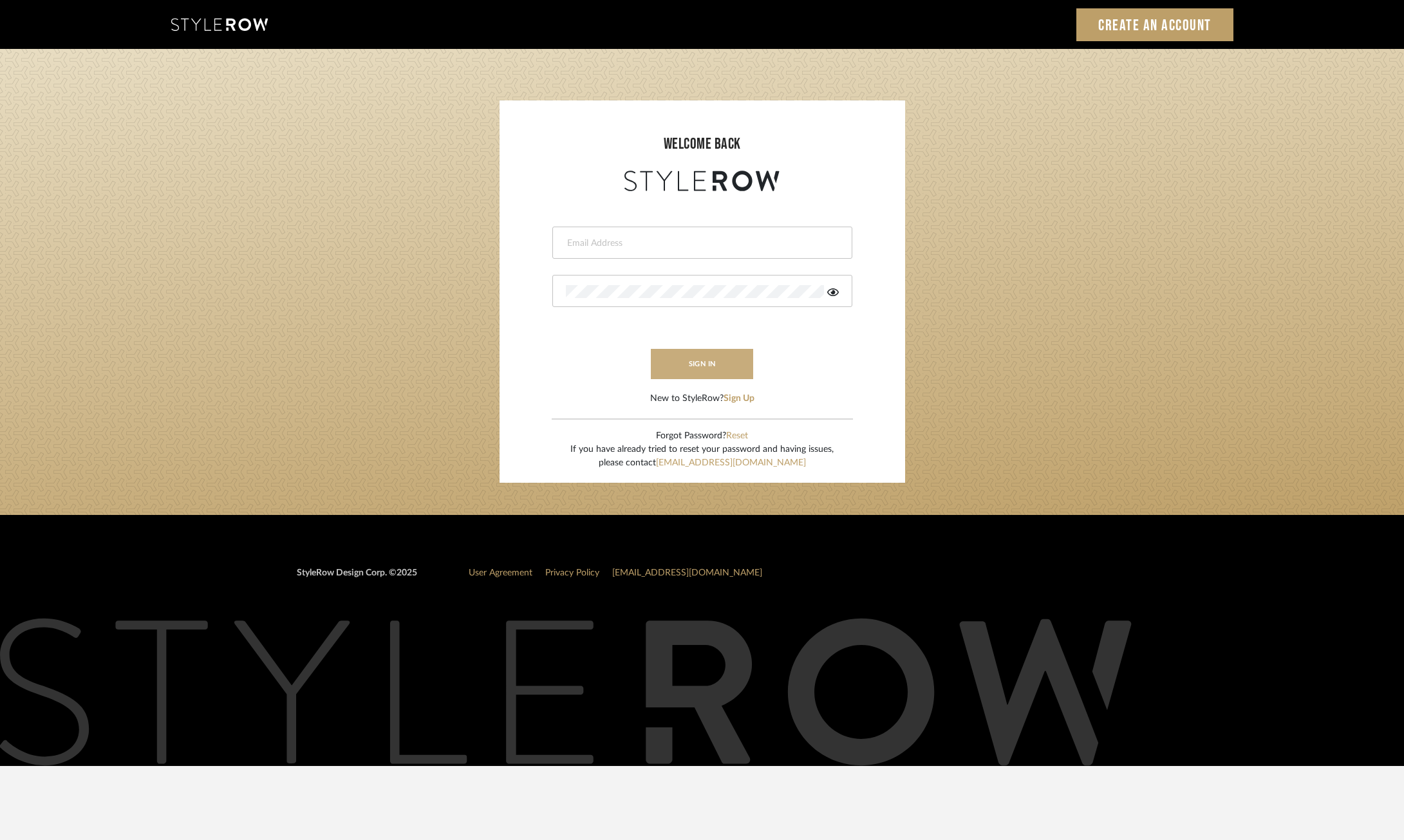
type input "ksears@morgantewilson.com"
click at [676, 353] on button "sign in" at bounding box center [702, 363] width 103 height 30
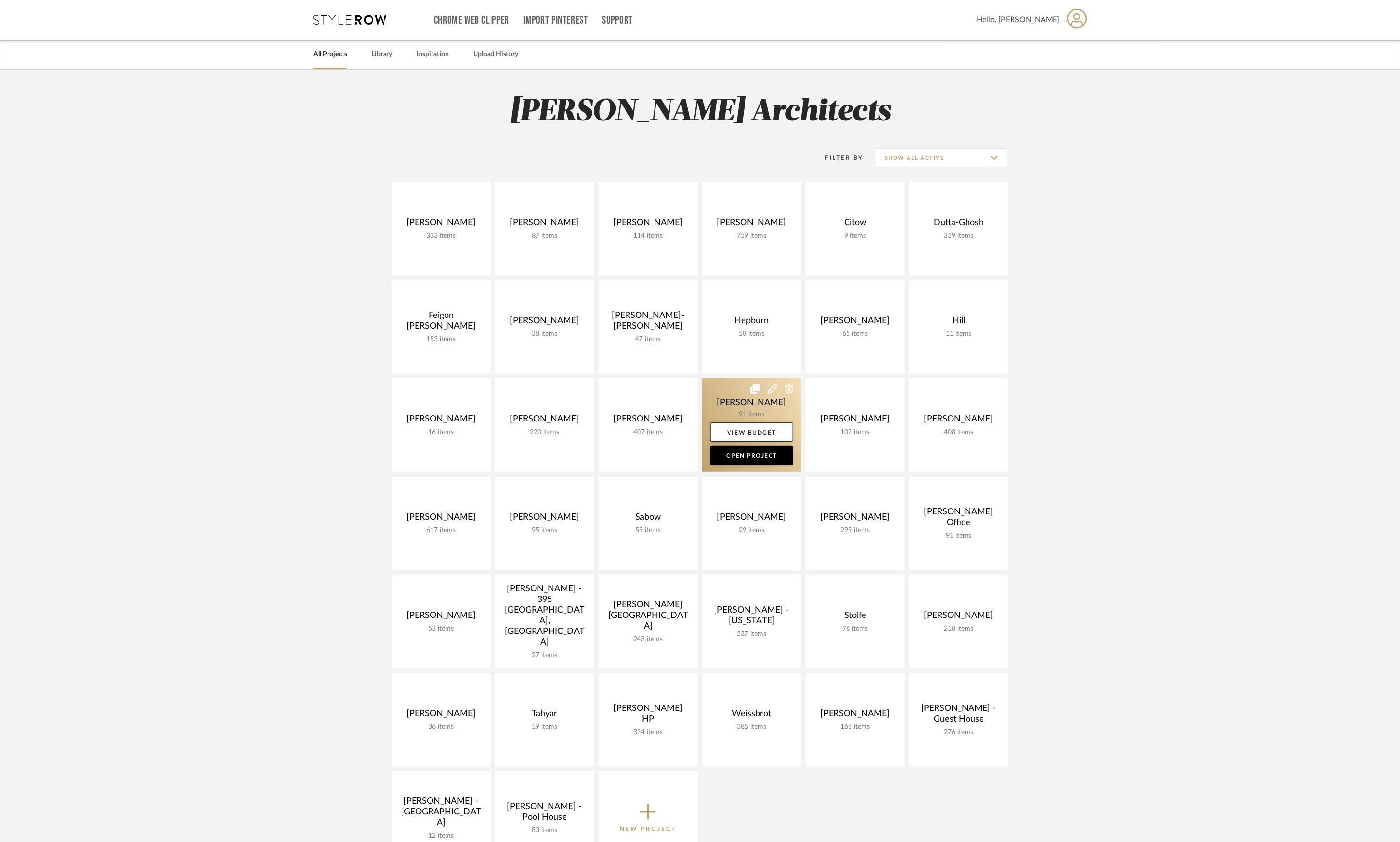
click at [751, 405] on link at bounding box center [752, 425] width 99 height 94
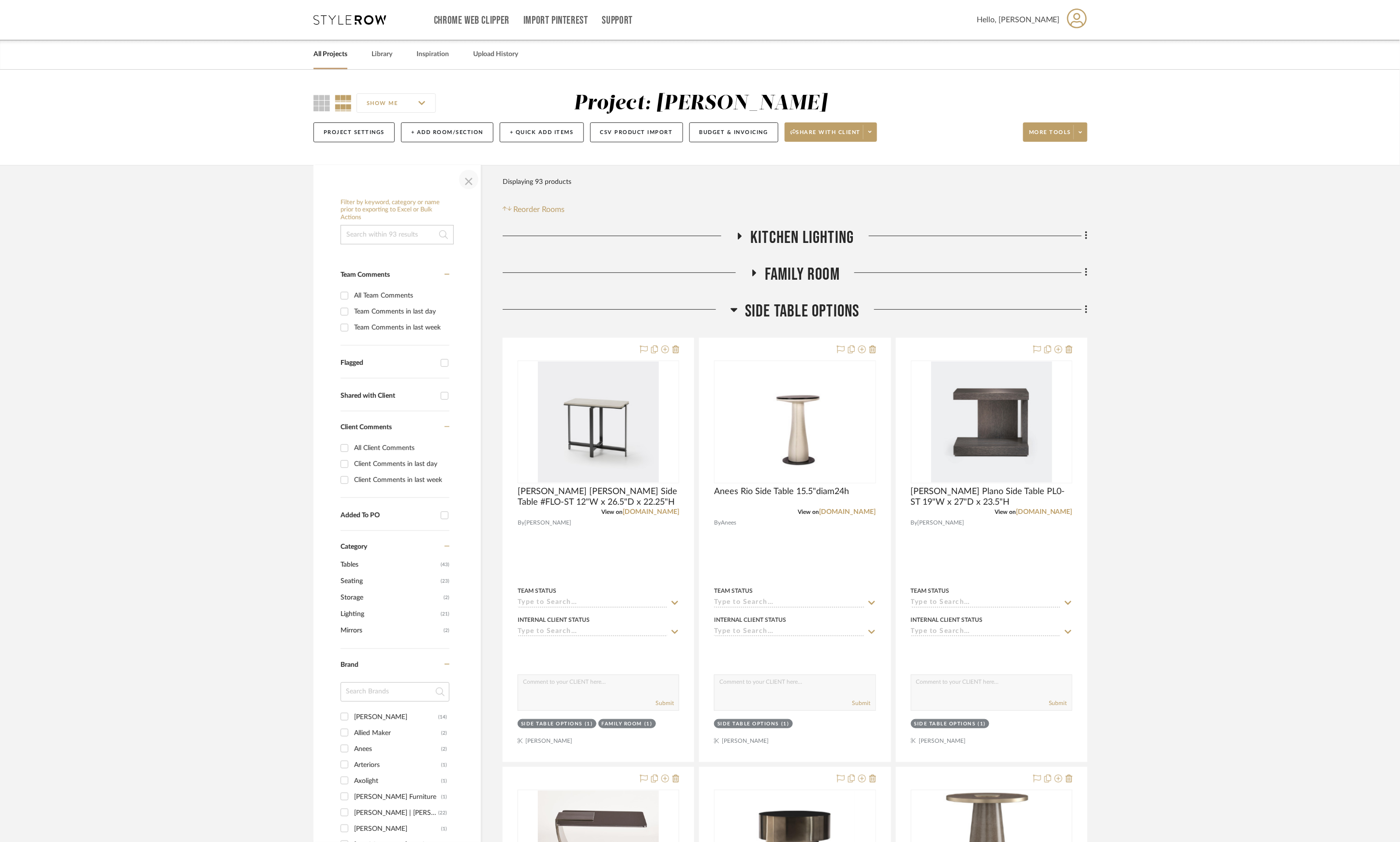
click at [467, 178] on span "button" at bounding box center [469, 180] width 23 height 23
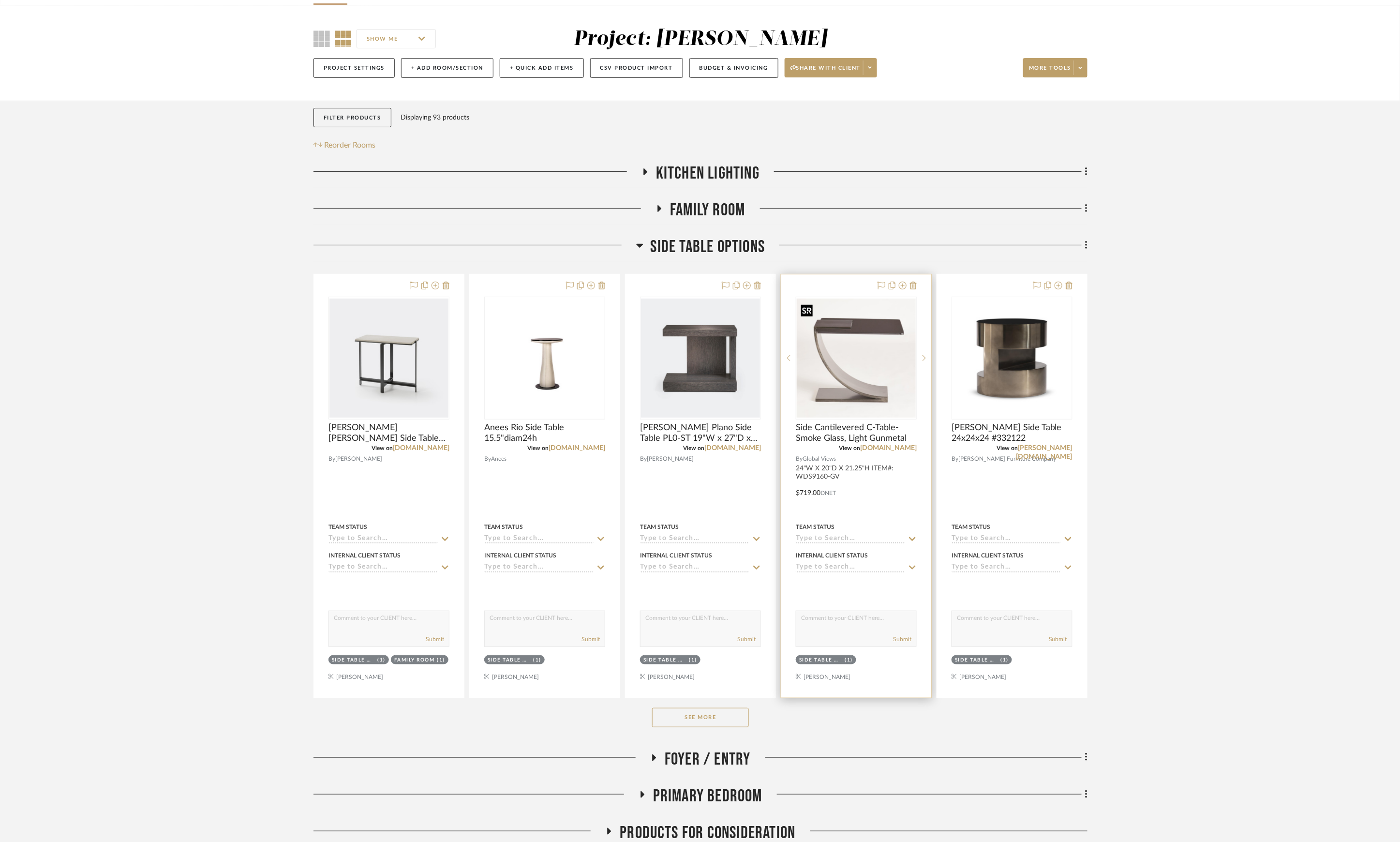
scroll to position [129, 0]
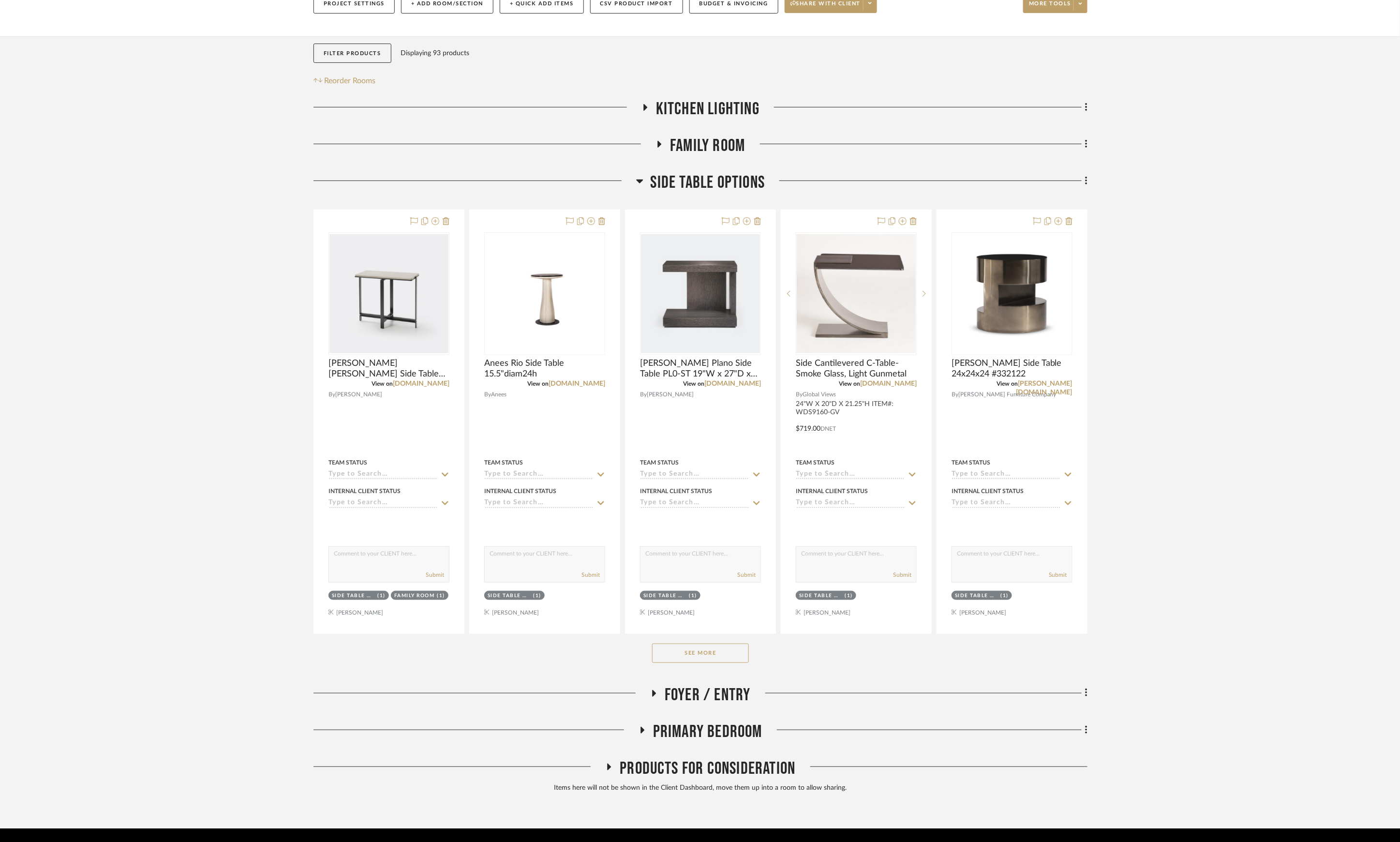
click at [719, 649] on button "See More" at bounding box center [700, 653] width 97 height 19
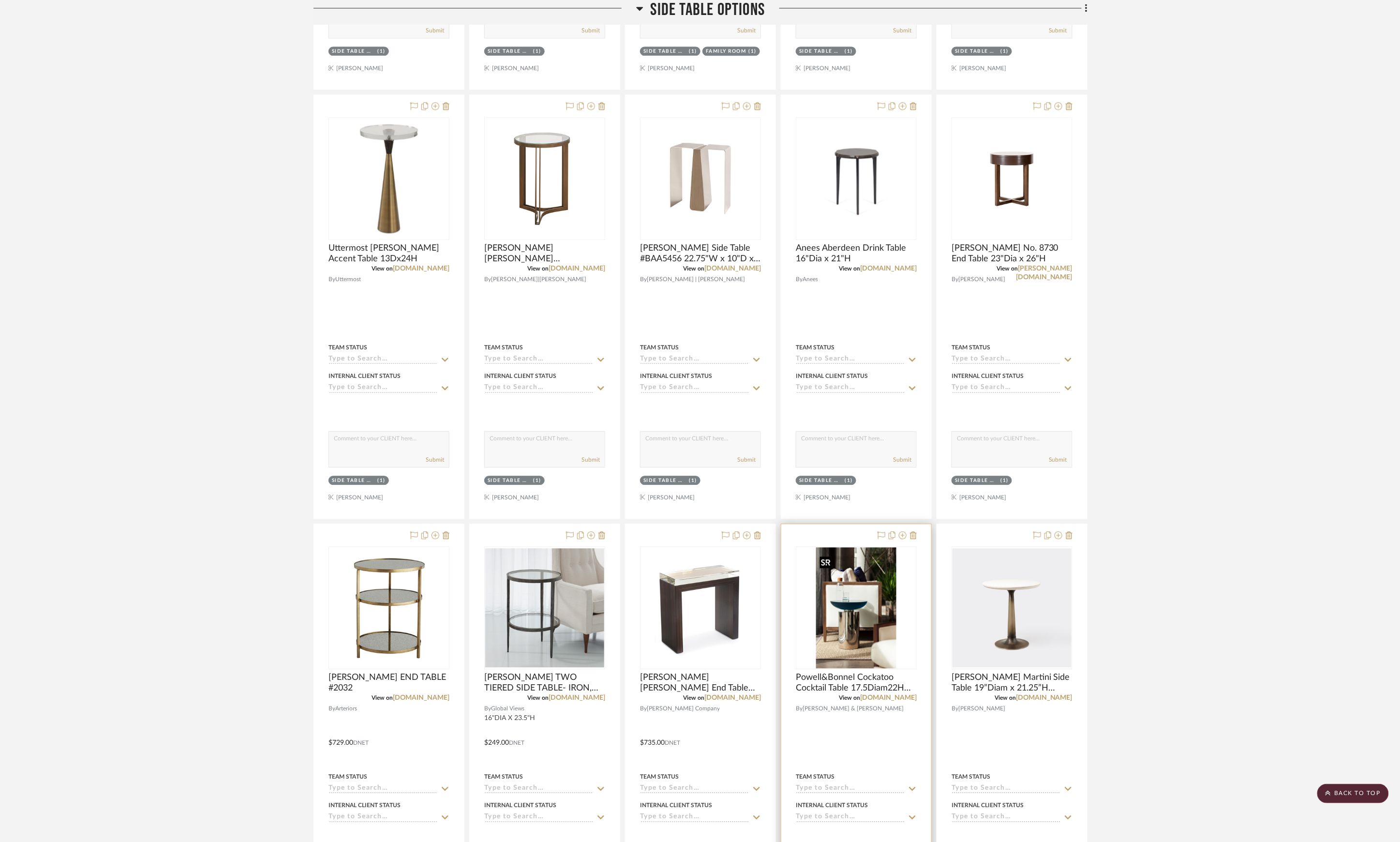
scroll to position [1453, 0]
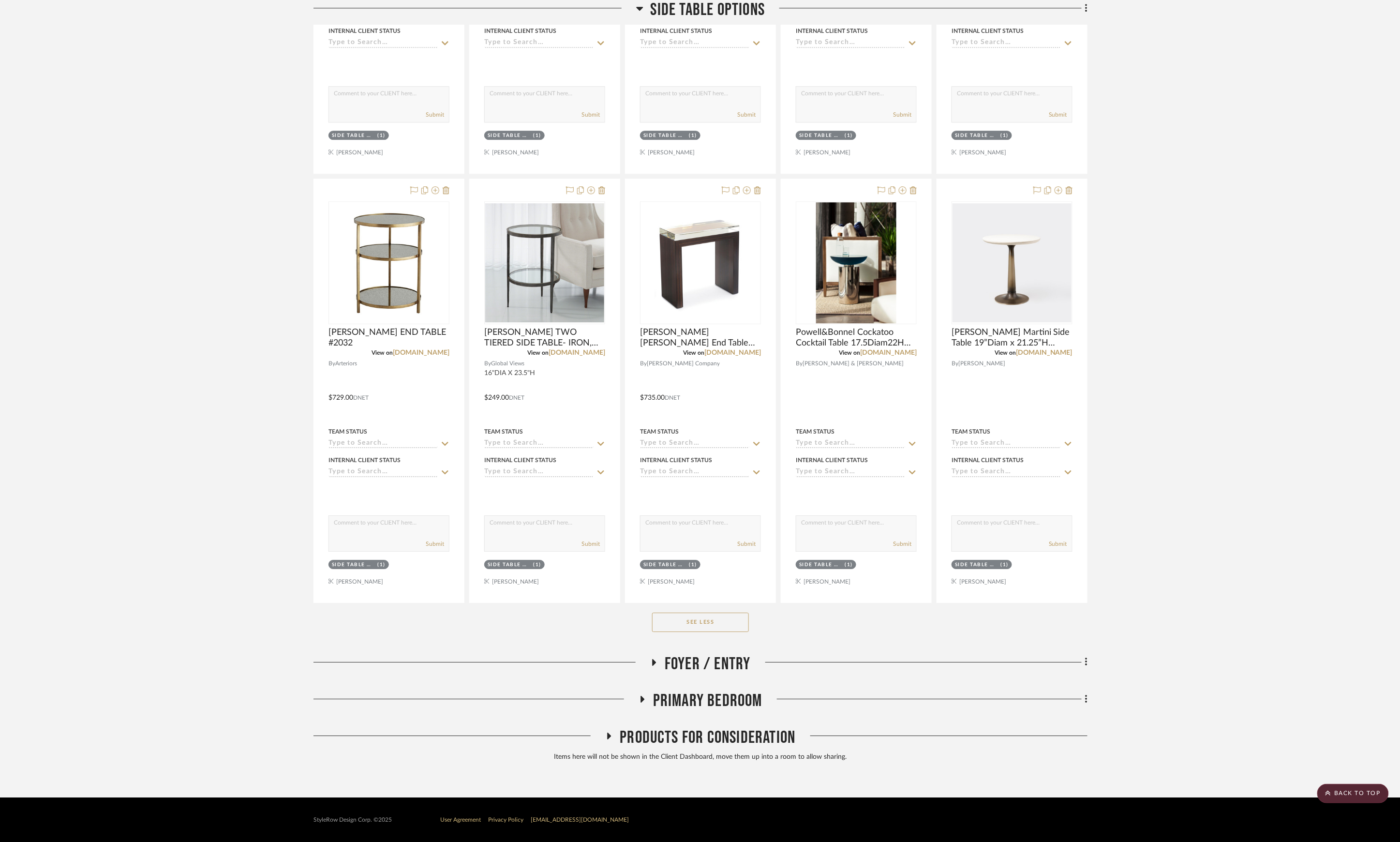
click at [716, 737] on span "Products For Consideration" at bounding box center [708, 737] width 176 height 21
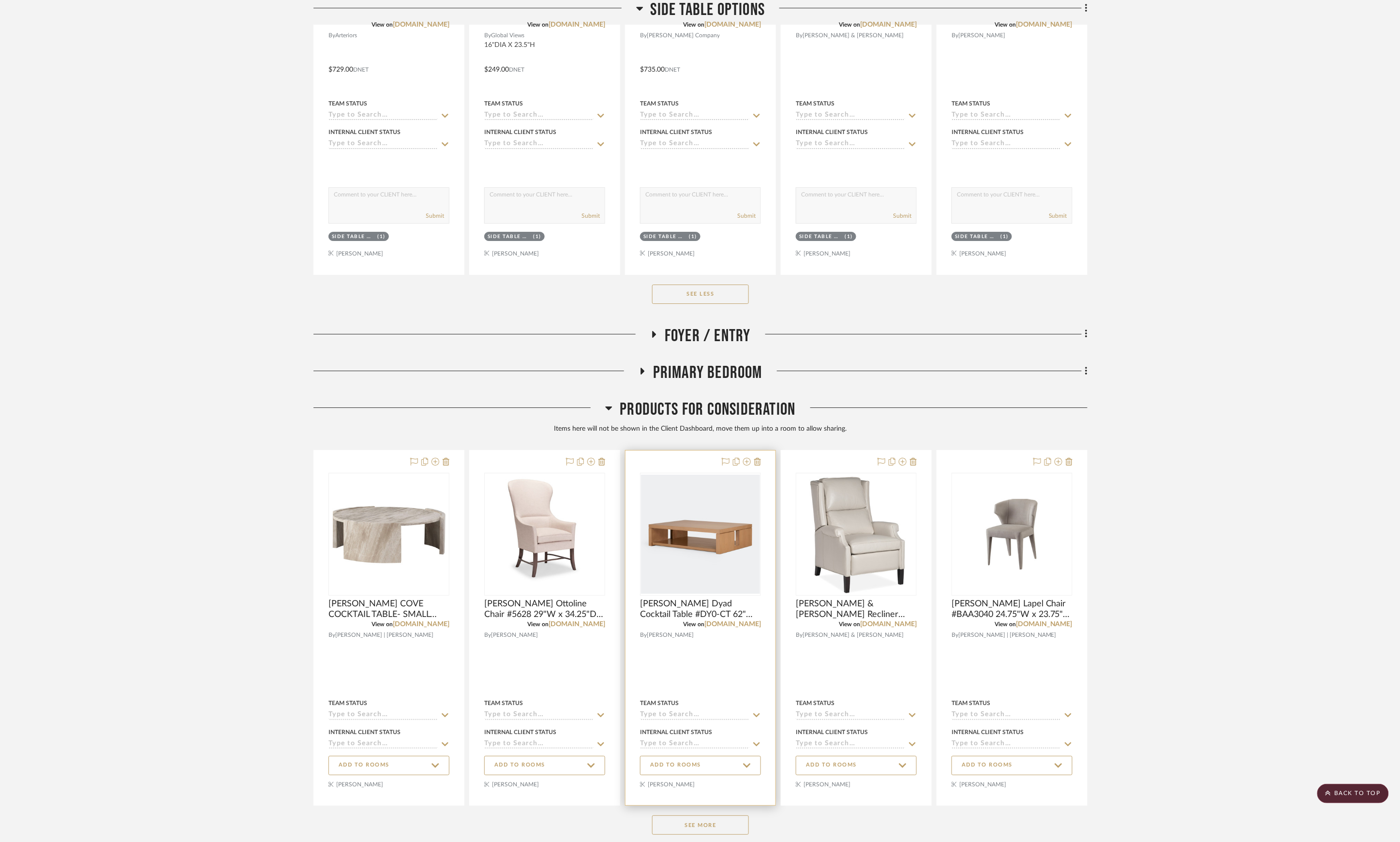
scroll to position [1849, 0]
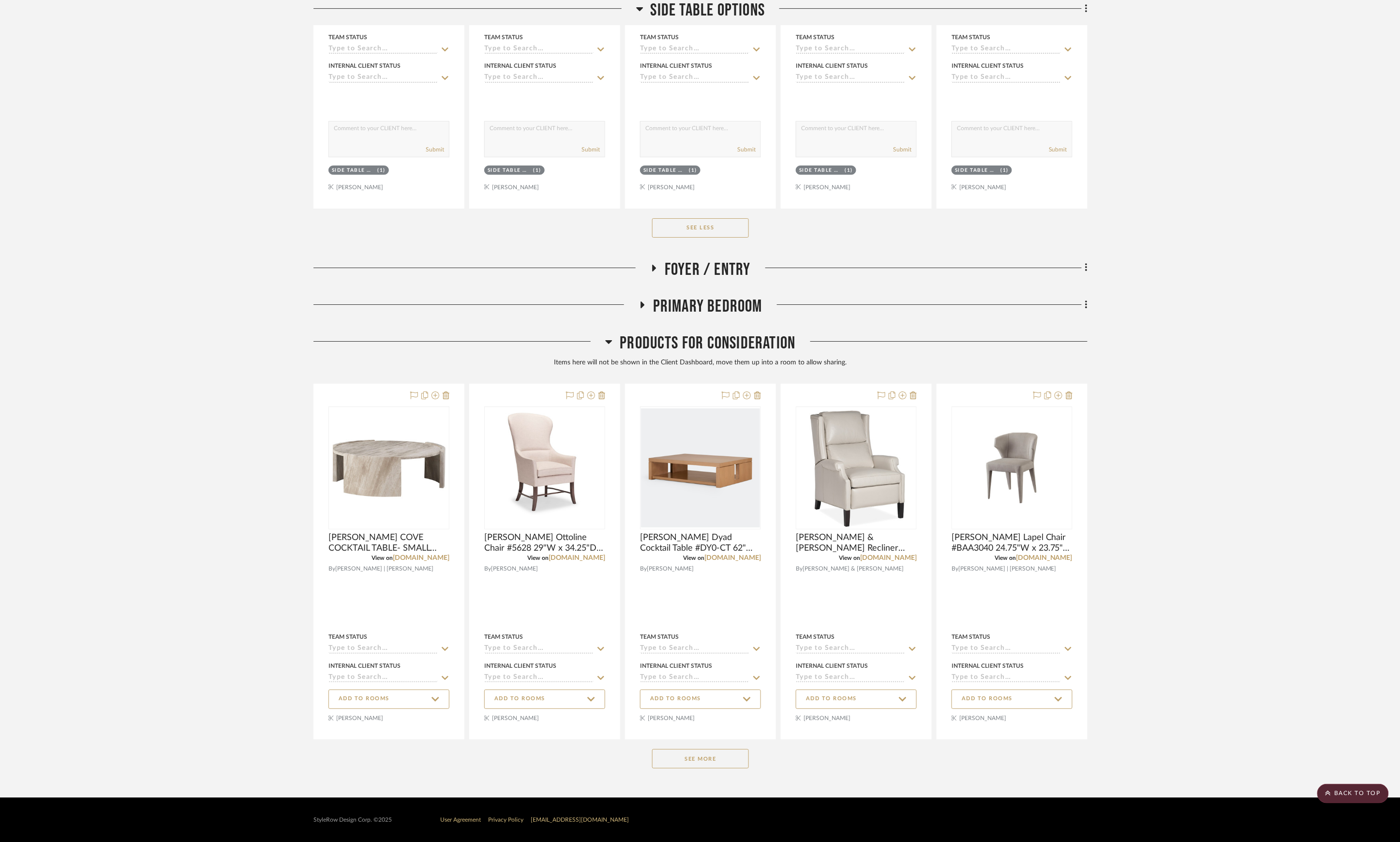
click at [722, 761] on button "See More" at bounding box center [700, 759] width 97 height 19
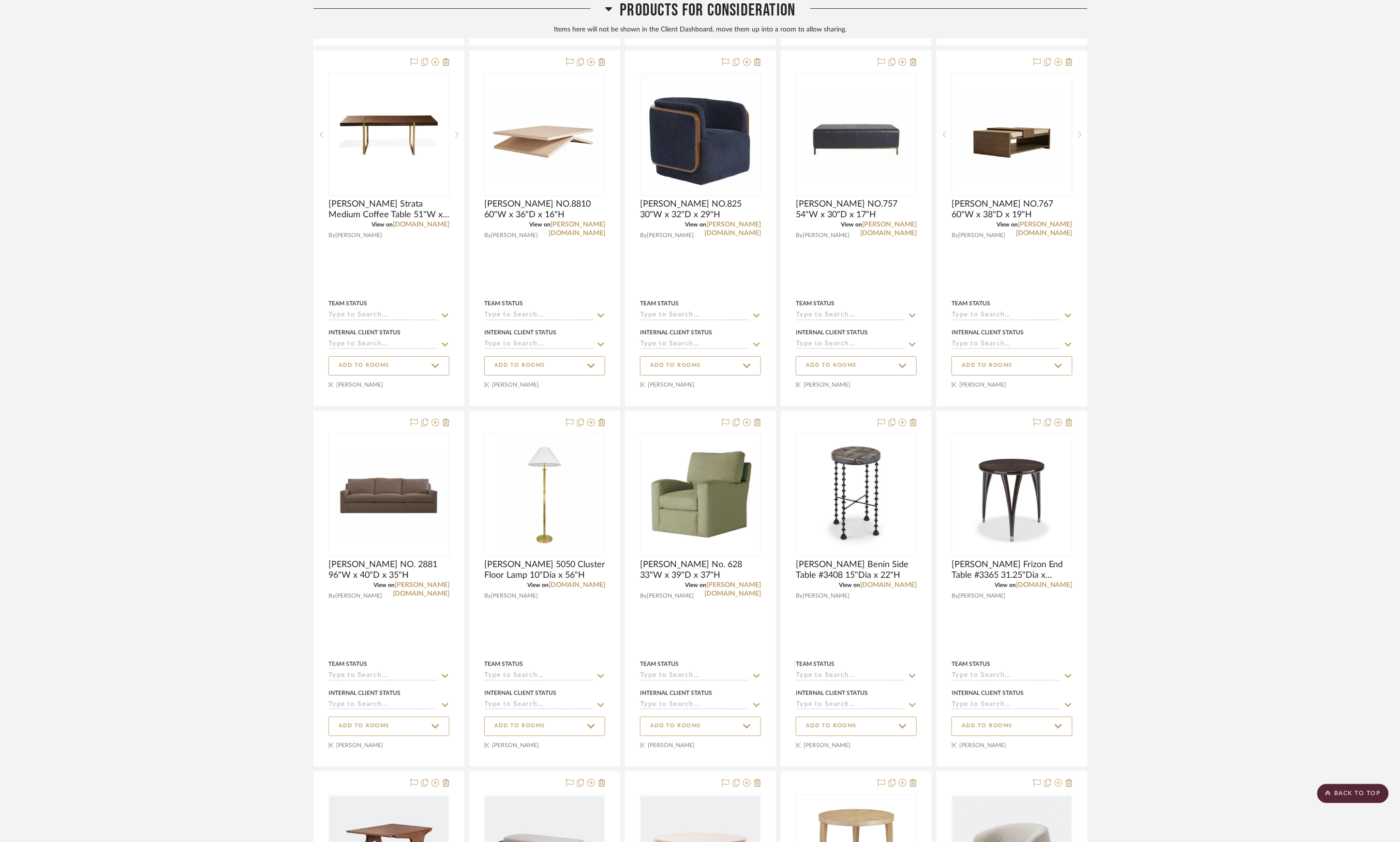
scroll to position [4172, 0]
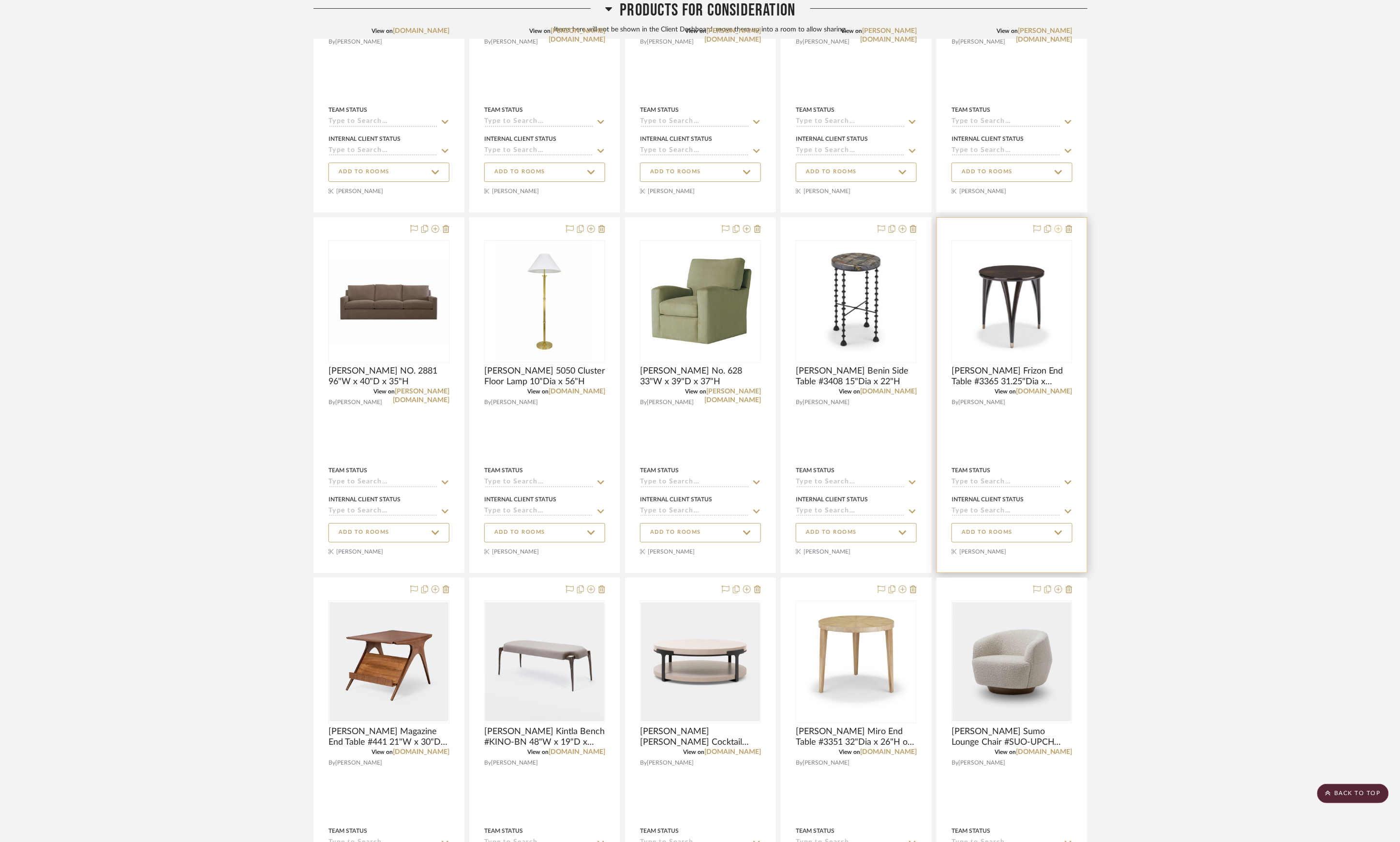
click at [1058, 235] on button at bounding box center [1058, 230] width 8 height 12
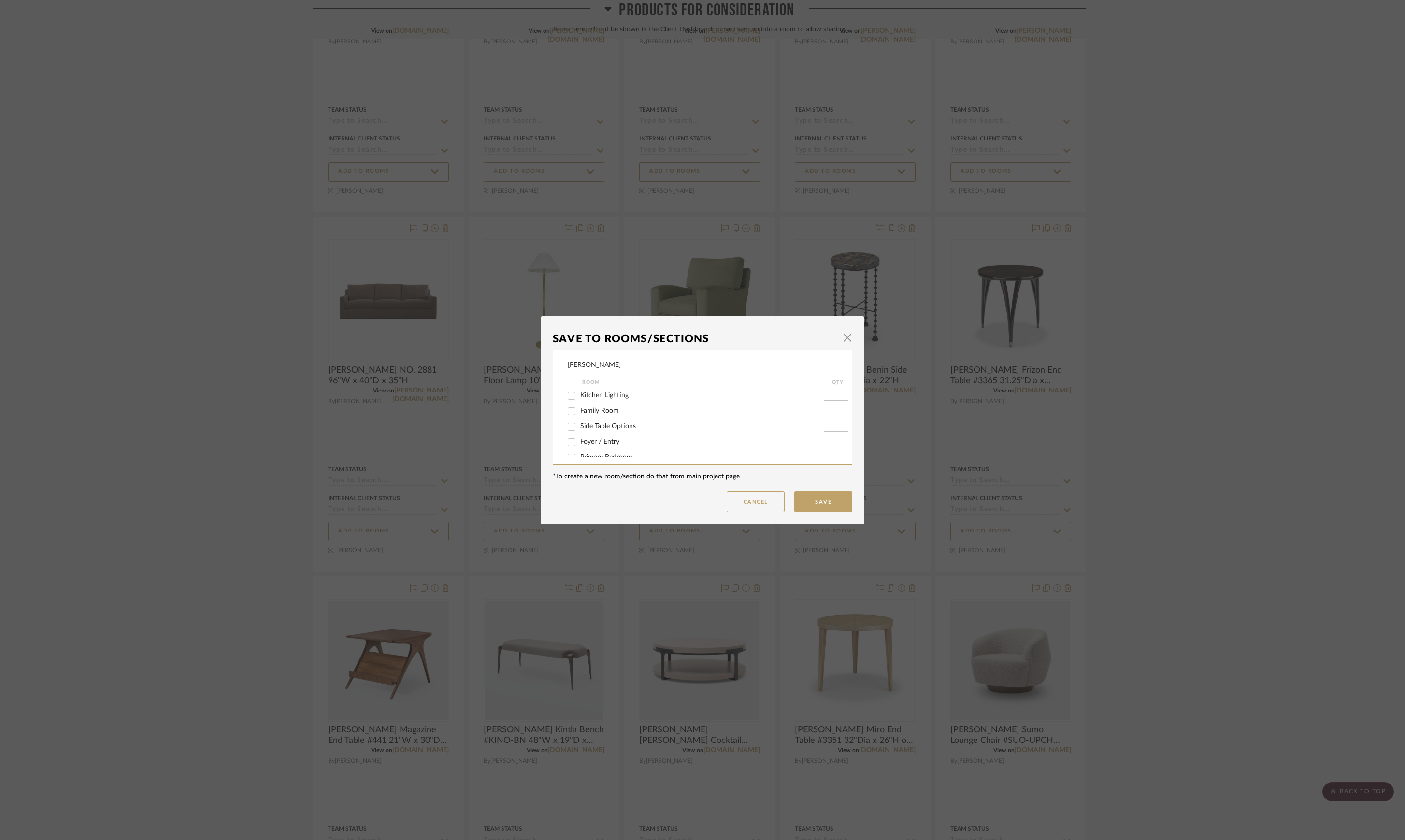
scroll to position [10, 0]
click at [613, 416] on span "Side Table Options" at bounding box center [607, 416] width 56 height 7
click at [579, 416] on input "Side Table Options" at bounding box center [572, 416] width 15 height 15
checkbox input "true"
type input "1"
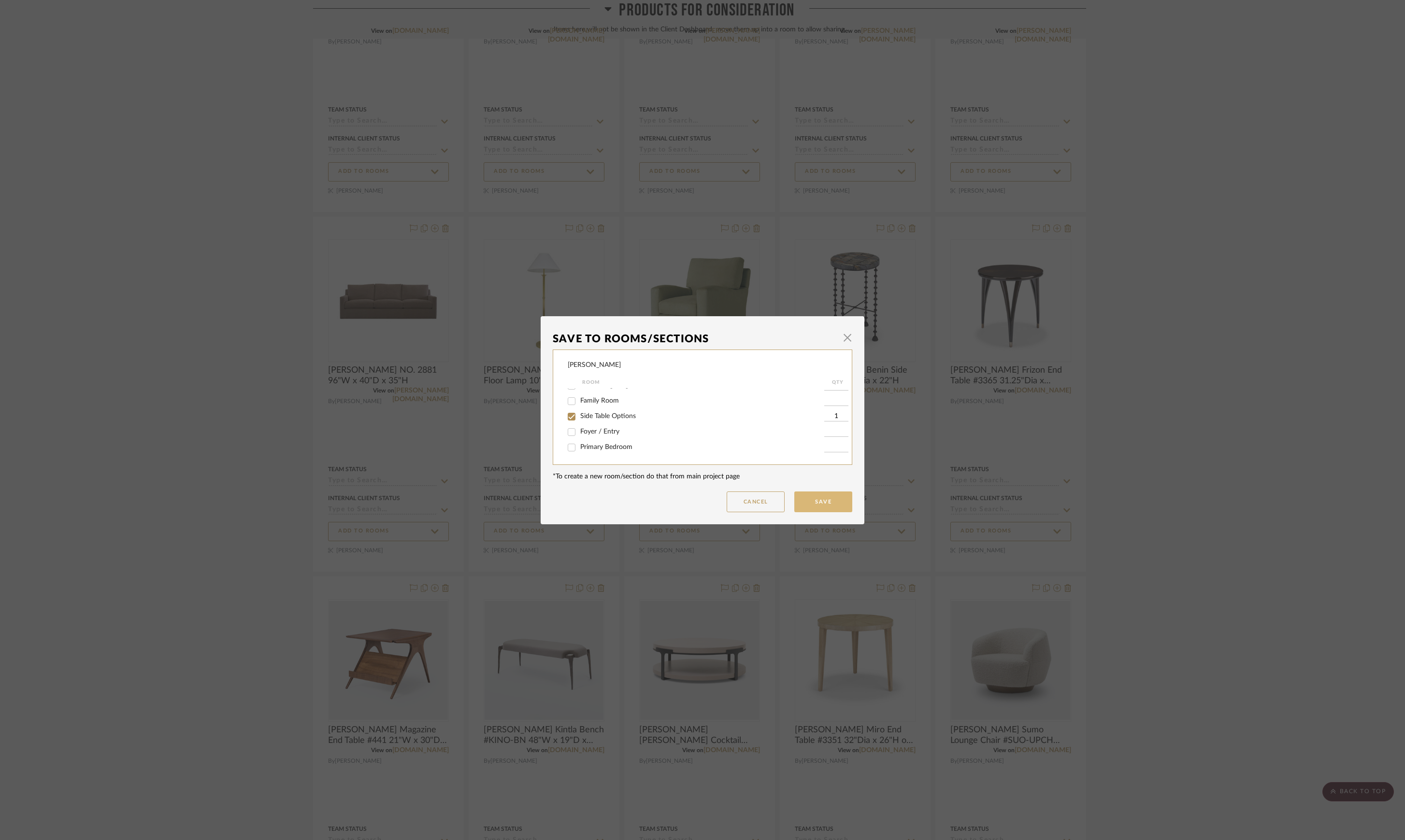
click at [819, 509] on button "Save" at bounding box center [823, 502] width 58 height 20
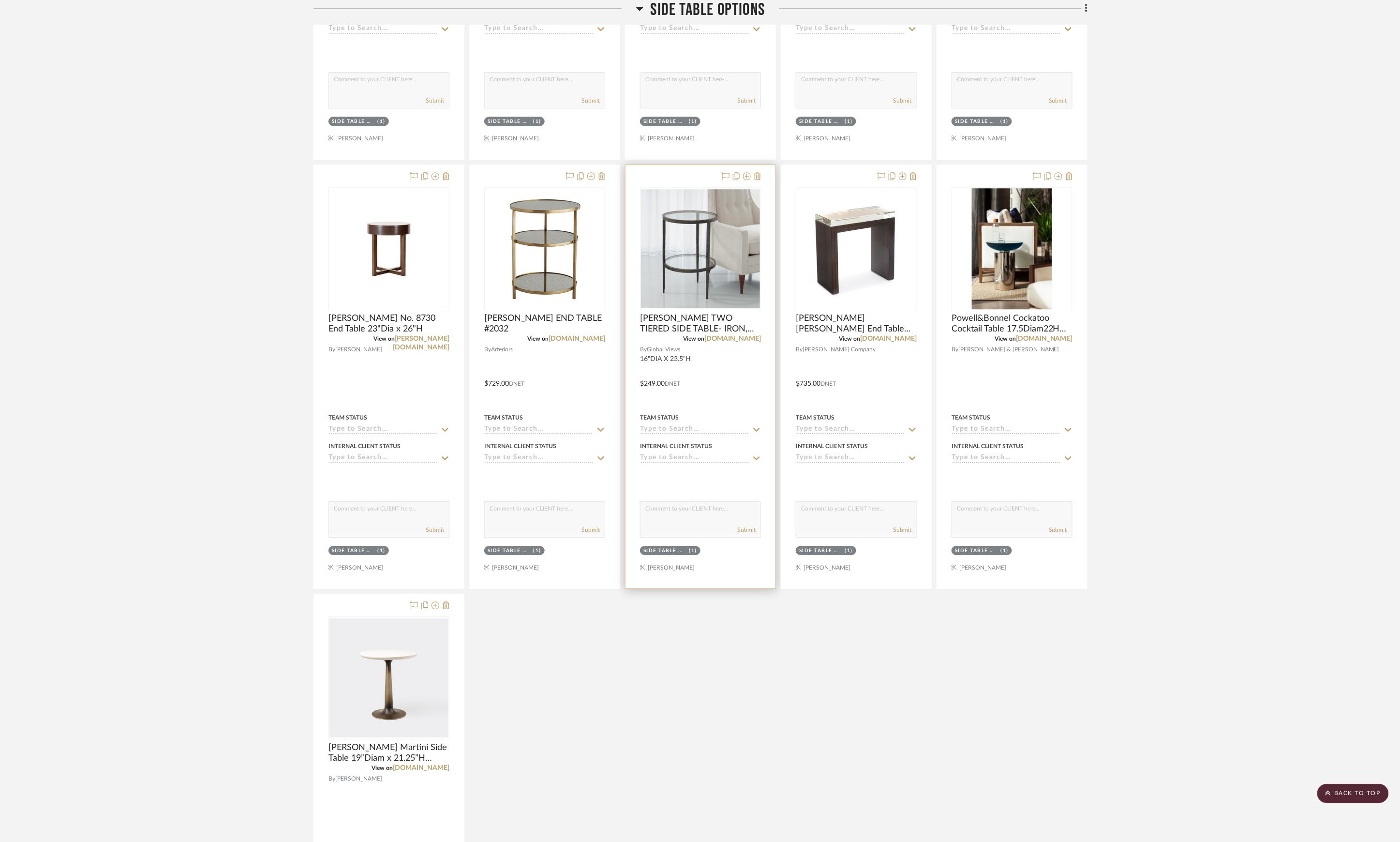
scroll to position [1526, 0]
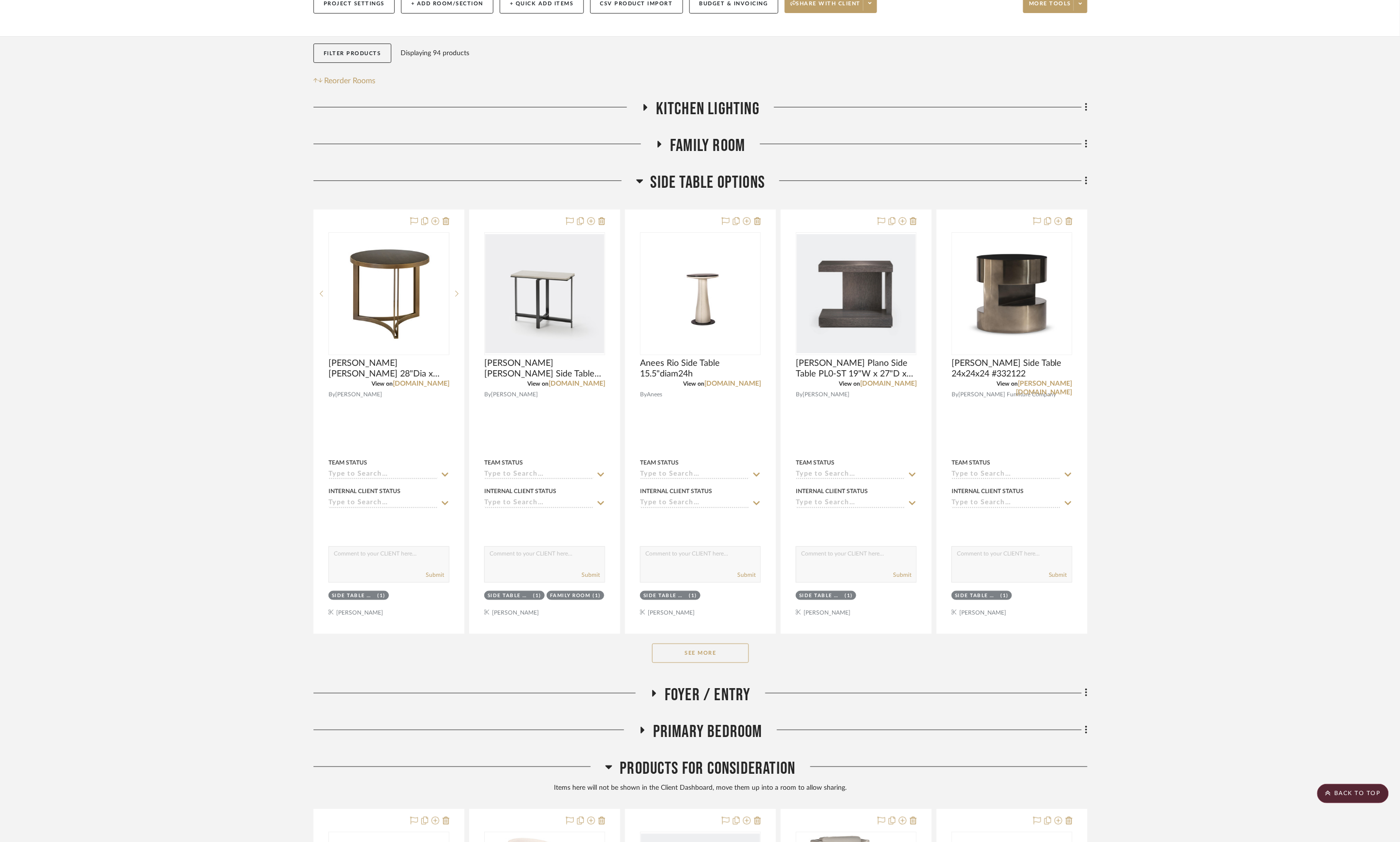
scroll to position [194, 0]
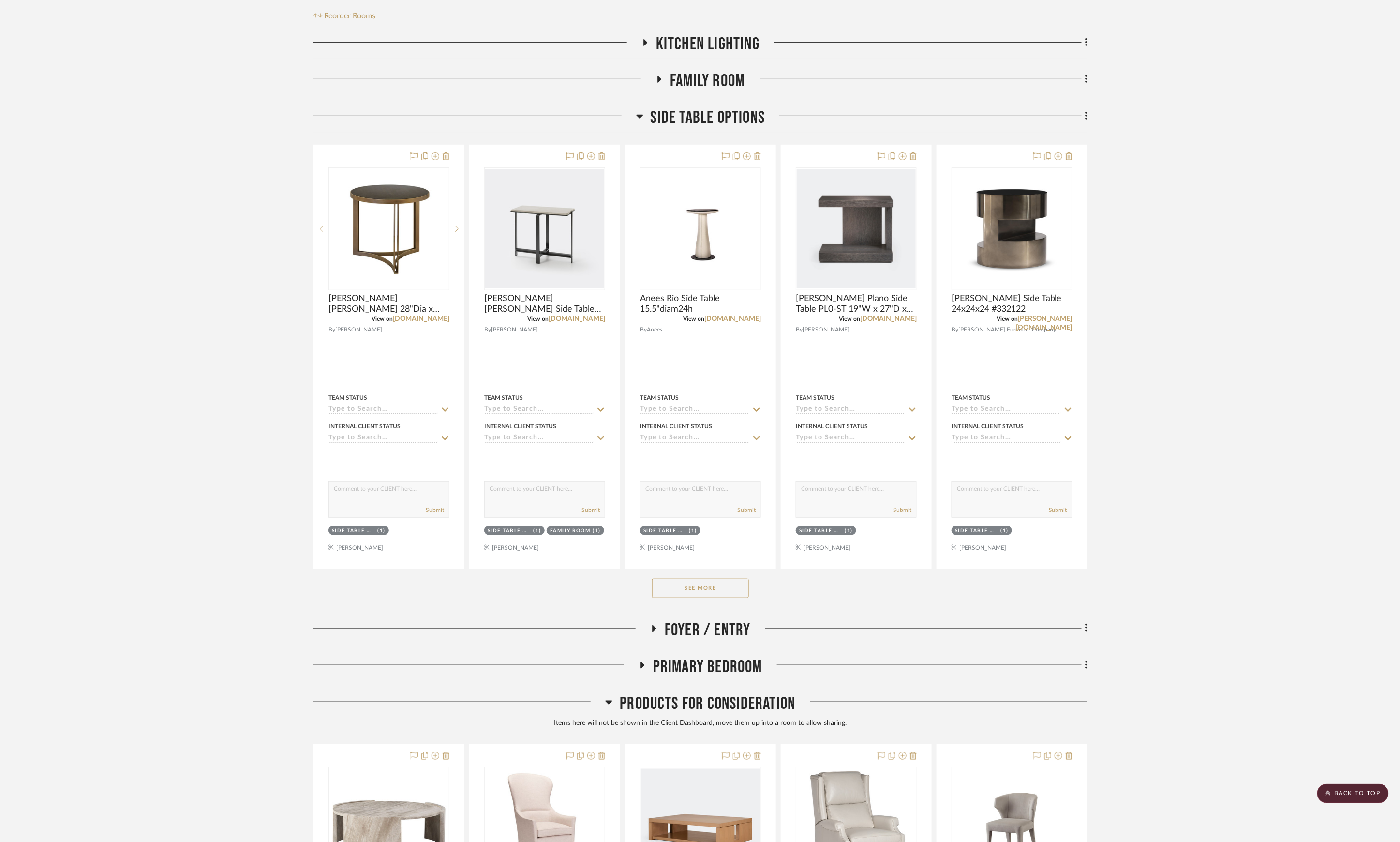
click at [713, 593] on button "See More" at bounding box center [700, 589] width 97 height 19
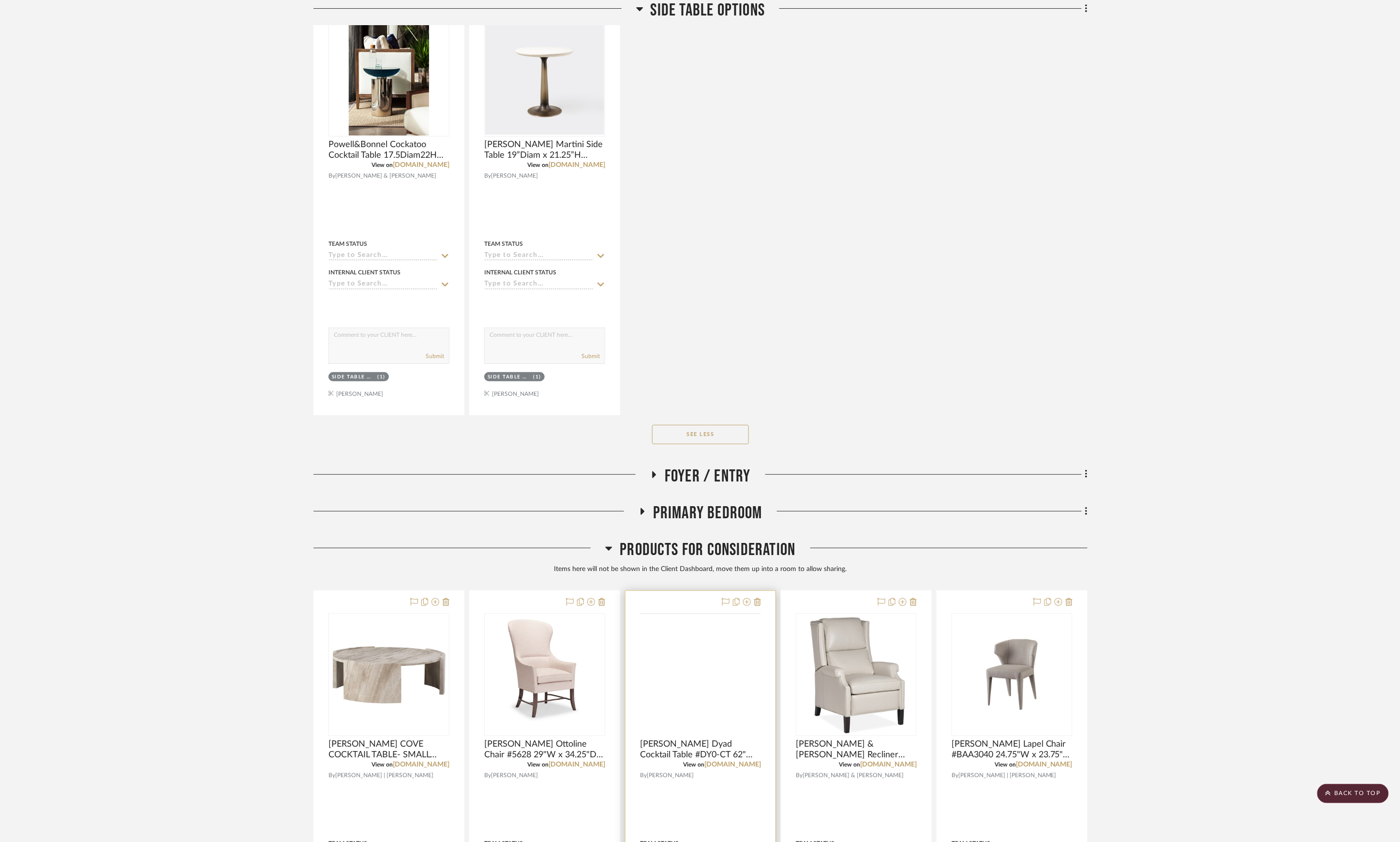
scroll to position [2279, 0]
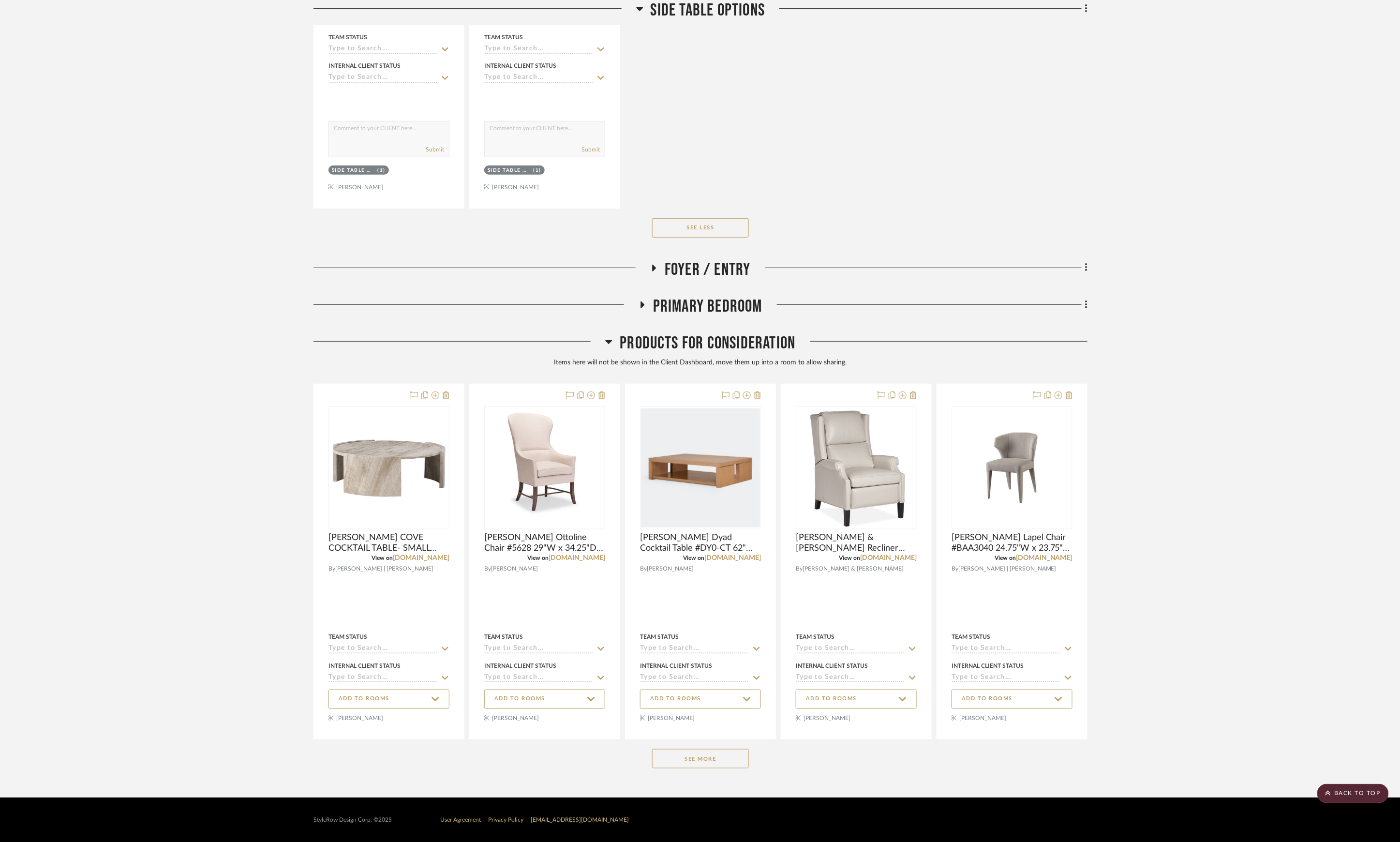
click at [708, 762] on button "See More" at bounding box center [700, 759] width 97 height 19
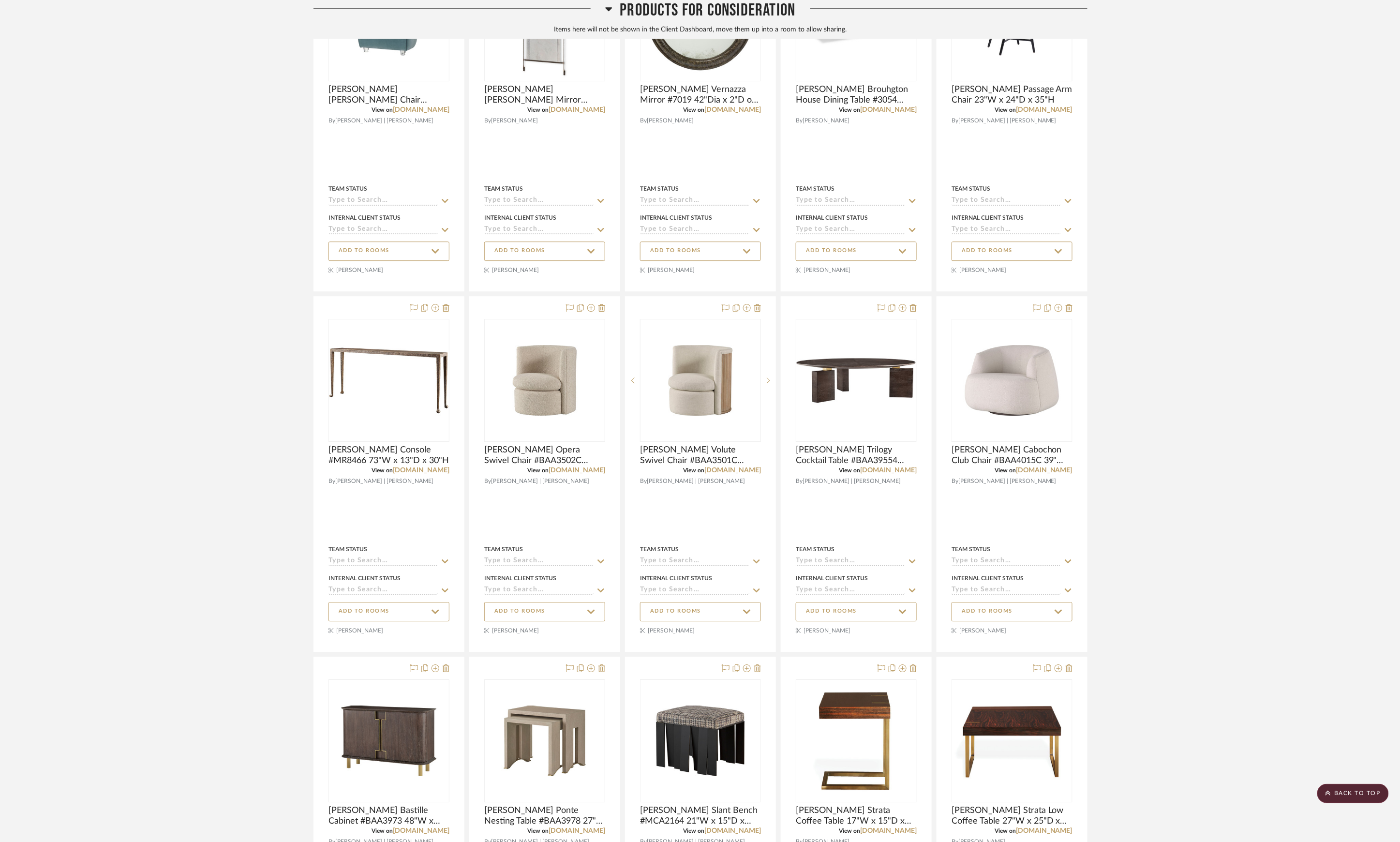
scroll to position [3699, 0]
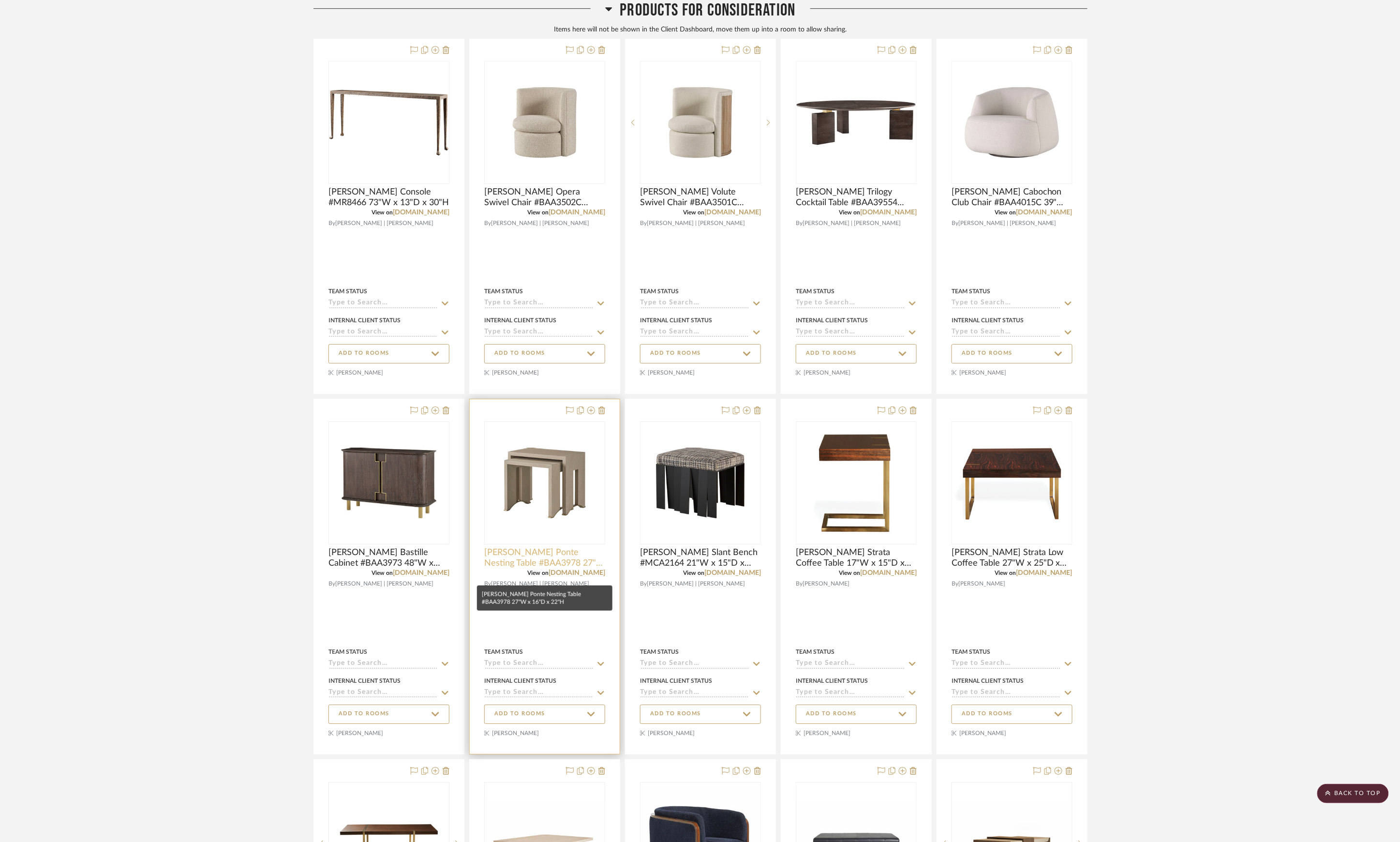
click at [553, 569] on span "[PERSON_NAME] Ponte Nesting Table #BAA3978 27"W x 16"D x 22"H" at bounding box center [545, 558] width 121 height 21
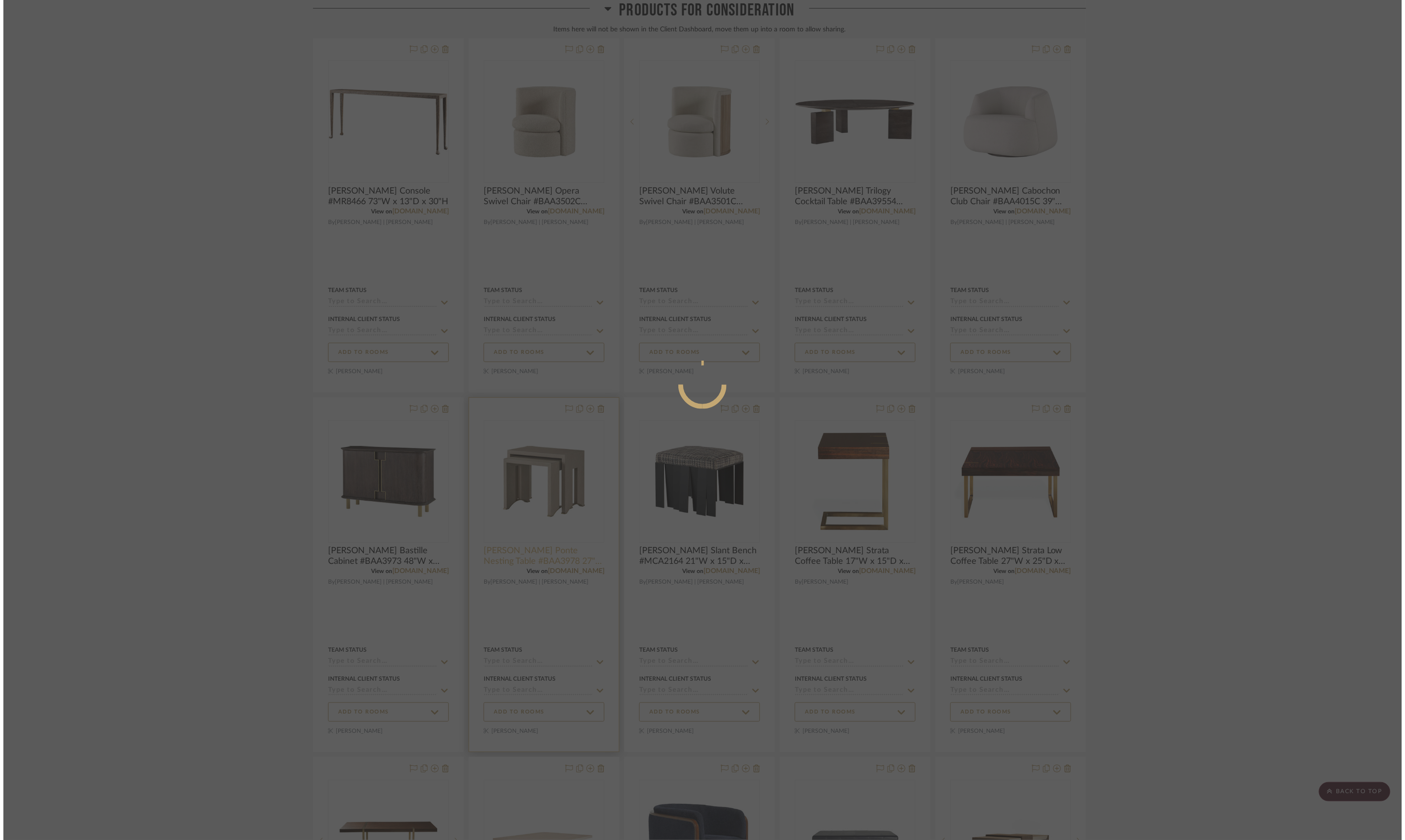
scroll to position [0, 0]
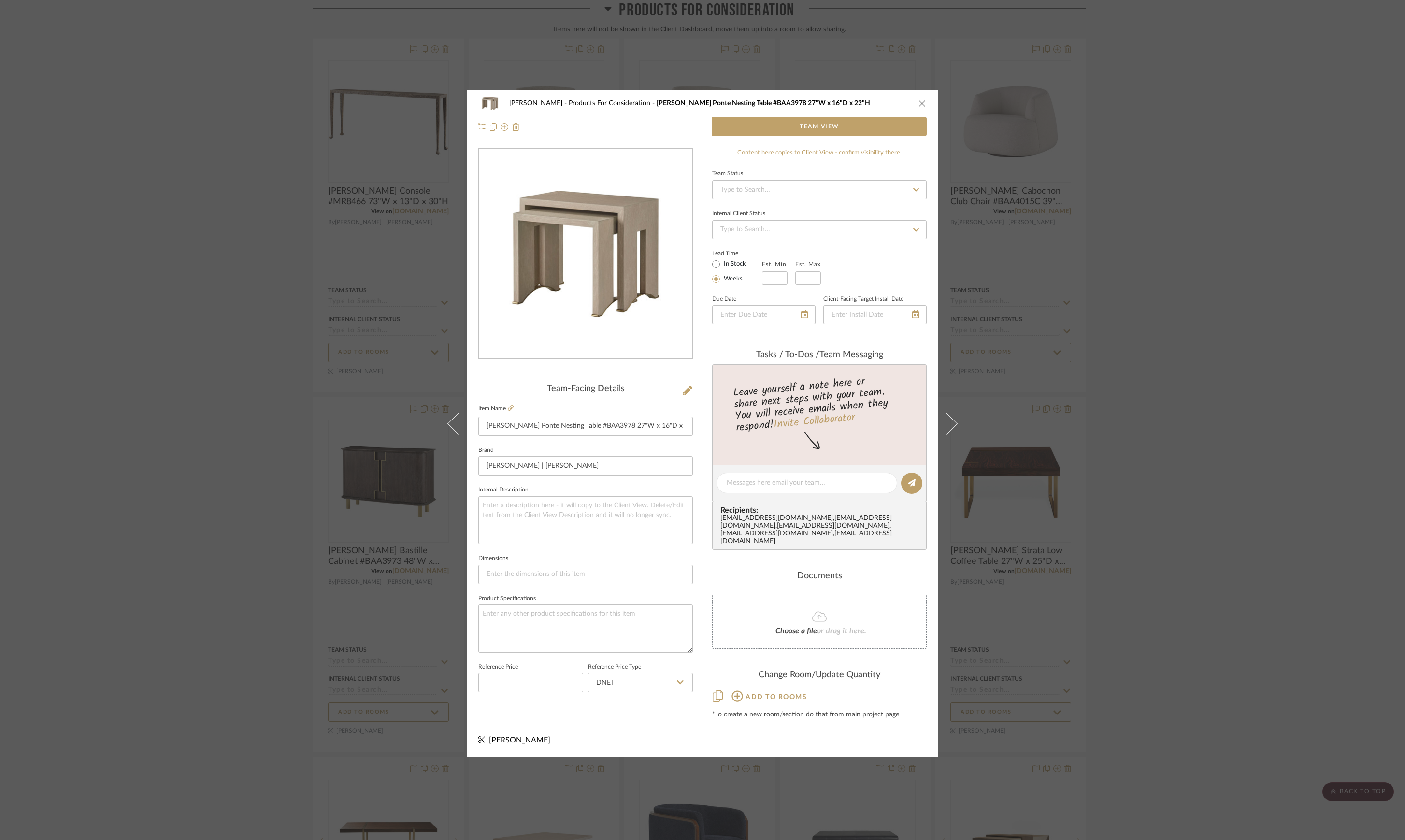
click at [1205, 389] on div "Lesnik Products For Consideration Baker Ponte Nesting Table #BAA3978 27"W x 16"…" at bounding box center [702, 420] width 1405 height 840
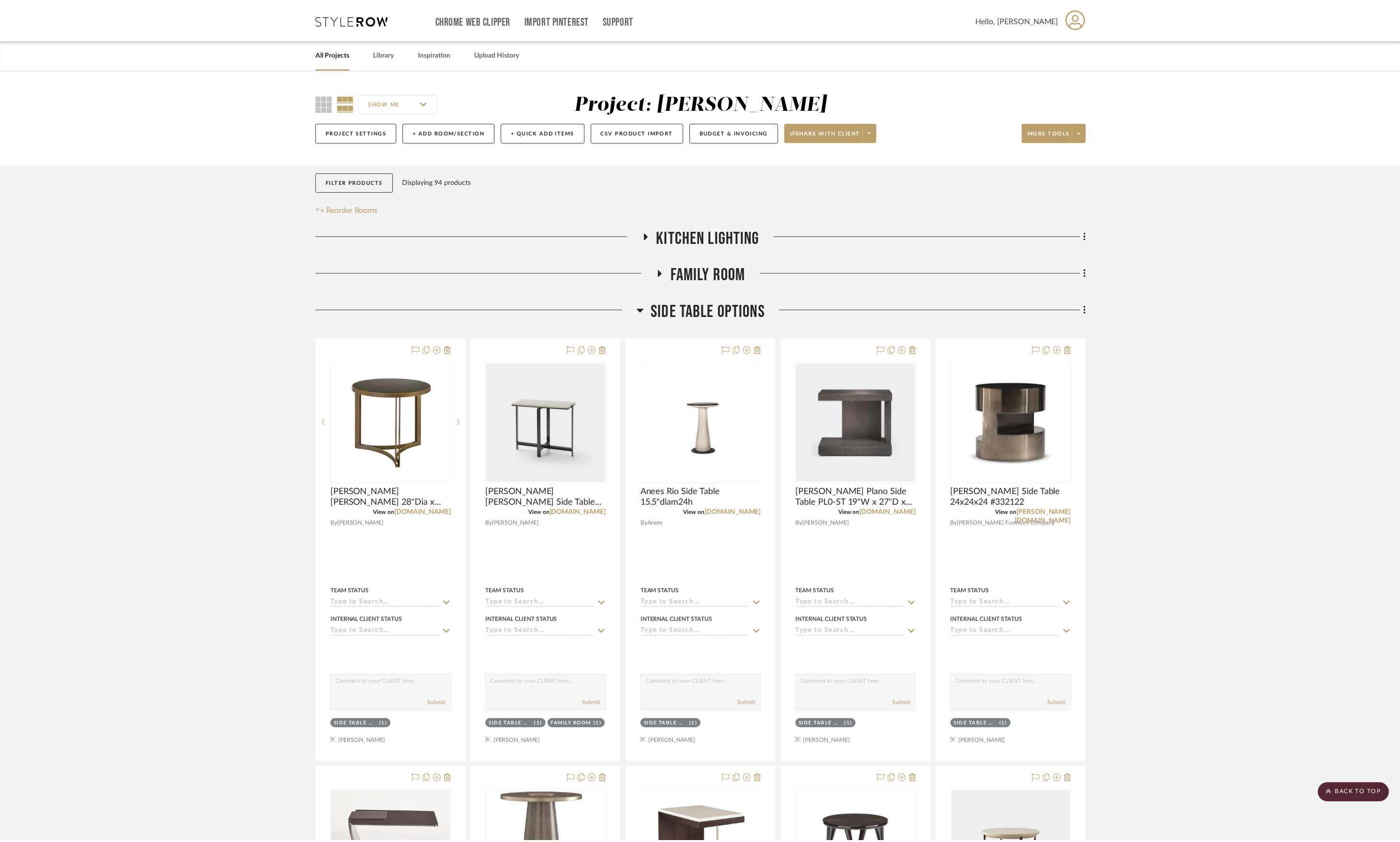
scroll to position [3699, 0]
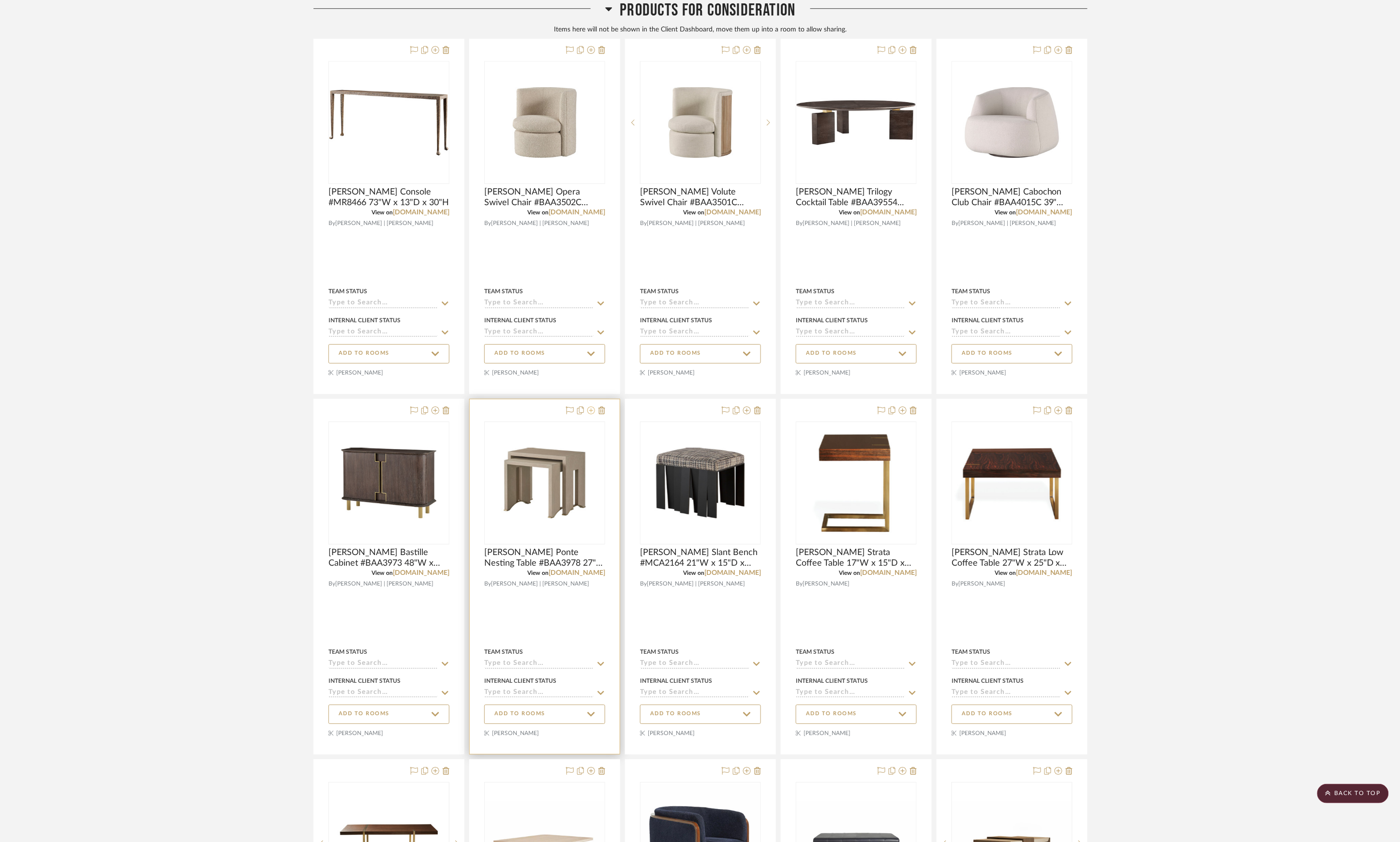
click at [588, 414] on icon at bounding box center [591, 410] width 8 height 8
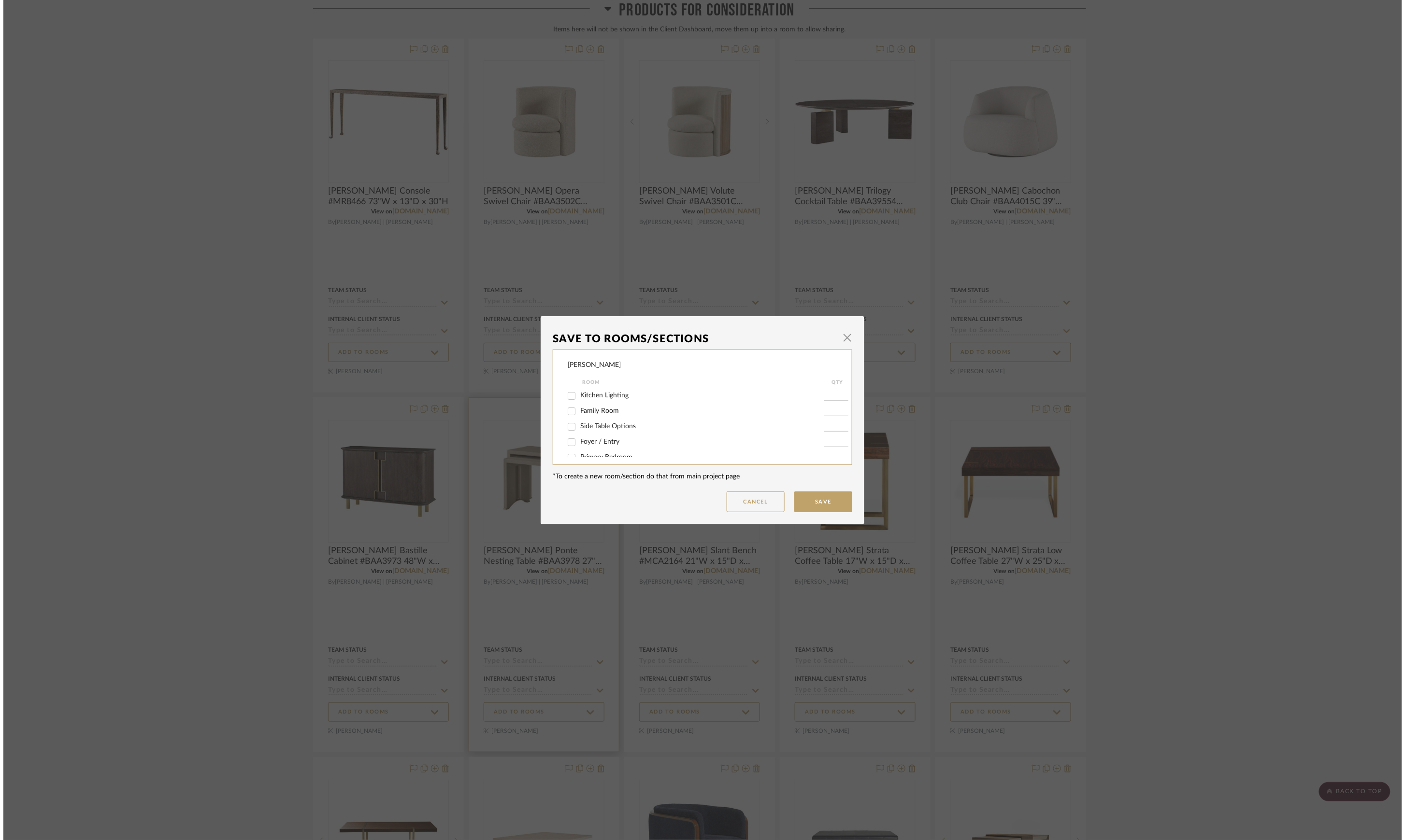
scroll to position [0, 0]
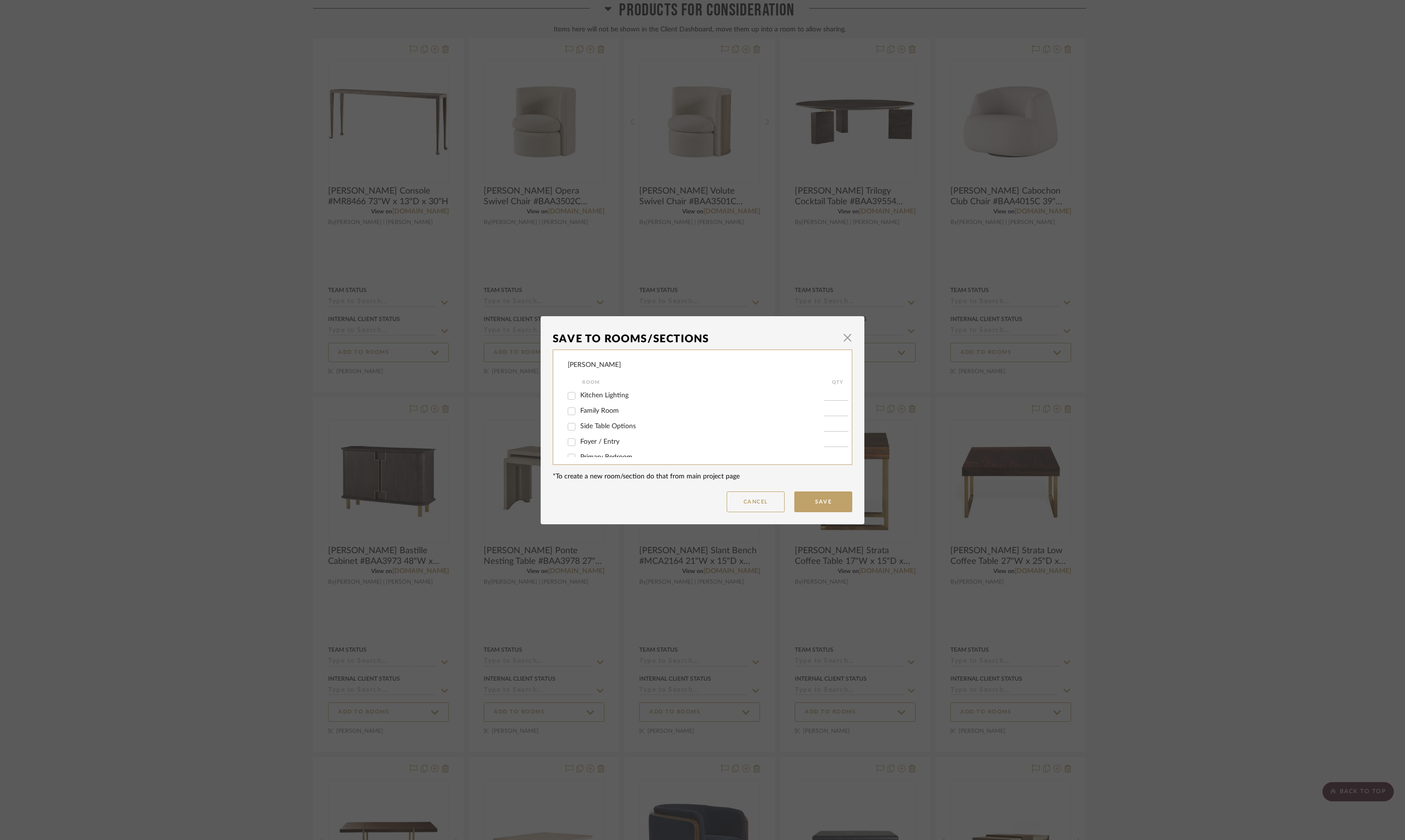
click at [598, 427] on span "Side Table Options" at bounding box center [607, 426] width 56 height 7
click at [579, 427] on input "Side Table Options" at bounding box center [572, 427] width 15 height 15
checkbox input "true"
type input "1"
click at [808, 500] on button "Save" at bounding box center [823, 502] width 58 height 20
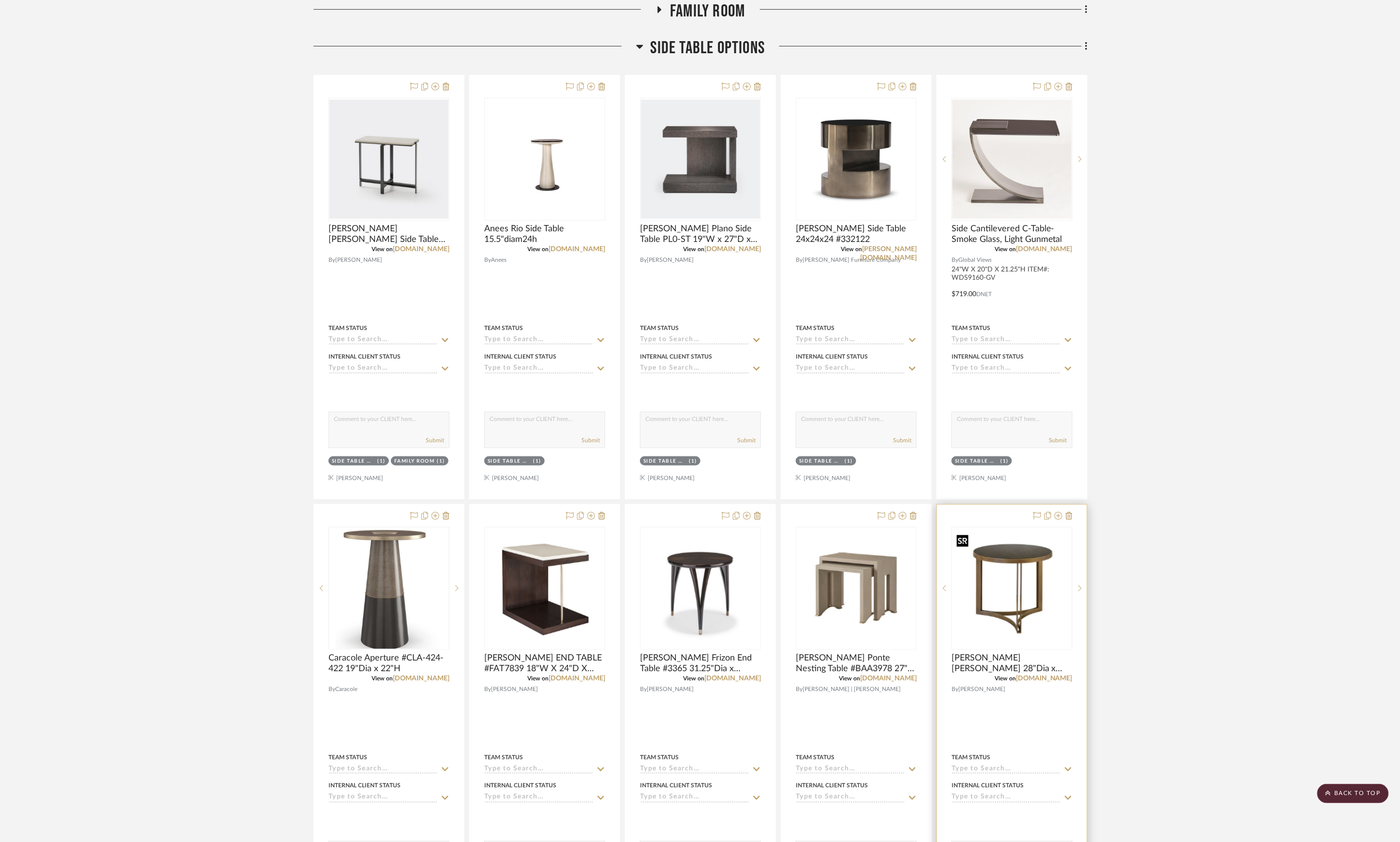
scroll to position [328, 0]
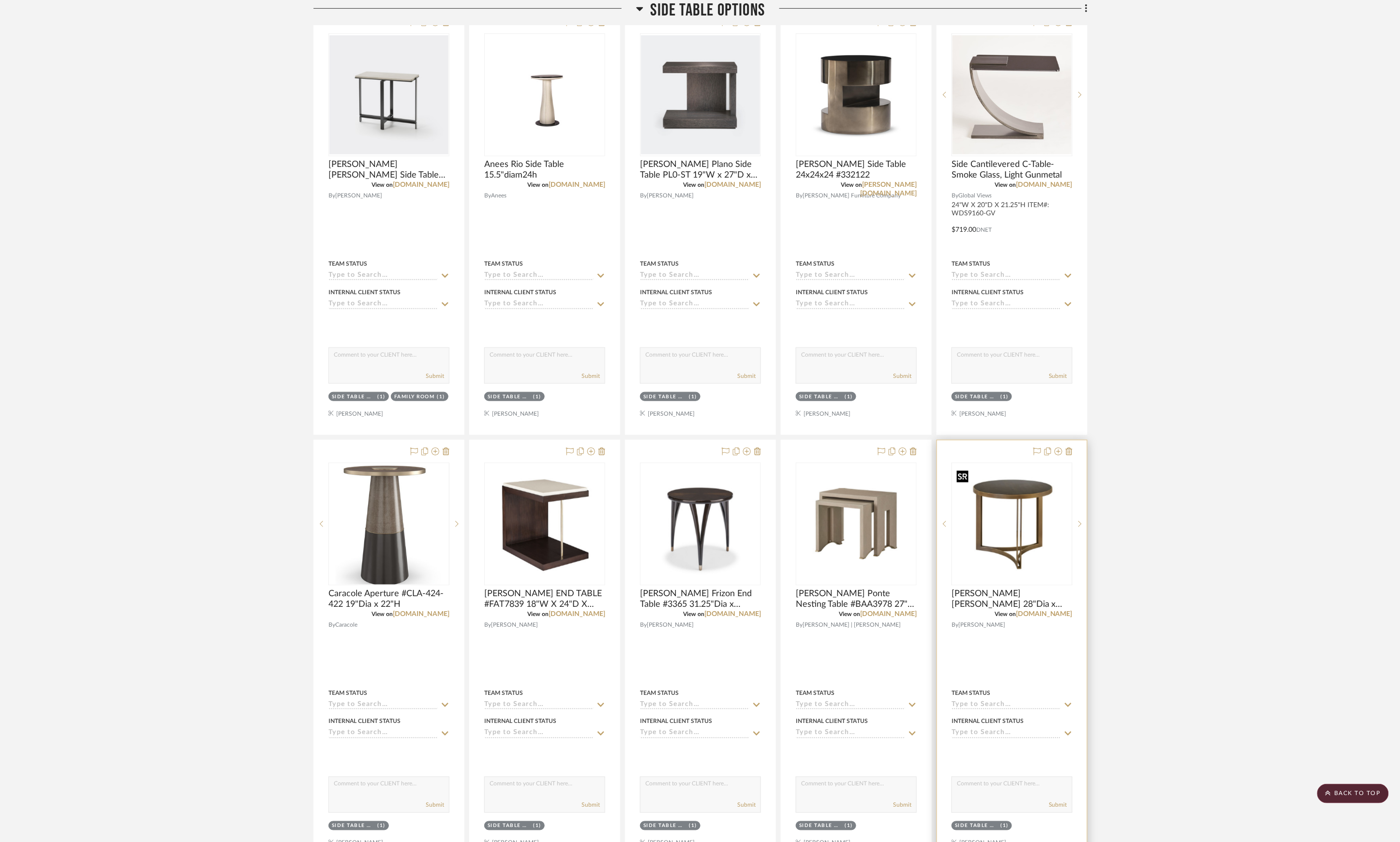
click at [1033, 532] on img "0" at bounding box center [1012, 524] width 119 height 121
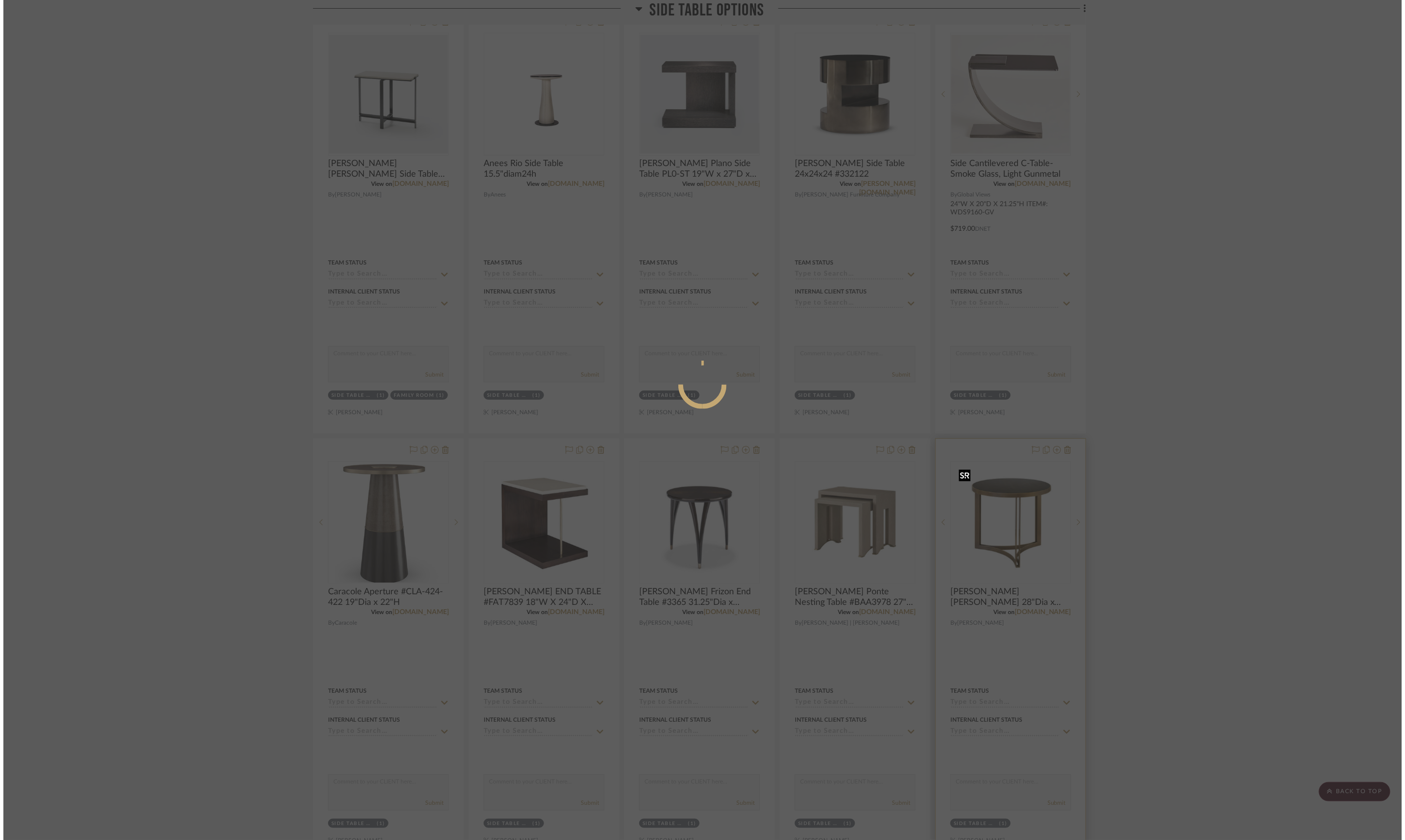
scroll to position [0, 0]
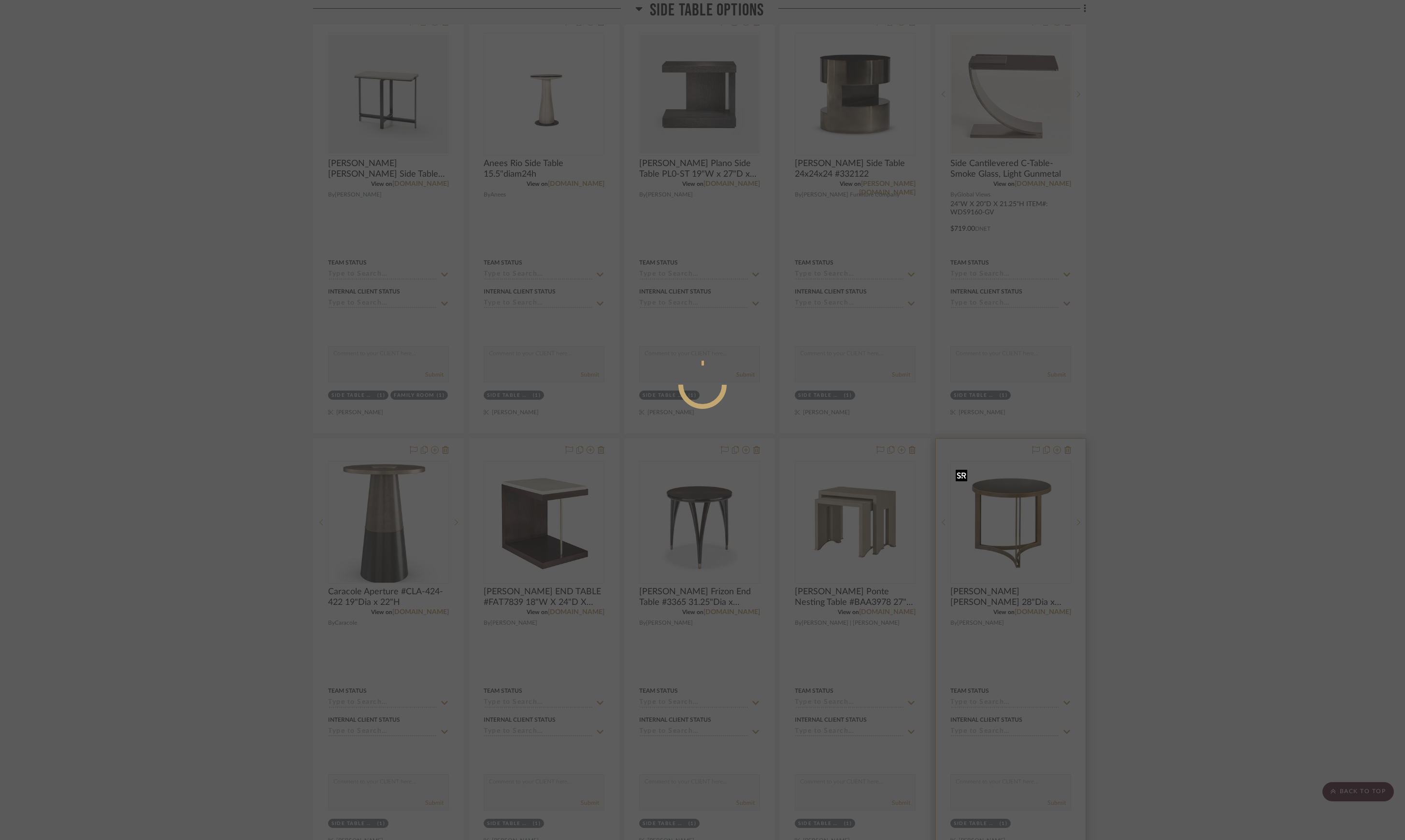
click at [1031, 530] on div at bounding box center [702, 420] width 1405 height 840
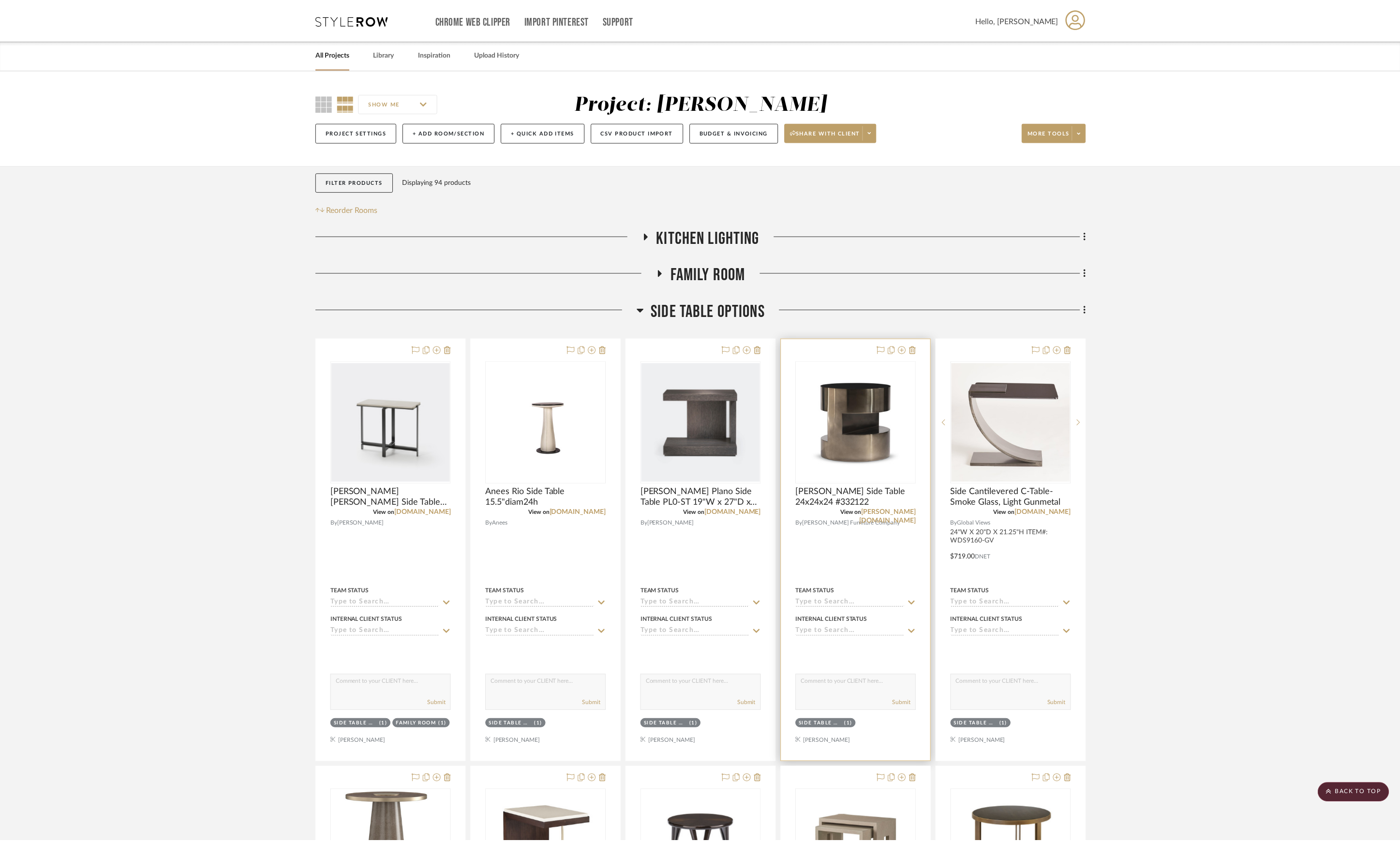
scroll to position [328, 0]
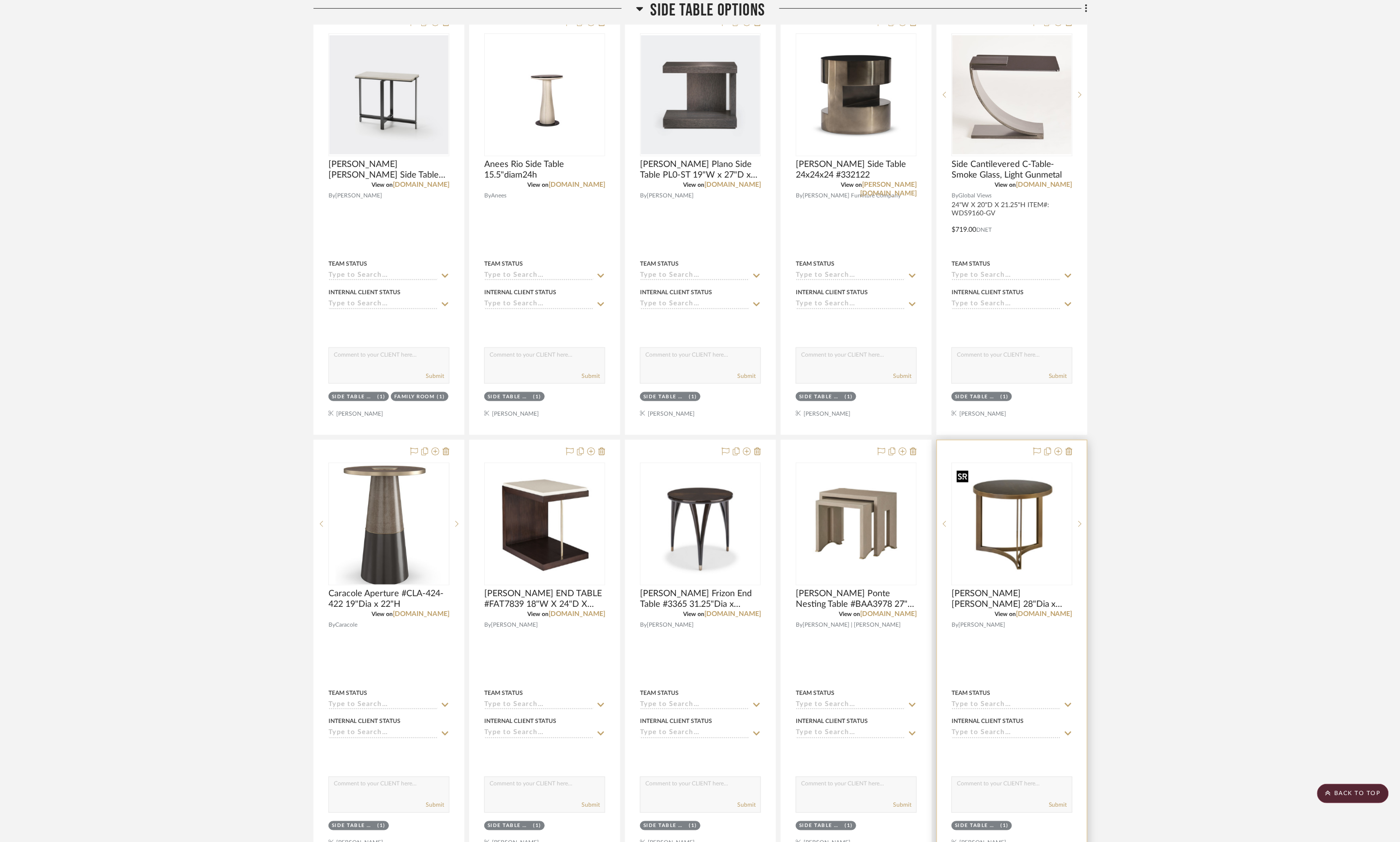
click at [1021, 510] on img "0" at bounding box center [1012, 524] width 119 height 121
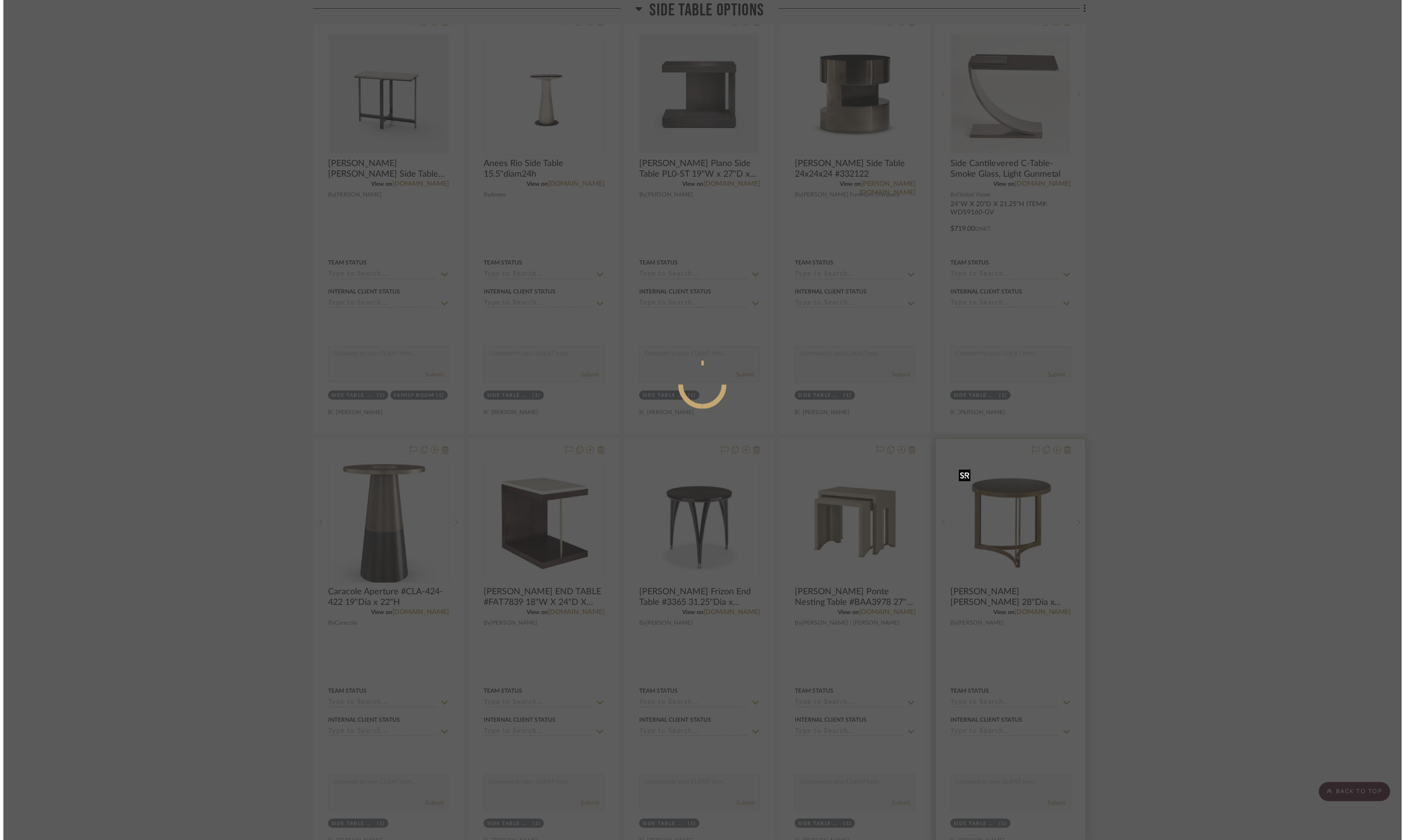
scroll to position [0, 0]
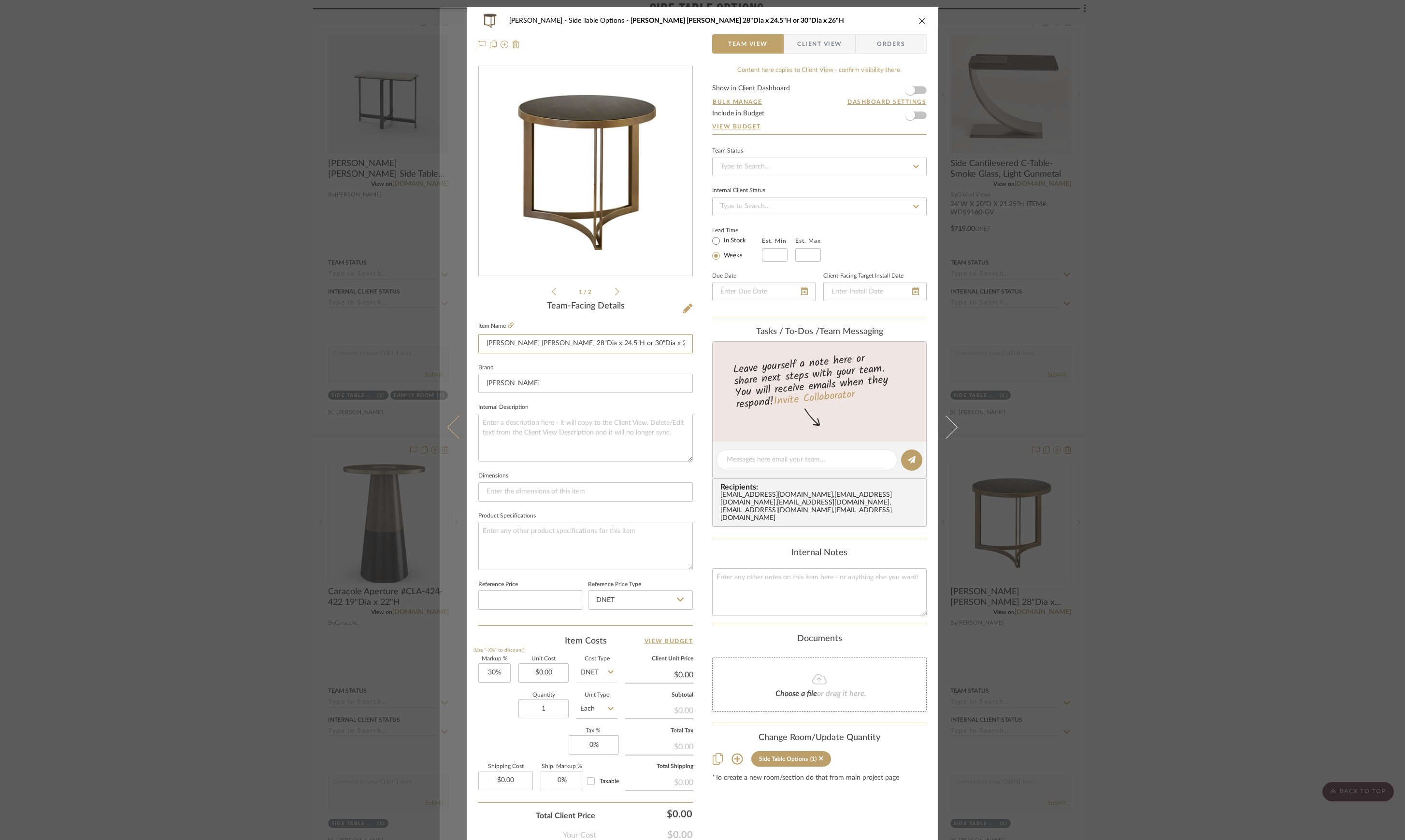
drag, startPoint x: 654, startPoint y: 342, endPoint x: 462, endPoint y: 332, distance: 192.3
click at [462, 332] on mat-dialog-content "Lesnik Side Table Options Gregorius Pineo 28"Dia x 24.5"H or 30"Dia x 26"H Team…" at bounding box center [702, 453] width 526 height 892
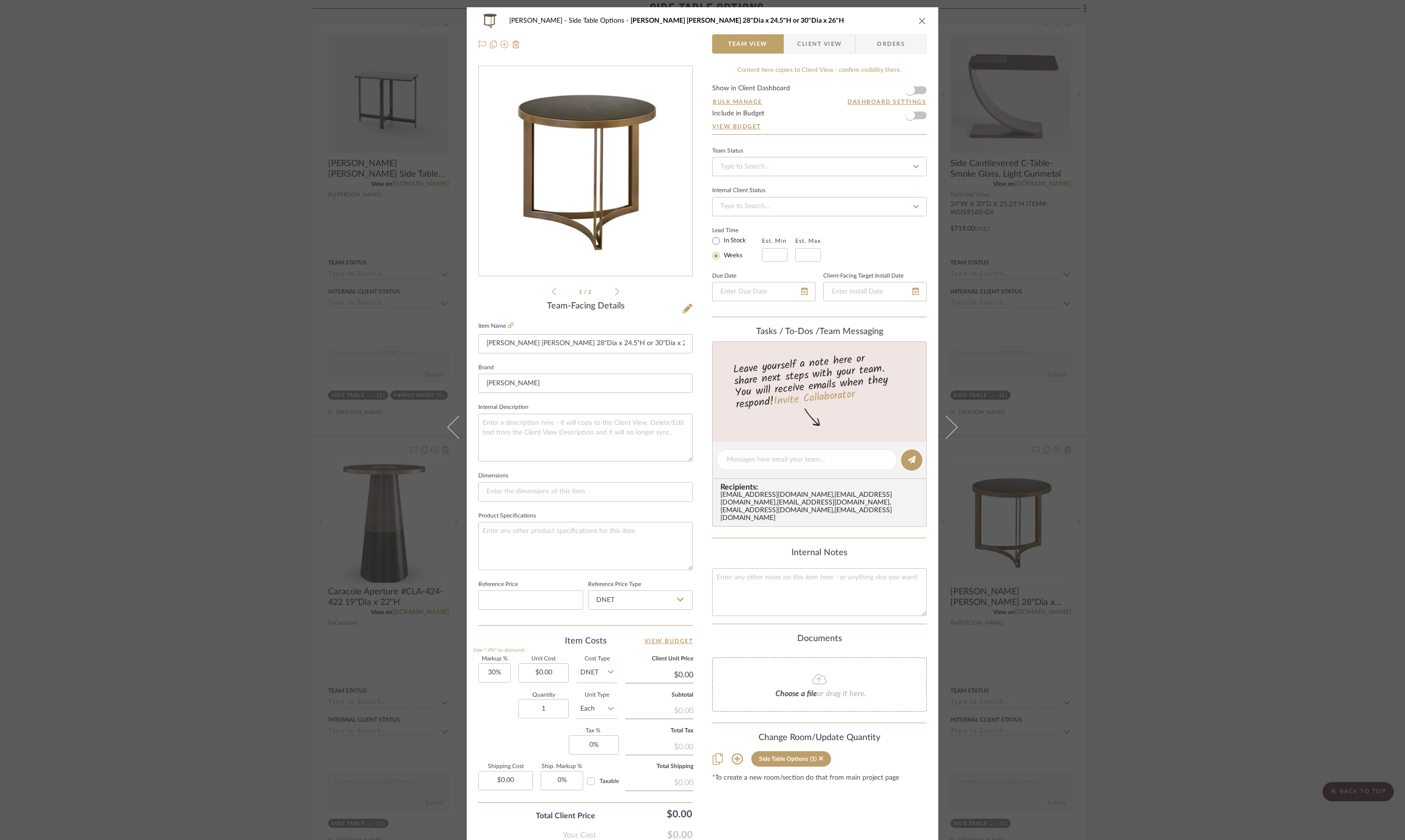
click at [243, 235] on div "Lesnik Side Table Options Gregorius Pineo 28"Dia x 24.5"H or 30"Dia x 26"H Team…" at bounding box center [702, 420] width 1405 height 840
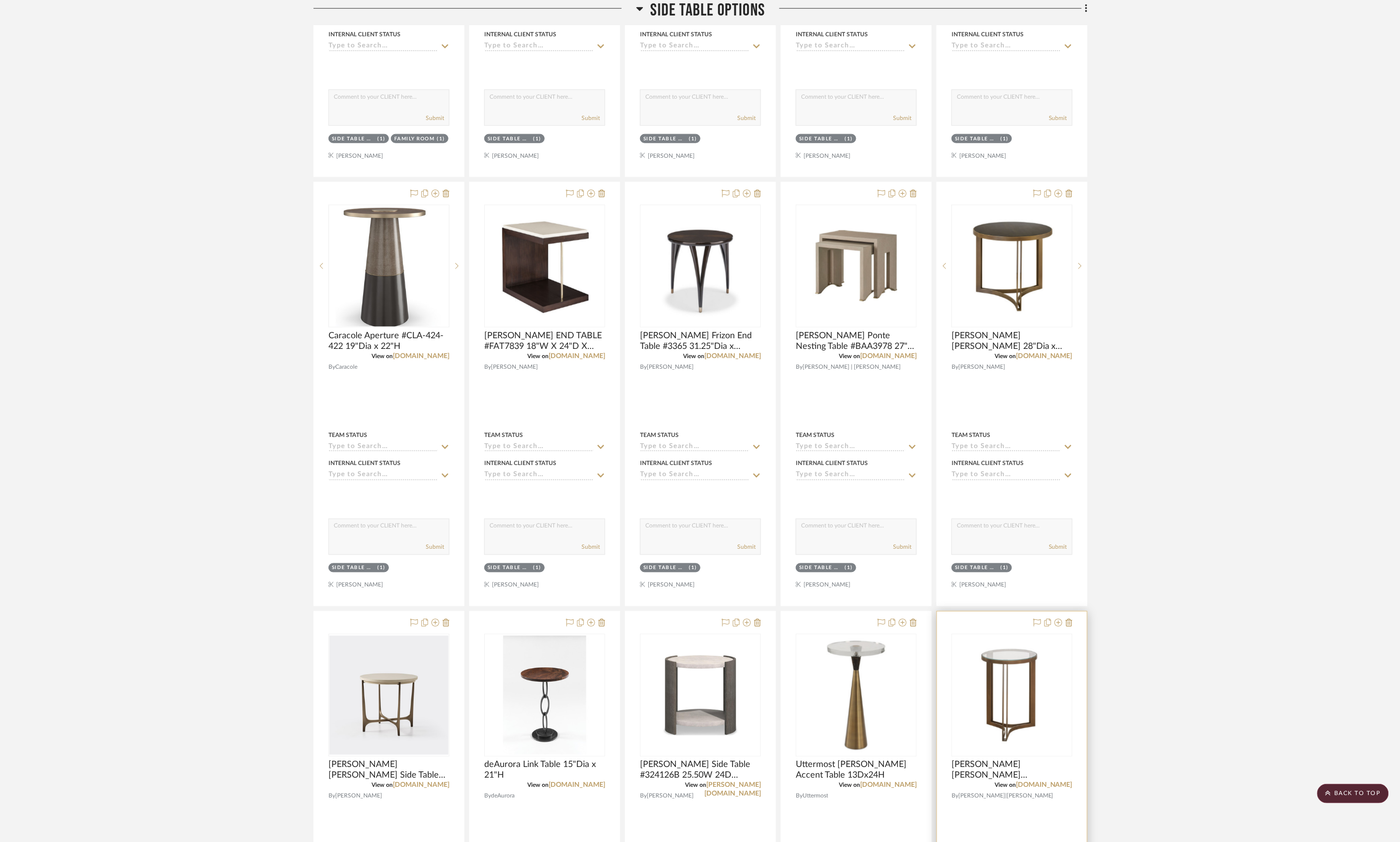
scroll to position [844, 0]
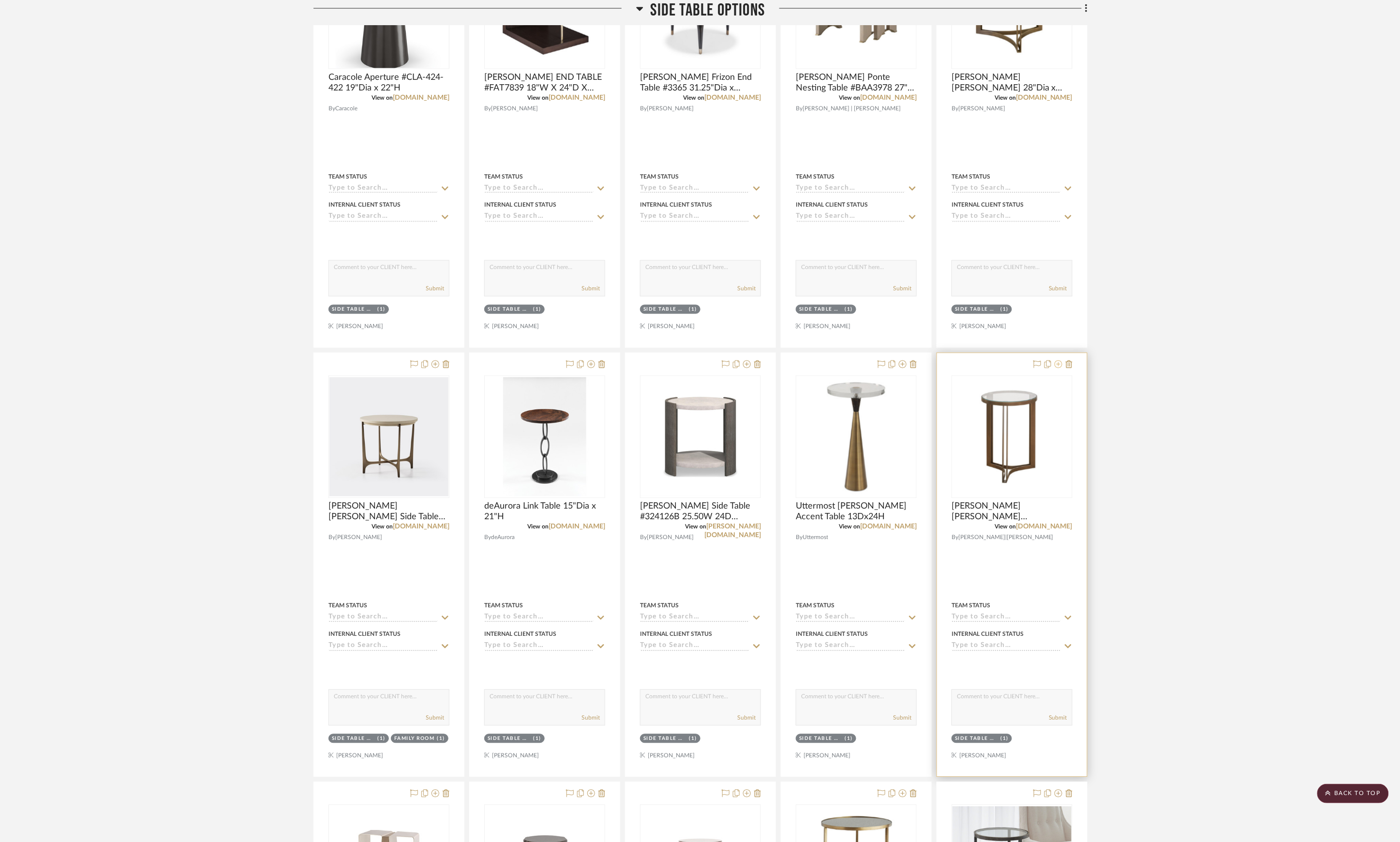
click at [1059, 368] on icon at bounding box center [1058, 364] width 8 height 8
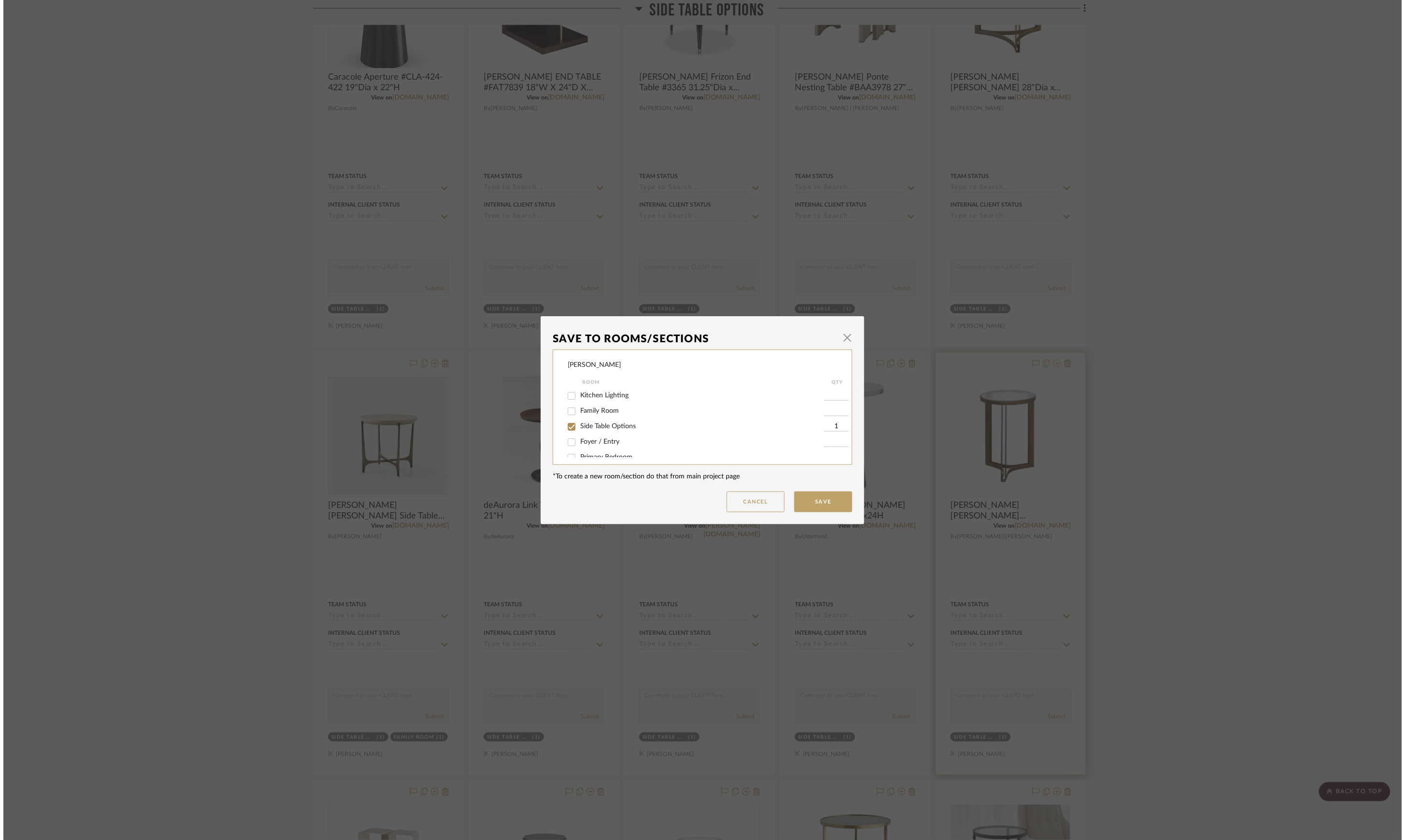
scroll to position [0, 0]
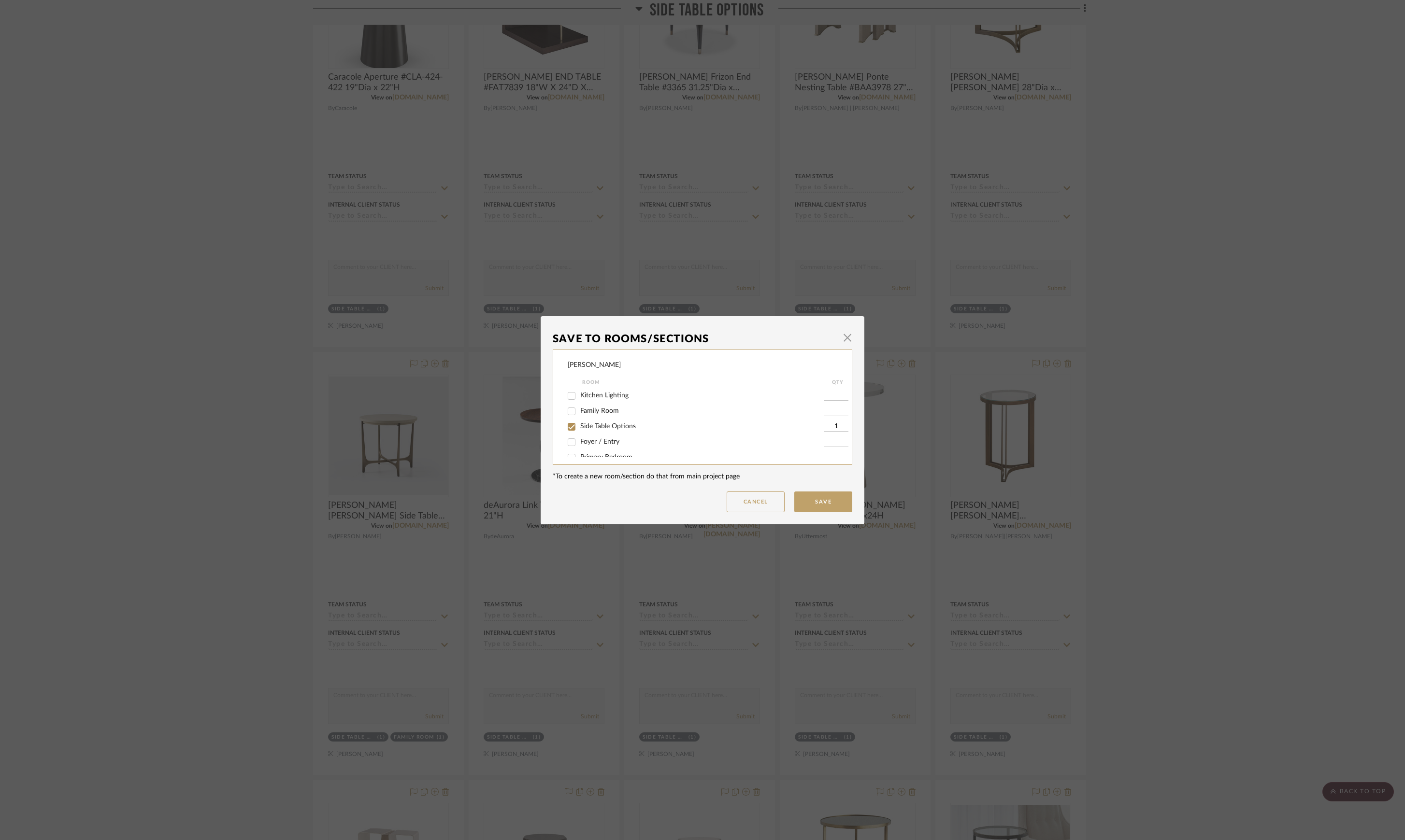
click at [618, 424] on span "Side Table Options" at bounding box center [607, 426] width 56 height 7
click at [579, 424] on input "Side Table Options" at bounding box center [572, 427] width 15 height 15
checkbox input "false"
click at [822, 503] on button "Save" at bounding box center [823, 502] width 58 height 20
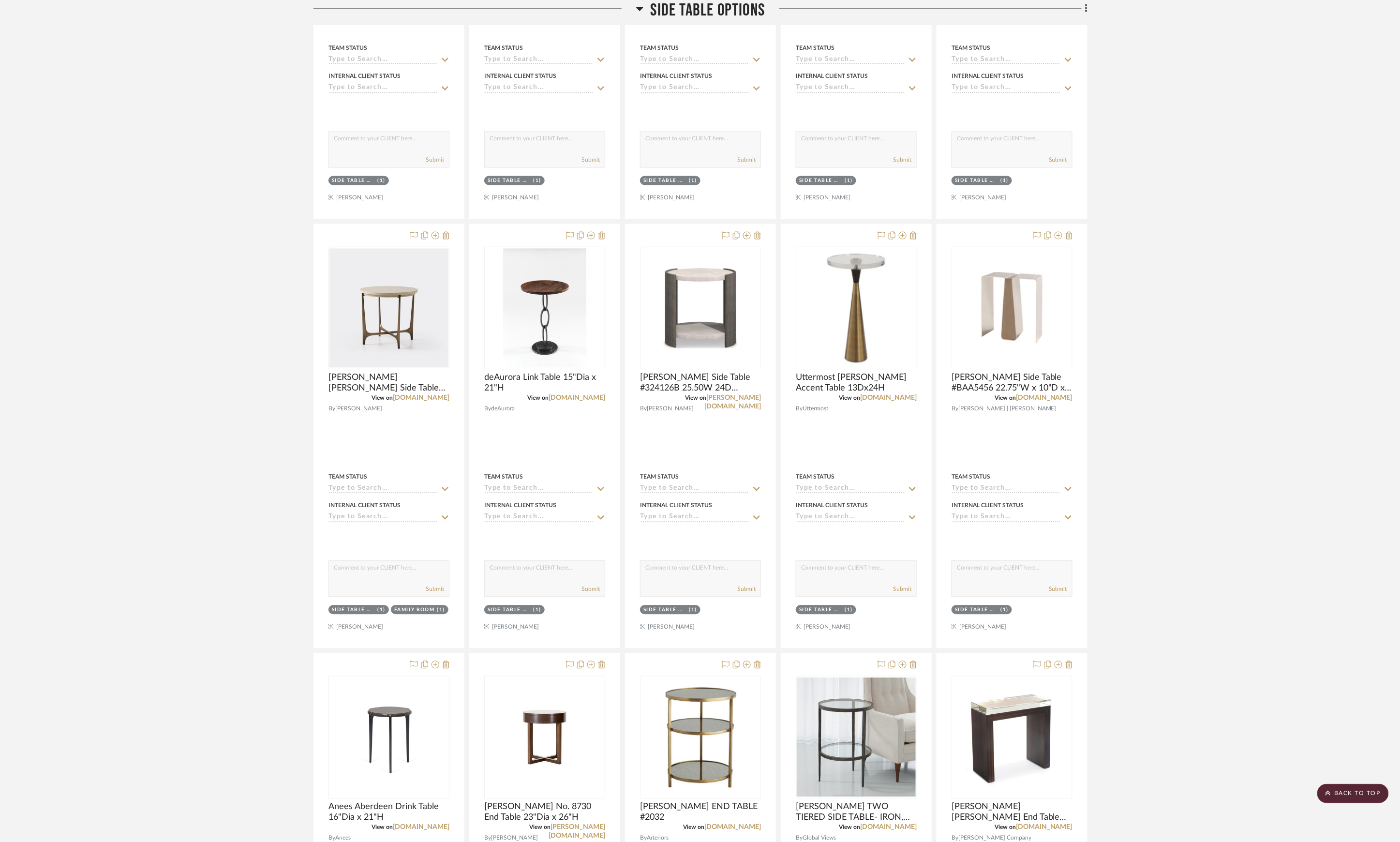
scroll to position [715, 0]
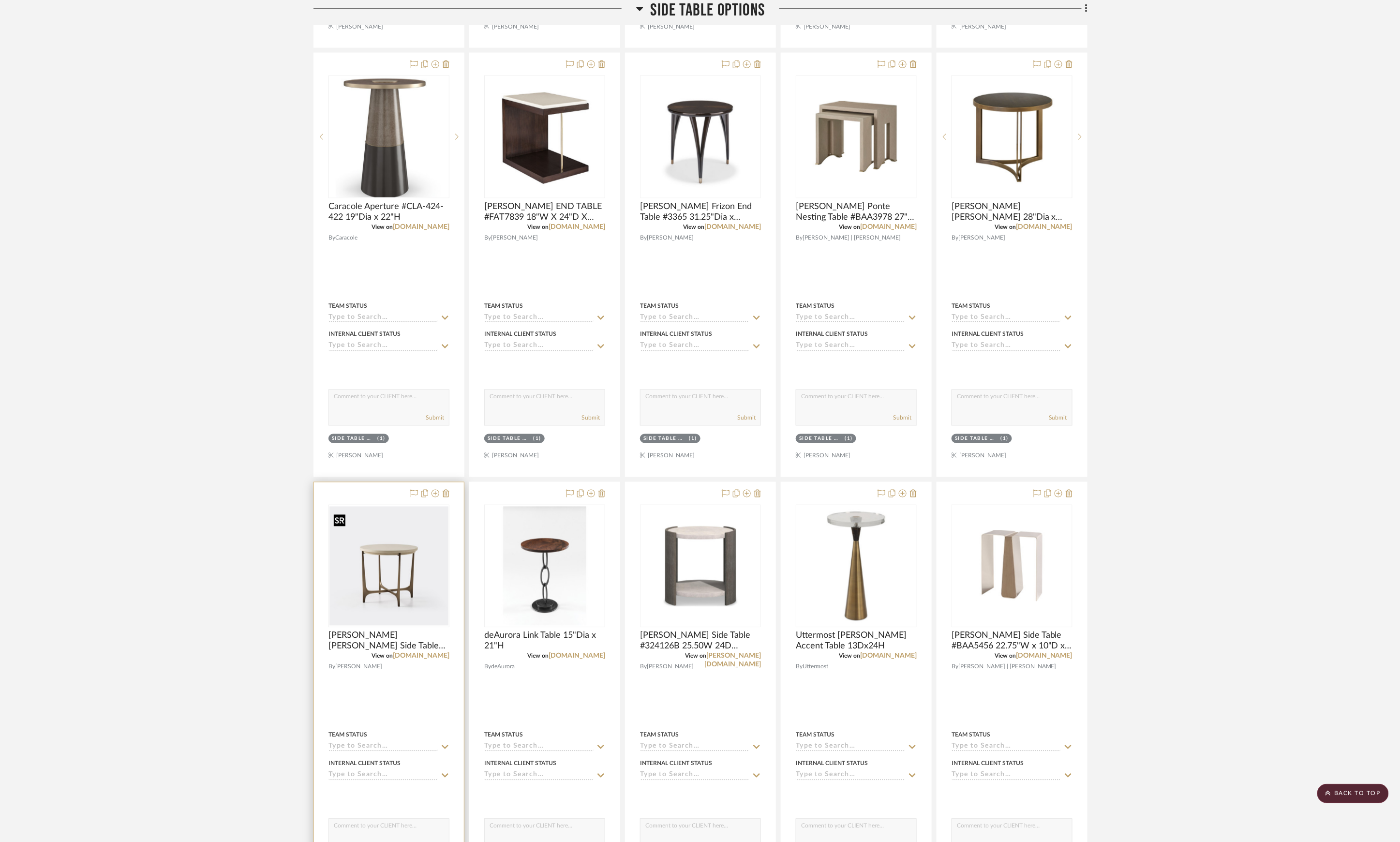
click at [383, 600] on img "0" at bounding box center [389, 566] width 119 height 119
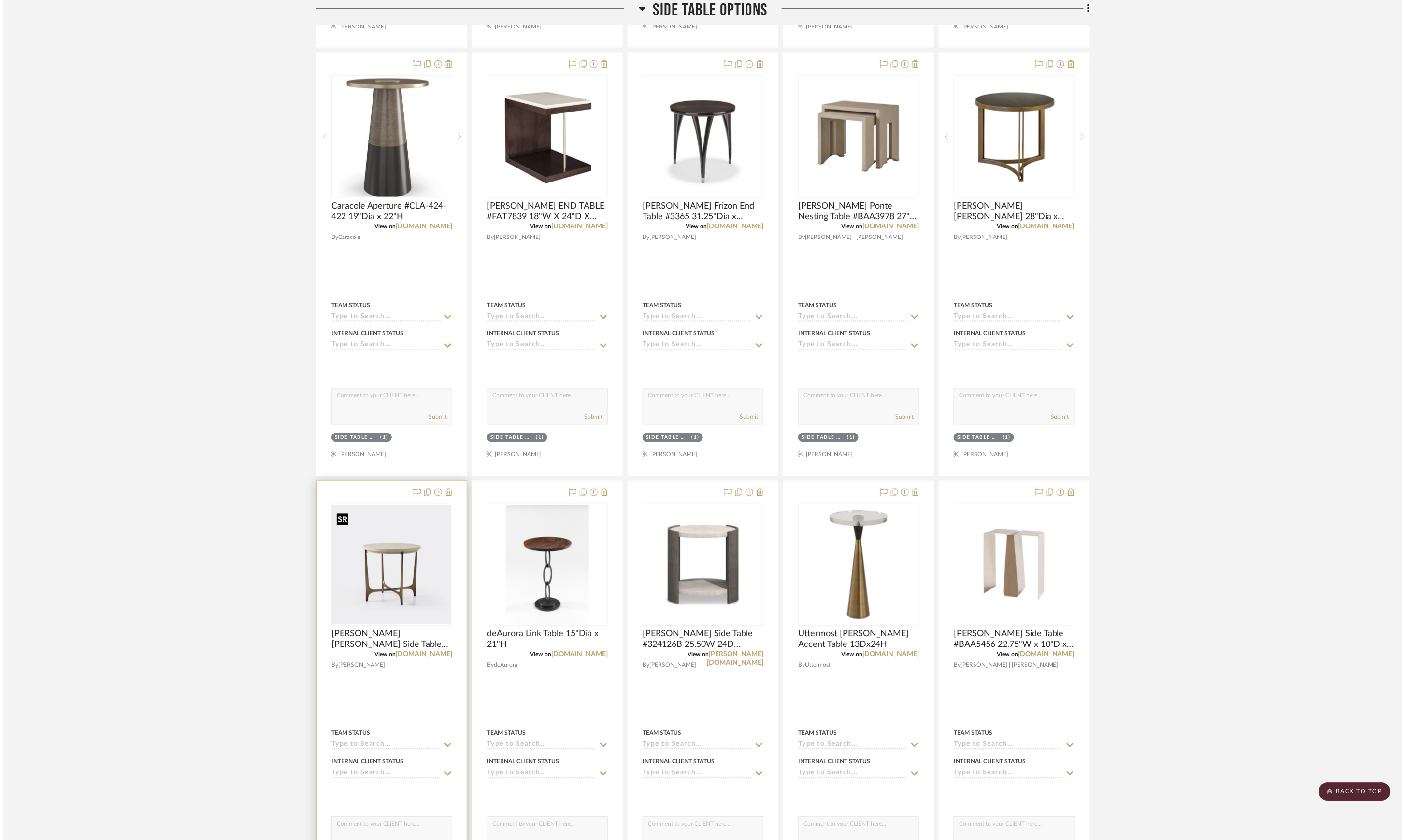
scroll to position [0, 0]
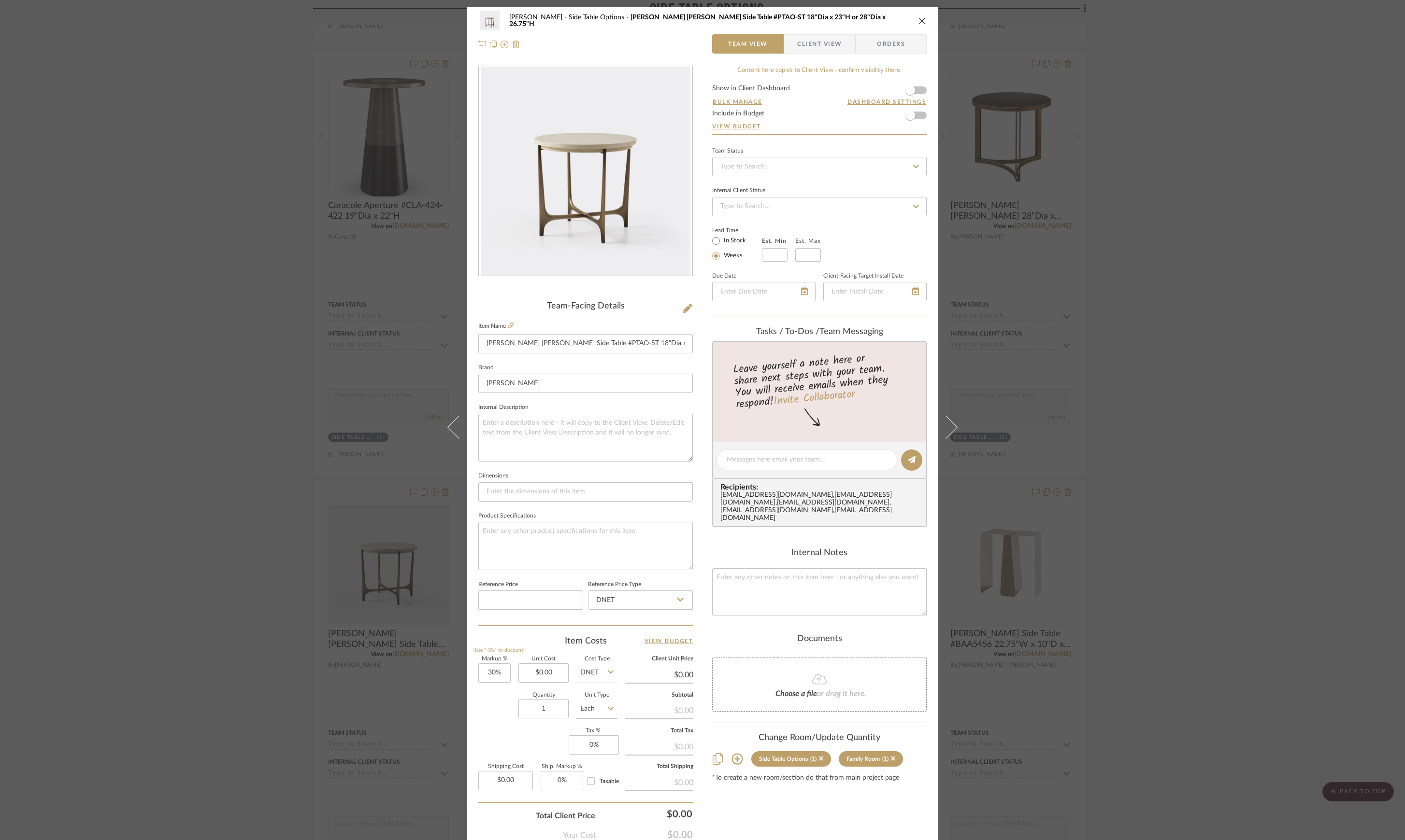
click at [1181, 559] on div "Lesnik Side Table Options Holly Hunt Portia Side Table #PTAO-ST 18"Dia x 23"H o…" at bounding box center [702, 420] width 1405 height 840
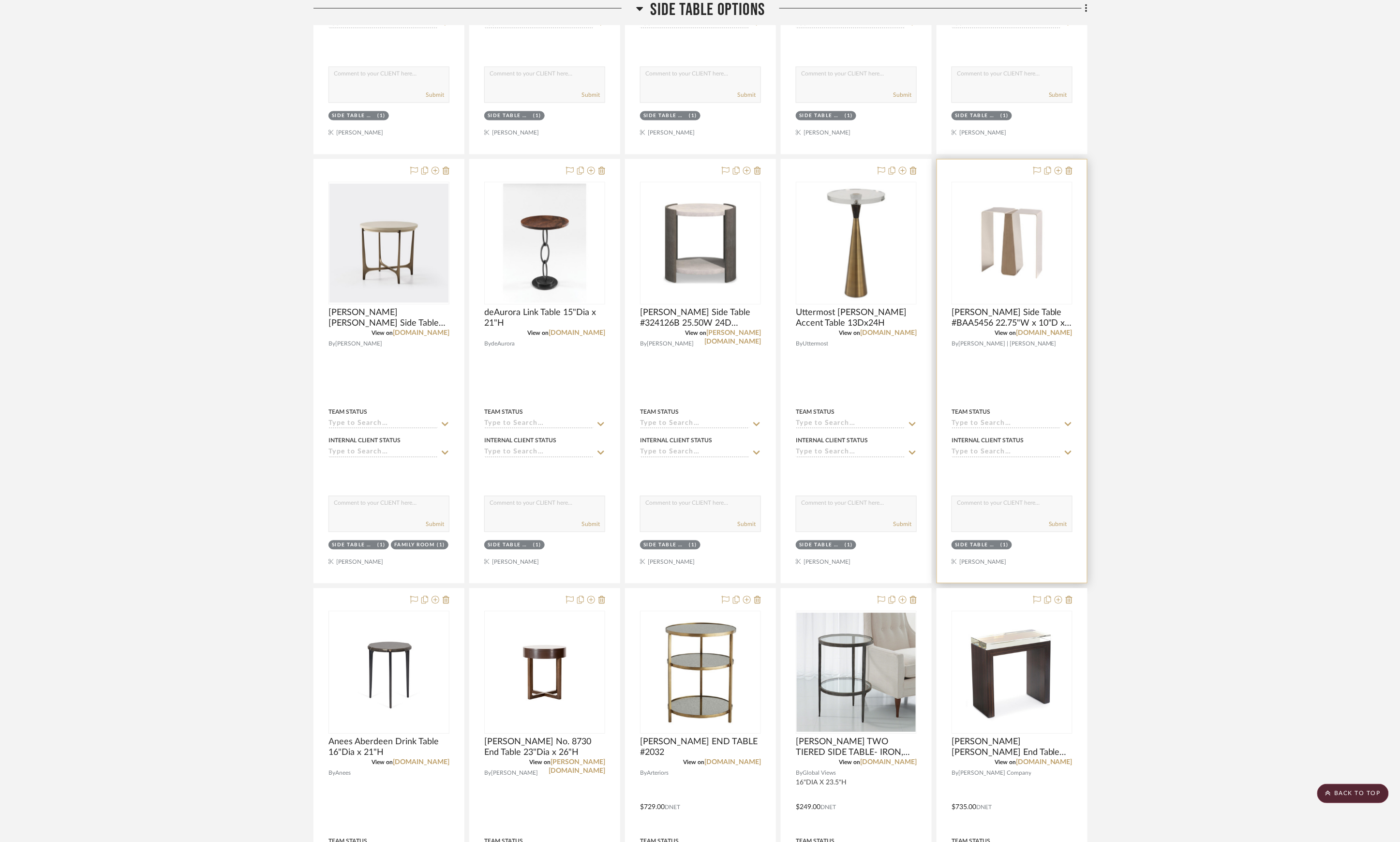
scroll to position [1166, 0]
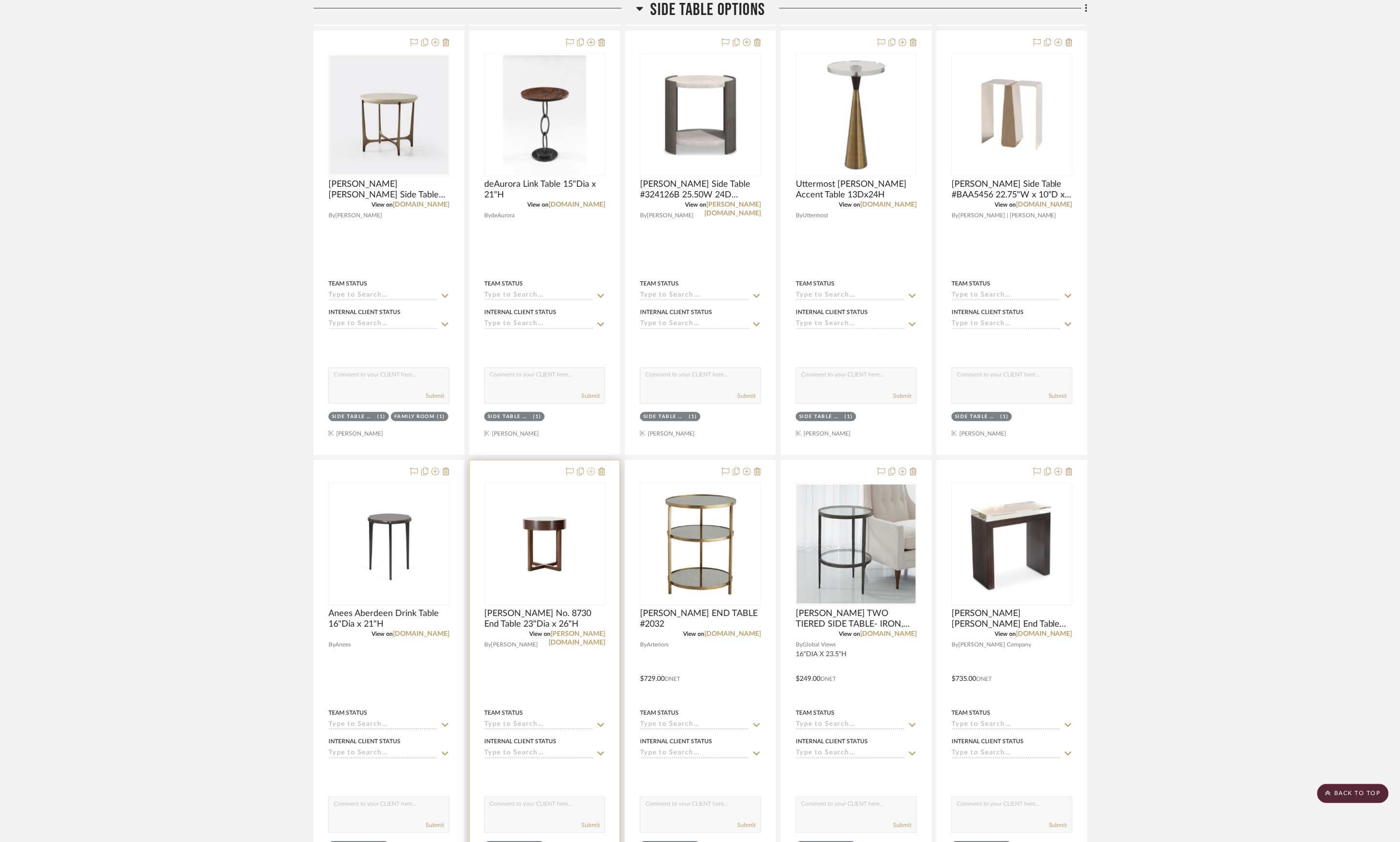
click at [589, 475] on icon at bounding box center [591, 471] width 8 height 8
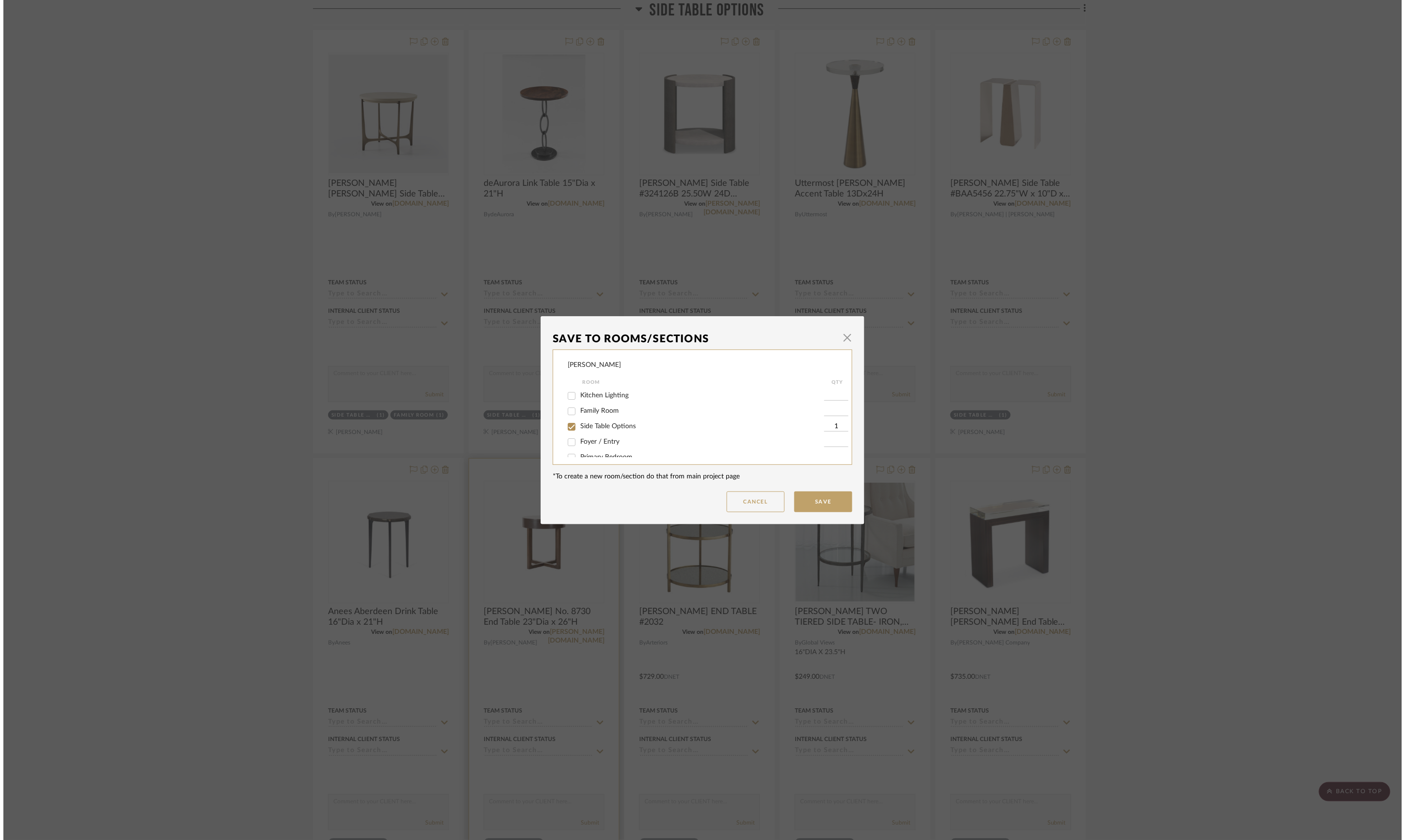
scroll to position [0, 0]
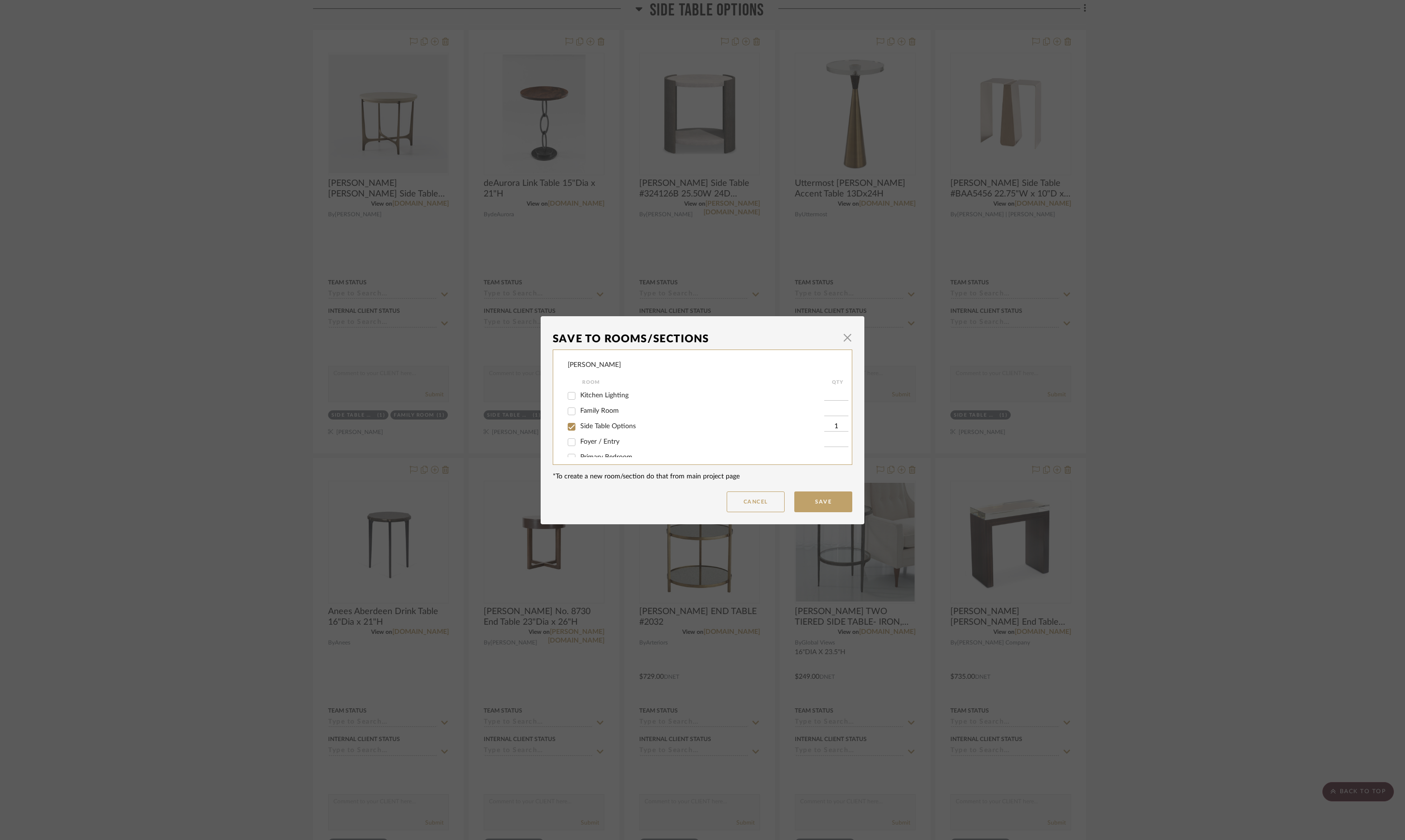
click at [611, 423] on span "Side Table Options" at bounding box center [607, 426] width 56 height 7
click at [579, 423] on input "Side Table Options" at bounding box center [572, 427] width 15 height 15
checkbox input "false"
click at [808, 495] on button "Save" at bounding box center [823, 502] width 58 height 20
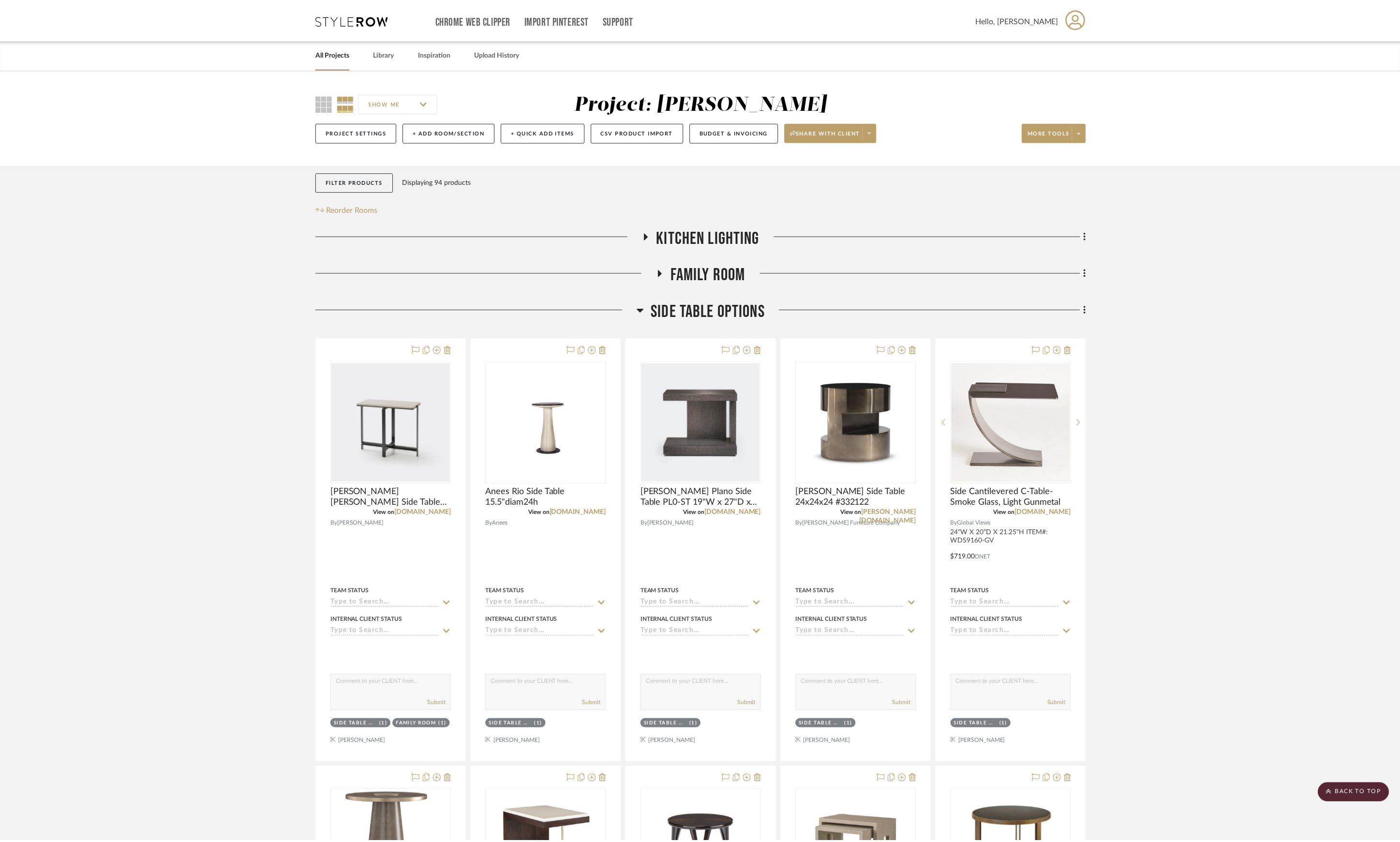
scroll to position [1166, 0]
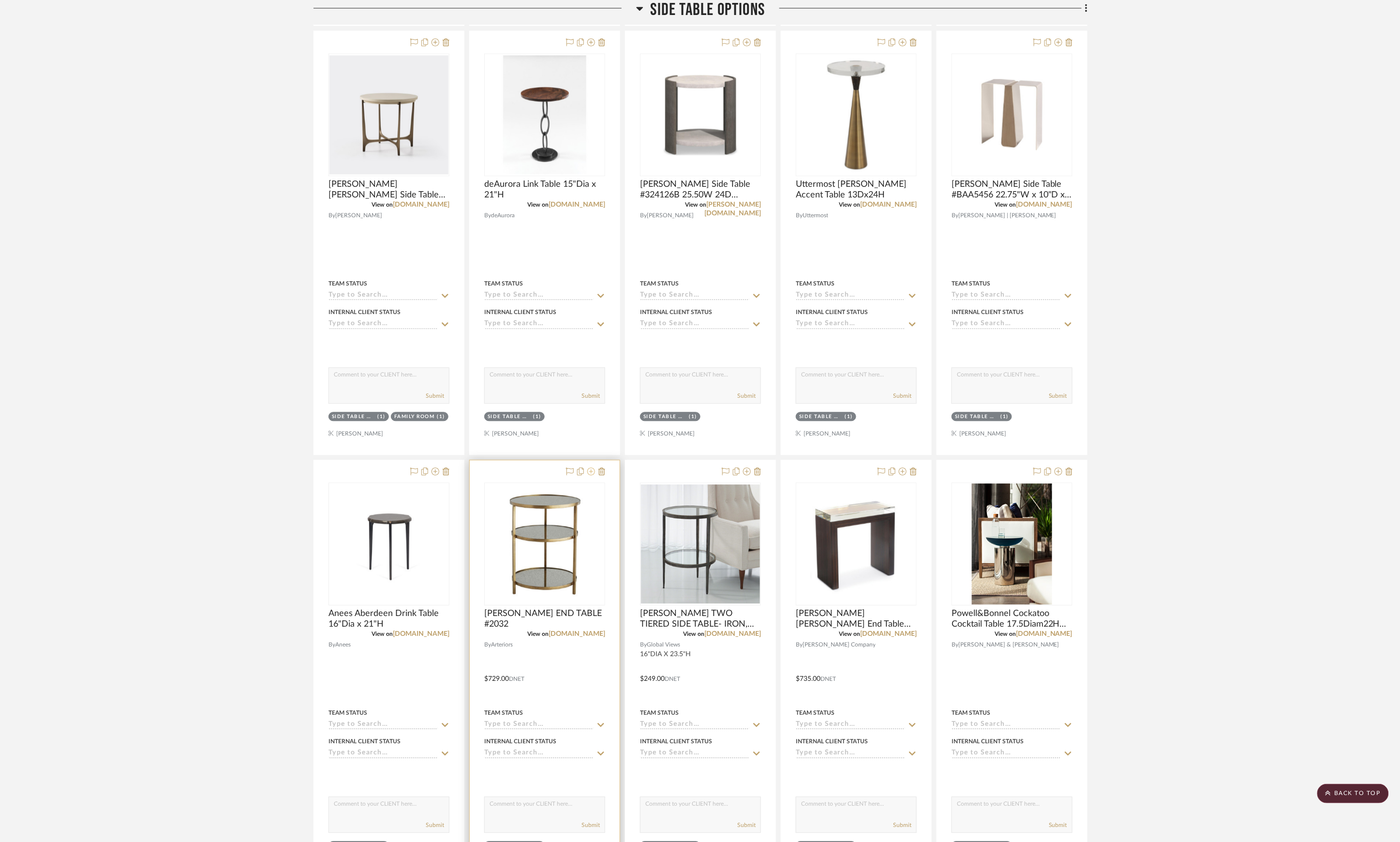
click at [592, 475] on icon at bounding box center [591, 471] width 8 height 8
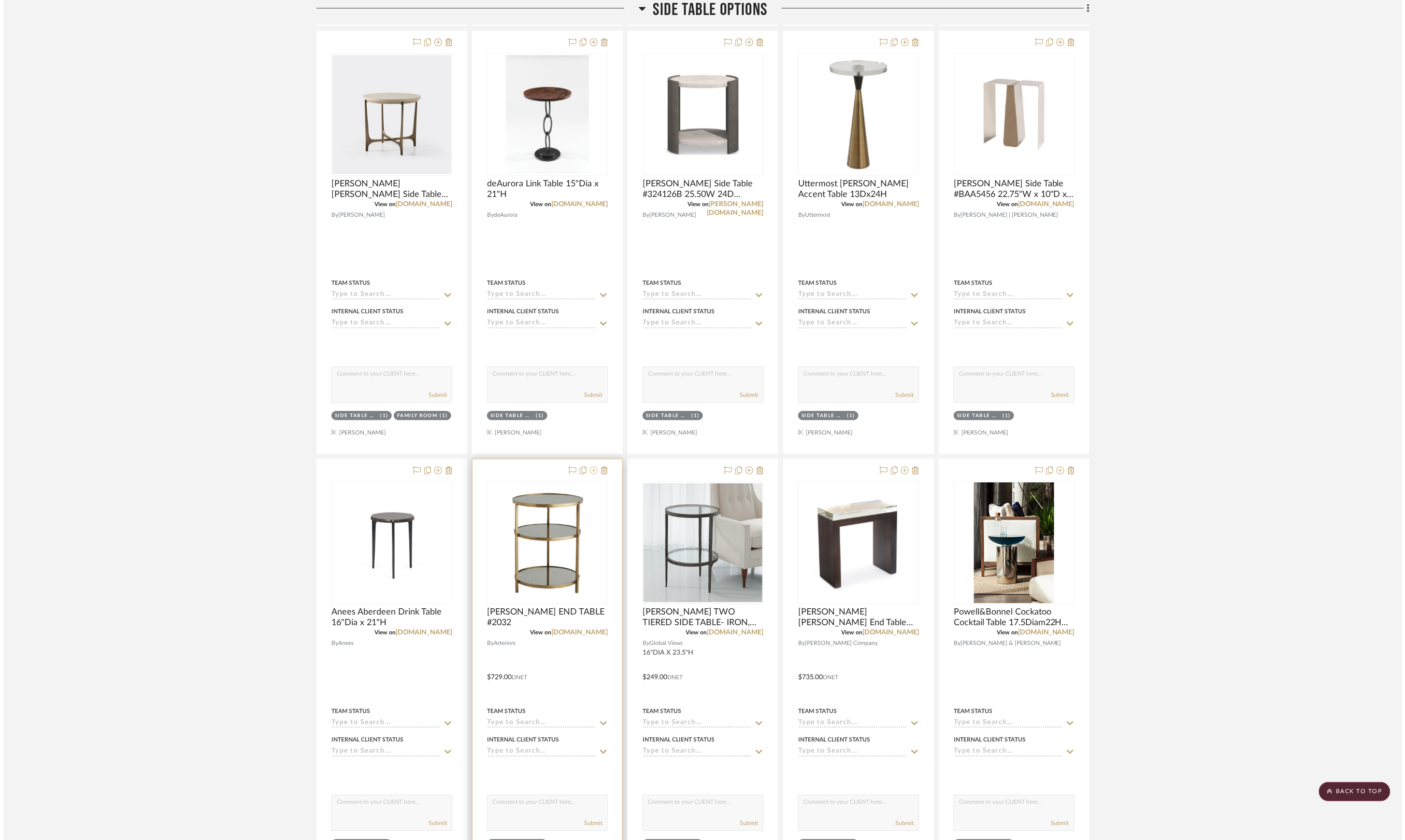
scroll to position [0, 0]
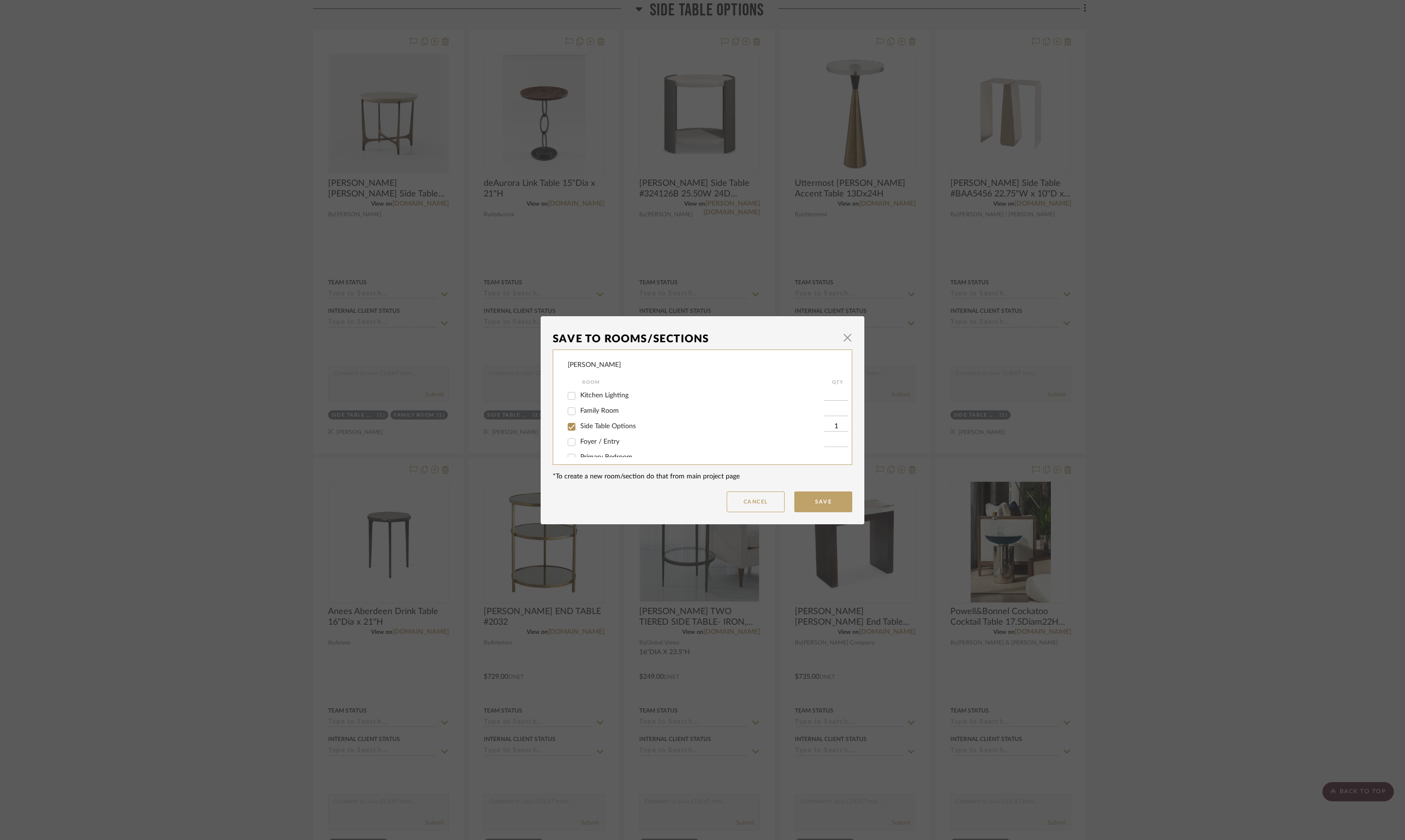
click at [591, 424] on span "Side Table Options" at bounding box center [607, 426] width 56 height 7
click at [579, 424] on input "Side Table Options" at bounding box center [572, 427] width 15 height 15
checkbox input "false"
click at [799, 495] on button "Save" at bounding box center [823, 502] width 58 height 20
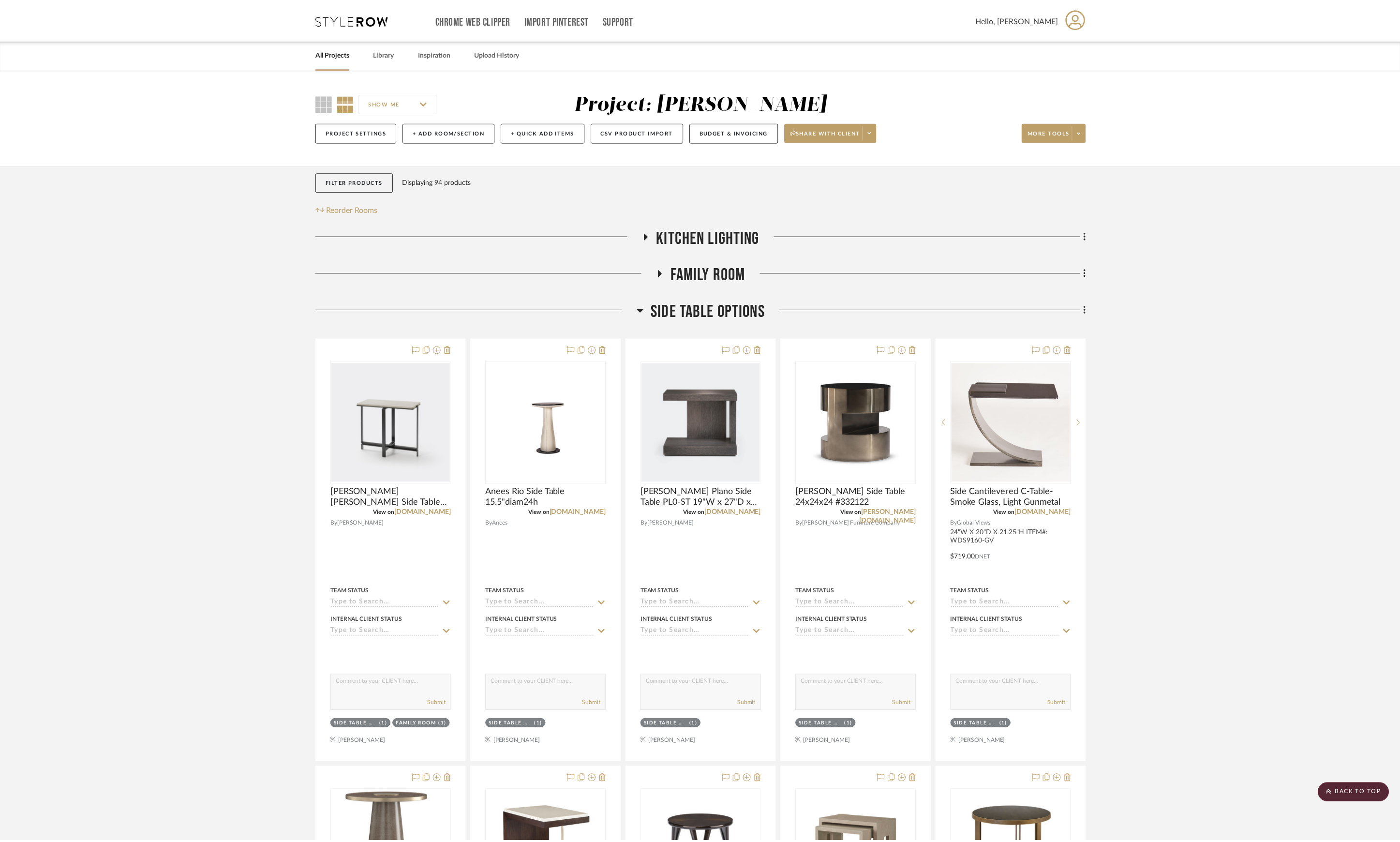
scroll to position [1166, 0]
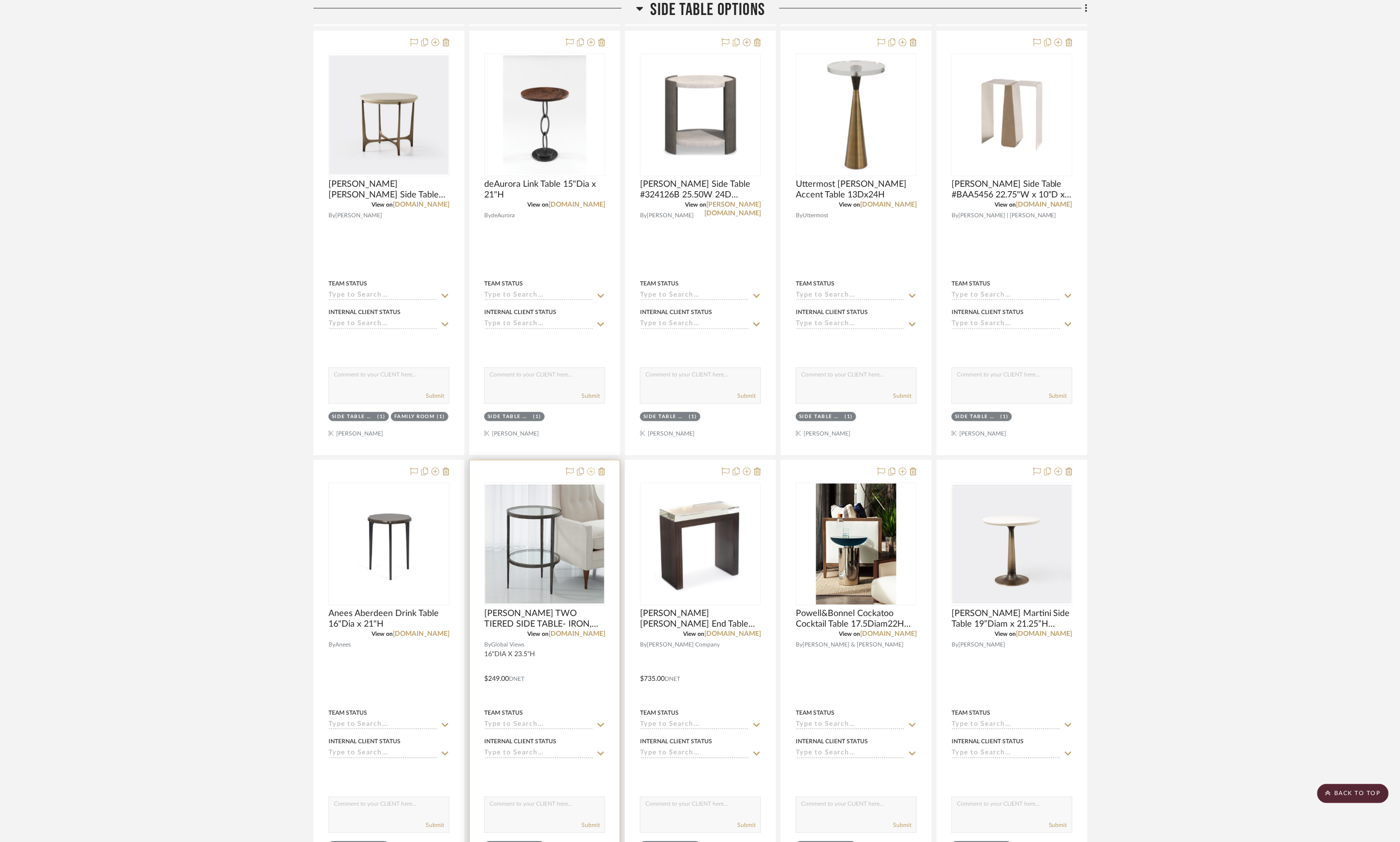
click at [591, 471] on icon at bounding box center [591, 471] width 8 height 8
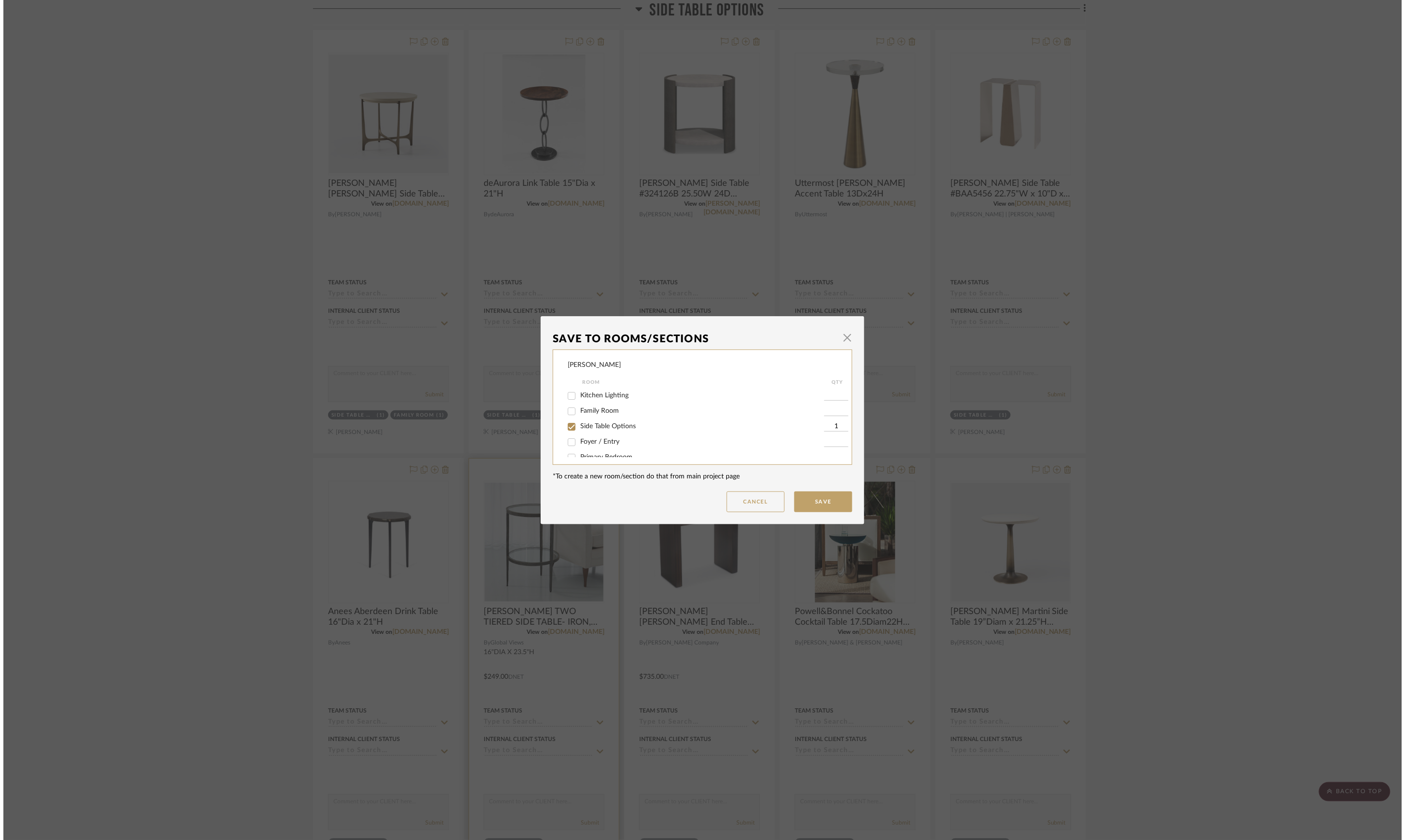
scroll to position [0, 0]
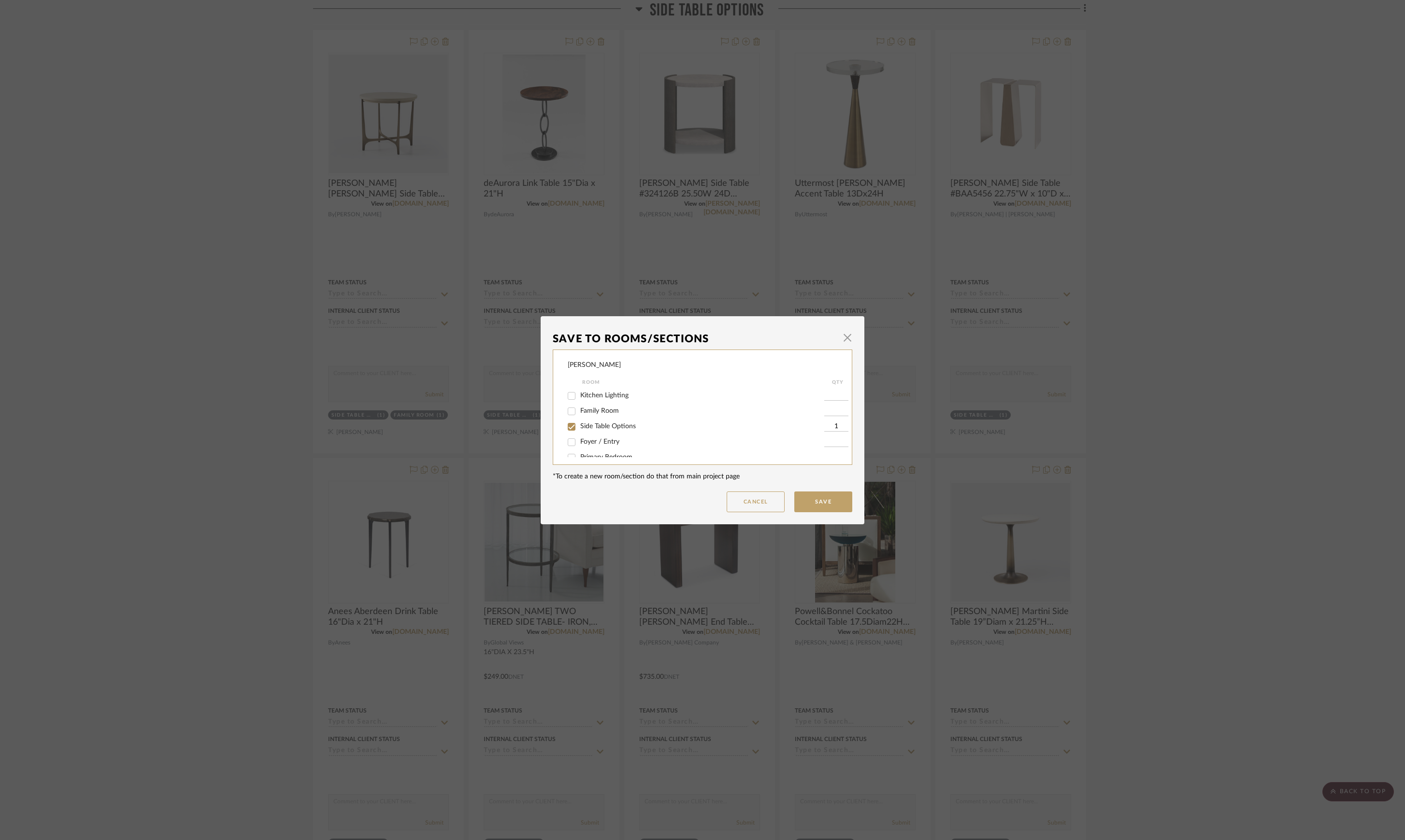
click at [594, 426] on span "Side Table Options" at bounding box center [607, 426] width 56 height 7
click at [579, 426] on input "Side Table Options" at bounding box center [572, 427] width 15 height 15
checkbox input "false"
click at [820, 503] on button "Save" at bounding box center [823, 502] width 58 height 20
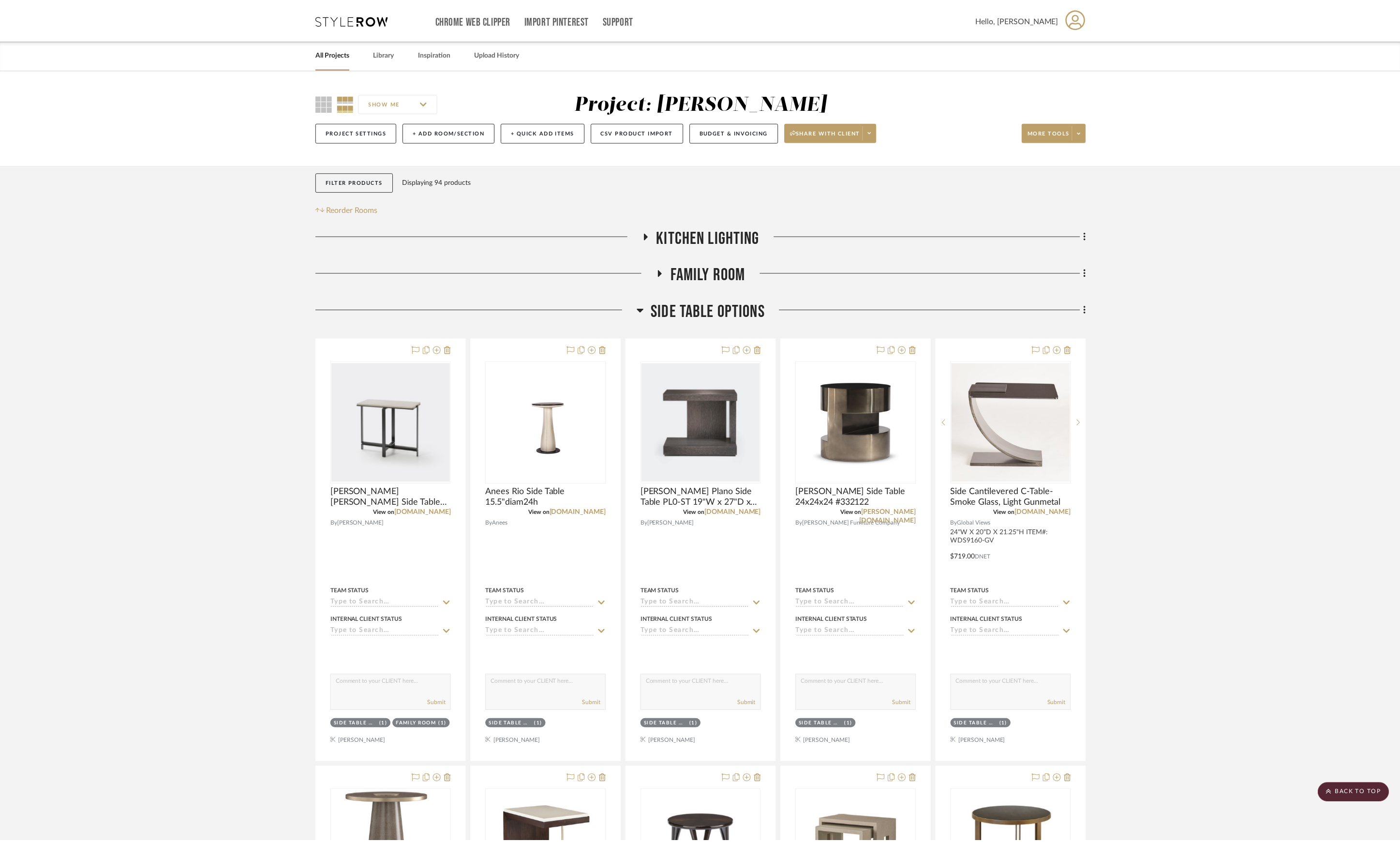
scroll to position [1166, 0]
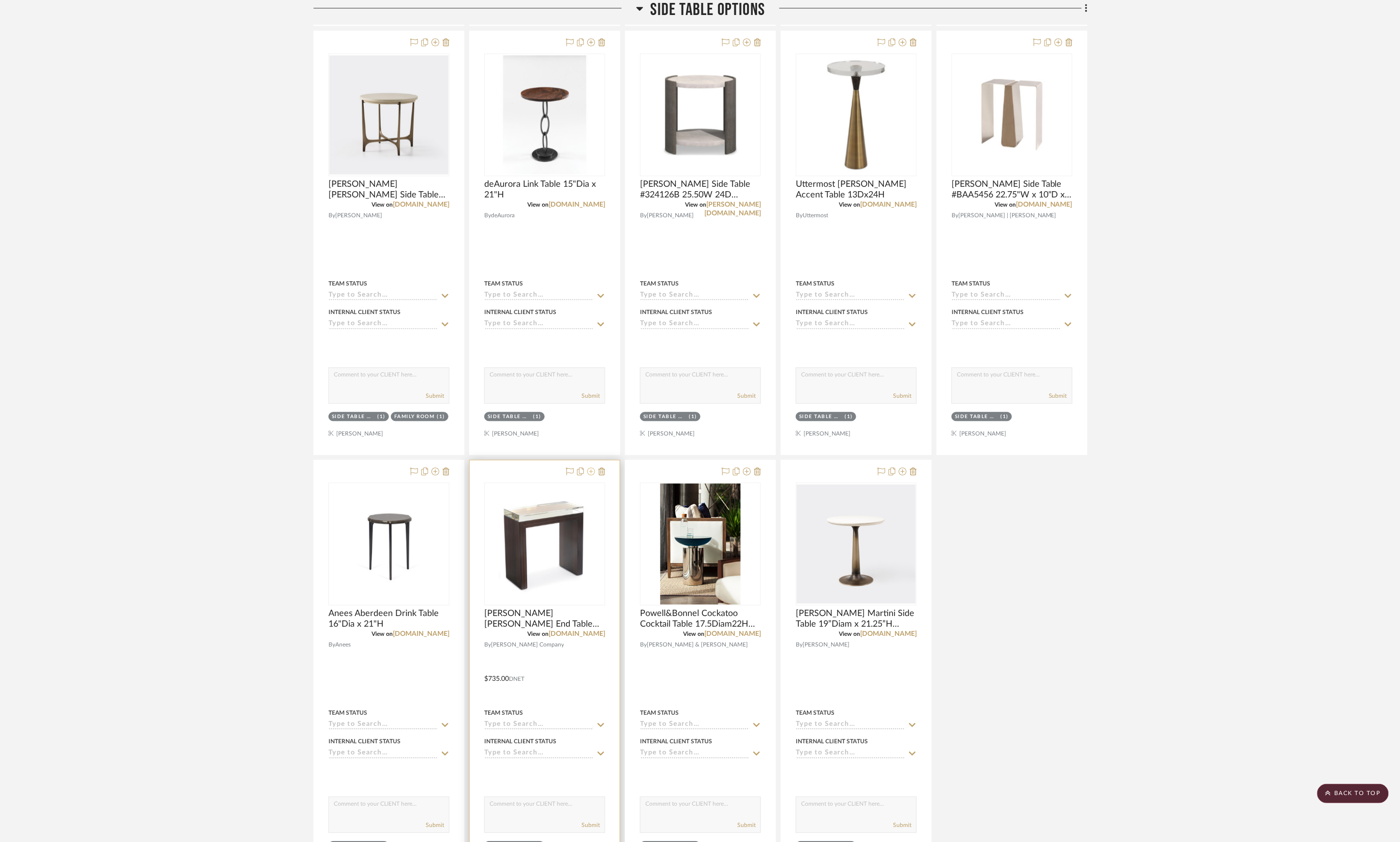
click at [591, 475] on icon at bounding box center [591, 471] width 8 height 8
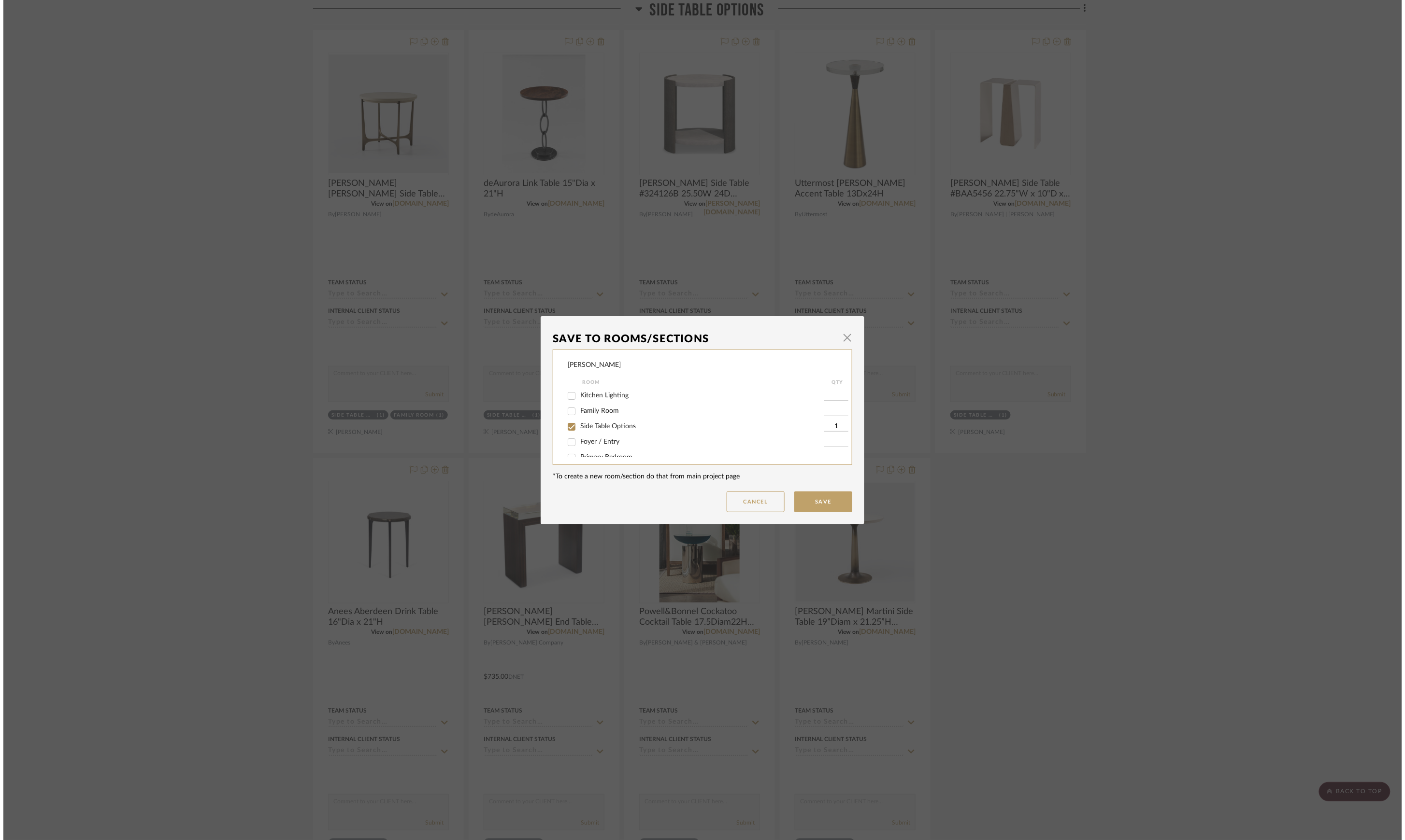
scroll to position [0, 0]
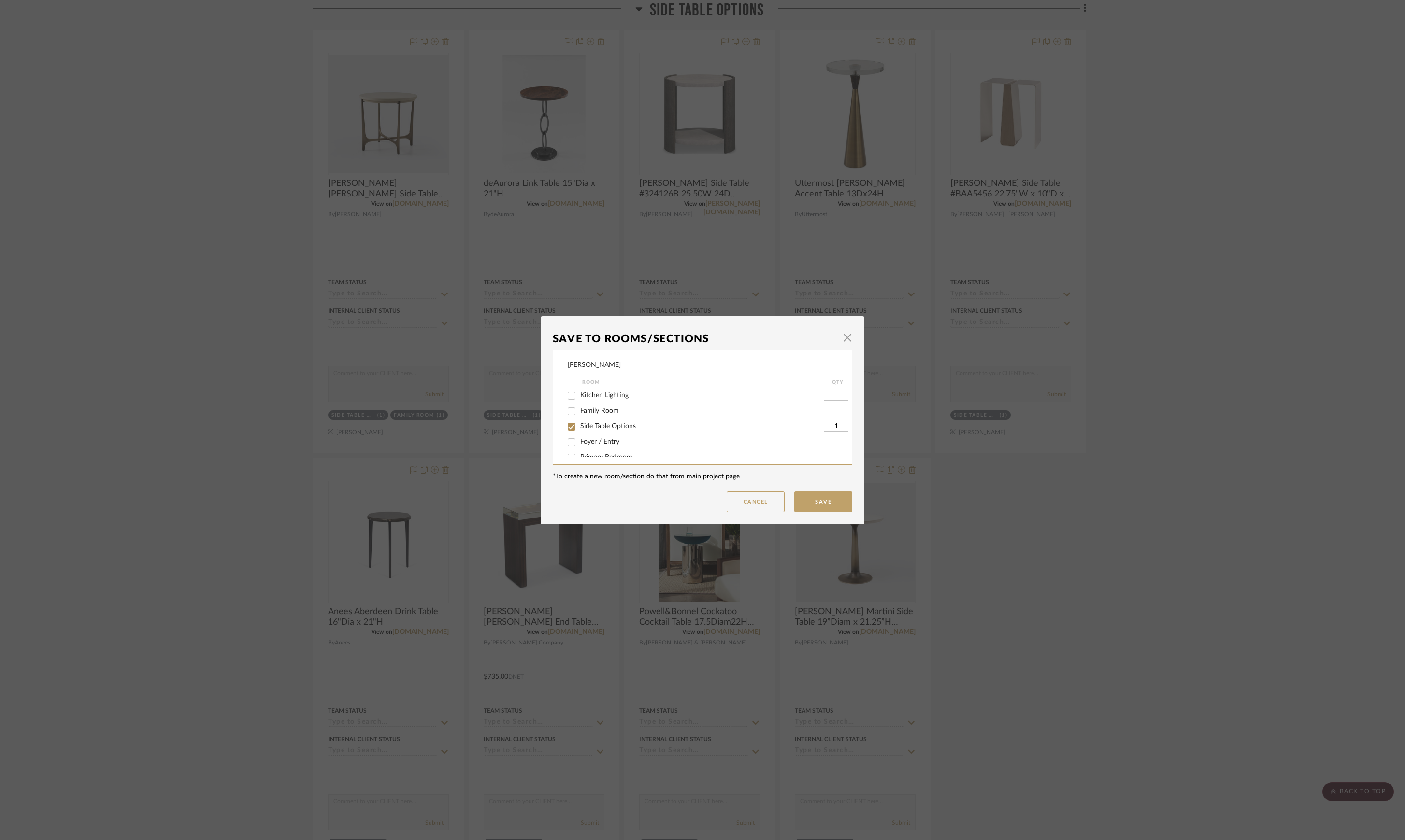
click at [588, 426] on span "Side Table Options" at bounding box center [607, 426] width 56 height 7
click at [579, 426] on input "Side Table Options" at bounding box center [572, 427] width 15 height 15
checkbox input "false"
click at [819, 497] on button "Save" at bounding box center [823, 502] width 58 height 20
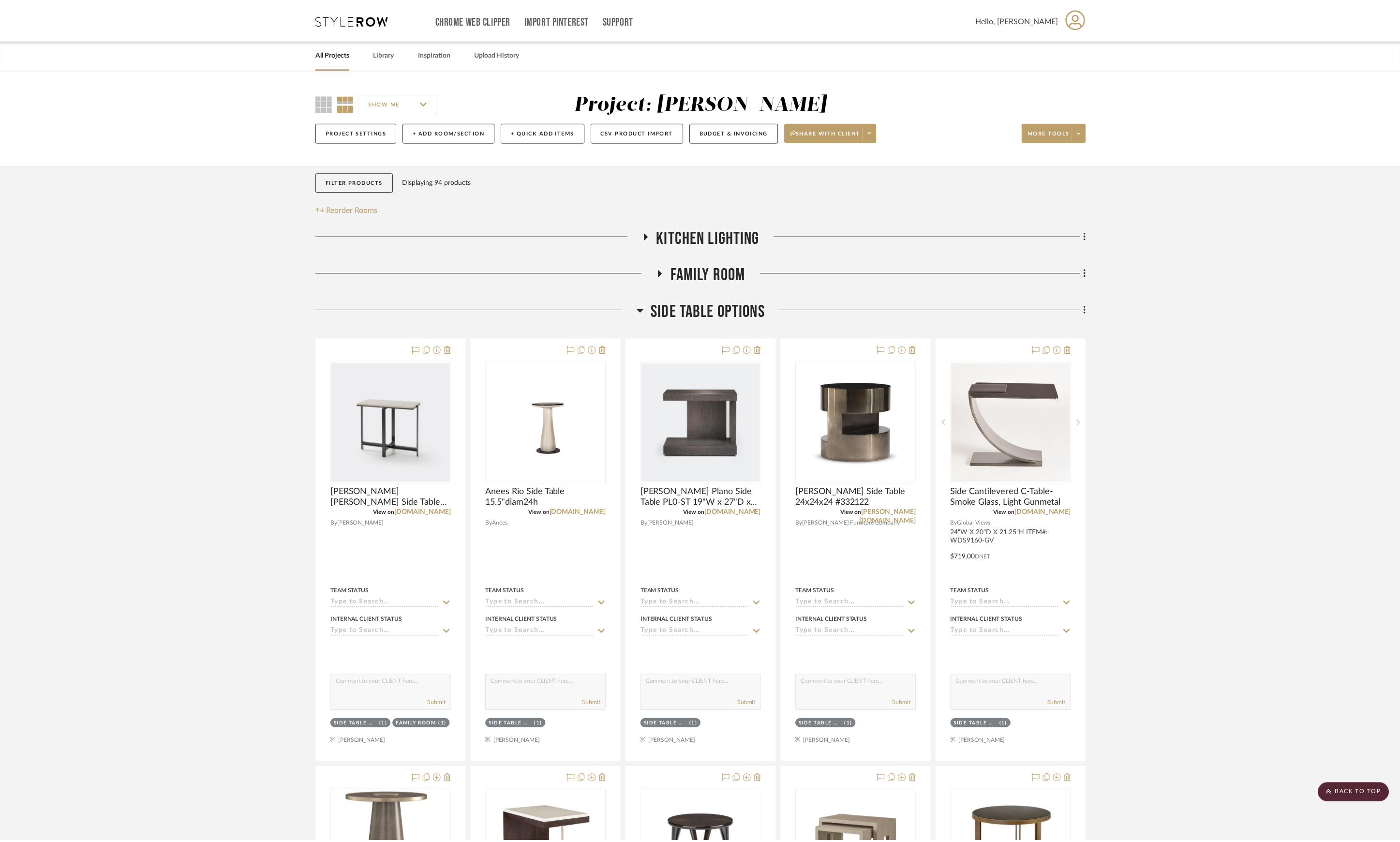
scroll to position [1166, 0]
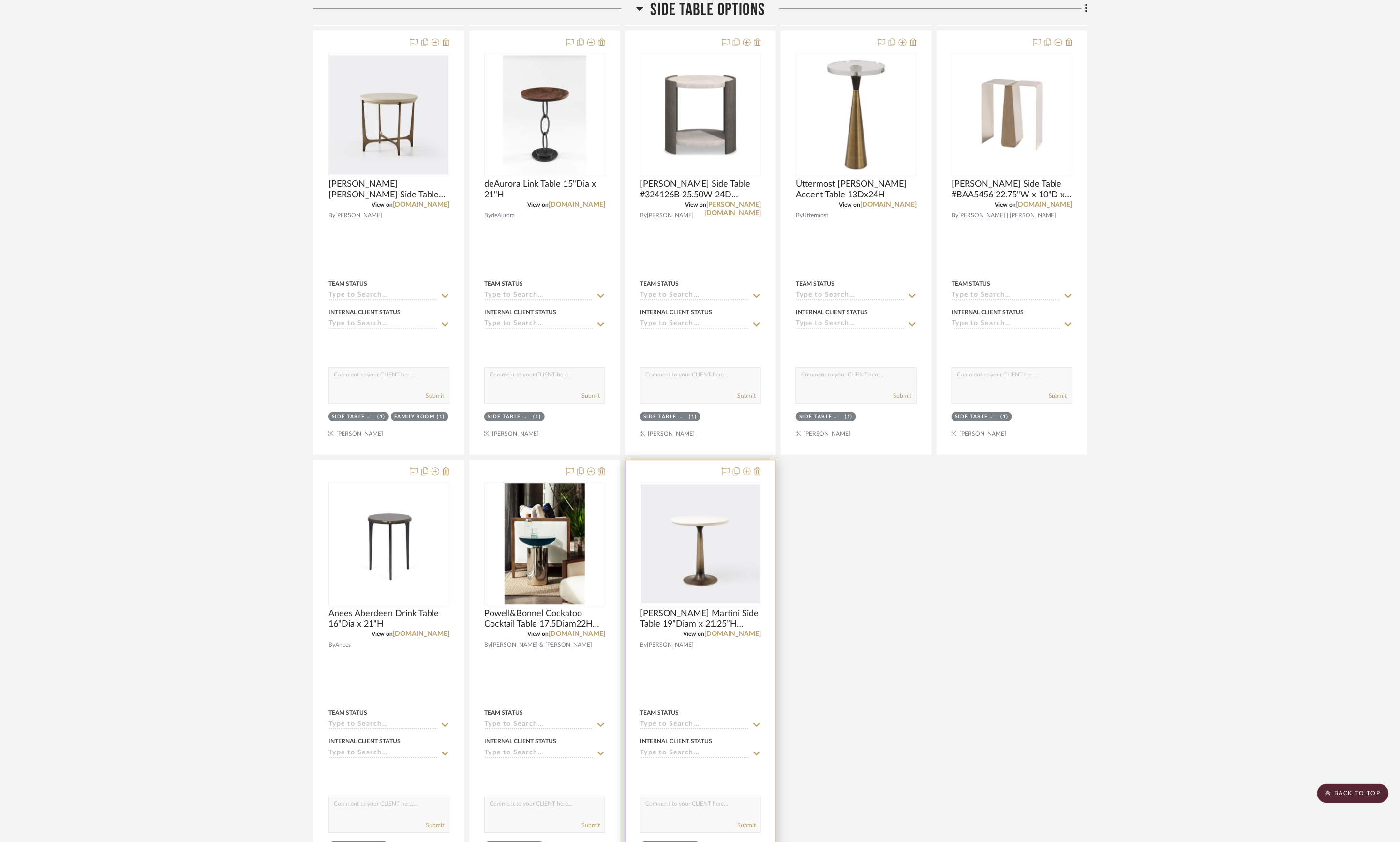
click at [748, 475] on icon at bounding box center [747, 471] width 8 height 8
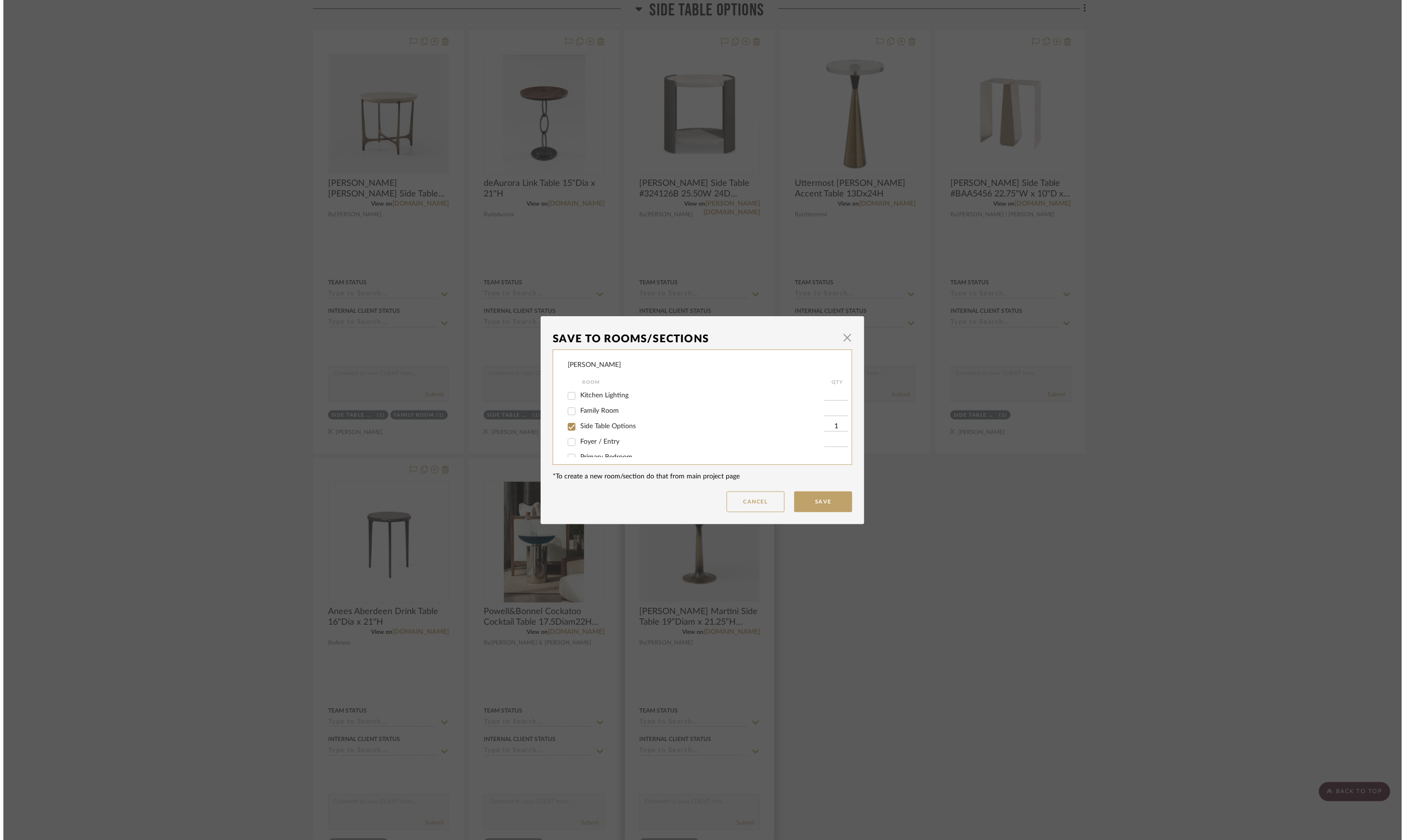
scroll to position [0, 0]
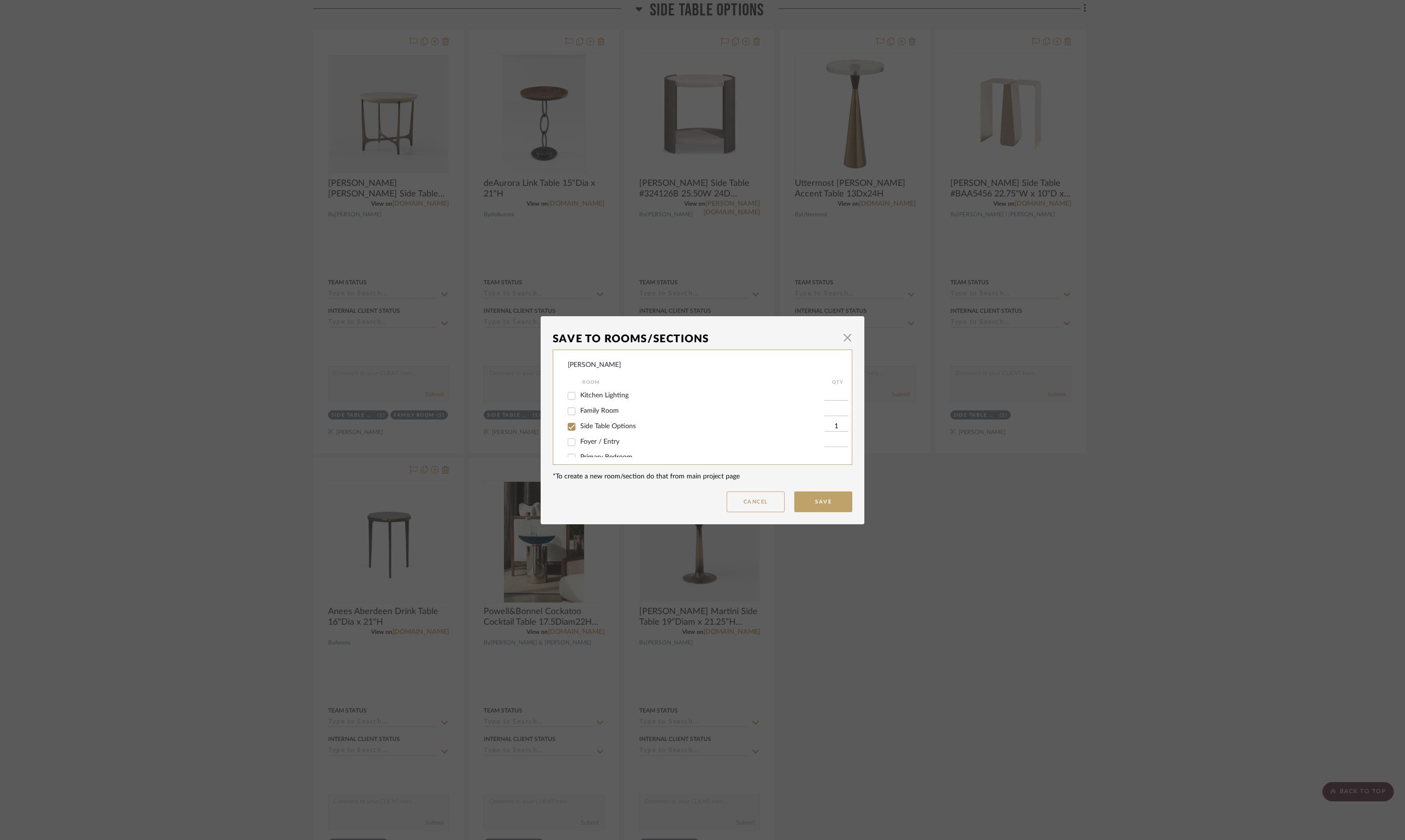
click at [621, 424] on span "Side Table Options" at bounding box center [607, 426] width 56 height 7
click at [579, 424] on input "Side Table Options" at bounding box center [572, 427] width 15 height 15
checkbox input "false"
click at [833, 503] on button "Save" at bounding box center [823, 502] width 58 height 20
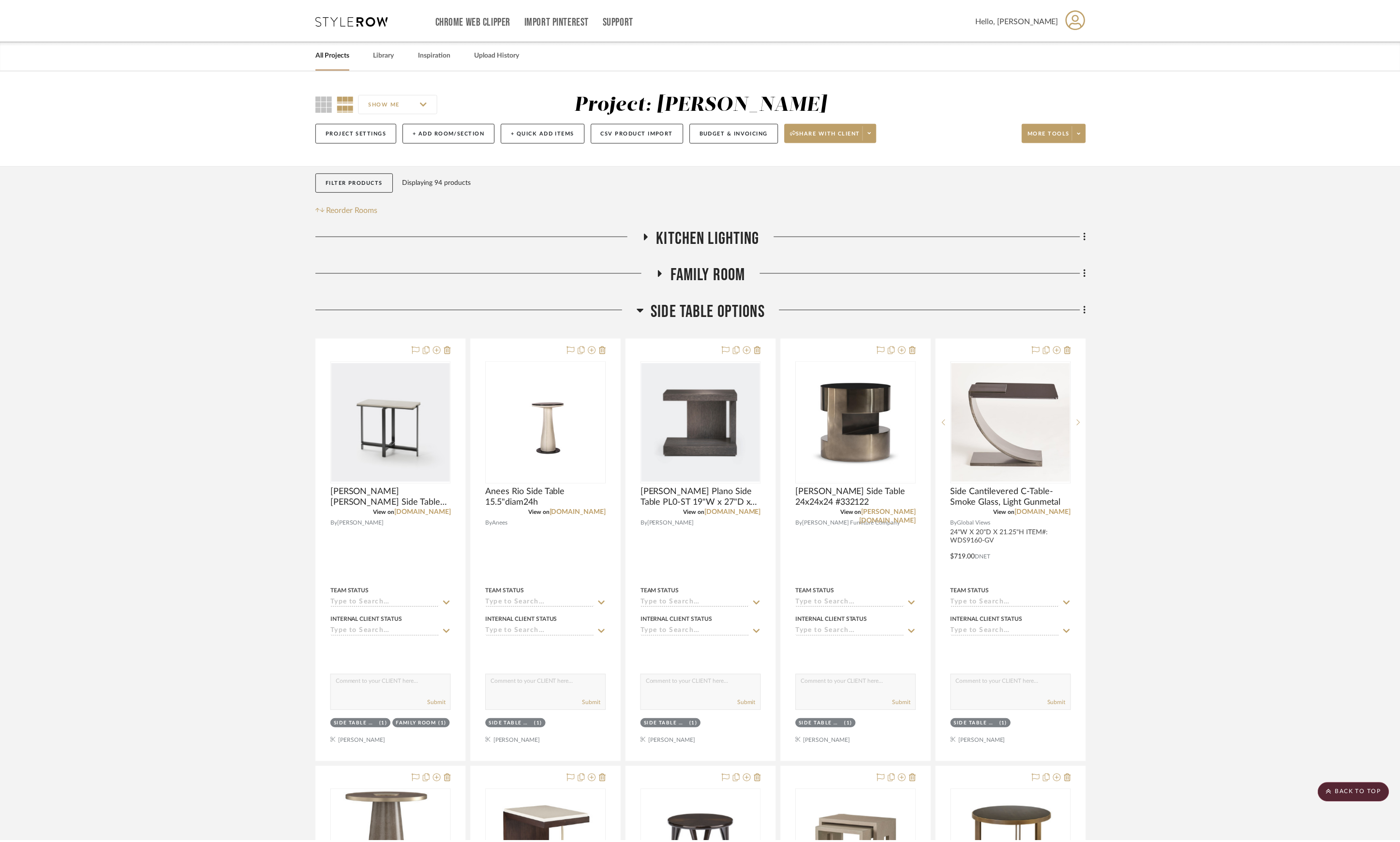
scroll to position [1166, 0]
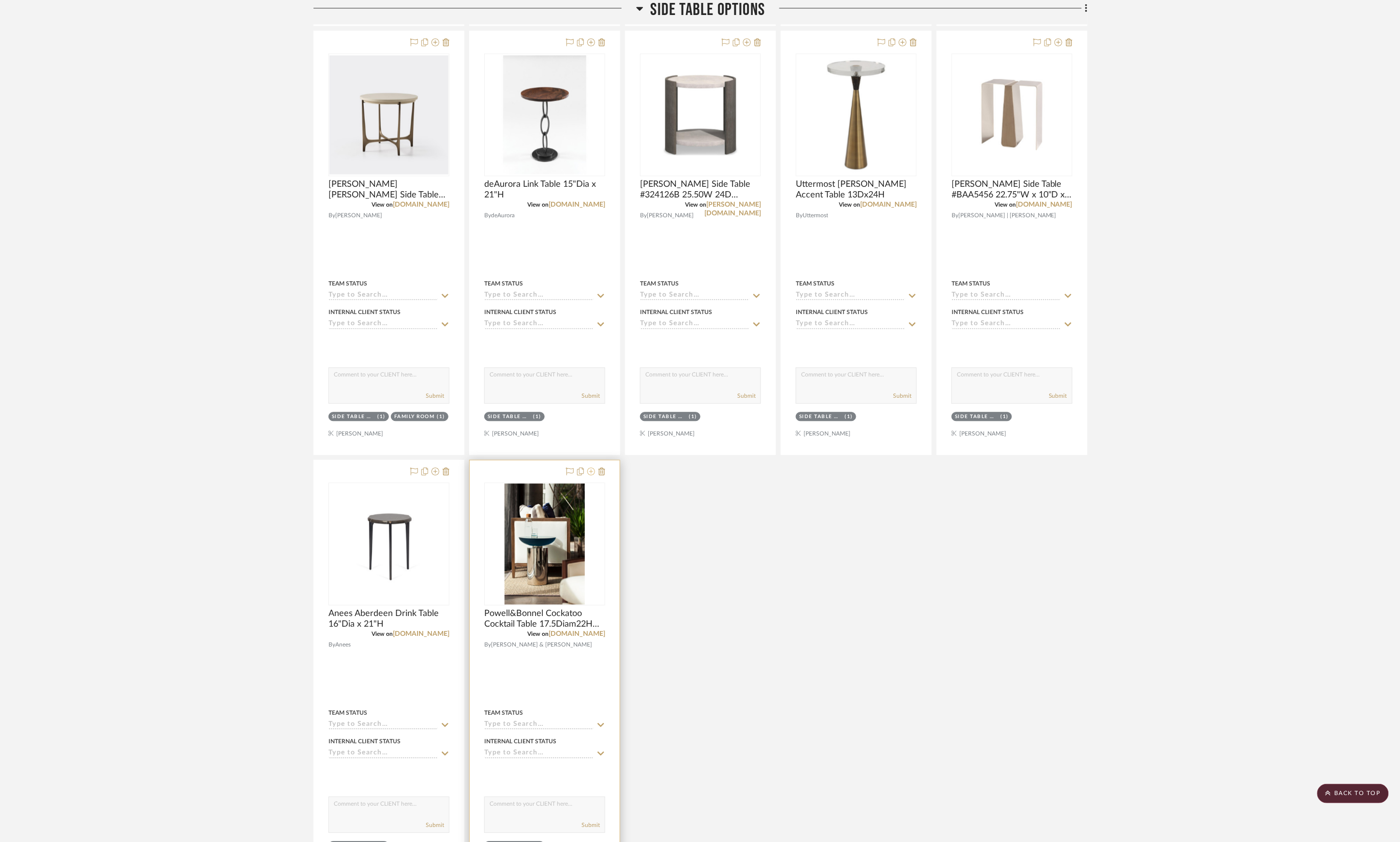
click at [591, 475] on icon at bounding box center [591, 471] width 8 height 8
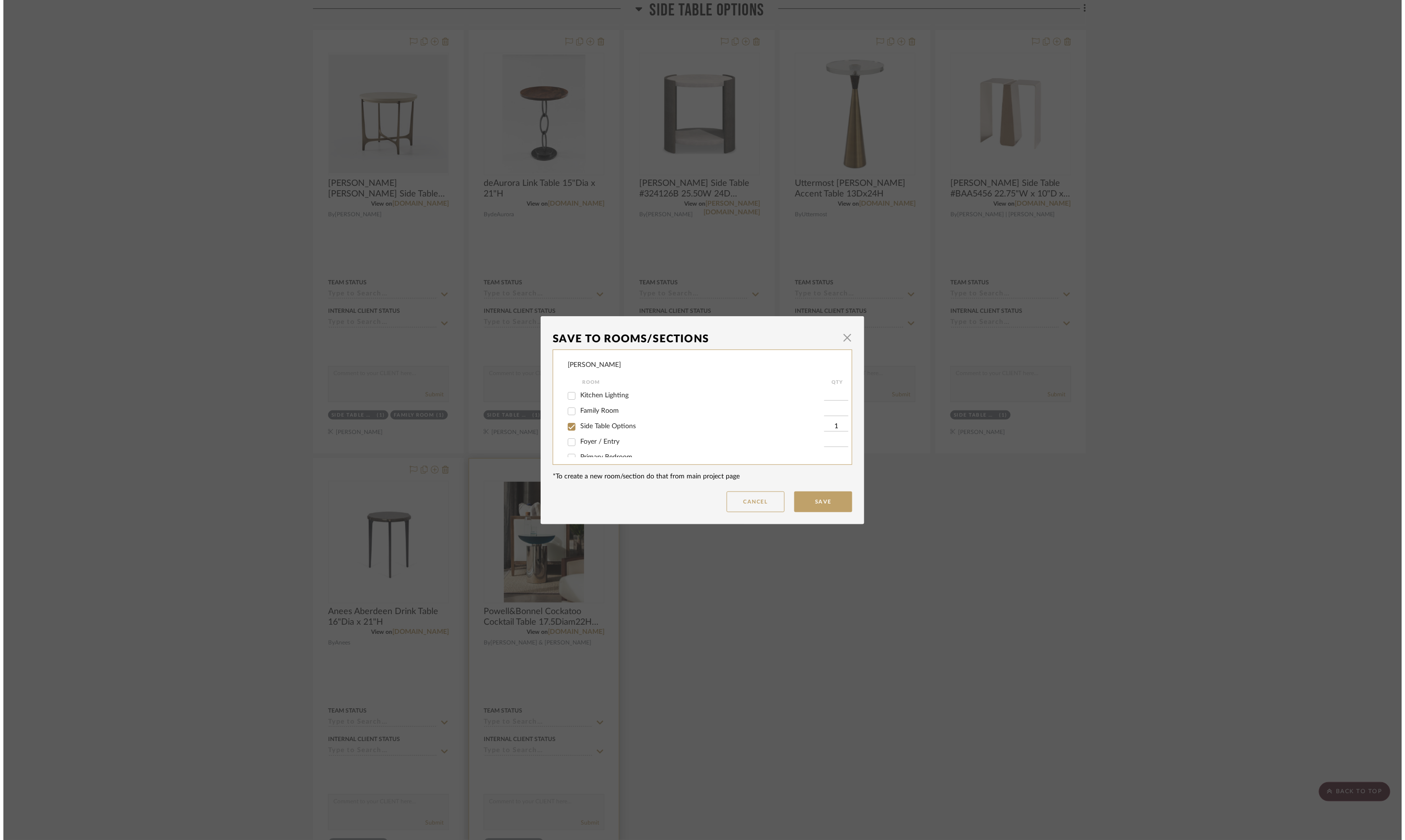
scroll to position [0, 0]
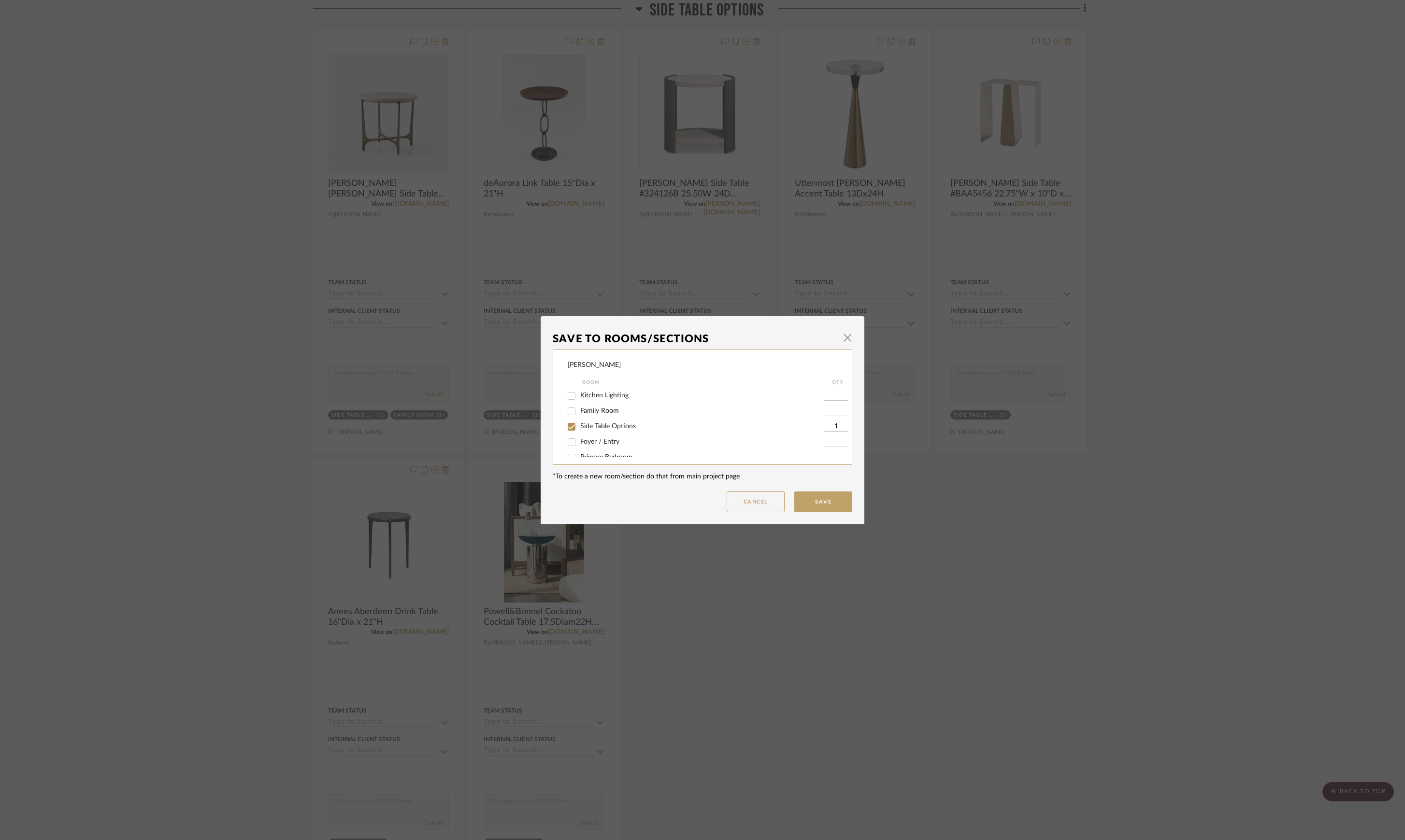
click at [617, 429] on span "Side Table Options" at bounding box center [607, 426] width 56 height 7
click at [579, 429] on input "Side Table Options" at bounding box center [572, 427] width 15 height 15
checkbox input "false"
click at [810, 495] on button "Save" at bounding box center [823, 502] width 58 height 20
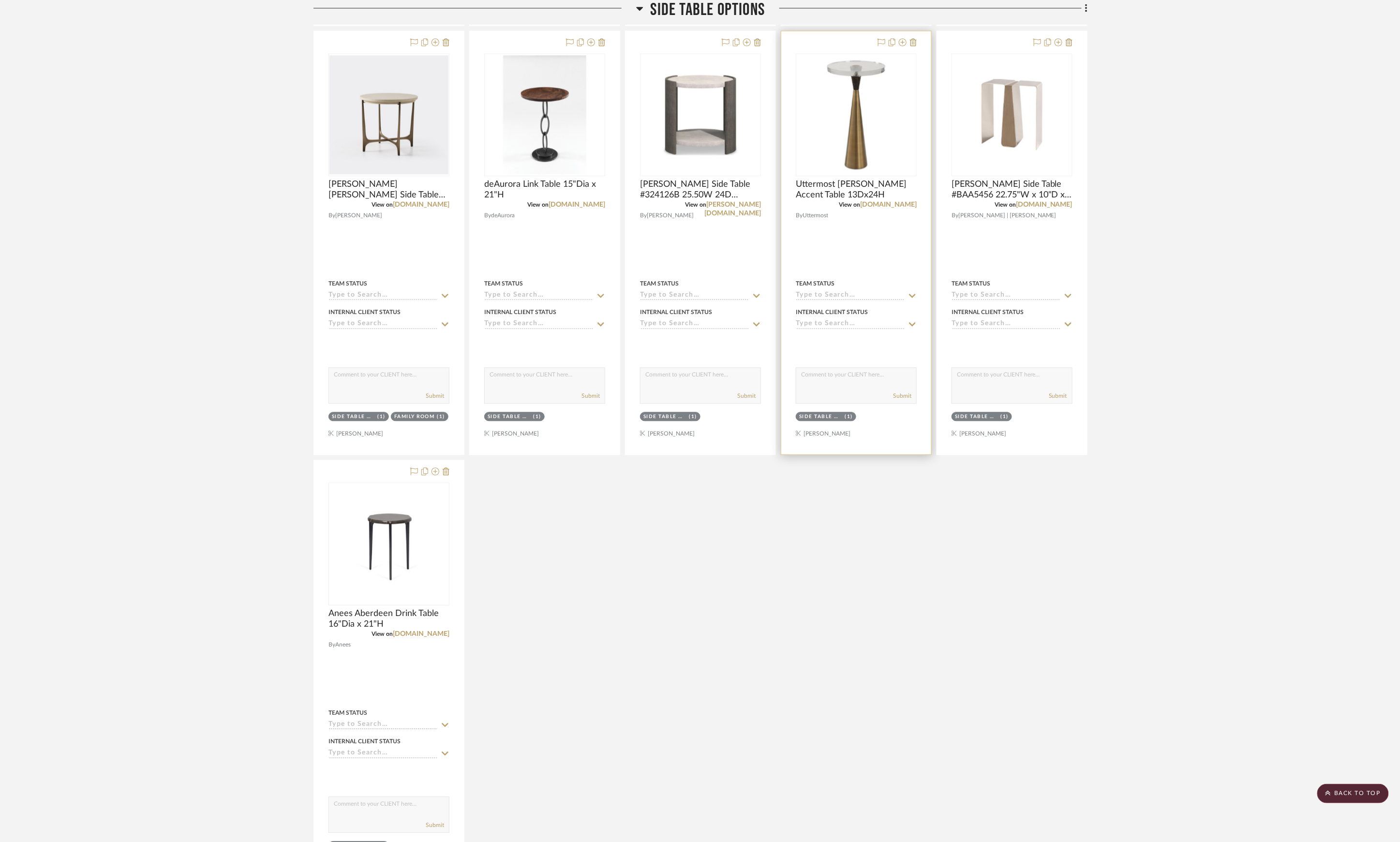
scroll to position [909, 0]
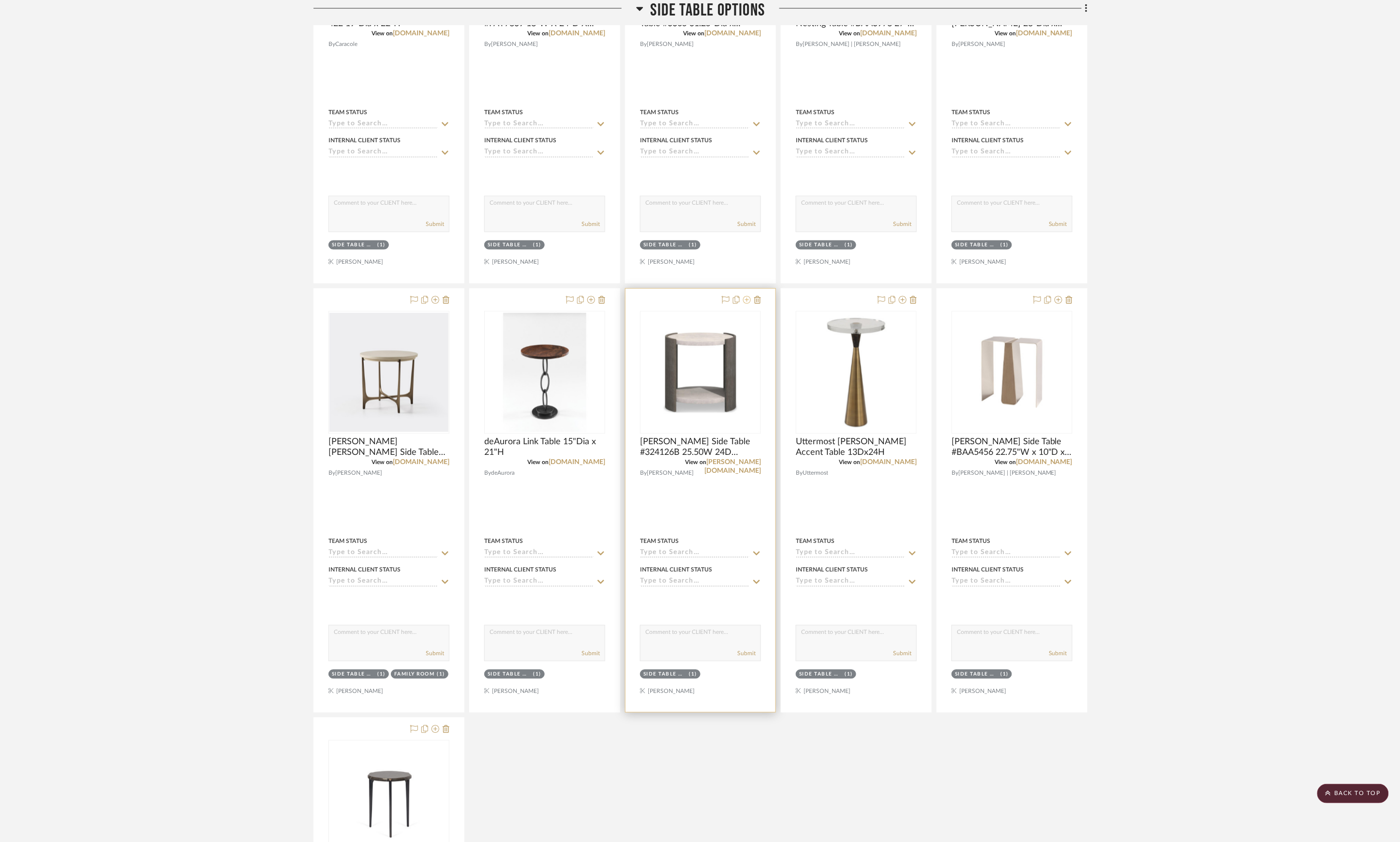
click at [746, 304] on icon at bounding box center [747, 300] width 8 height 8
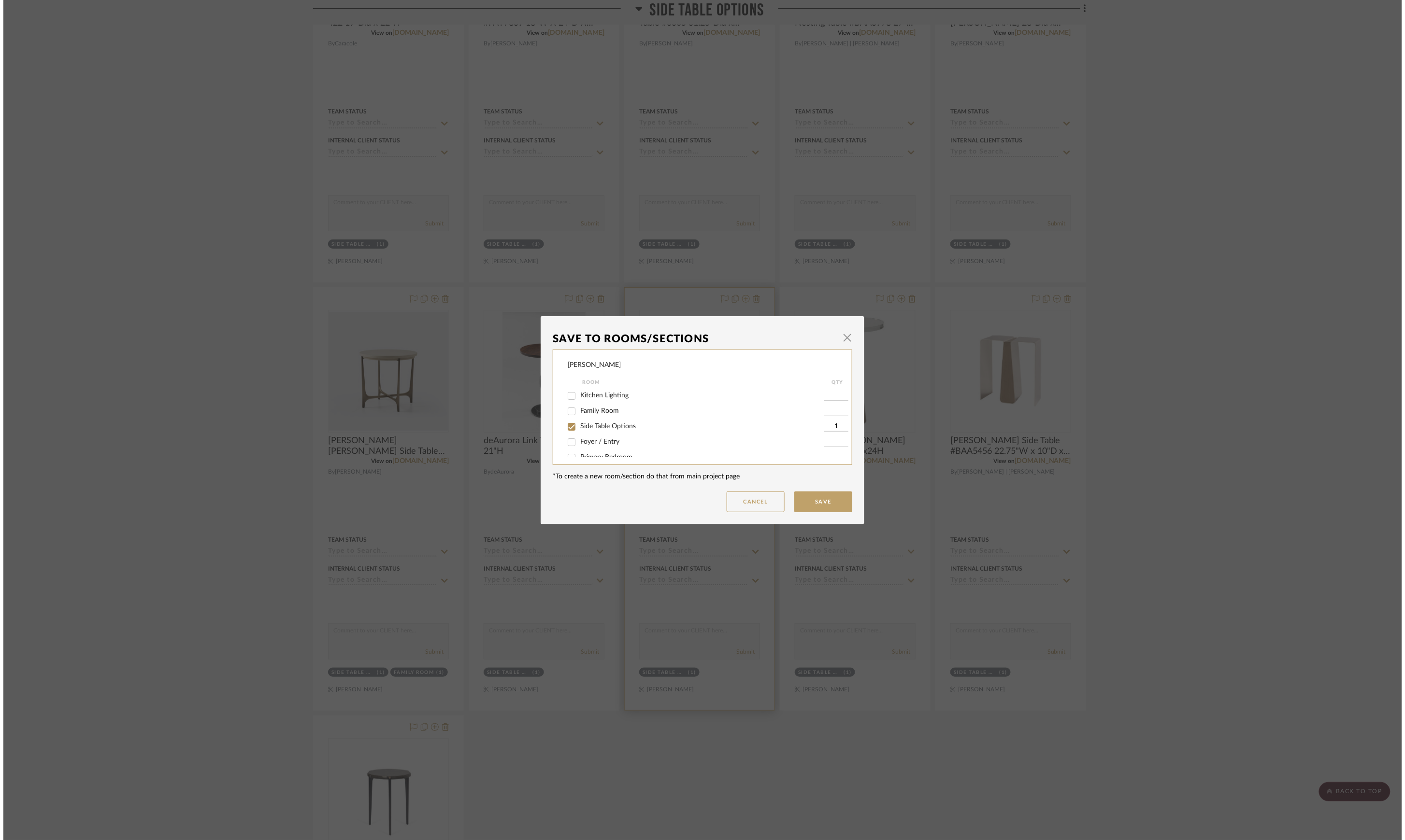
scroll to position [0, 0]
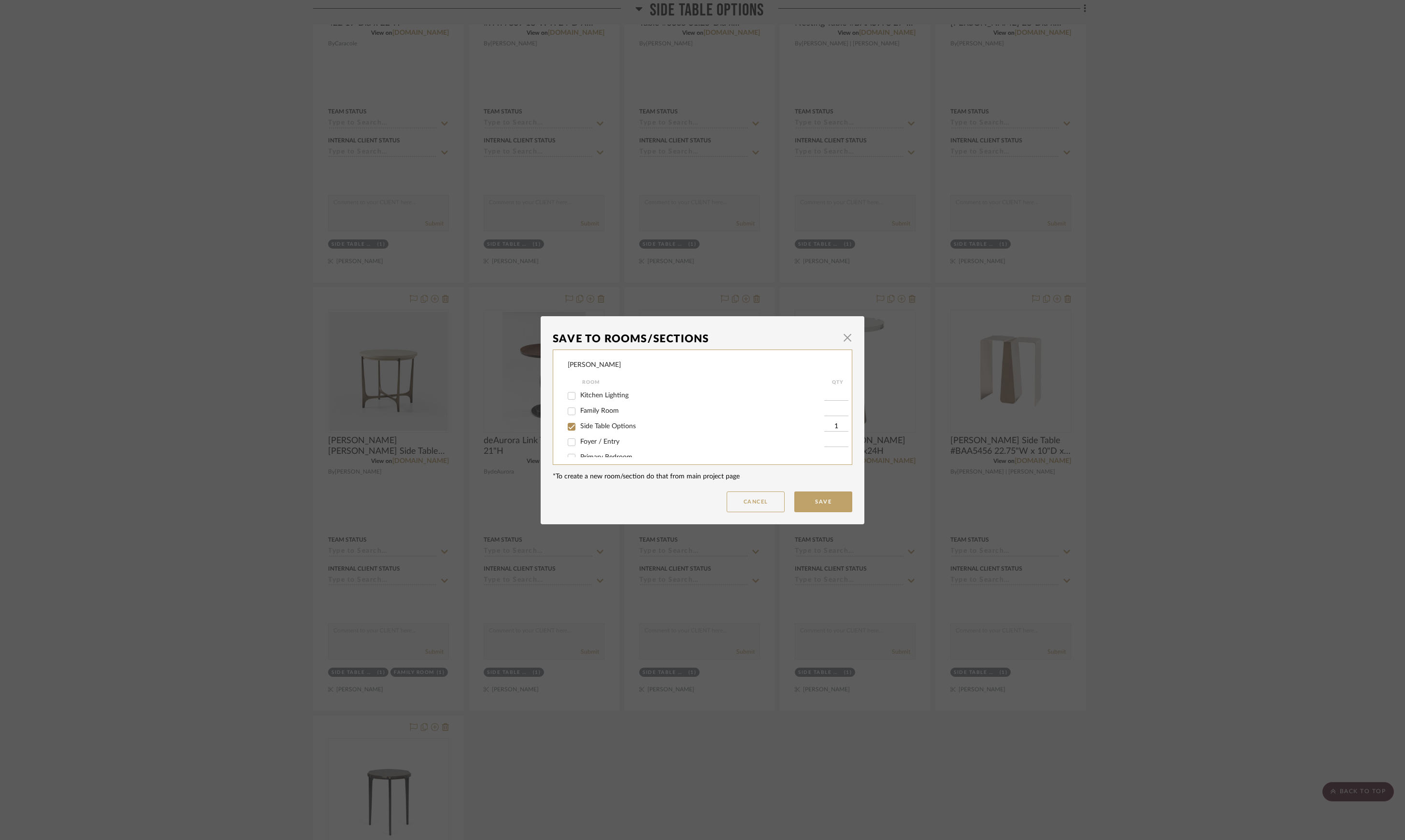
click at [623, 427] on span "Side Table Options" at bounding box center [607, 426] width 56 height 7
click at [579, 427] on input "Side Table Options" at bounding box center [572, 427] width 15 height 15
checkbox input "false"
click at [830, 509] on button "Save" at bounding box center [823, 502] width 58 height 20
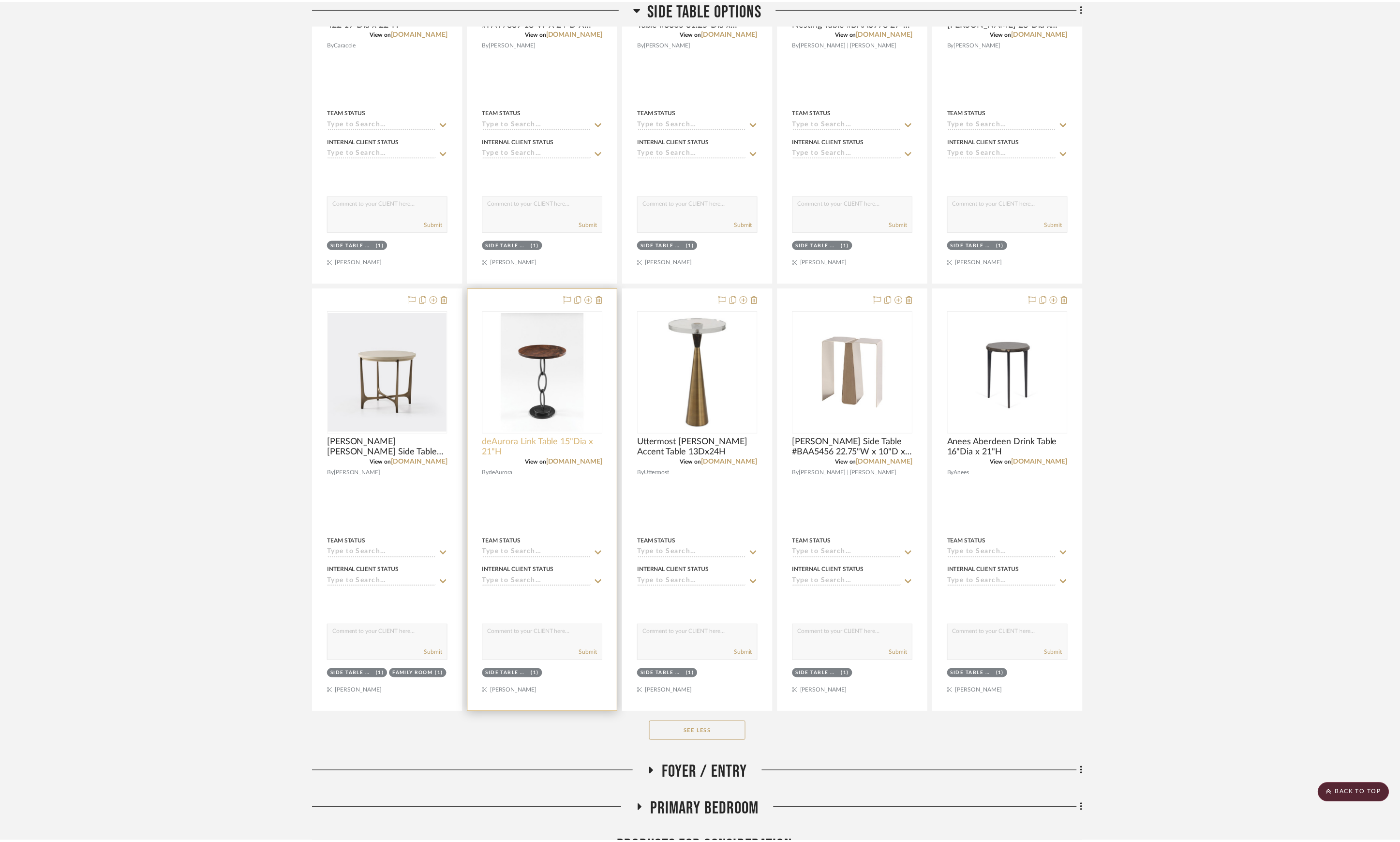
scroll to position [909, 0]
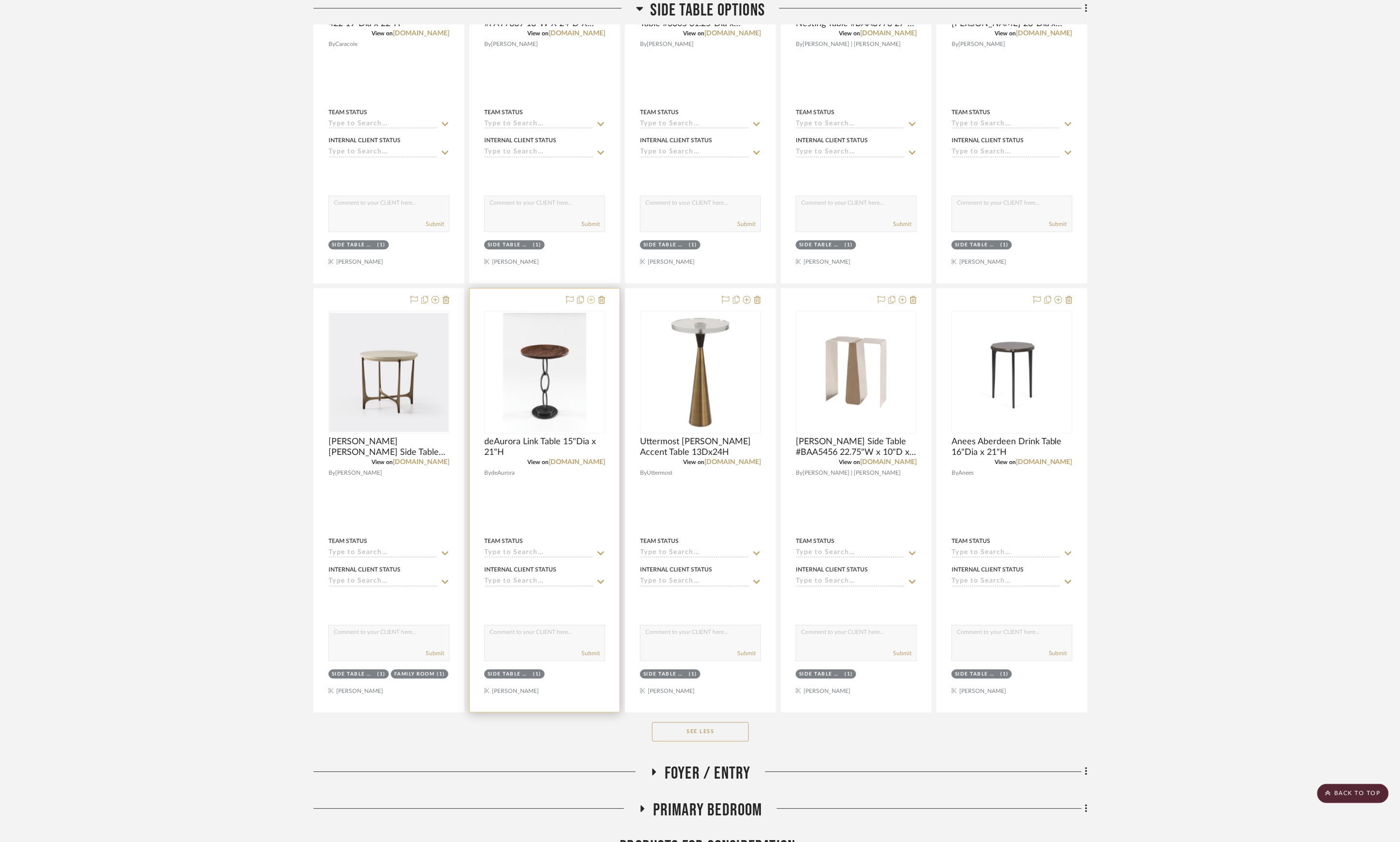
click at [591, 304] on icon at bounding box center [591, 300] width 8 height 8
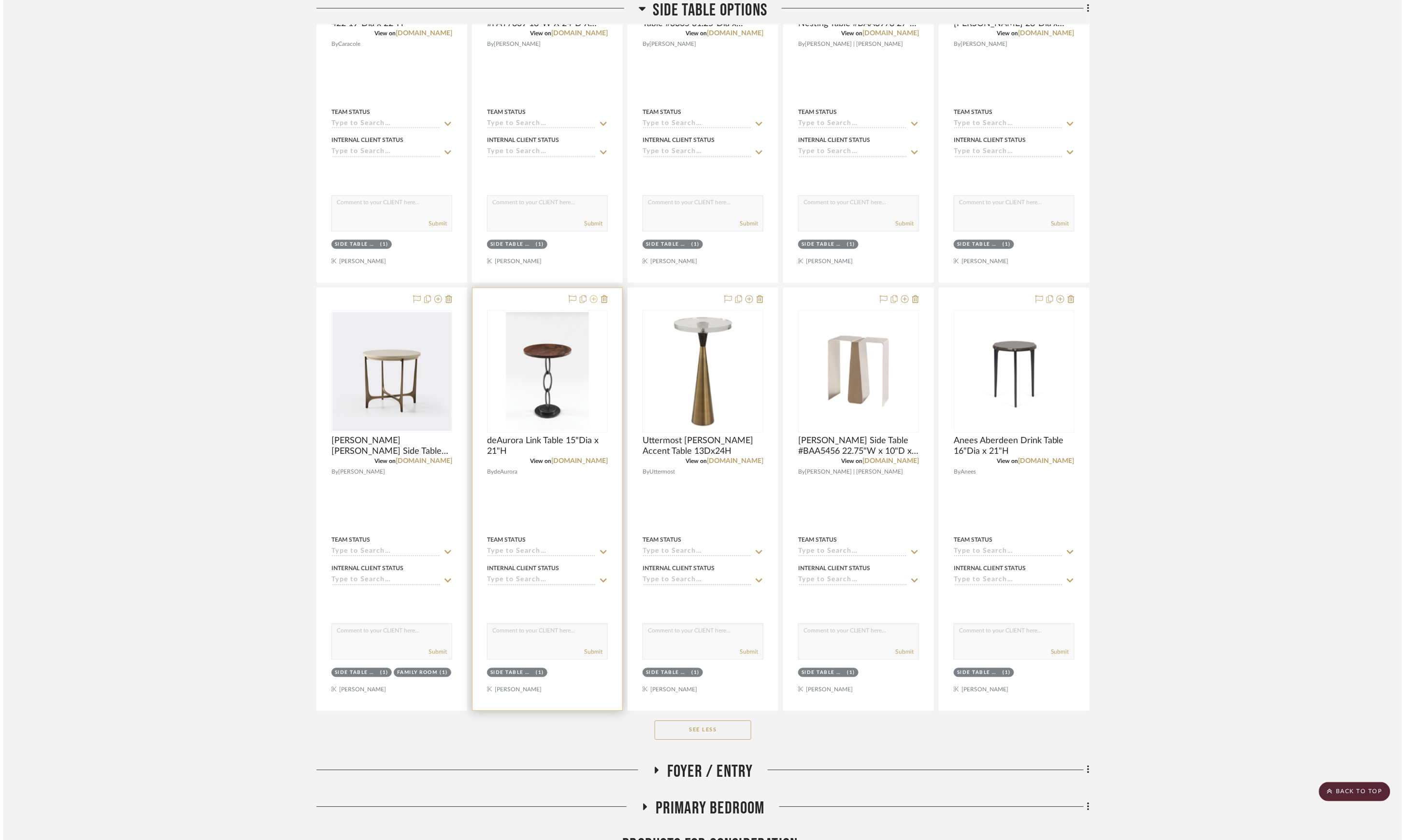
scroll to position [0, 0]
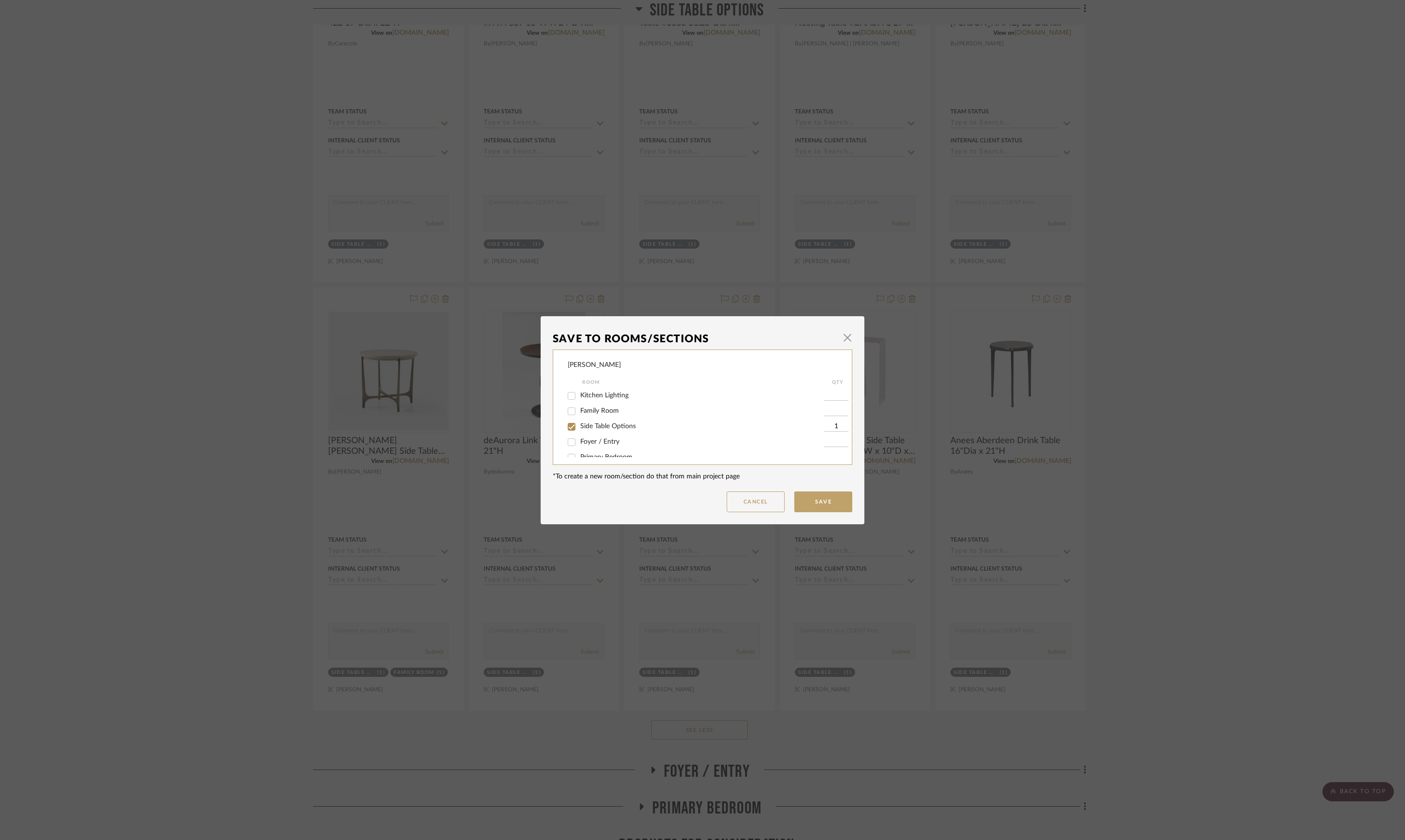
click at [607, 421] on div "Side Table Options" at bounding box center [696, 427] width 257 height 15
click at [609, 422] on label "Side Table Options" at bounding box center [702, 426] width 244 height 8
click at [579, 422] on input "Side Table Options" at bounding box center [572, 427] width 15 height 15
checkbox input "false"
click at [805, 496] on button "Save" at bounding box center [823, 502] width 58 height 20
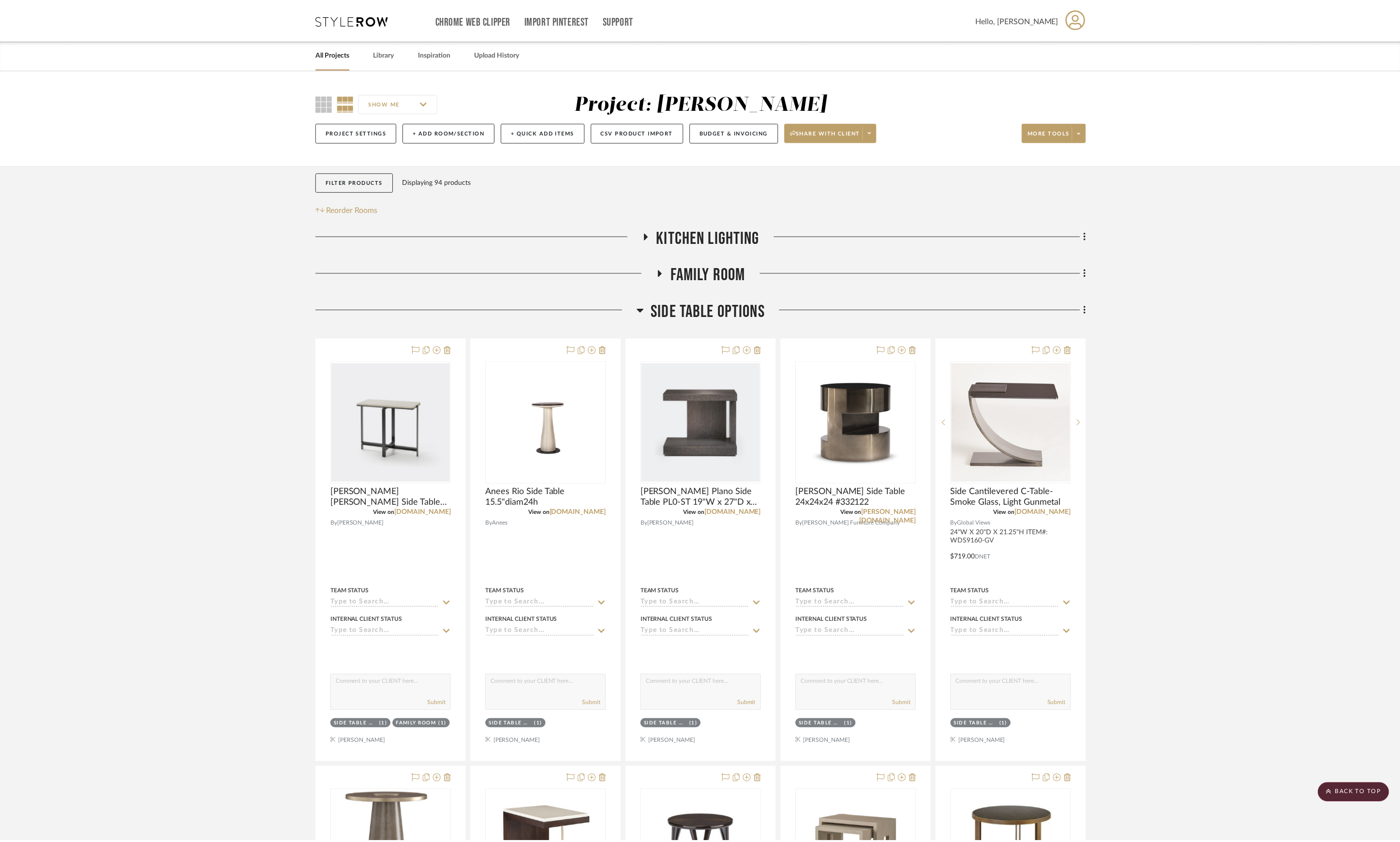
scroll to position [909, 0]
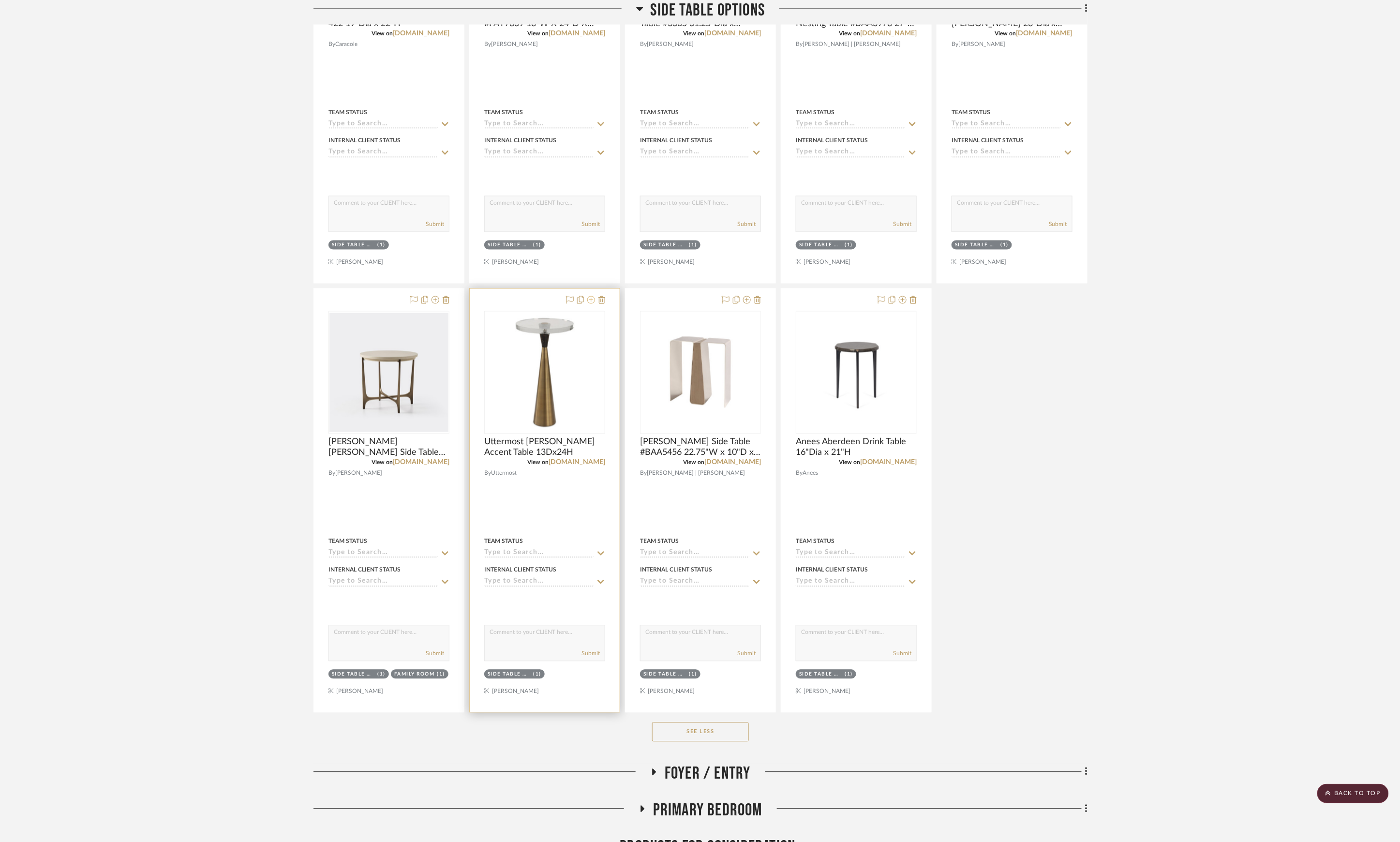
click at [593, 304] on icon at bounding box center [591, 300] width 8 height 8
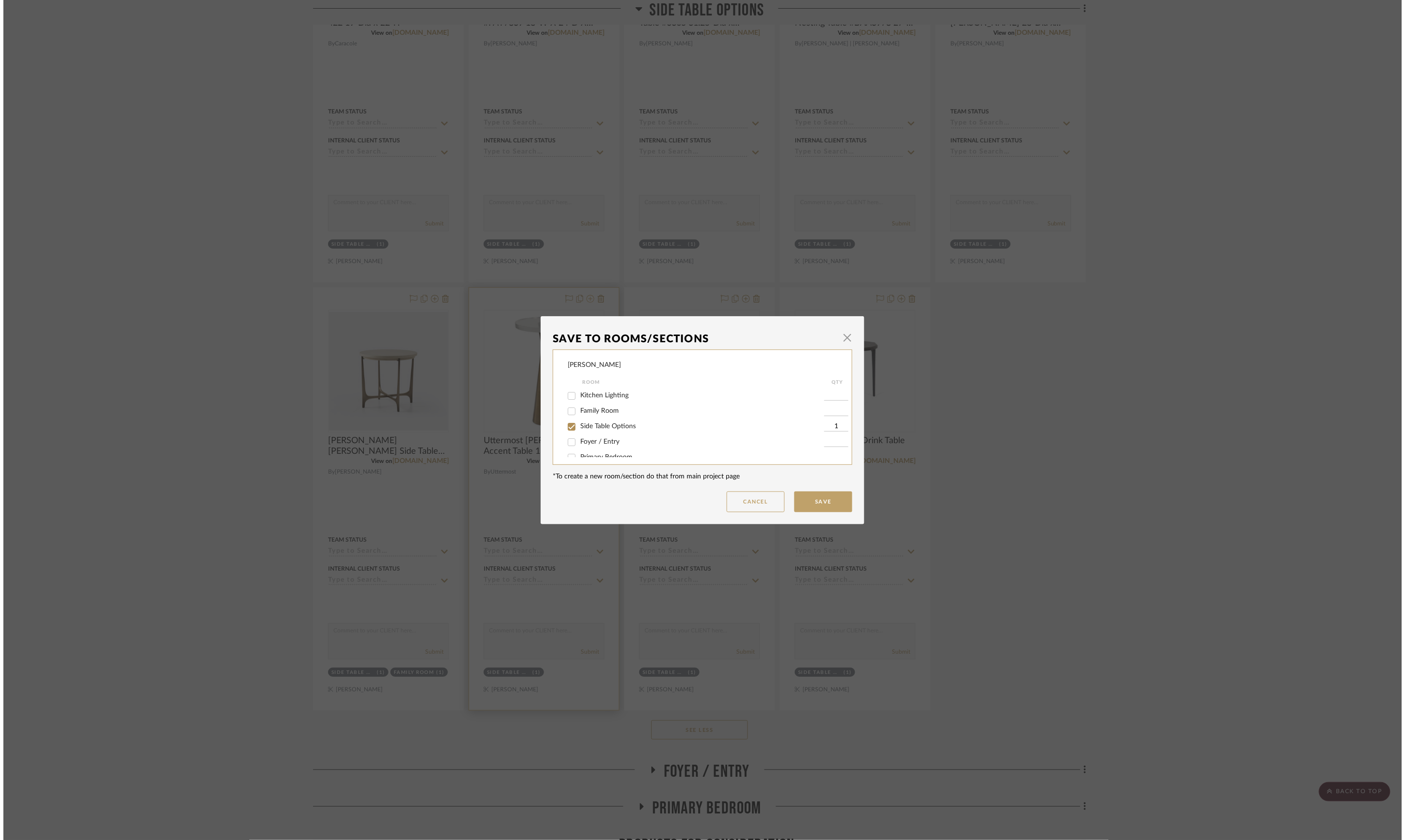
scroll to position [0, 0]
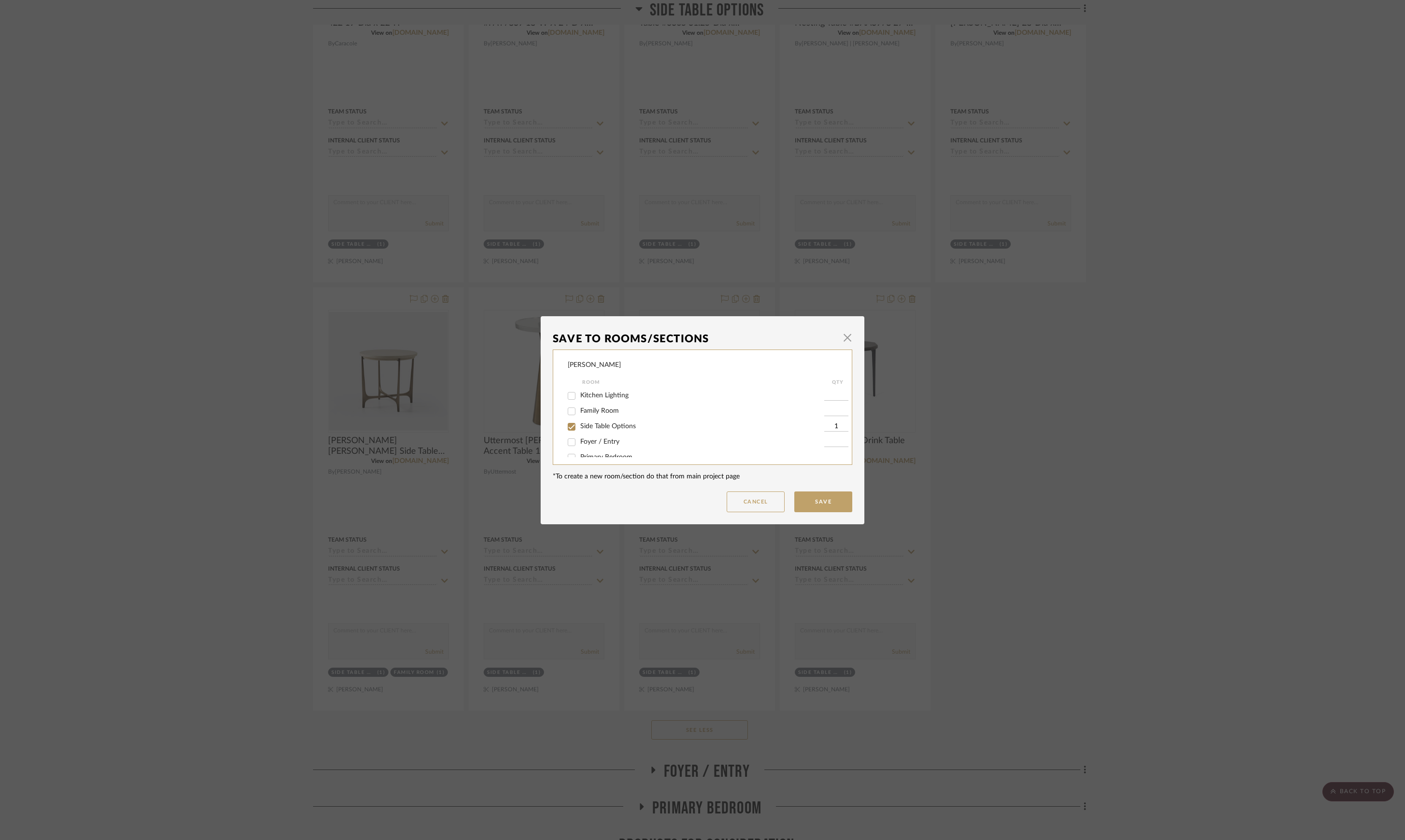
click at [603, 425] on span "Side Table Options" at bounding box center [607, 426] width 56 height 7
click at [579, 425] on input "Side Table Options" at bounding box center [572, 427] width 15 height 15
checkbox input "false"
click at [822, 503] on button "Save" at bounding box center [823, 502] width 58 height 20
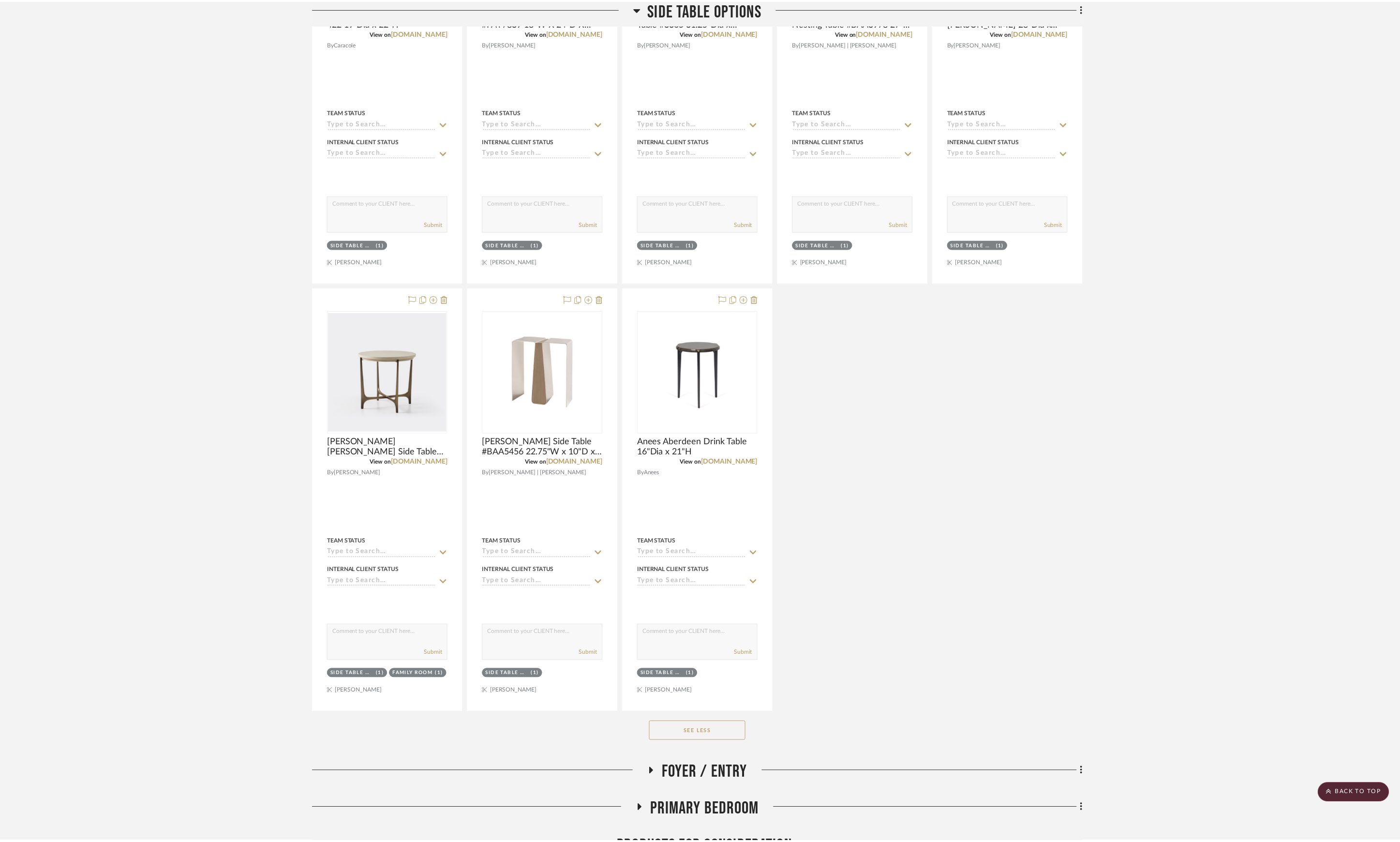
scroll to position [909, 0]
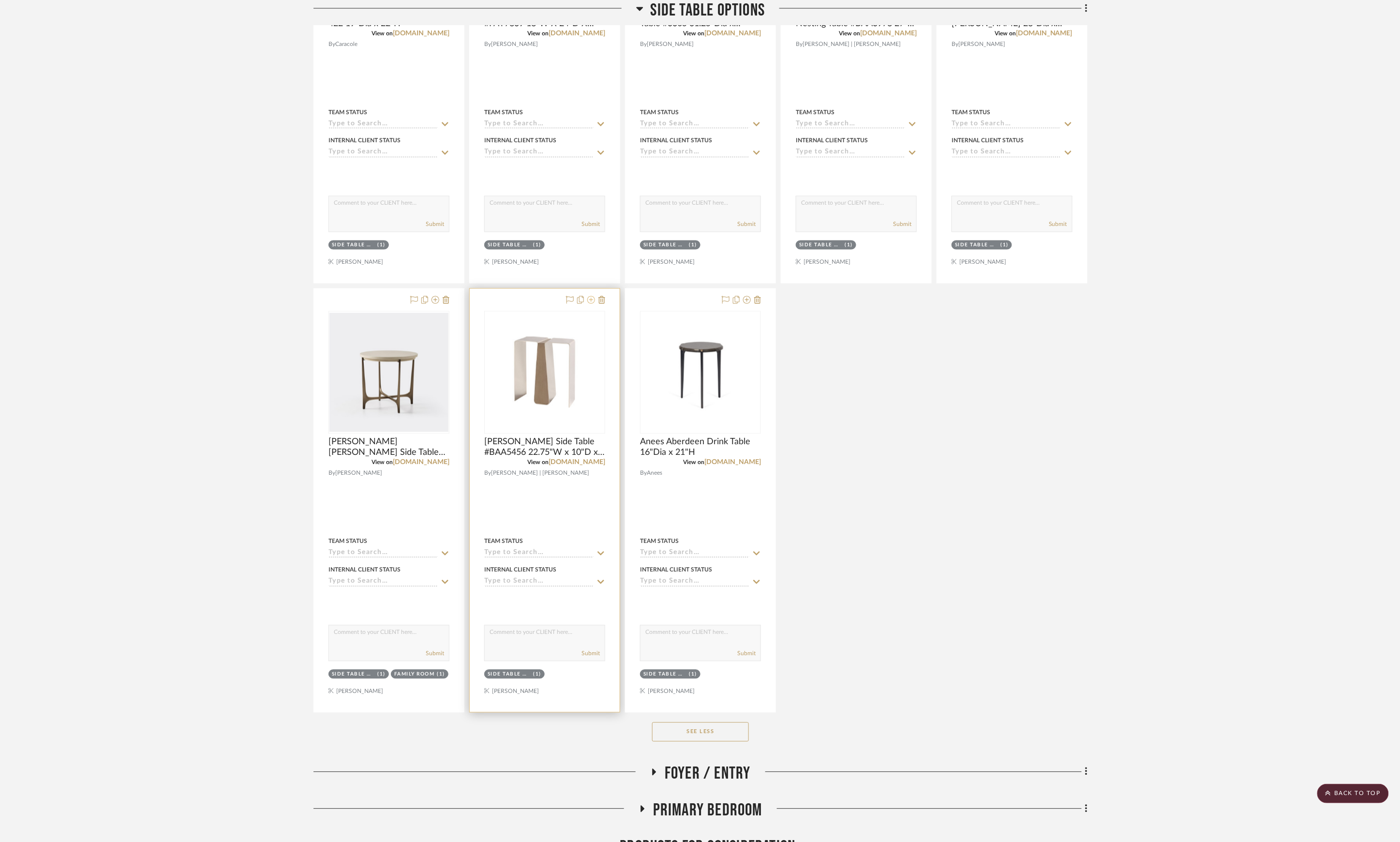
click at [592, 304] on icon at bounding box center [591, 300] width 8 height 8
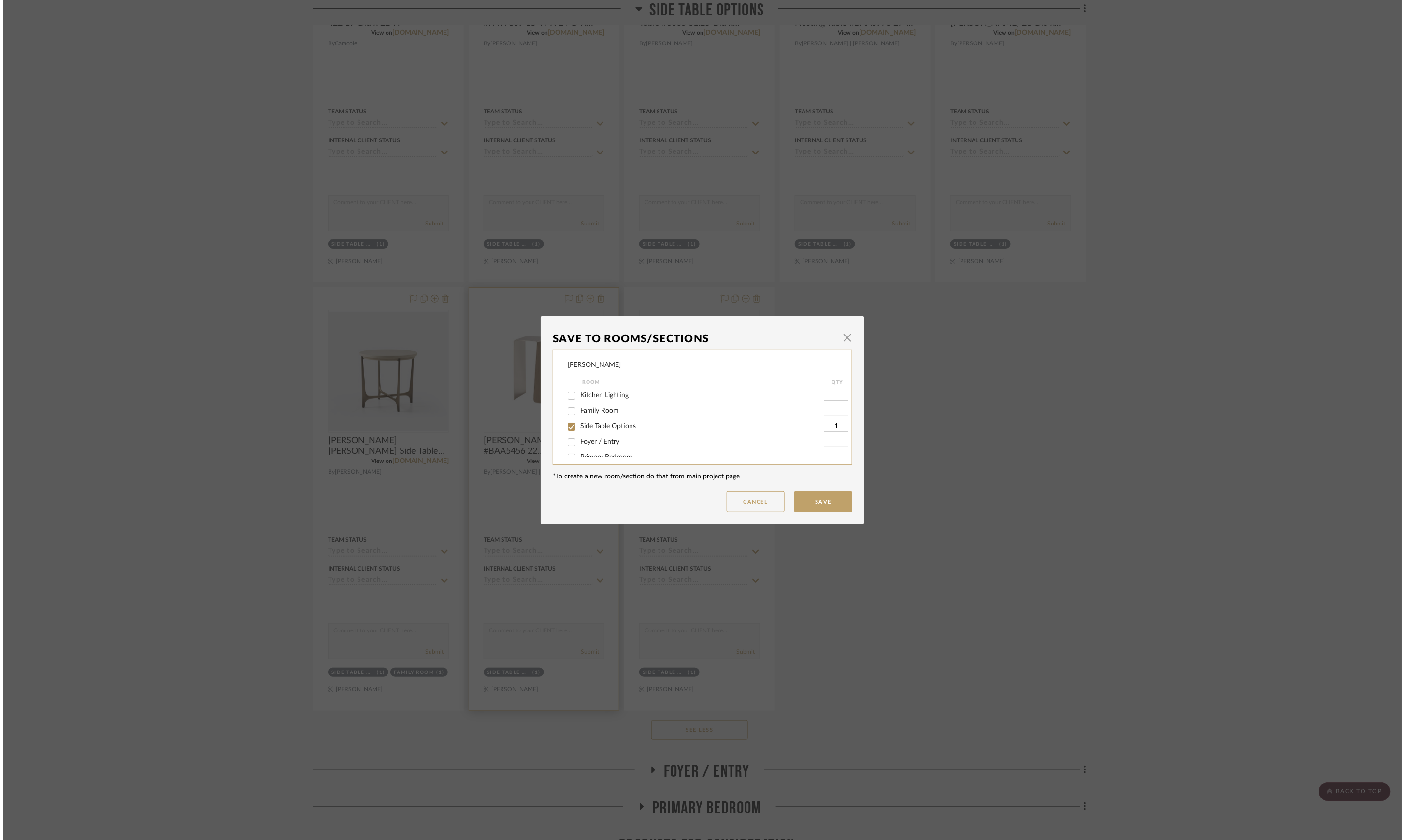
scroll to position [0, 0]
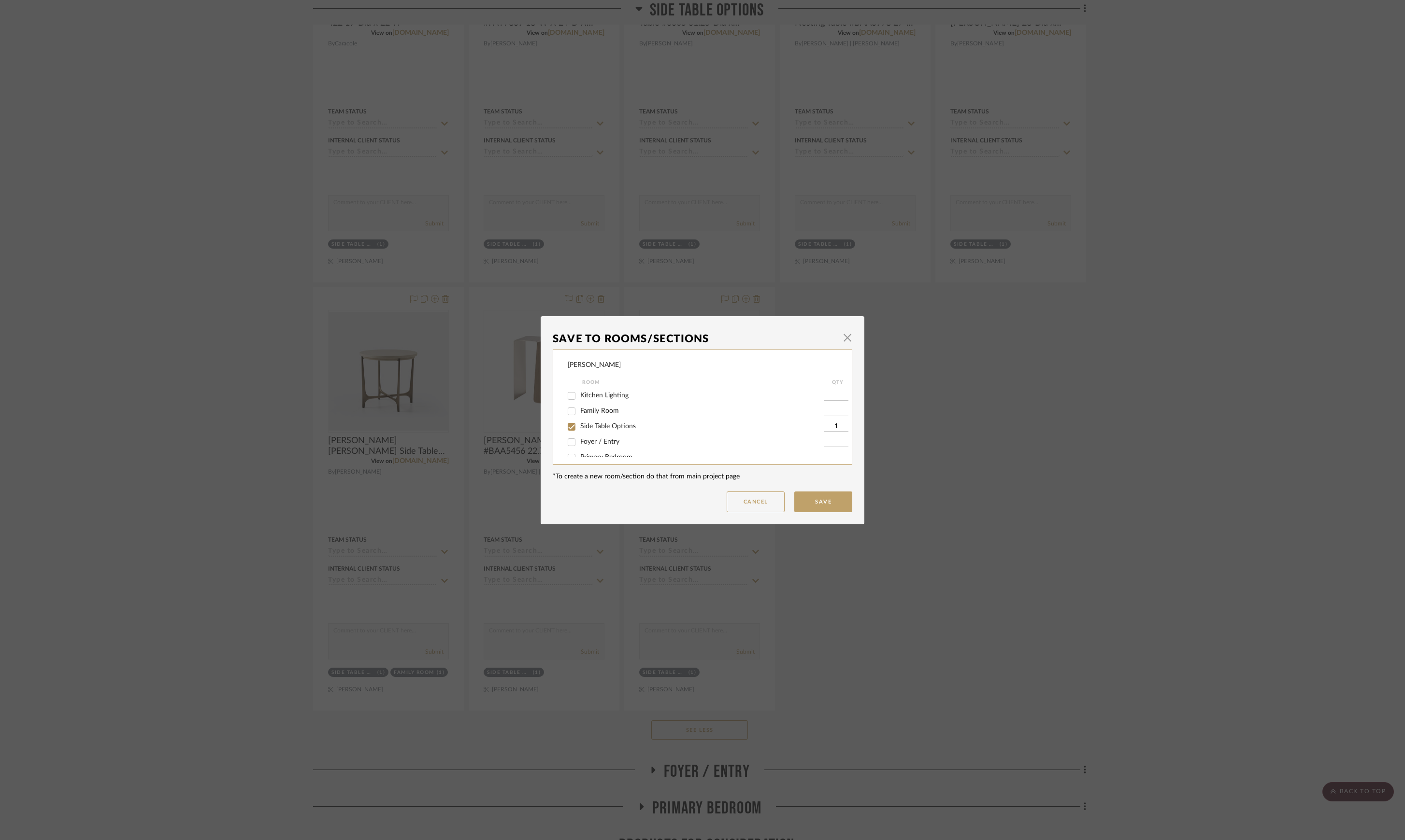
click at [615, 424] on span "Side Table Options" at bounding box center [607, 426] width 56 height 7
click at [579, 424] on input "Side Table Options" at bounding box center [572, 427] width 15 height 15
checkbox input "false"
click at [830, 511] on button "Save" at bounding box center [823, 502] width 58 height 20
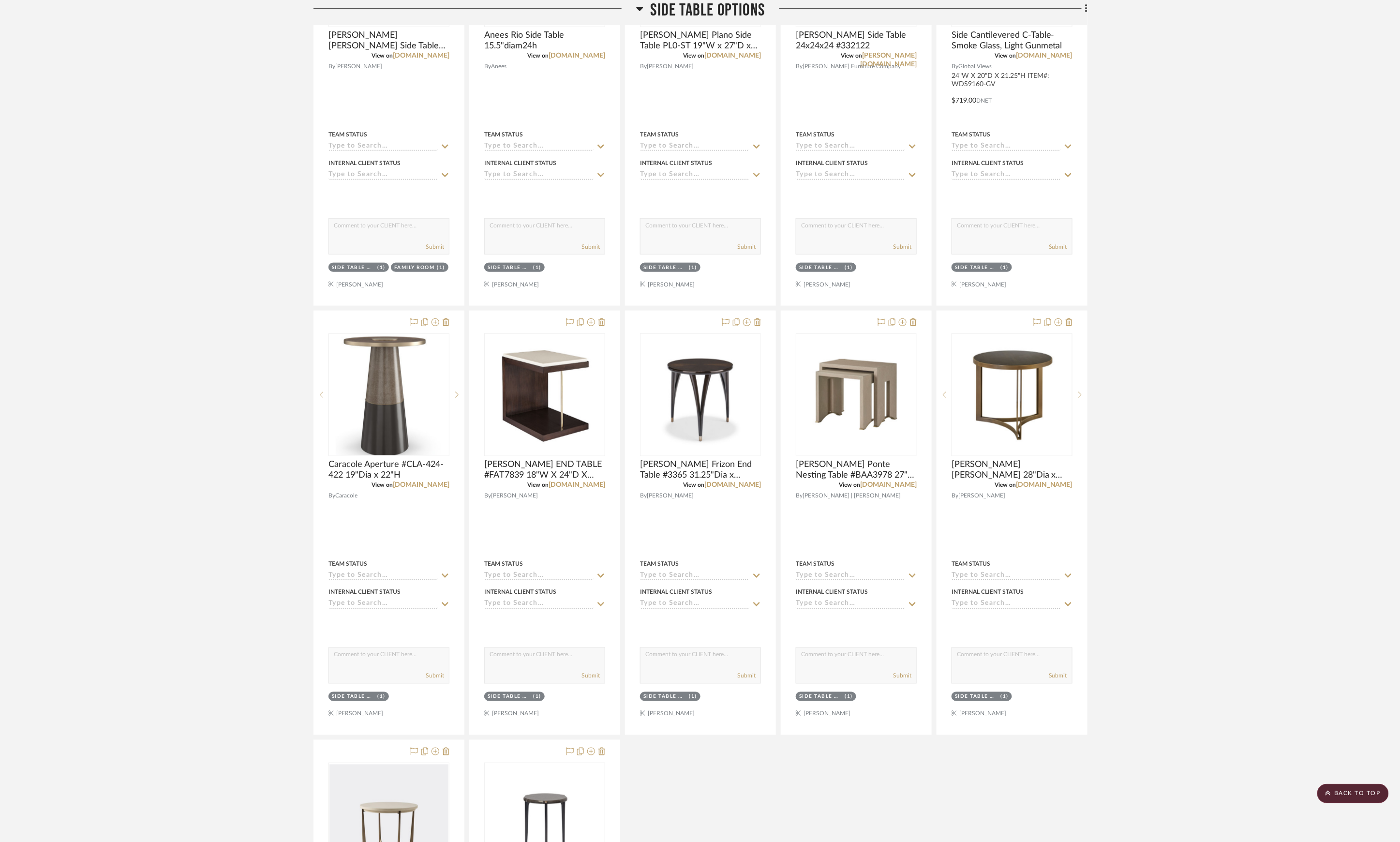
scroll to position [521, 0]
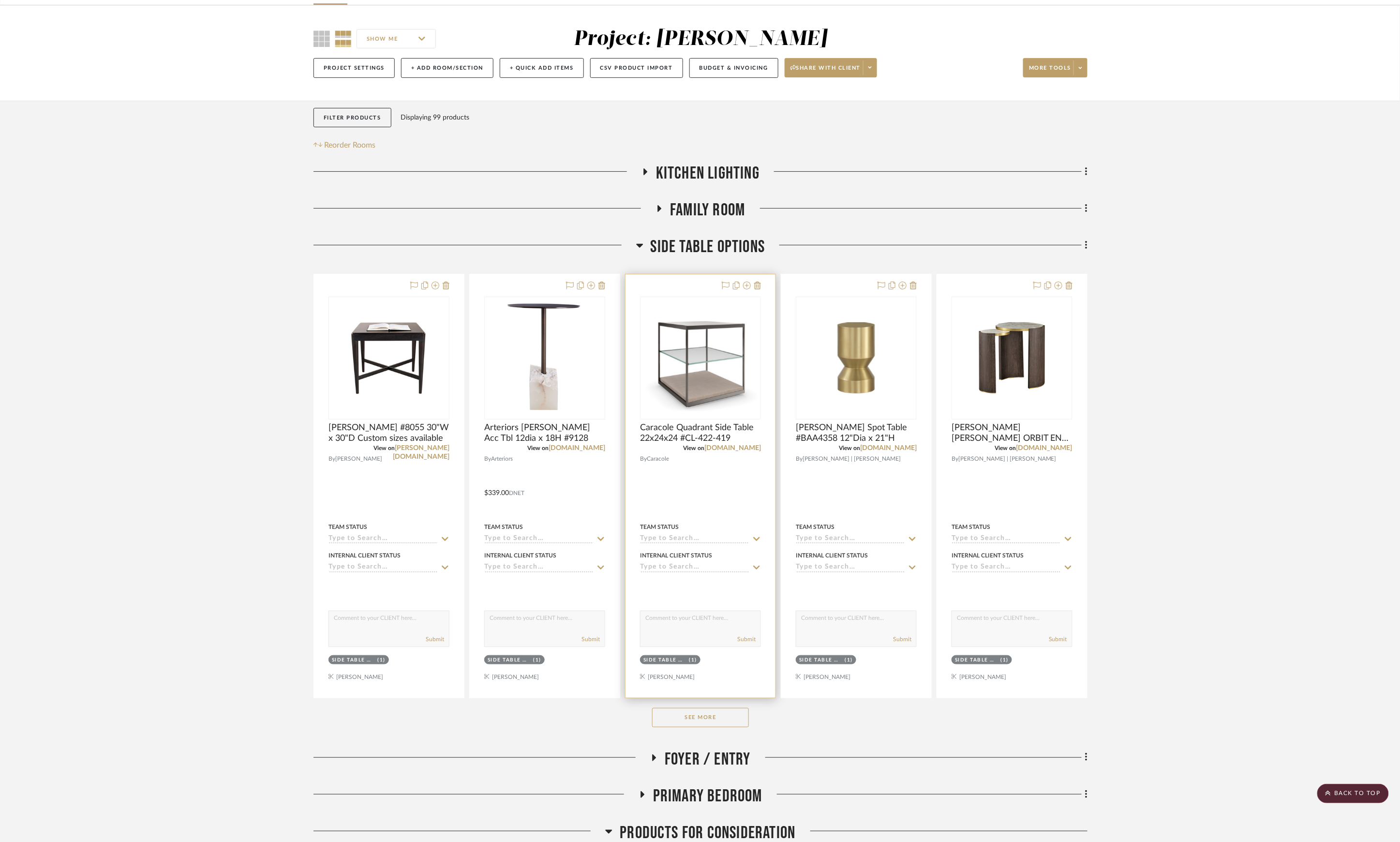
scroll to position [194, 0]
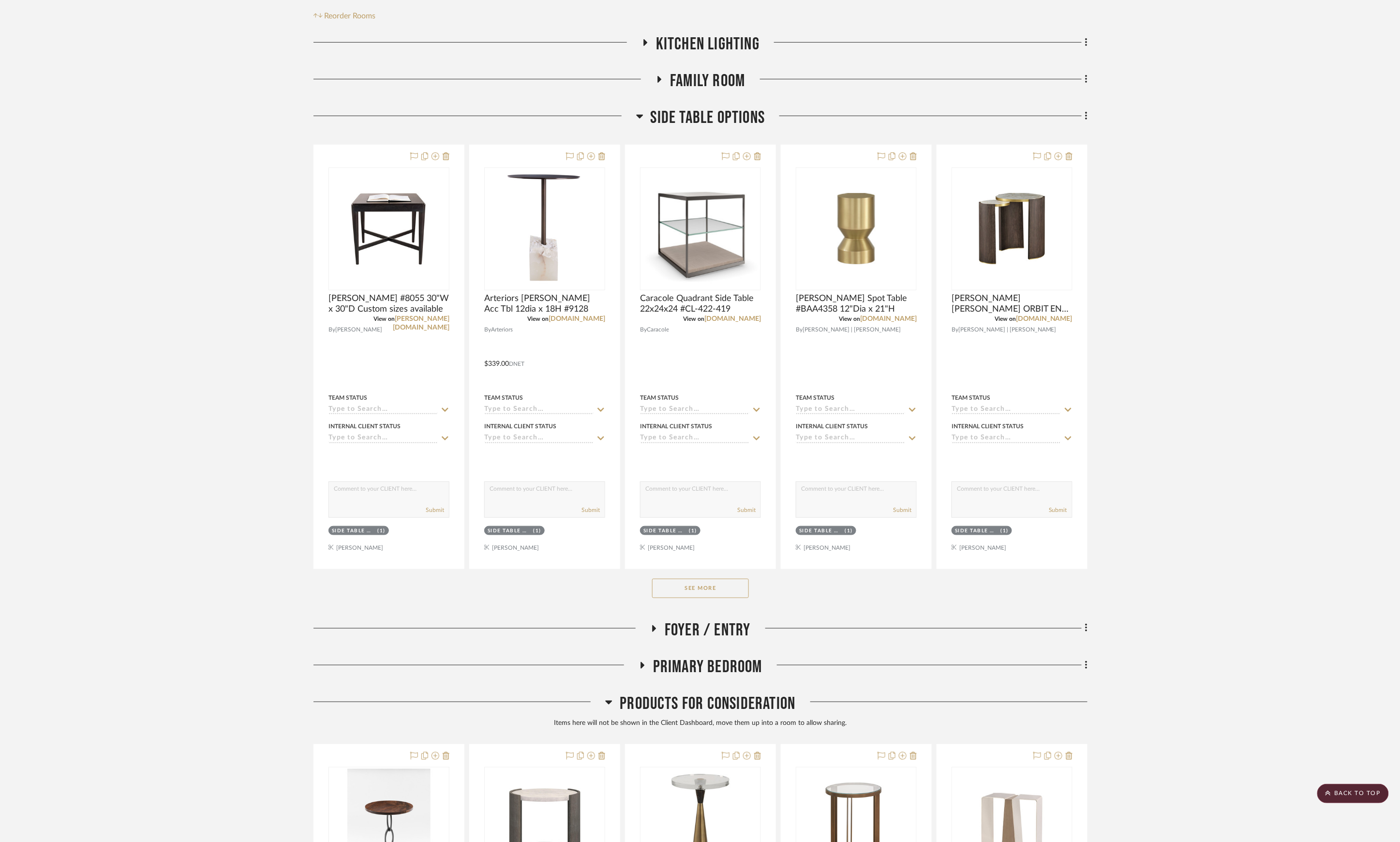
click at [713, 591] on button "See More" at bounding box center [700, 589] width 97 height 19
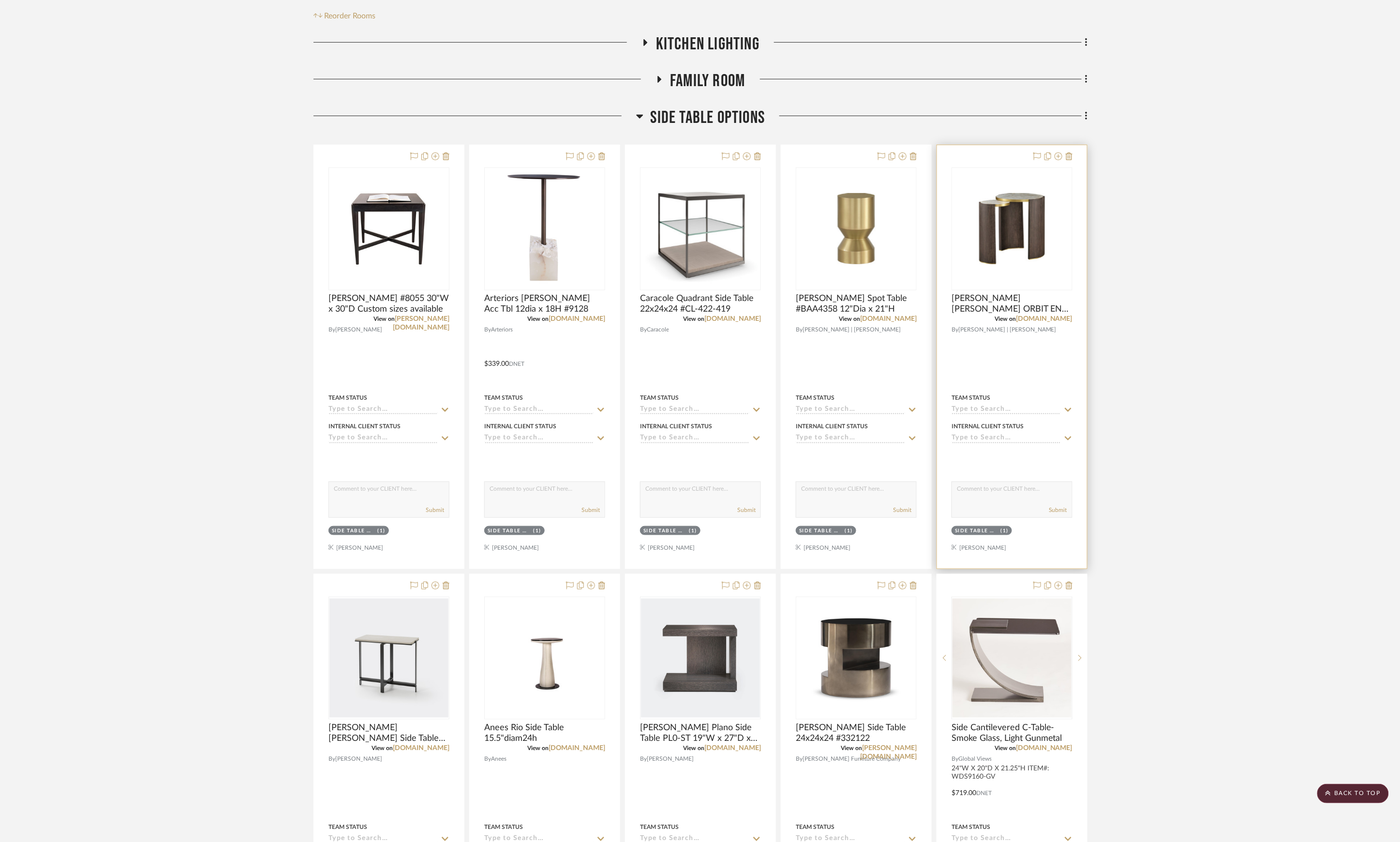
click at [0, 0] on img at bounding box center [0, 0] width 0 height 0
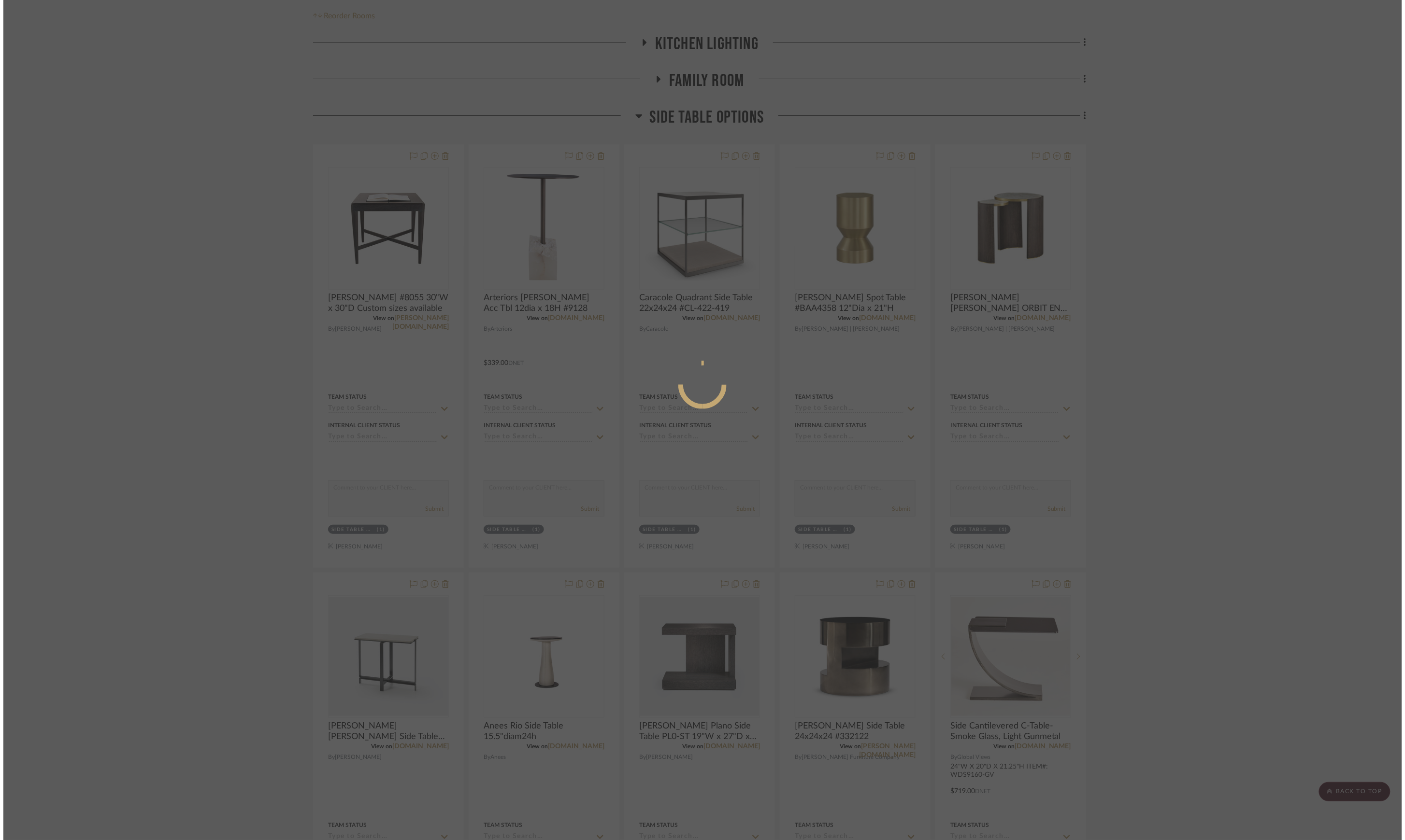
scroll to position [0, 0]
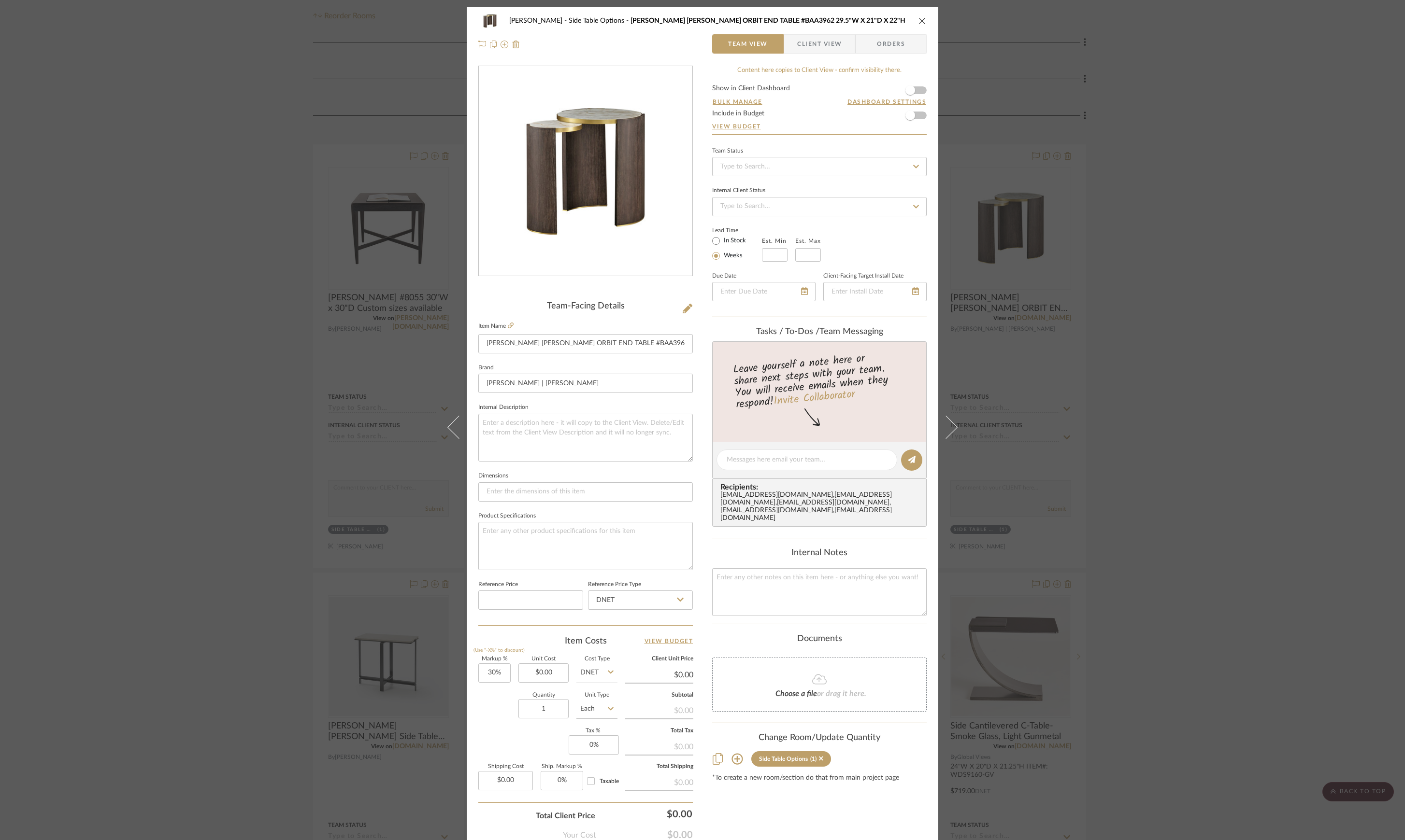
click at [1201, 253] on div "[PERSON_NAME] Side Table Options [PERSON_NAME] [PERSON_NAME] ORBIT END TABLE #B…" at bounding box center [702, 420] width 1405 height 840
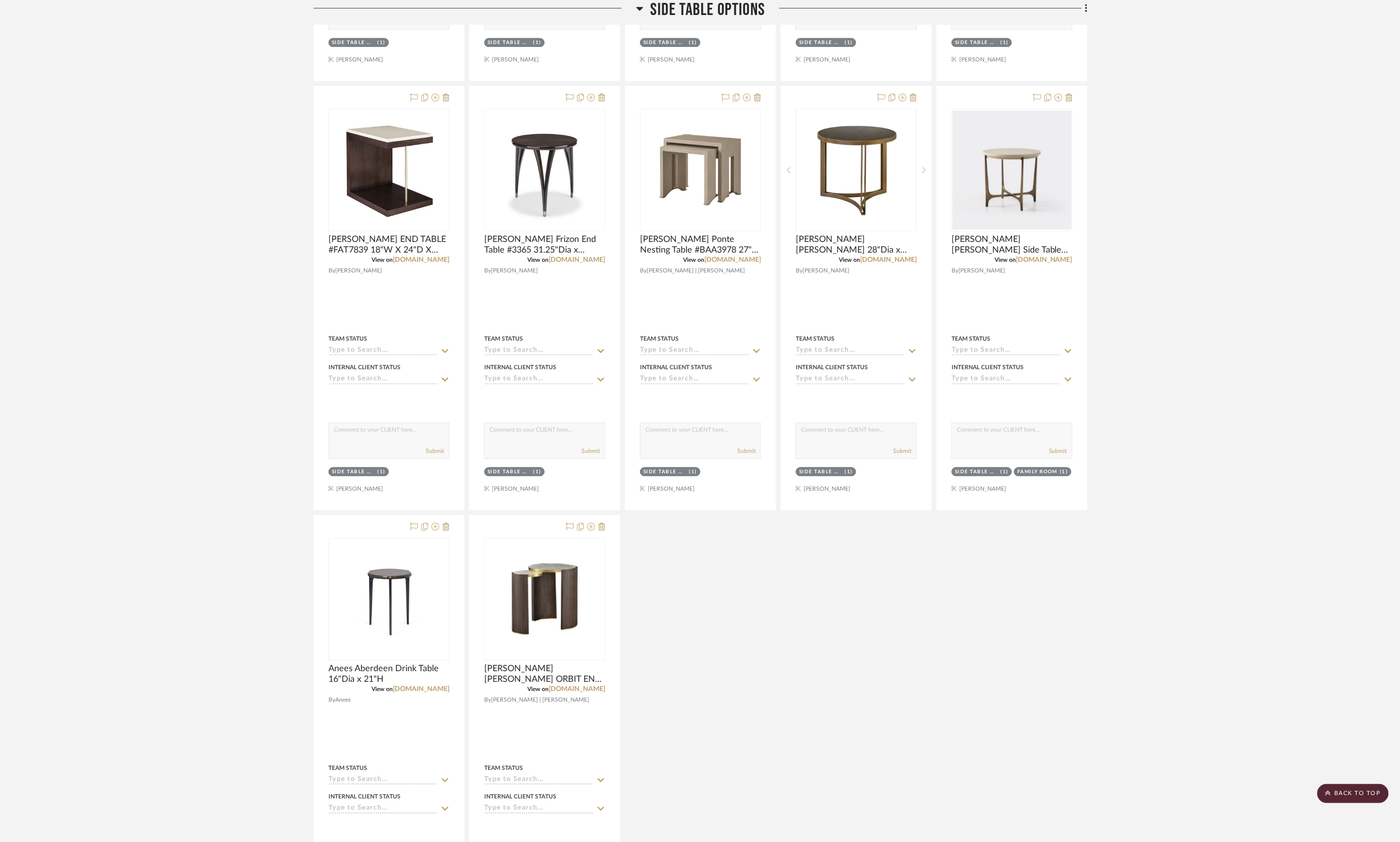
scroll to position [724, 0]
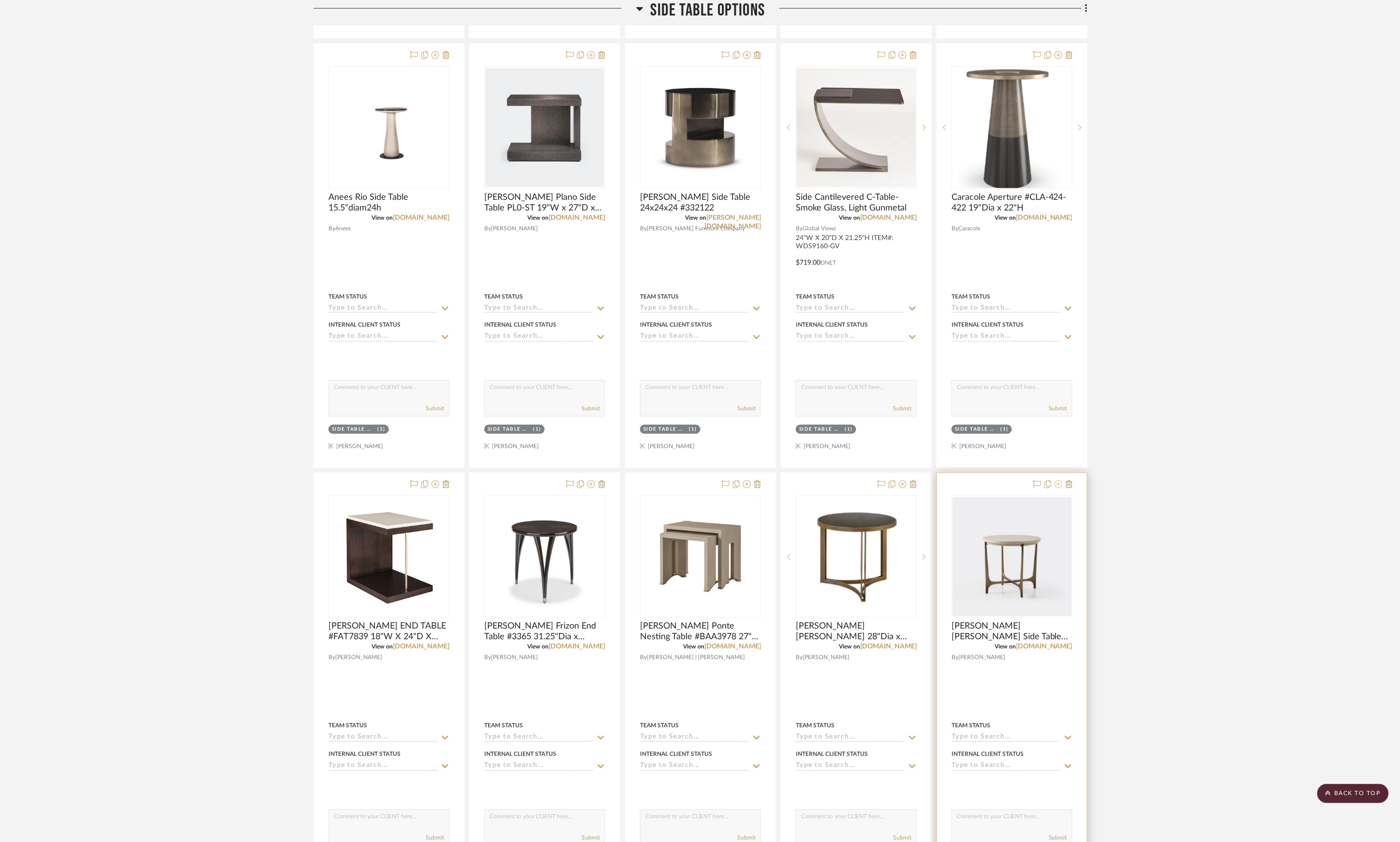
click at [1059, 488] on icon at bounding box center [1058, 484] width 8 height 8
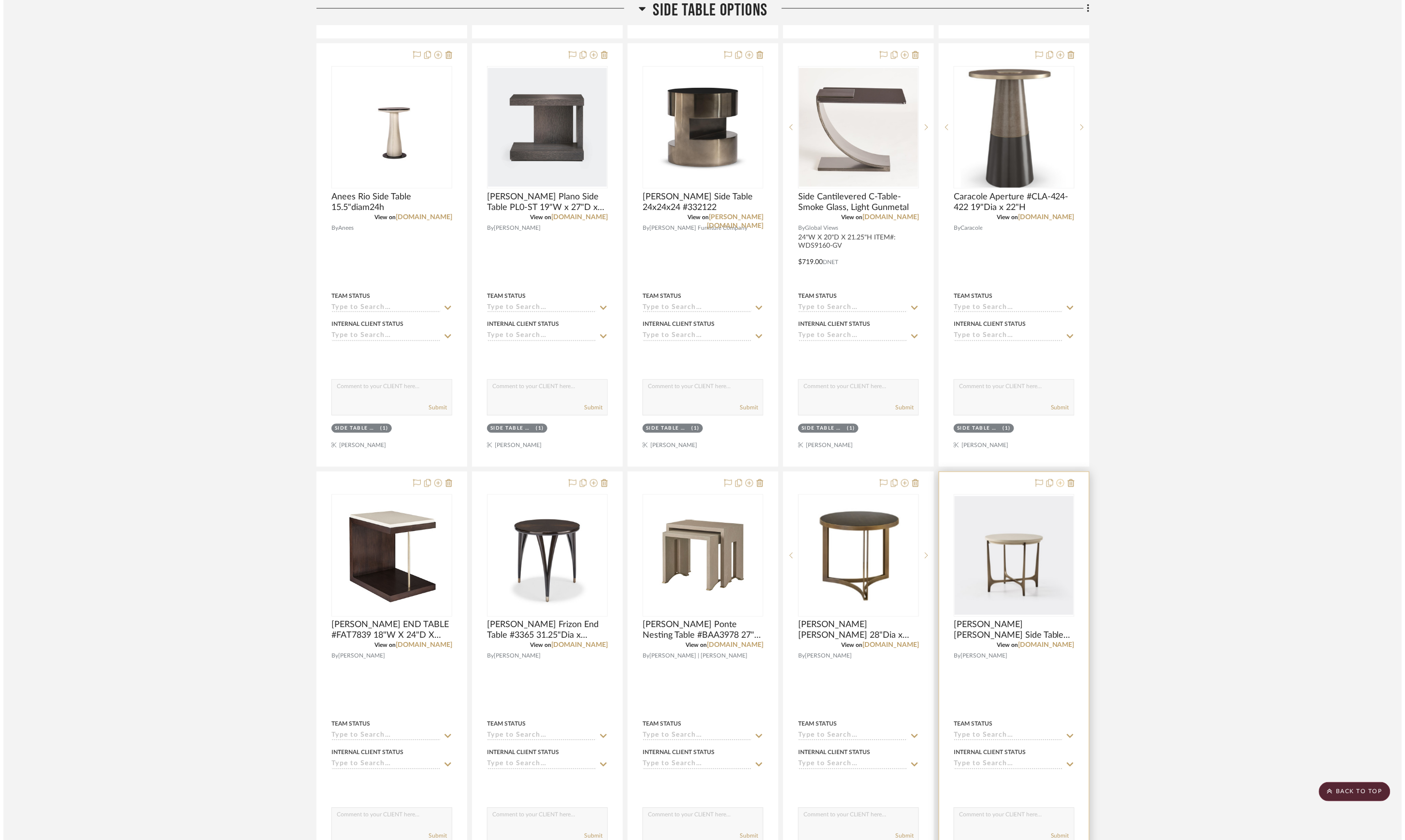
scroll to position [0, 0]
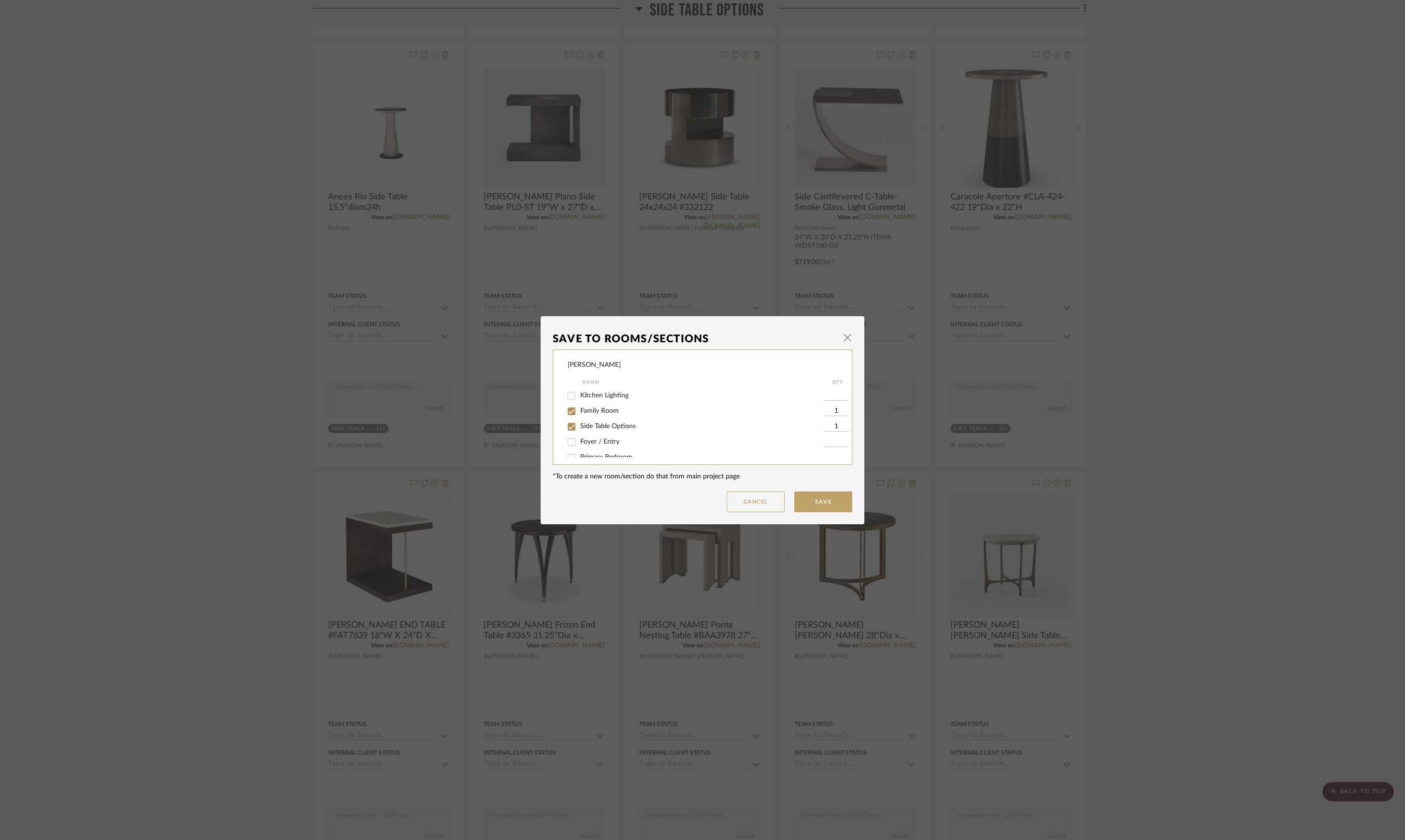
click at [584, 412] on span "Family Room" at bounding box center [599, 411] width 38 height 7
click at [579, 412] on input "Family Room" at bounding box center [572, 411] width 15 height 15
checkbox input "false"
click at [588, 413] on span "Family Room" at bounding box center [599, 411] width 38 height 7
click at [579, 413] on input "Family Room" at bounding box center [572, 411] width 15 height 15
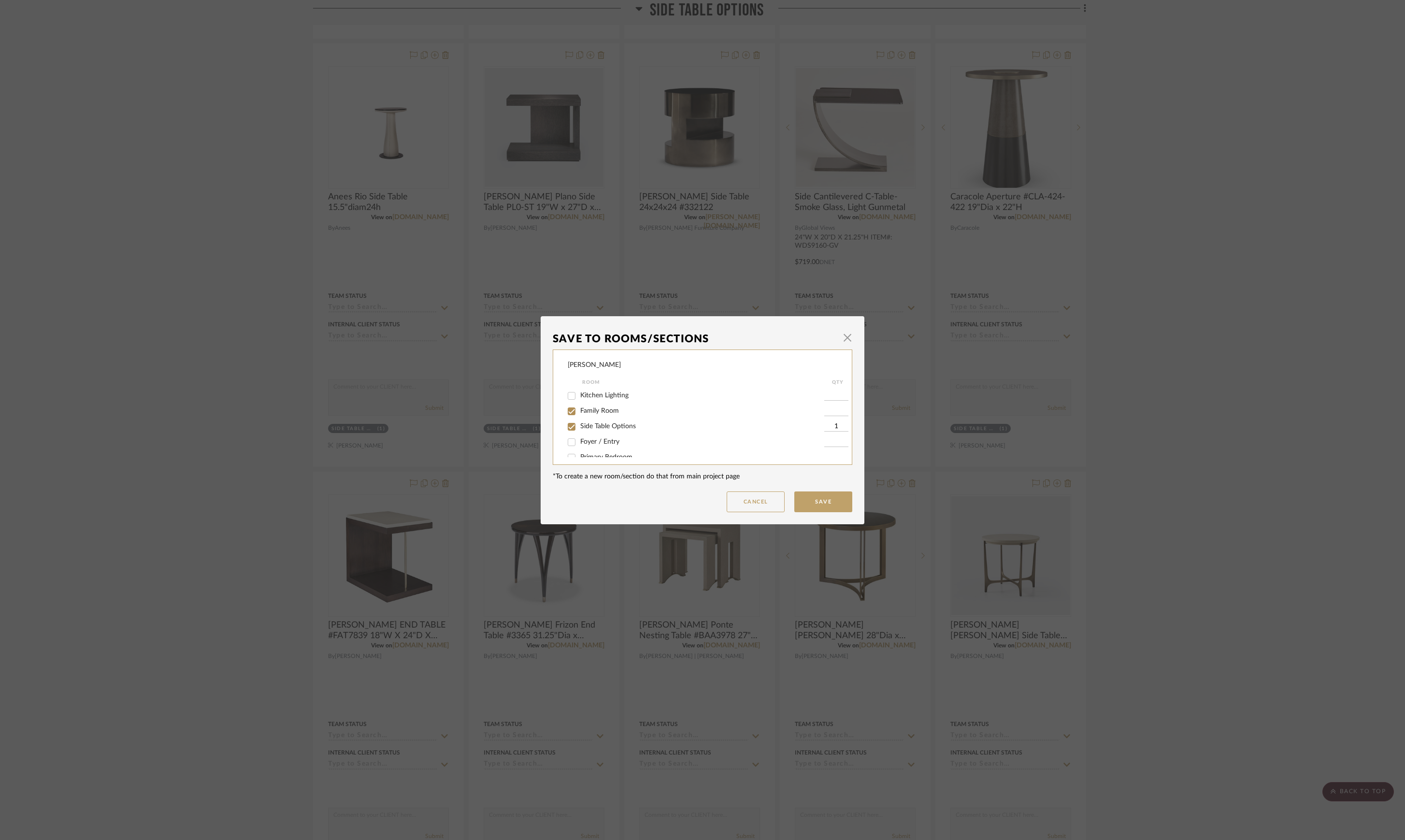
checkbox input "true"
type input "1"
click at [588, 426] on span "Side Table Options" at bounding box center [607, 426] width 56 height 7
click at [579, 426] on input "Side Table Options" at bounding box center [572, 427] width 15 height 15
checkbox input "false"
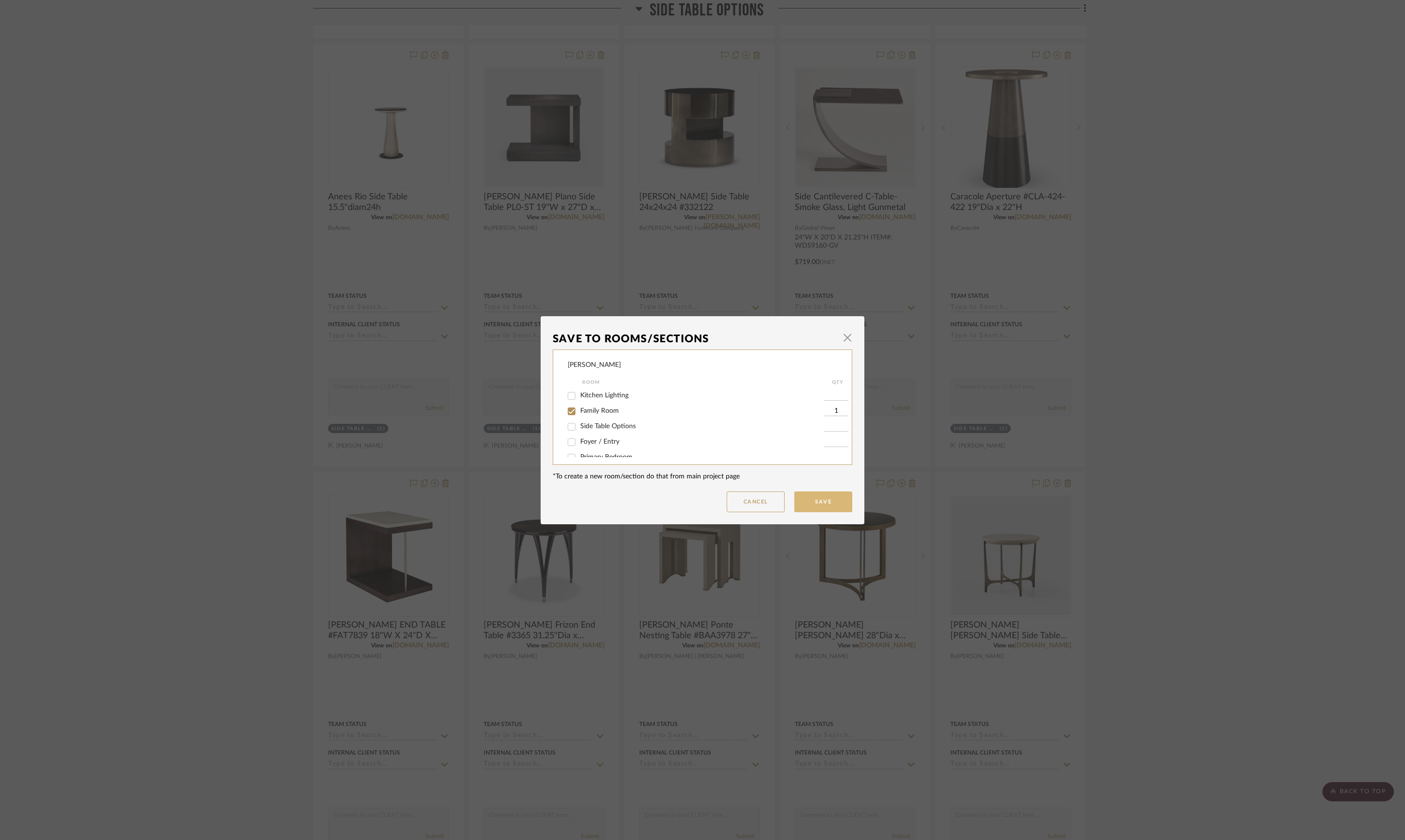
click at [808, 506] on button "Save" at bounding box center [823, 502] width 58 height 20
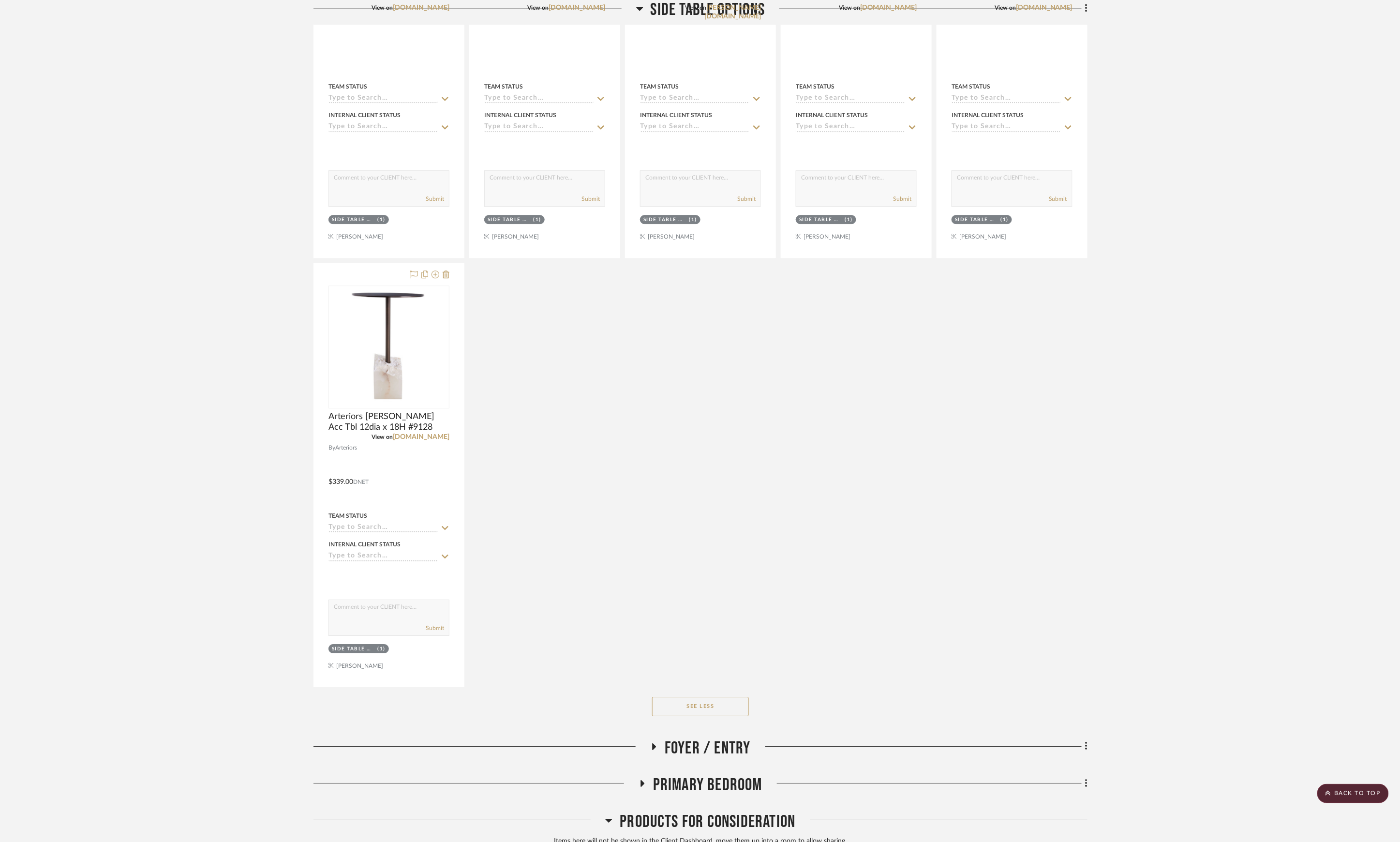
scroll to position [1849, 0]
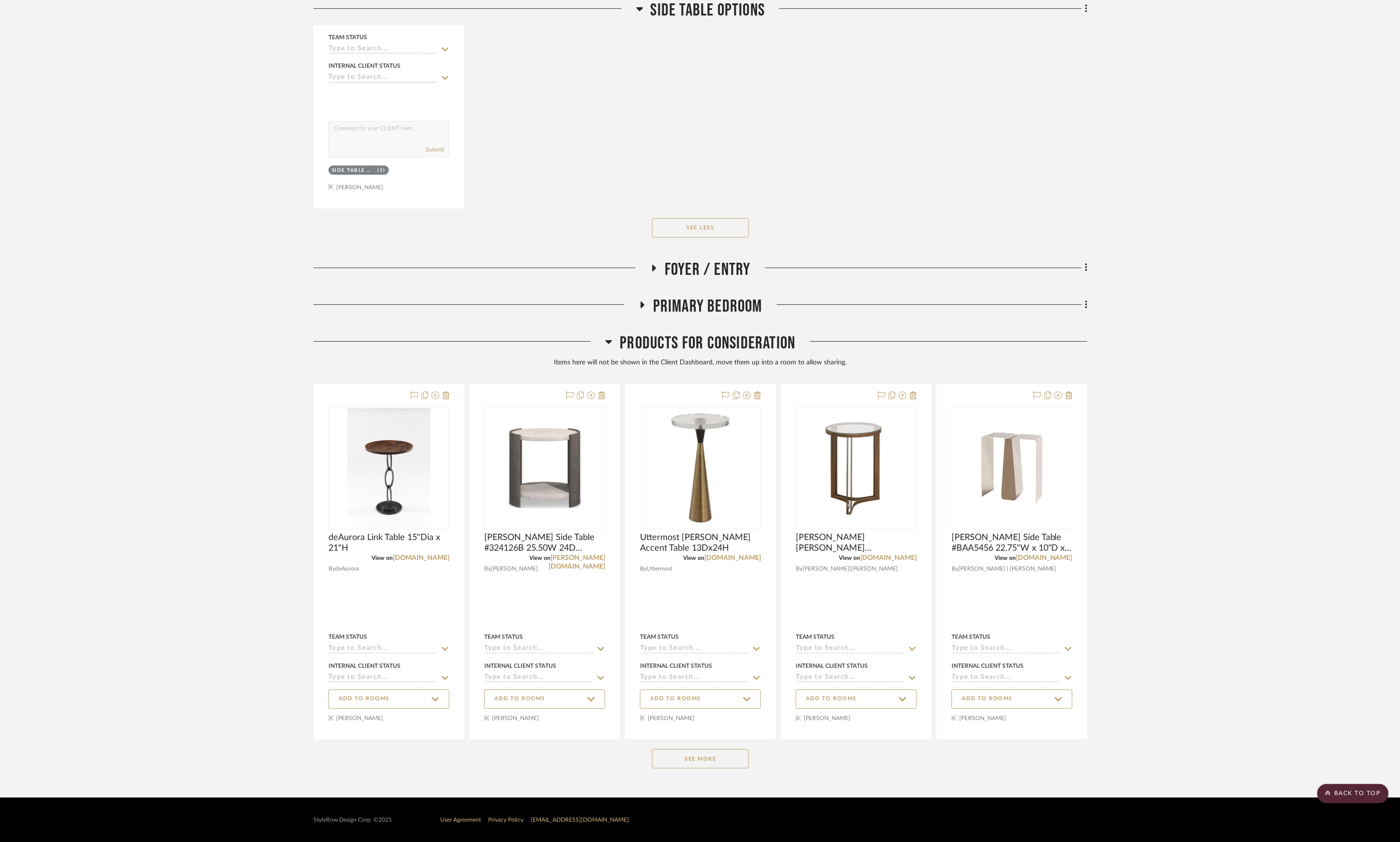
click at [736, 754] on button "See More" at bounding box center [700, 759] width 97 height 19
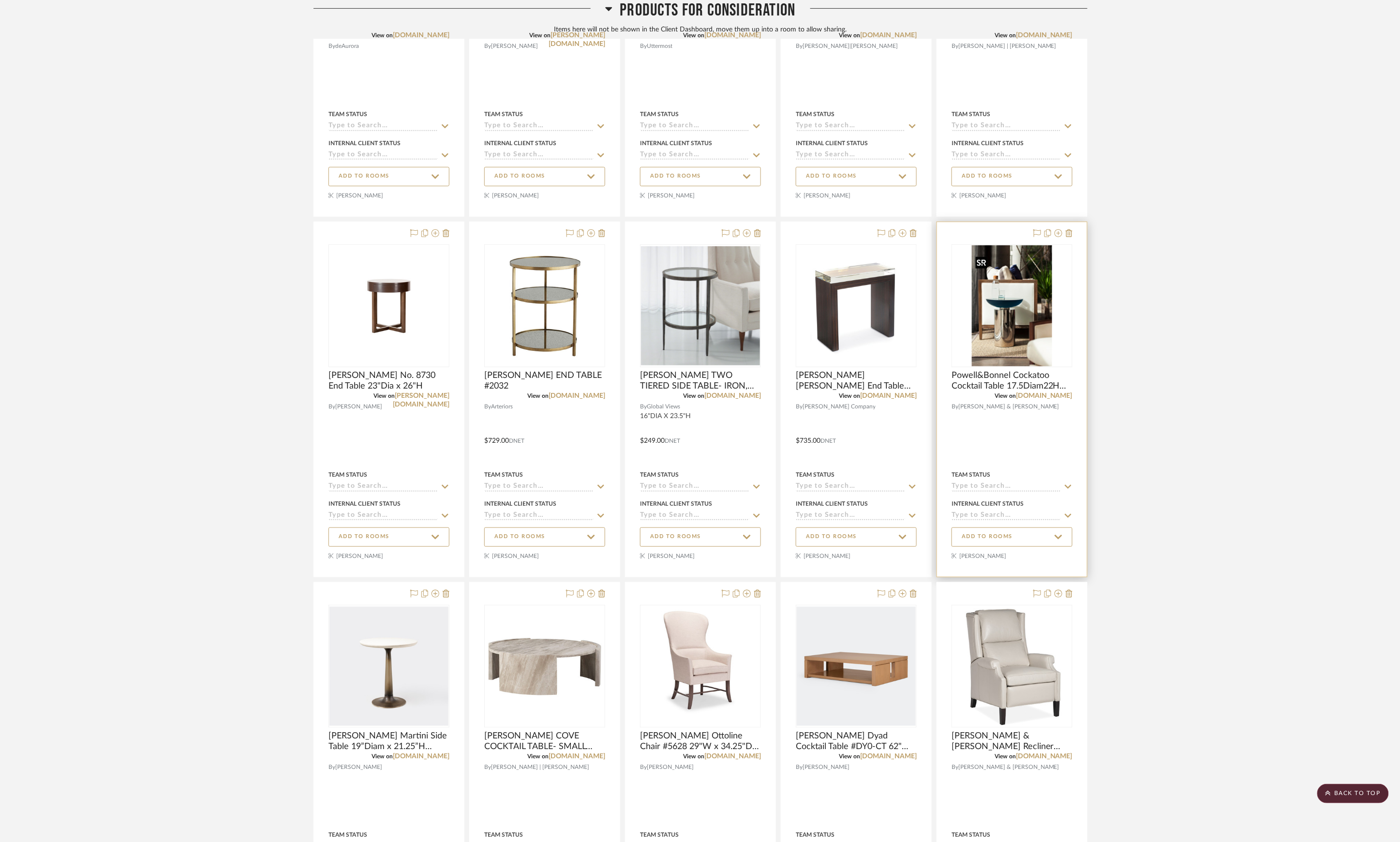
scroll to position [2752, 0]
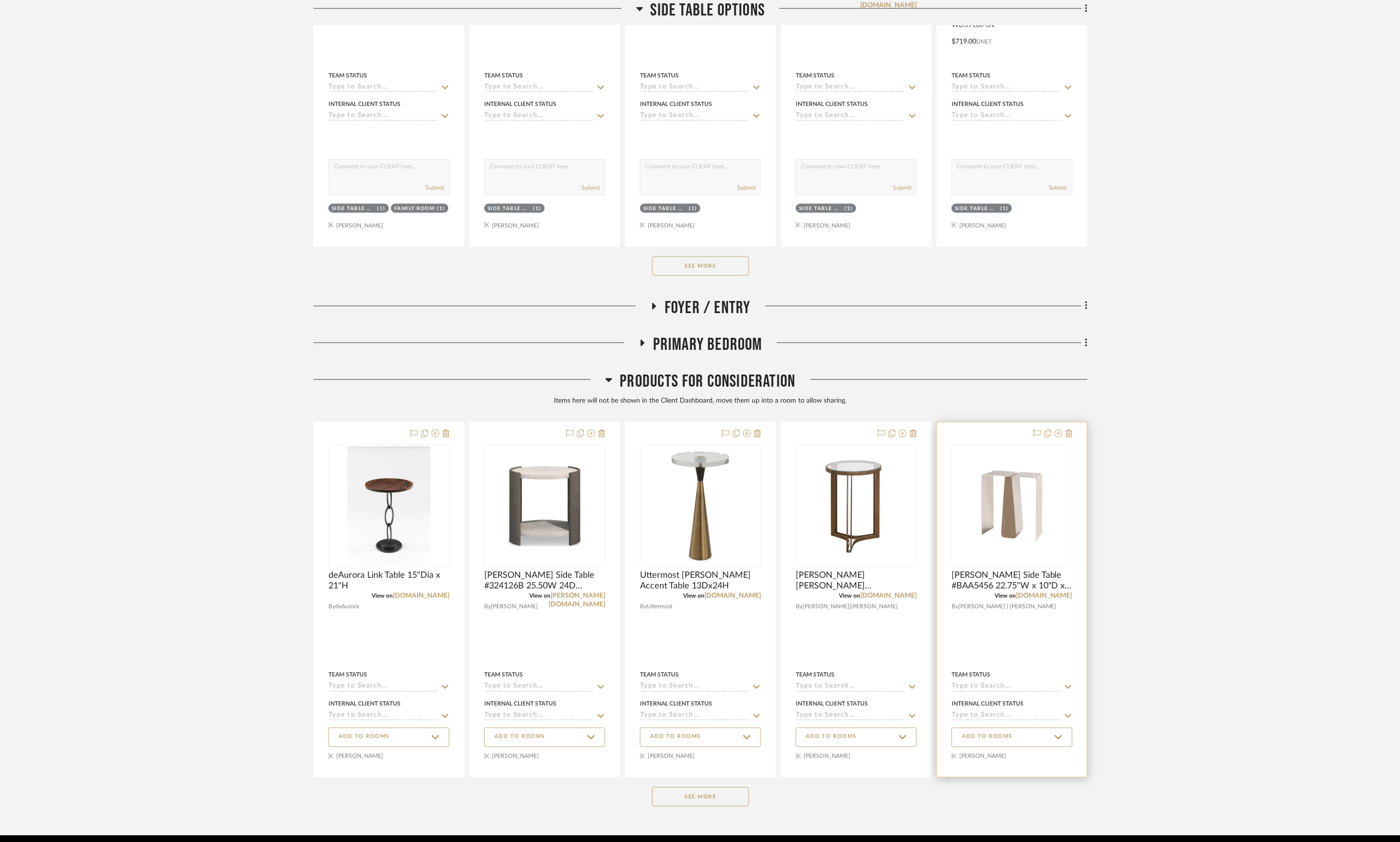
scroll to position [557, 0]
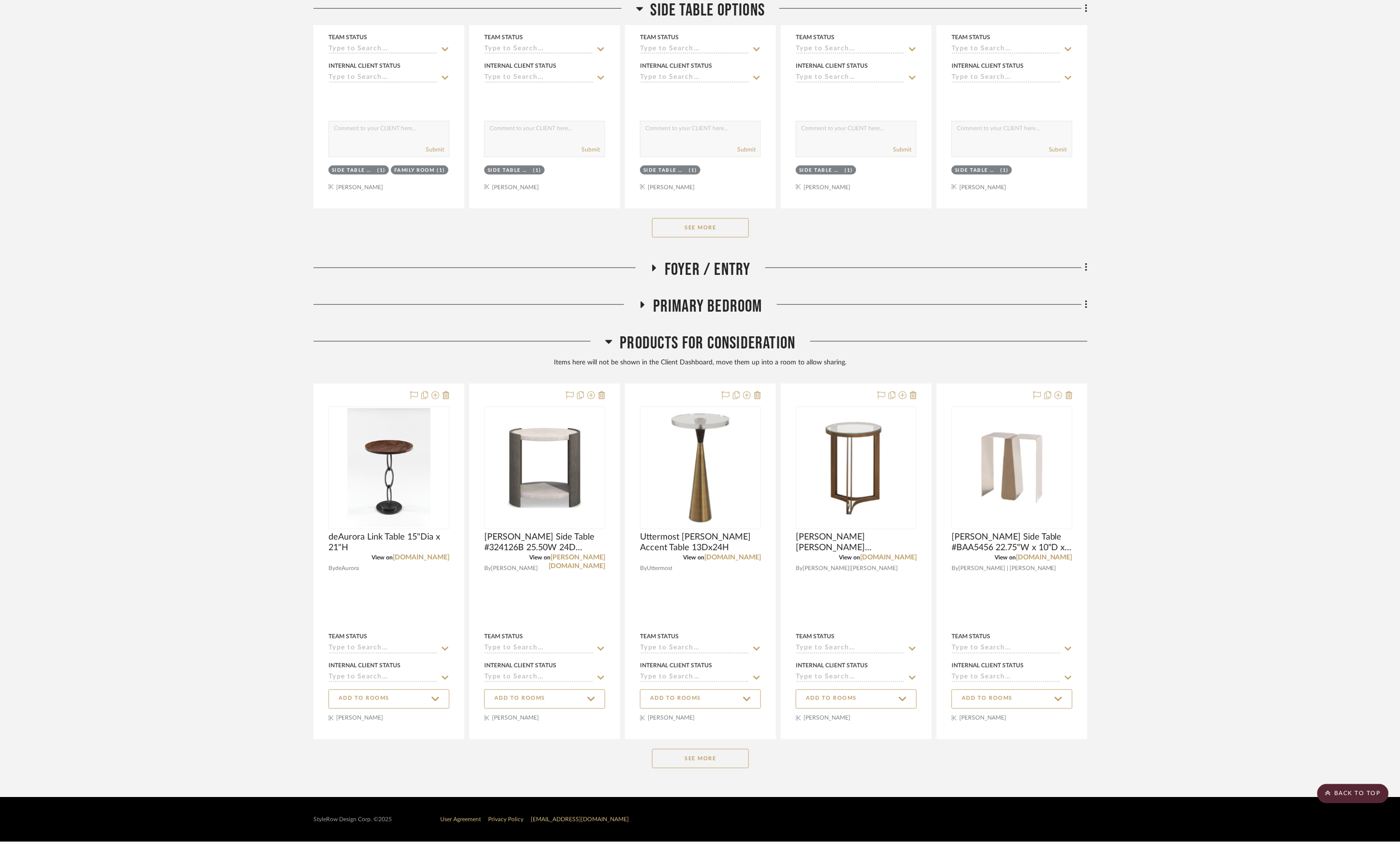
click at [715, 767] on button "See More" at bounding box center [700, 759] width 97 height 19
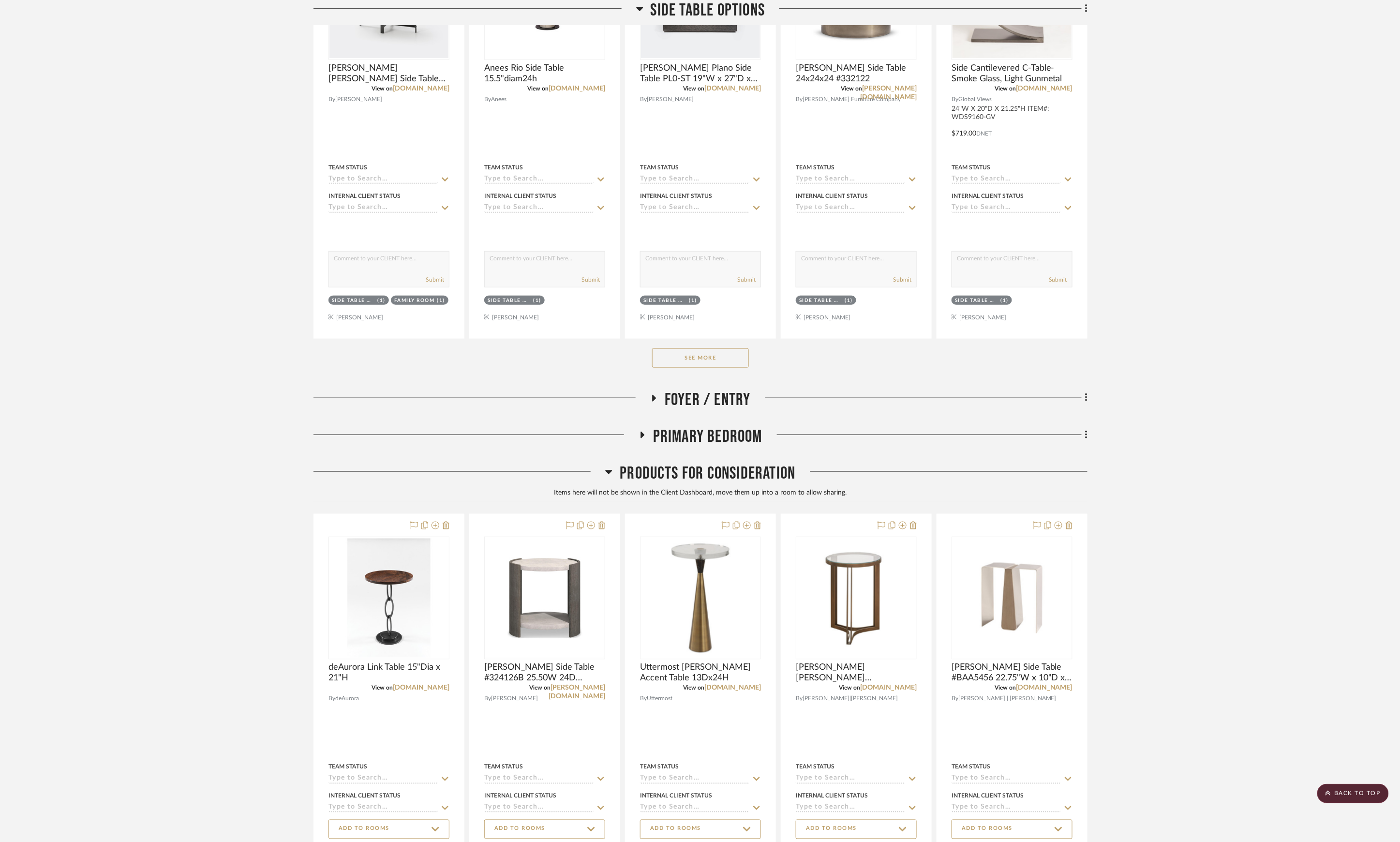
scroll to position [0, 0]
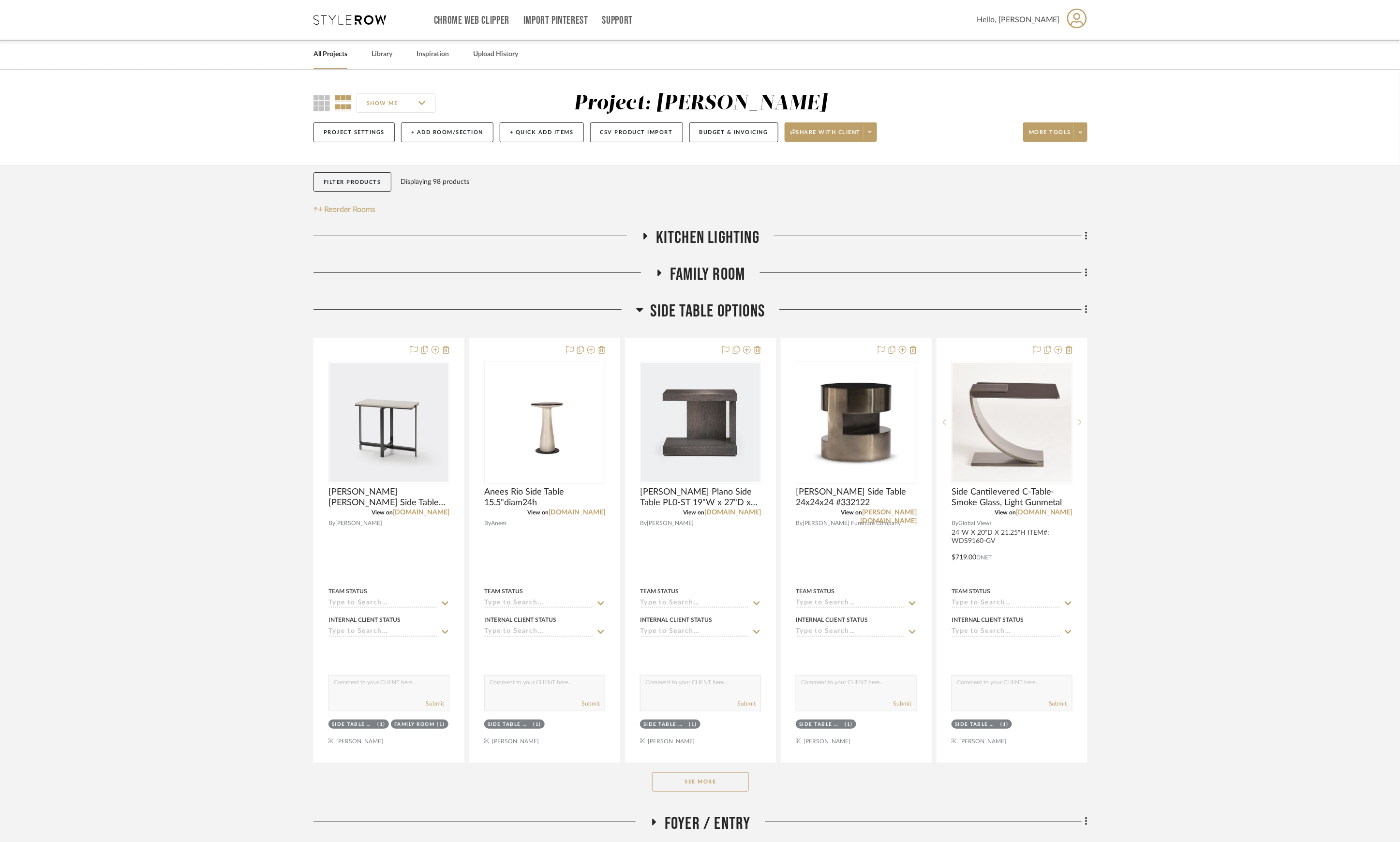
click at [719, 266] on span "Family Room" at bounding box center [707, 274] width 75 height 21
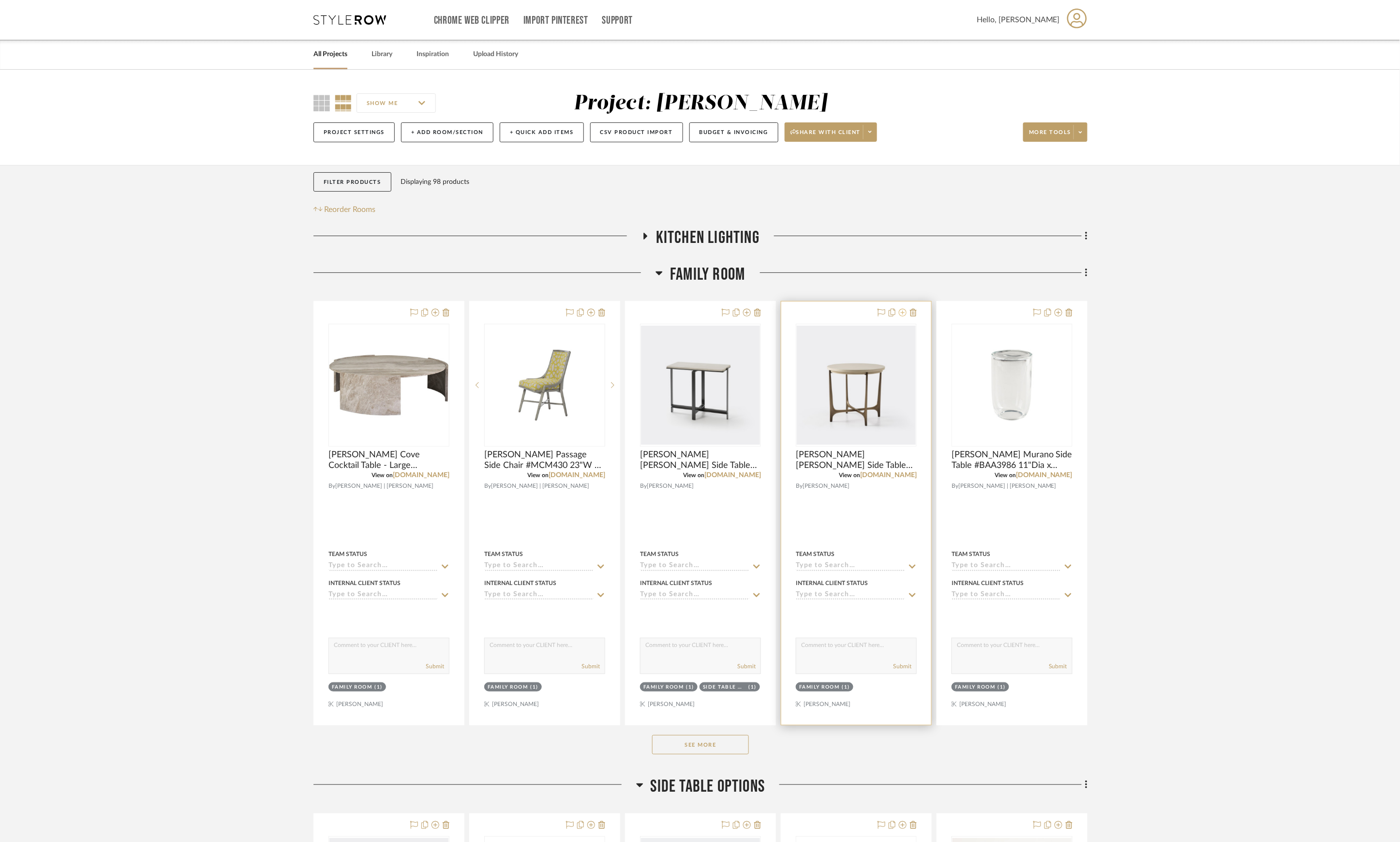
click at [906, 314] on icon at bounding box center [903, 313] width 8 height 8
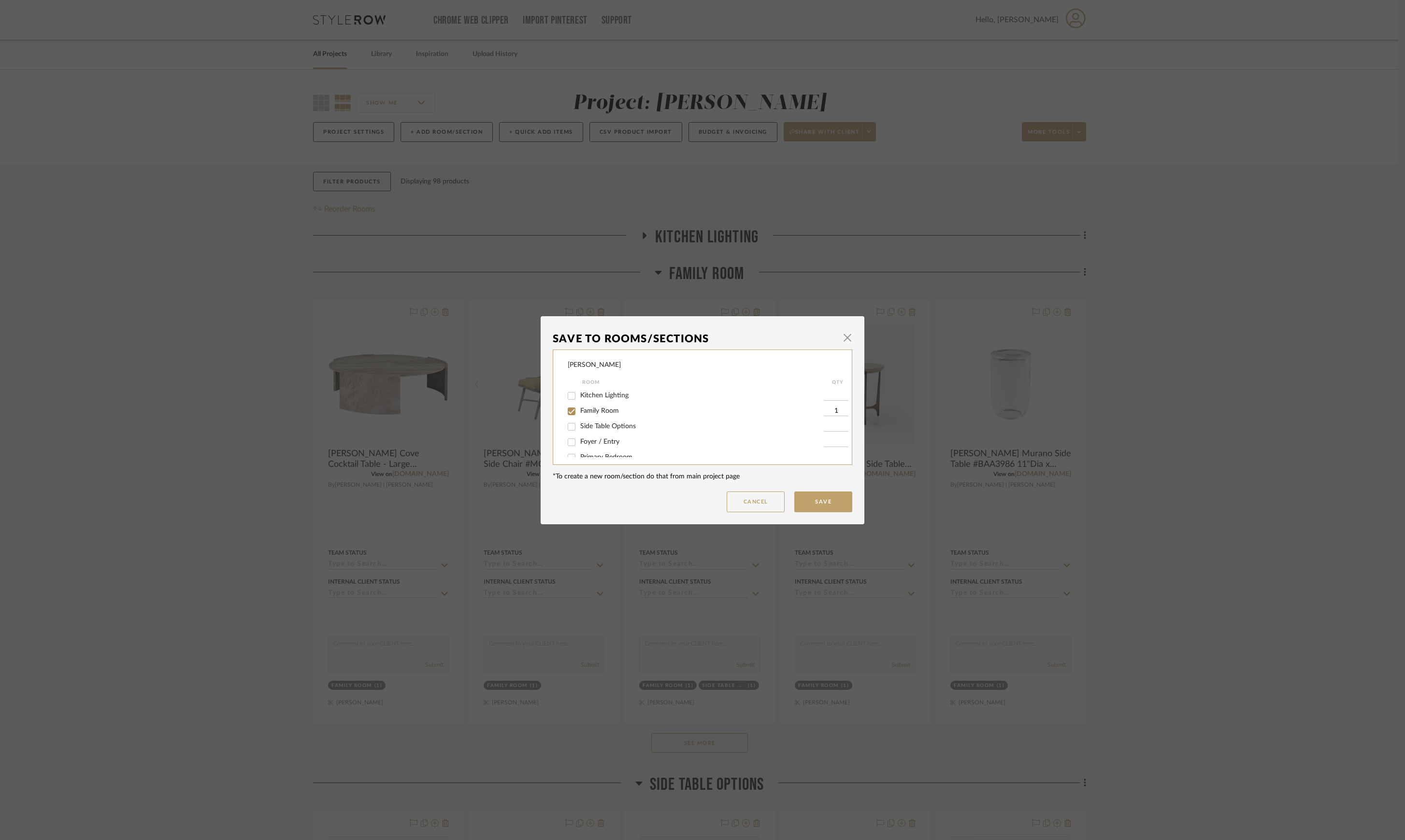
click at [611, 425] on span "Side Table Options" at bounding box center [607, 426] width 56 height 7
click at [579, 425] on input "Side Table Options" at bounding box center [572, 427] width 15 height 15
checkbox input "true"
type input "1"
click at [801, 502] on button "Save" at bounding box center [823, 502] width 58 height 20
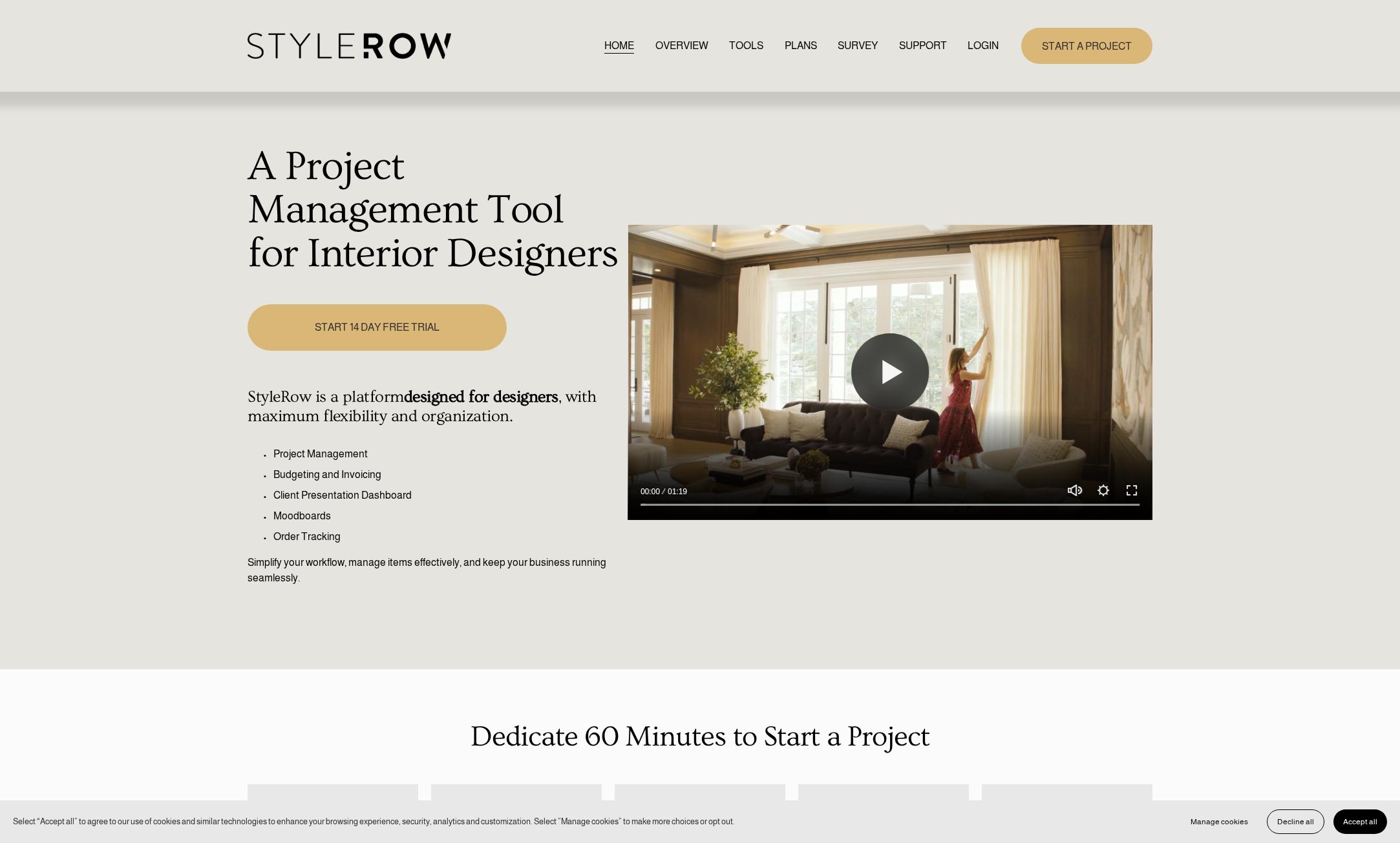
click at [971, 45] on link "LOGIN" at bounding box center [983, 45] width 31 height 17
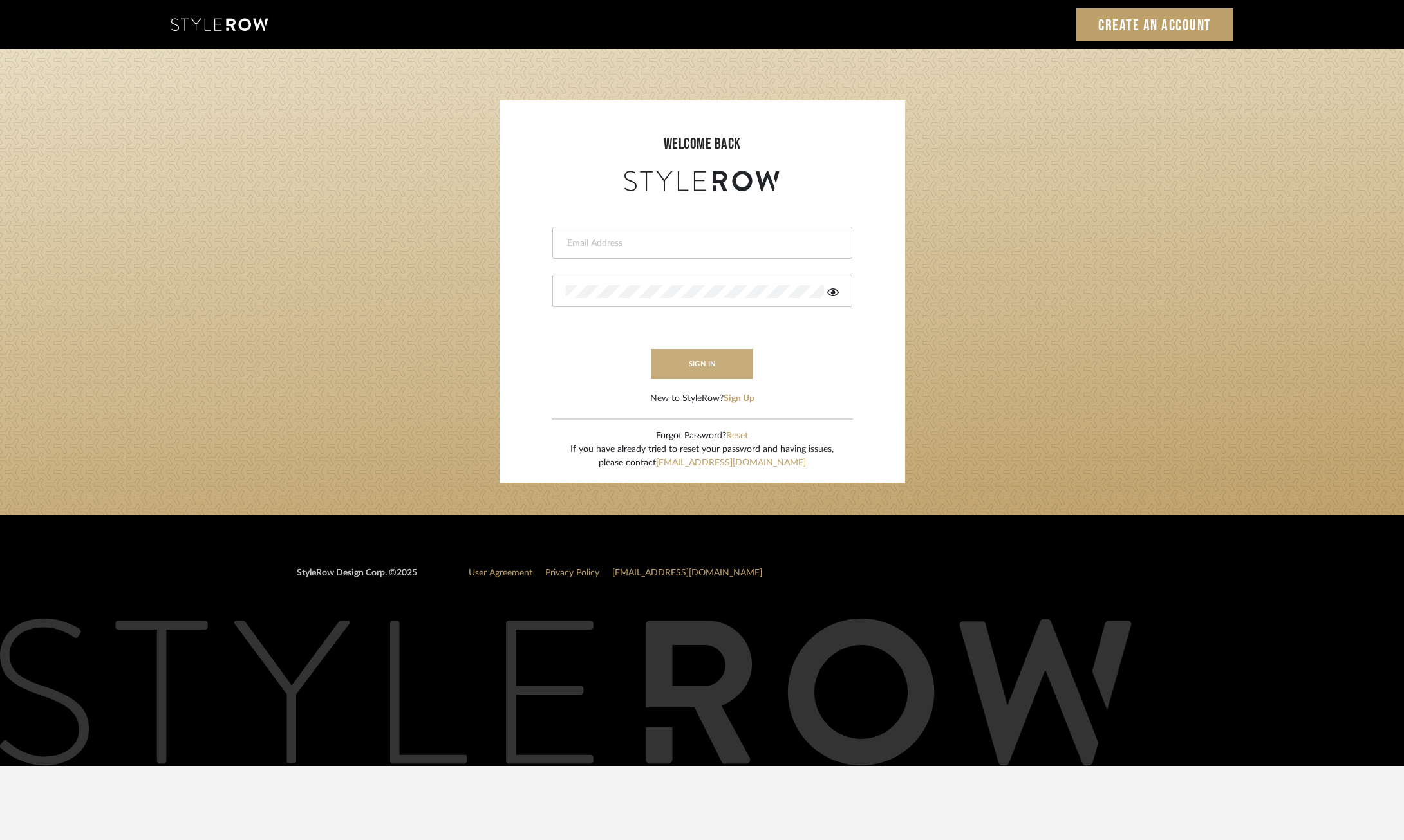
type input "[EMAIL_ADDRESS][DOMAIN_NAME]"
click at [687, 366] on button "sign in" at bounding box center [702, 363] width 103 height 30
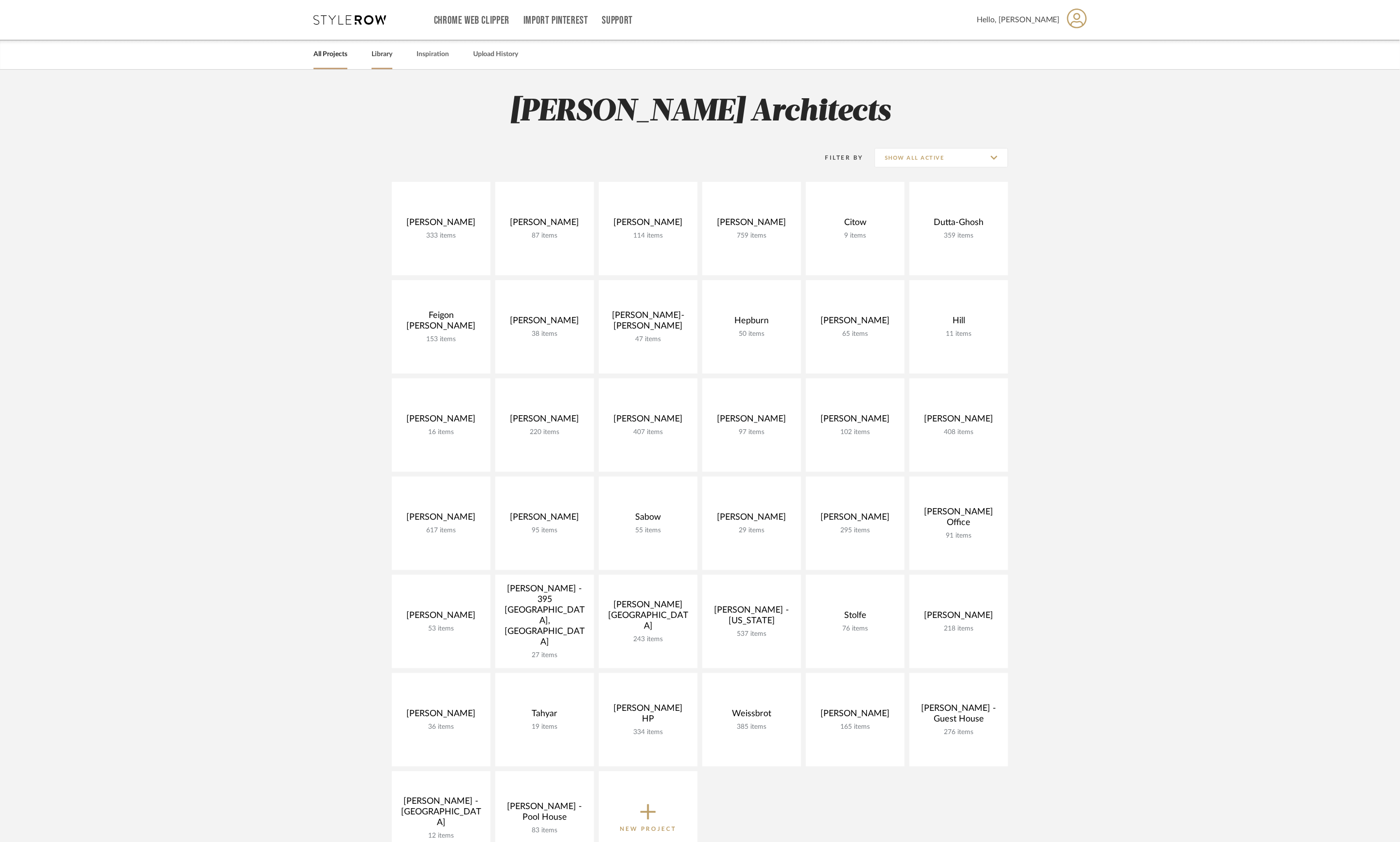
click at [378, 55] on link "Library" at bounding box center [382, 55] width 21 height 13
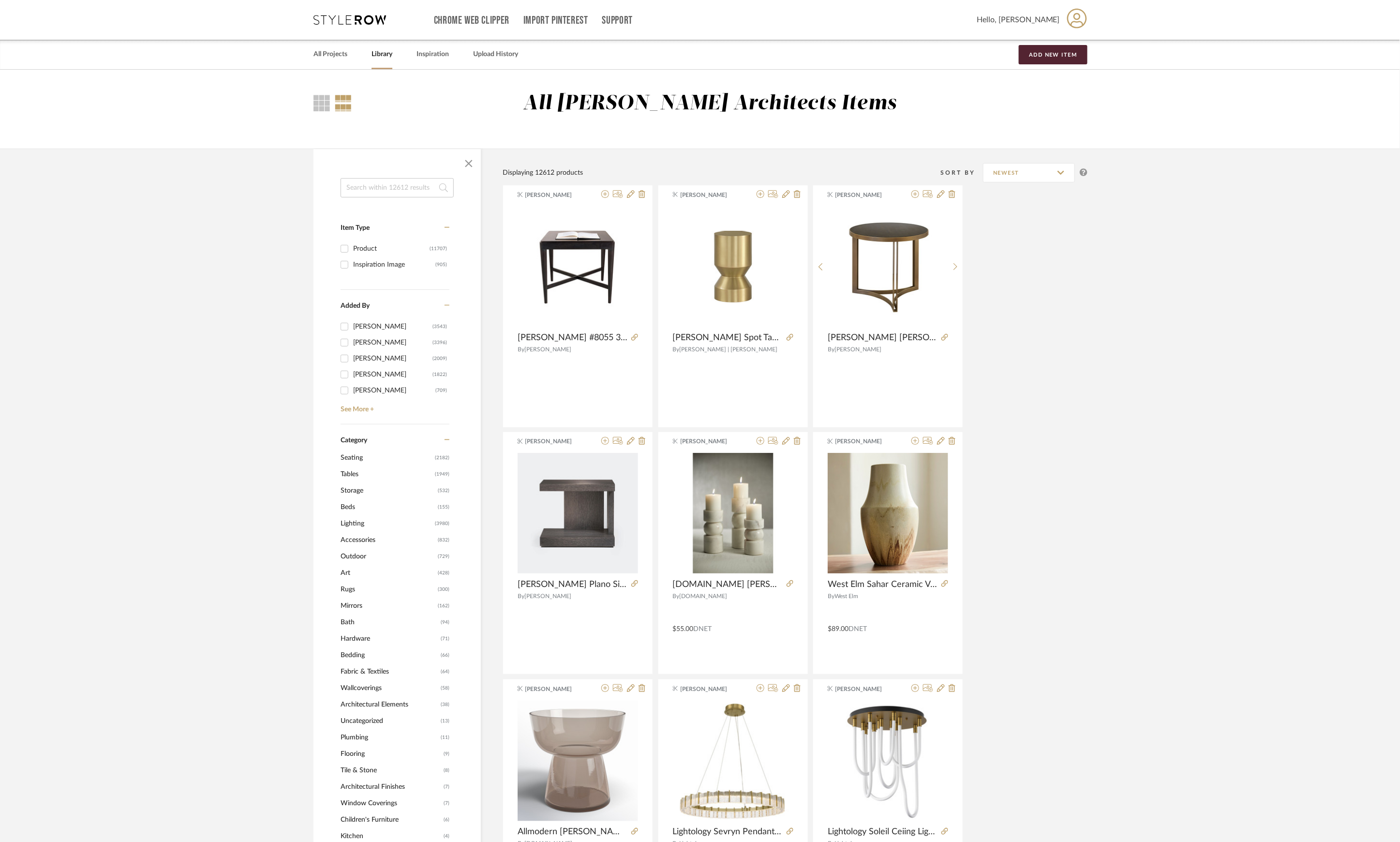
click at [401, 196] on input at bounding box center [397, 188] width 113 height 19
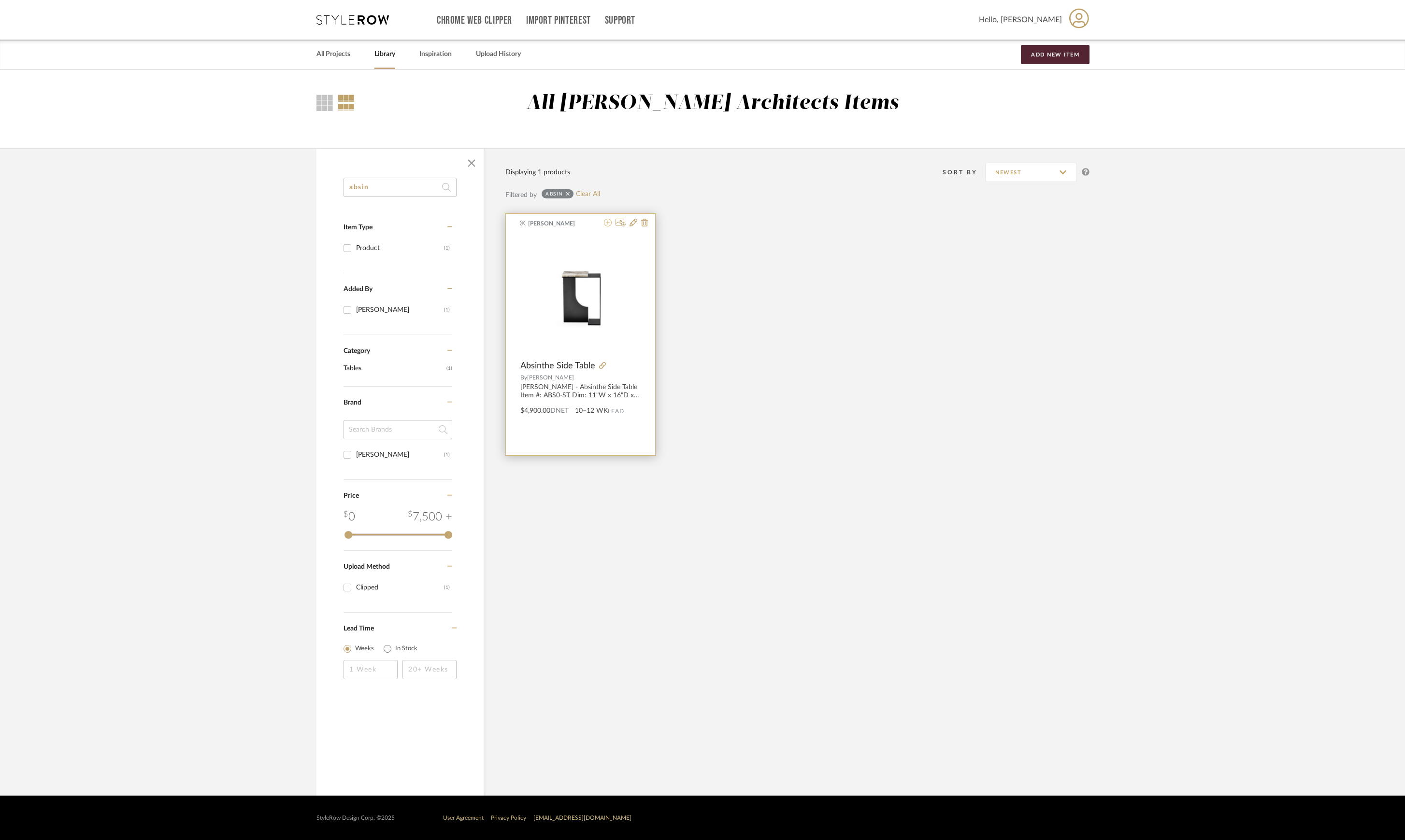
type input "absin"
click at [607, 221] on icon at bounding box center [607, 223] width 8 height 8
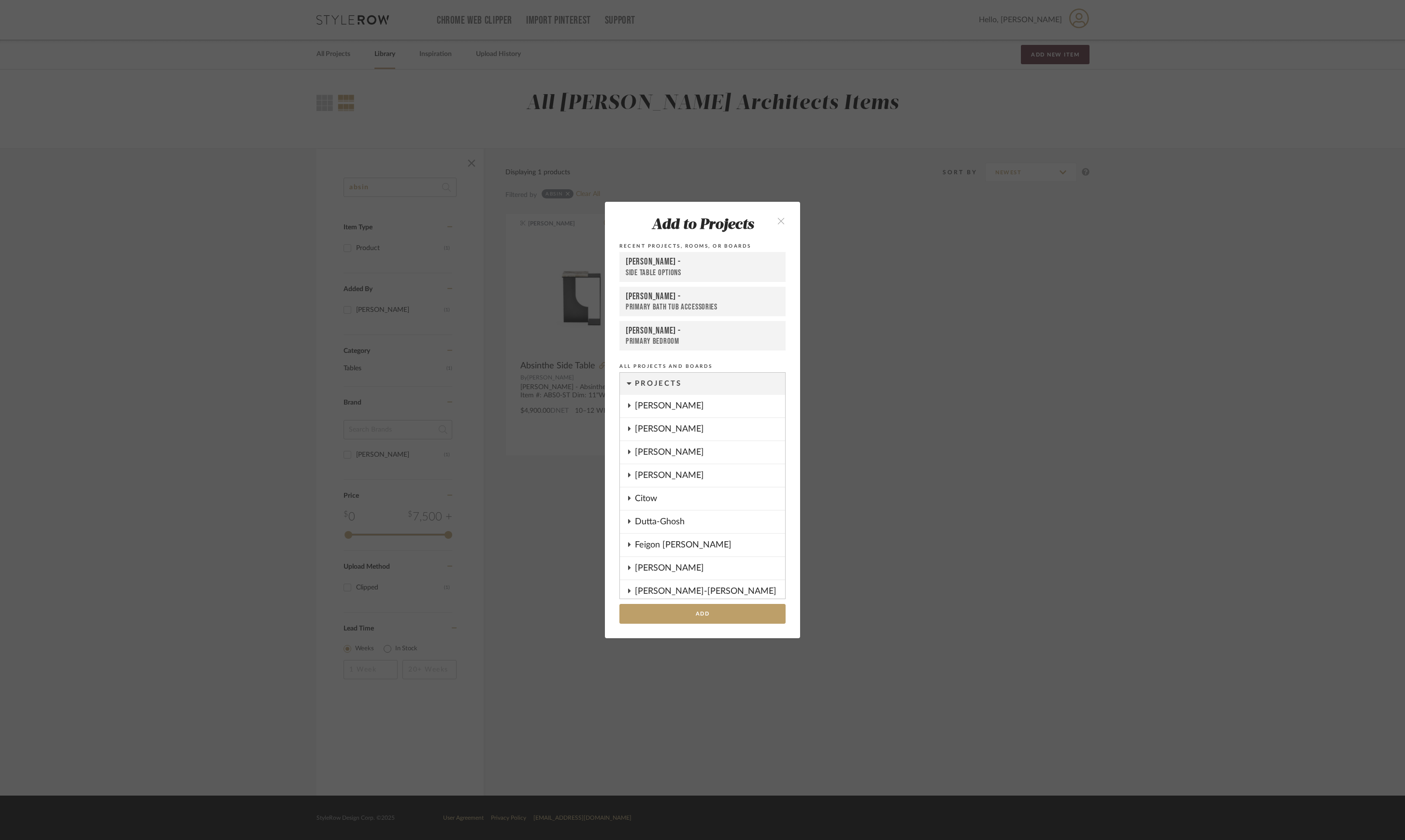
scroll to position [413, 0]
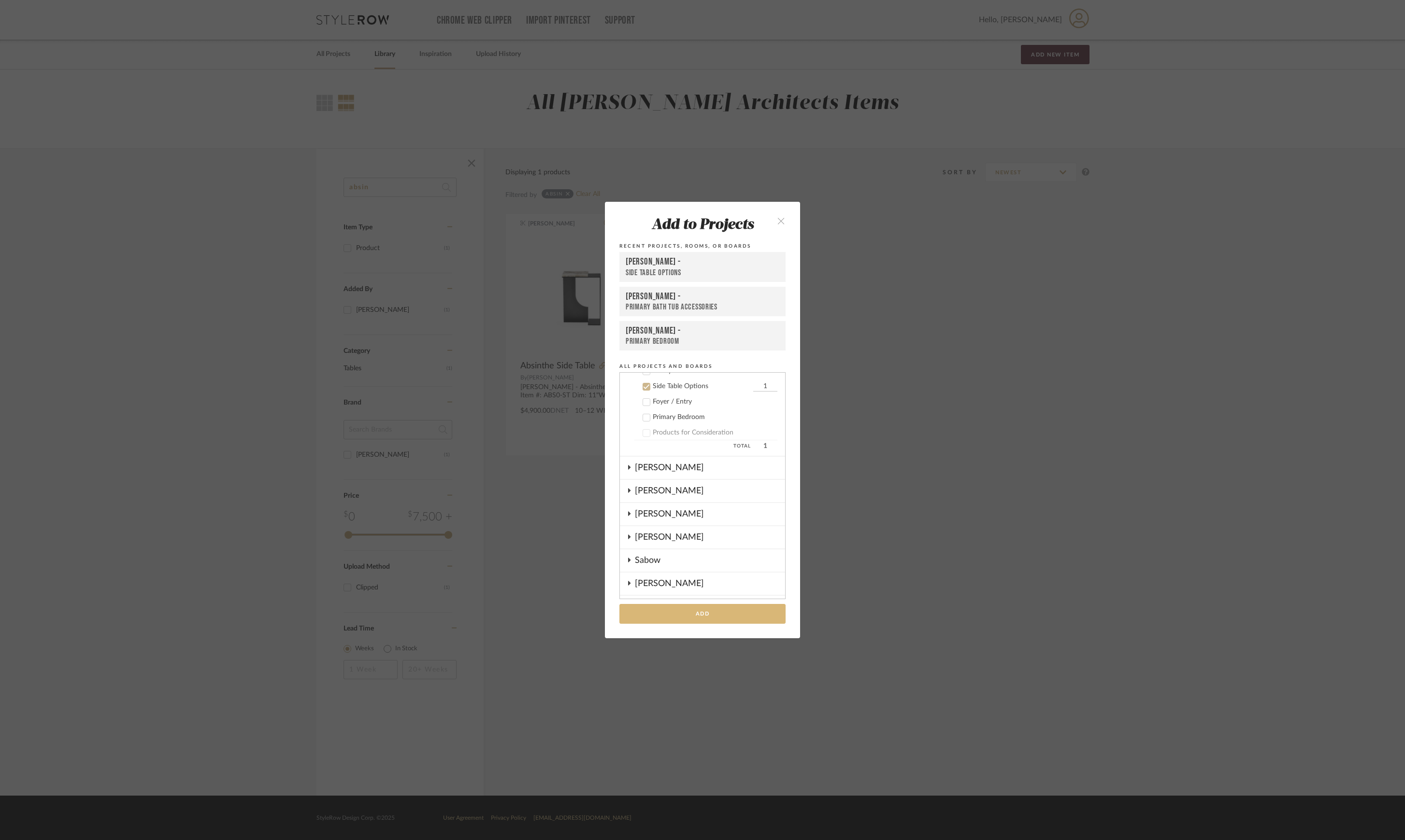
click at [708, 612] on button "Add" at bounding box center [703, 614] width 166 height 20
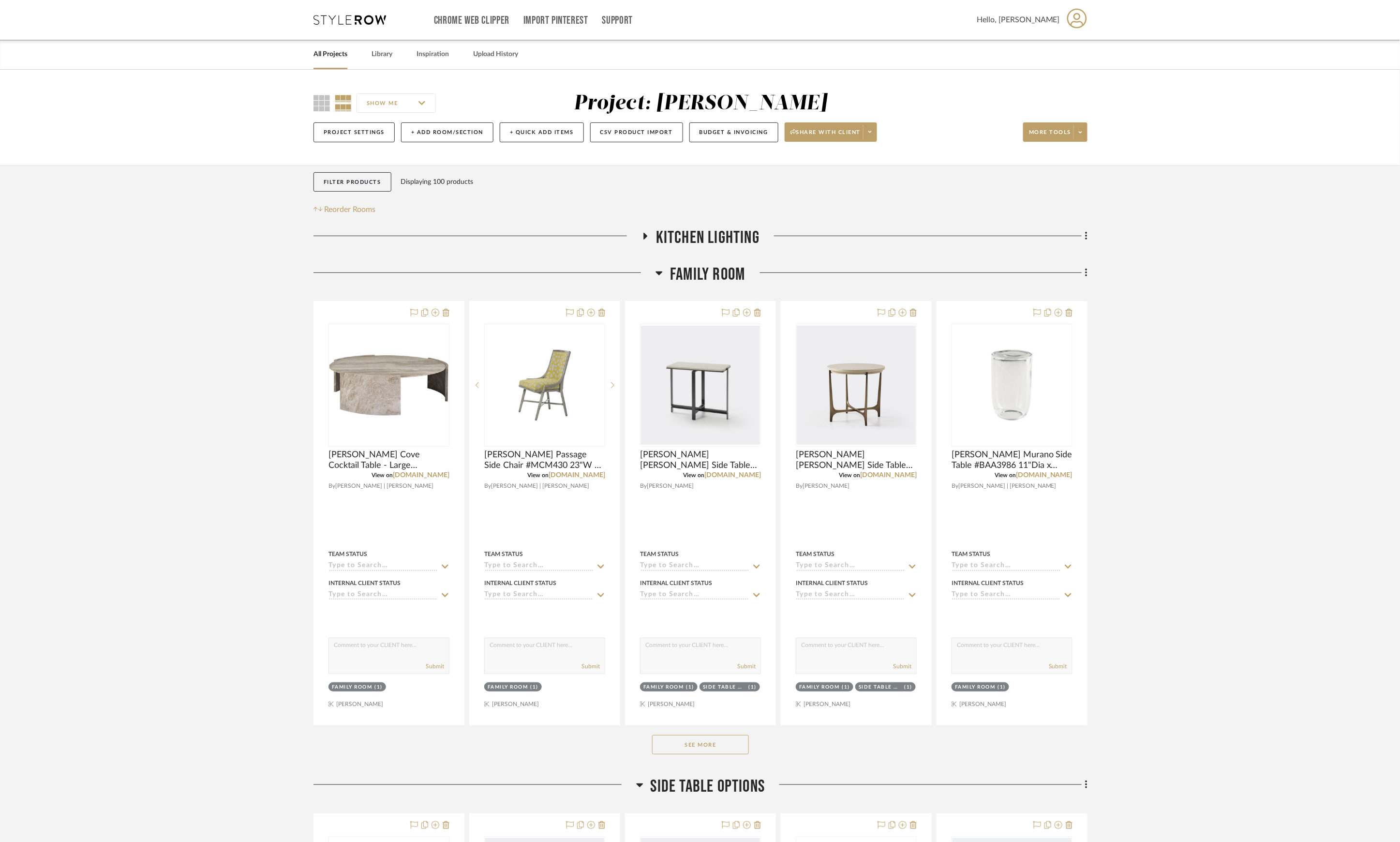
click at [710, 282] on span "Family Room" at bounding box center [707, 274] width 75 height 21
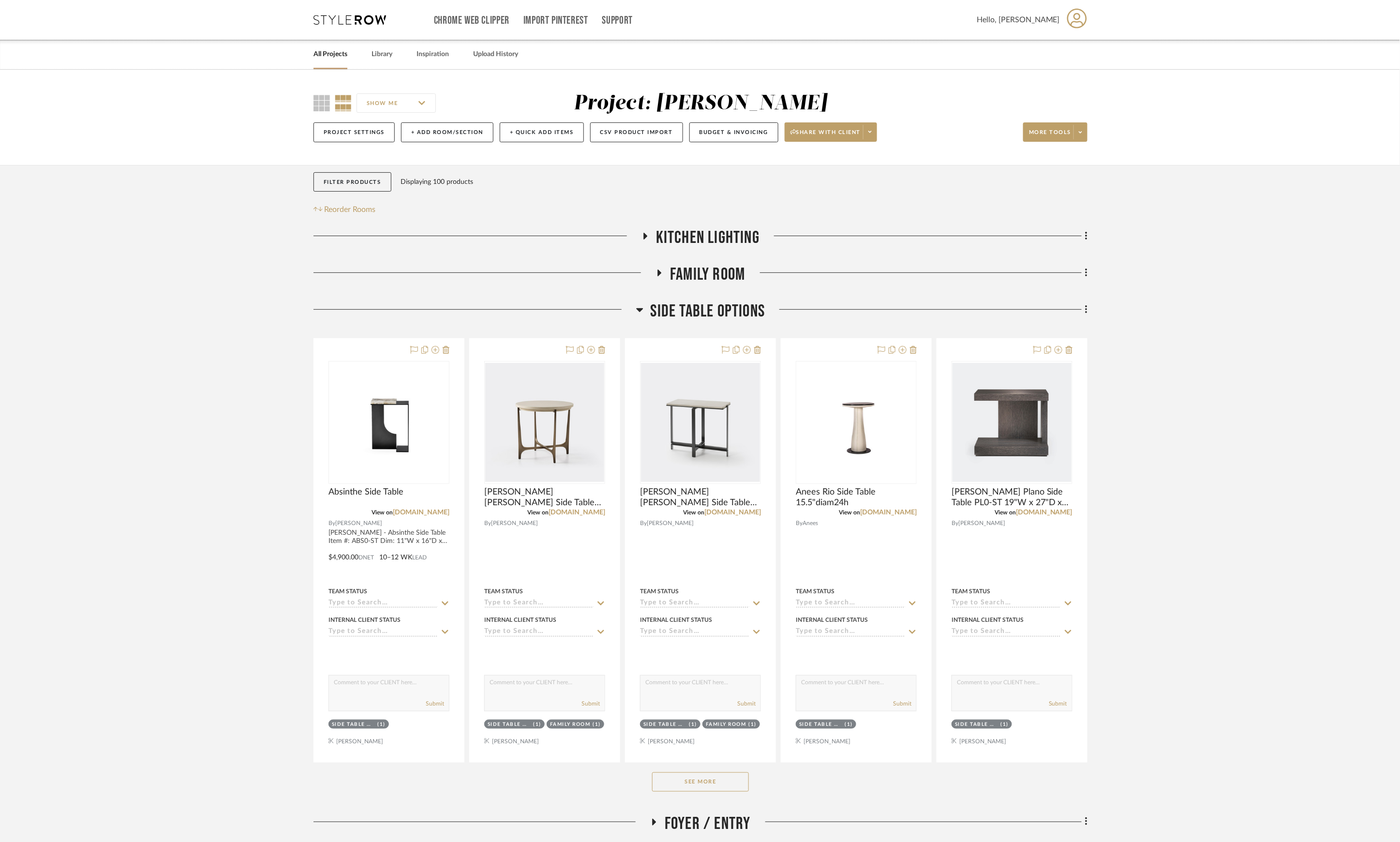
click at [710, 282] on span "Family Room" at bounding box center [707, 274] width 75 height 21
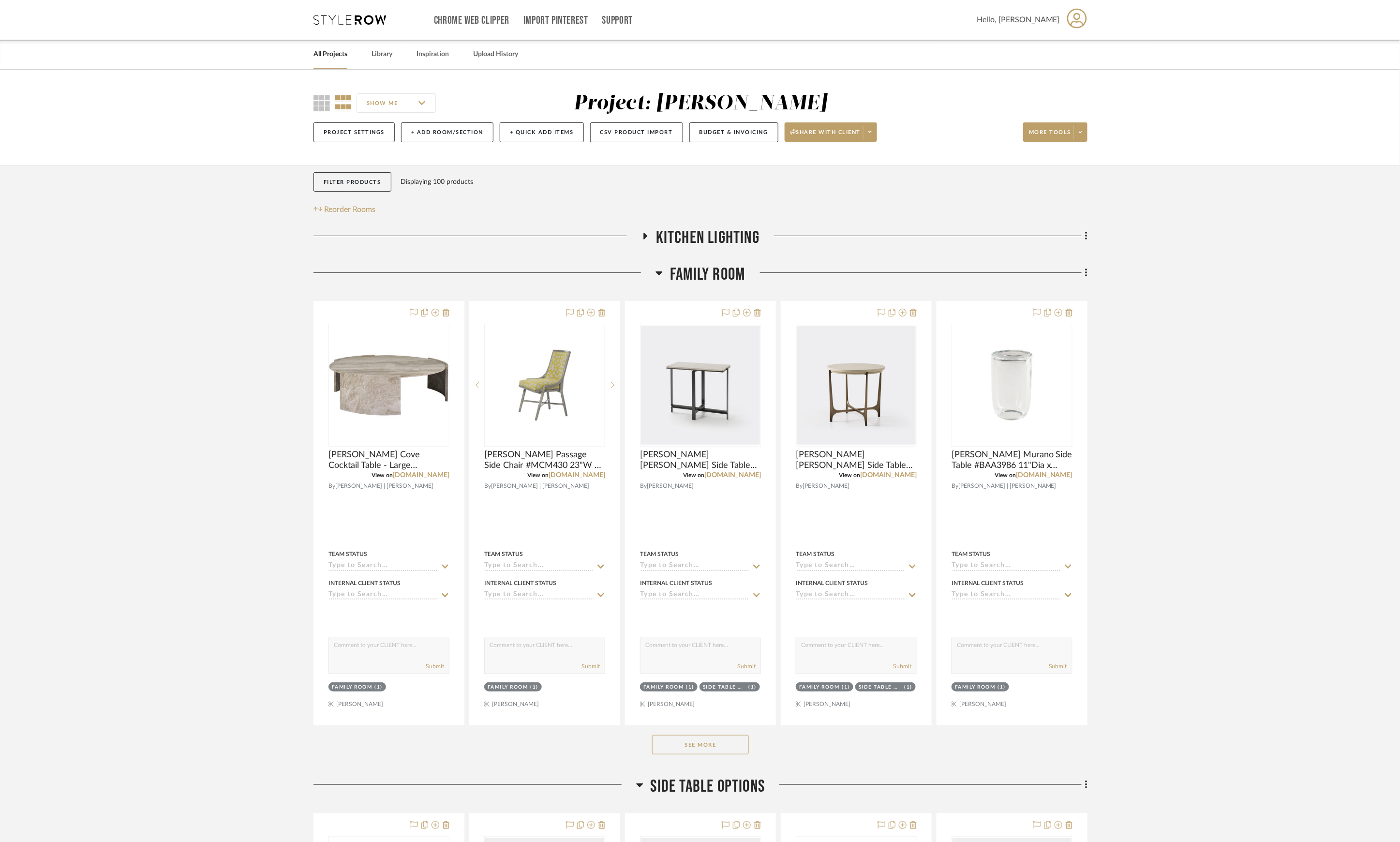
click at [710, 282] on span "Family Room" at bounding box center [707, 274] width 75 height 21
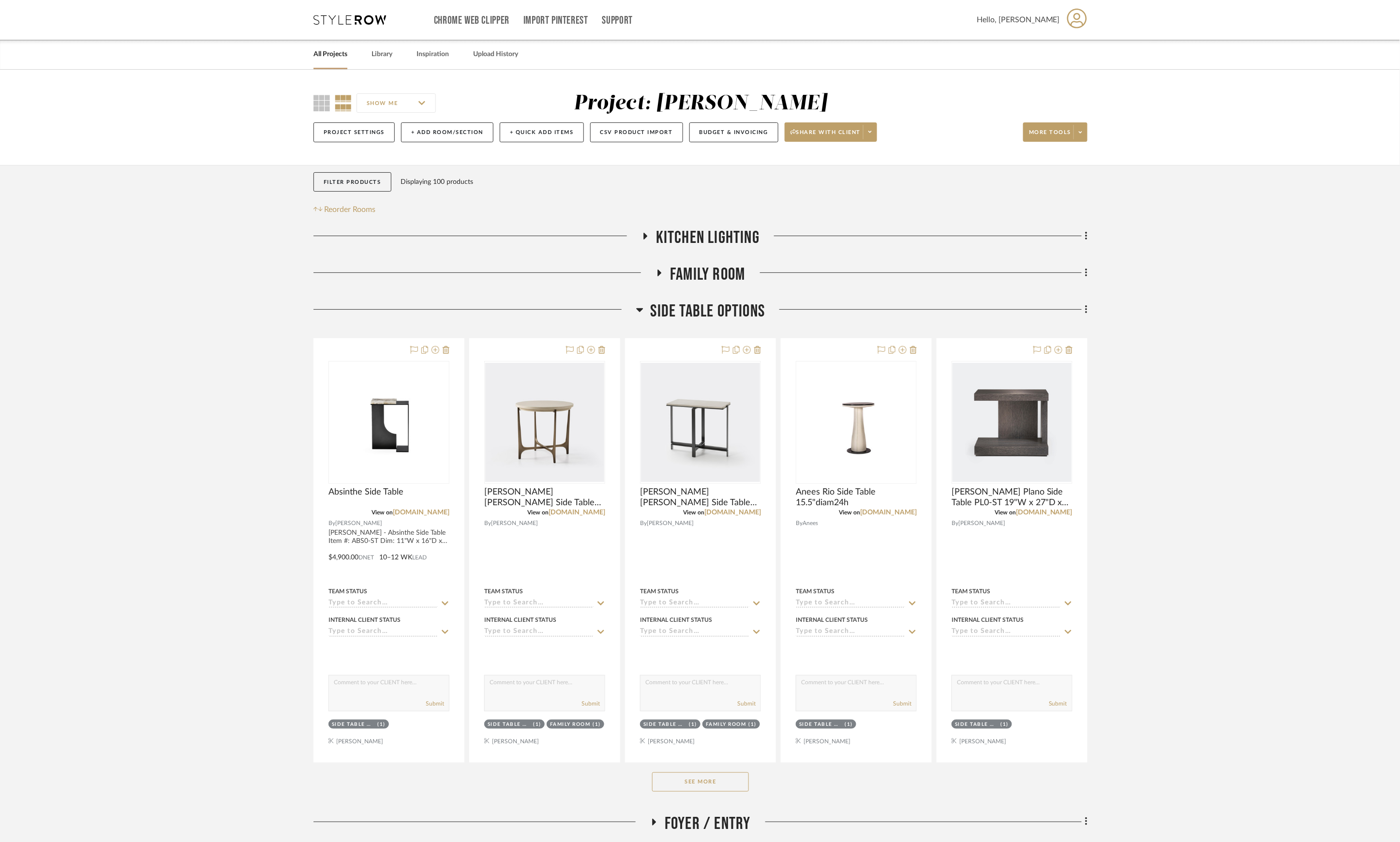
click at [710, 282] on span "Family Room" at bounding box center [707, 274] width 75 height 21
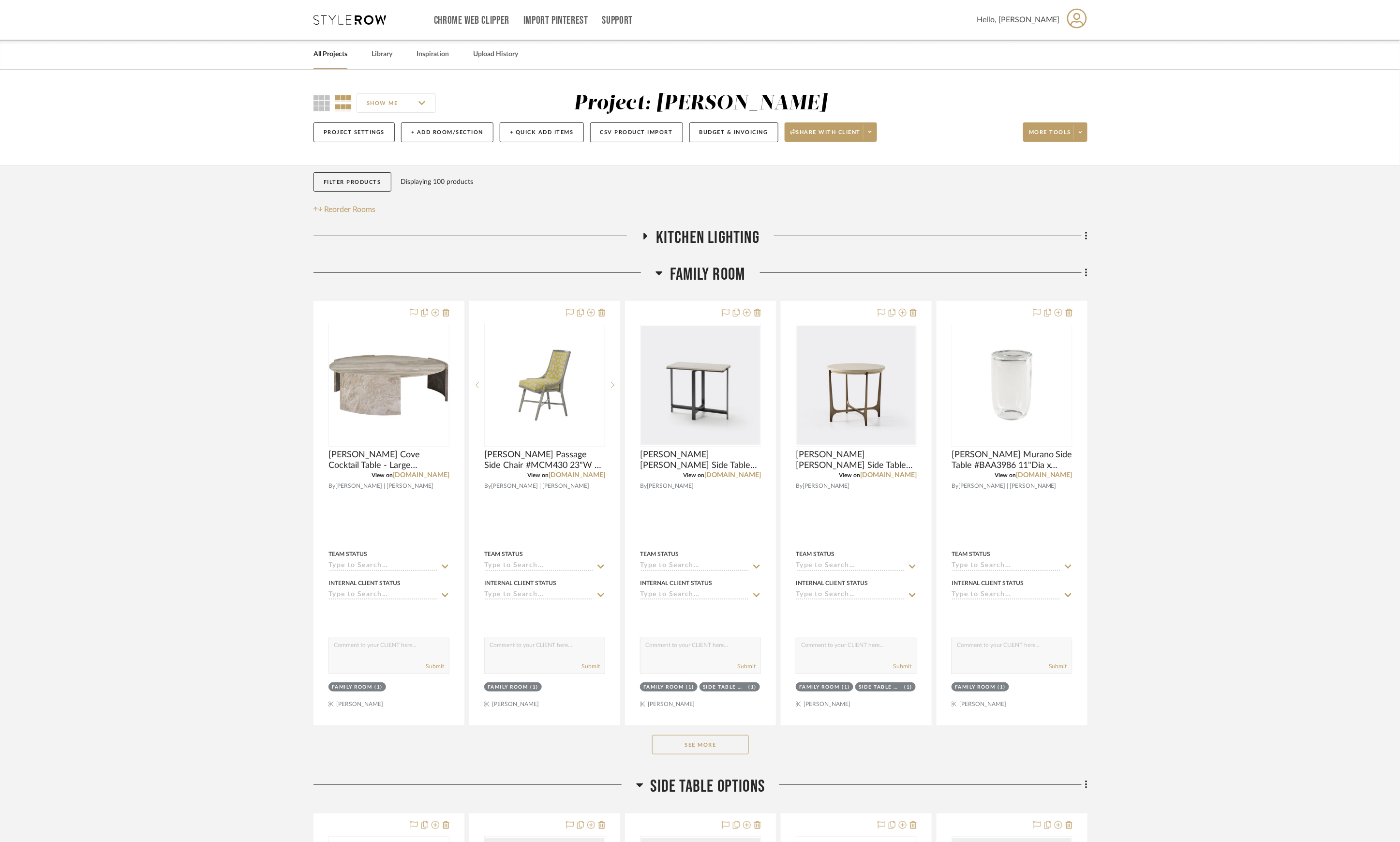
scroll to position [64, 0]
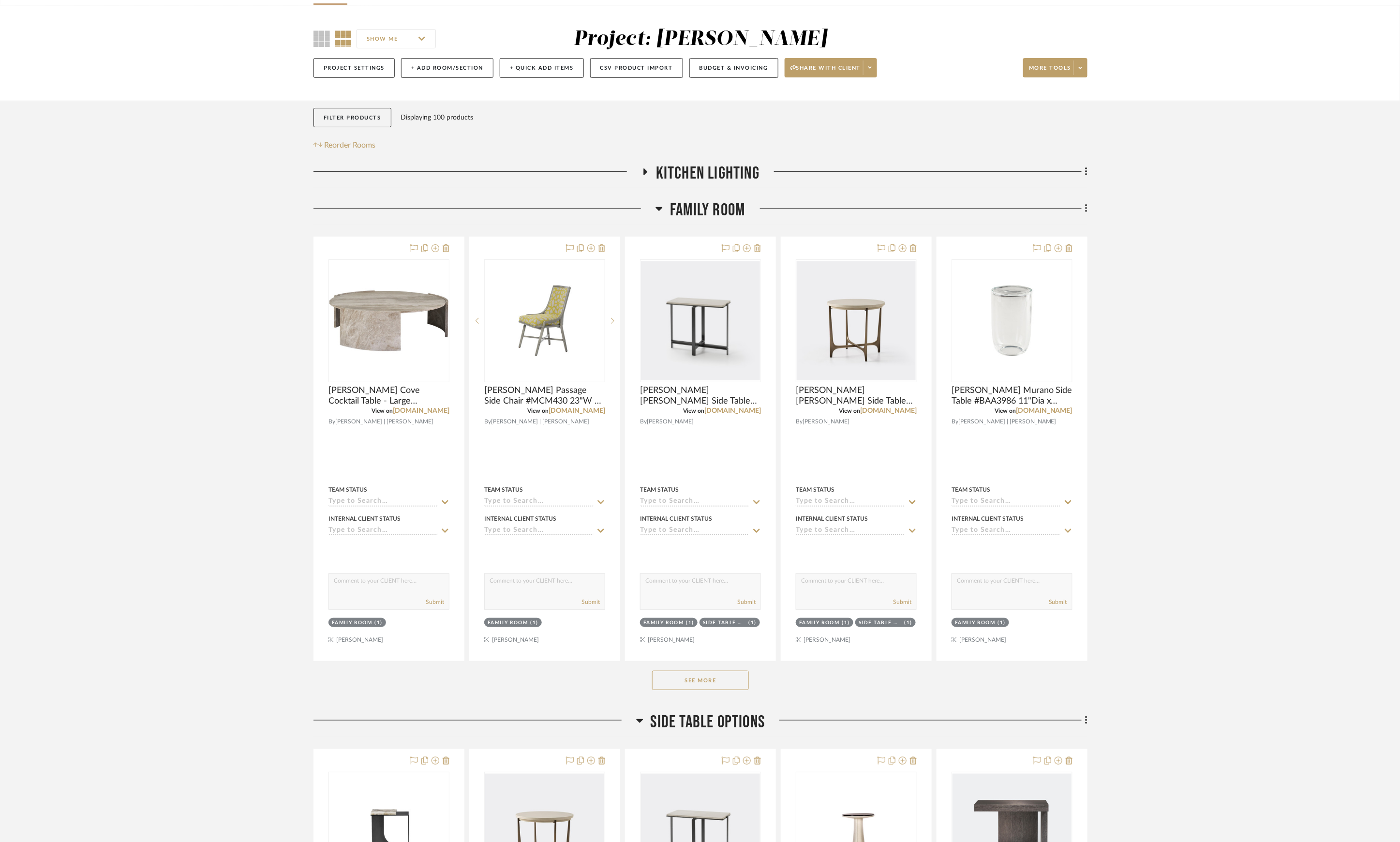
click at [703, 684] on button "See More" at bounding box center [700, 680] width 97 height 19
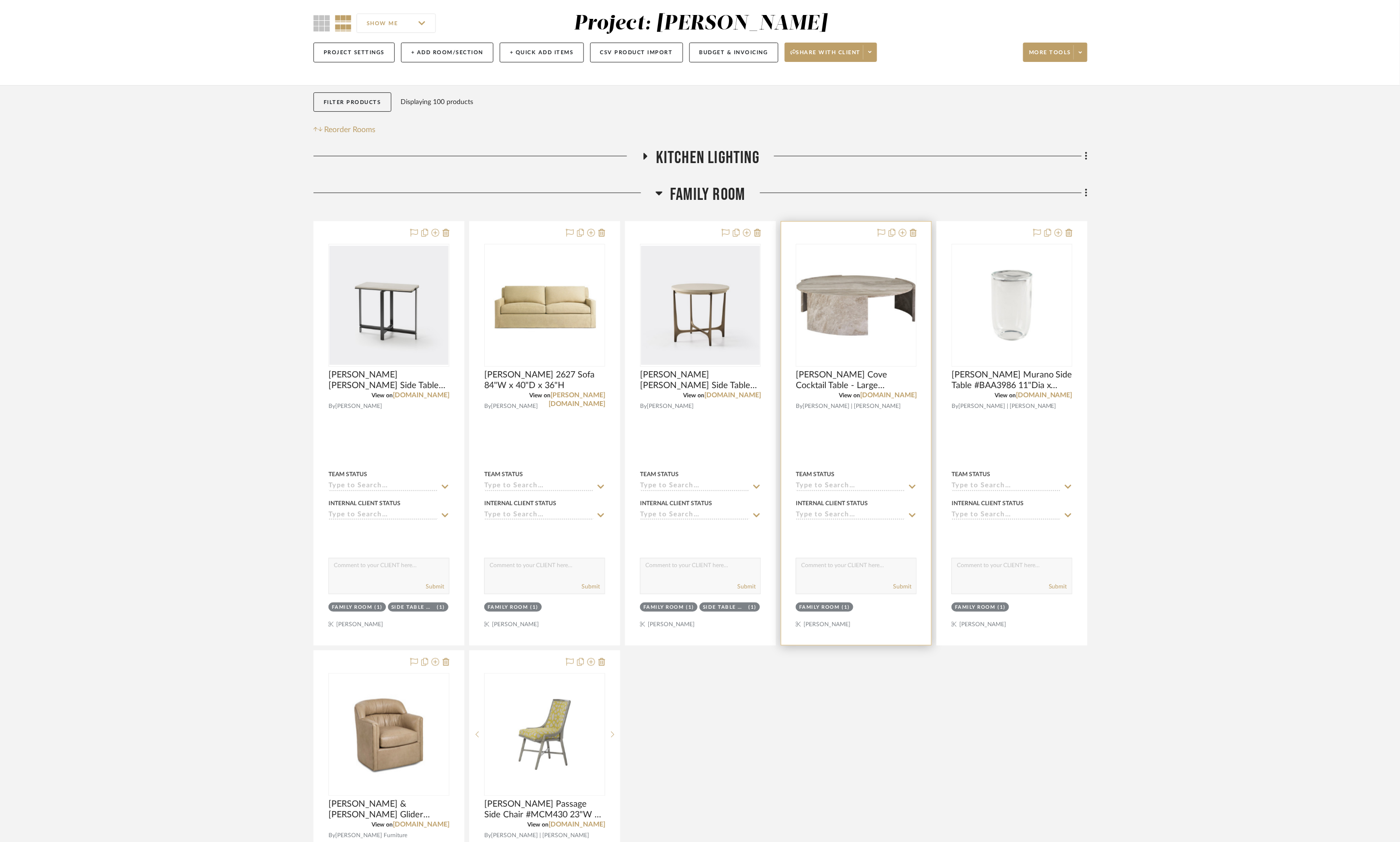
scroll to position [15, 0]
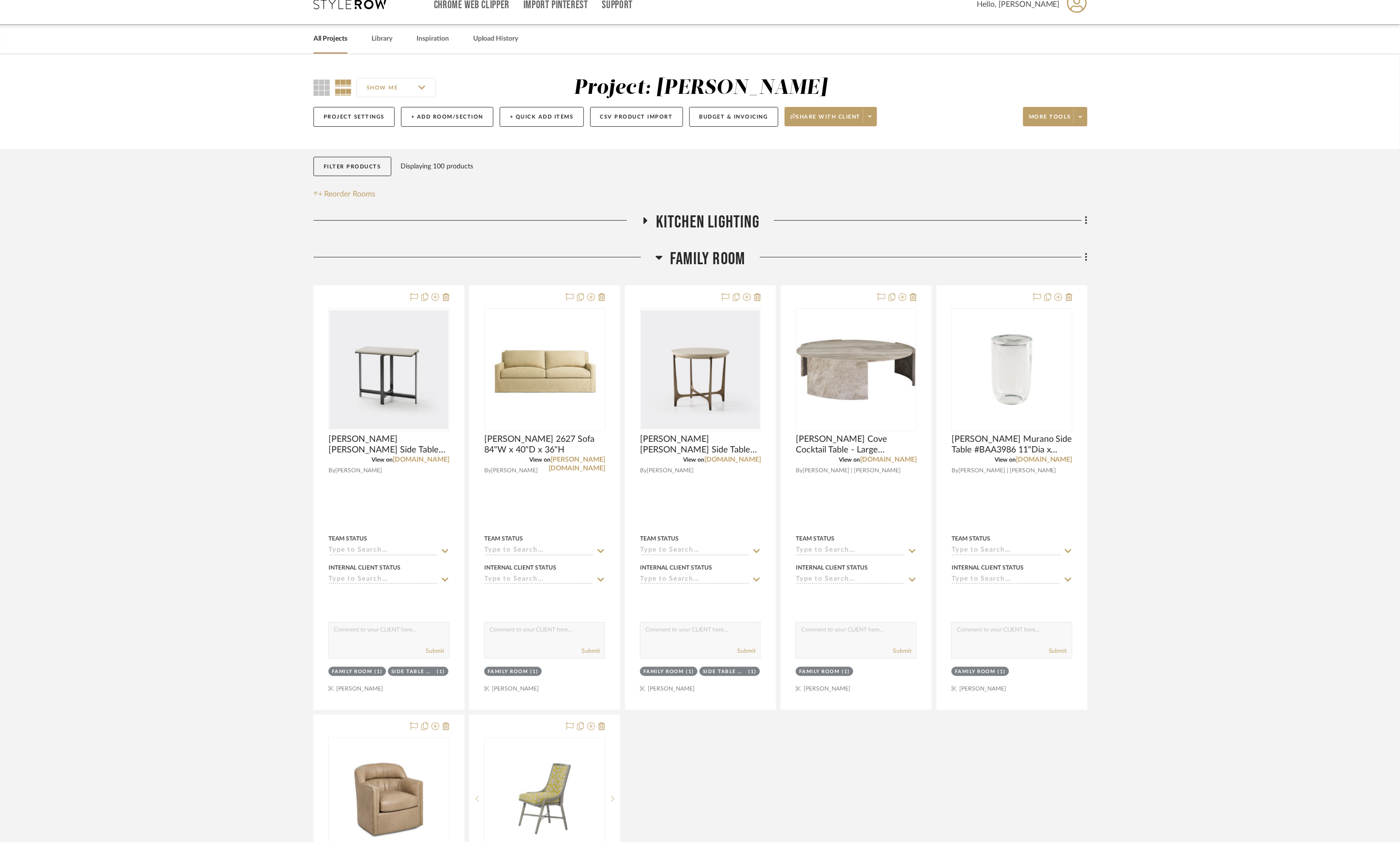
click at [713, 253] on span "Family Room" at bounding box center [707, 259] width 75 height 21
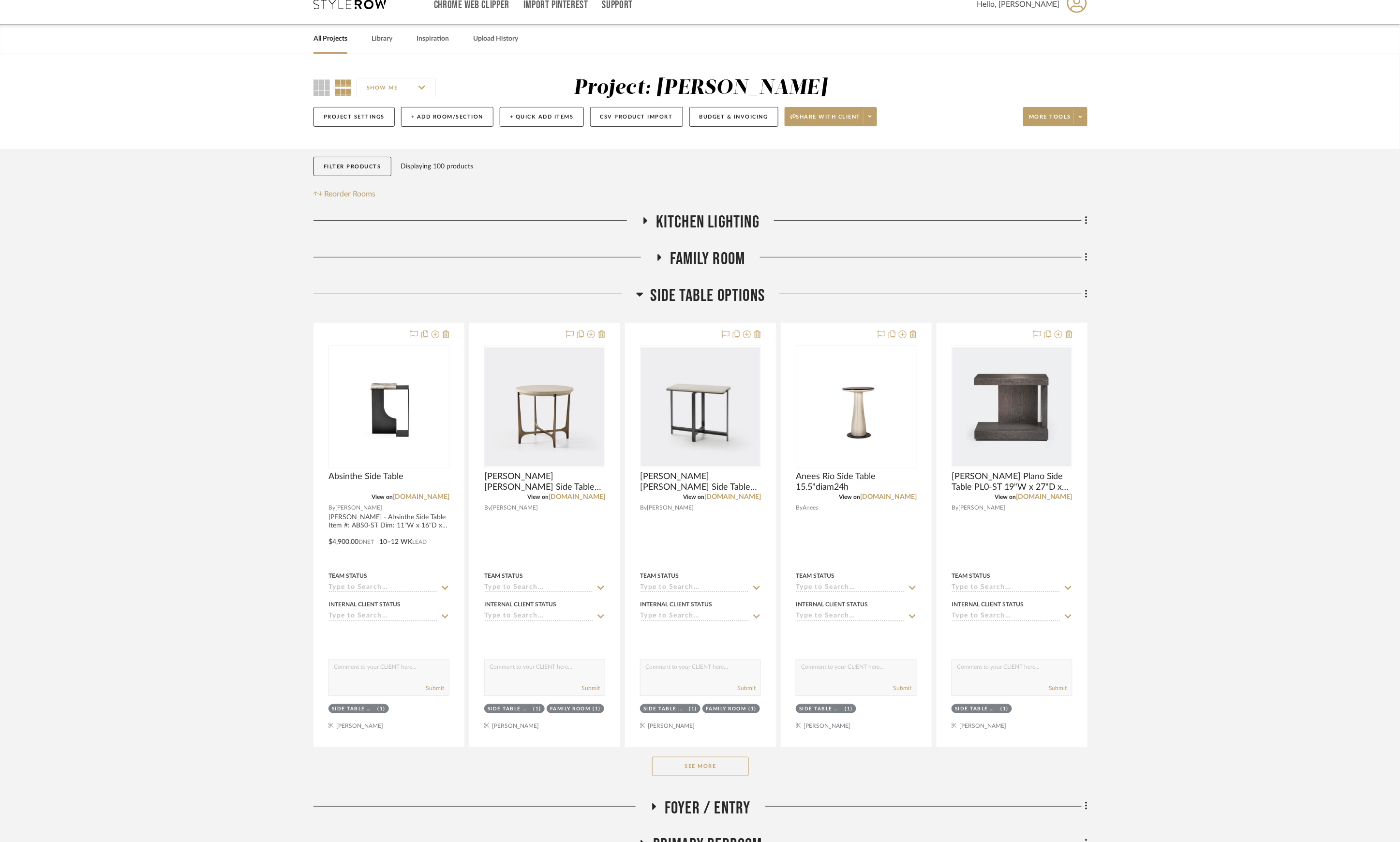
click at [708, 765] on button "See More" at bounding box center [700, 766] width 97 height 19
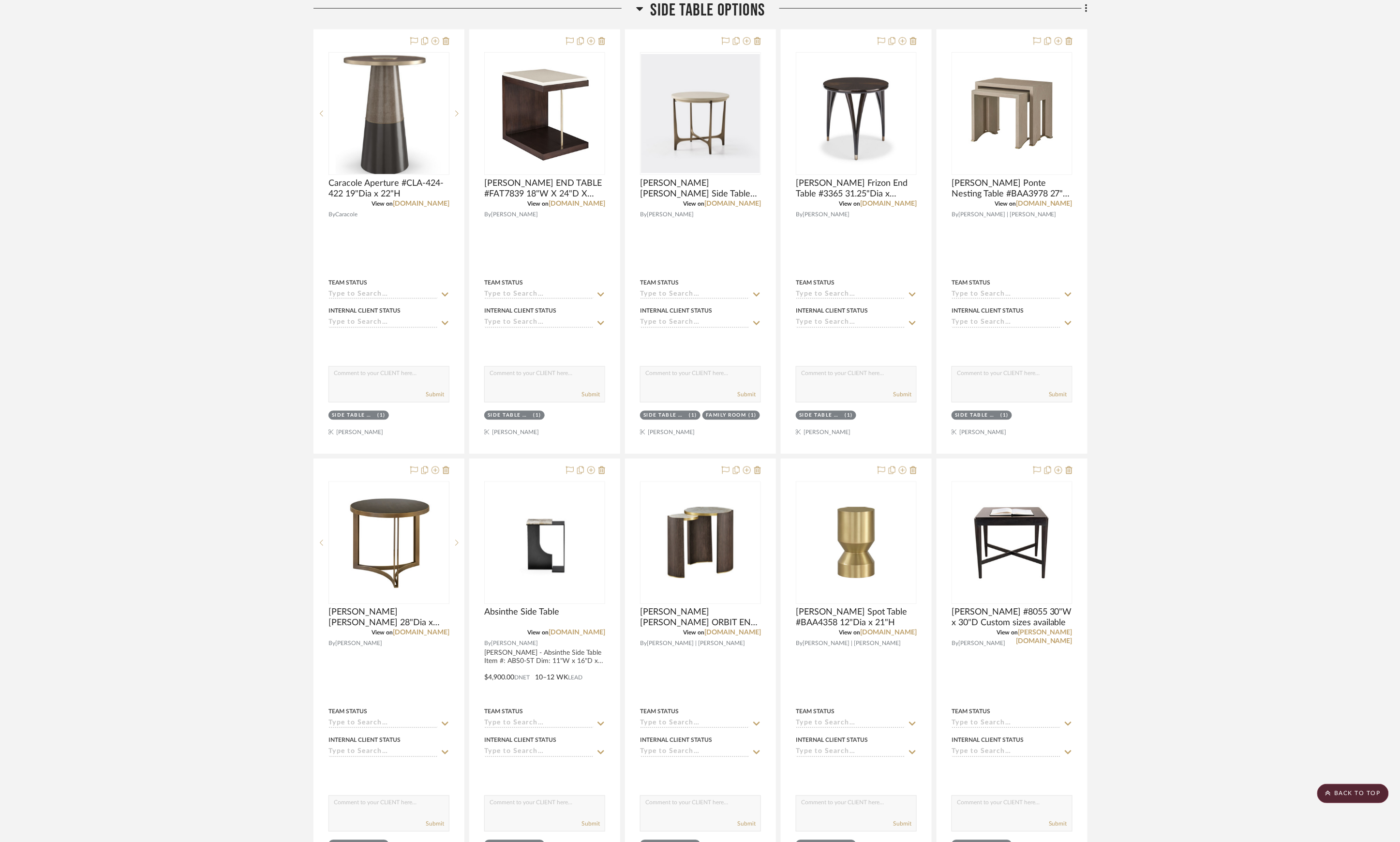
scroll to position [795, 0]
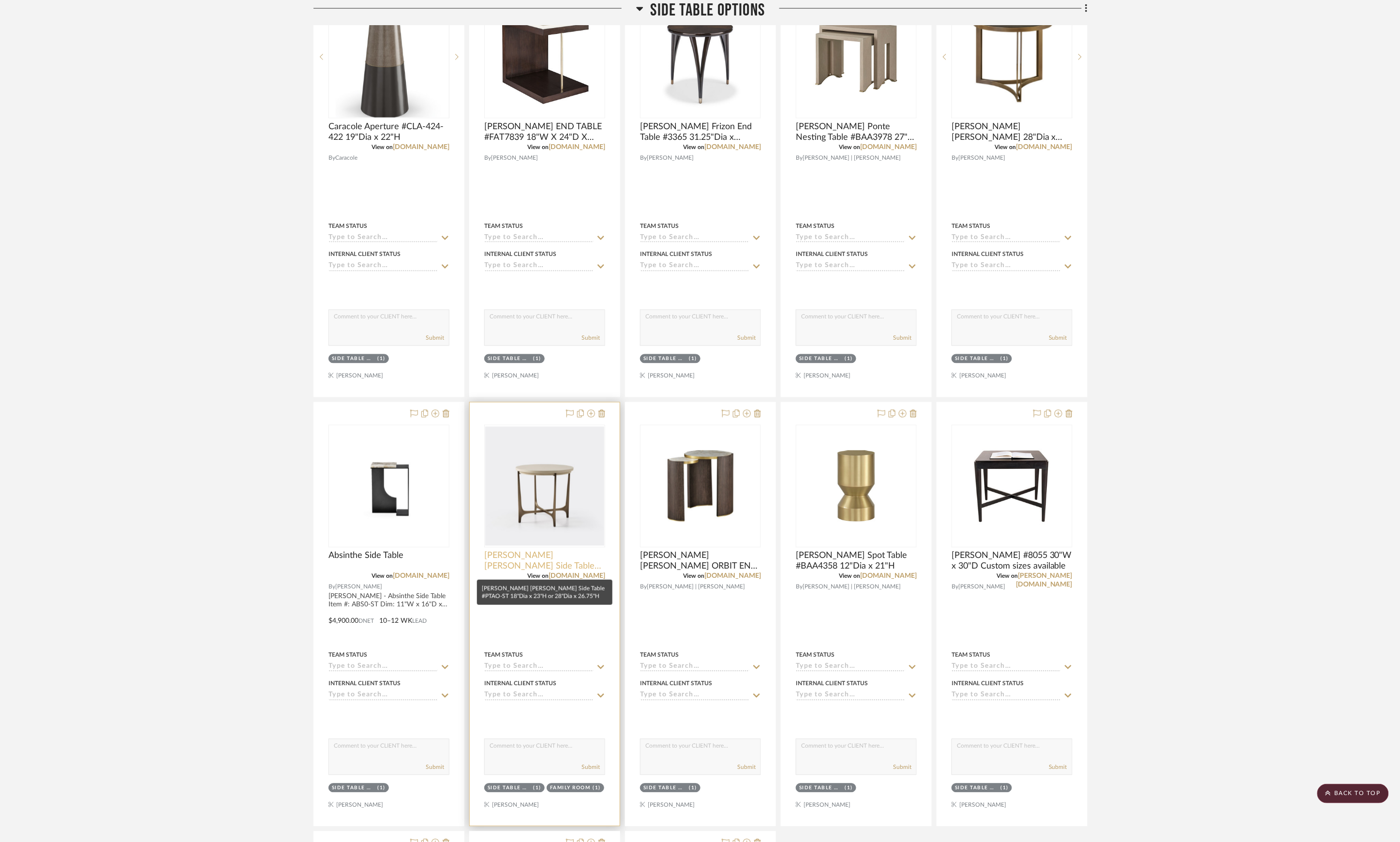
click at [550, 564] on span "[PERSON_NAME] [PERSON_NAME] Side Table #PTAO-ST 18"Dia x 23"H or 28"Dia x 26.75…" at bounding box center [545, 561] width 121 height 21
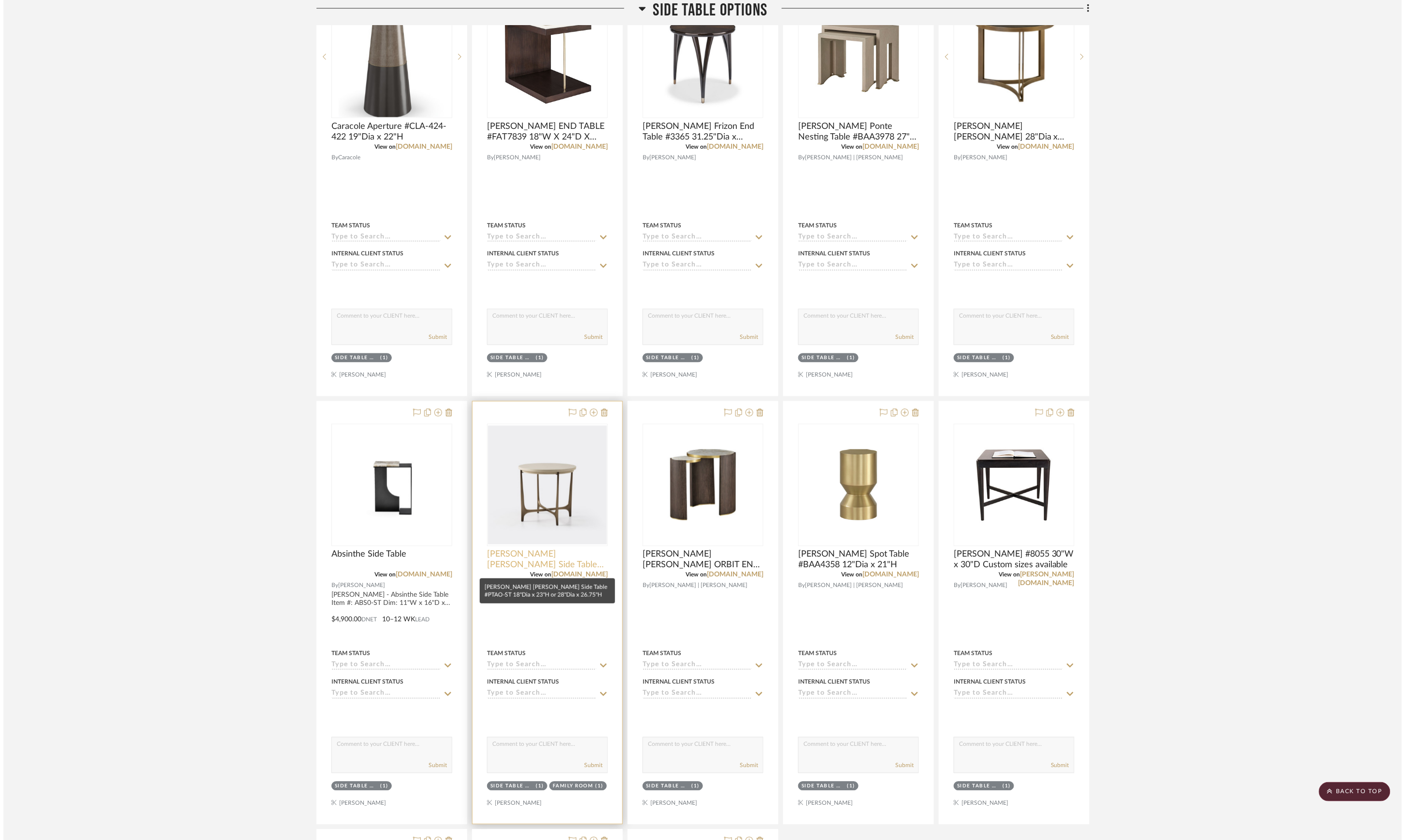
scroll to position [0, 0]
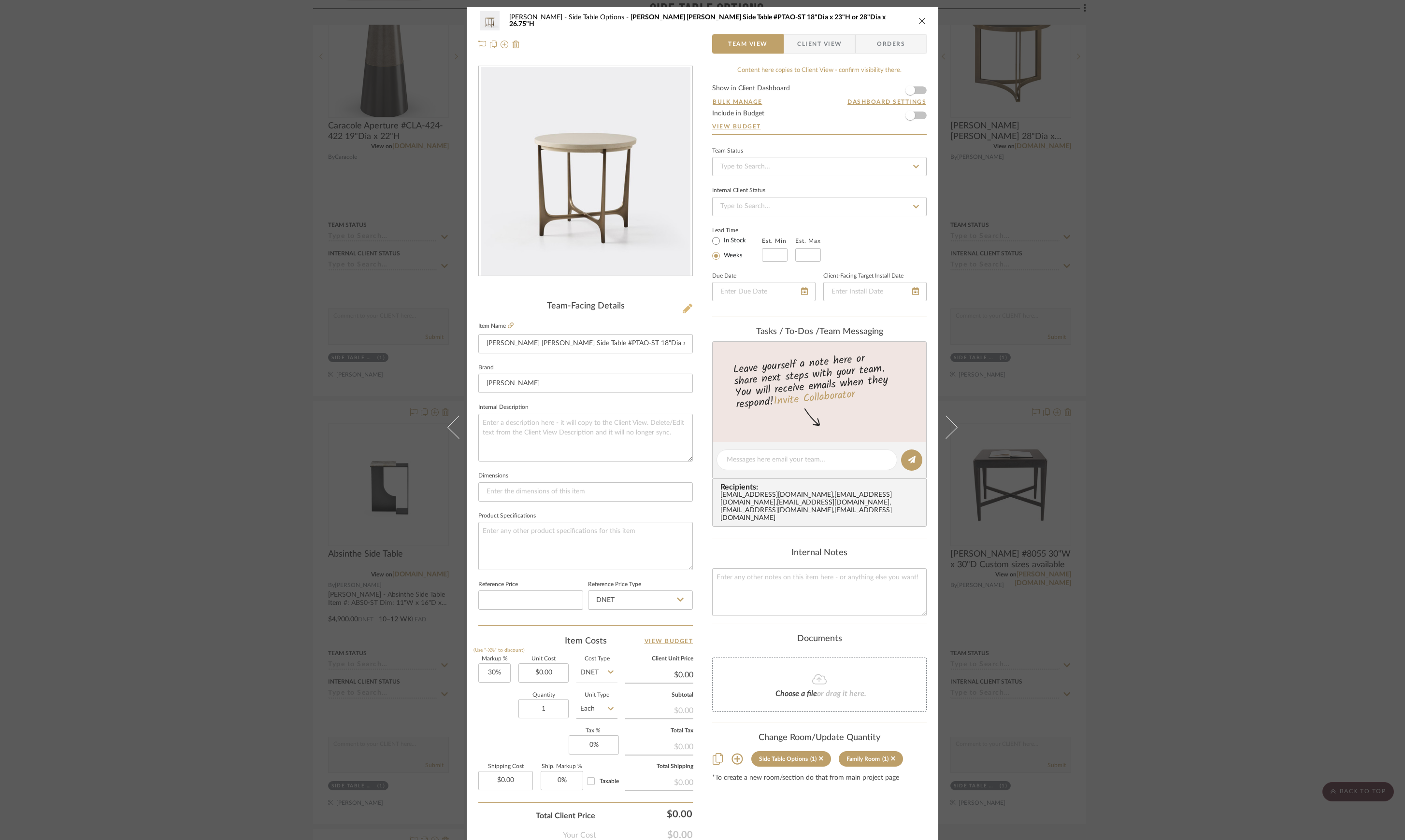
click at [682, 311] on icon at bounding box center [687, 308] width 10 height 10
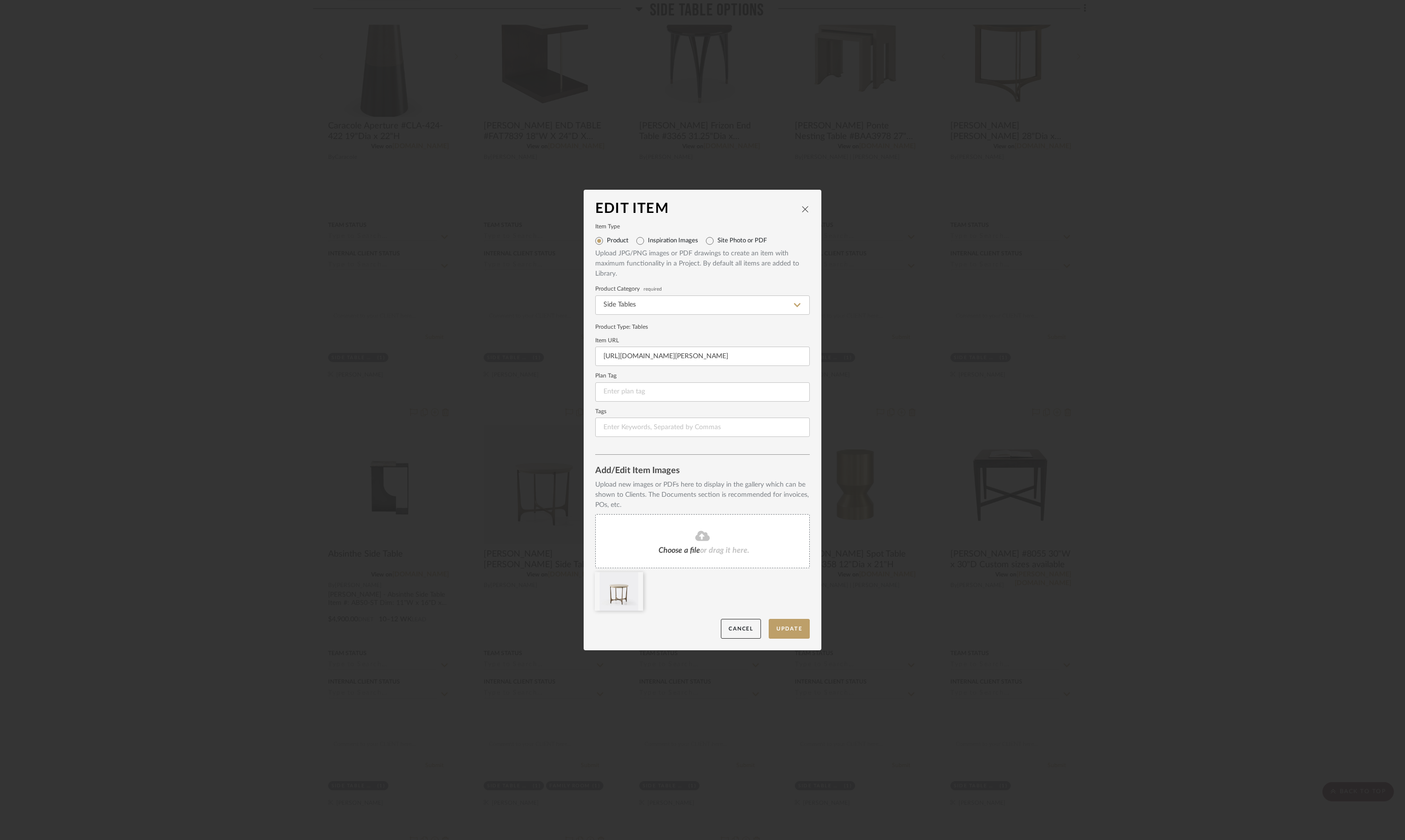
click at [596, 489] on div "Upload new images or PDFs here to display in the gallery which can be shown to …" at bounding box center [702, 495] width 214 height 31
click at [684, 550] on span "Choose a file" at bounding box center [679, 550] width 42 height 8
drag, startPoint x: 789, startPoint y: 623, endPoint x: 797, endPoint y: 601, distance: 23.4
click at [797, 594] on mat-dialog-content "Edit Item Item Type Product Inspiration Images Site Photo or PDF Upload JPG/PNG…" at bounding box center [702, 420] width 214 height 437
click at [791, 624] on button "Update" at bounding box center [789, 629] width 41 height 20
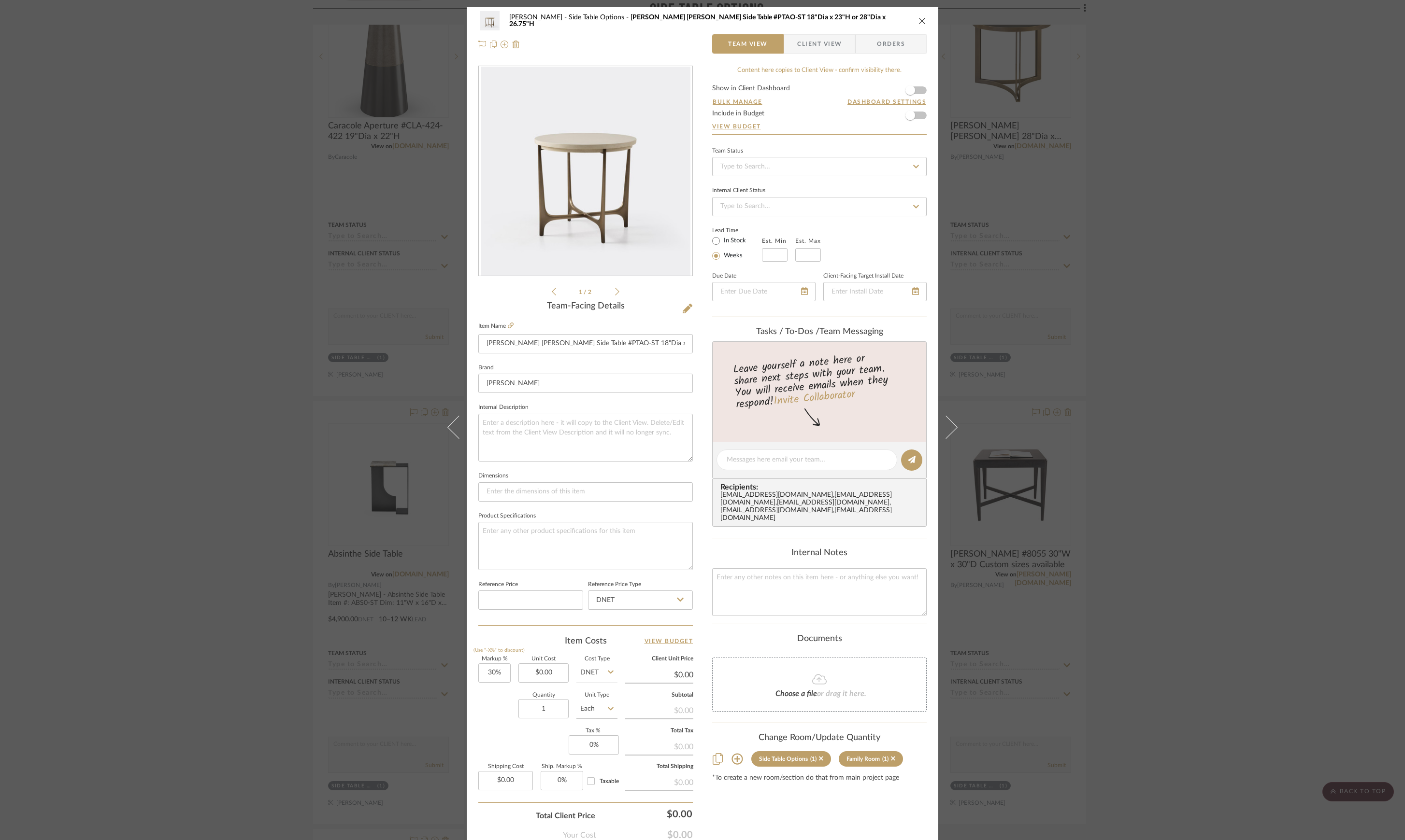
click at [1313, 409] on div "[PERSON_NAME] Side Table Options [PERSON_NAME] [PERSON_NAME] Side Table #PTAO-S…" at bounding box center [702, 420] width 1405 height 840
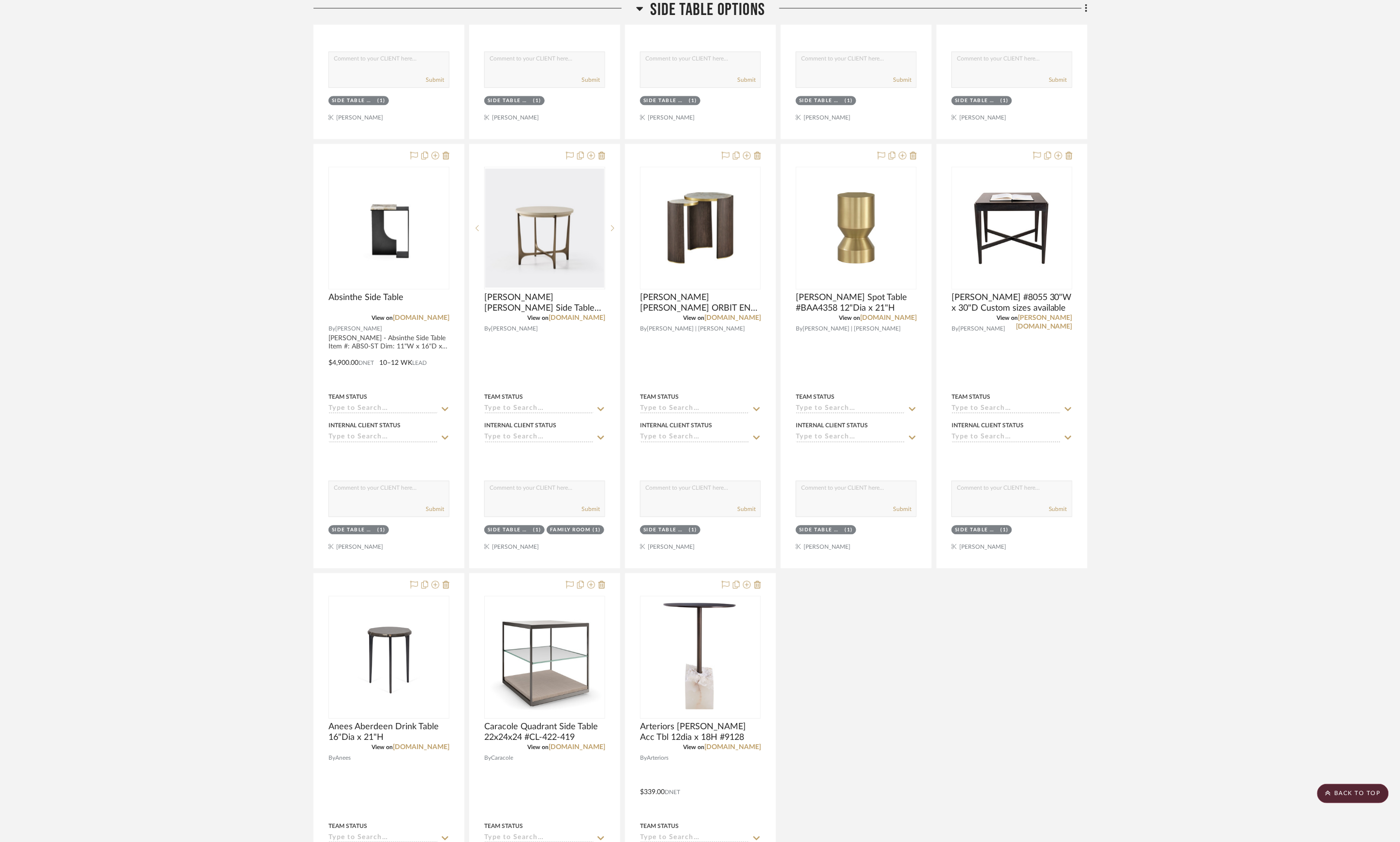
scroll to position [1118, 0]
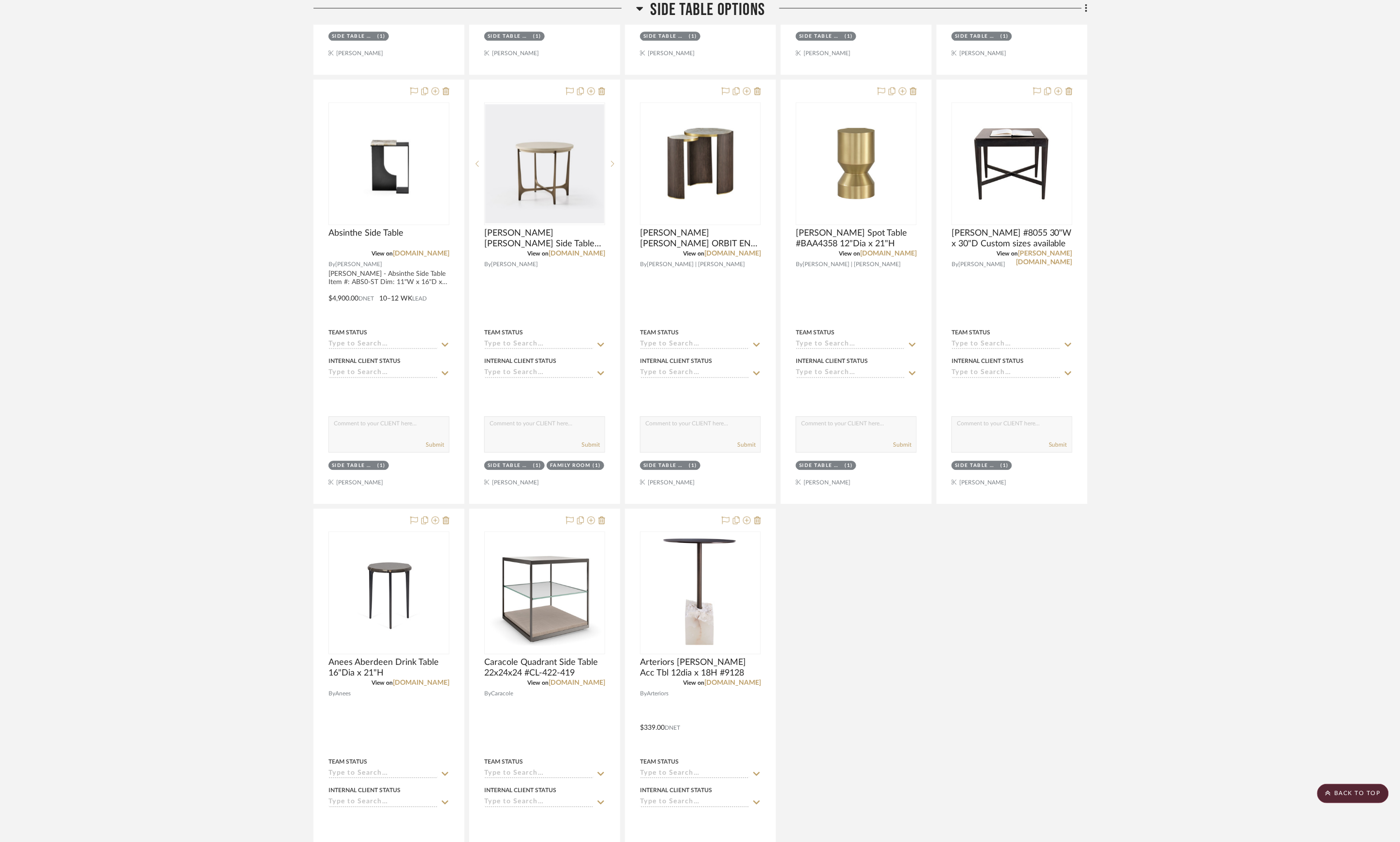
click at [1049, 726] on div "[PERSON_NAME] [PERSON_NAME] Side Table #FLO-ST 12"W x 26.5"D x 22.25"H View on …" at bounding box center [701, 77] width 774 height 1712
